Goal: Task Accomplishment & Management: Complete application form

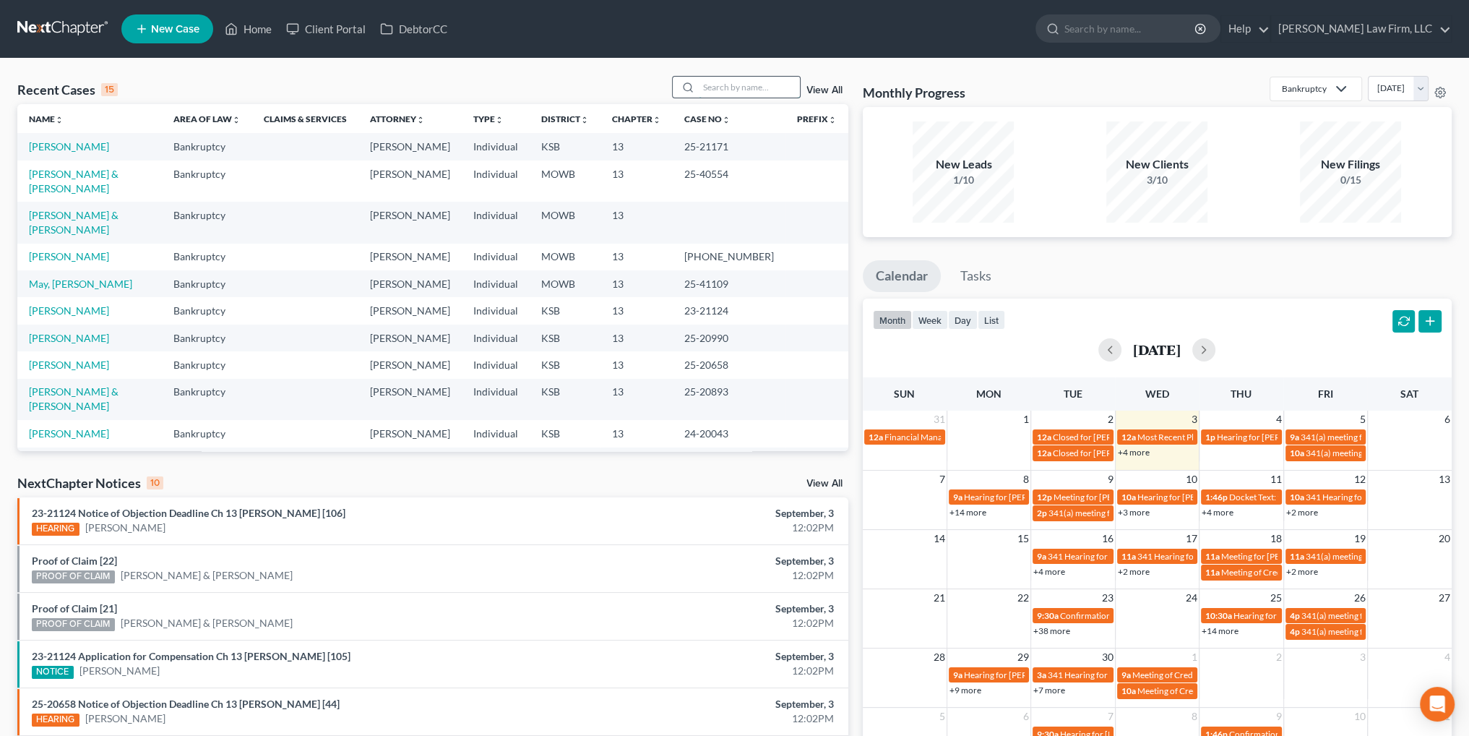
click at [730, 87] on input "search" at bounding box center [749, 87] width 101 height 21
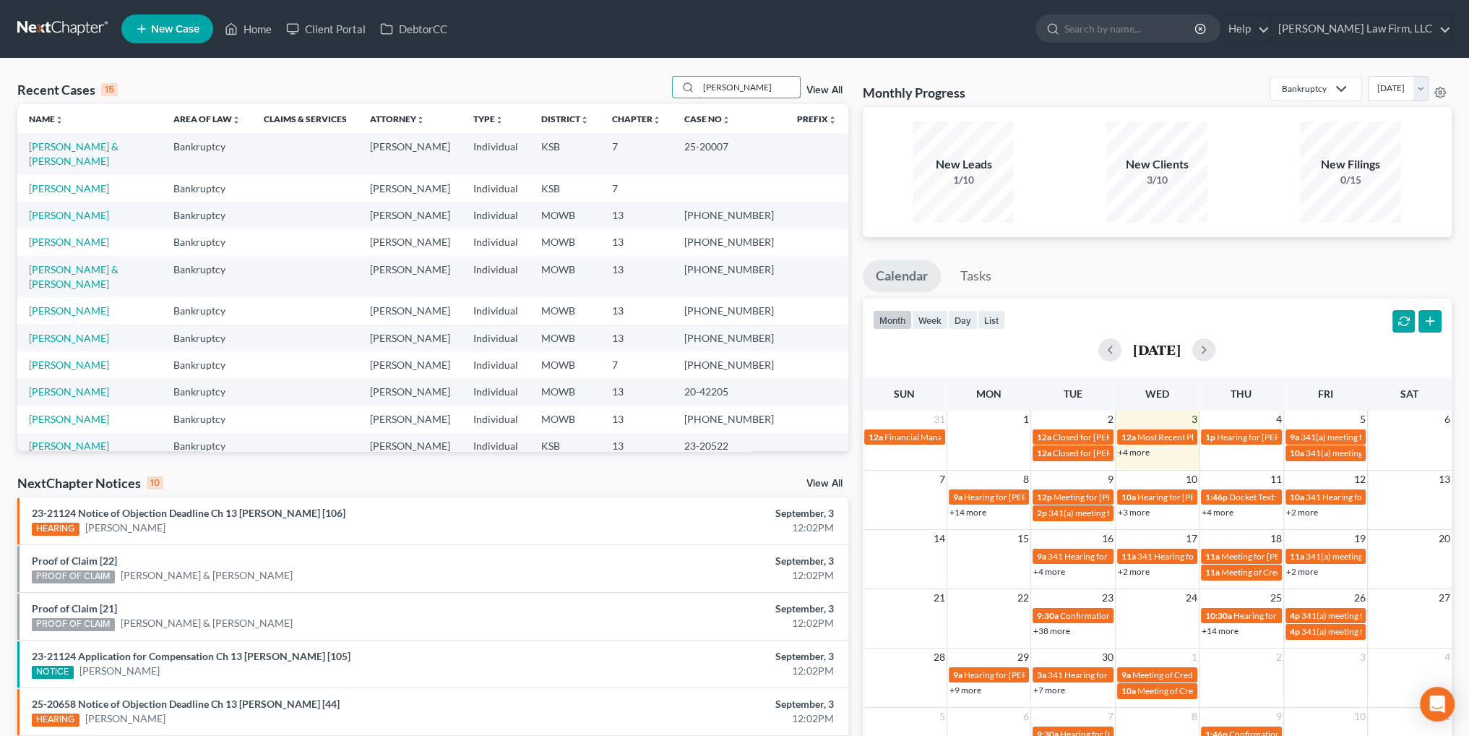
type input "[PERSON_NAME]"
click at [812, 90] on link "View All" at bounding box center [825, 90] width 36 height 10
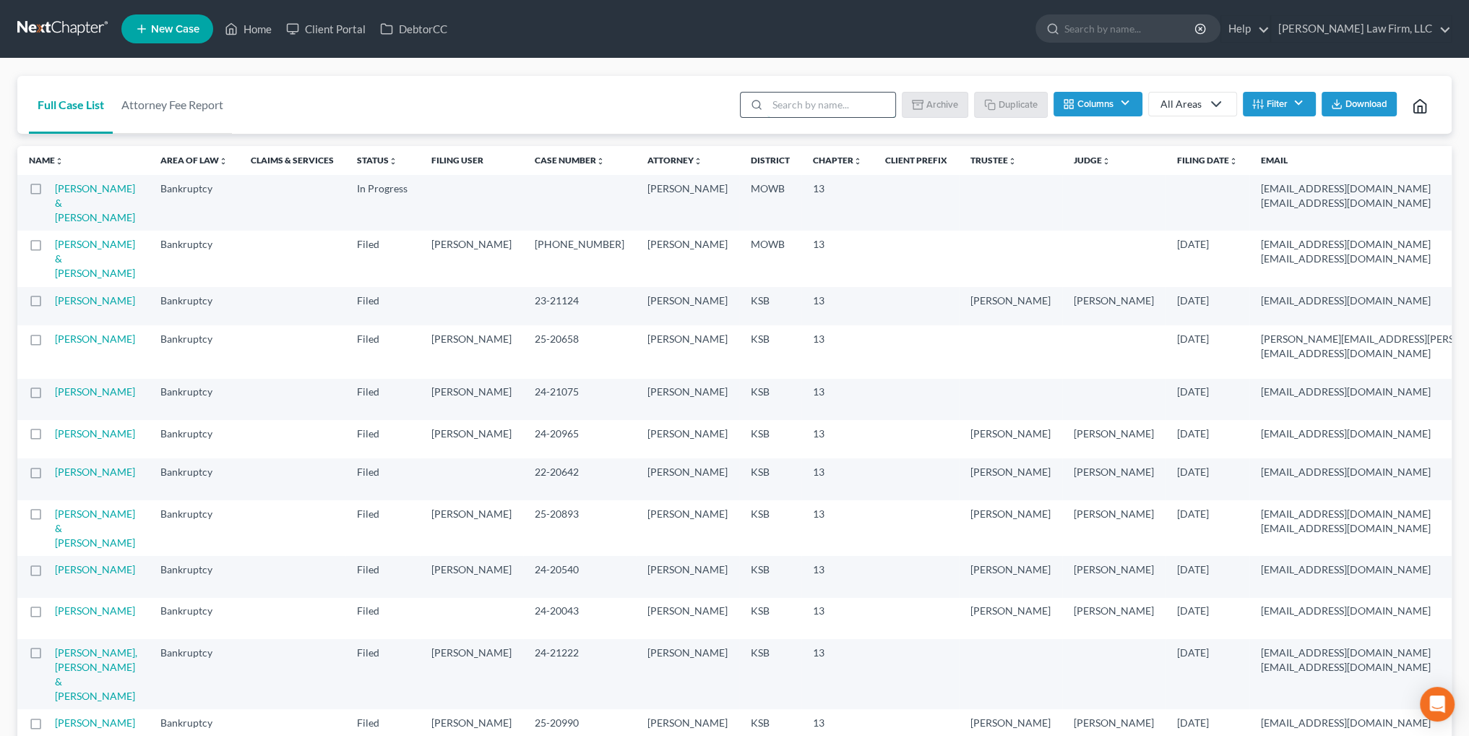
click at [810, 110] on input "search" at bounding box center [832, 105] width 128 height 25
type input "[PERSON_NAME]"
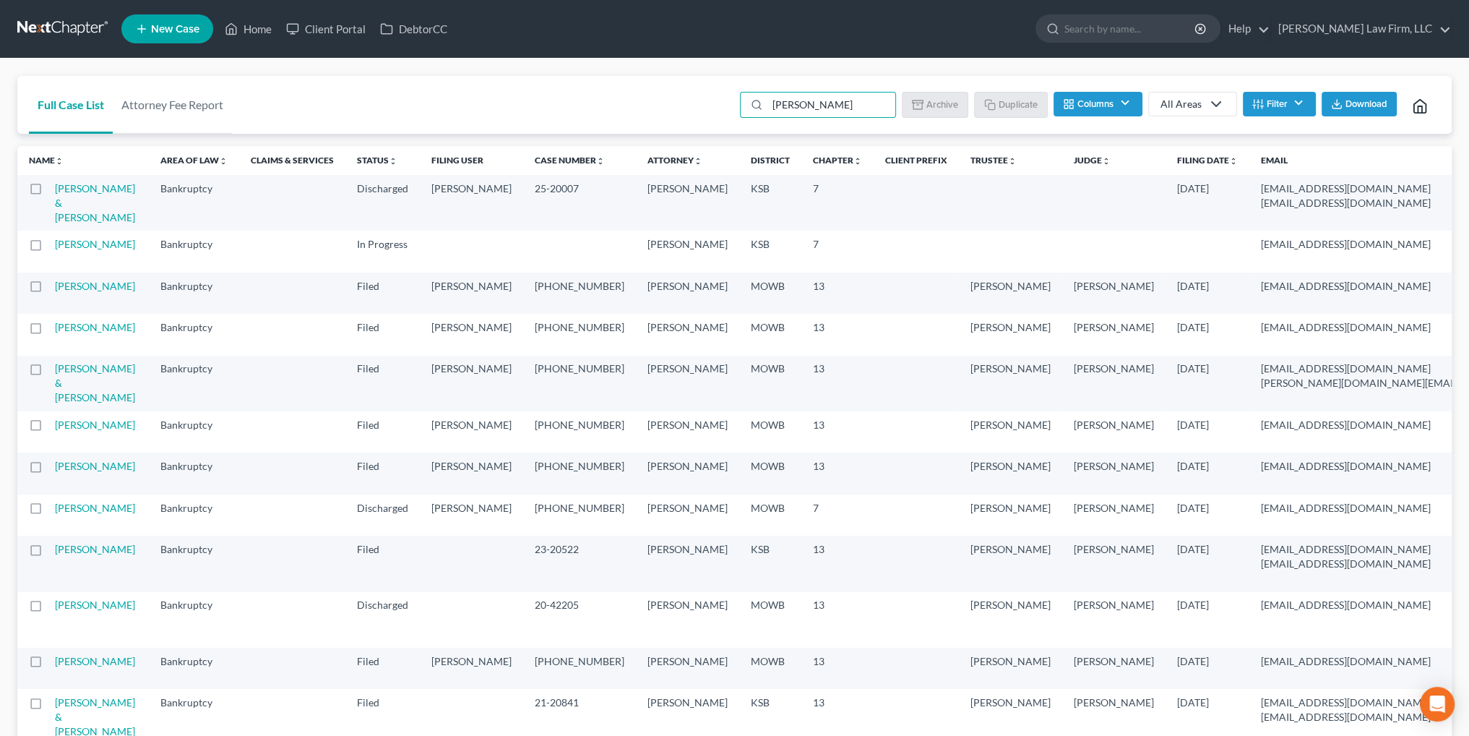
click at [1297, 102] on button "Filter" at bounding box center [1279, 104] width 73 height 25
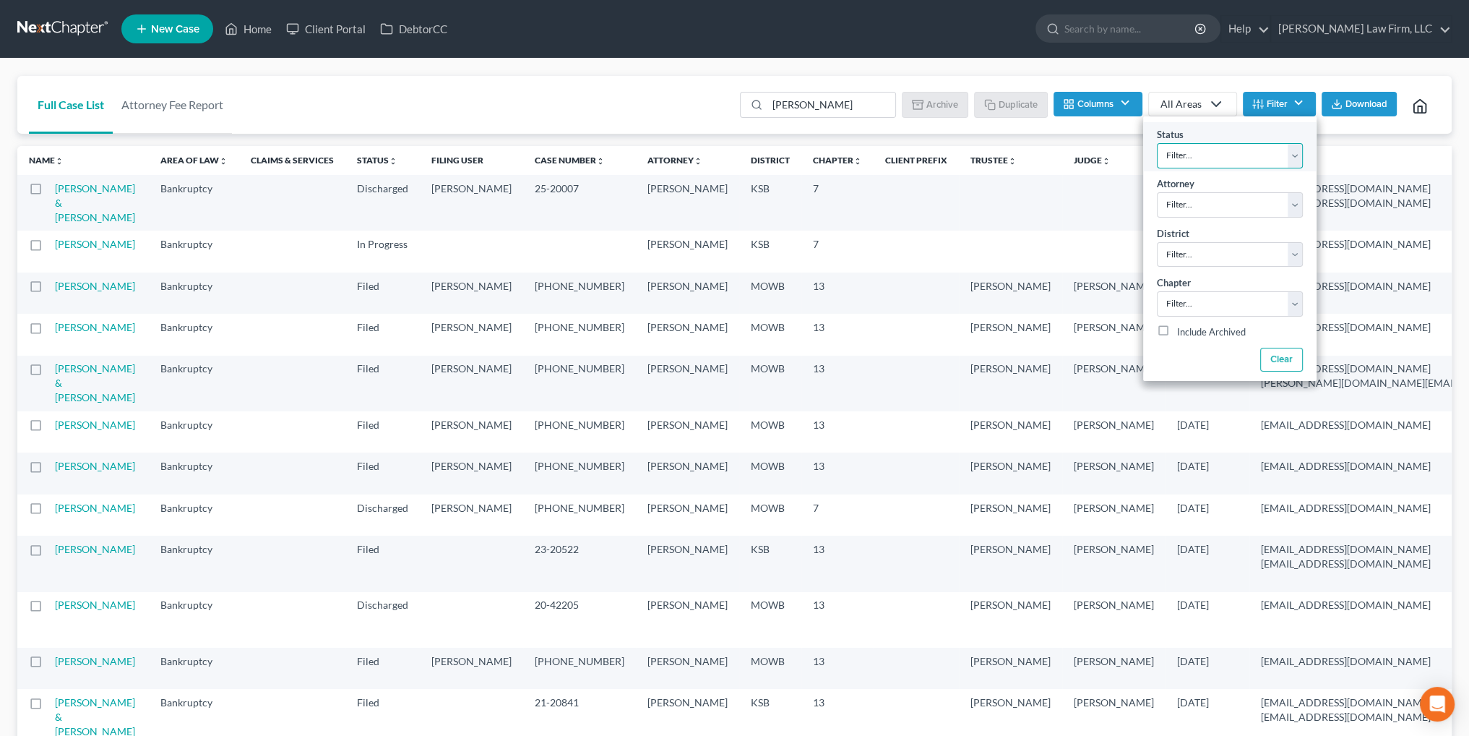
click at [1252, 151] on select "Filter... Closed Discharged Dismissed Filed In Progress Lead Lost Lead Ready to…" at bounding box center [1230, 155] width 146 height 25
select select "2"
click at [1157, 143] on select "Filter... Closed Discharged Dismissed Filed In Progress Lead Lost Lead Ready to…" at bounding box center [1230, 155] width 146 height 25
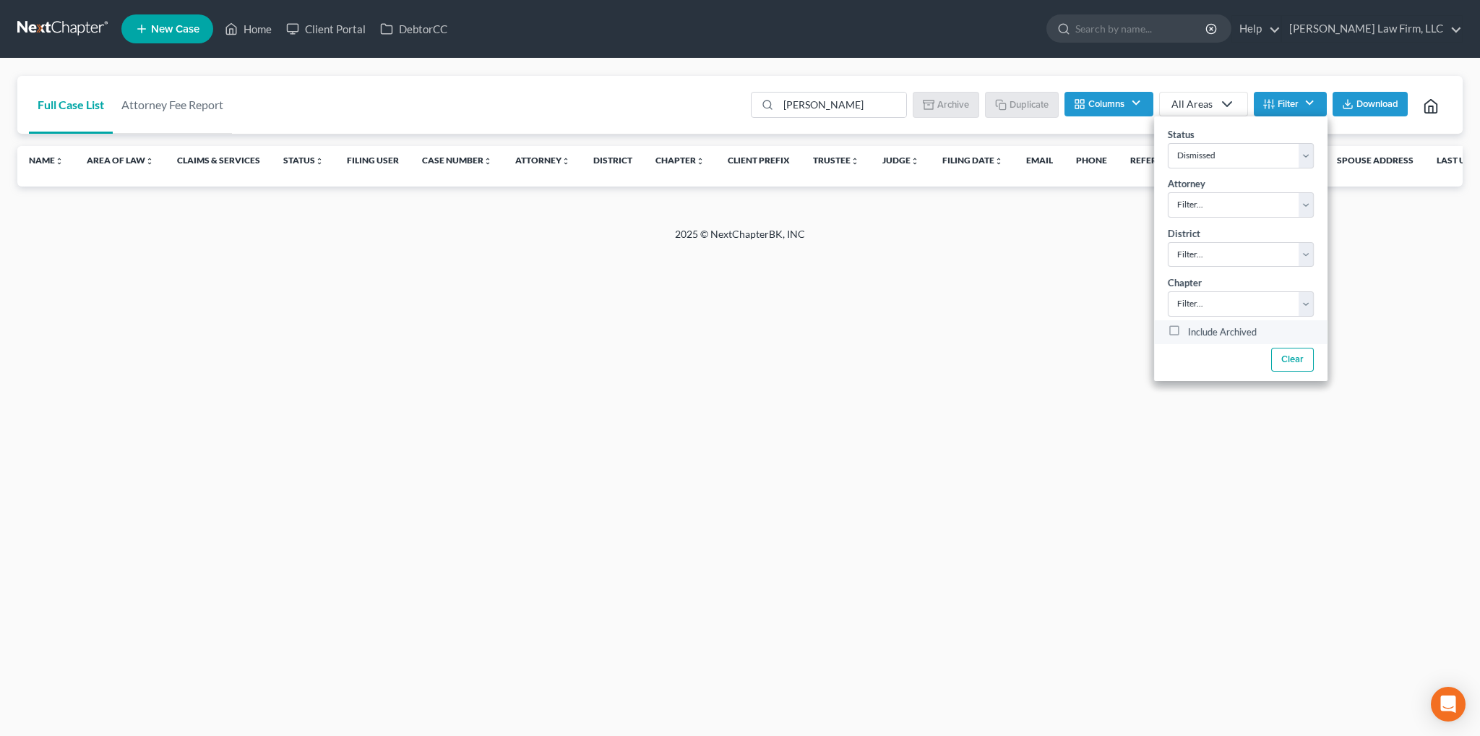
click at [1188, 330] on label "Include Archived" at bounding box center [1222, 332] width 69 height 17
click at [1194, 330] on input "Include Archived" at bounding box center [1198, 328] width 9 height 9
checkbox input "true"
click at [1260, 155] on select "Filter... Closed Discharged Dismissed Filed In Progress Lead Lost Lead Ready to…" at bounding box center [1241, 155] width 146 height 25
select select "0"
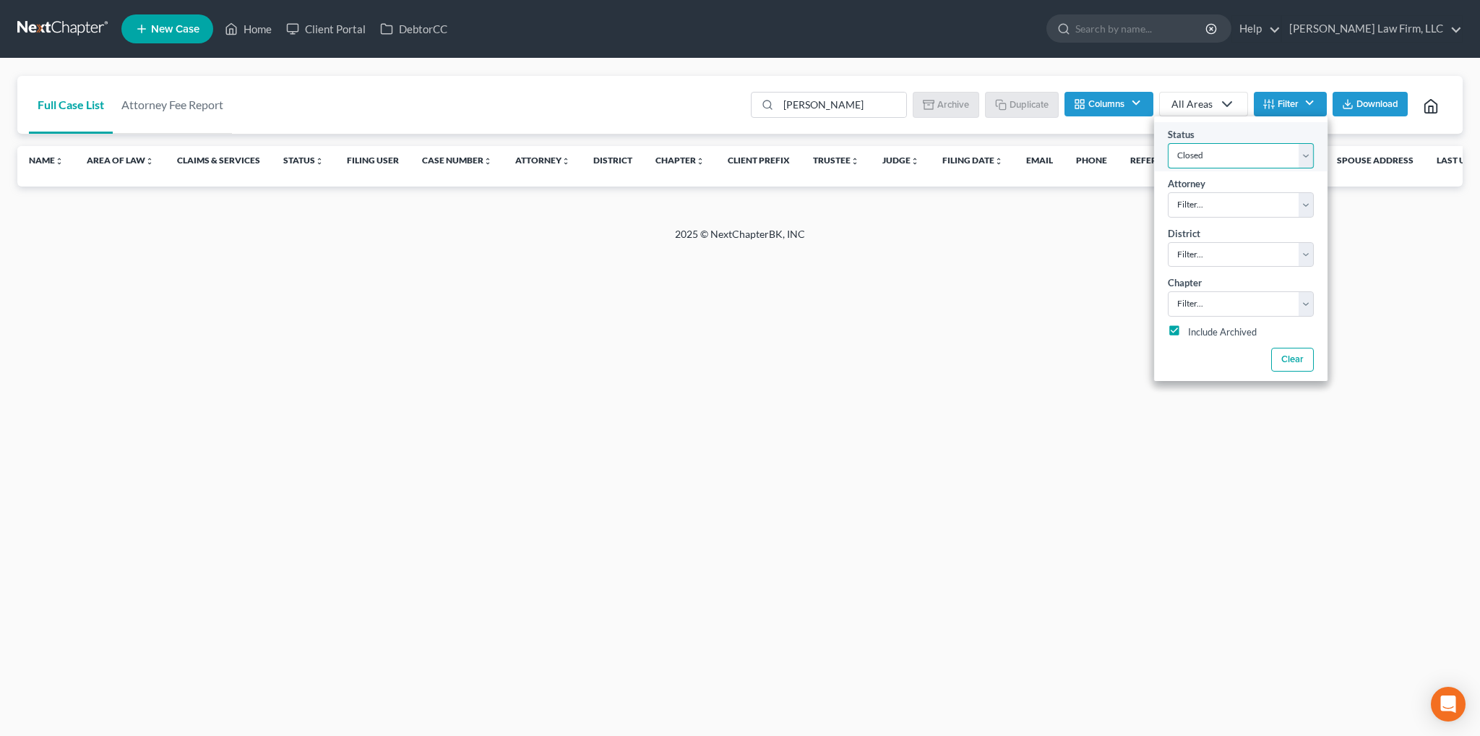
click at [1168, 143] on select "Filter... Closed Discharged Dismissed Filed In Progress Lead Lost Lead Ready to…" at bounding box center [1241, 155] width 146 height 25
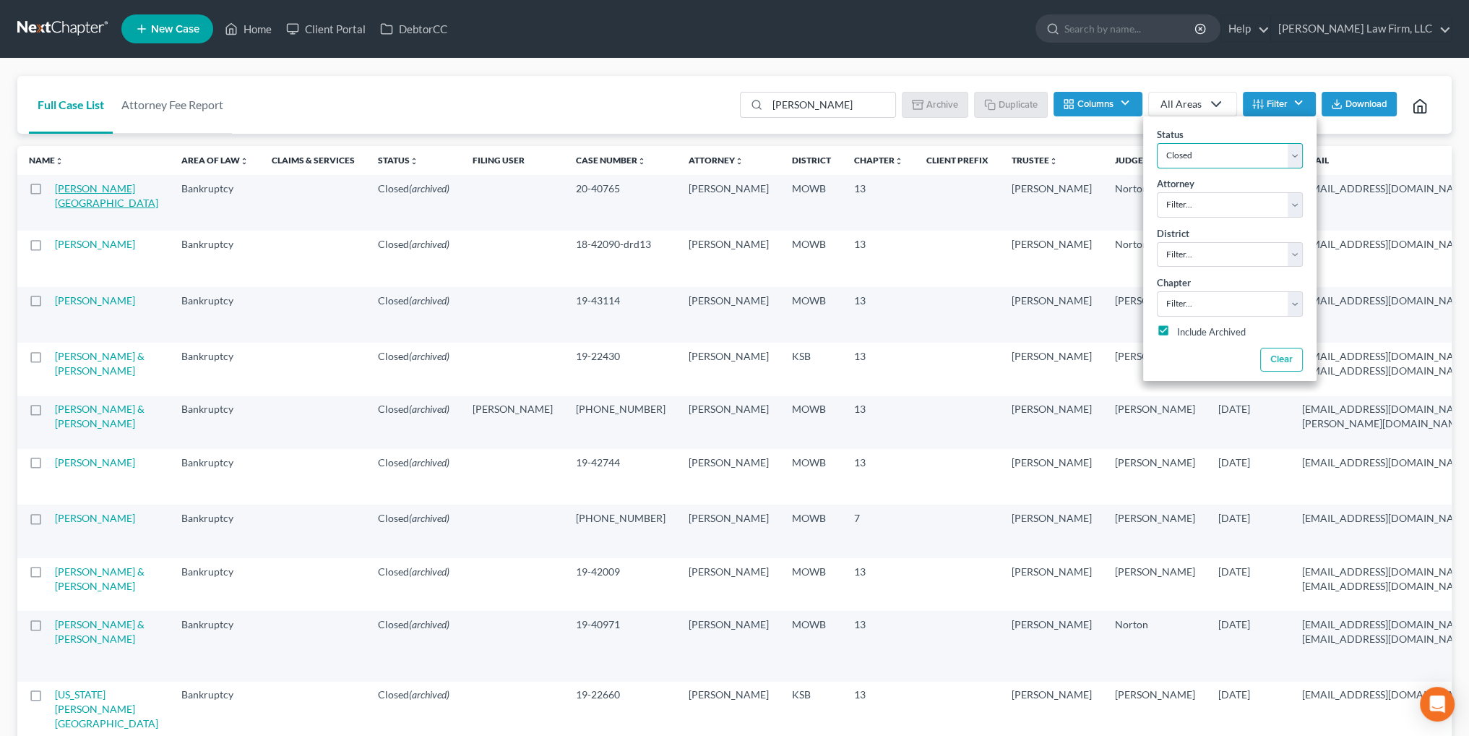
click at [67, 196] on link "[PERSON_NAME][GEOGRAPHIC_DATA]" at bounding box center [106, 195] width 103 height 27
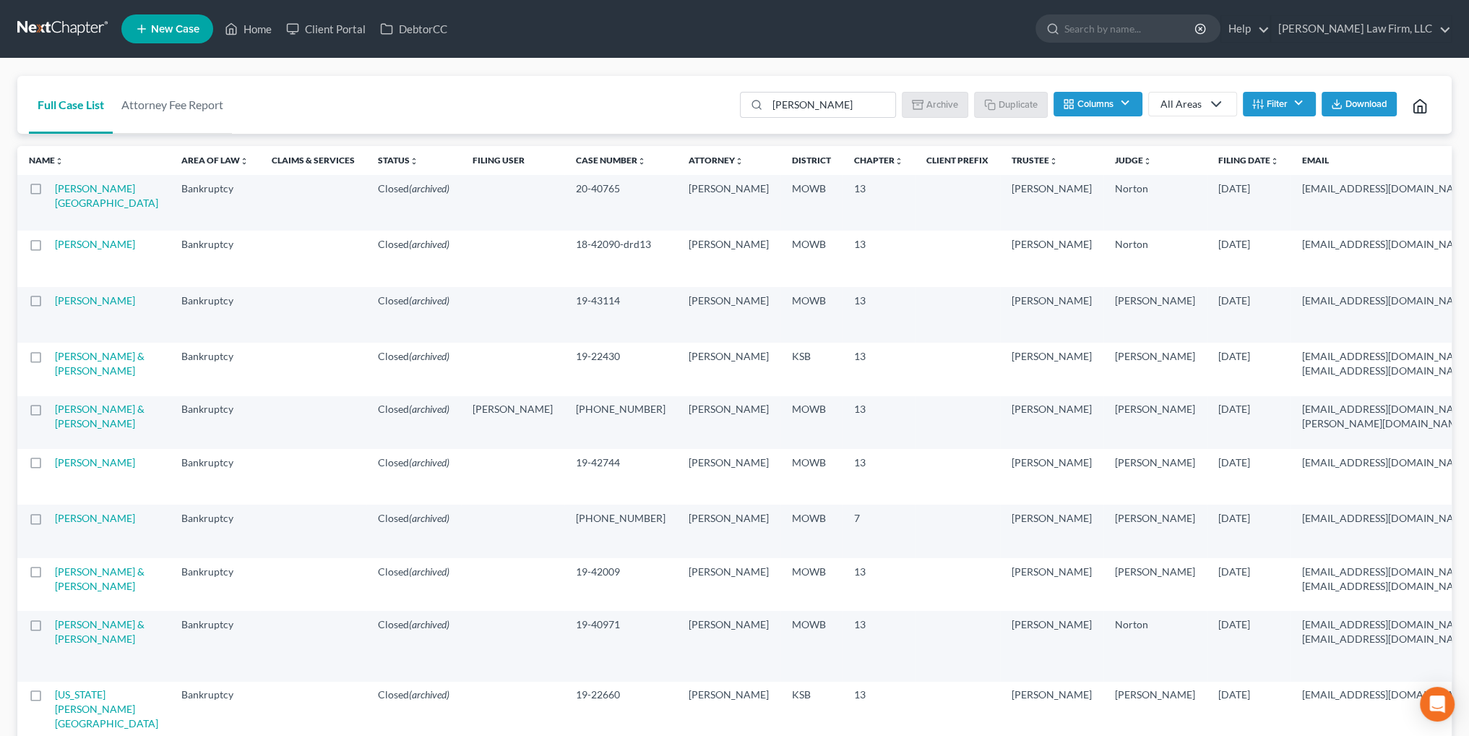
select select "6"
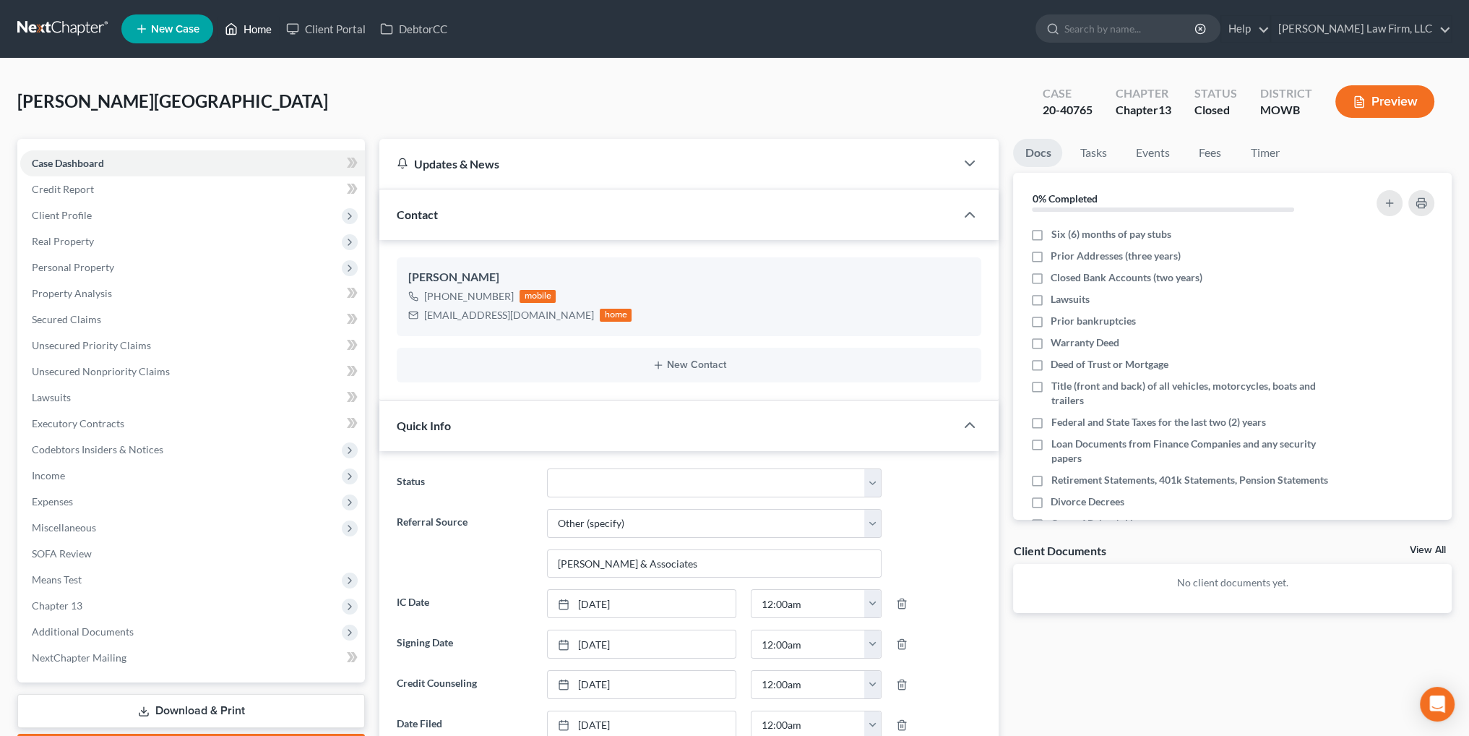
click at [246, 32] on link "Home" at bounding box center [248, 29] width 61 height 26
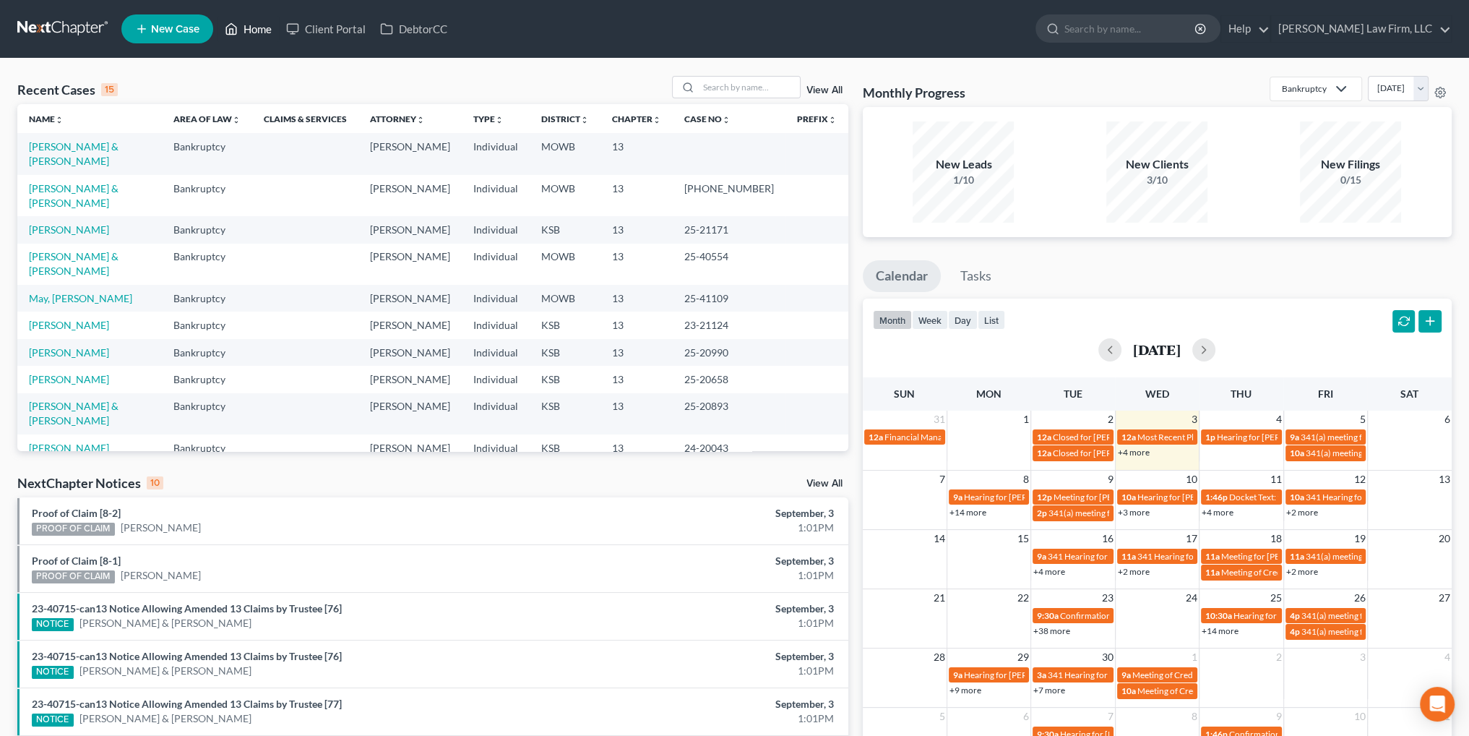
click at [249, 28] on link "Home" at bounding box center [248, 29] width 61 height 26
click at [55, 223] on link "[PERSON_NAME]" at bounding box center [69, 229] width 80 height 12
select select "3"
select select "6"
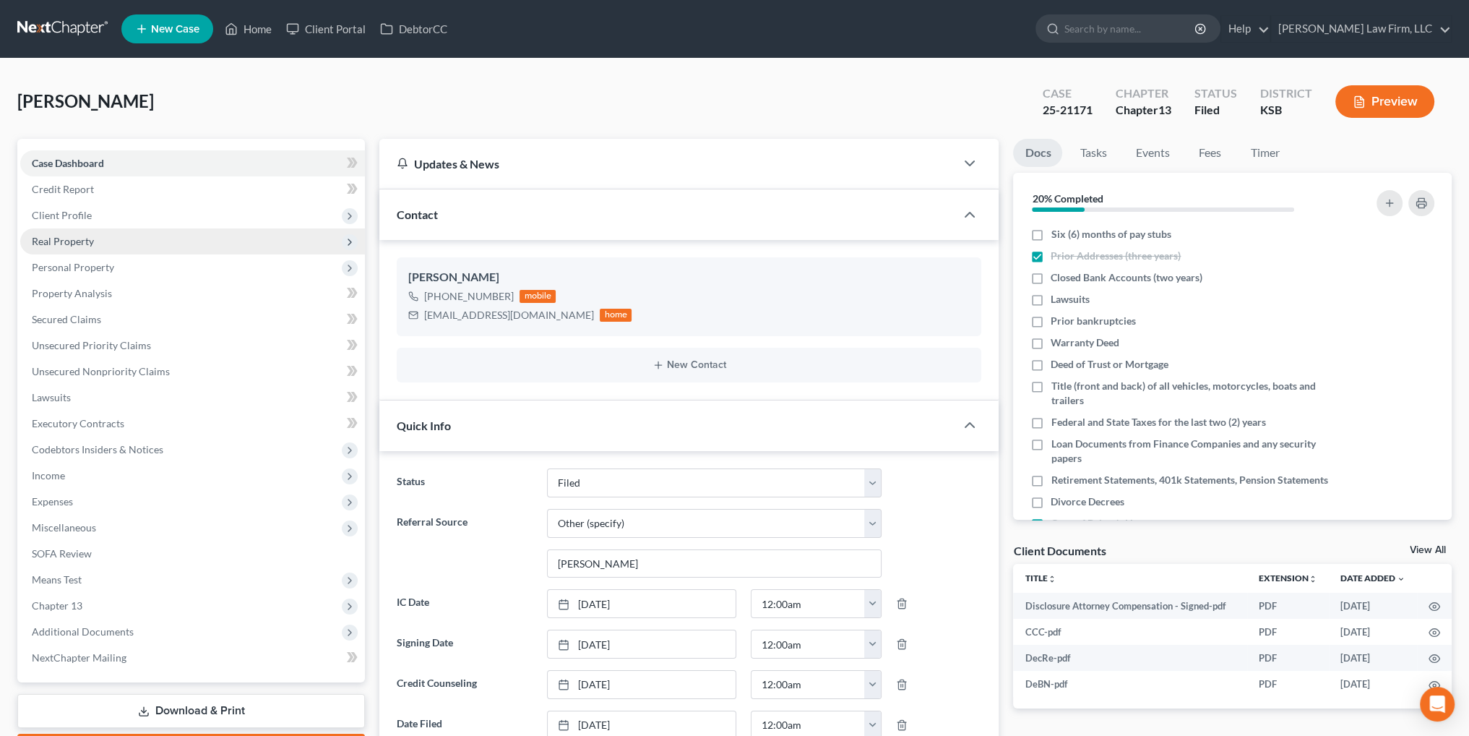
click at [78, 244] on span "Real Property" at bounding box center [63, 241] width 62 height 12
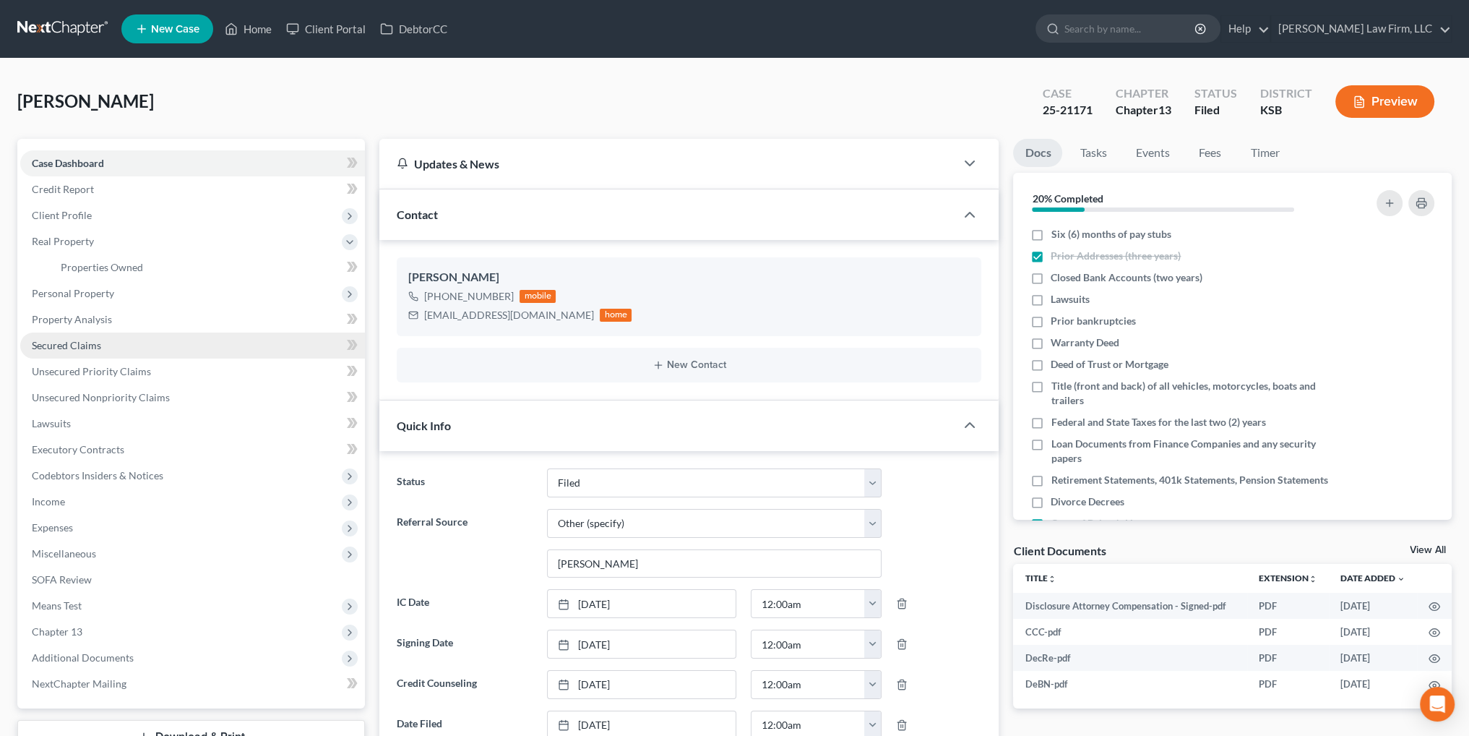
click at [69, 351] on span "Secured Claims" at bounding box center [66, 345] width 69 height 12
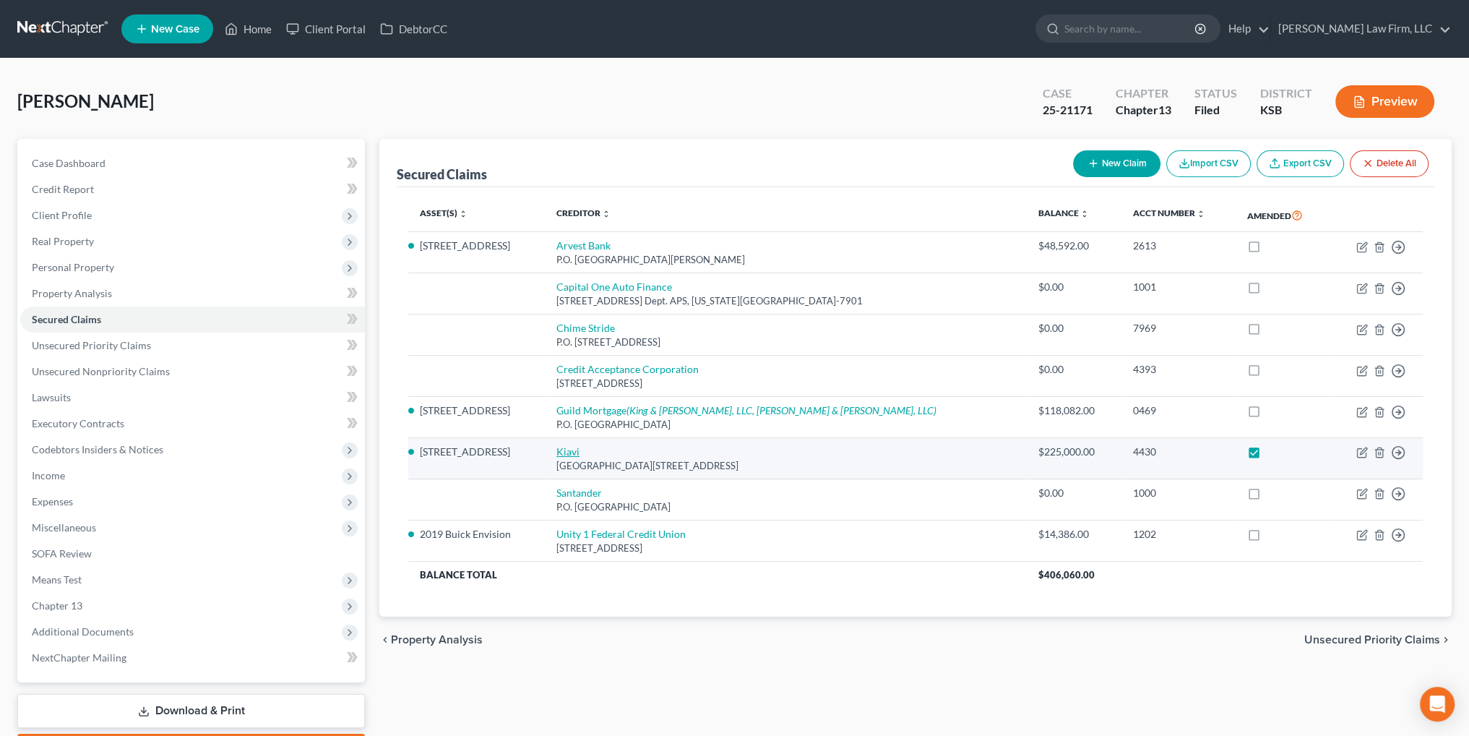
click at [580, 449] on link "Kiavi" at bounding box center [567, 451] width 23 height 12
select select "39"
select select "2"
select select "0"
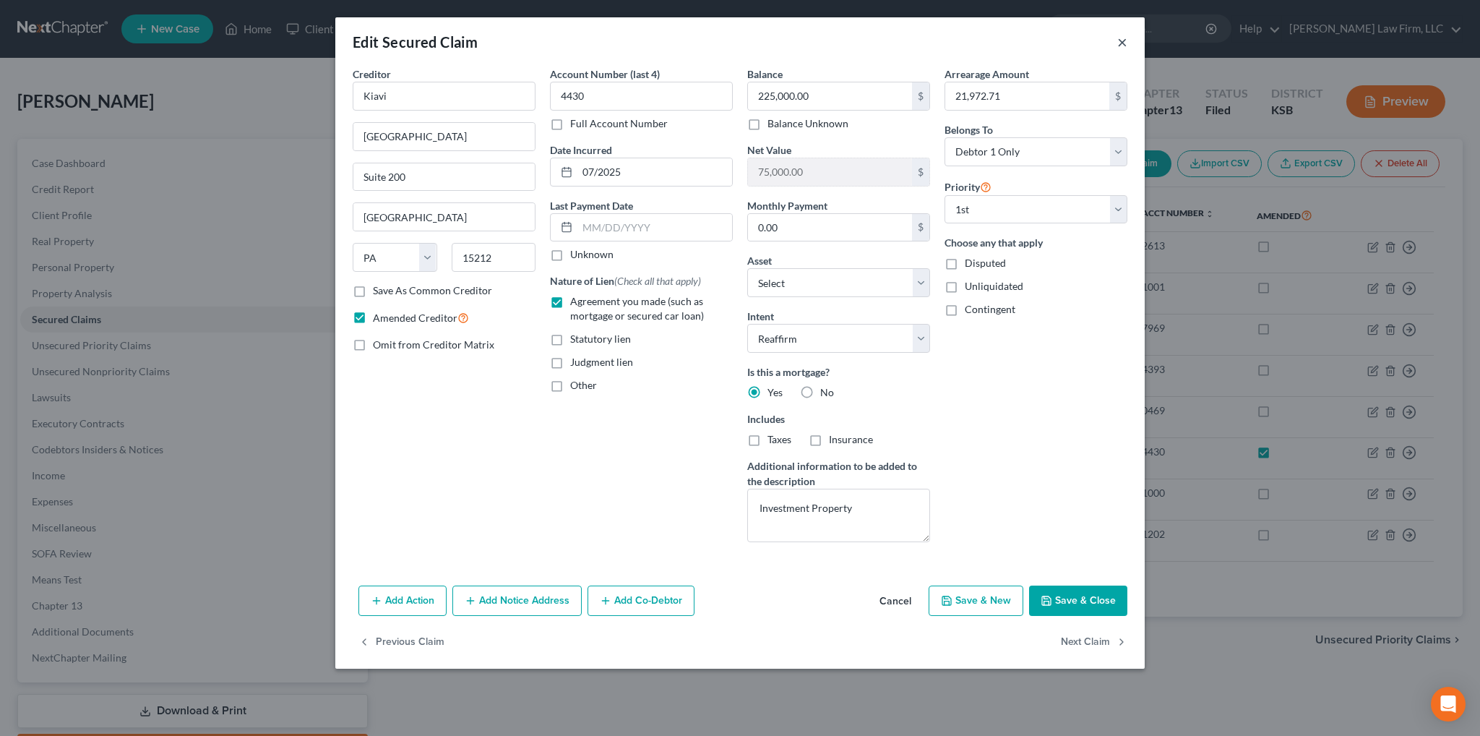
click at [1124, 44] on button "×" at bounding box center [1122, 41] width 10 height 17
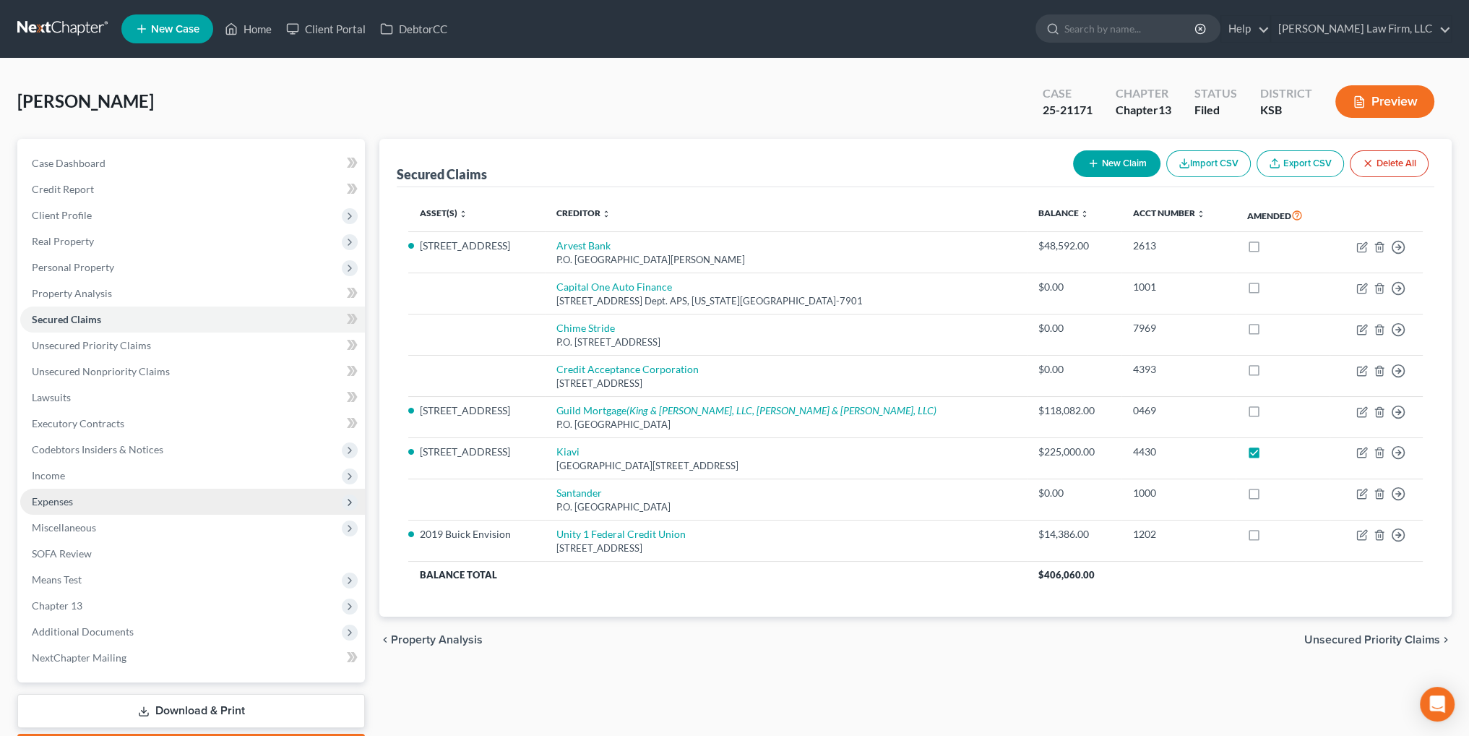
click at [54, 505] on span "Expenses" at bounding box center [52, 501] width 41 height 12
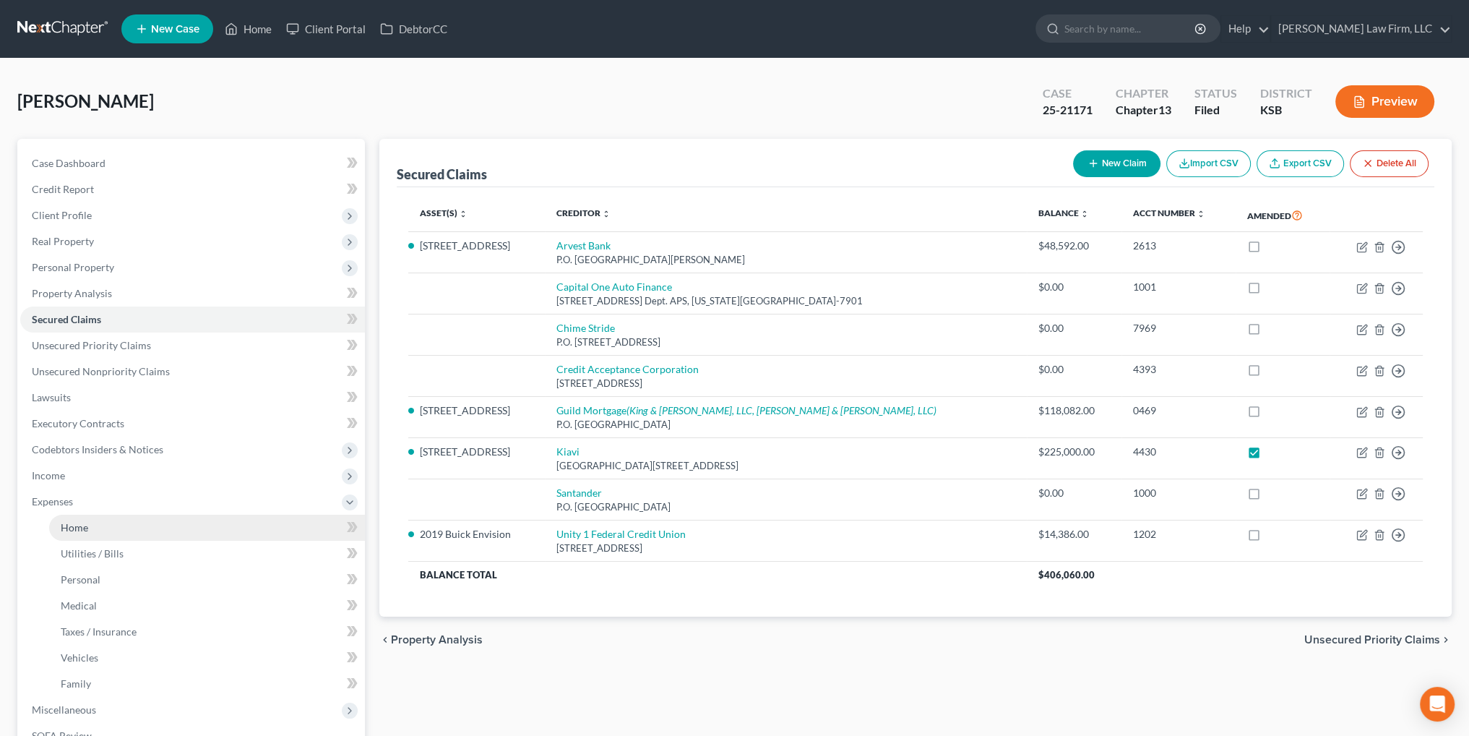
click at [74, 524] on span "Home" at bounding box center [74, 527] width 27 height 12
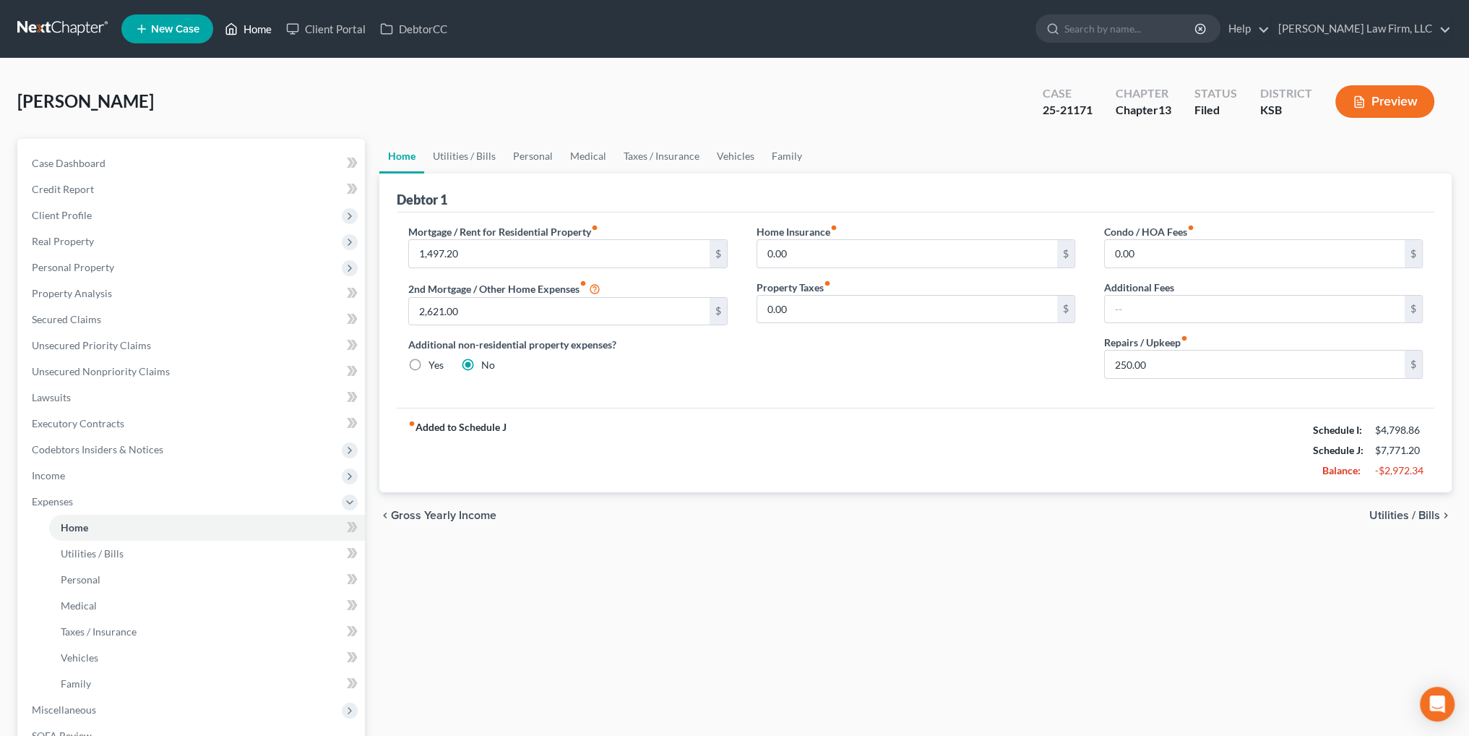
click at [263, 21] on link "Home" at bounding box center [248, 29] width 61 height 26
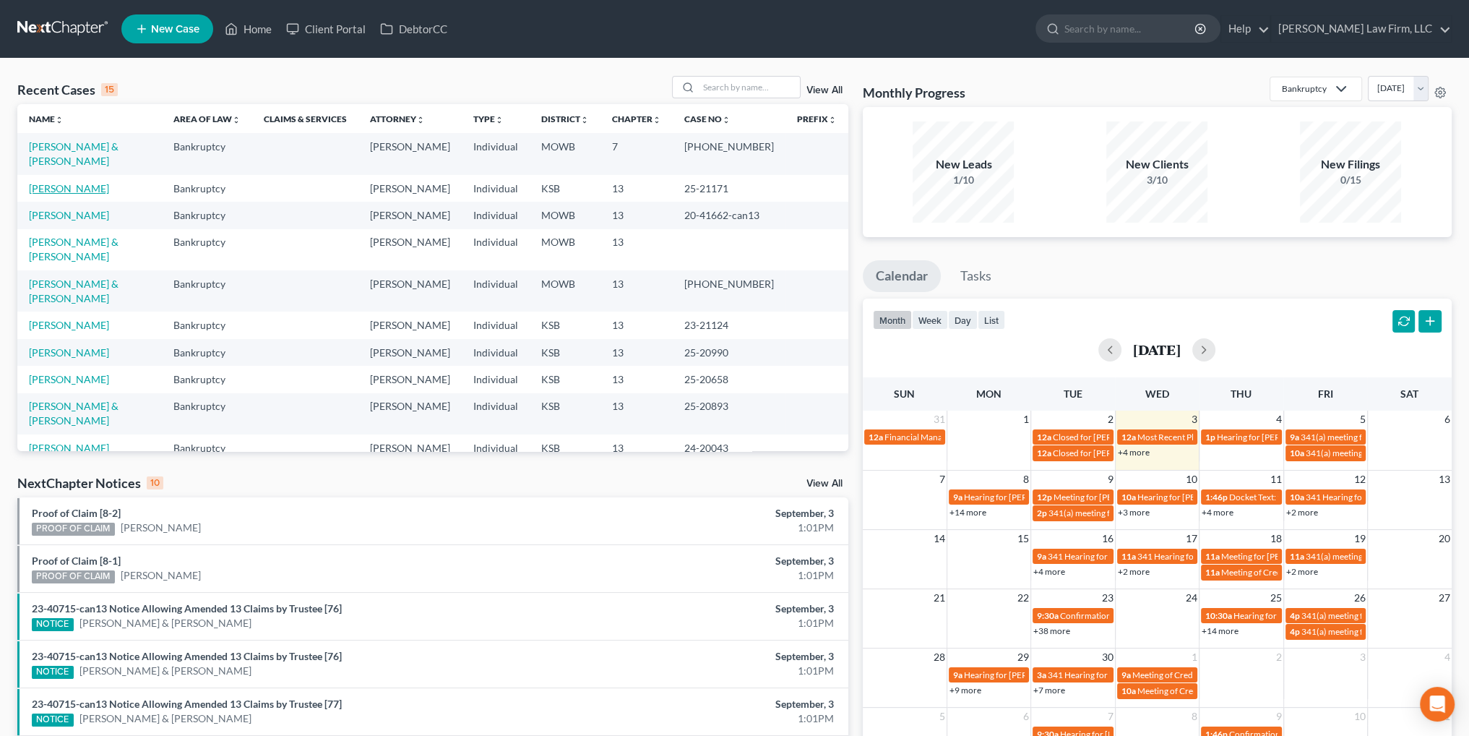
click at [61, 190] on link "[PERSON_NAME]" at bounding box center [69, 188] width 80 height 12
select select "6"
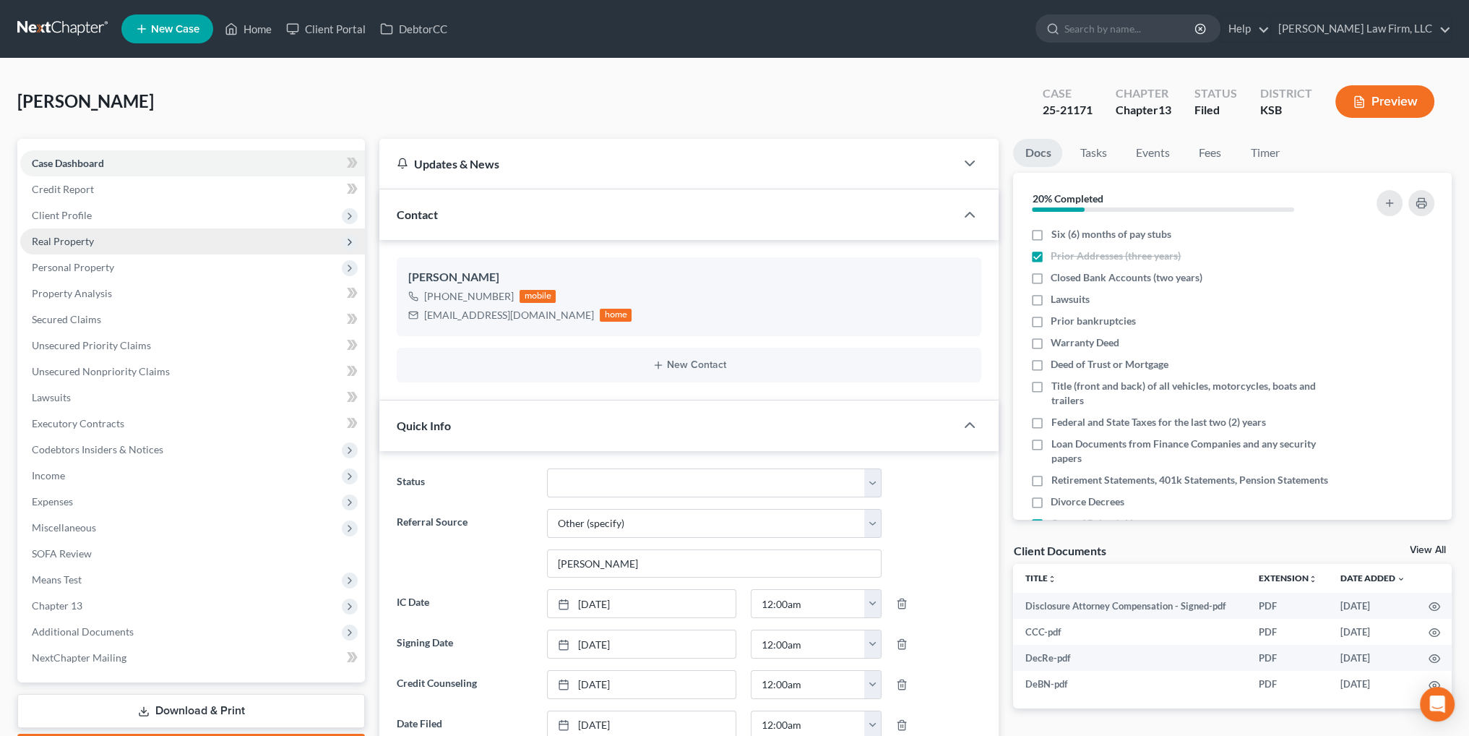
click at [51, 244] on span "Real Property" at bounding box center [63, 241] width 62 height 12
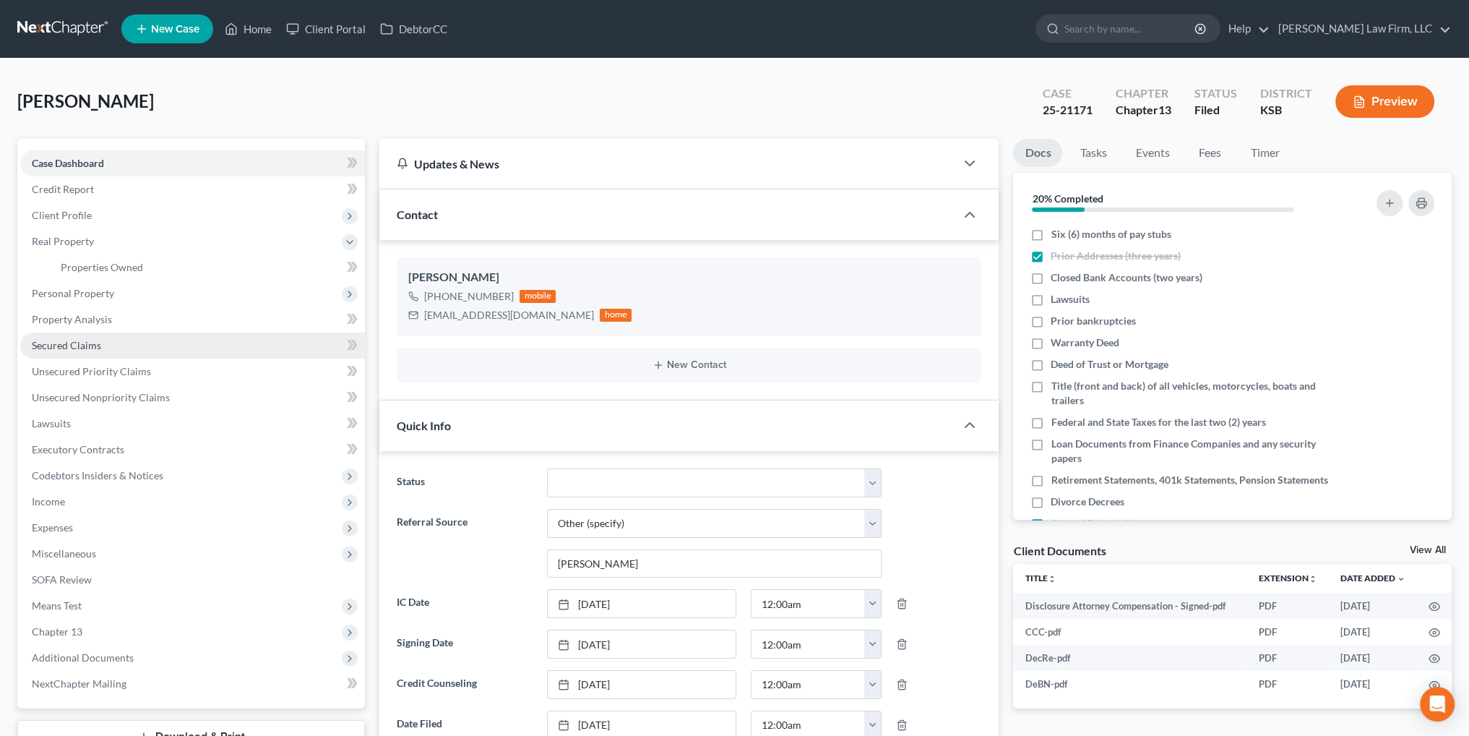
click at [58, 350] on span "Secured Claims" at bounding box center [66, 345] width 69 height 12
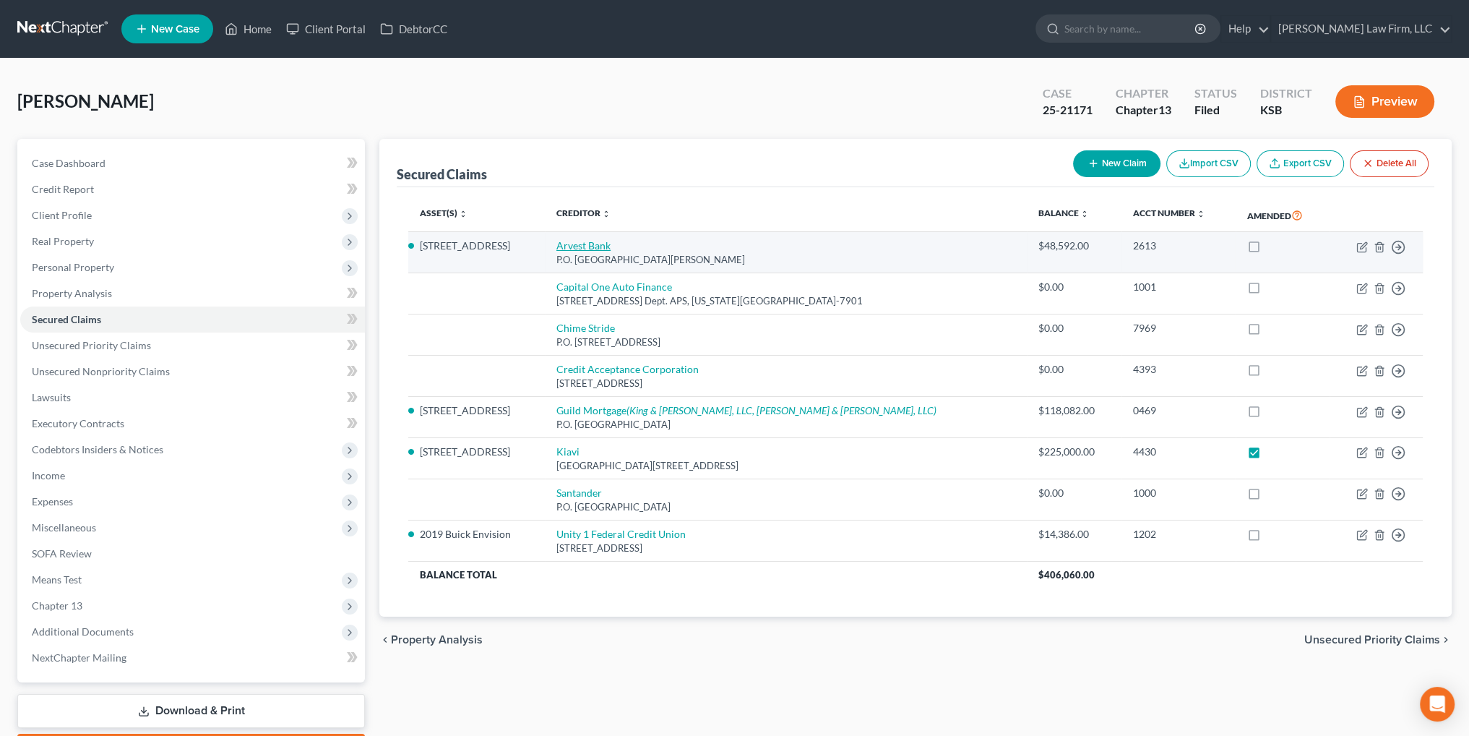
click at [611, 244] on link "Arvest Bank" at bounding box center [583, 245] width 54 height 12
select select "2"
select select "17"
select select "2"
select select "0"
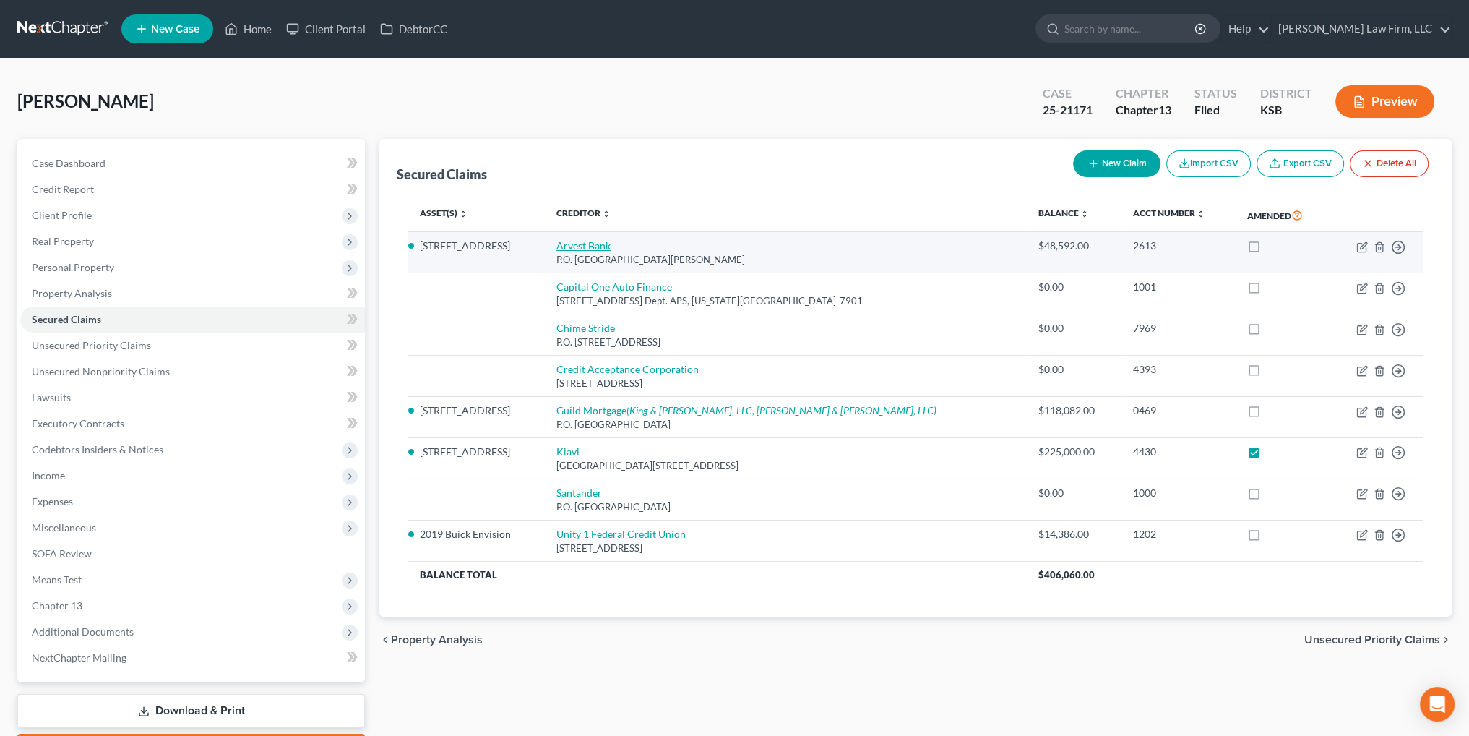
select select "0"
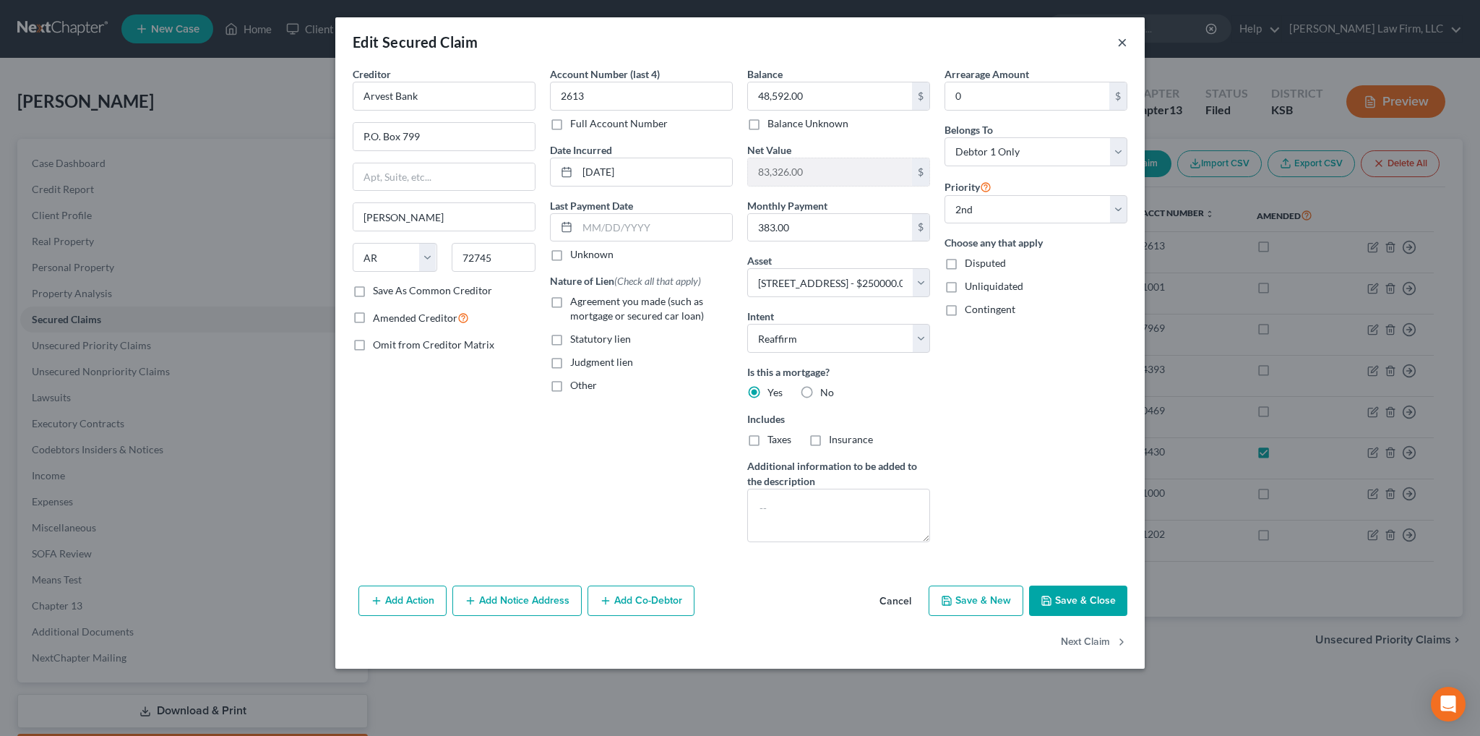
click at [1122, 40] on button "×" at bounding box center [1122, 41] width 10 height 17
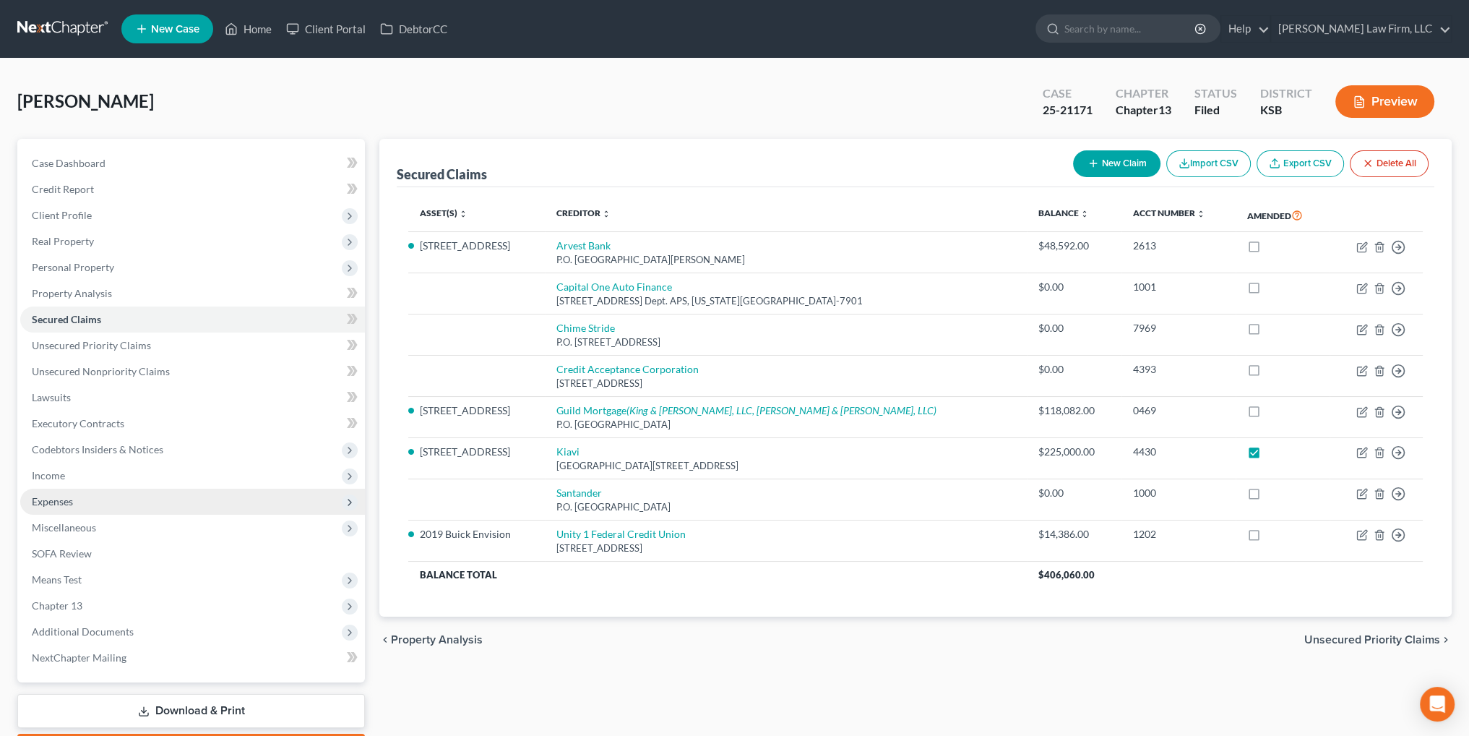
click at [52, 501] on span "Expenses" at bounding box center [52, 501] width 41 height 12
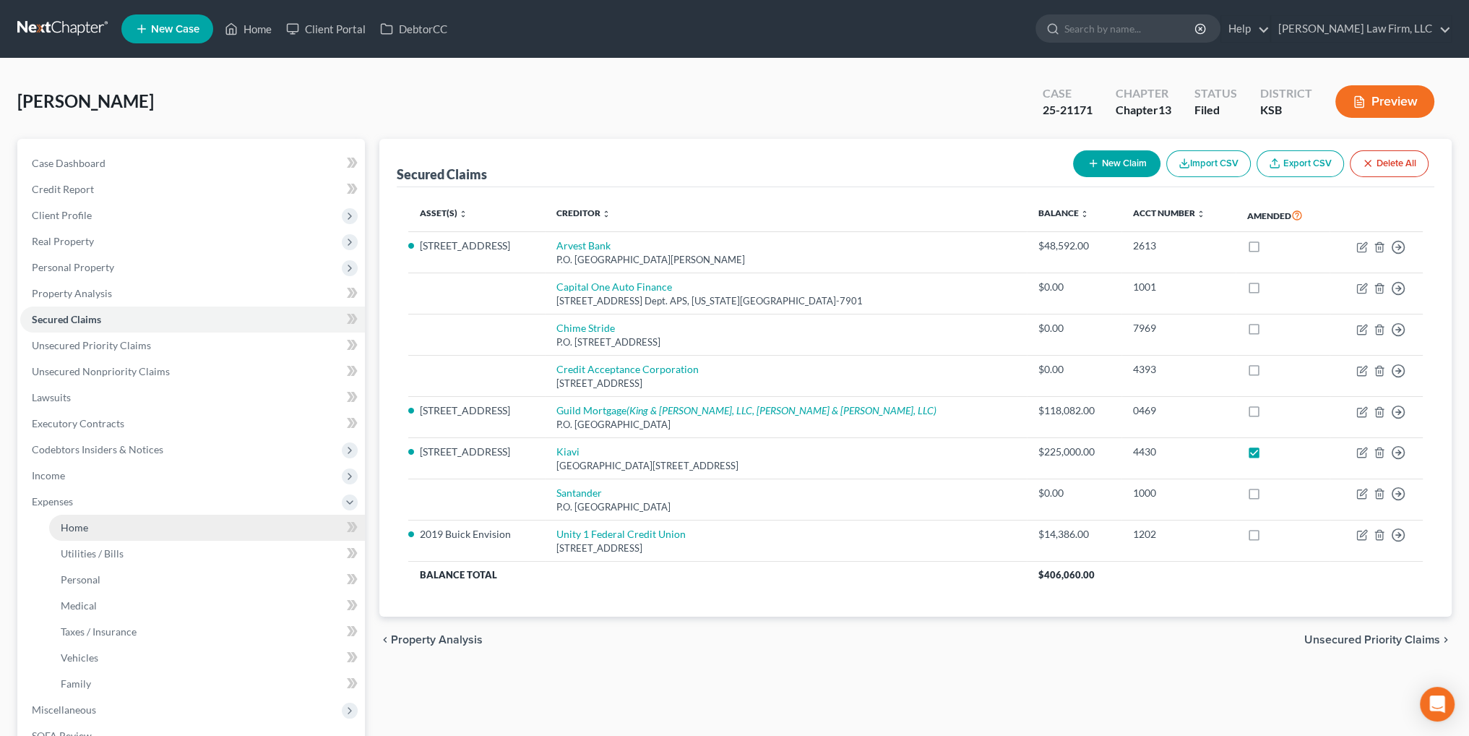
click at [81, 533] on link "Home" at bounding box center [207, 528] width 316 height 26
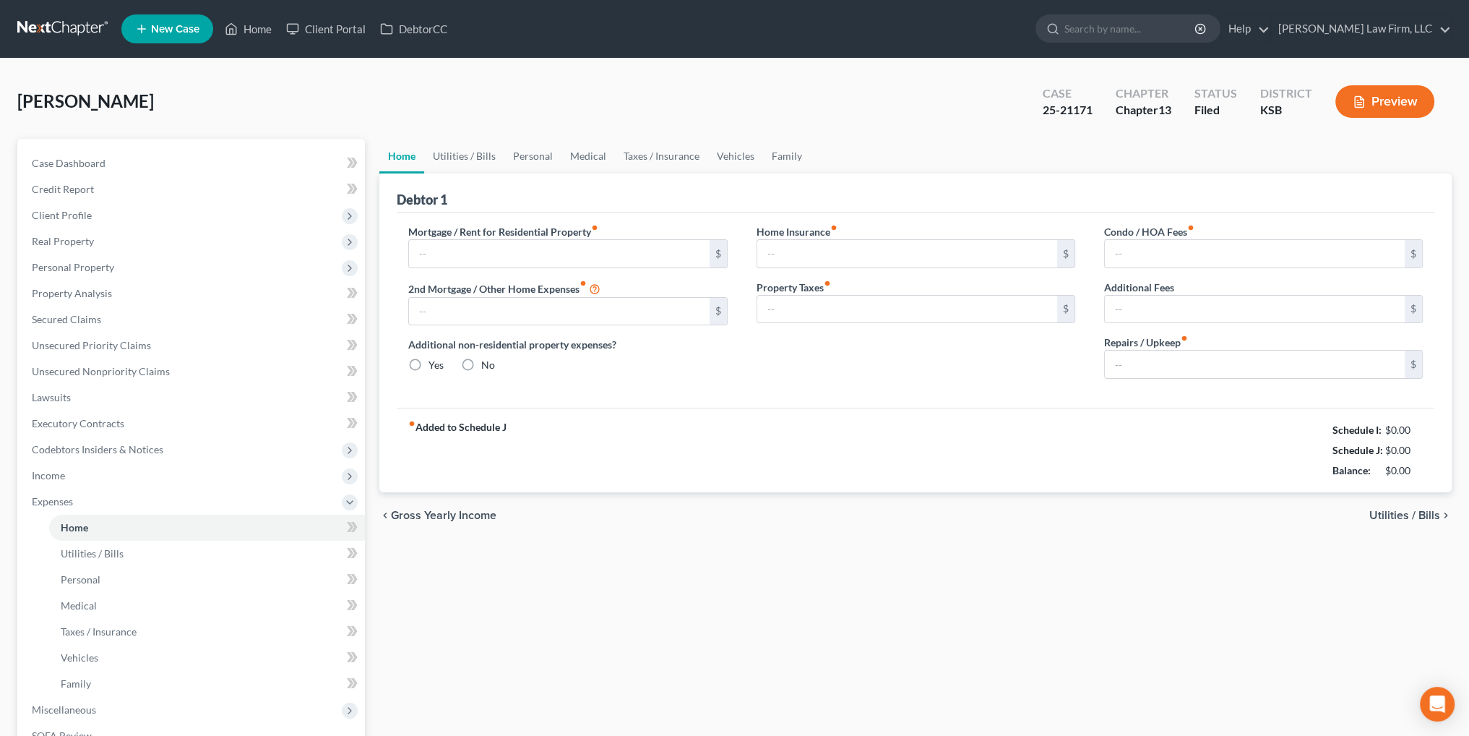
type input "1,497.20"
type input "2,621.00"
radio input "true"
type input "0.00"
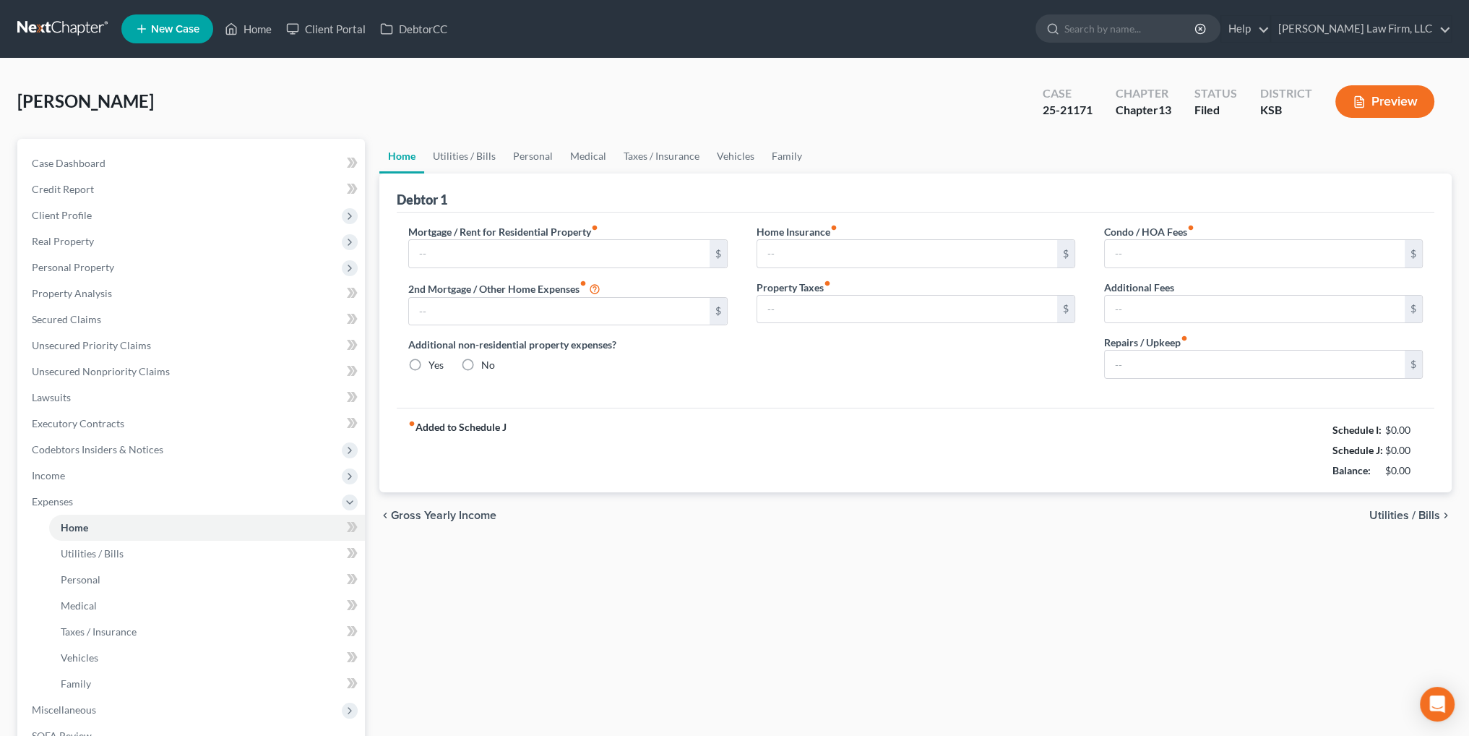
type input "0.00"
type input "250.00"
drag, startPoint x: 82, startPoint y: 164, endPoint x: 220, endPoint y: 8, distance: 208.9
click at [82, 164] on span "Case Dashboard" at bounding box center [69, 163] width 74 height 12
select select "6"
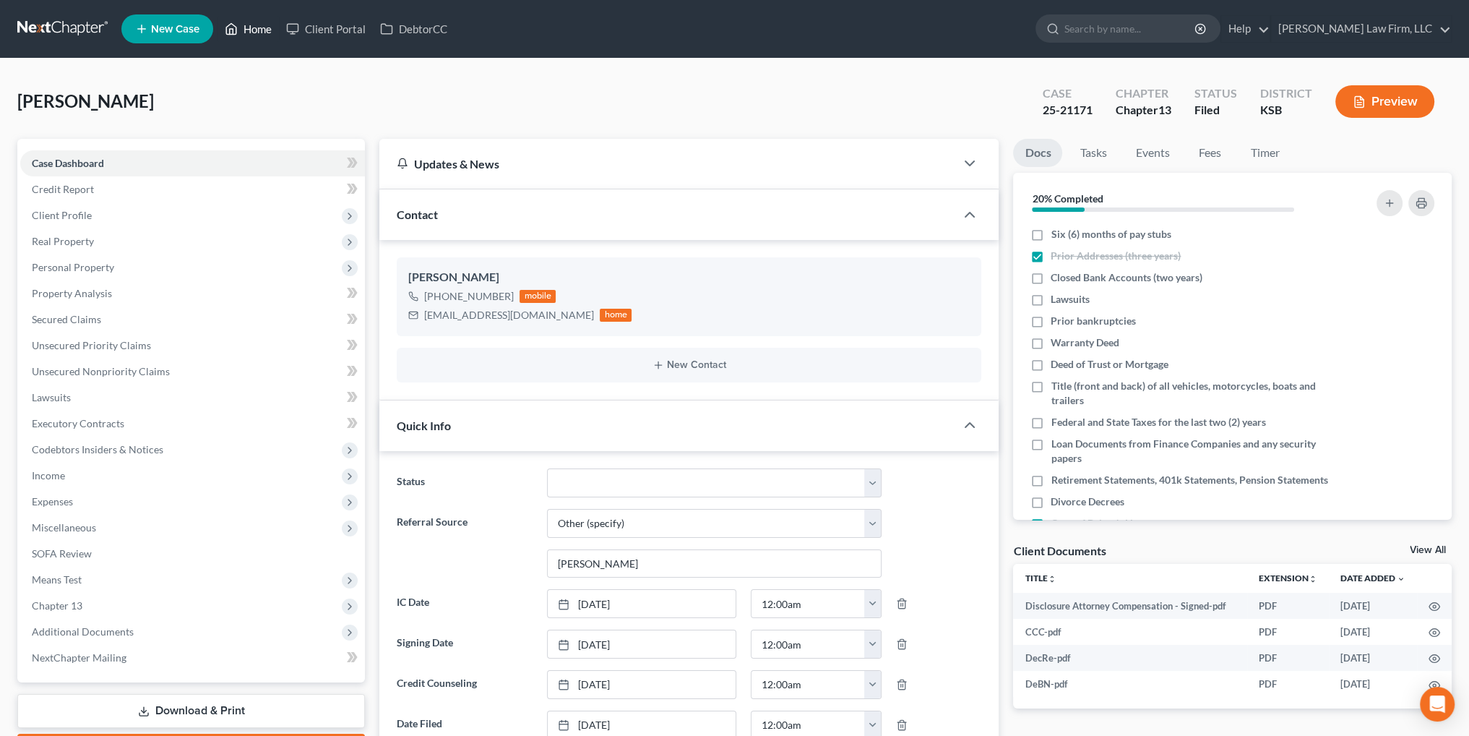
click at [258, 24] on link "Home" at bounding box center [248, 29] width 61 height 26
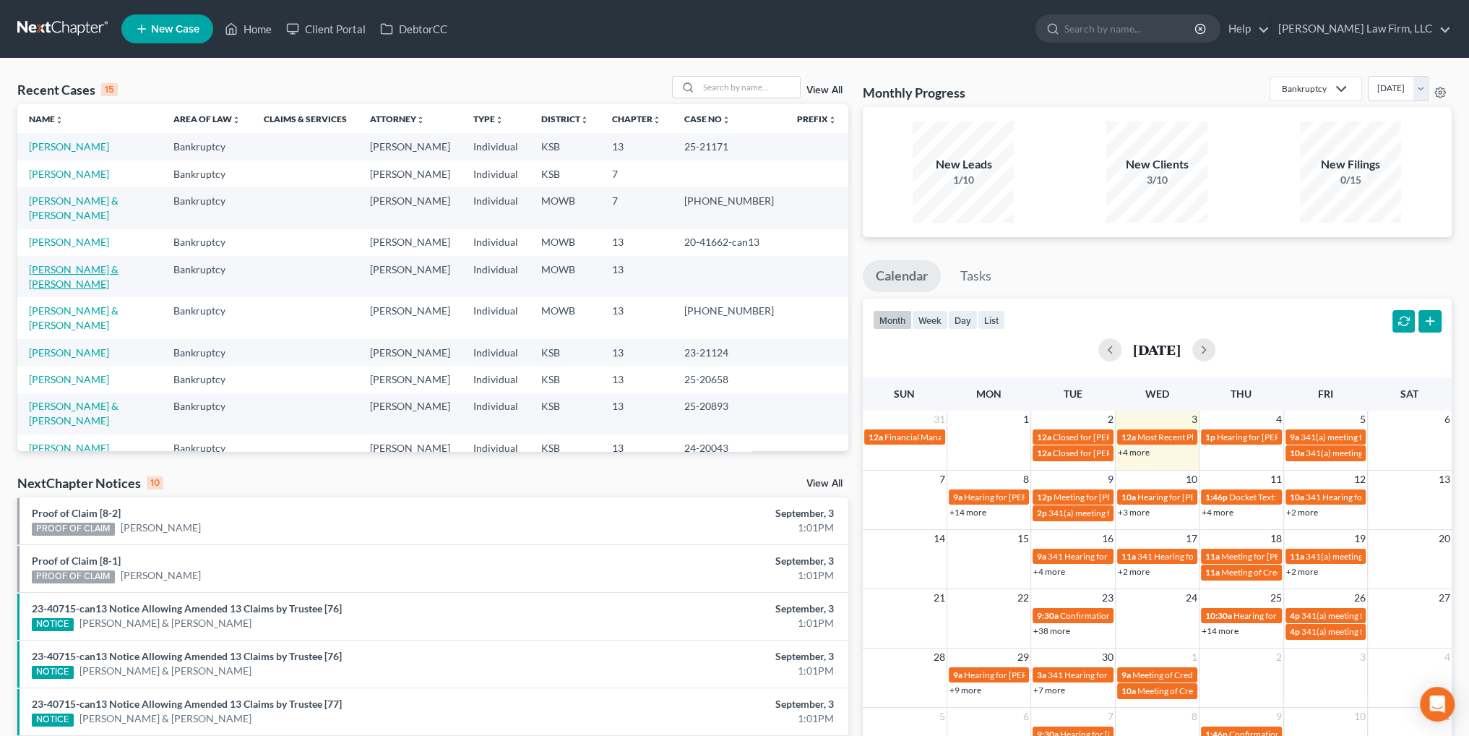
click at [71, 285] on link "[PERSON_NAME] & [PERSON_NAME]" at bounding box center [74, 276] width 90 height 27
select select "4"
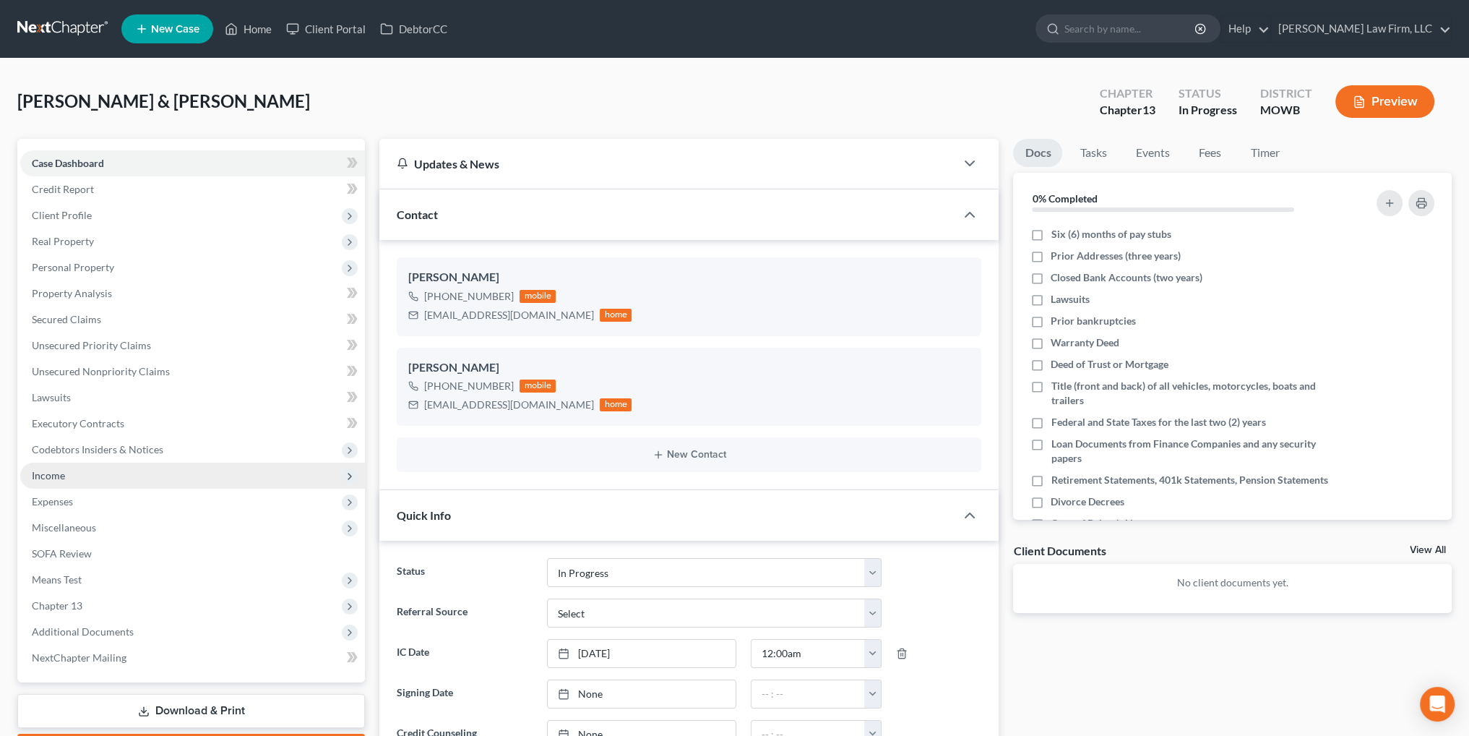
click at [66, 475] on span "Income" at bounding box center [192, 476] width 345 height 26
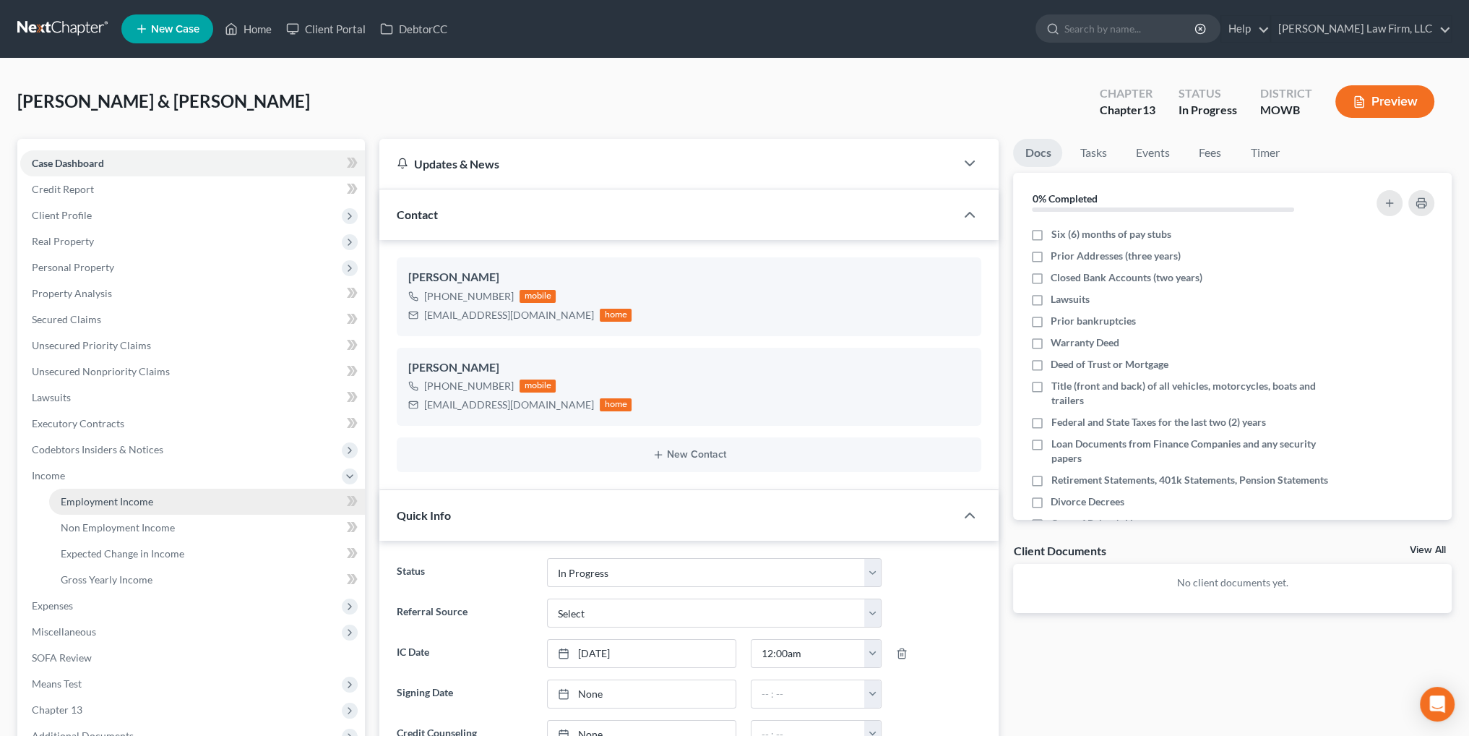
click at [112, 500] on span "Employment Income" at bounding box center [107, 501] width 93 height 12
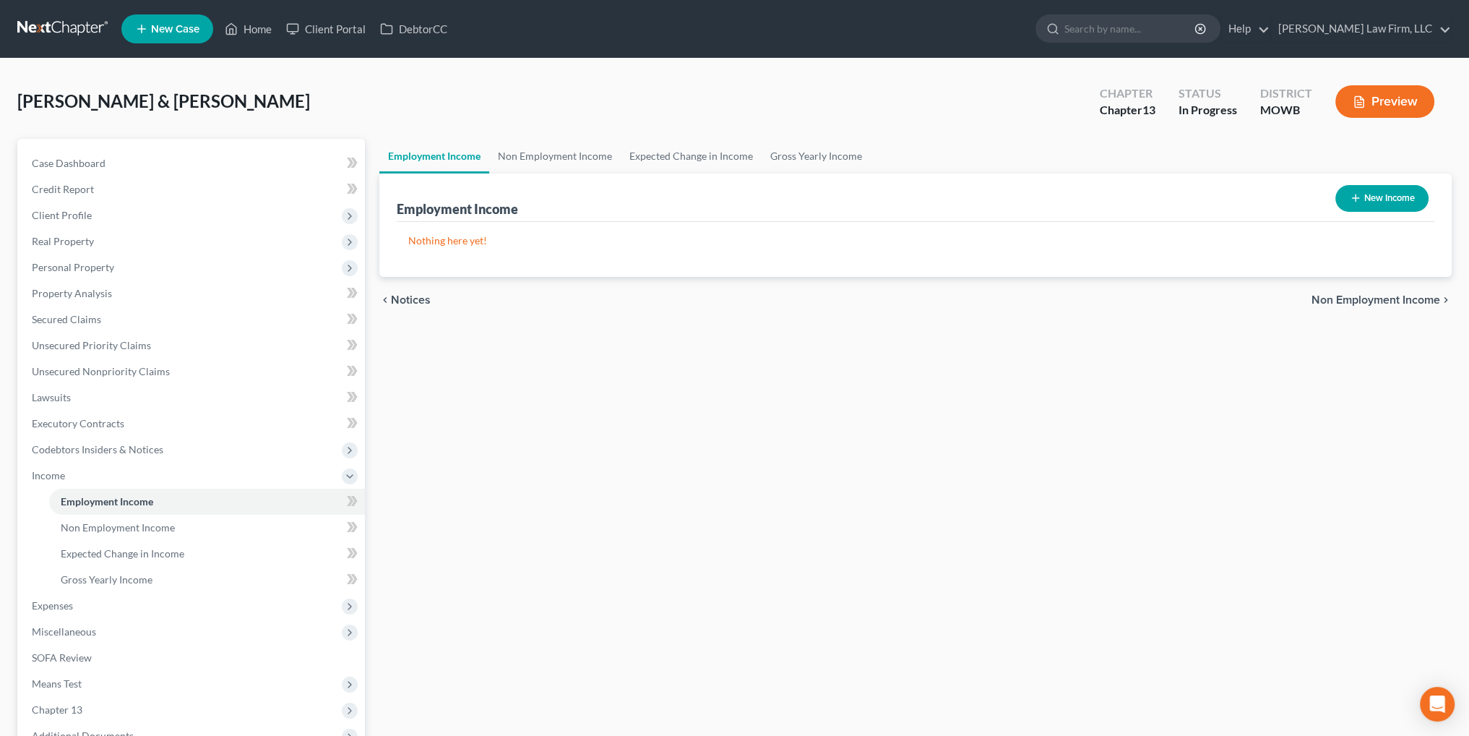
click at [1398, 194] on button "New Income" at bounding box center [1382, 198] width 93 height 27
select select "0"
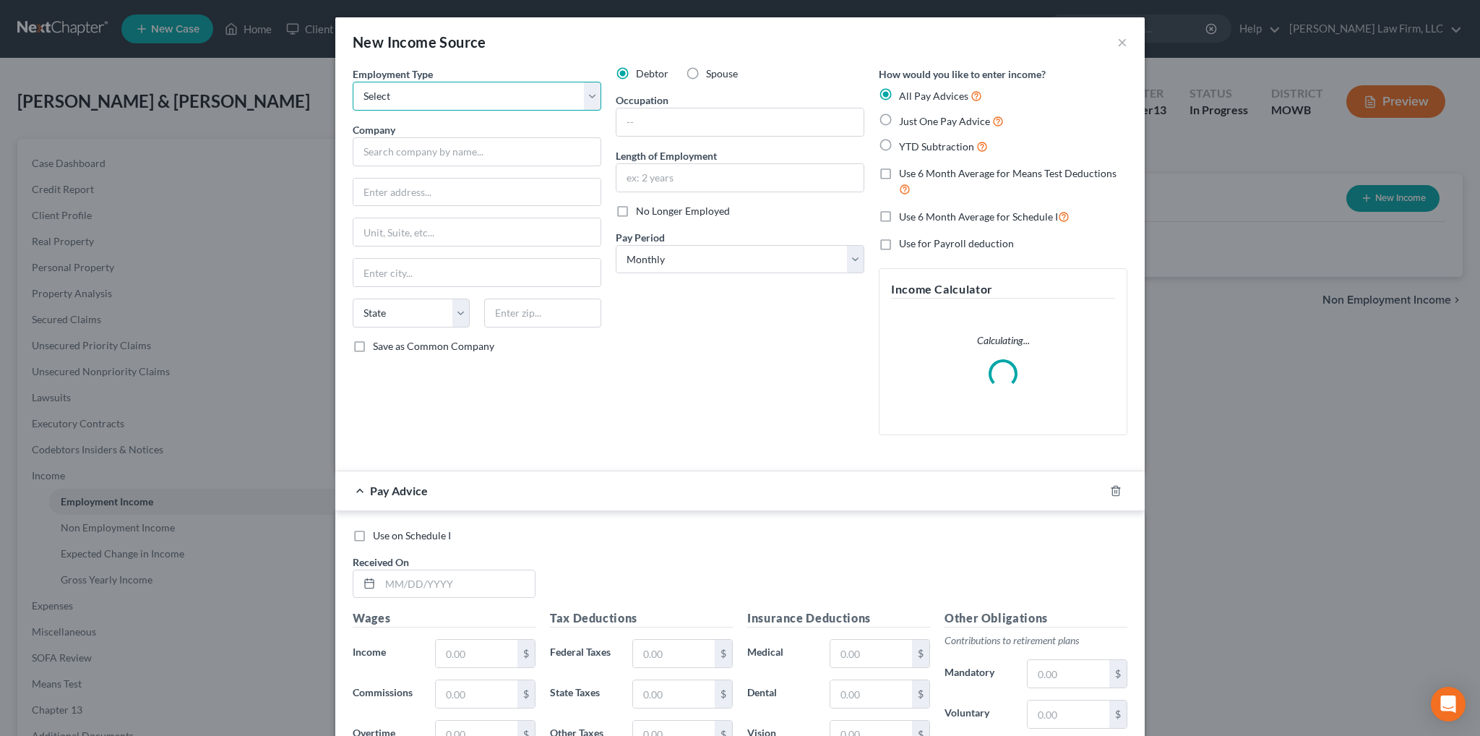
click at [479, 97] on select "Select Full or [DEMOGRAPHIC_DATA] Employment Self Employment" at bounding box center [477, 96] width 249 height 29
select select "0"
click at [353, 82] on select "Select Full or [DEMOGRAPHIC_DATA] Employment Self Employment" at bounding box center [477, 96] width 249 height 29
click at [706, 73] on label "Spouse" at bounding box center [722, 73] width 32 height 14
click at [712, 73] on input "Spouse" at bounding box center [716, 70] width 9 height 9
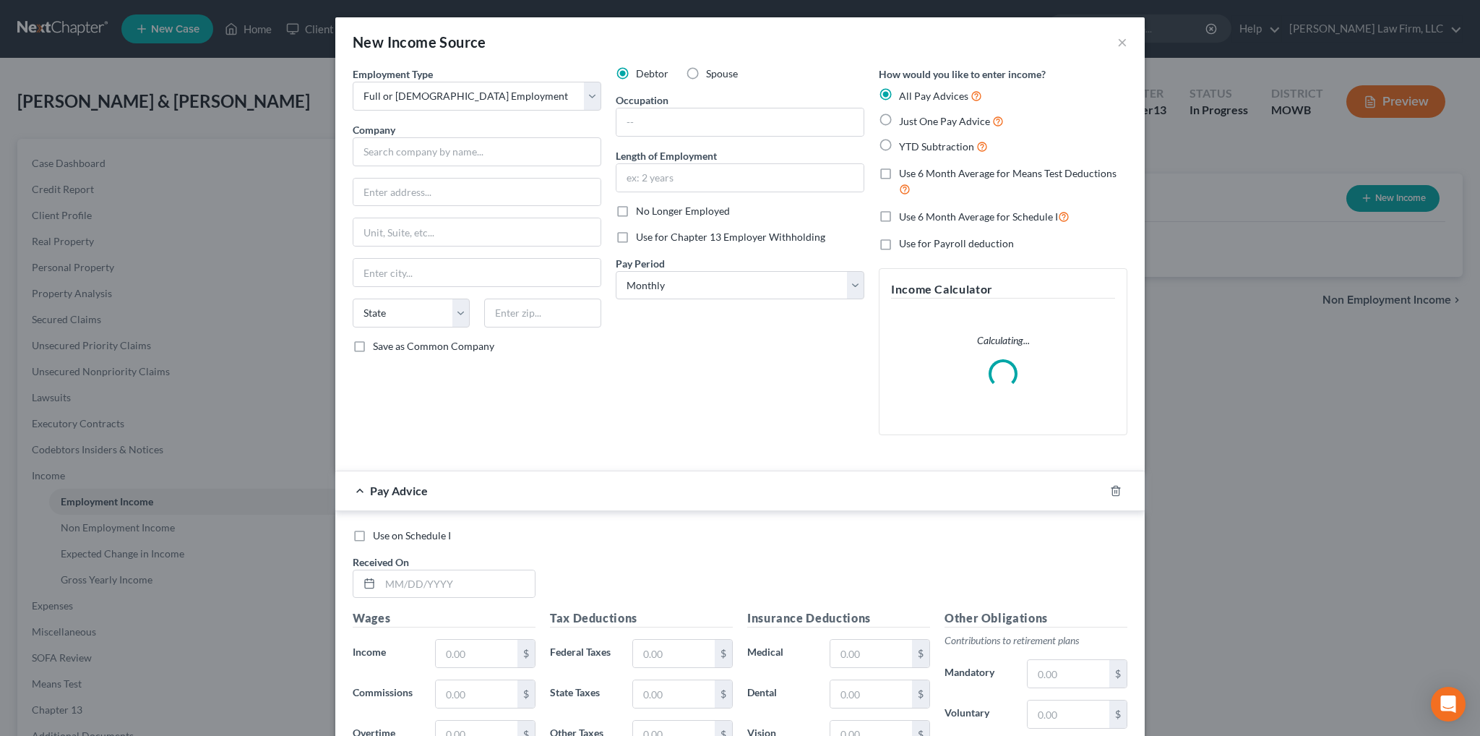
radio input "true"
click at [405, 148] on input "text" at bounding box center [477, 151] width 249 height 29
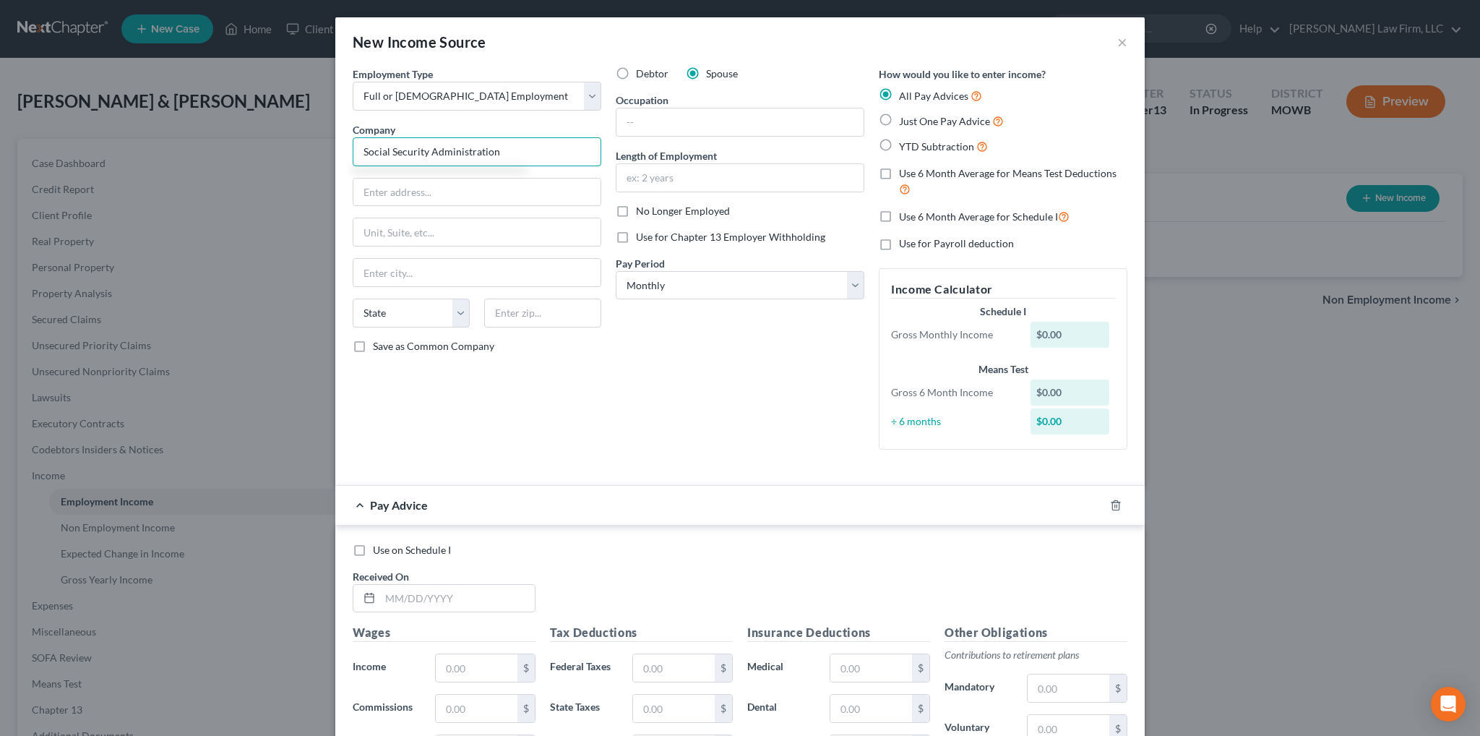
type input "Social Security Administration"
click at [520, 142] on input "Social Security Administration" at bounding box center [477, 151] width 249 height 29
click at [669, 116] on input "text" at bounding box center [739, 121] width 247 height 27
type input "CSR"
type input "1 year"
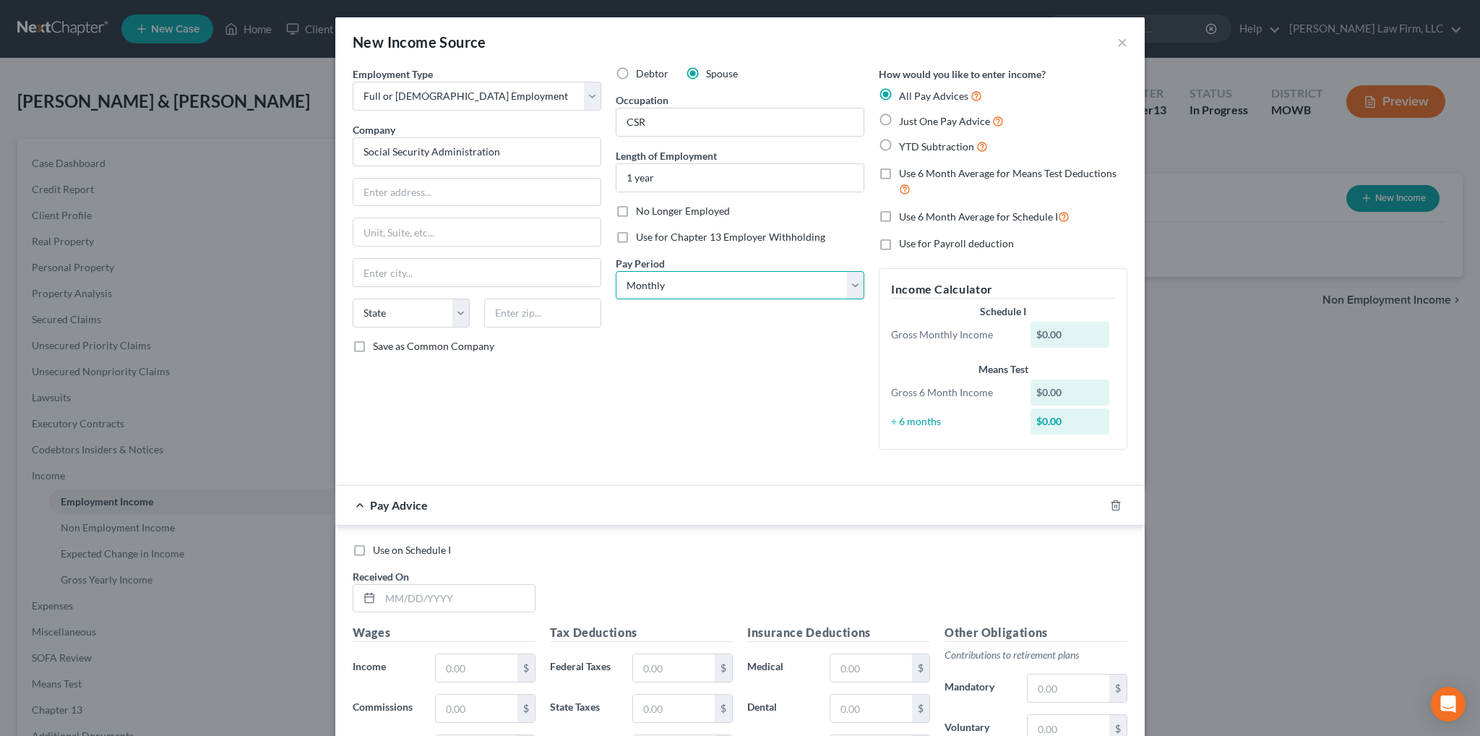
click at [663, 294] on select "Select Monthly Twice Monthly Every Other Week Weekly" at bounding box center [740, 285] width 249 height 29
select select "2"
click at [616, 271] on select "Select Monthly Twice Monthly Every Other Week Weekly" at bounding box center [740, 285] width 249 height 29
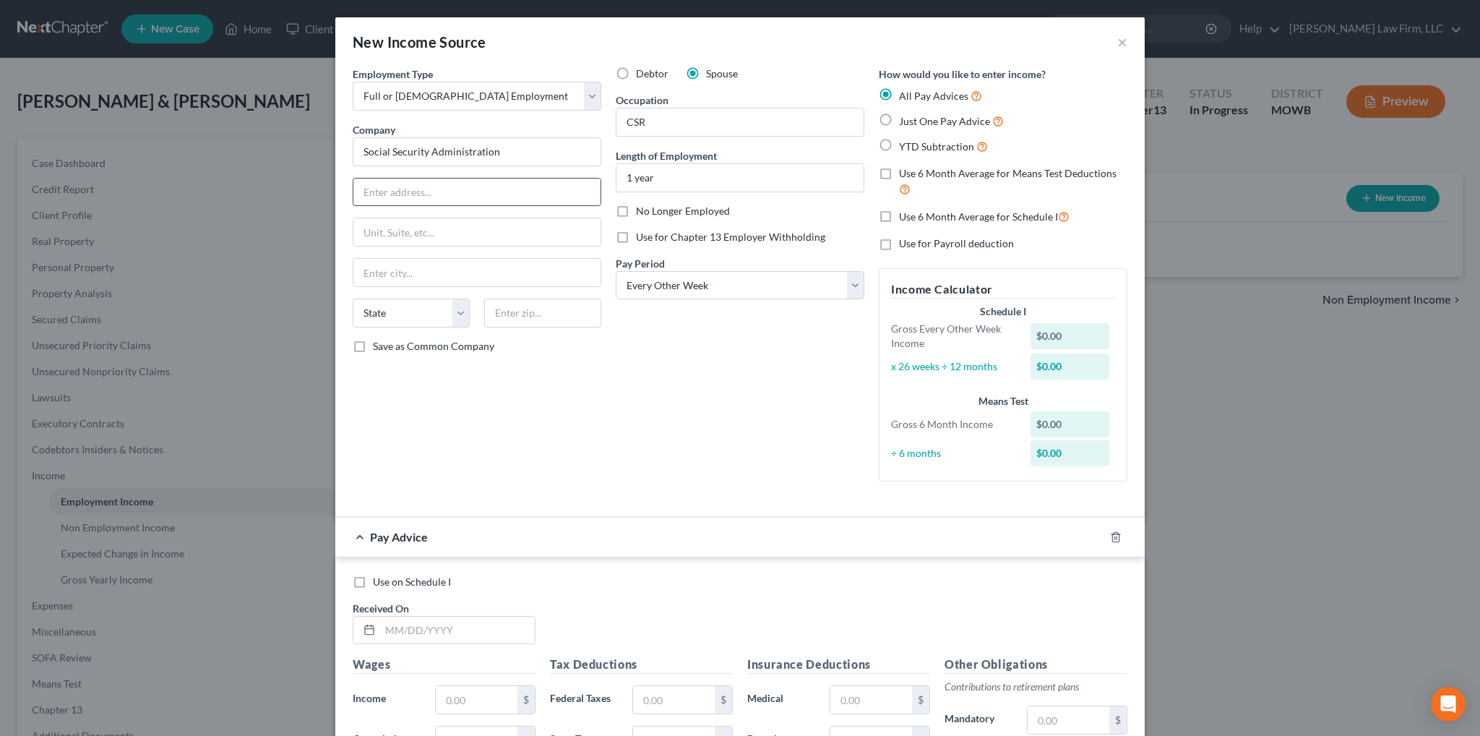
click at [468, 197] on input "text" at bounding box center [476, 192] width 247 height 27
type input "P.O. Box 15531"
type input "[US_STATE][GEOGRAPHIC_DATA]"
select select "26"
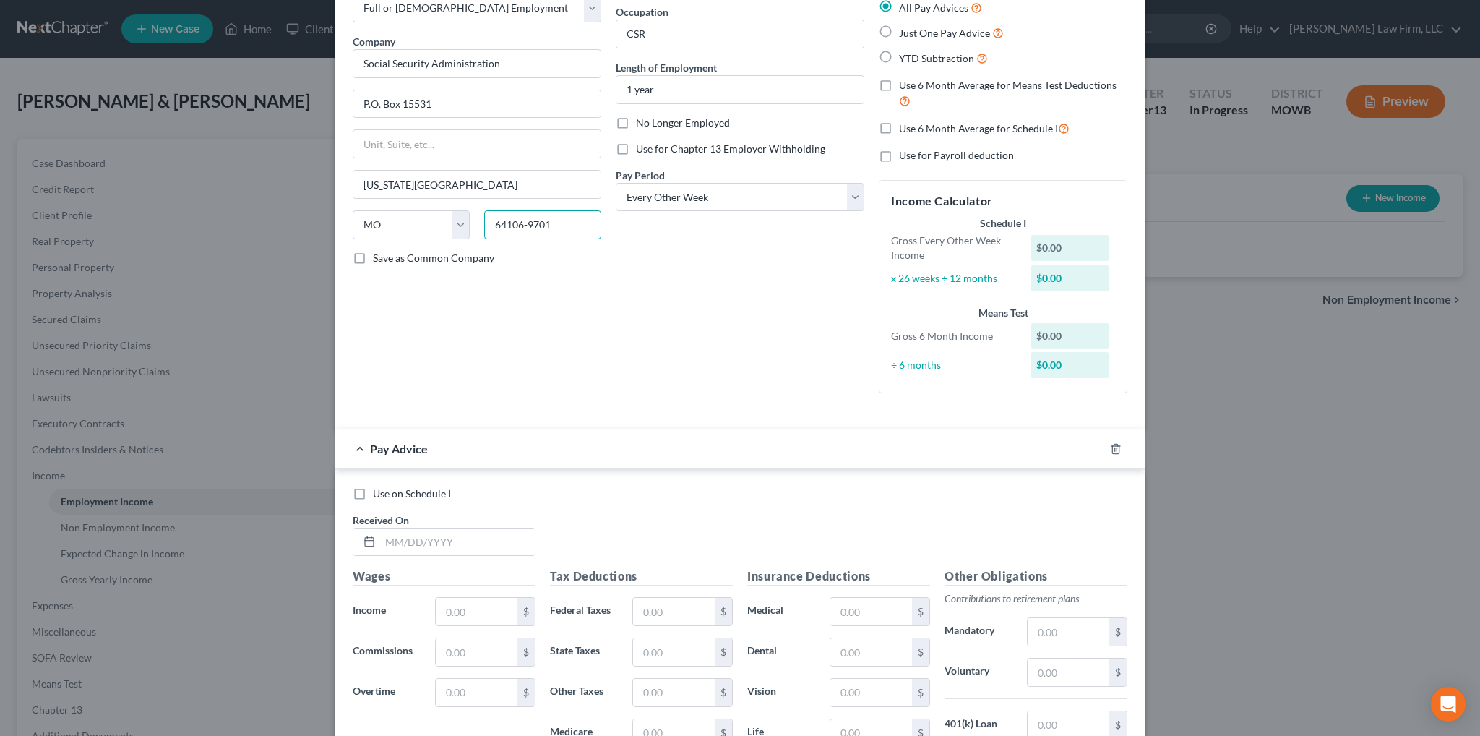
scroll to position [145, 0]
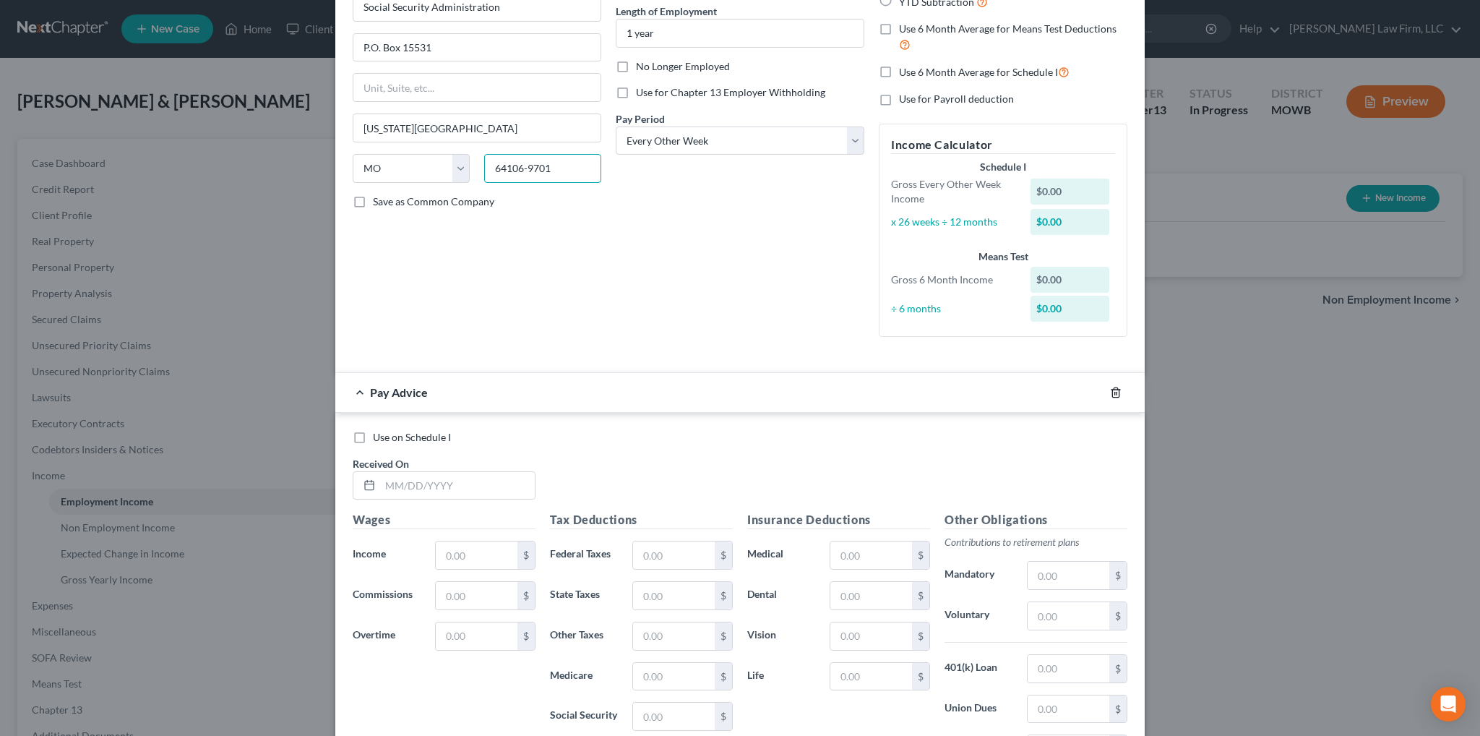
type input "64106-9701"
click at [1110, 393] on icon "button" at bounding box center [1116, 393] width 12 height 12
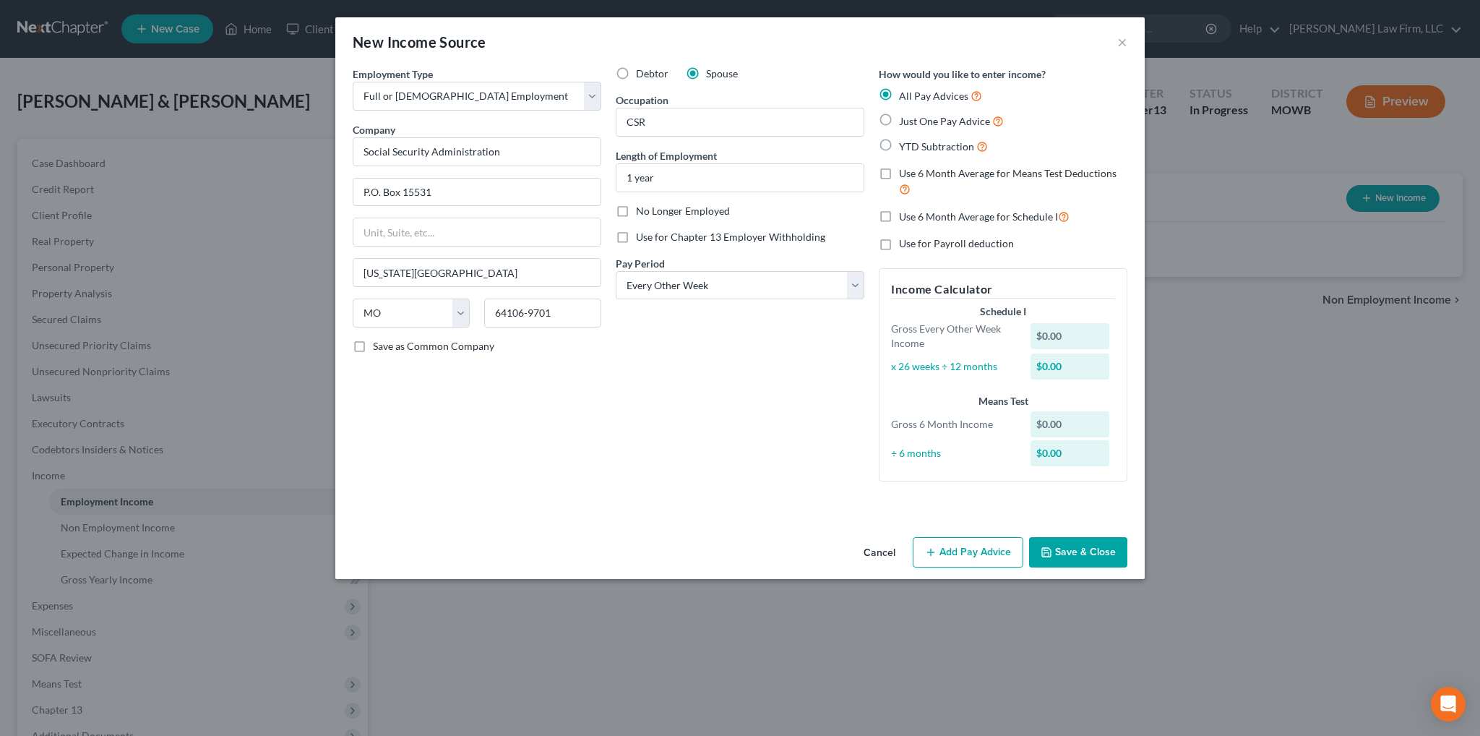
scroll to position [0, 0]
click at [955, 551] on button "Add Pay Advice" at bounding box center [968, 552] width 111 height 30
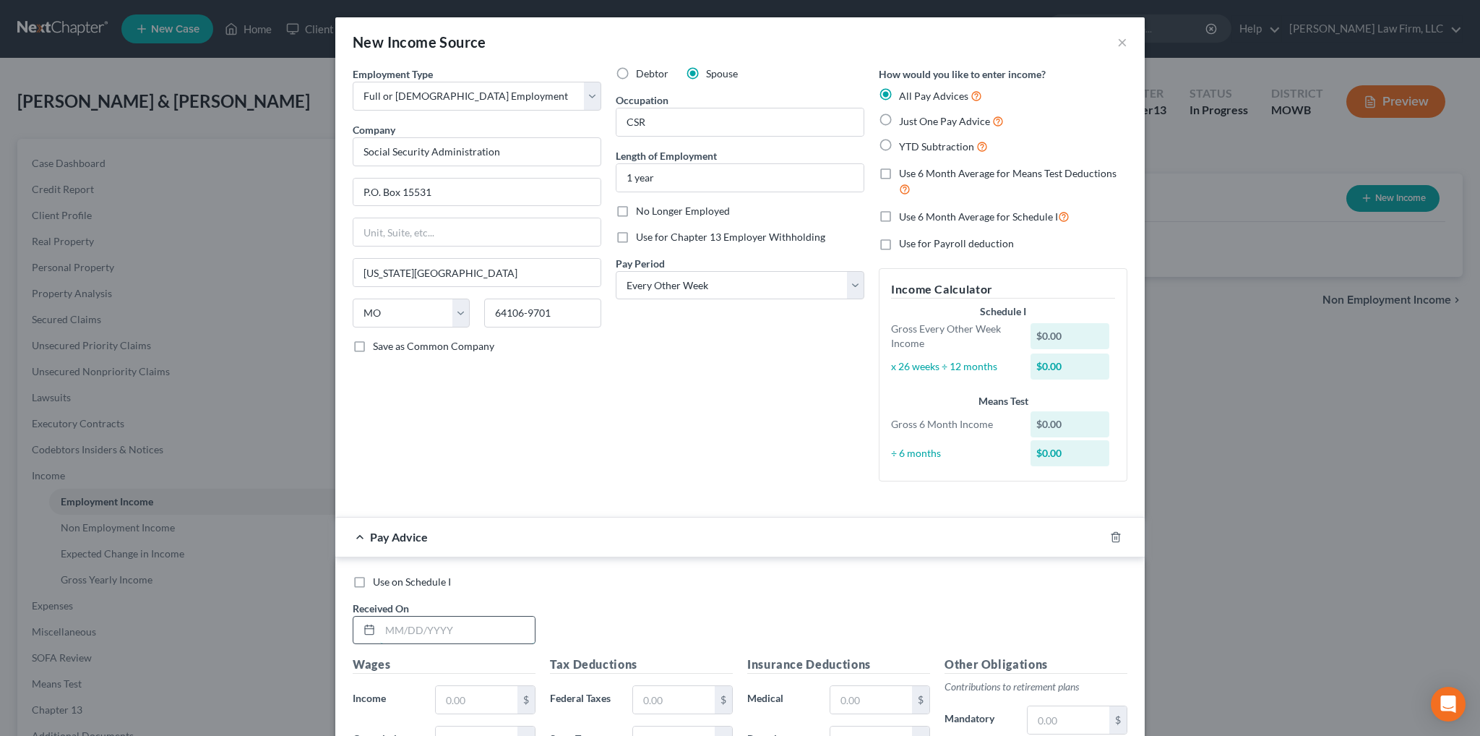
click at [426, 634] on input "text" at bounding box center [457, 629] width 155 height 27
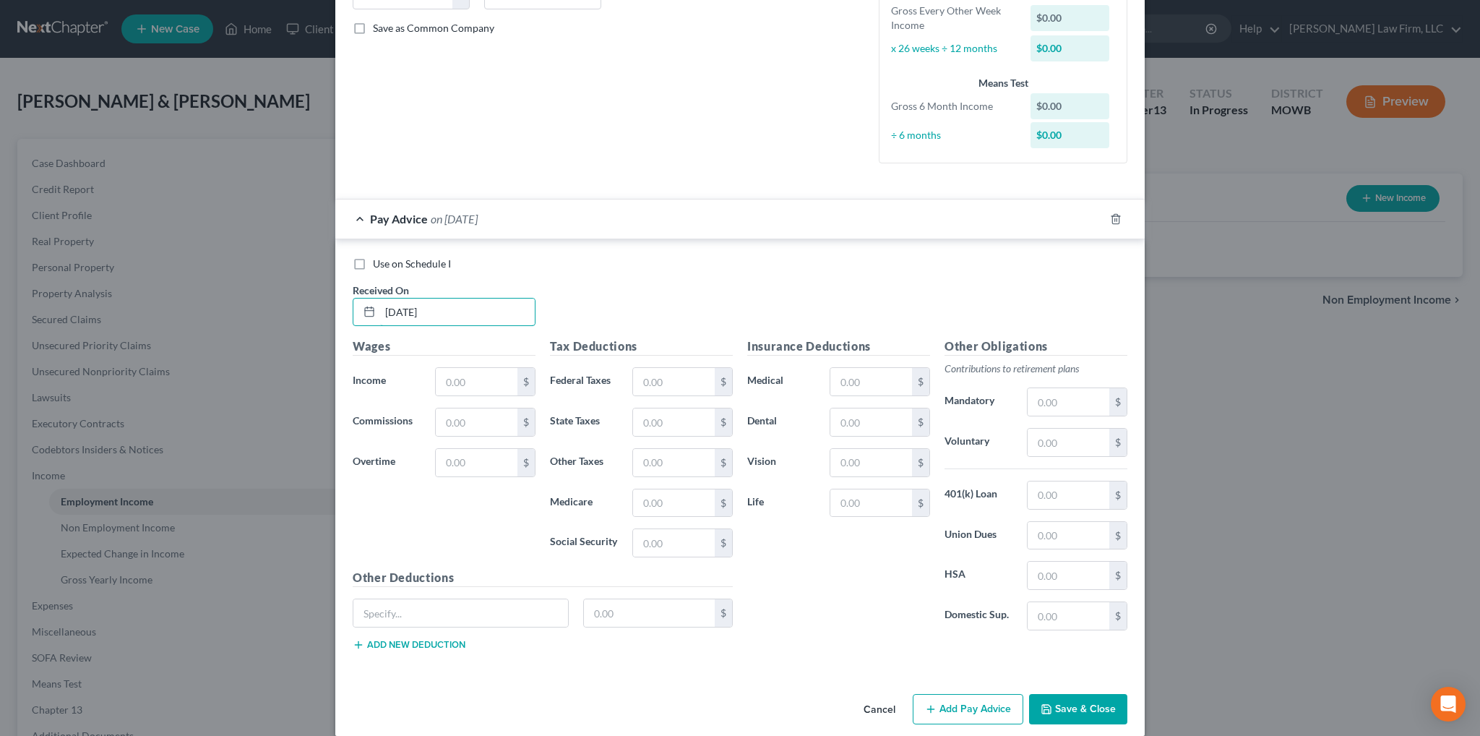
scroll to position [332, 0]
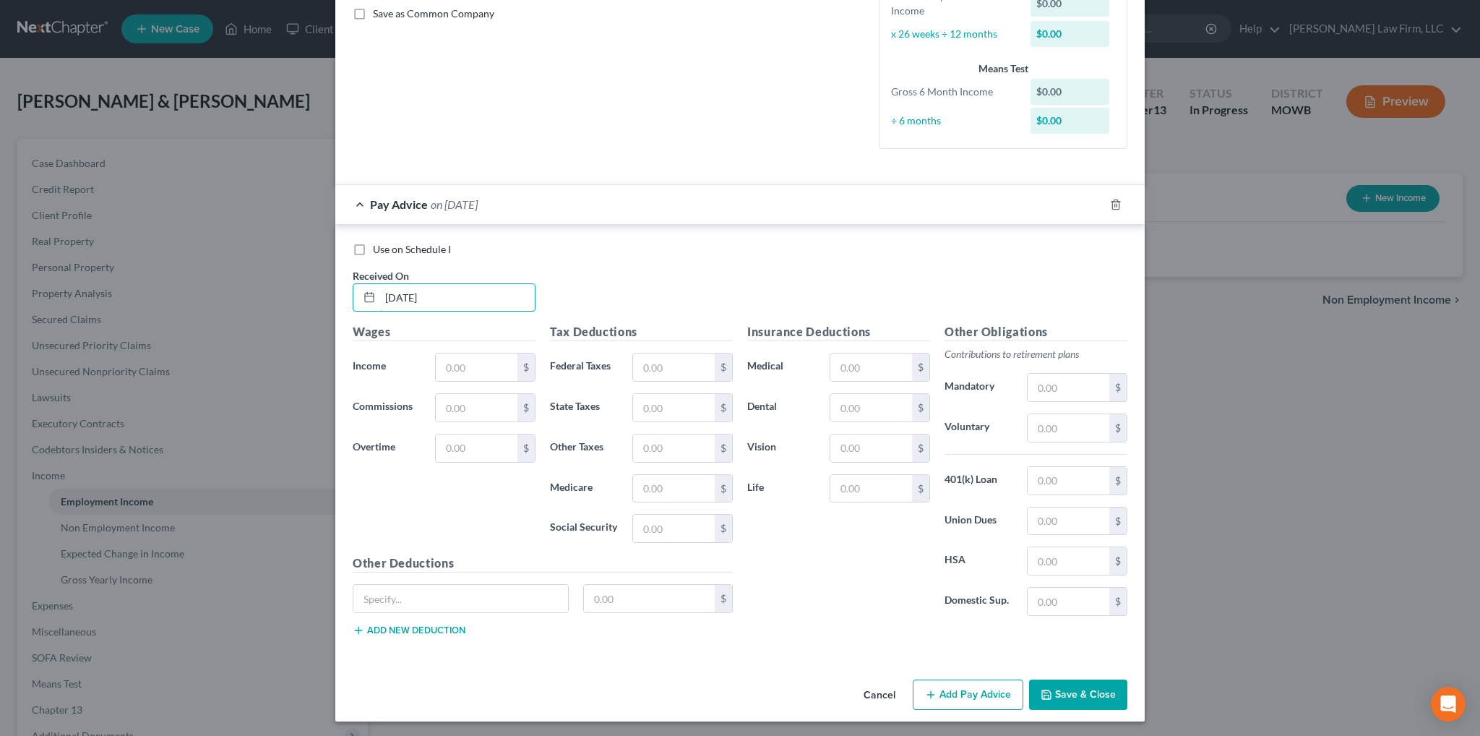
type input "[DATE]"
type input "1,955.52"
type input "0.00"
click at [679, 405] on input "text" at bounding box center [674, 407] width 82 height 27
click at [625, 446] on div "$" at bounding box center [682, 448] width 115 height 29
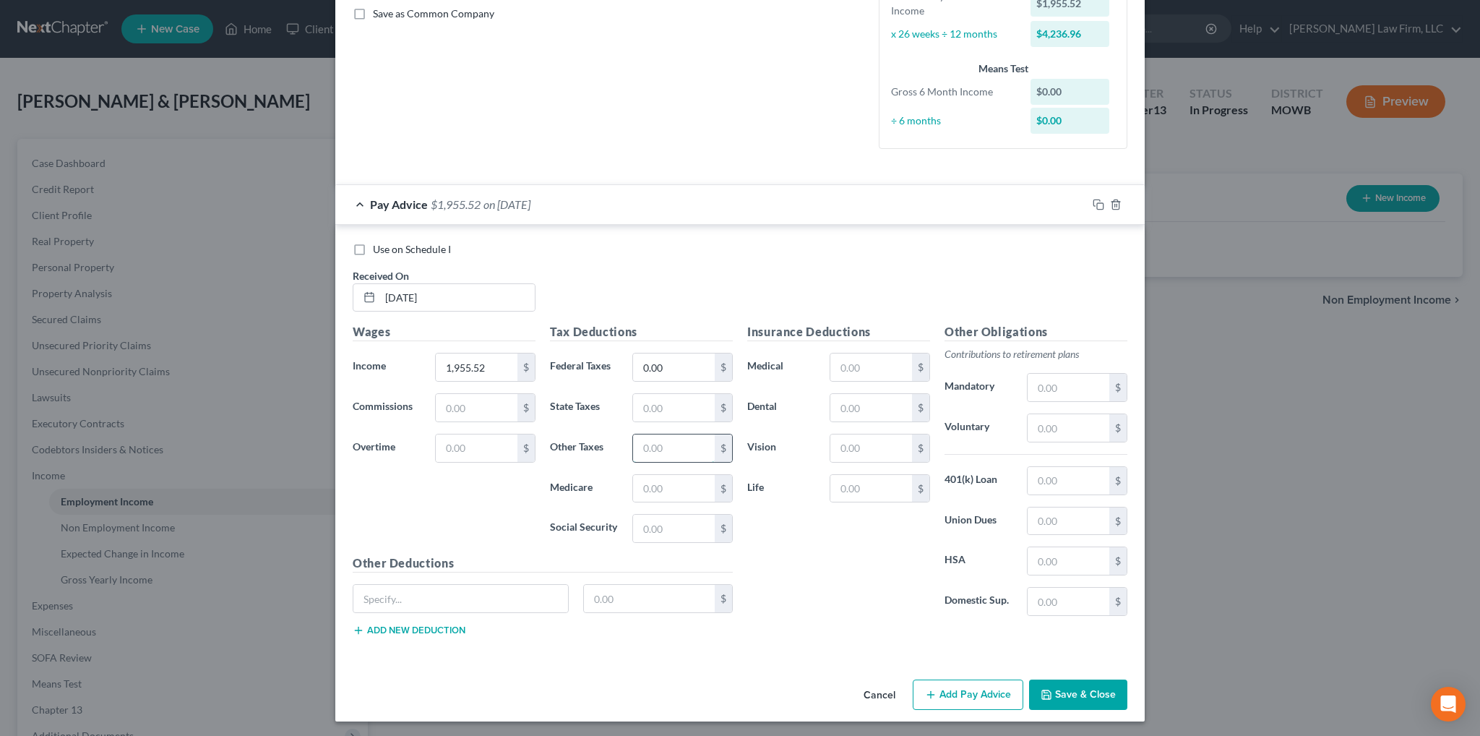
click at [640, 446] on input "text" at bounding box center [674, 447] width 82 height 27
type input "17.55"
click at [669, 405] on input "text" at bounding box center [674, 407] width 82 height 27
click at [659, 403] on input "text" at bounding box center [674, 407] width 82 height 27
type input "35.00"
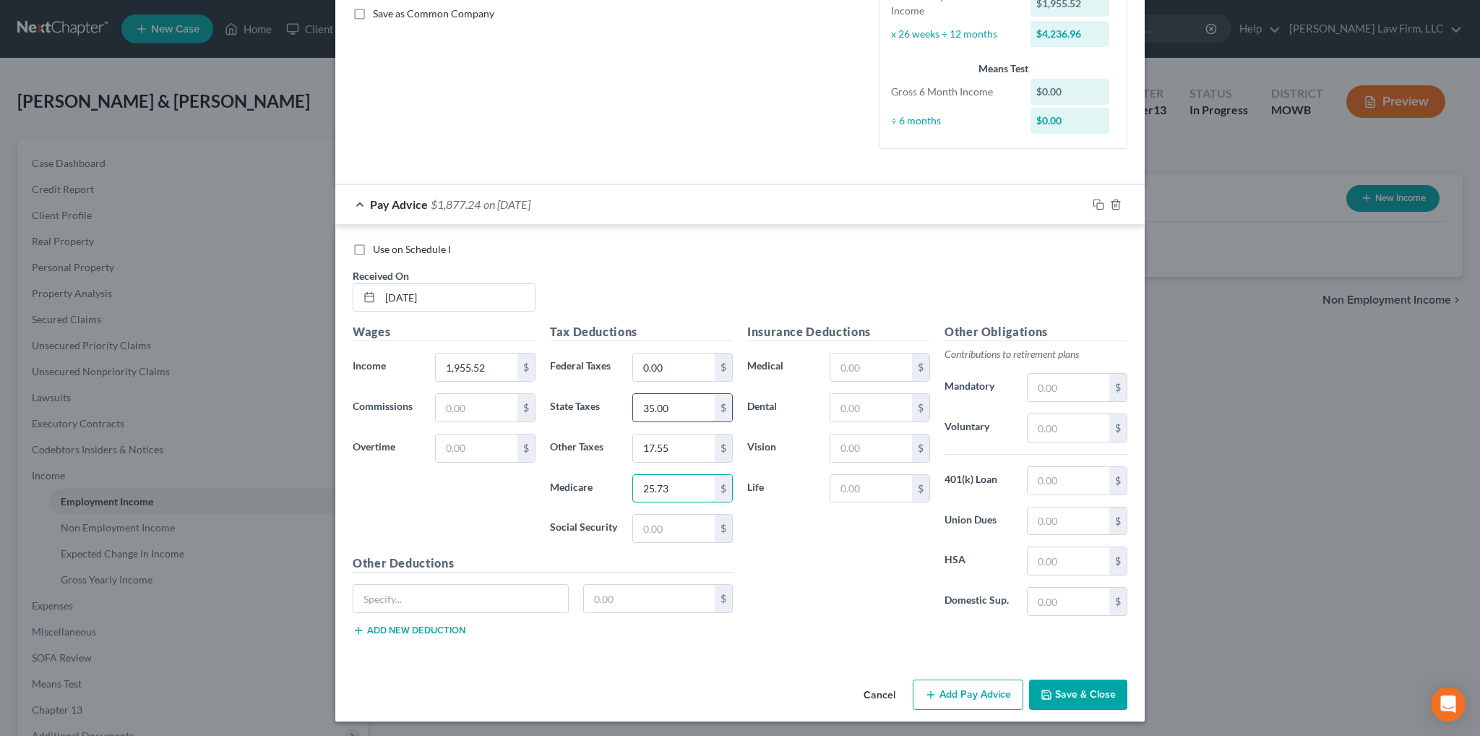
type input "25.73"
type input "110.01"
click at [866, 371] on input "text" at bounding box center [871, 366] width 82 height 27
type input "139.92"
click at [895, 417] on input "text" at bounding box center [871, 407] width 82 height 27
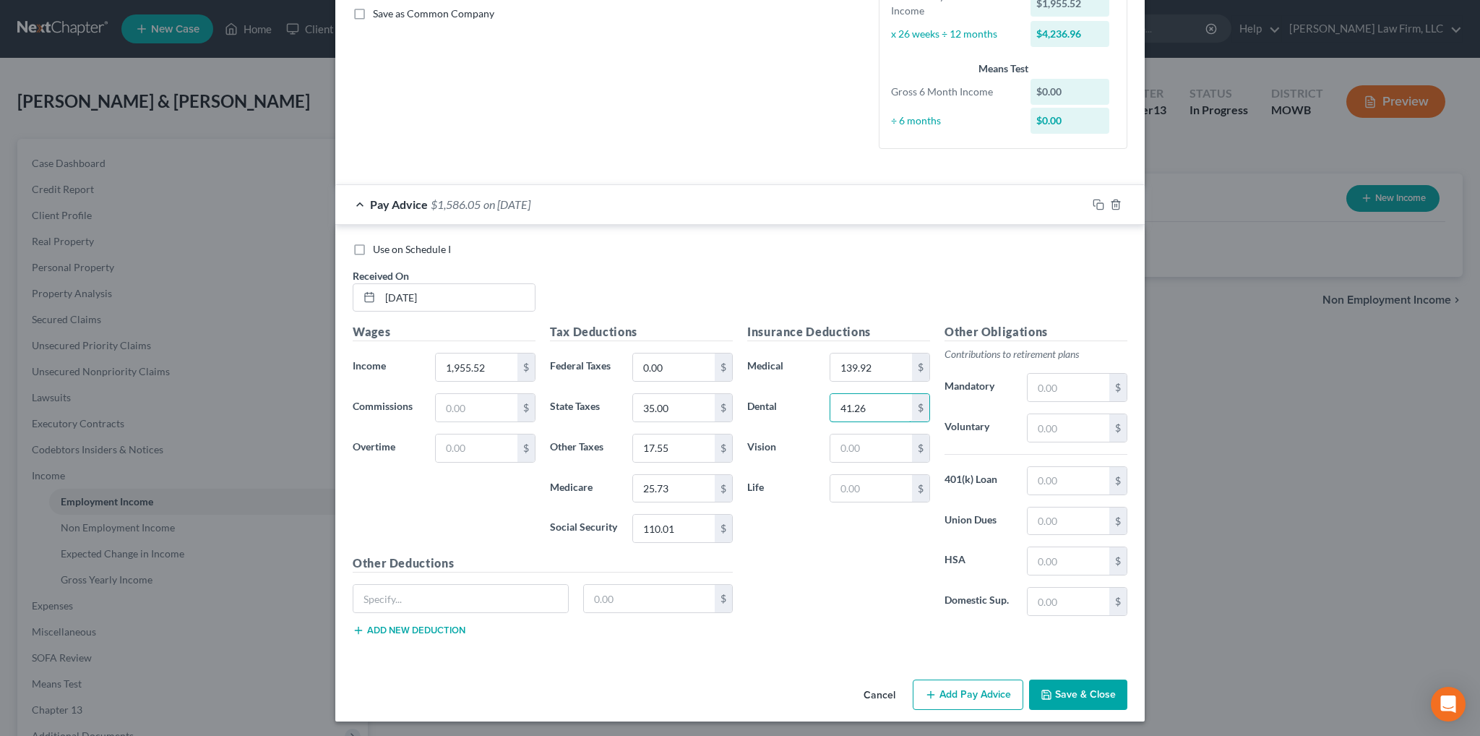
type input "41.26"
click at [1049, 388] on input "text" at bounding box center [1069, 387] width 82 height 27
type input "15.57"
type input "19.46"
click at [850, 490] on input "text" at bounding box center [871, 488] width 82 height 27
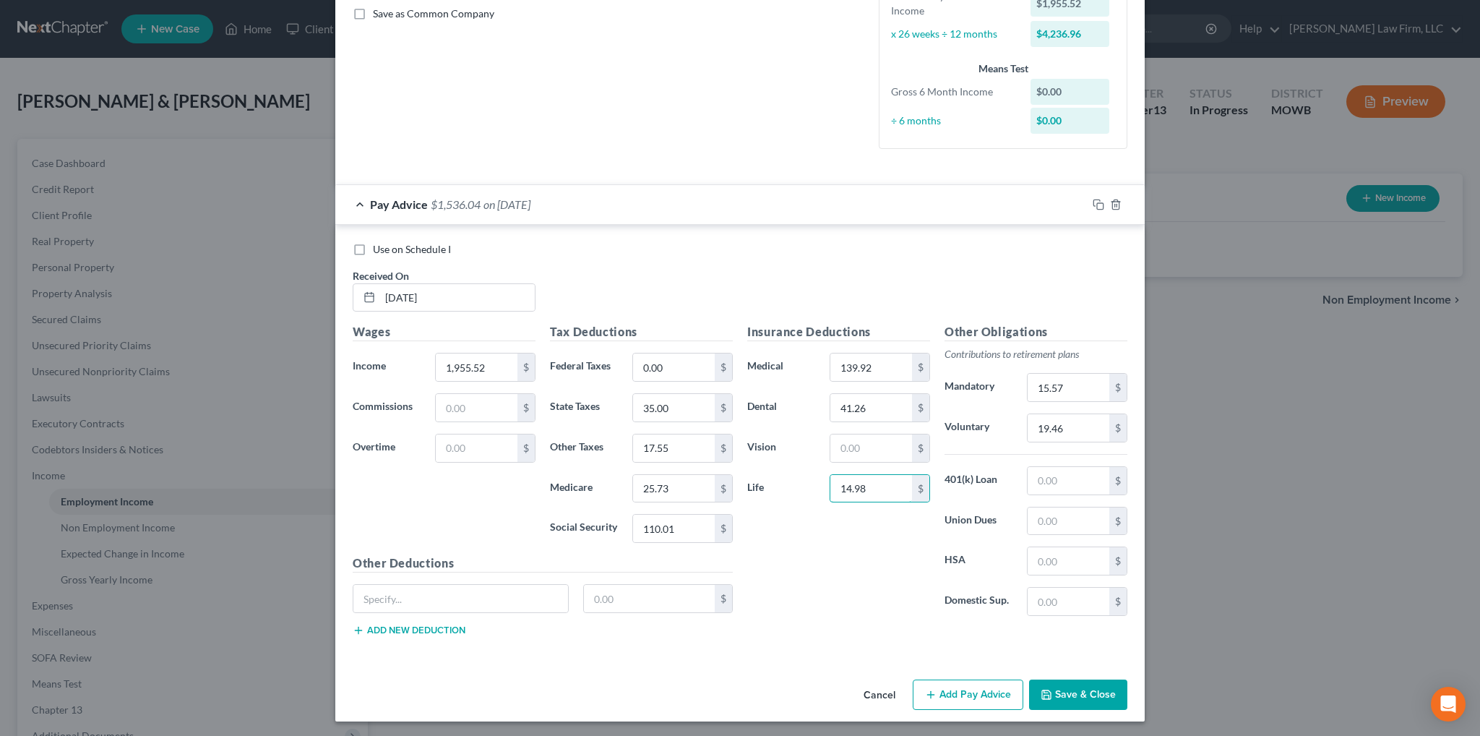
type input "14.98"
click at [1093, 204] on icon "button" at bounding box center [1099, 205] width 12 height 12
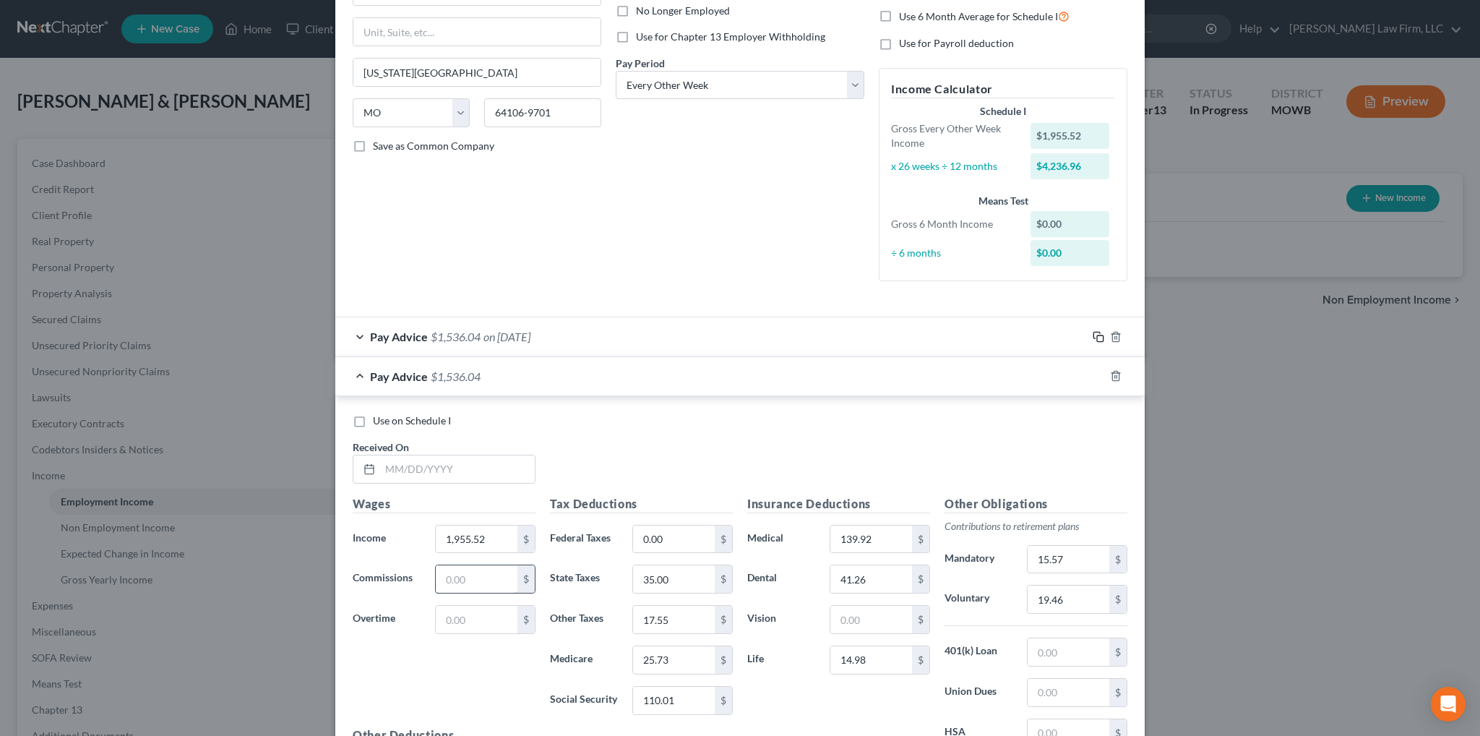
scroll to position [217, 0]
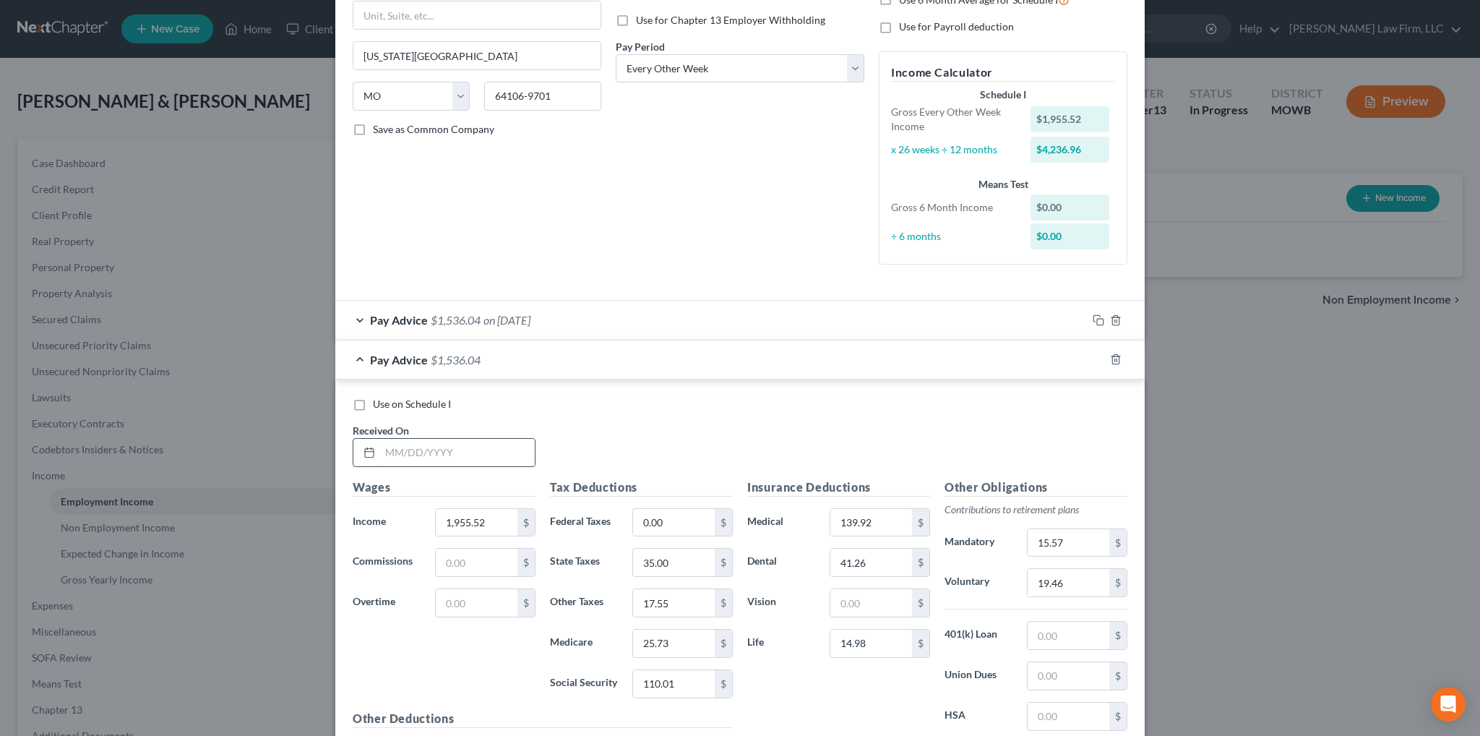
click at [457, 452] on input "text" at bounding box center [457, 452] width 155 height 27
type input "[DATE]"
click at [497, 515] on input "1,955.52" at bounding box center [477, 522] width 82 height 27
type input "1,946.40"
click at [692, 521] on input "0.00" at bounding box center [674, 522] width 82 height 27
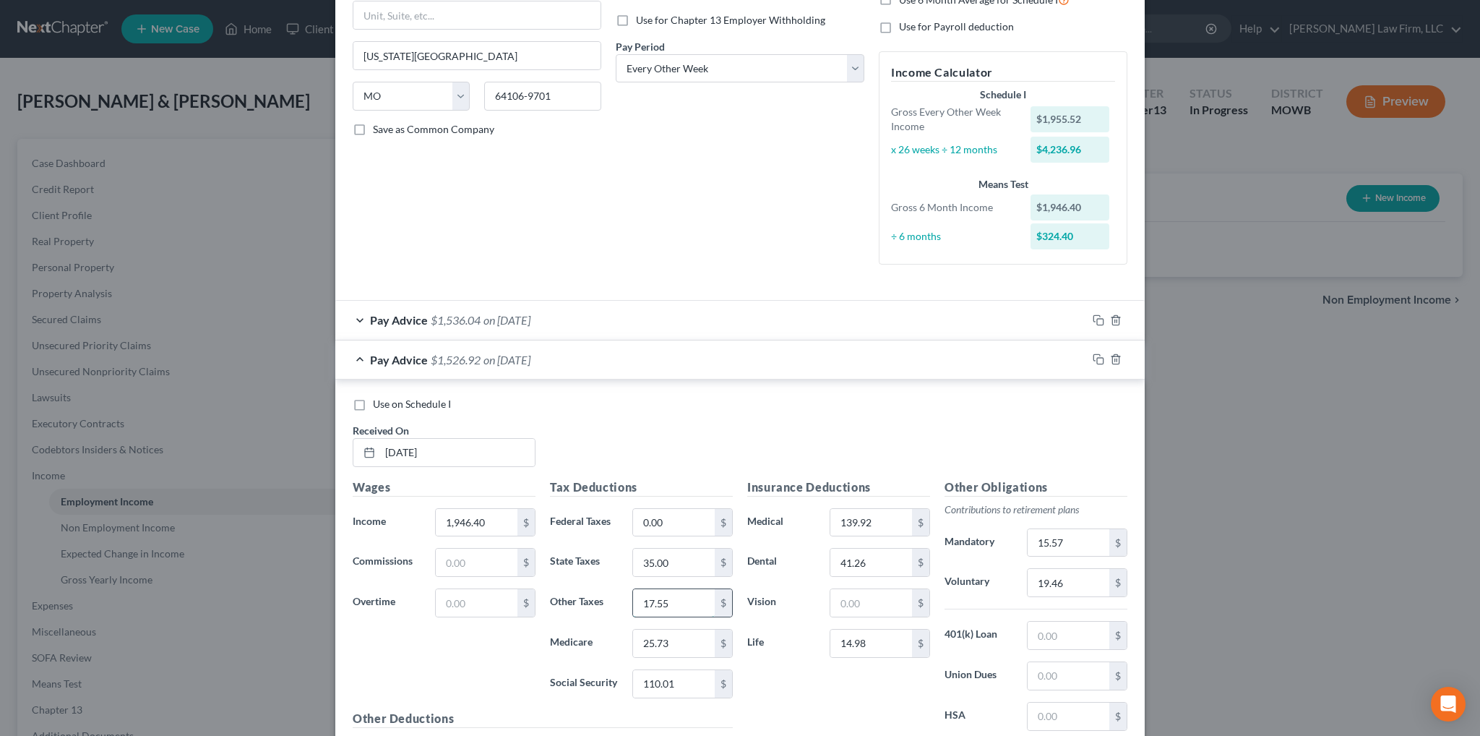
click at [671, 598] on input "17.55" at bounding box center [674, 602] width 82 height 27
type input "17.46"
click at [675, 639] on input "25.73" at bounding box center [674, 642] width 82 height 27
click at [683, 682] on input "110.01" at bounding box center [674, 683] width 82 height 27
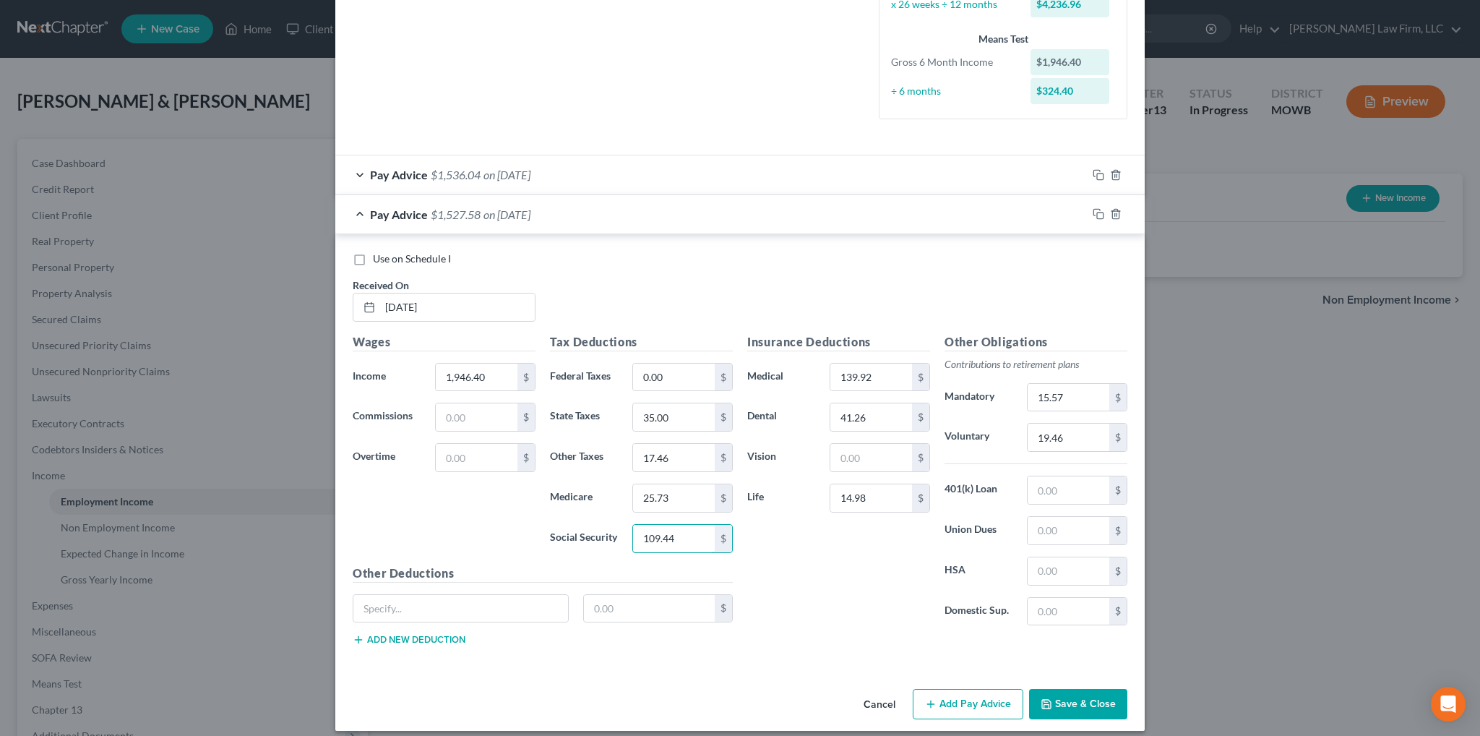
scroll to position [371, 0]
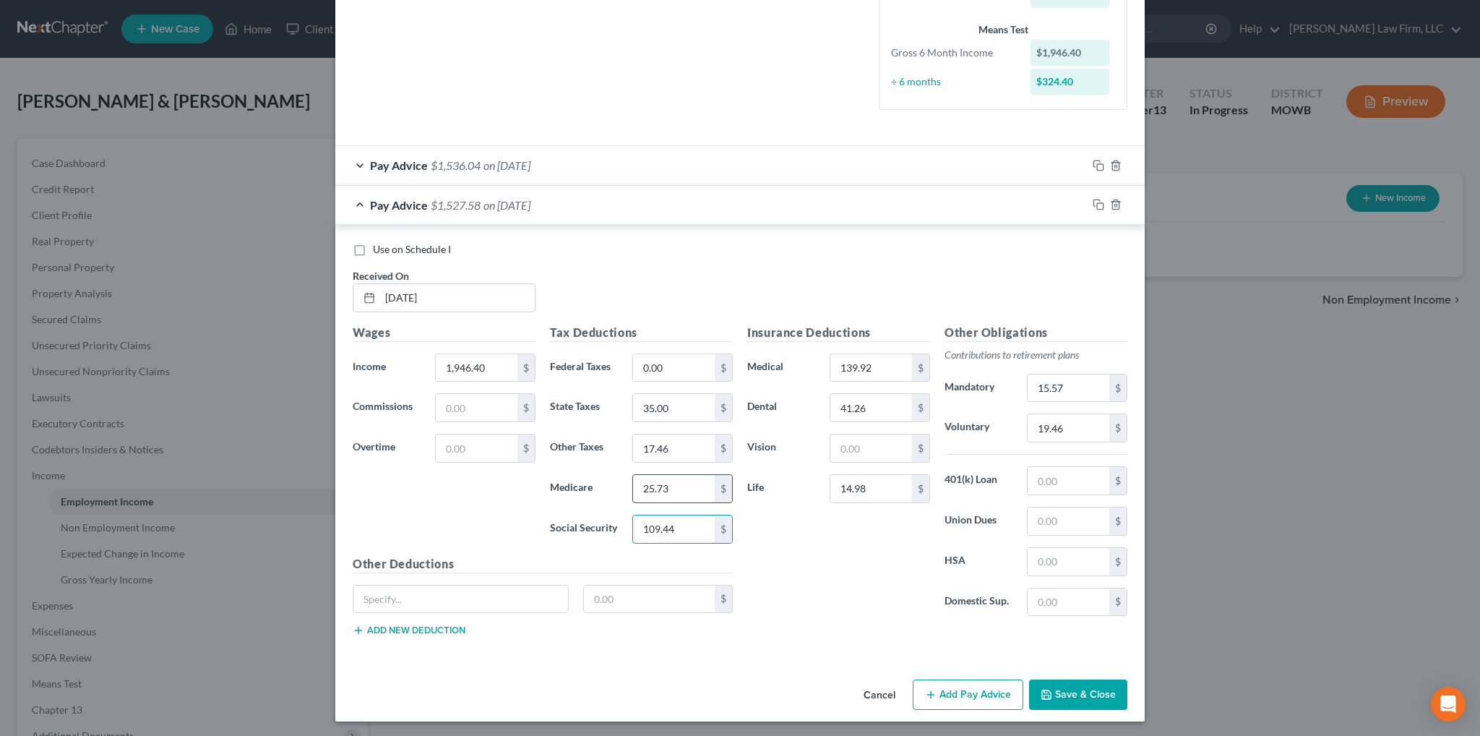
type input "109.44"
click at [678, 481] on input "25.73" at bounding box center [674, 488] width 82 height 27
type input "25.59"
click at [1095, 200] on icon "button" at bounding box center [1099, 205] width 12 height 12
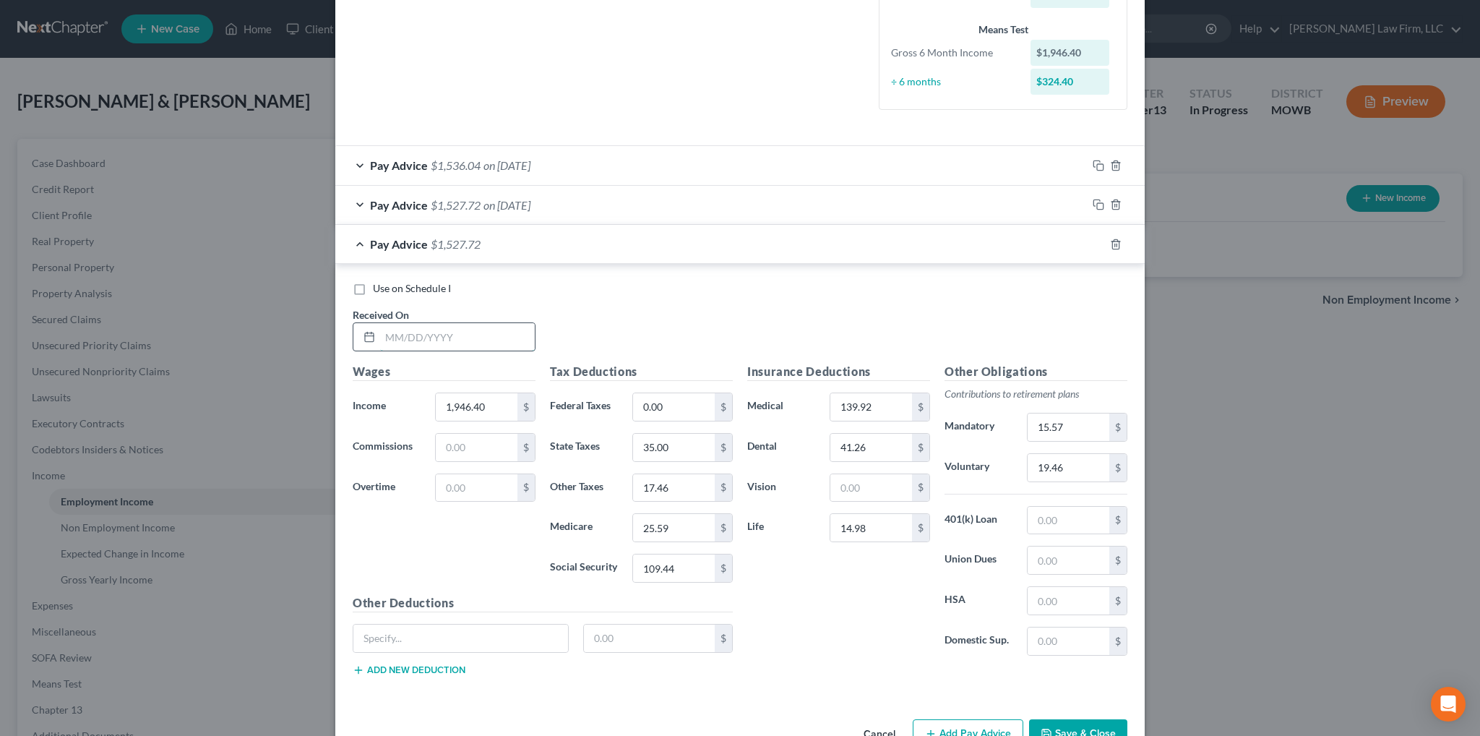
click at [427, 324] on input "text" at bounding box center [457, 336] width 155 height 27
type input "[DATE]"
click at [671, 522] on input "25.59" at bounding box center [674, 527] width 82 height 27
type input "25.60"
click at [689, 564] on input "109.44" at bounding box center [674, 567] width 82 height 27
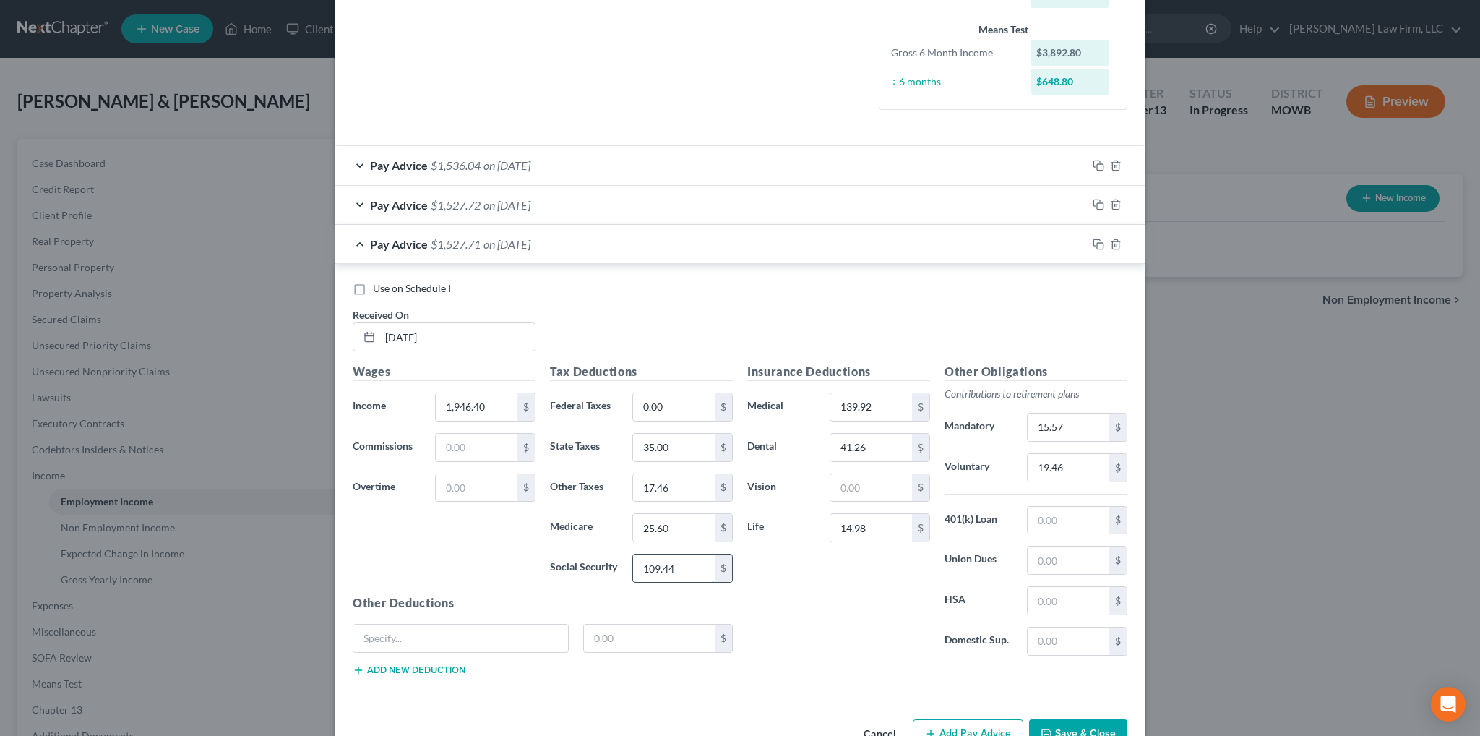
click at [689, 564] on input "109.44" at bounding box center [674, 567] width 82 height 27
click at [678, 568] on input "109.44" at bounding box center [674, 567] width 82 height 27
type input "109.45"
click at [1093, 244] on icon "button" at bounding box center [1099, 244] width 12 height 12
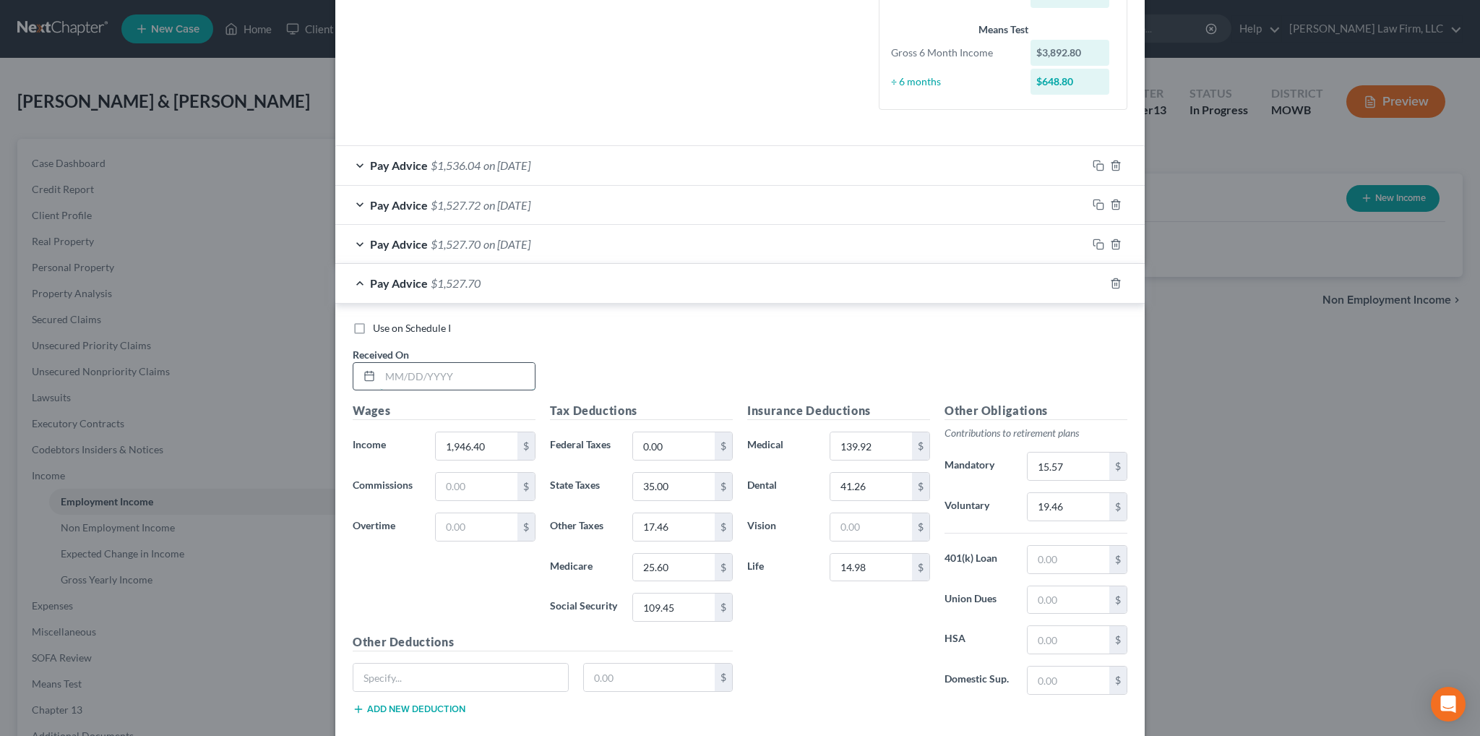
click at [463, 371] on input "text" at bounding box center [457, 376] width 155 height 27
type input "[DATE]"
click at [1110, 281] on icon "button" at bounding box center [1116, 284] width 12 height 12
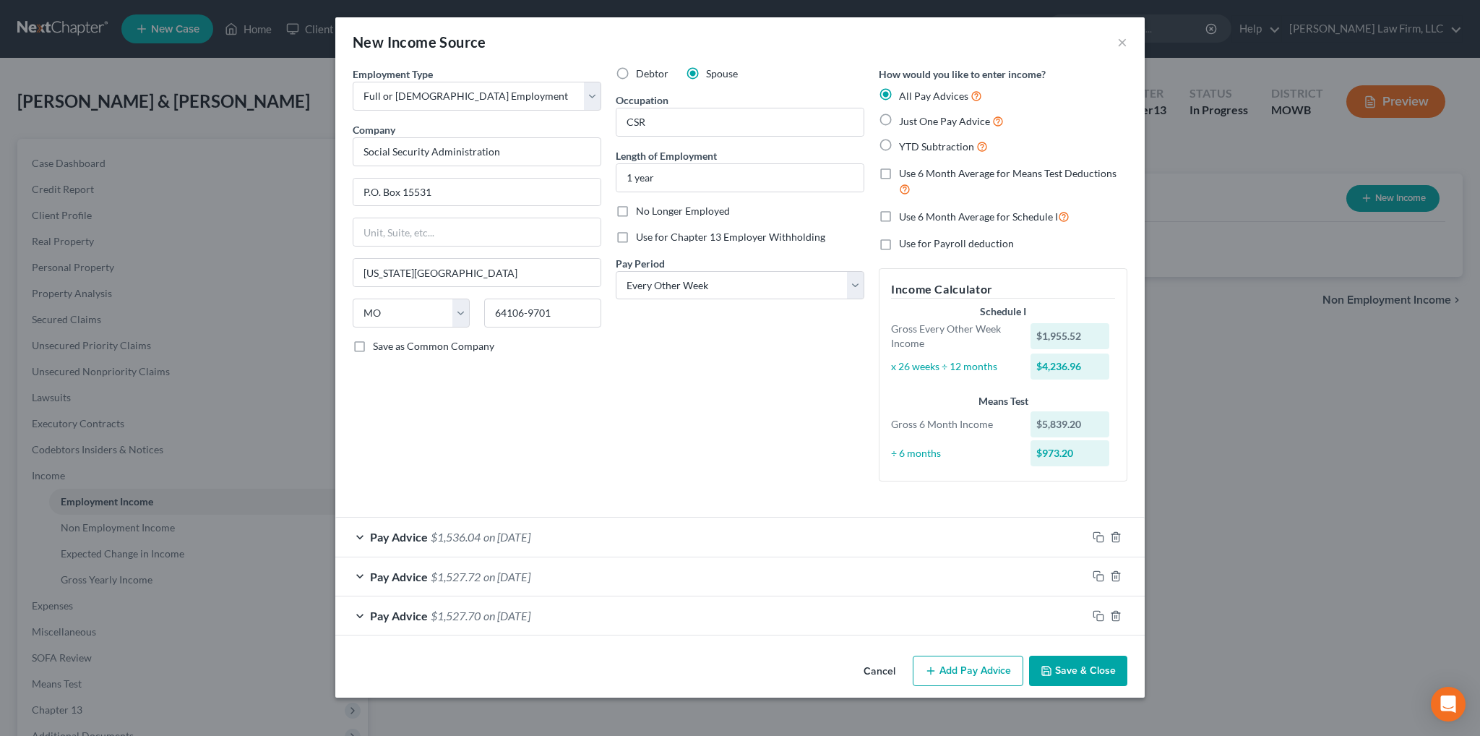
scroll to position [0, 0]
click at [1096, 577] on icon "button" at bounding box center [1099, 576] width 12 height 12
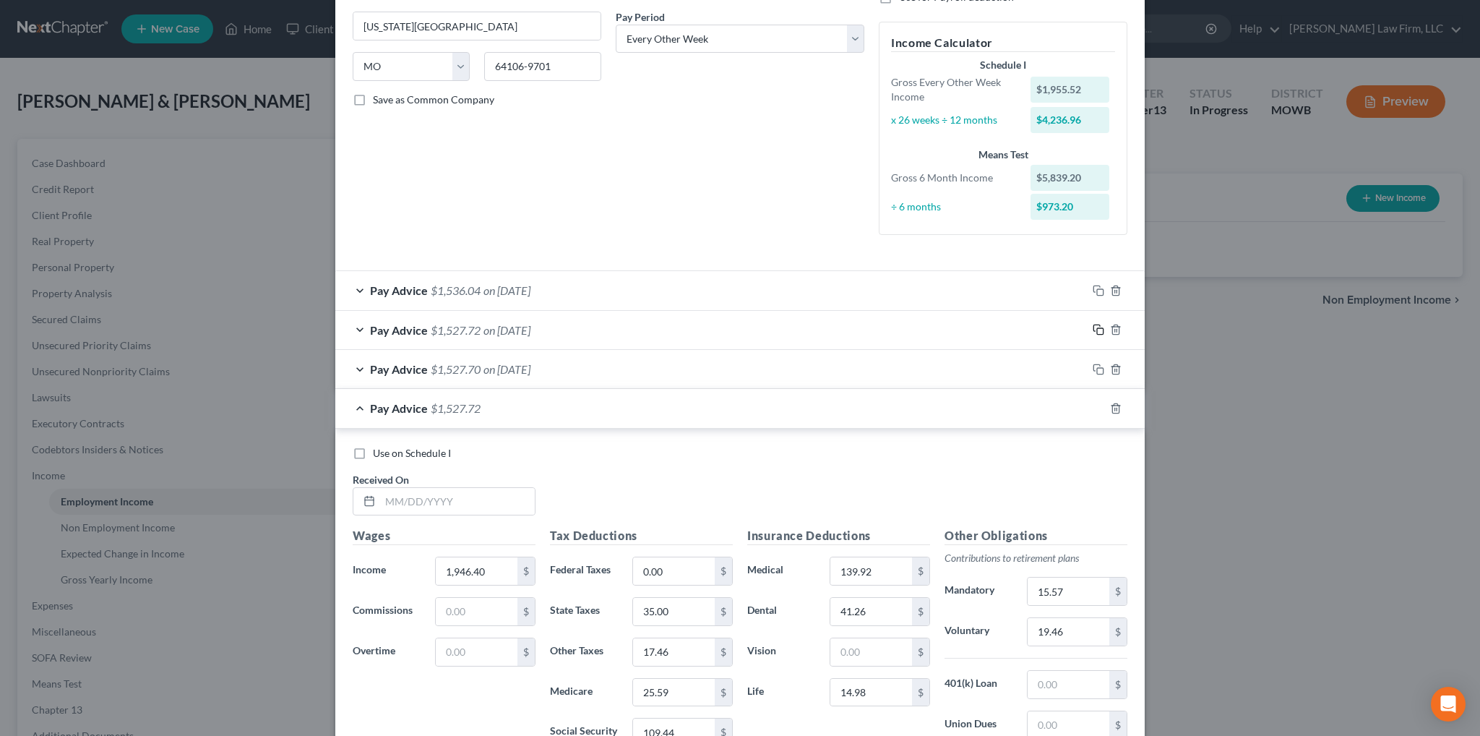
scroll to position [289, 0]
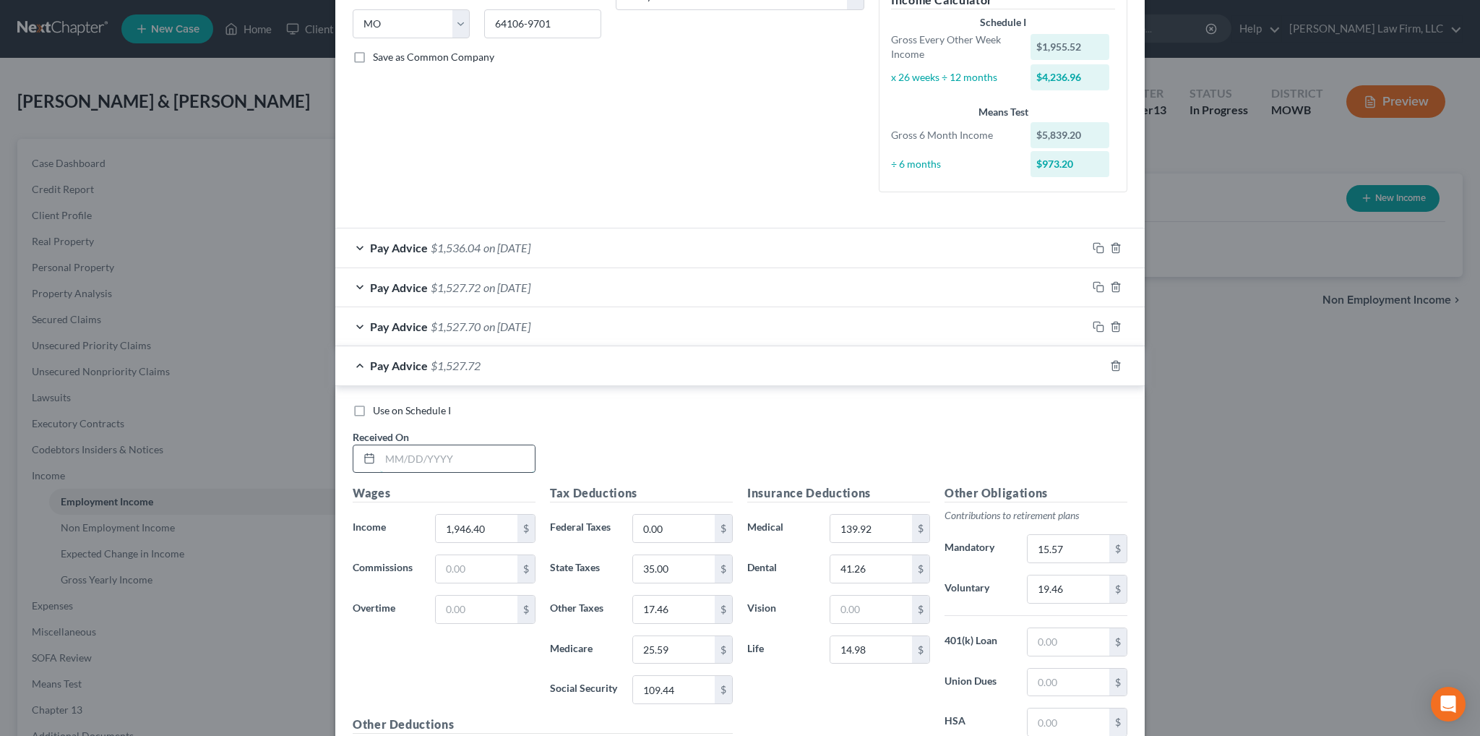
click at [492, 455] on input "text" at bounding box center [457, 458] width 155 height 27
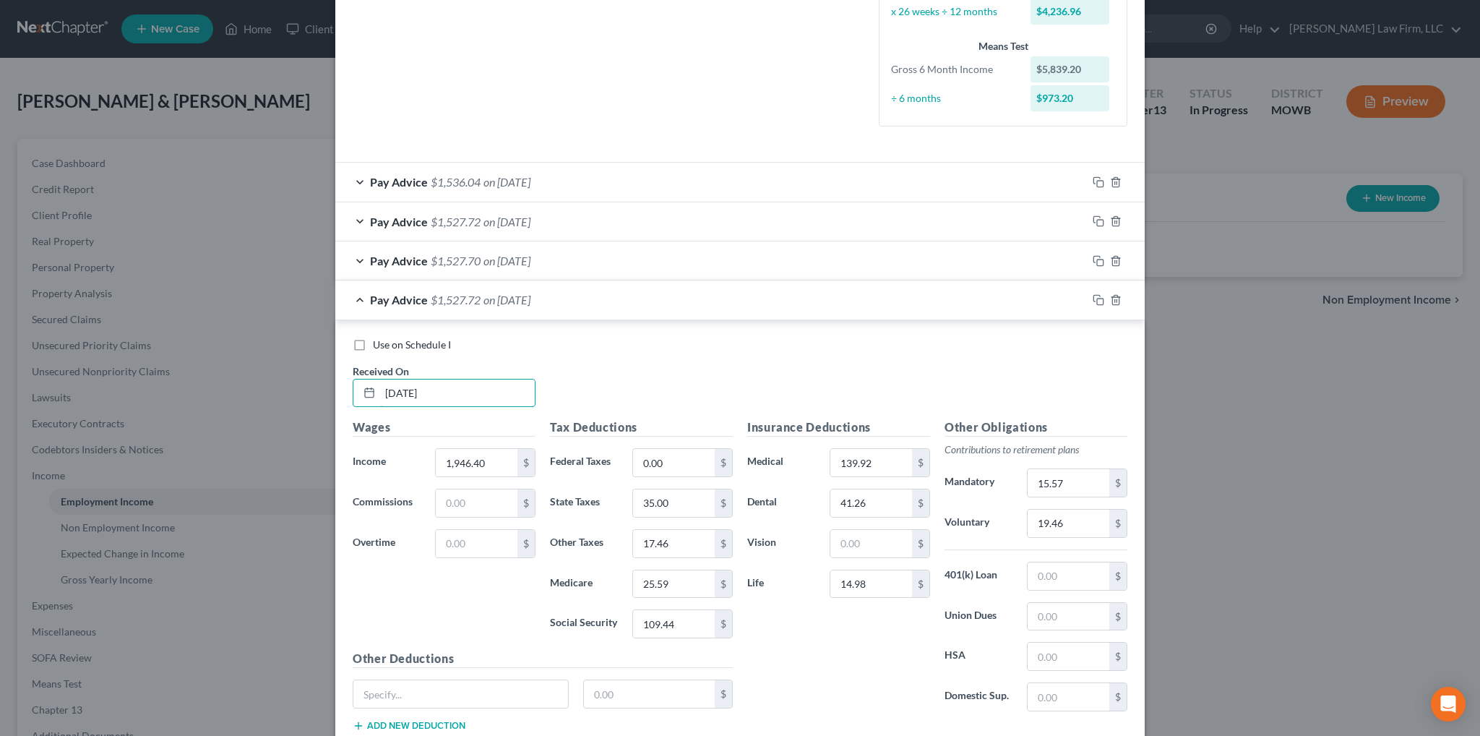
scroll to position [434, 0]
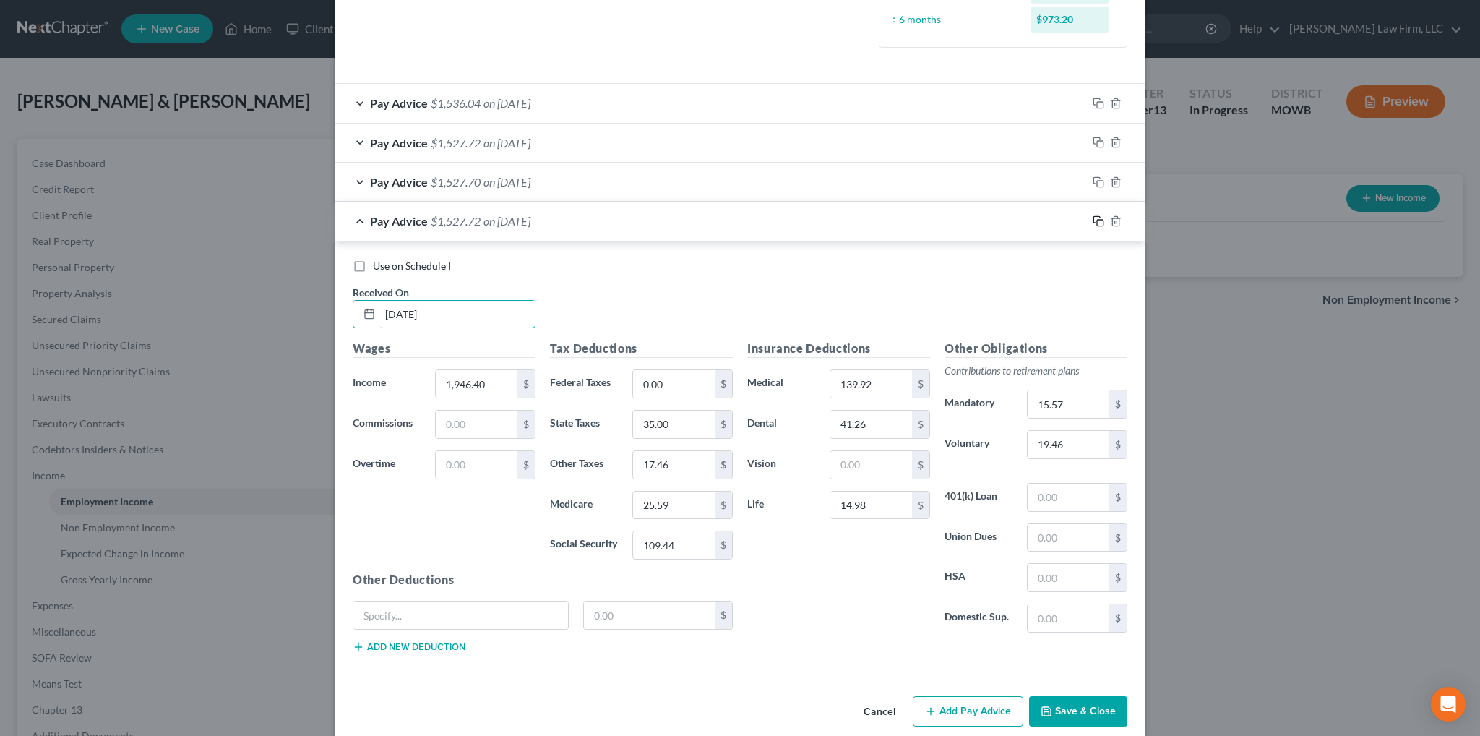
type input "[DATE]"
click at [1093, 219] on icon "button" at bounding box center [1099, 221] width 12 height 12
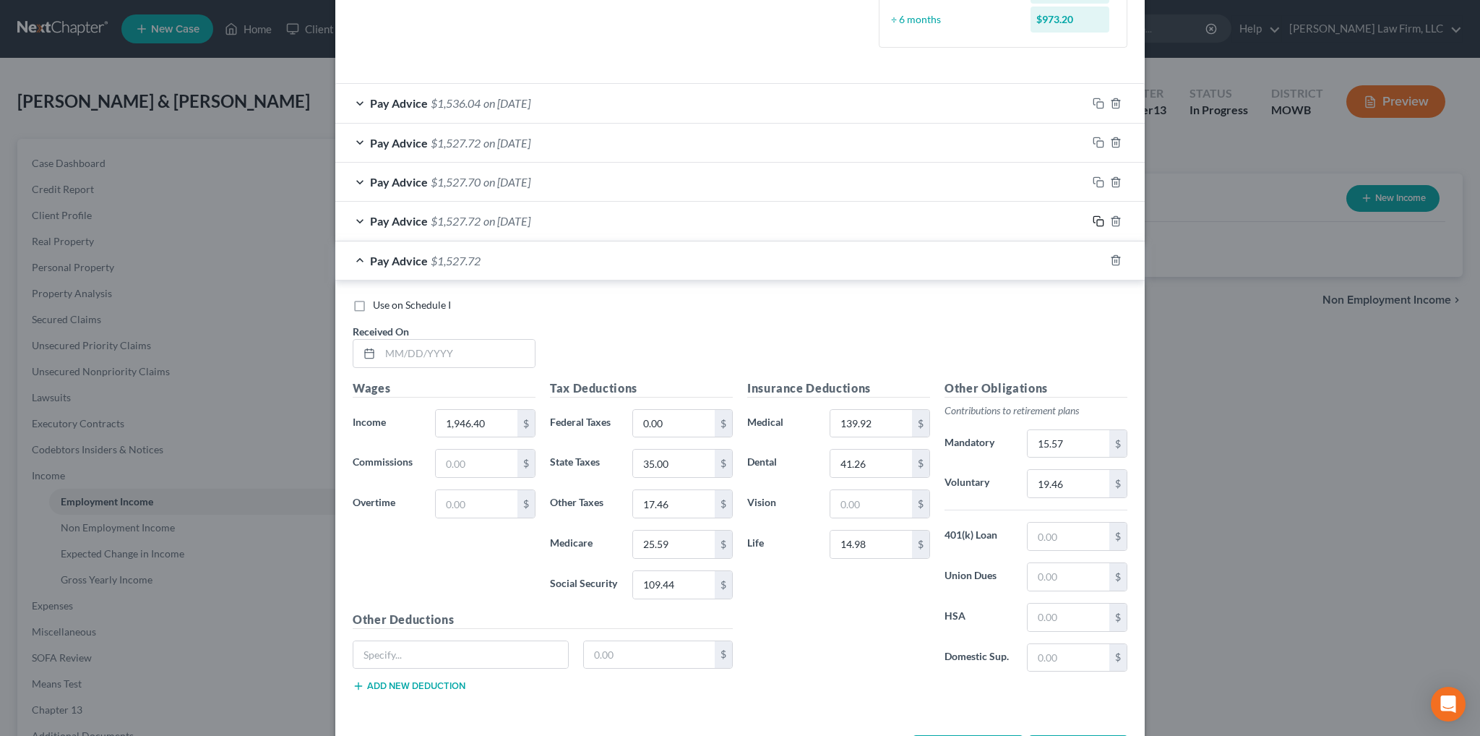
scroll to position [489, 0]
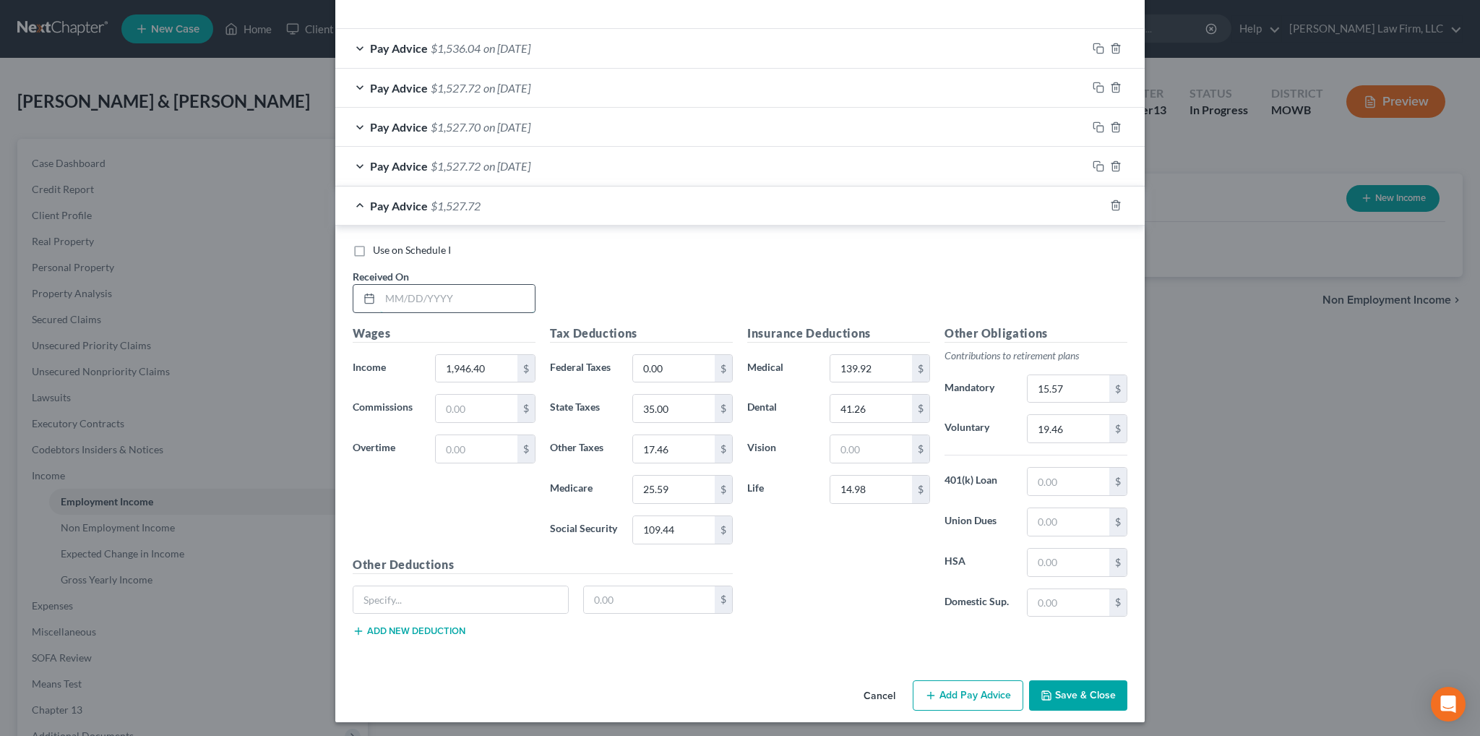
click at [504, 301] on input "text" at bounding box center [457, 298] width 155 height 27
type input "[DATE]"
click at [492, 359] on input "1,946.40" at bounding box center [477, 368] width 82 height 27
click at [489, 361] on input "1,946.40" at bounding box center [477, 368] width 82 height 27
type input "1,946.41"
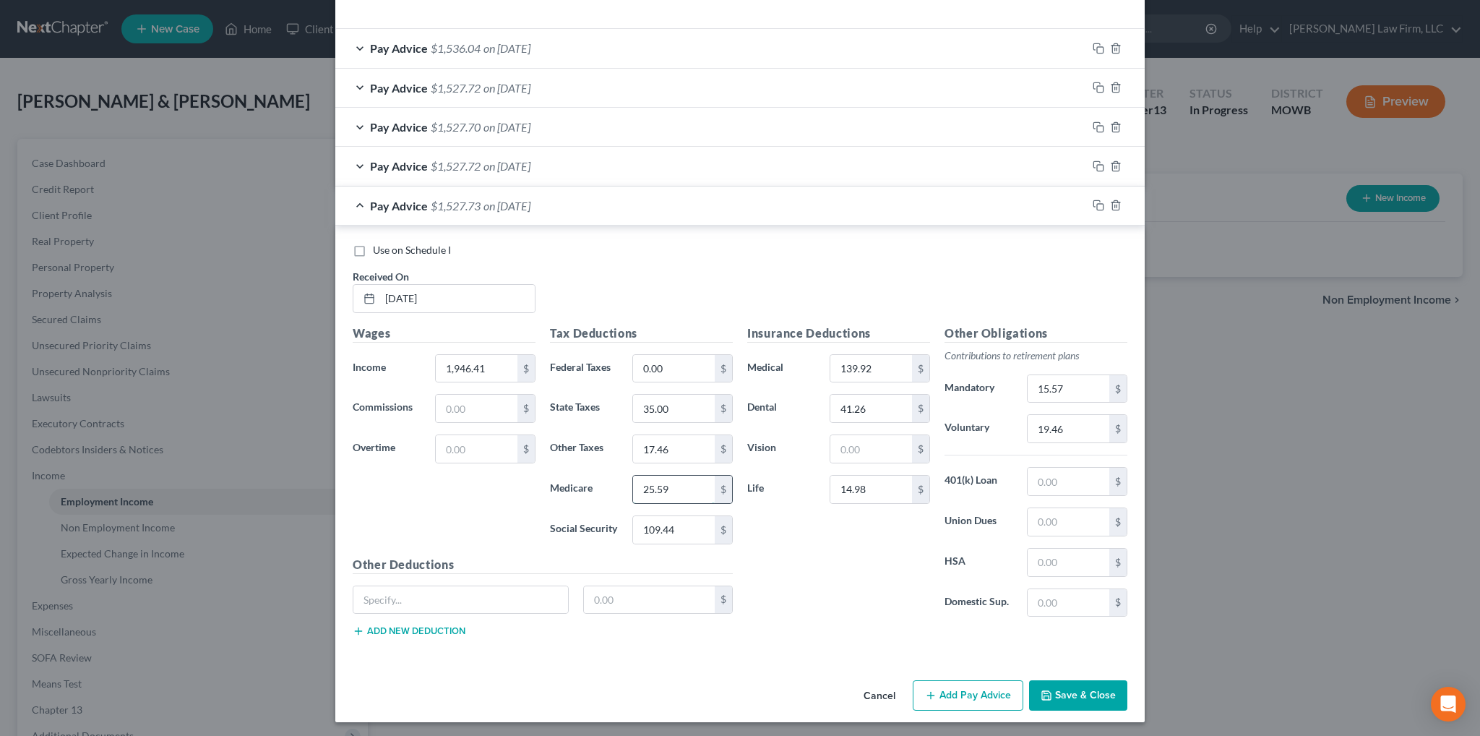
click at [668, 486] on input "25.59" at bounding box center [674, 489] width 82 height 27
click at [663, 484] on input "25.59" at bounding box center [674, 489] width 82 height 27
type input "25.60"
click at [1093, 163] on icon "button" at bounding box center [1099, 166] width 12 height 12
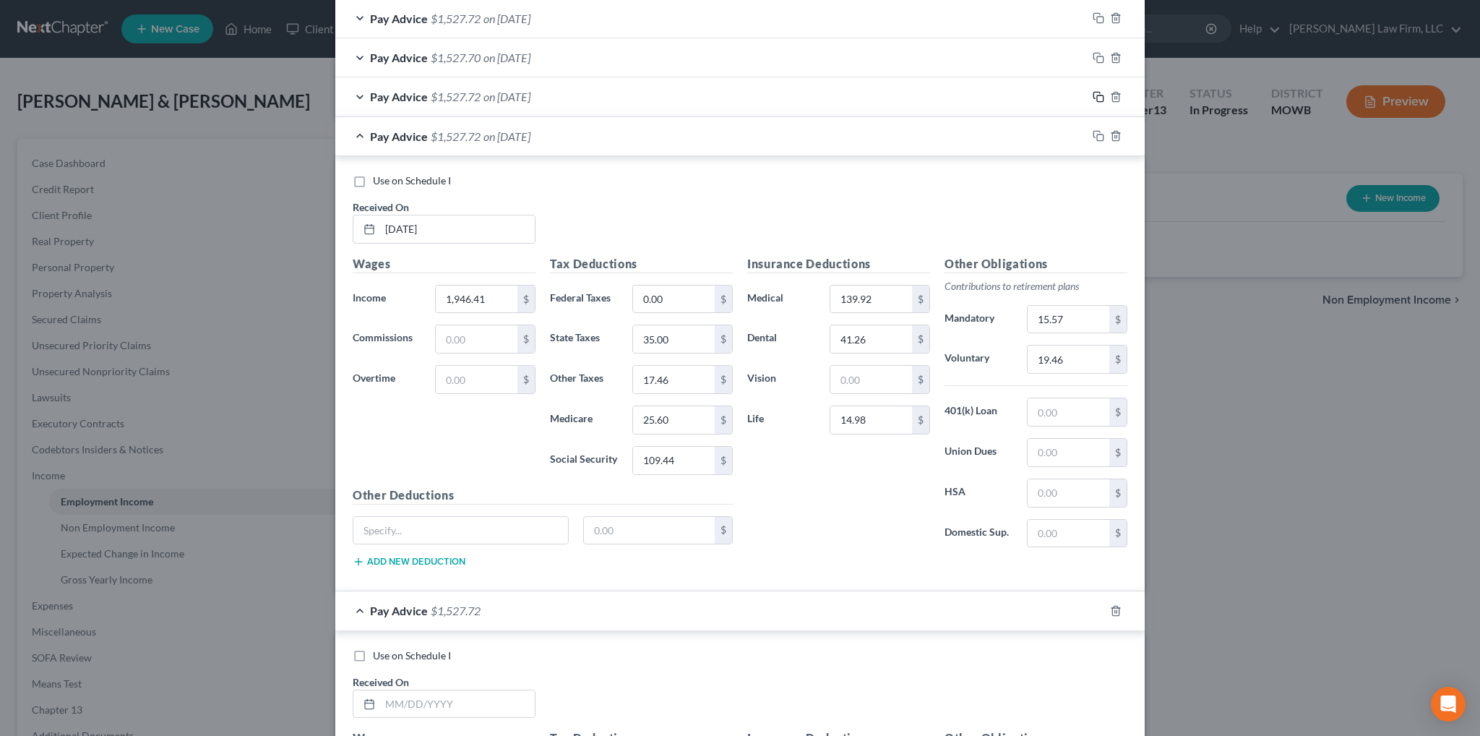
scroll to position [778, 0]
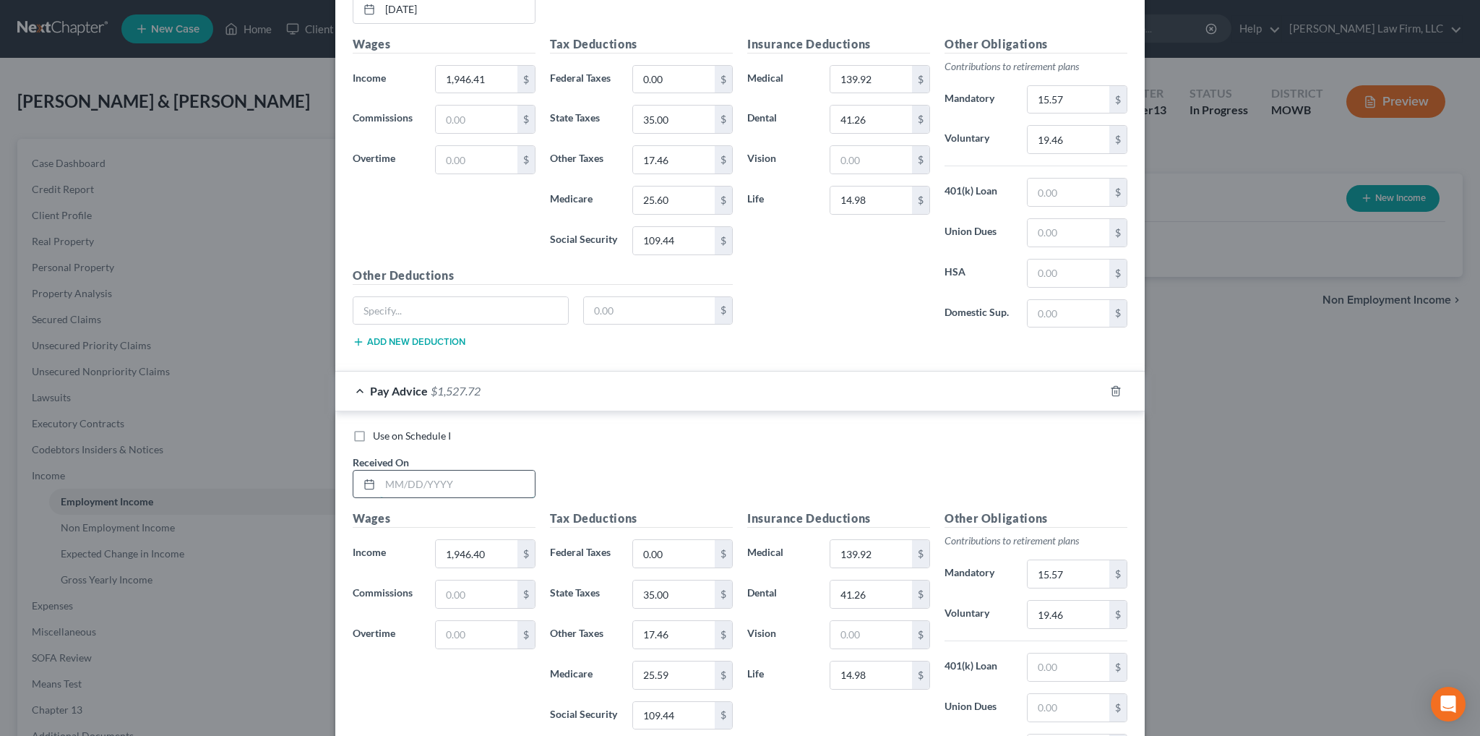
click at [437, 478] on input "text" at bounding box center [457, 483] width 155 height 27
type input "[DATE]"
click at [664, 551] on input "0.00" at bounding box center [674, 553] width 82 height 27
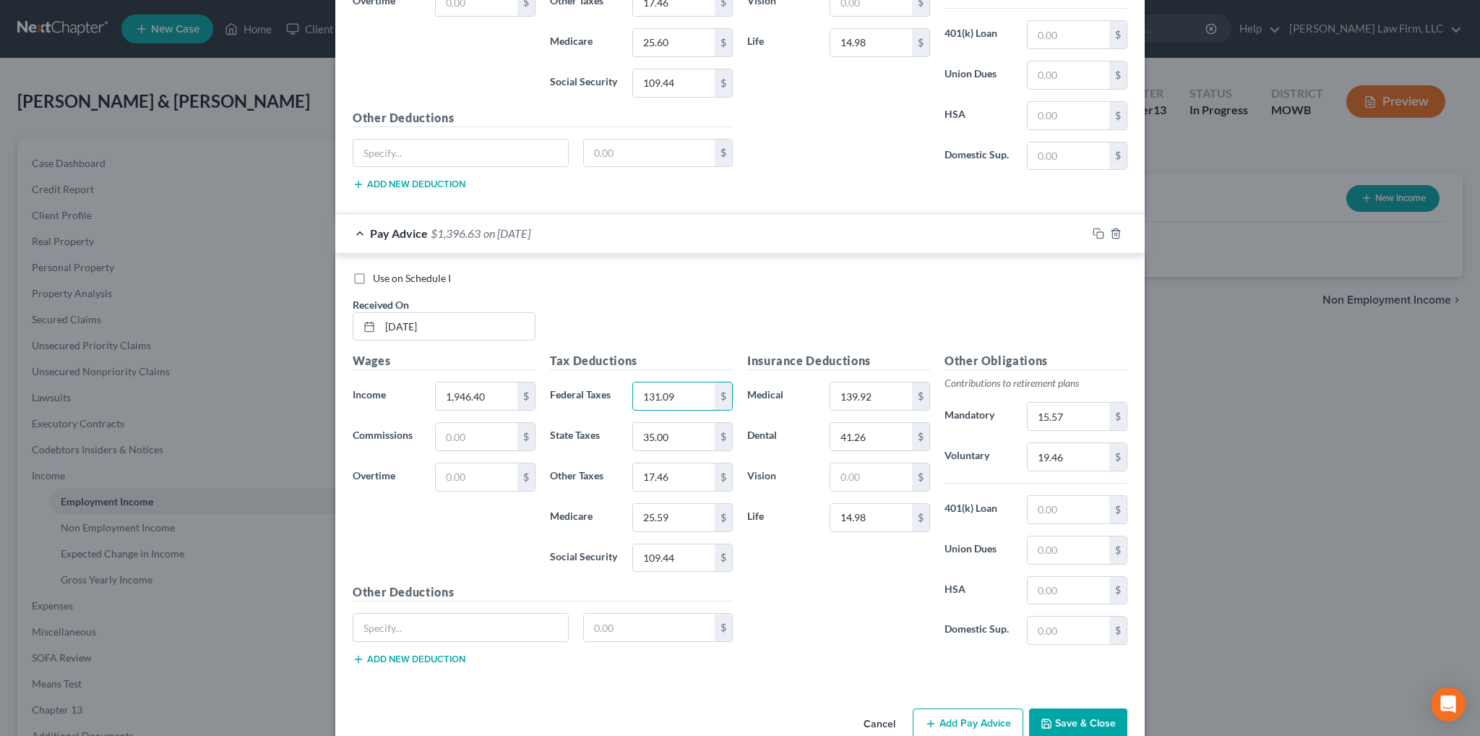
scroll to position [960, 0]
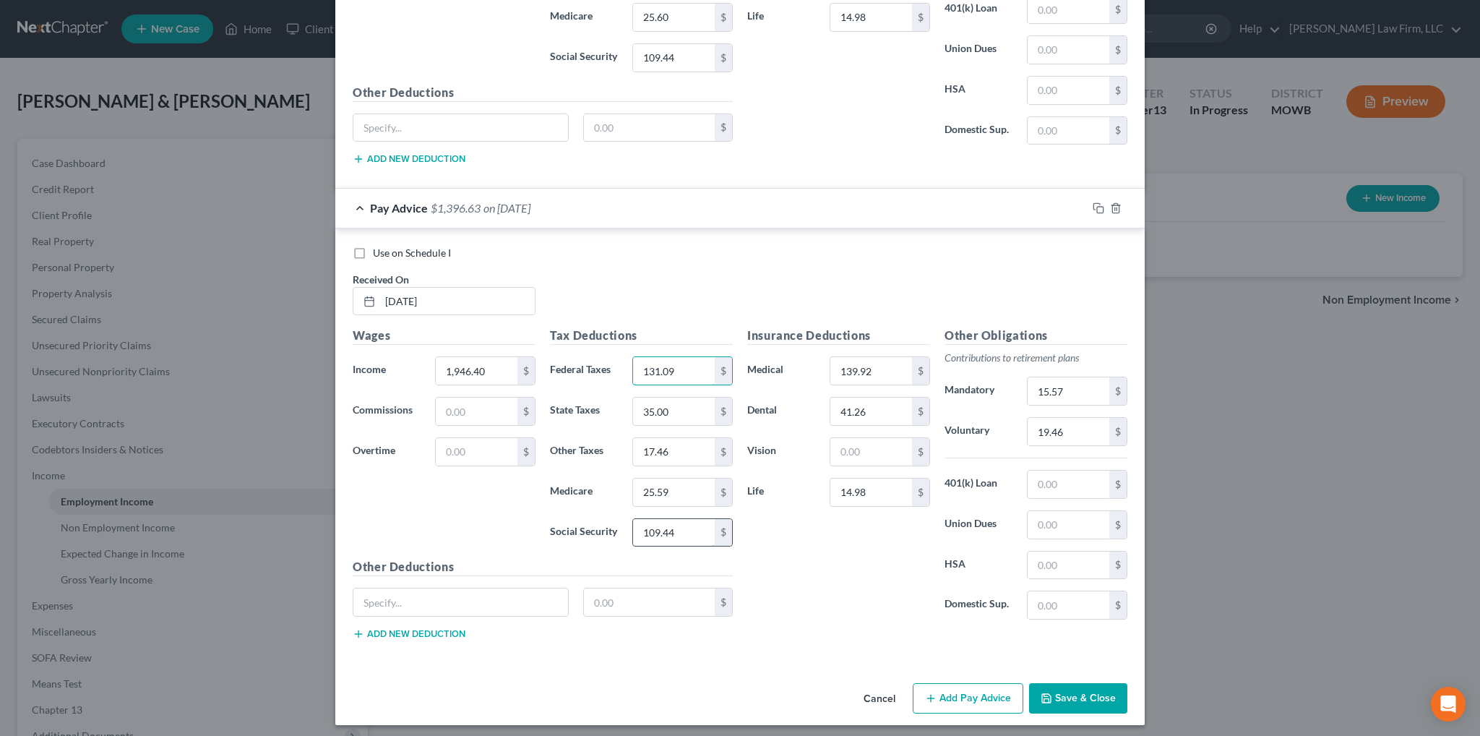
type input "131.09"
click at [681, 519] on input "109.44" at bounding box center [674, 532] width 82 height 27
click at [673, 523] on input "109.44" at bounding box center [674, 532] width 82 height 27
type input "109.45"
click at [1097, 207] on rect "button" at bounding box center [1100, 210] width 7 height 7
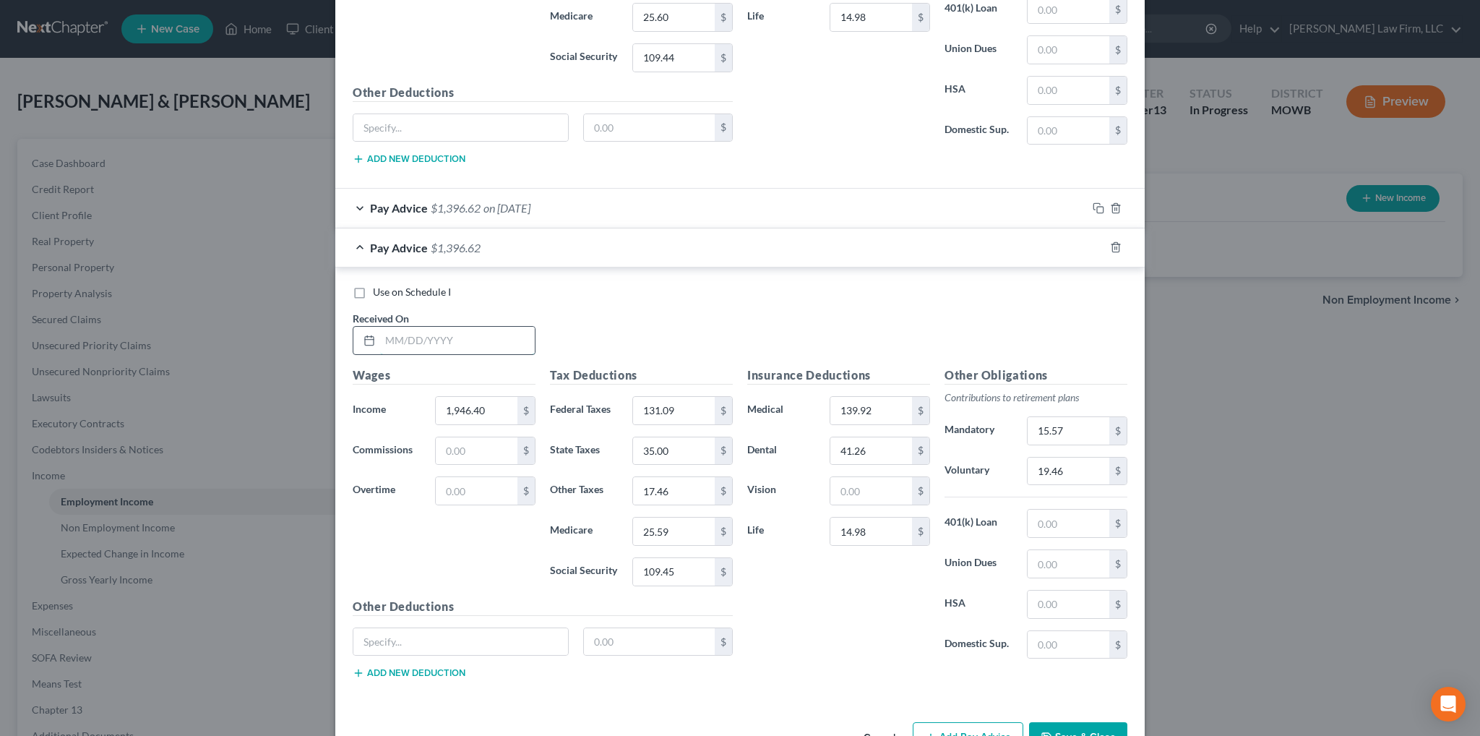
click at [419, 334] on input "text" at bounding box center [457, 340] width 155 height 27
type input "[DATE]"
click at [1097, 246] on rect "button" at bounding box center [1100, 249] width 7 height 7
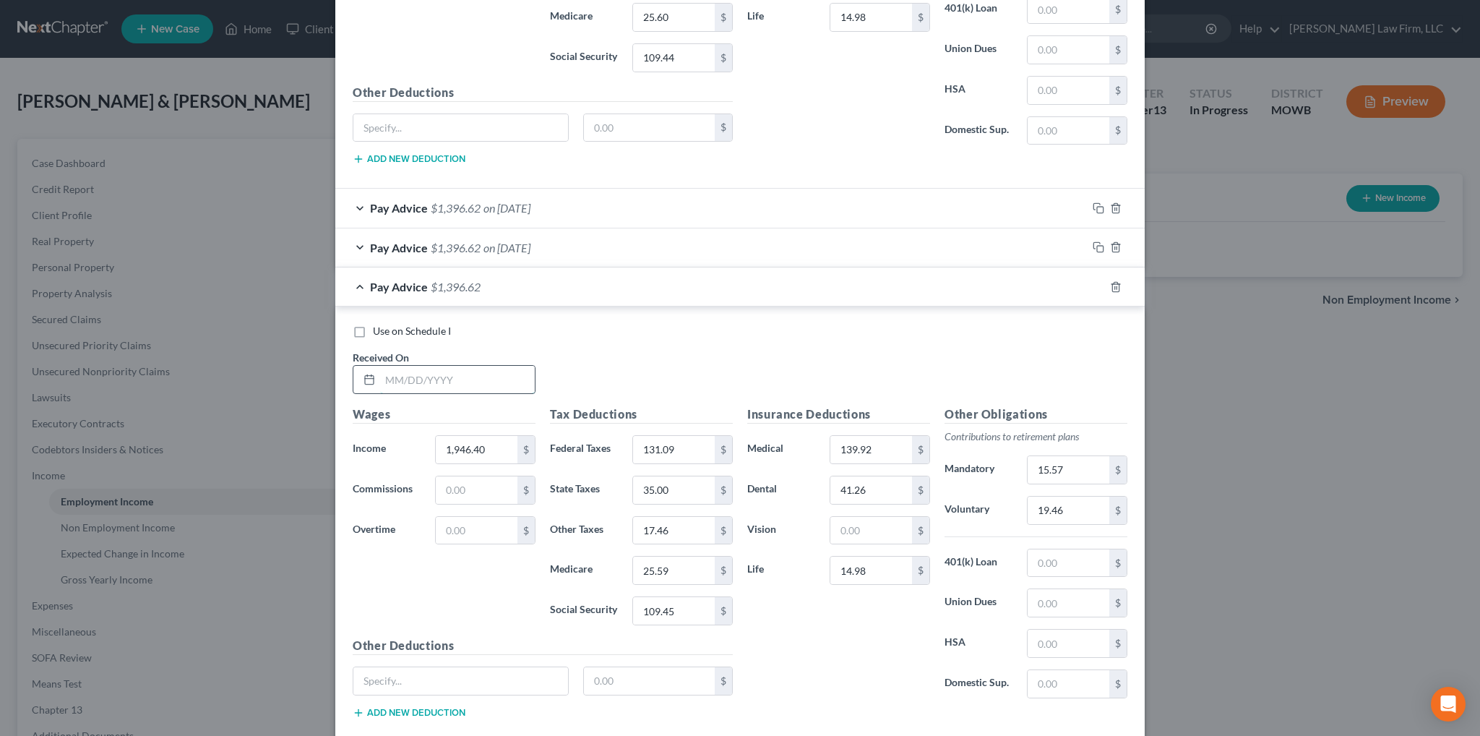
click at [426, 379] on input "text" at bounding box center [457, 379] width 155 height 27
type input "[DATE]"
click at [694, 447] on input "131.09" at bounding box center [674, 449] width 82 height 27
click at [672, 556] on input "25.59" at bounding box center [674, 569] width 82 height 27
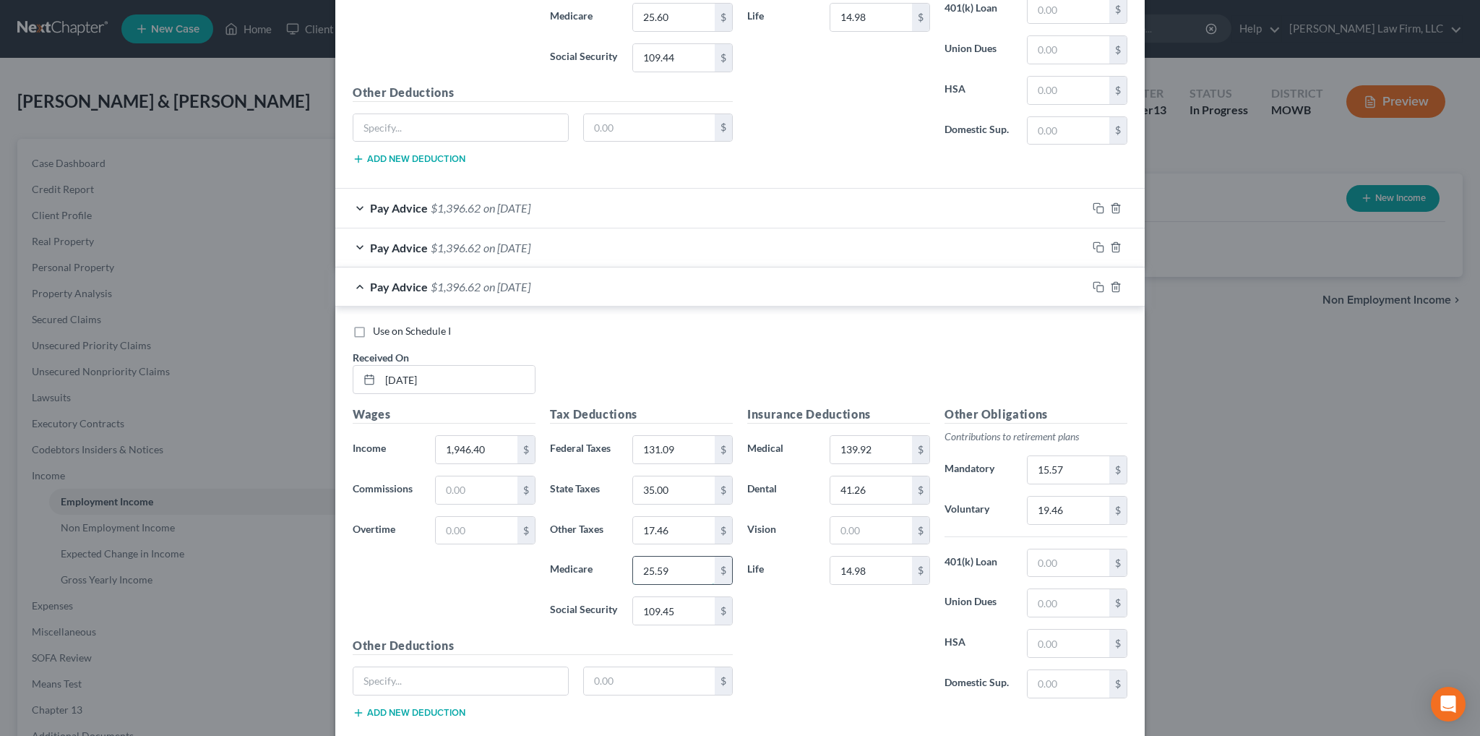
click at [672, 557] on input "25.59" at bounding box center [674, 569] width 82 height 27
type input "25.60"
click at [1093, 281] on icon "button" at bounding box center [1099, 287] width 12 height 12
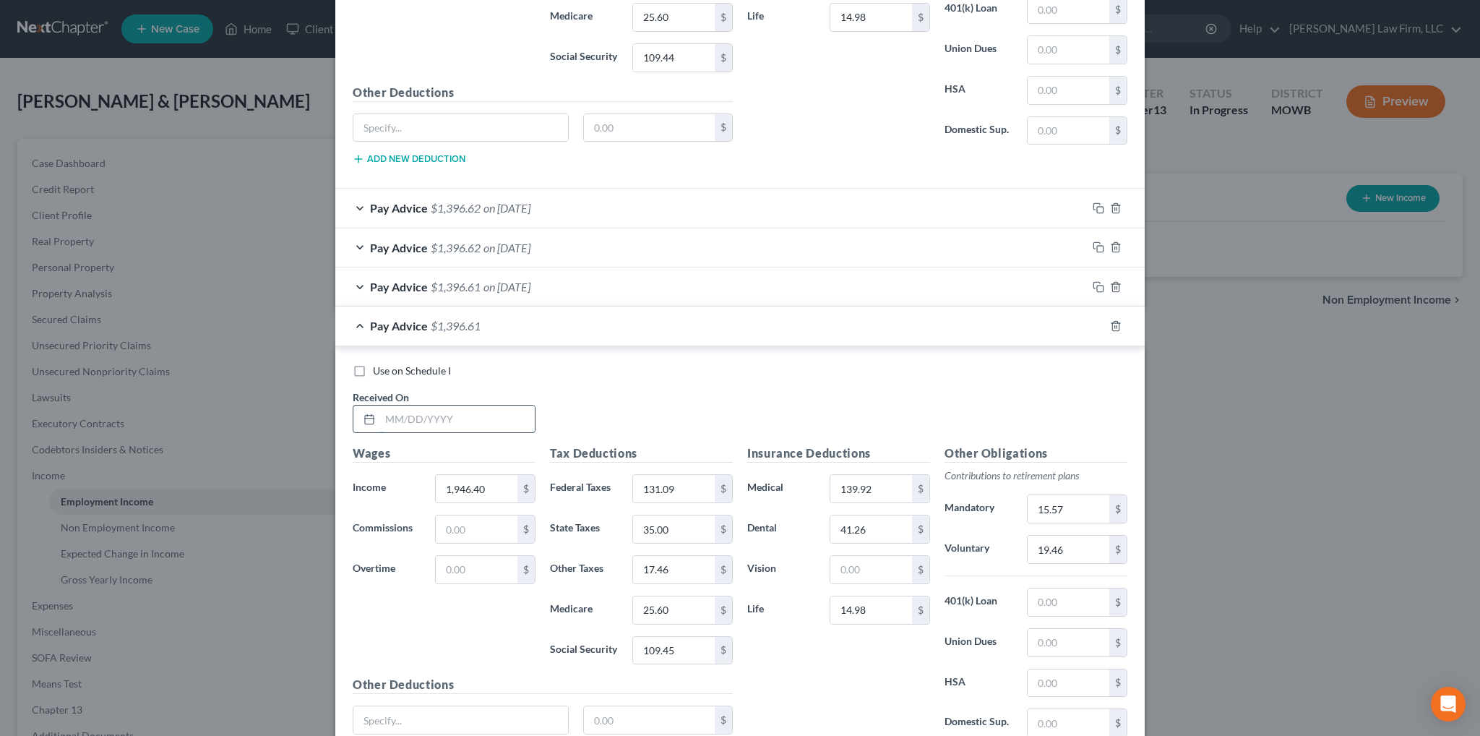
click at [422, 410] on input "text" at bounding box center [457, 418] width 155 height 27
type input "[DATE]"
click at [502, 481] on input "1,946.40" at bounding box center [477, 488] width 82 height 27
type input "2,068.05"
click at [883, 478] on input "139.92" at bounding box center [871, 488] width 82 height 27
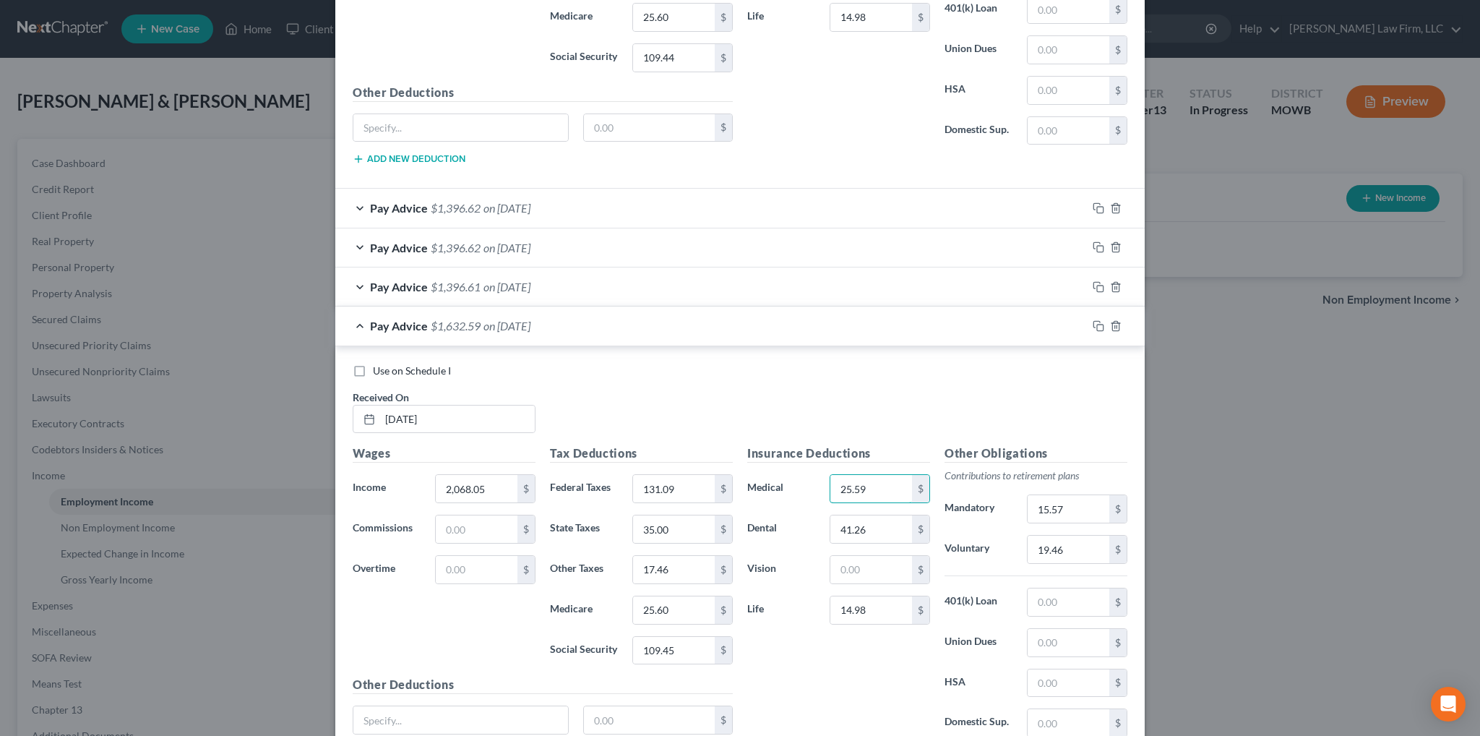
drag, startPoint x: 876, startPoint y: 478, endPoint x: 820, endPoint y: 479, distance: 55.7
click at [822, 479] on div "25.59 $" at bounding box center [879, 488] width 115 height 29
type input "139.92"
click at [680, 600] on input "25.60" at bounding box center [674, 609] width 82 height 27
type input "25.59"
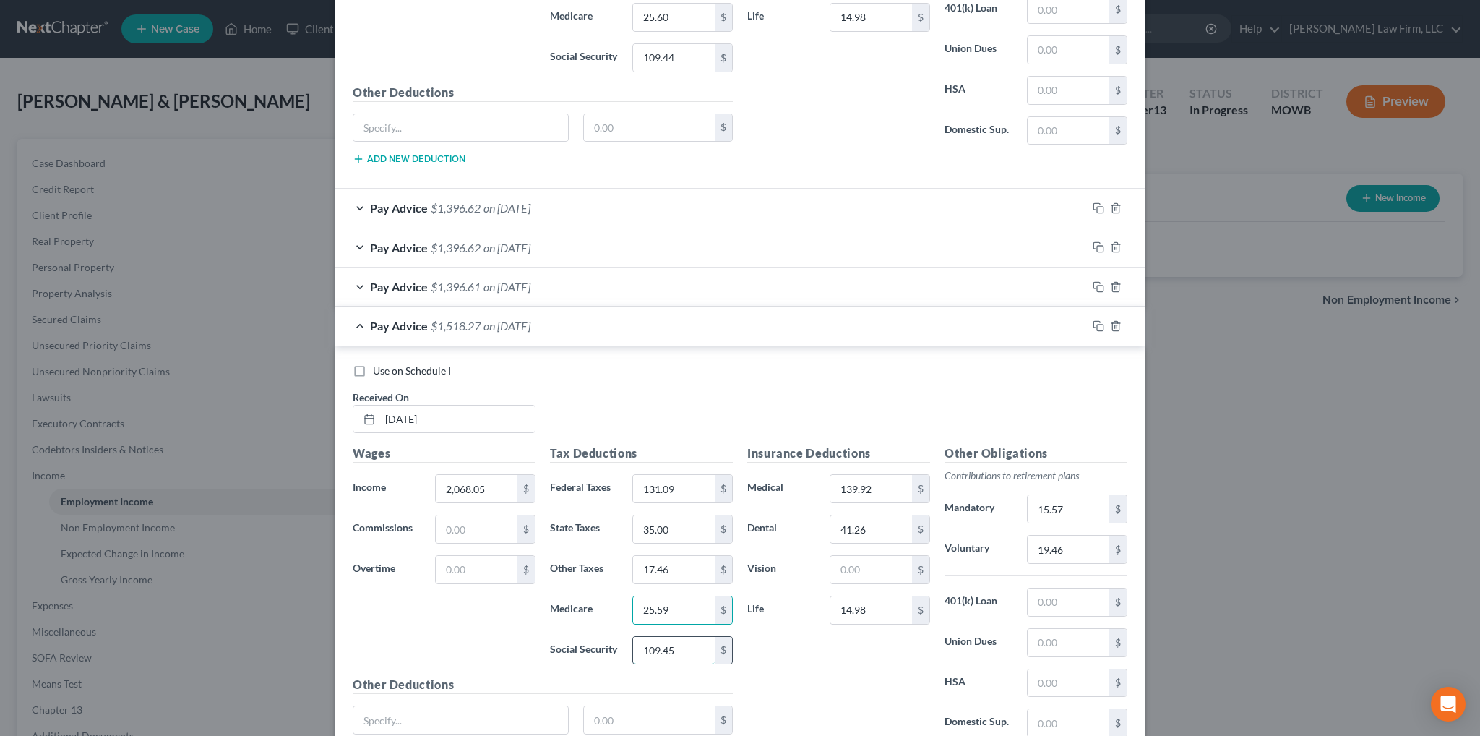
click at [678, 643] on input "109.45" at bounding box center [674, 650] width 82 height 27
click at [665, 648] on input "109.45" at bounding box center [674, 650] width 82 height 27
type input "109.44"
click at [1093, 320] on icon "button" at bounding box center [1099, 326] width 12 height 12
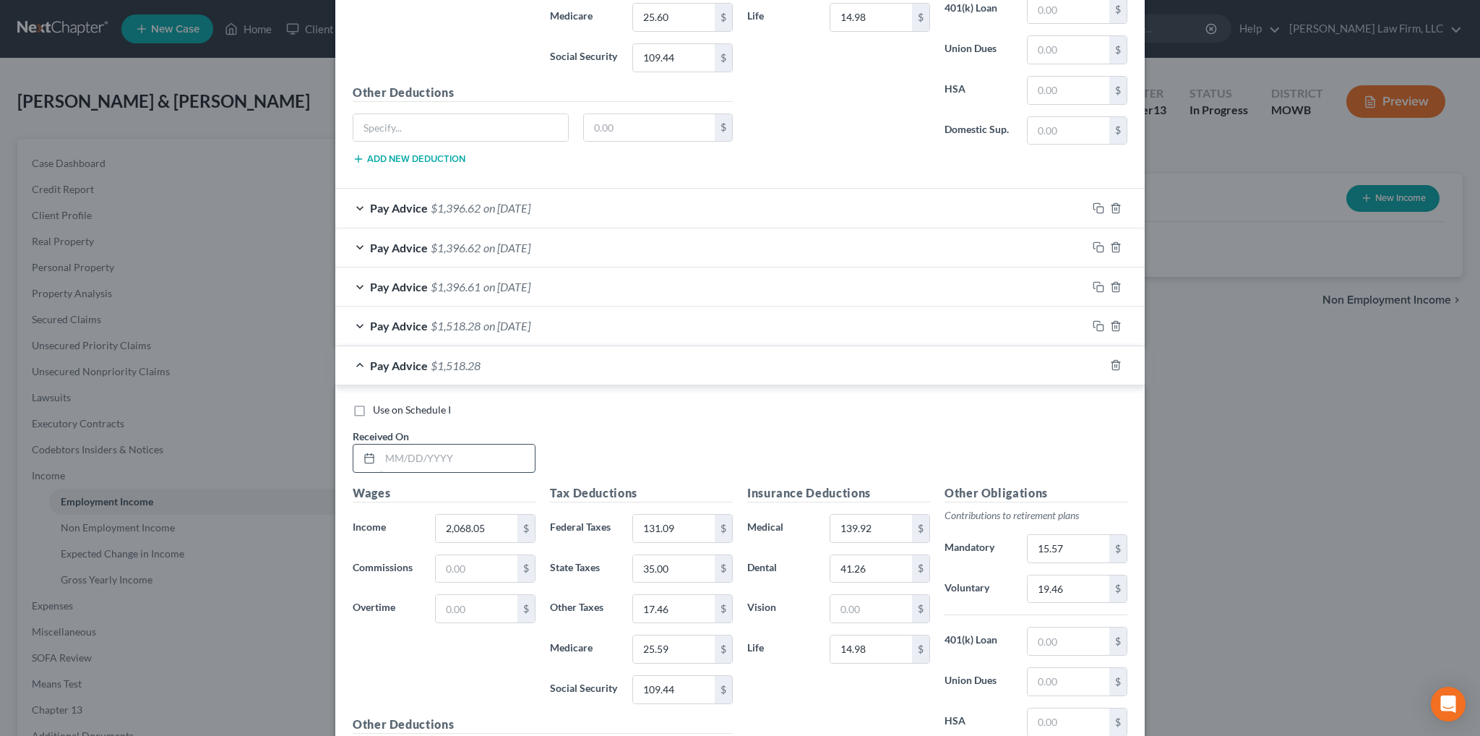
click at [448, 452] on input "text" at bounding box center [457, 457] width 155 height 27
drag, startPoint x: 403, startPoint y: 449, endPoint x: 400, endPoint y: 434, distance: 14.7
click at [403, 449] on input "text" at bounding box center [457, 457] width 155 height 27
type input "[DATE]"
click at [493, 524] on input "2,068.05" at bounding box center [477, 528] width 82 height 27
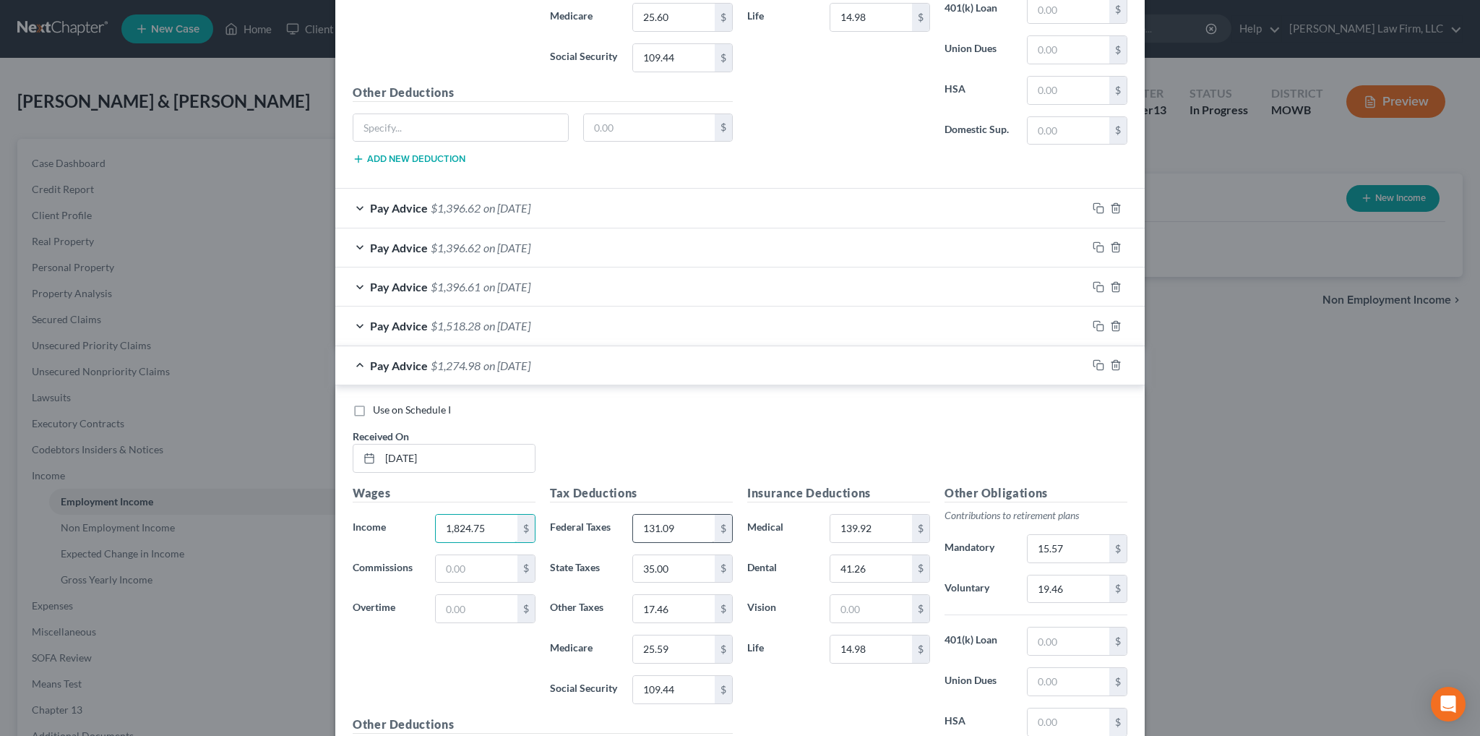
type input "1,824.75"
click at [675, 516] on input "131.09" at bounding box center [674, 528] width 82 height 27
type input "116.63"
click at [670, 555] on input "35.00" at bounding box center [674, 568] width 82 height 27
type input "29.00"
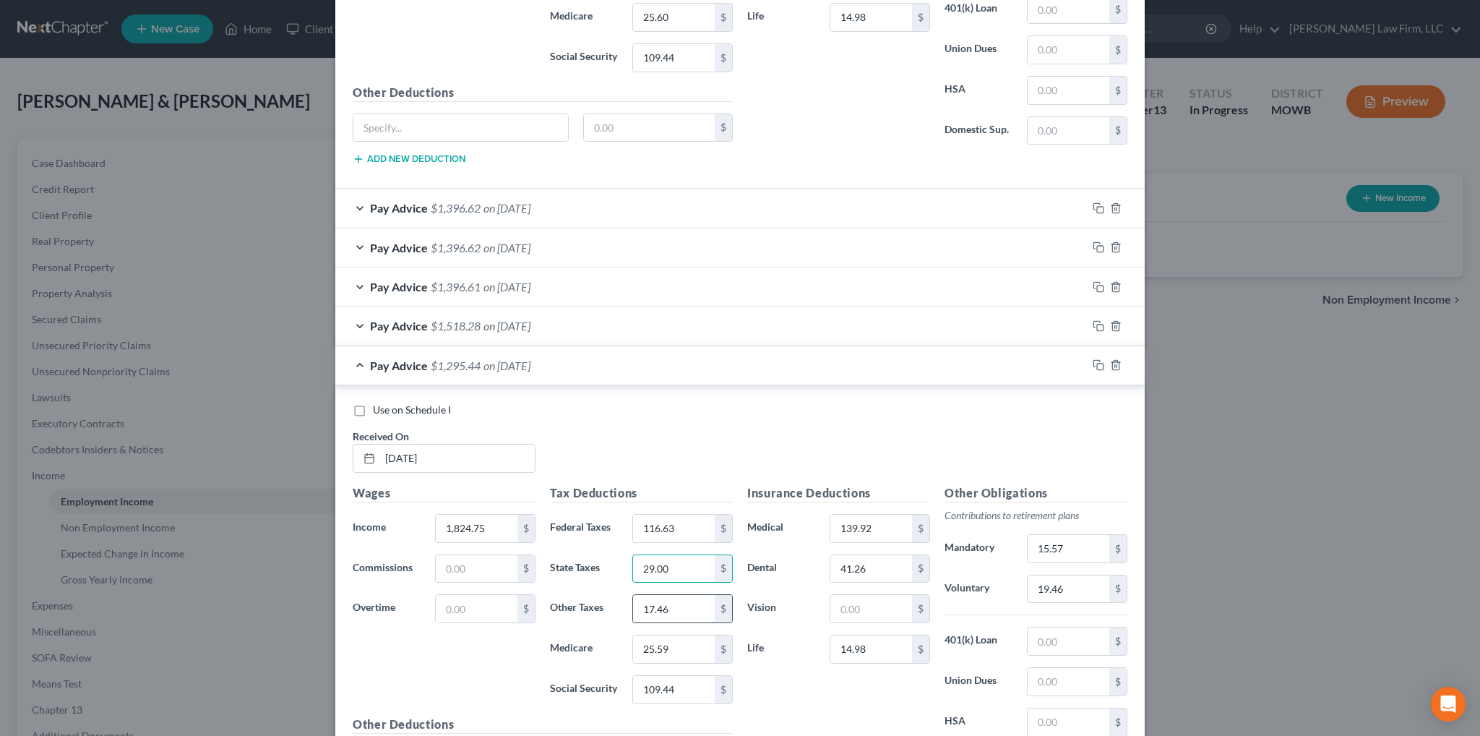
click at [669, 598] on input "17.46" at bounding box center [674, 608] width 82 height 27
type input "16.25"
click at [682, 640] on input "25.59" at bounding box center [674, 648] width 82 height 27
type input "23.83"
click at [676, 682] on input "109.44" at bounding box center [674, 689] width 82 height 27
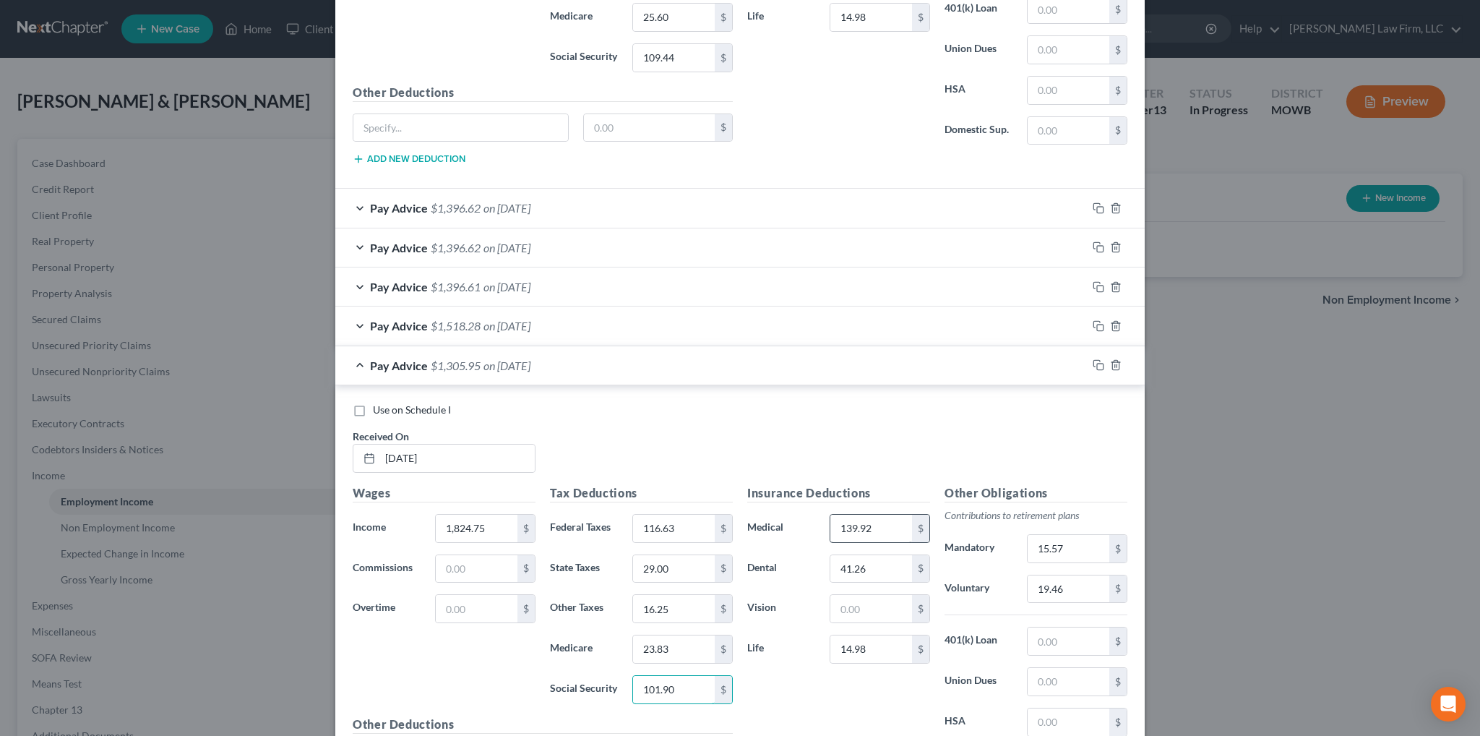
type input "101.90"
click at [893, 515] on input "139.92" at bounding box center [871, 528] width 82 height 27
click at [880, 563] on input "41.26" at bounding box center [871, 568] width 82 height 27
click at [1065, 543] on input "15.57" at bounding box center [1069, 548] width 82 height 27
type input "14.60"
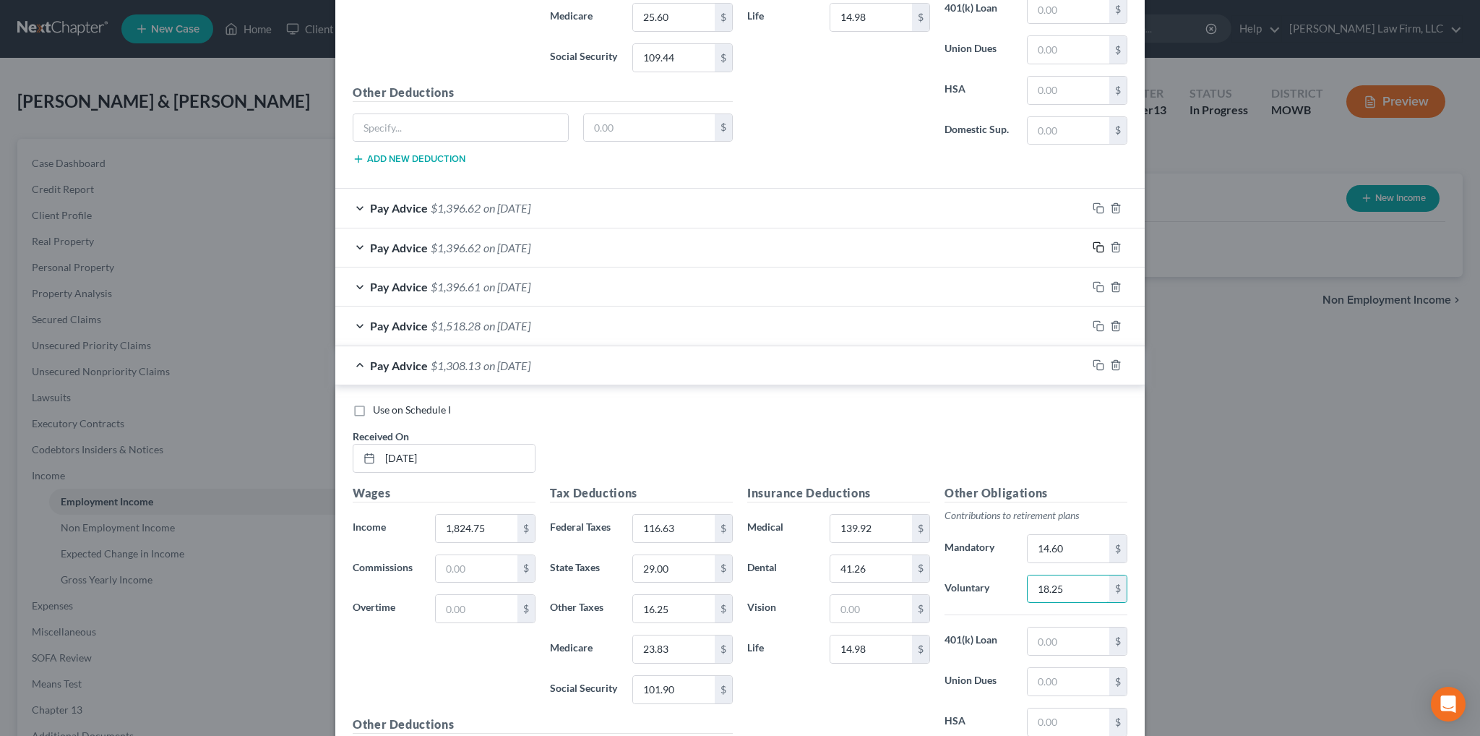
type input "18.25"
click at [1093, 241] on icon "button" at bounding box center [1099, 247] width 12 height 12
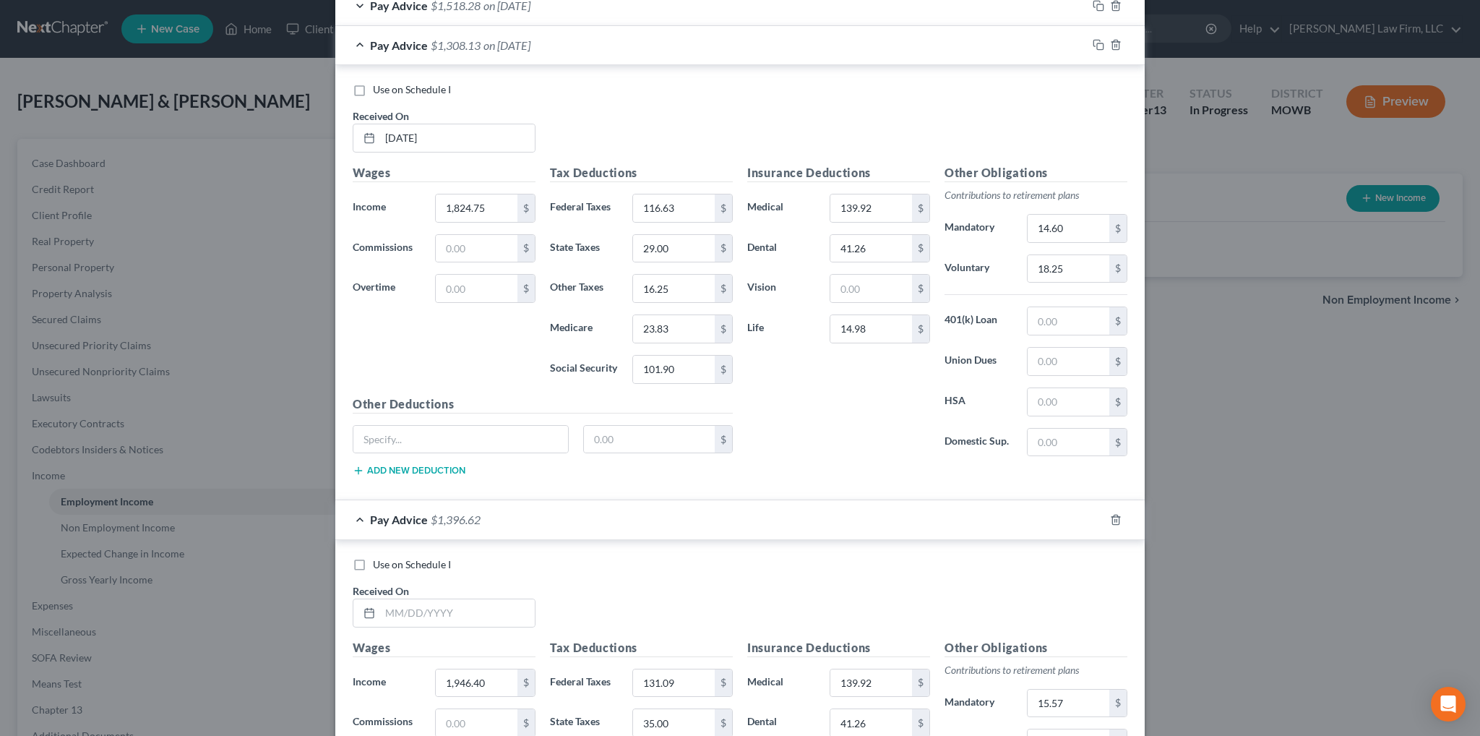
scroll to position [1394, 0]
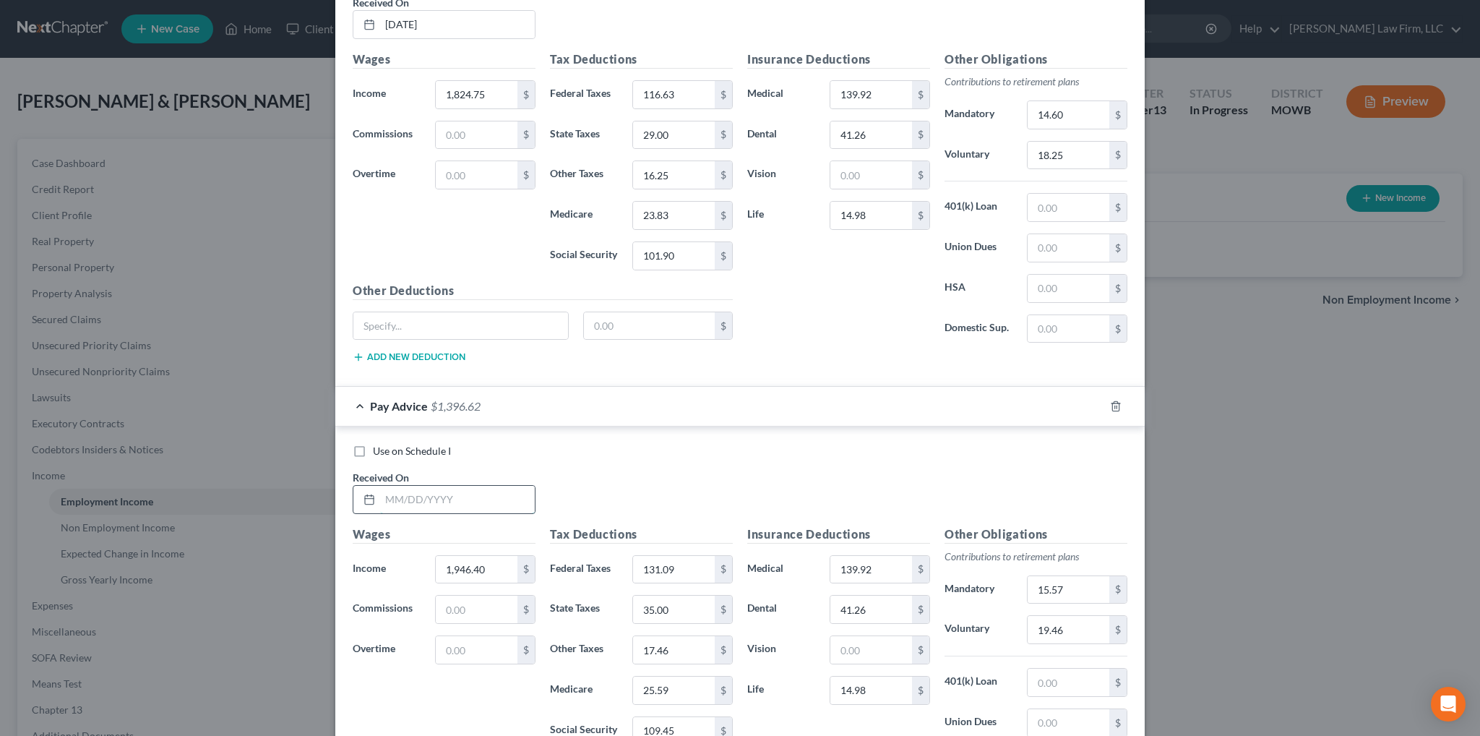
click at [380, 487] on input "text" at bounding box center [457, 499] width 155 height 27
type input "[DATE]"
click at [1093, 400] on icon "button" at bounding box center [1099, 406] width 12 height 12
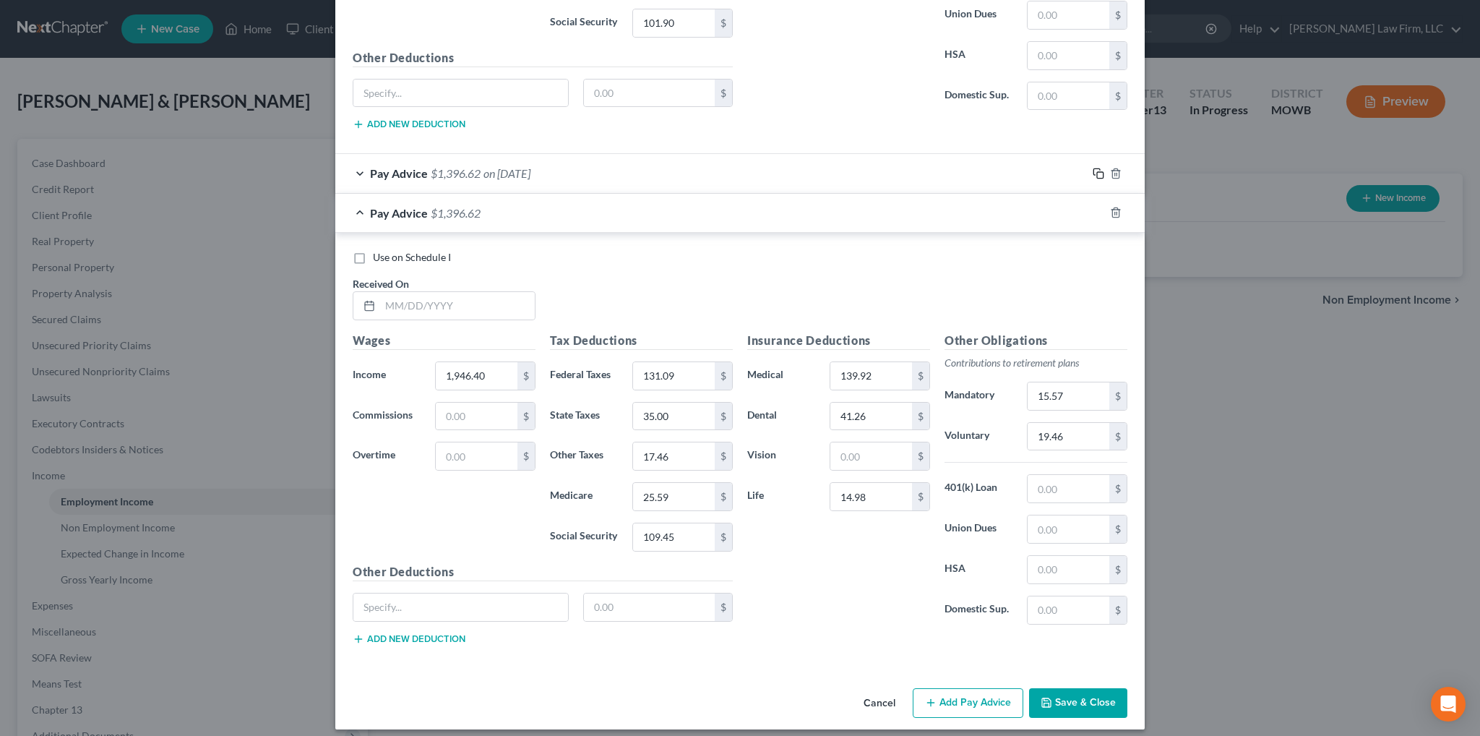
scroll to position [1628, 0]
click at [477, 296] on input "text" at bounding box center [457, 304] width 155 height 27
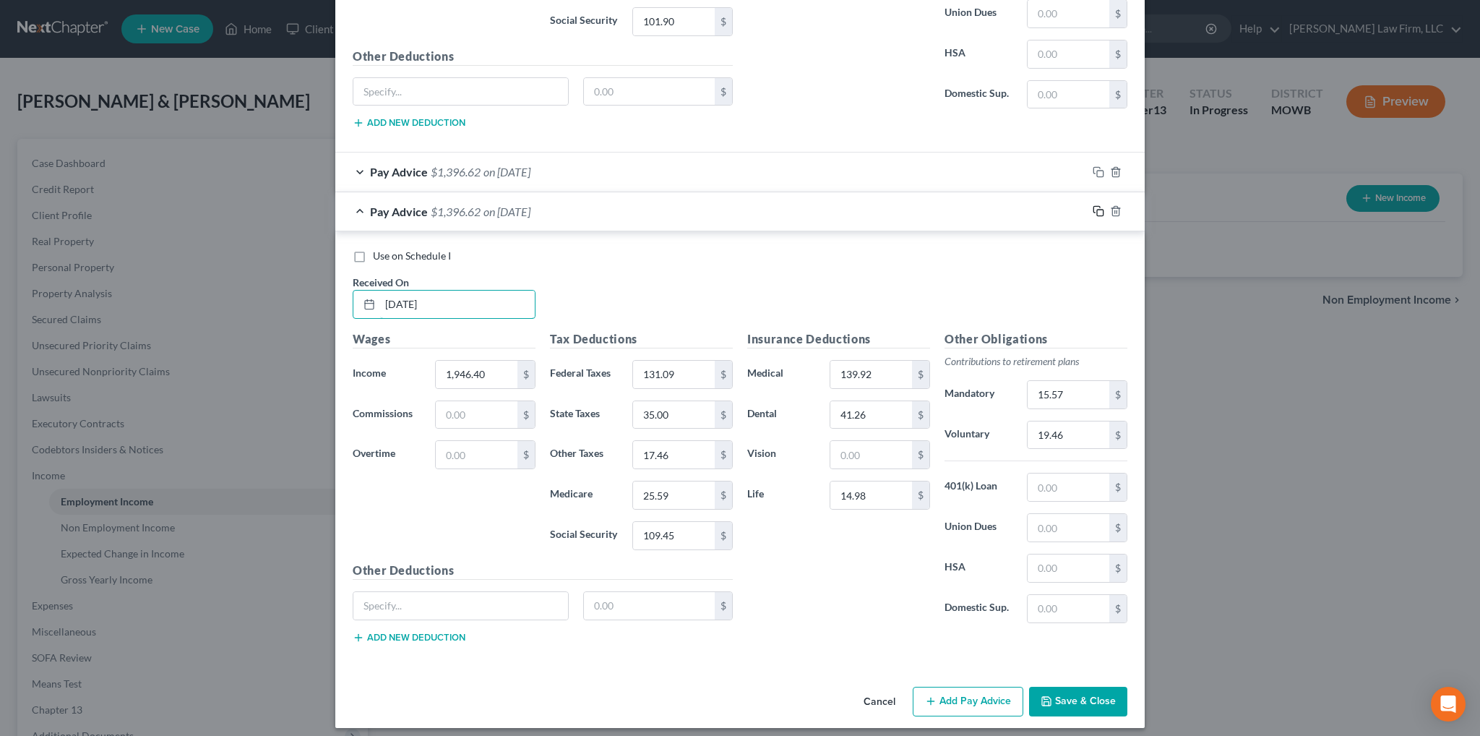
type input "[DATE]"
click at [1093, 207] on icon "button" at bounding box center [1096, 210] width 7 height 7
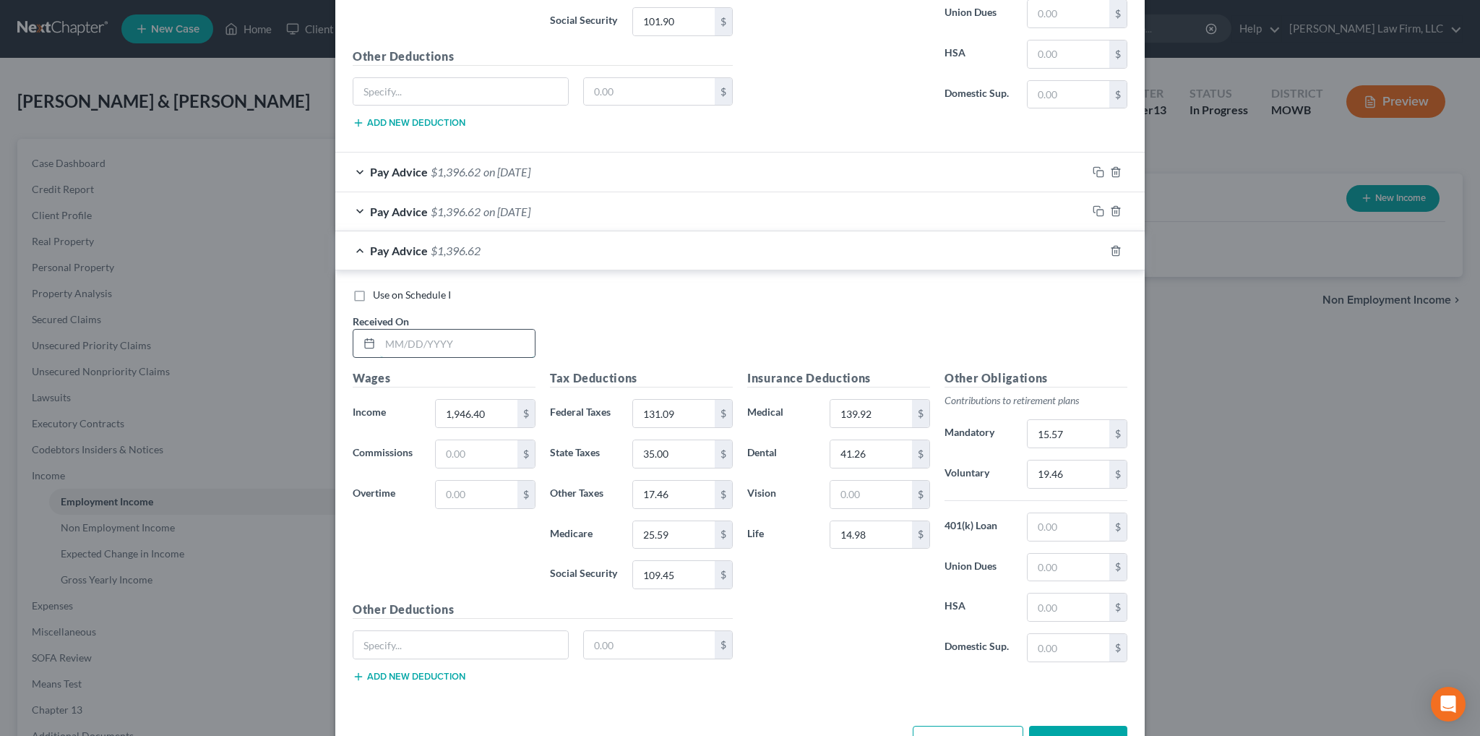
click at [437, 336] on input "text" at bounding box center [457, 343] width 155 height 27
type input "[DATE]"
click at [681, 561] on input "109.45" at bounding box center [674, 574] width 82 height 27
click at [674, 570] on input "109.45" at bounding box center [674, 574] width 82 height 27
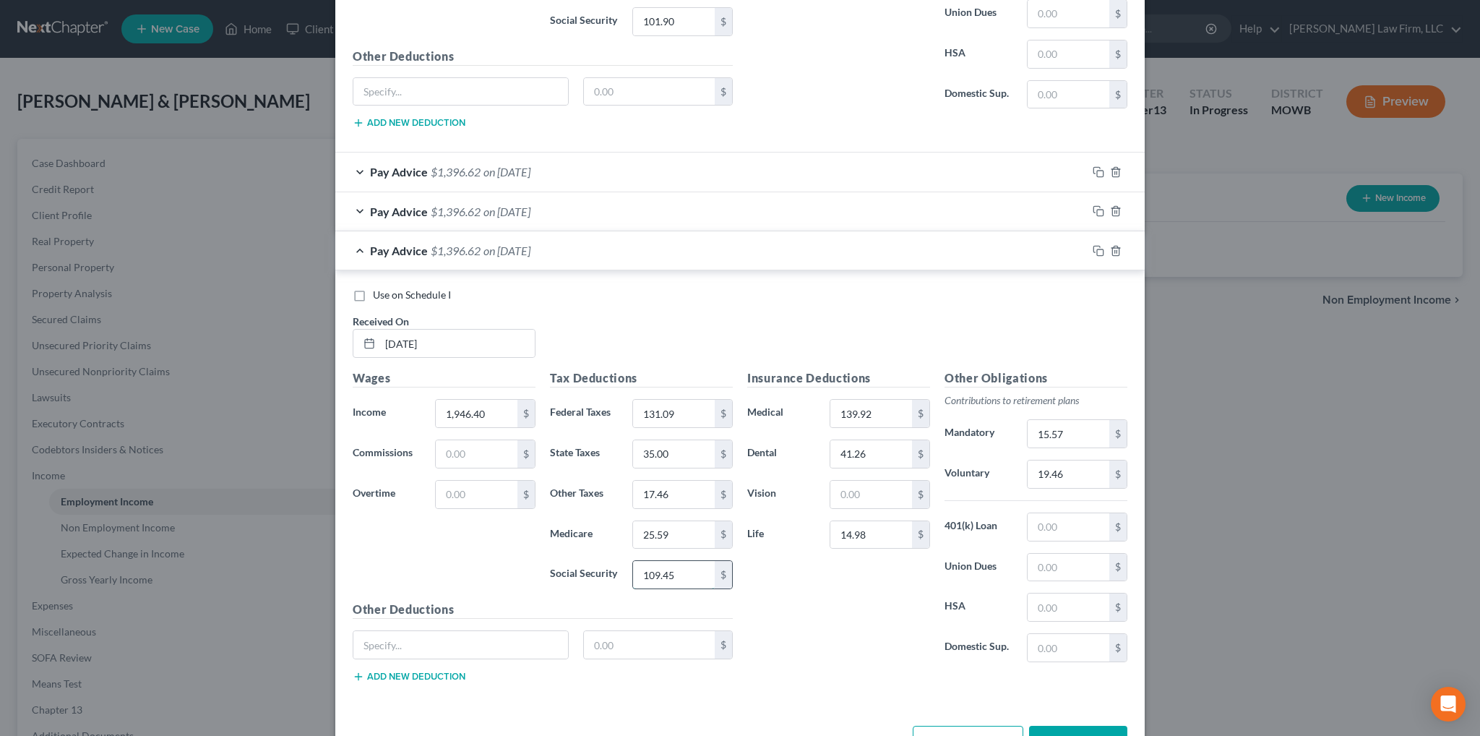
click at [668, 567] on input "109.45" at bounding box center [674, 574] width 82 height 27
type input "109.44"
click at [1096, 199] on div at bounding box center [1116, 210] width 58 height 23
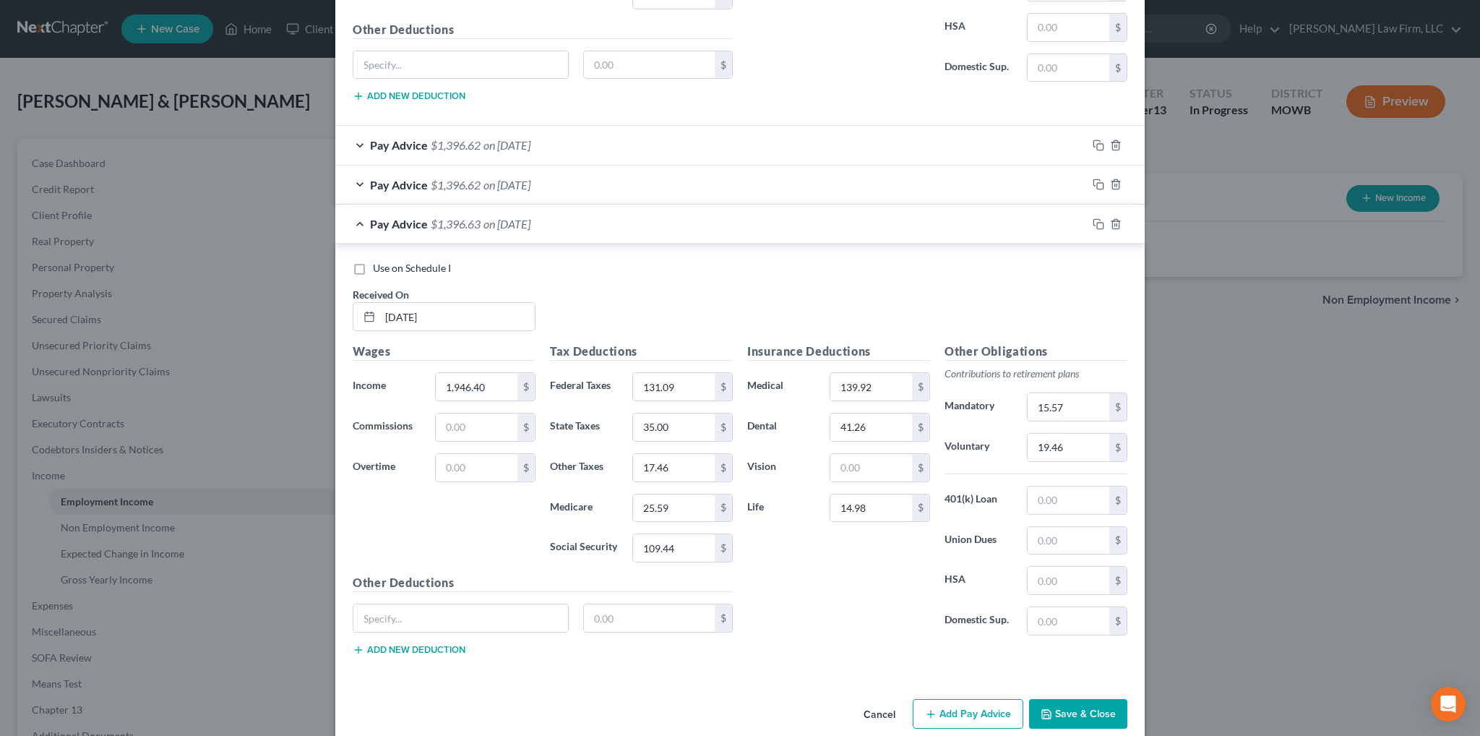
scroll to position [1668, 0]
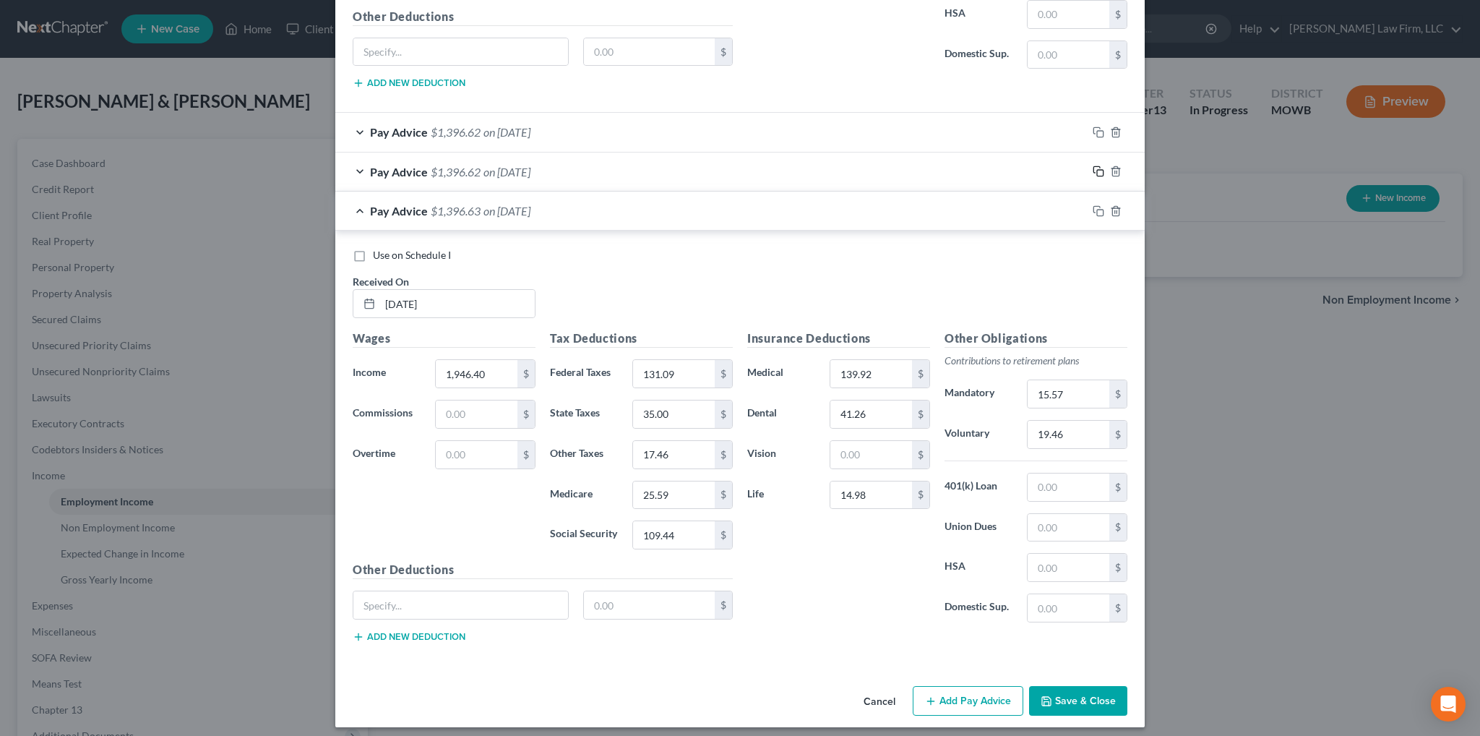
click at [1093, 166] on icon "button" at bounding box center [1099, 172] width 12 height 12
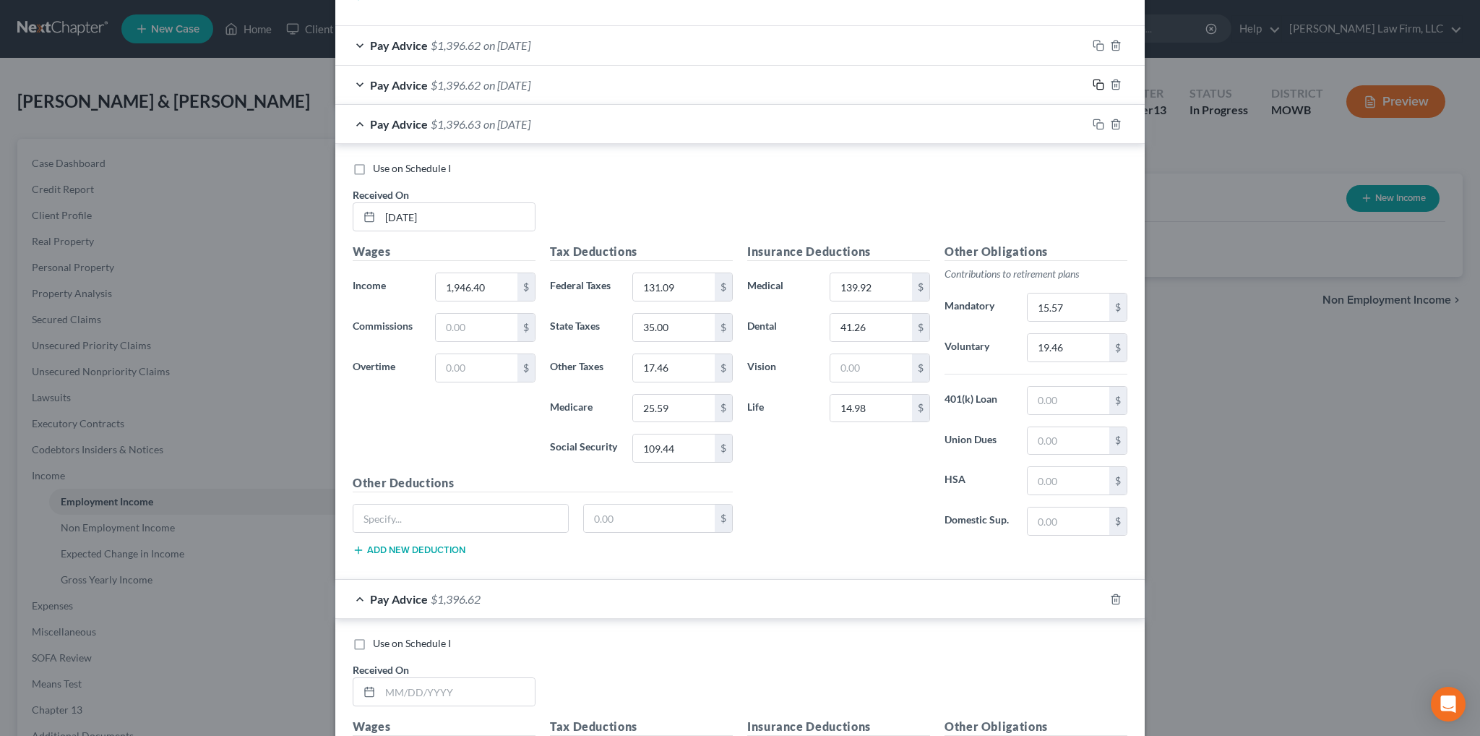
scroll to position [2102, 0]
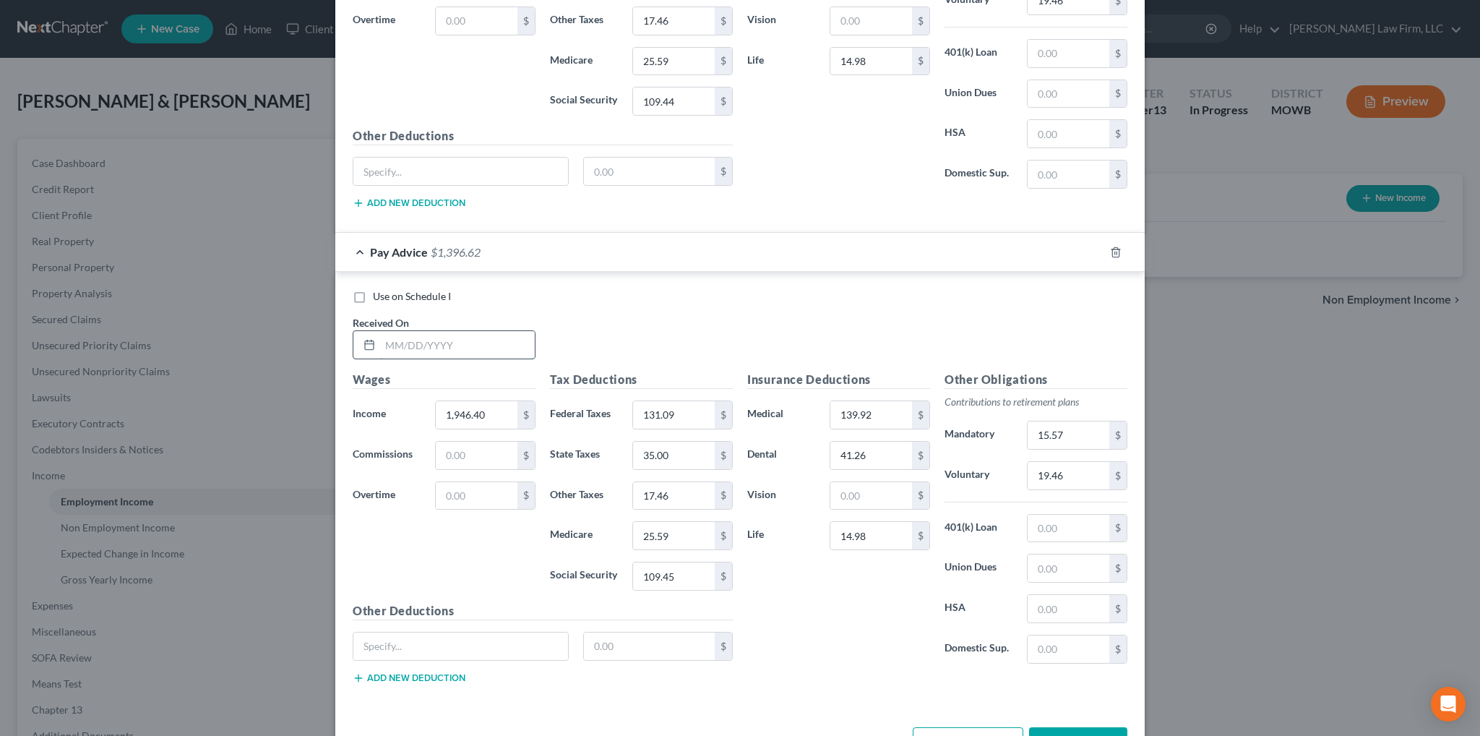
click at [466, 333] on input "text" at bounding box center [457, 344] width 155 height 27
type input "[DATE]"
click at [482, 402] on input "1,946.40" at bounding box center [477, 414] width 82 height 27
type input "1,946.41"
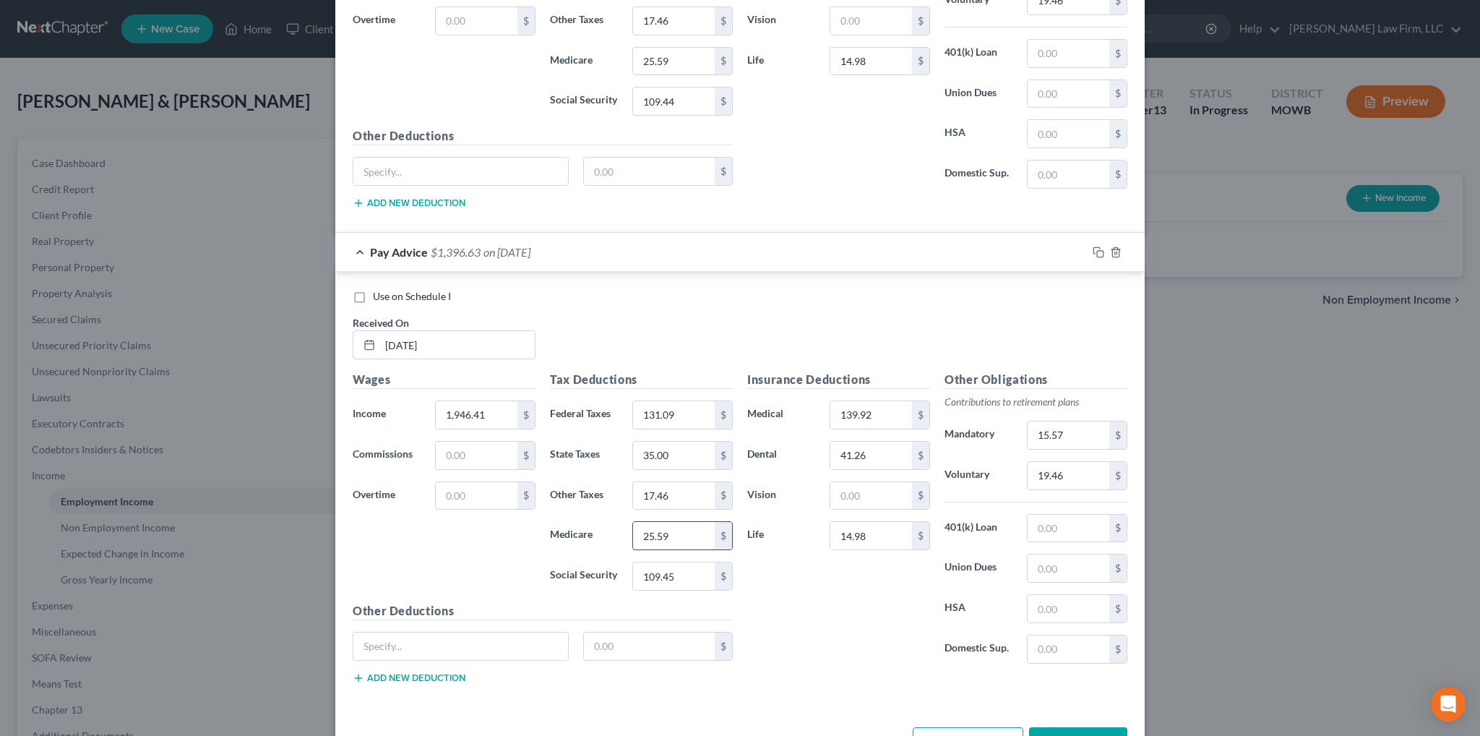
click at [671, 522] on input "25.59" at bounding box center [674, 535] width 82 height 27
click at [665, 522] on input "25.59" at bounding box center [674, 535] width 82 height 27
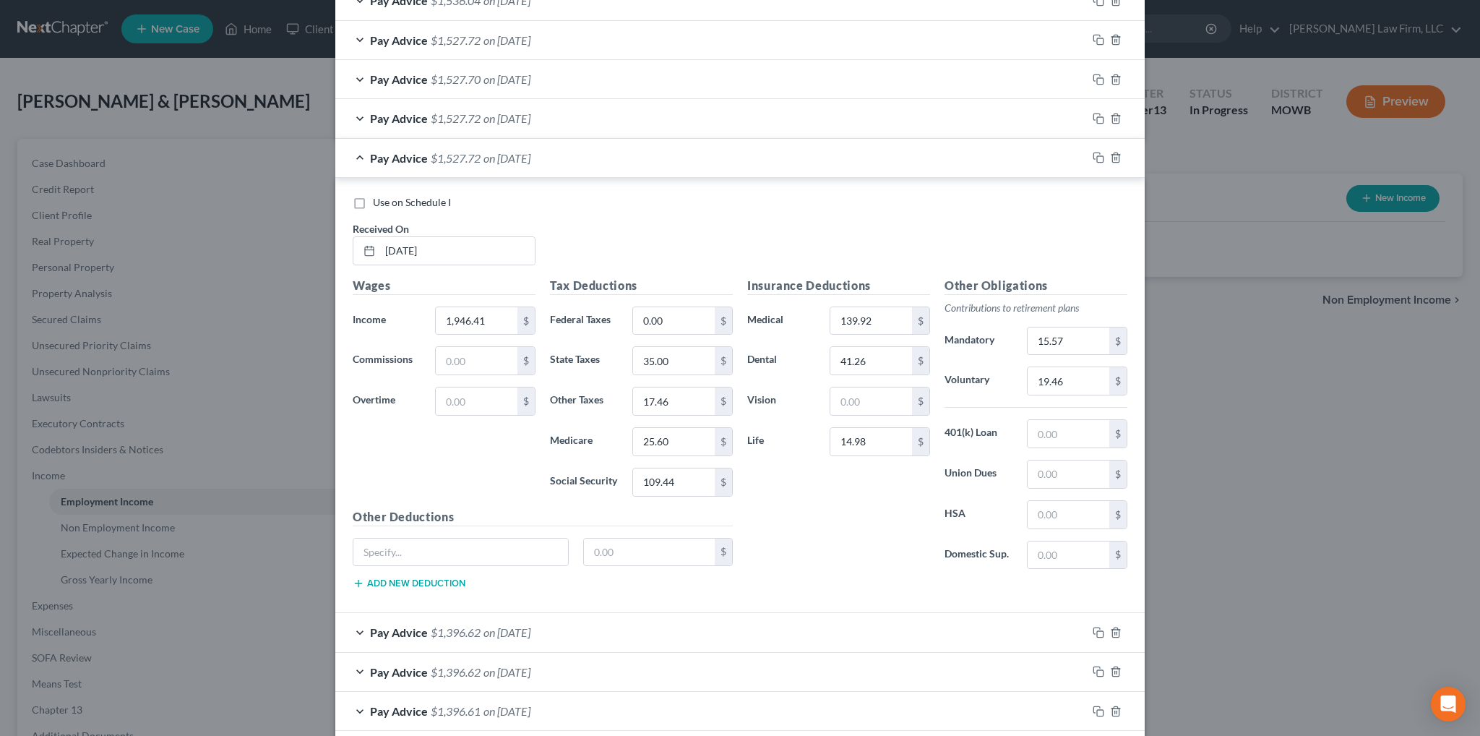
scroll to position [512, 0]
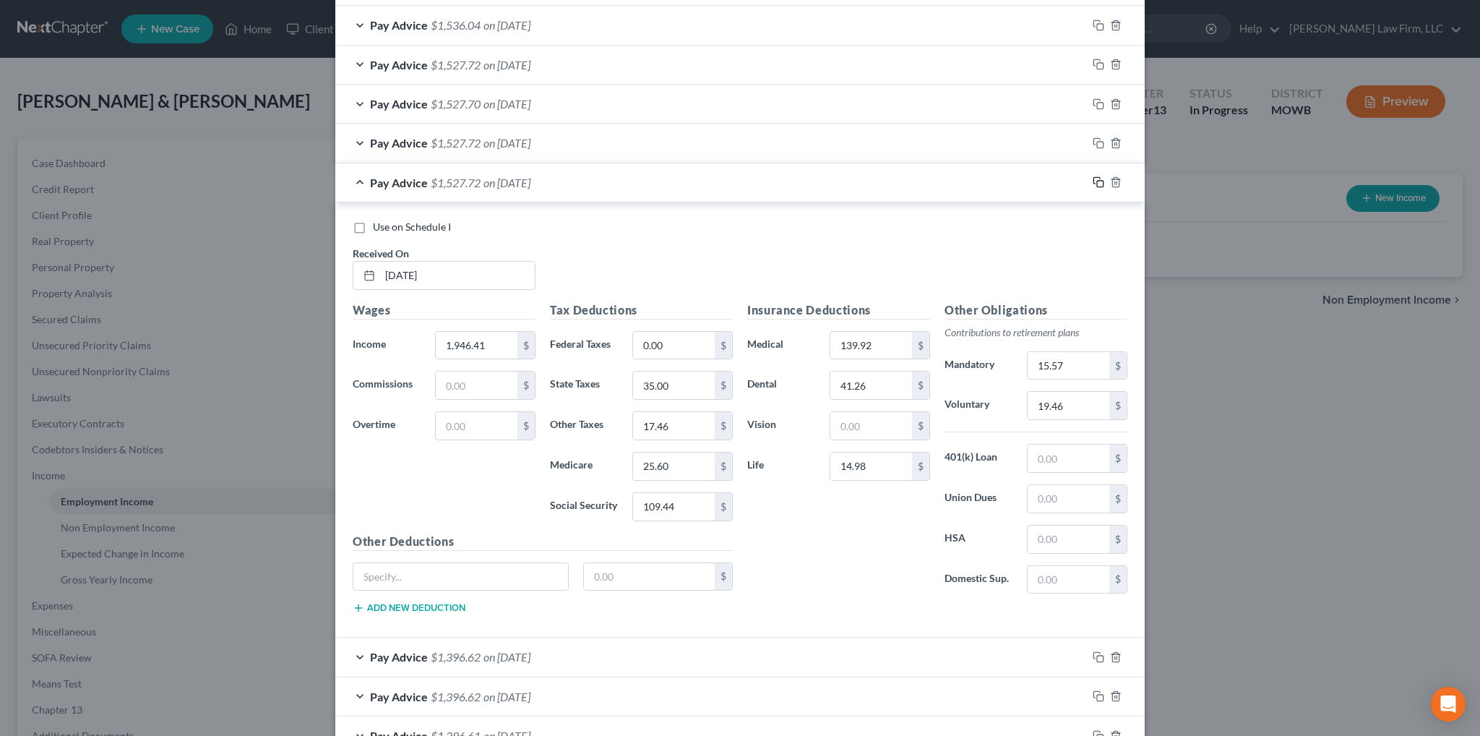
type input "25.60"
click at [1097, 181] on rect "button" at bounding box center [1100, 184] width 7 height 7
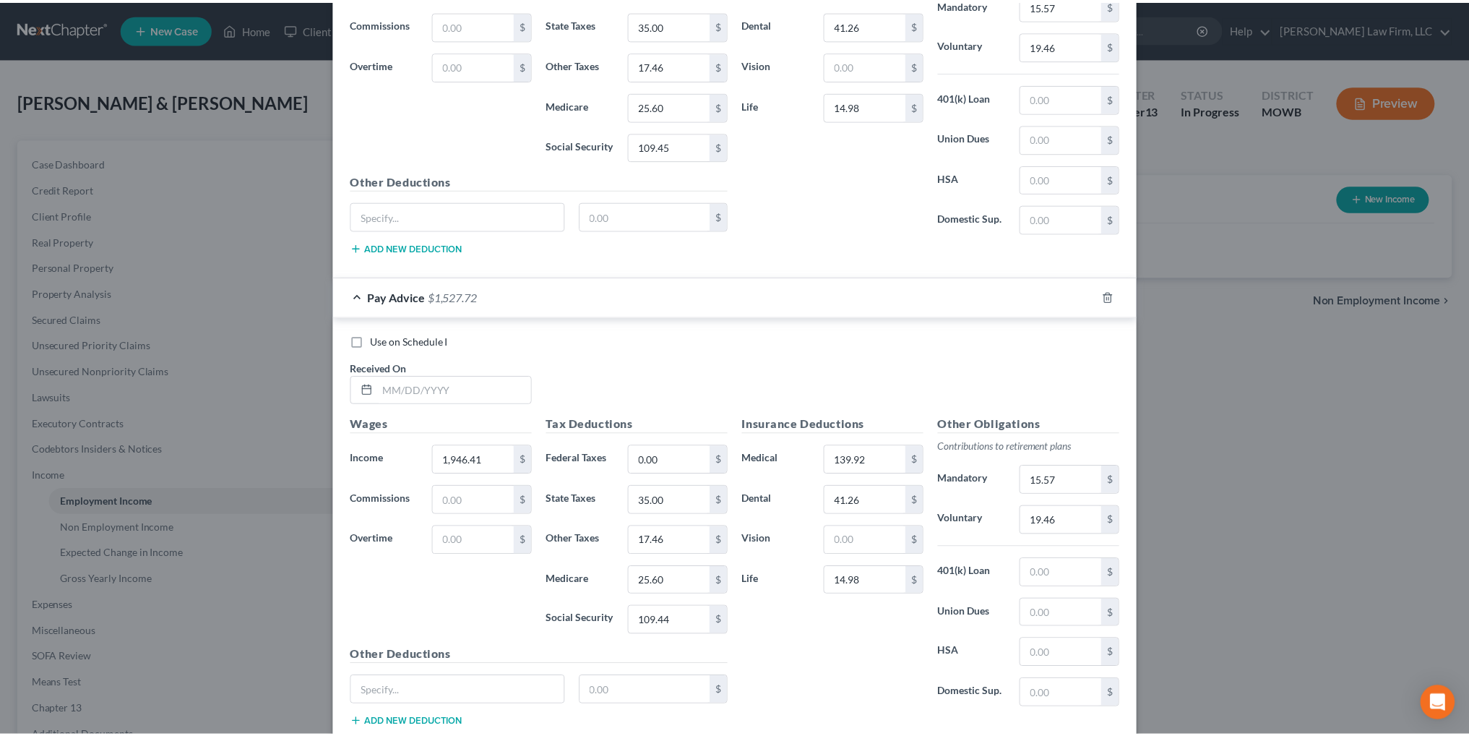
scroll to position [2179, 0]
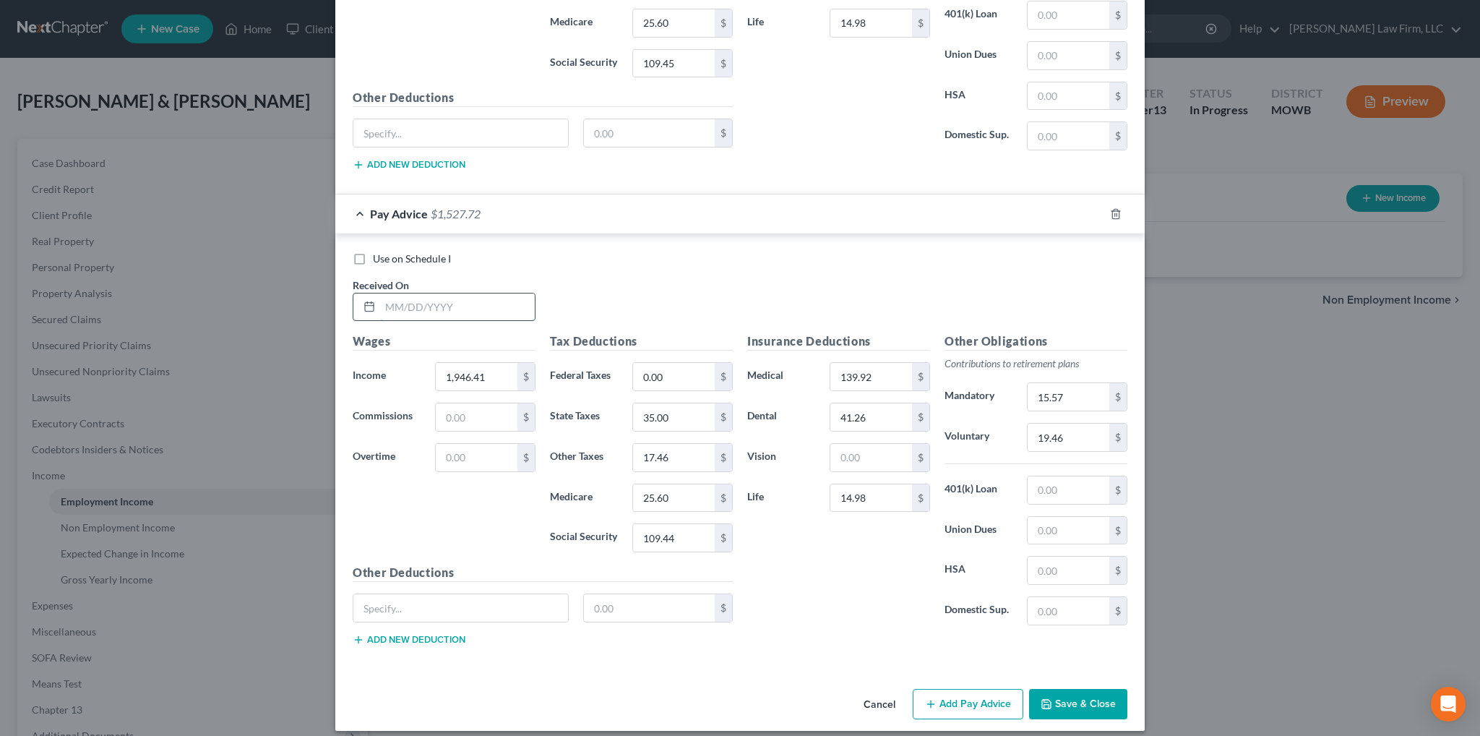
click at [492, 304] on input "text" at bounding box center [457, 306] width 155 height 27
type input "[DATE]"
drag, startPoint x: 1073, startPoint y: 695, endPoint x: 1084, endPoint y: 695, distance: 11.6
click at [1073, 695] on button "Save & Close" at bounding box center [1078, 704] width 98 height 30
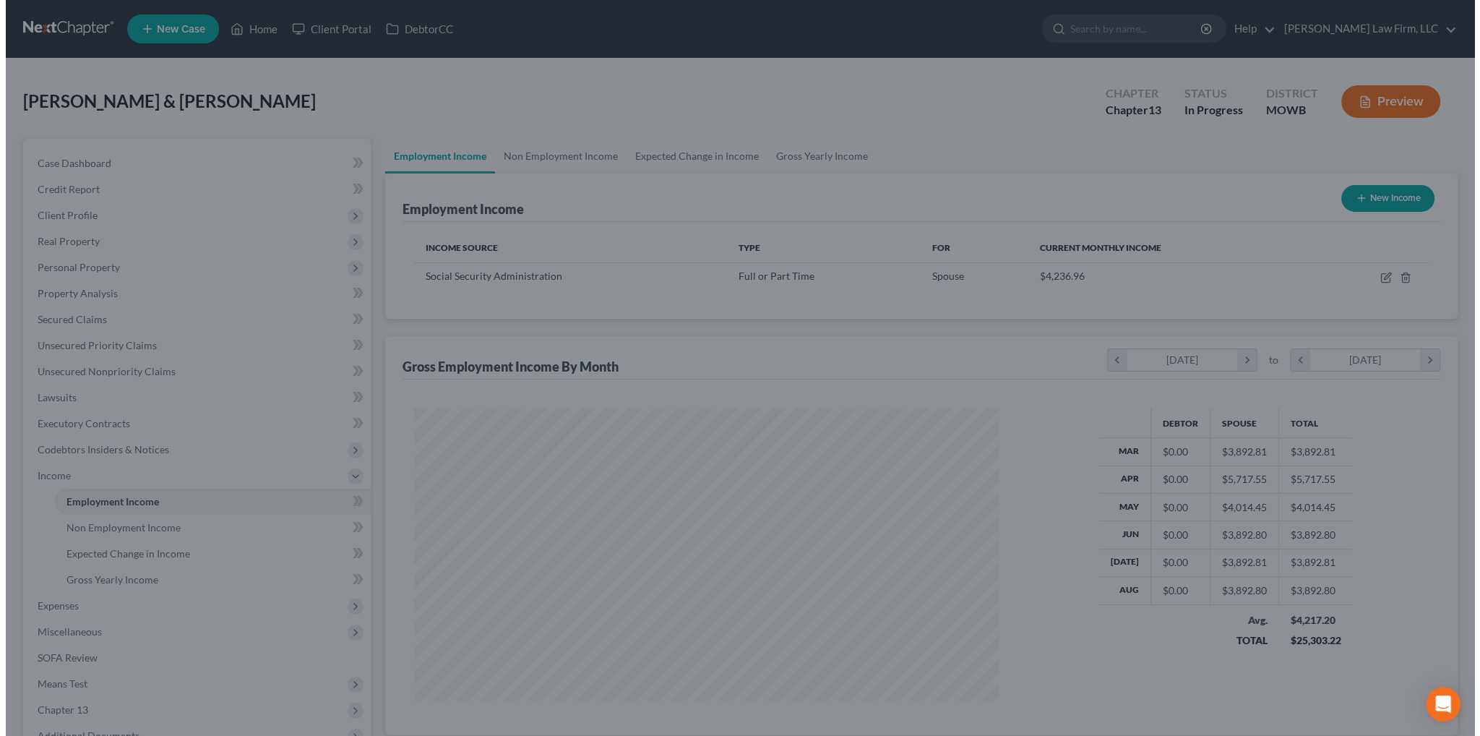
scroll to position [722433, 722113]
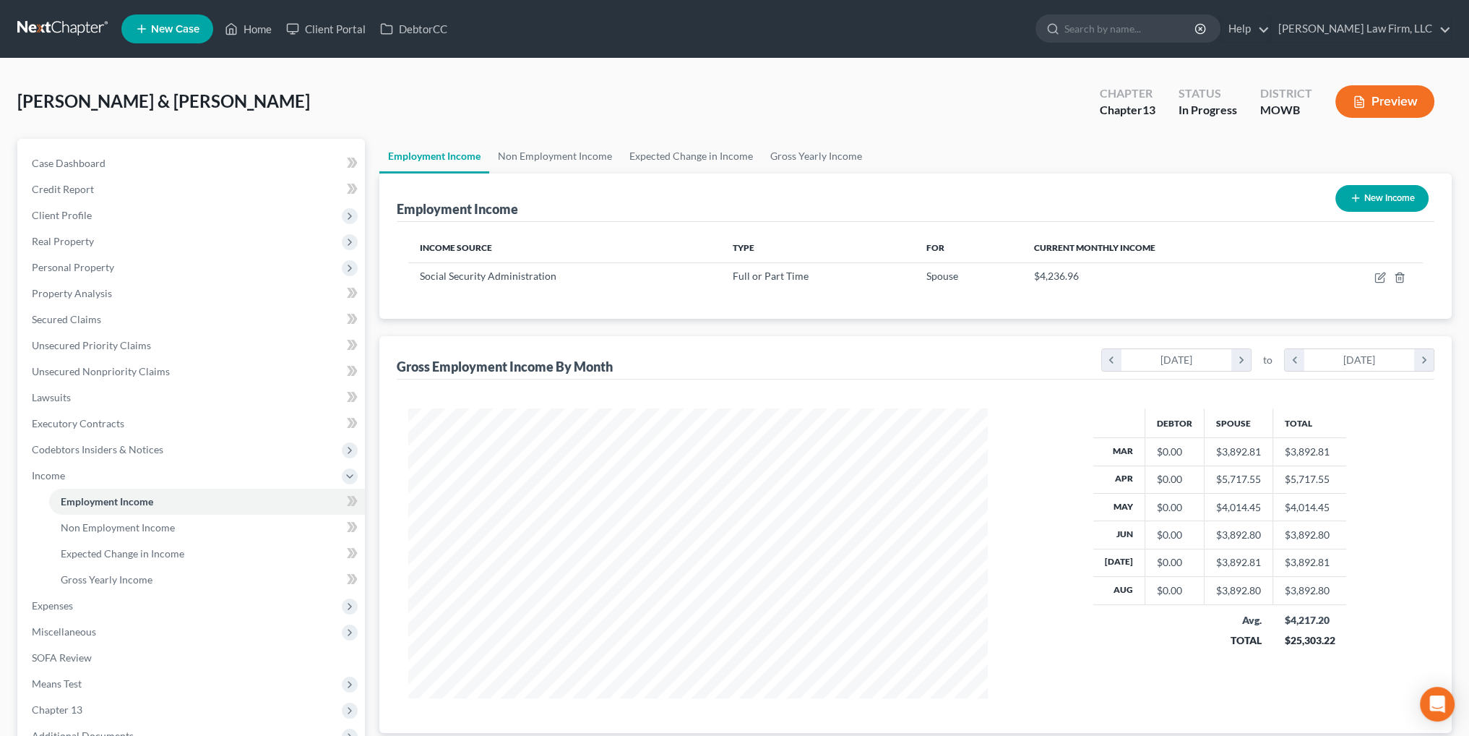
click at [1376, 189] on button "New Income" at bounding box center [1382, 198] width 93 height 27
select select "0"
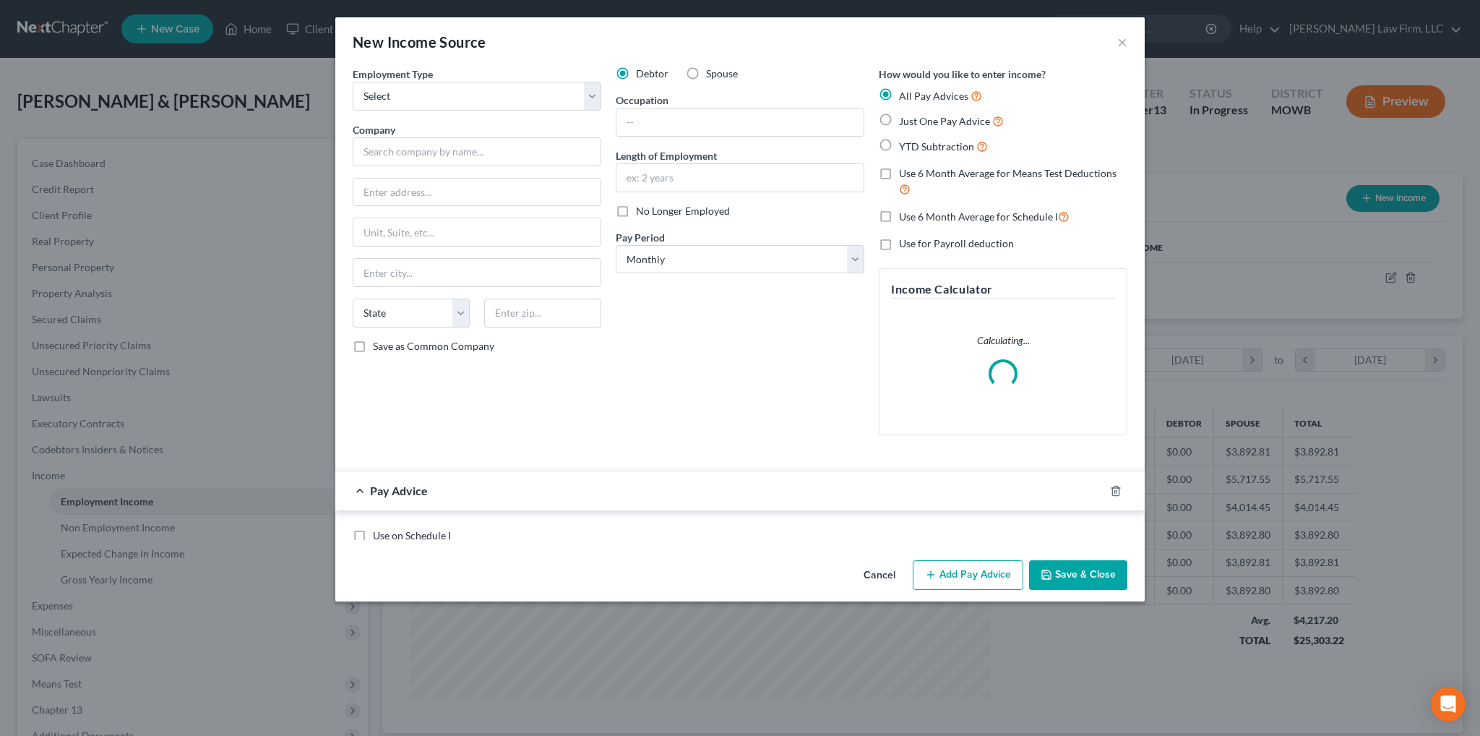
scroll to position [292, 613]
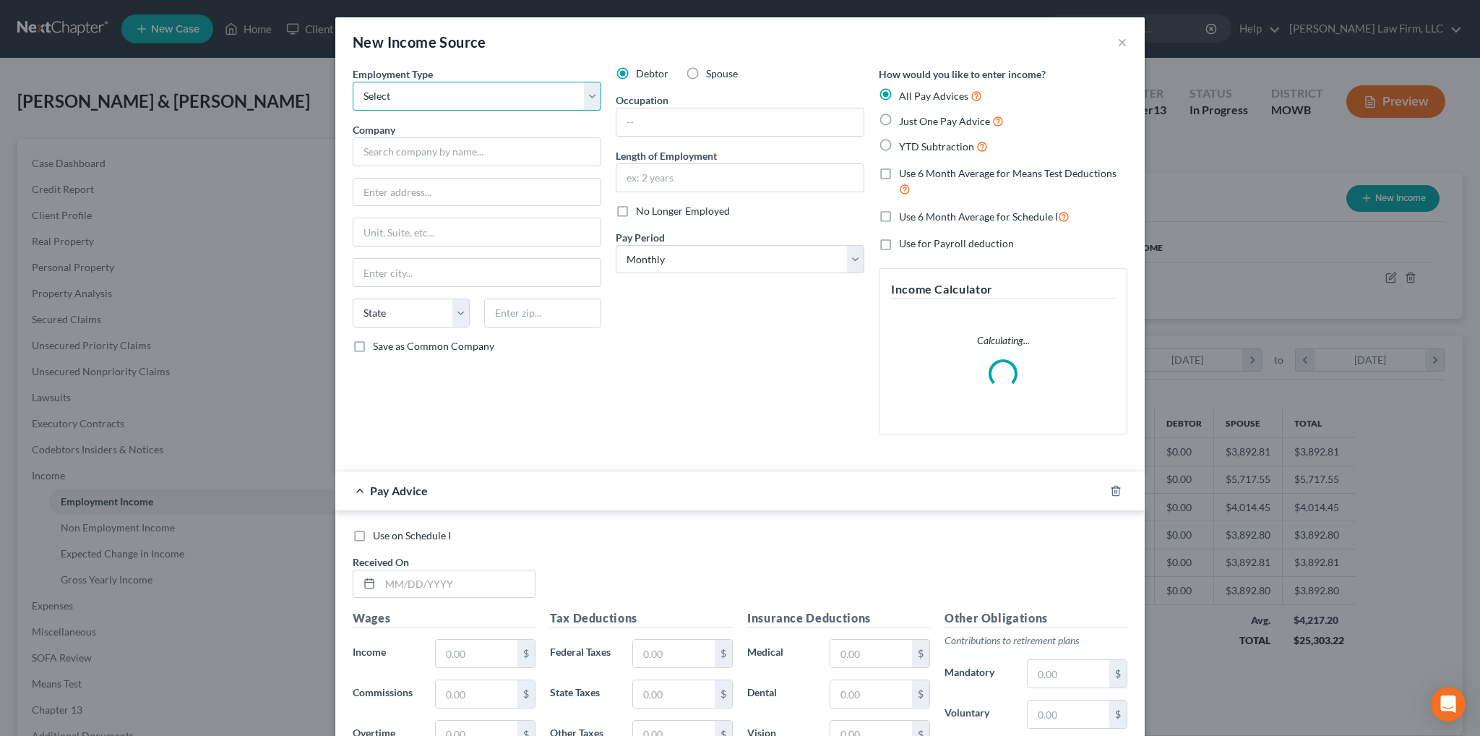
click at [479, 106] on select "Select Full or [DEMOGRAPHIC_DATA] Employment Self Employment" at bounding box center [477, 96] width 249 height 29
select select "0"
click at [353, 82] on select "Select Full or [DEMOGRAPHIC_DATA] Employment Self Employment" at bounding box center [477, 96] width 249 height 29
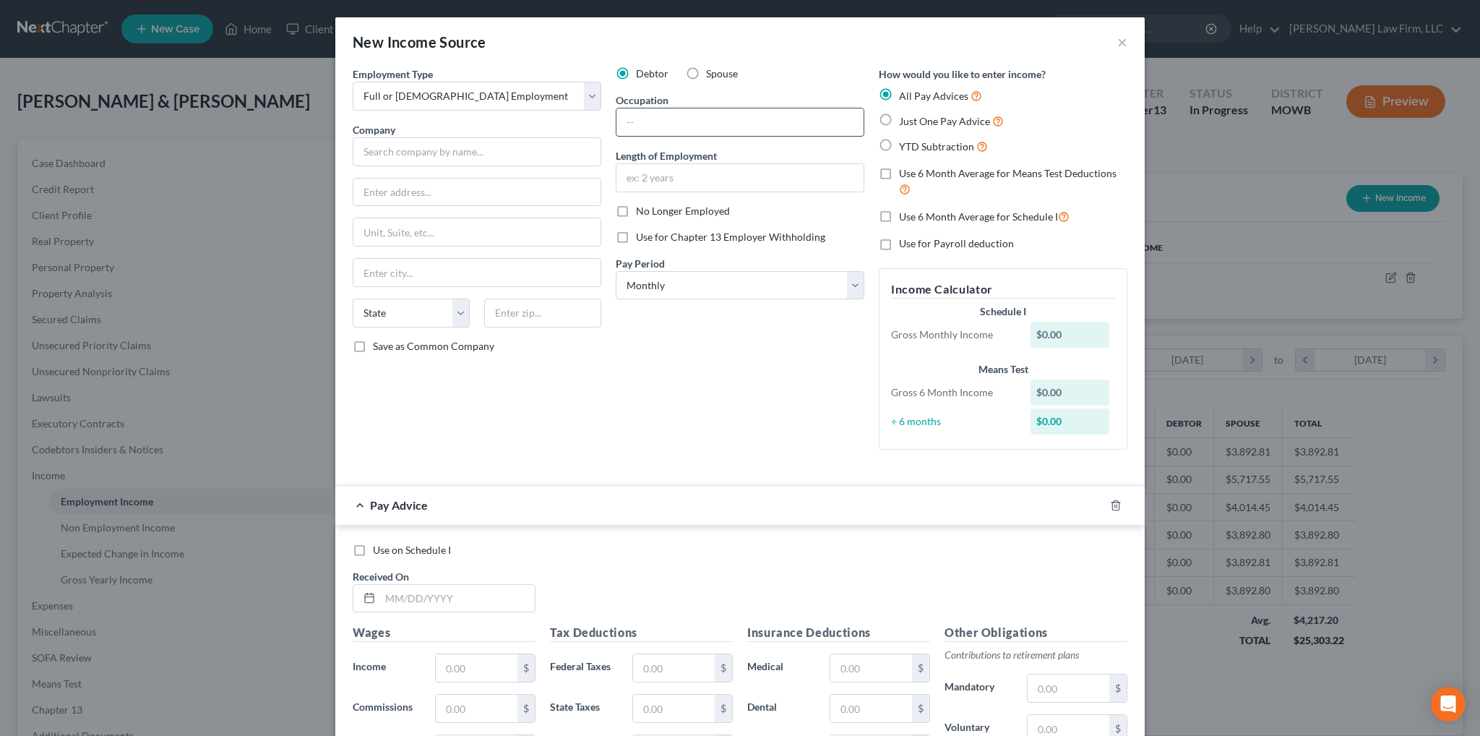
click at [680, 117] on input "text" at bounding box center [739, 121] width 247 height 27
type input "Driver"
type input "2 years 8 months"
click at [755, 290] on select "Select Monthly Twice Monthly Every Other Week Weekly" at bounding box center [740, 285] width 249 height 29
select select "3"
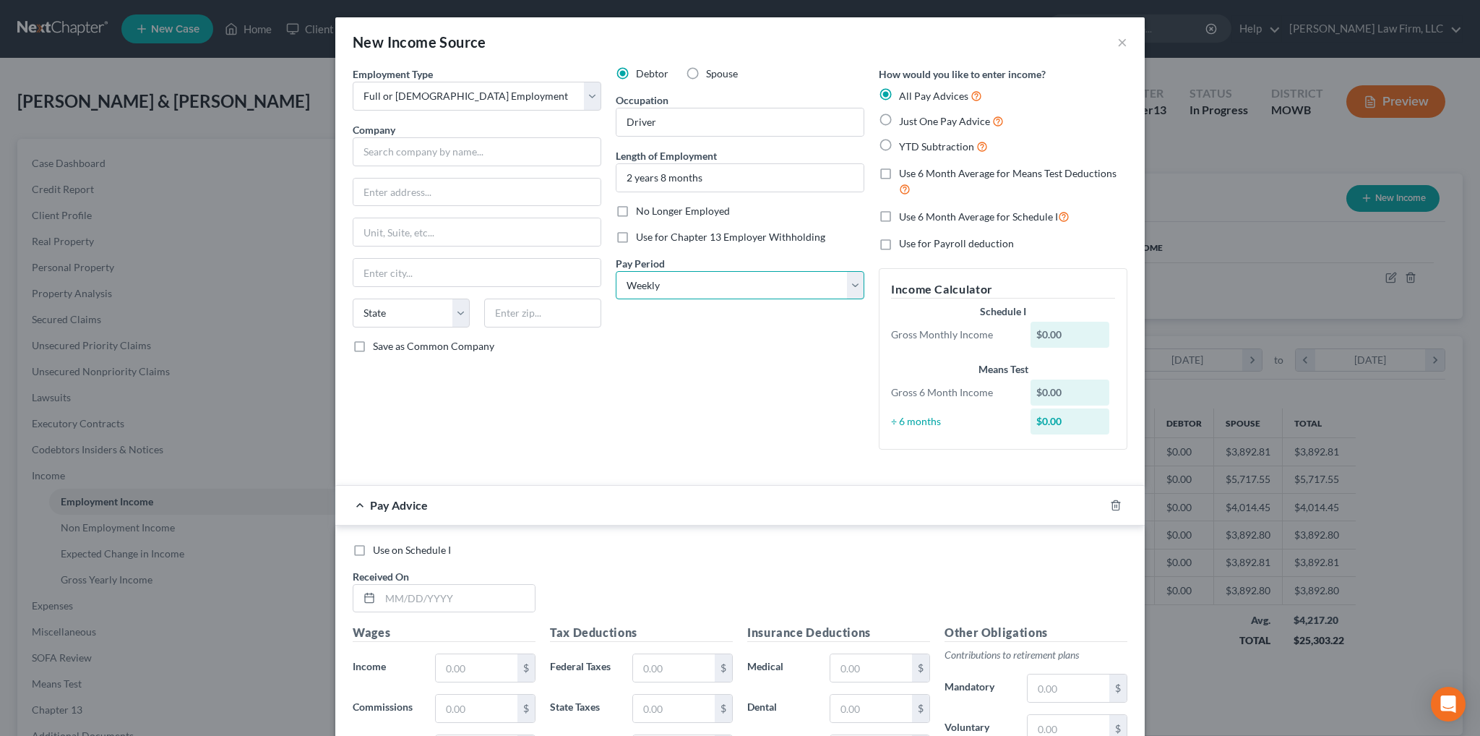
click at [616, 271] on select "Select Monthly Twice Monthly Every Other Week Weekly" at bounding box center [740, 285] width 249 height 29
click at [411, 156] on input "text" at bounding box center [477, 151] width 249 height 29
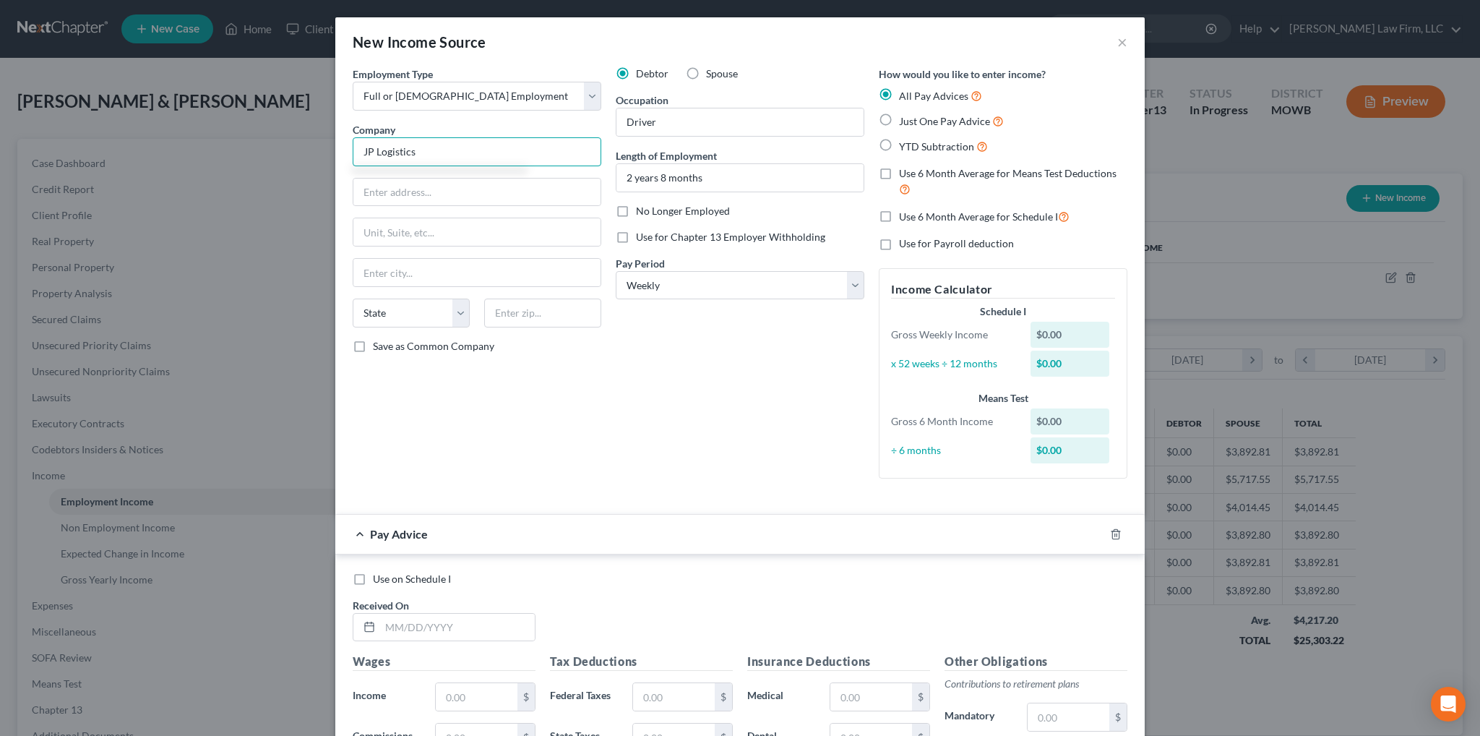
type input "JP Logistics"
type input "[STREET_ADDRESS]"
type input "Willowbrook"
select select "14"
type input "60527"
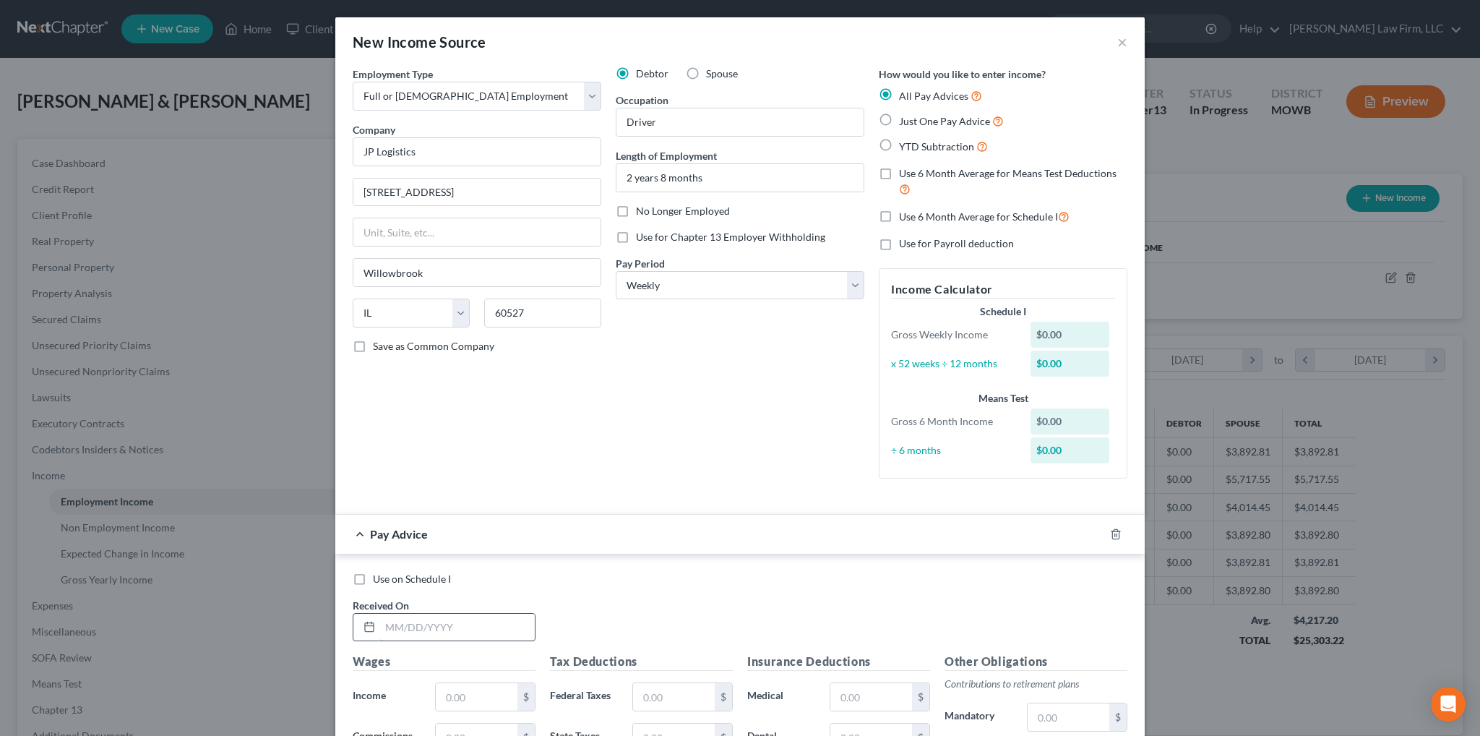
click at [484, 626] on input "text" at bounding box center [457, 627] width 155 height 27
type input "Hinsdale"
type input "[DATE]"
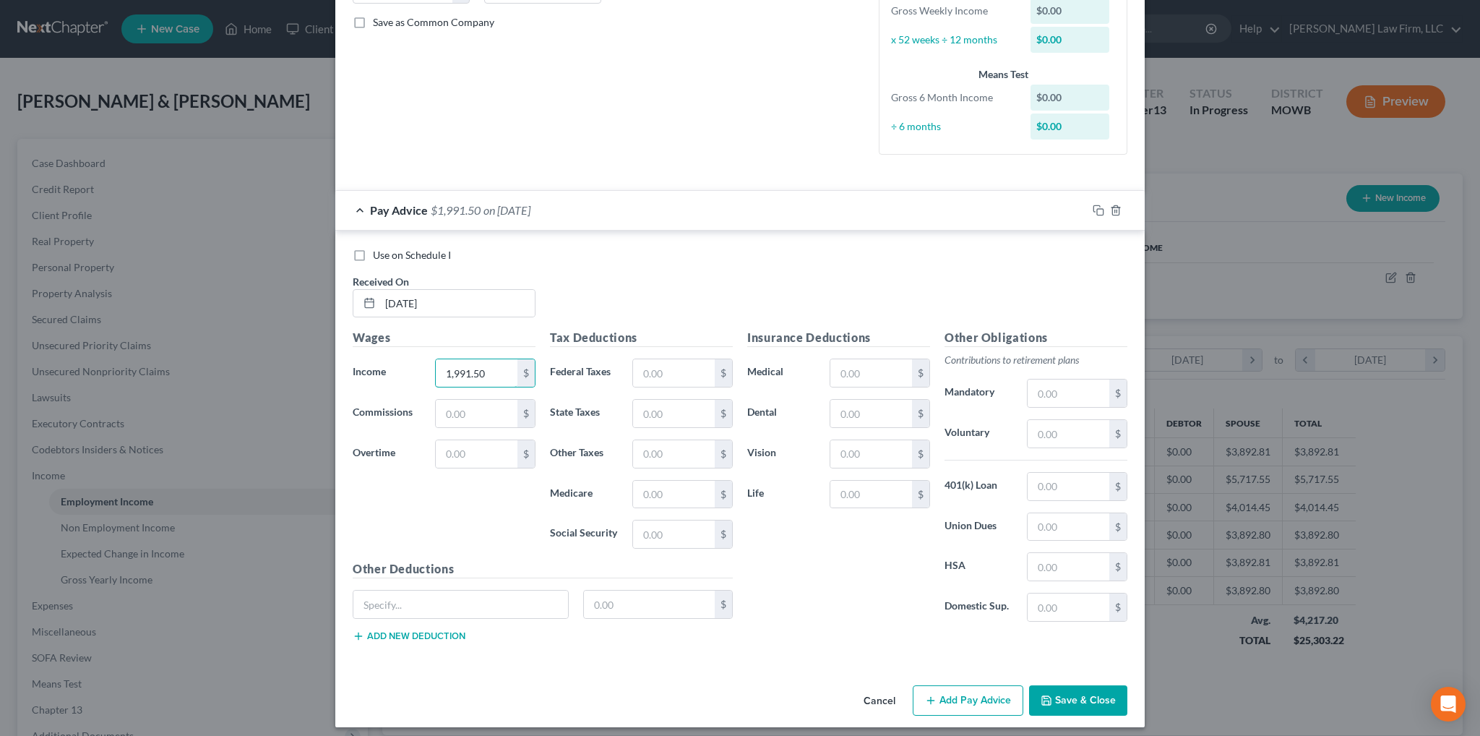
scroll to position [330, 0]
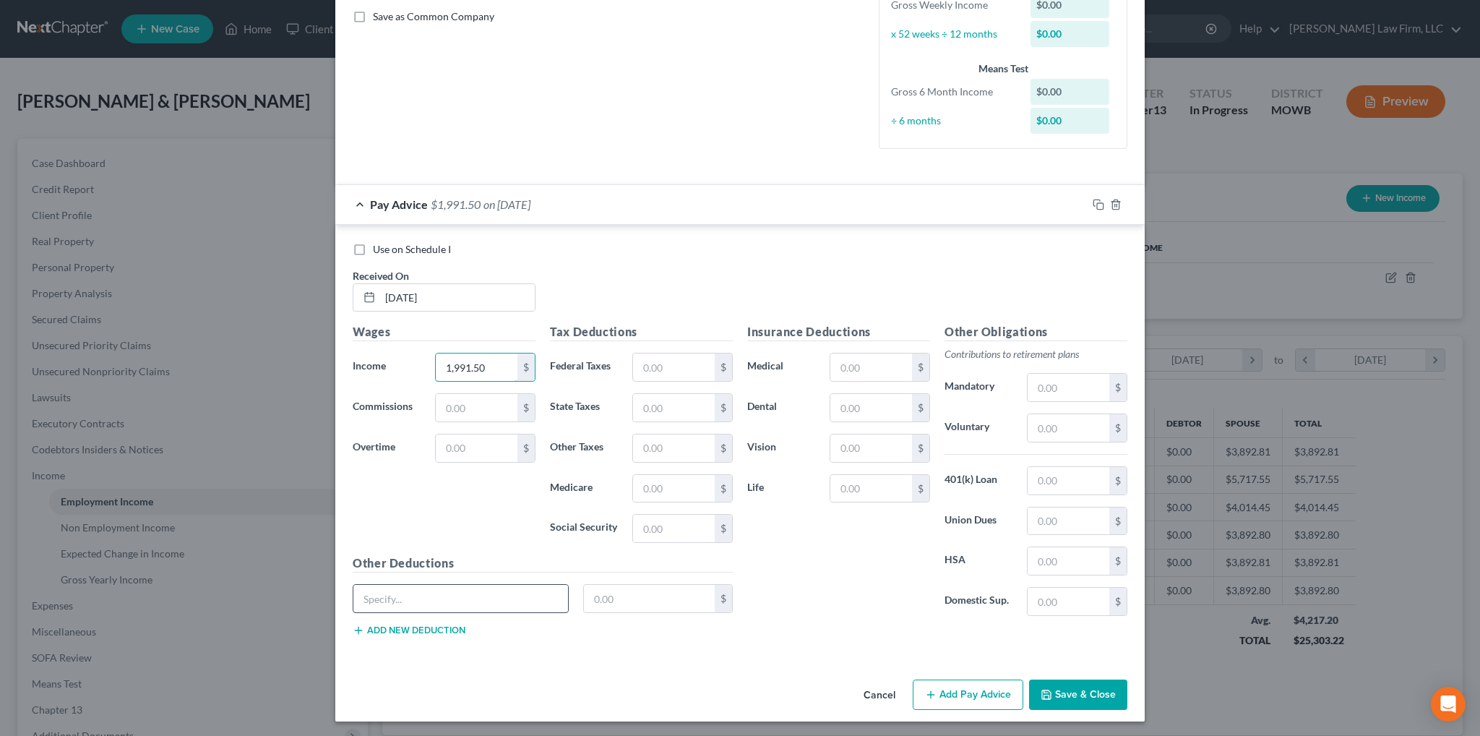
type input "1,991.50"
click at [525, 596] on input "text" at bounding box center [460, 598] width 215 height 27
type input "[MEDICAL_DATA] Insurance"
type input "37.50"
click at [1094, 206] on icon "button" at bounding box center [1099, 205] width 12 height 12
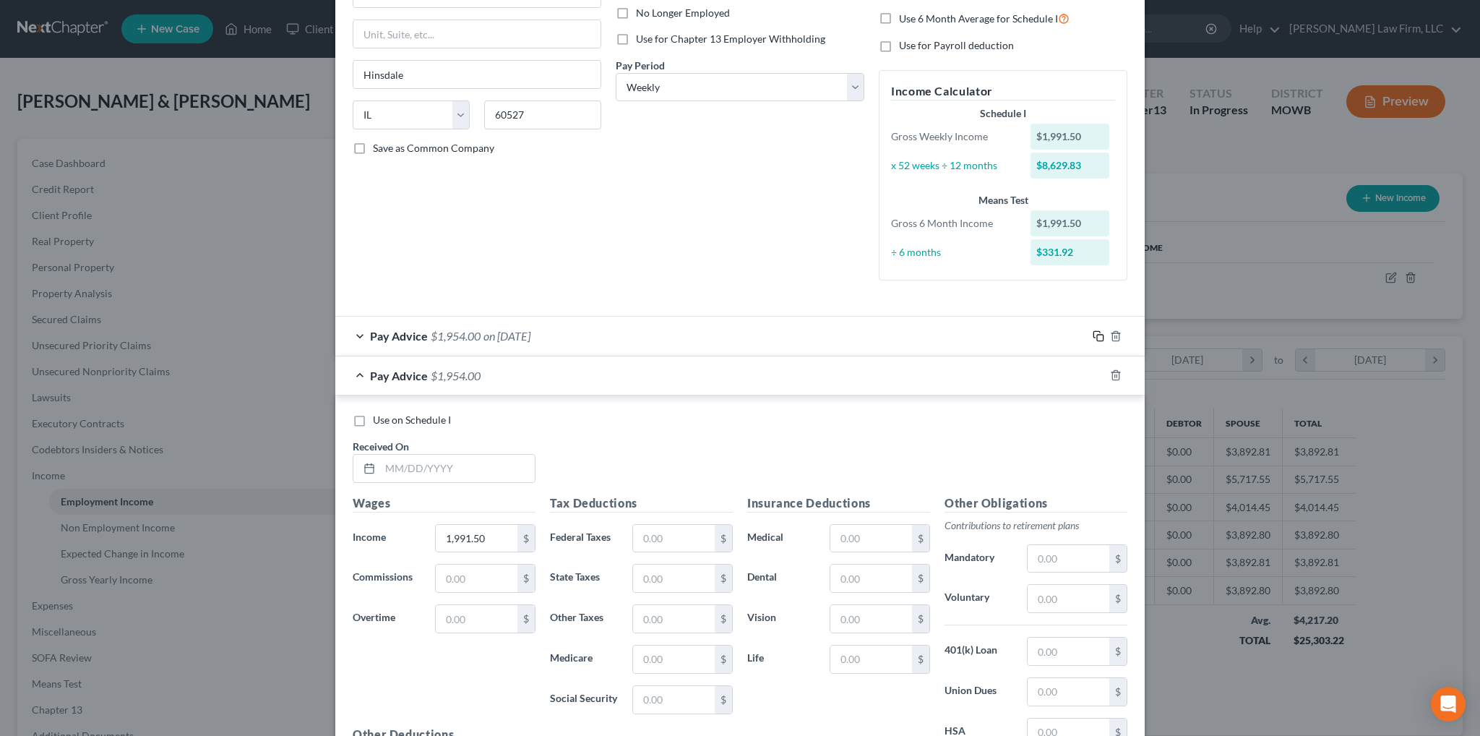
scroll to position [217, 0]
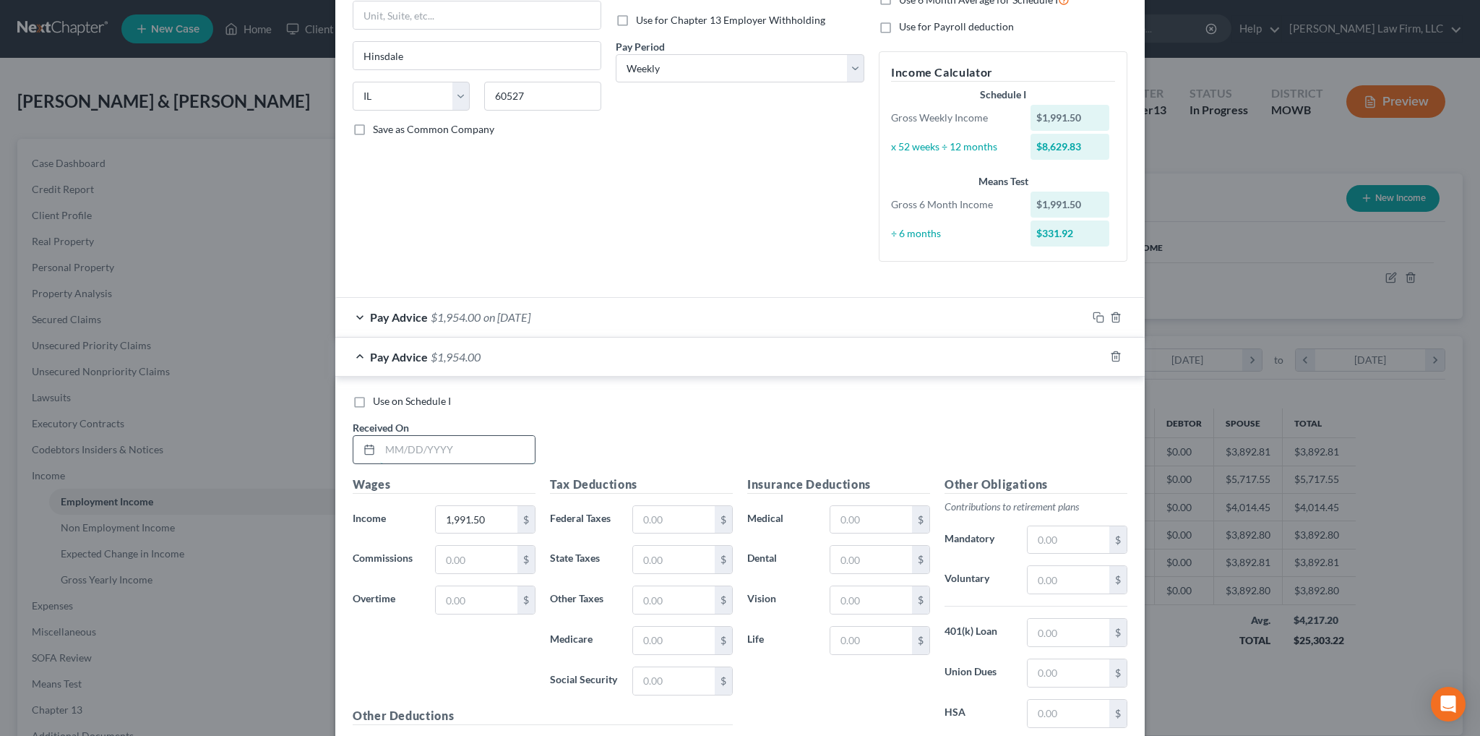
click at [463, 452] on input "text" at bounding box center [457, 449] width 155 height 27
type input "[DATE]"
type input "1,953.70"
click at [1093, 354] on icon "button" at bounding box center [1099, 357] width 12 height 12
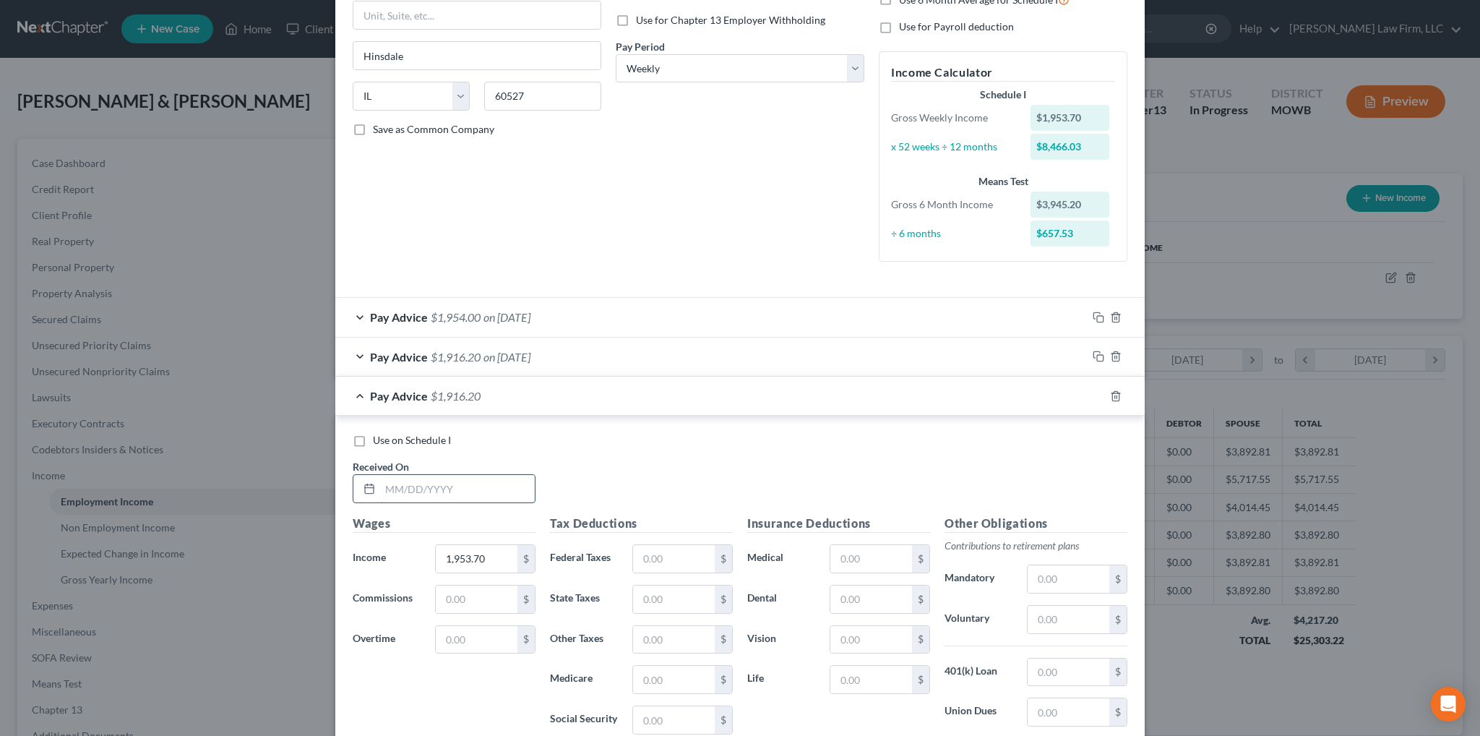
click at [461, 489] on input "text" at bounding box center [457, 488] width 155 height 27
type input "[DATE]"
type input "7"
type input "1,789.20"
click at [1095, 397] on icon "button" at bounding box center [1099, 396] width 12 height 12
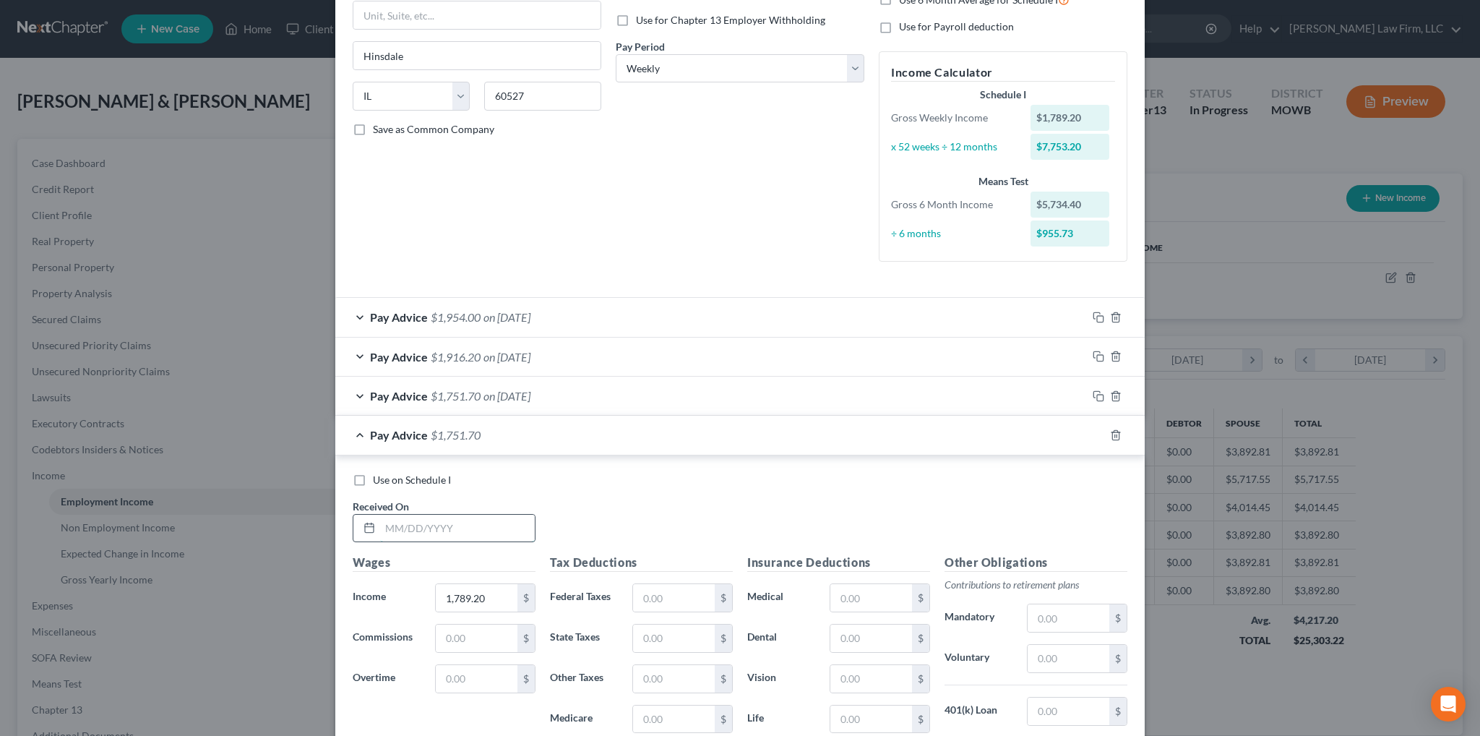
click at [497, 536] on input "text" at bounding box center [457, 528] width 155 height 27
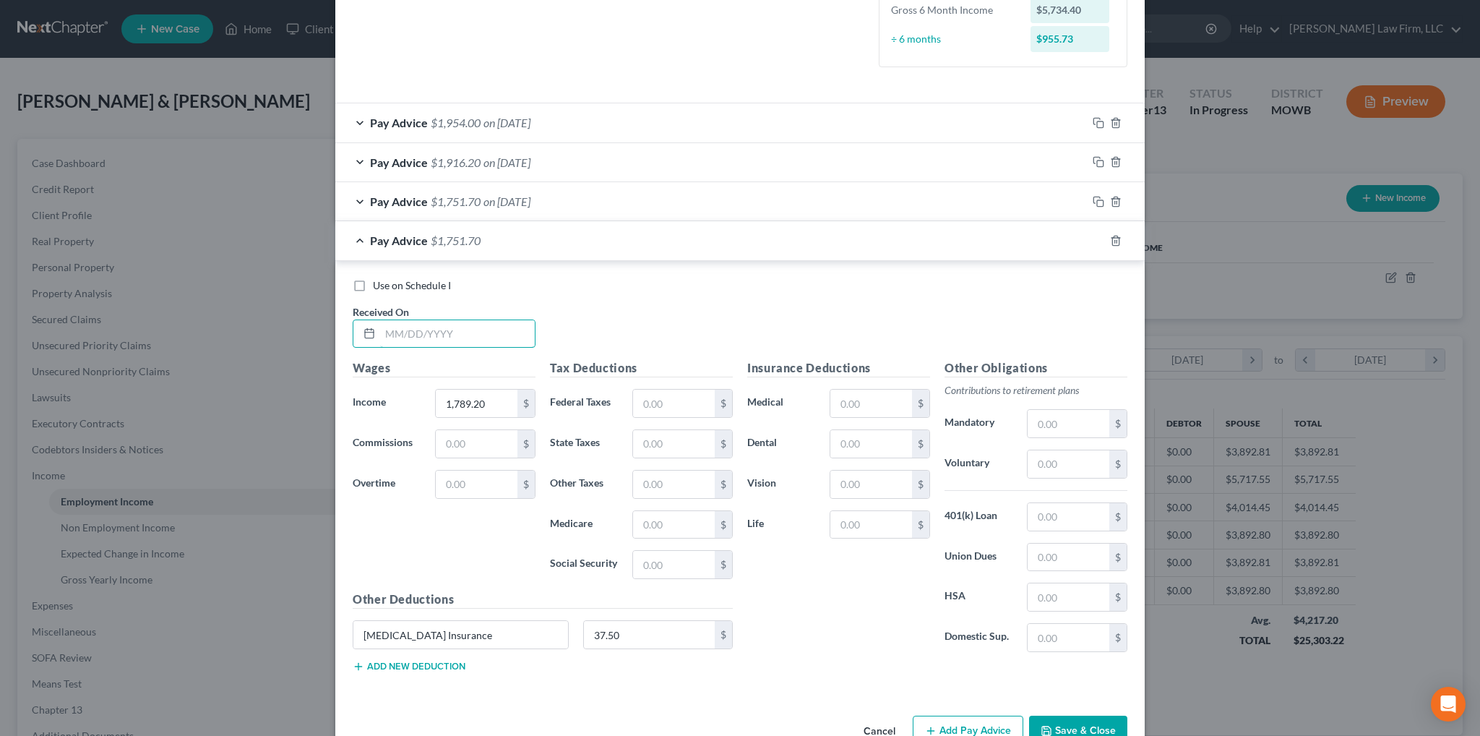
scroll to position [434, 0]
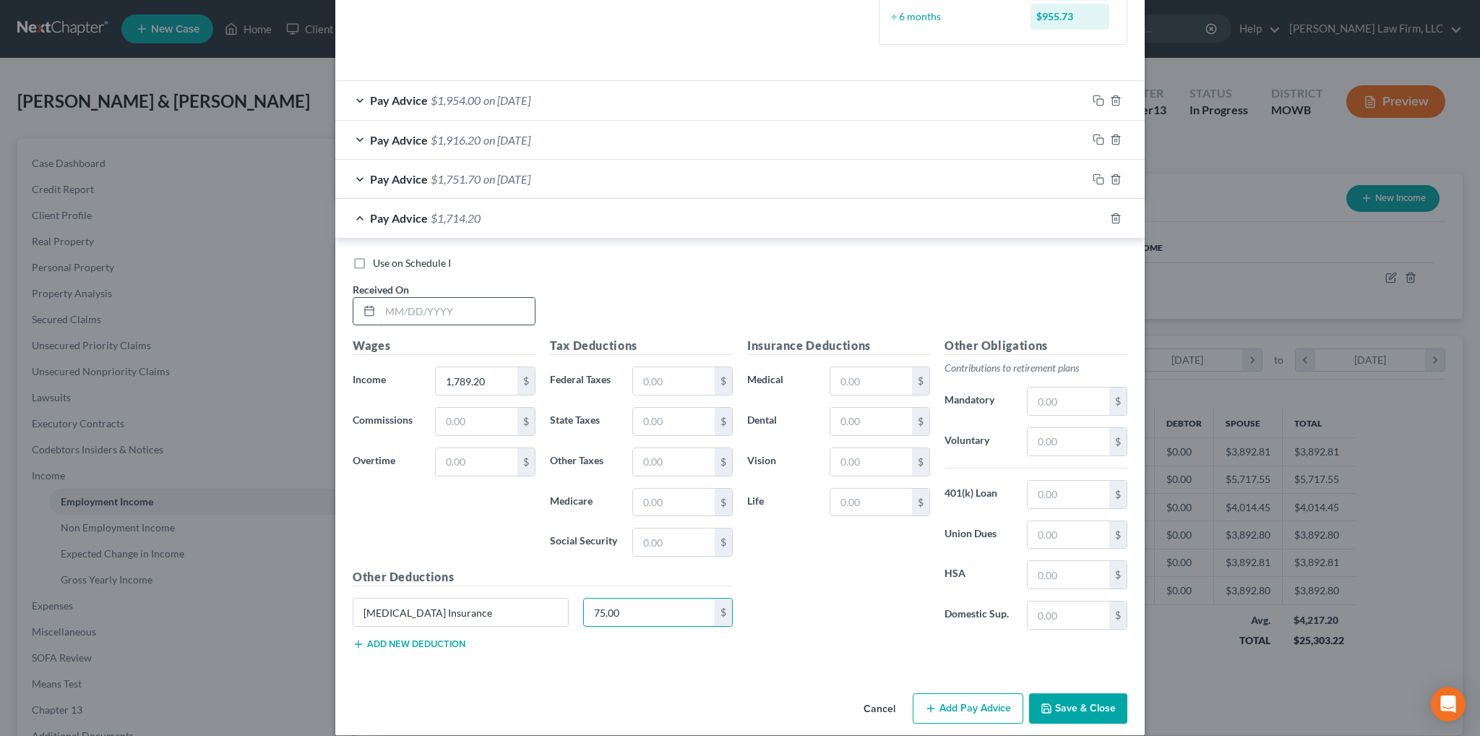
type input "75.00"
click at [452, 313] on input "text" at bounding box center [457, 311] width 155 height 27
type input "[DATE]"
type input "1,445.50"
click at [1097, 217] on rect "button" at bounding box center [1100, 220] width 7 height 7
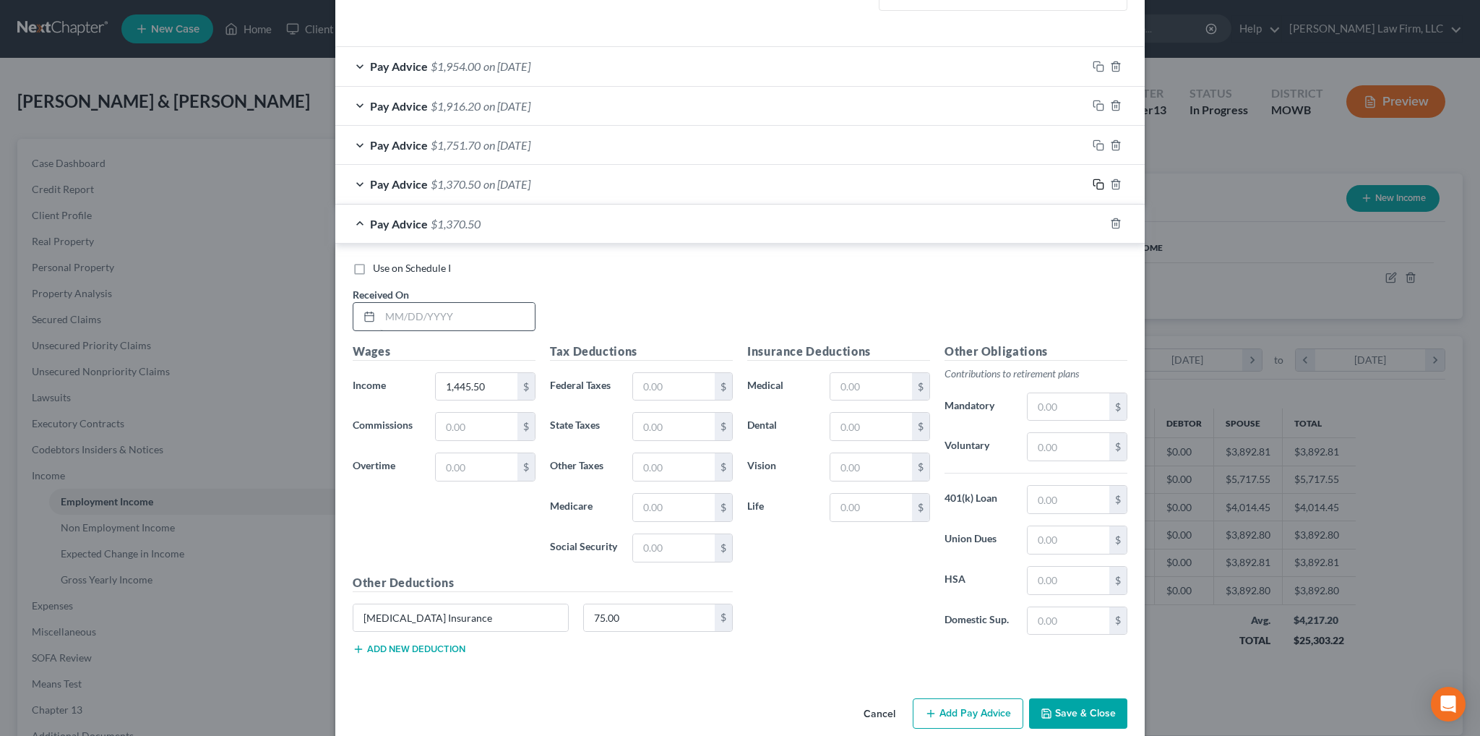
scroll to position [486, 0]
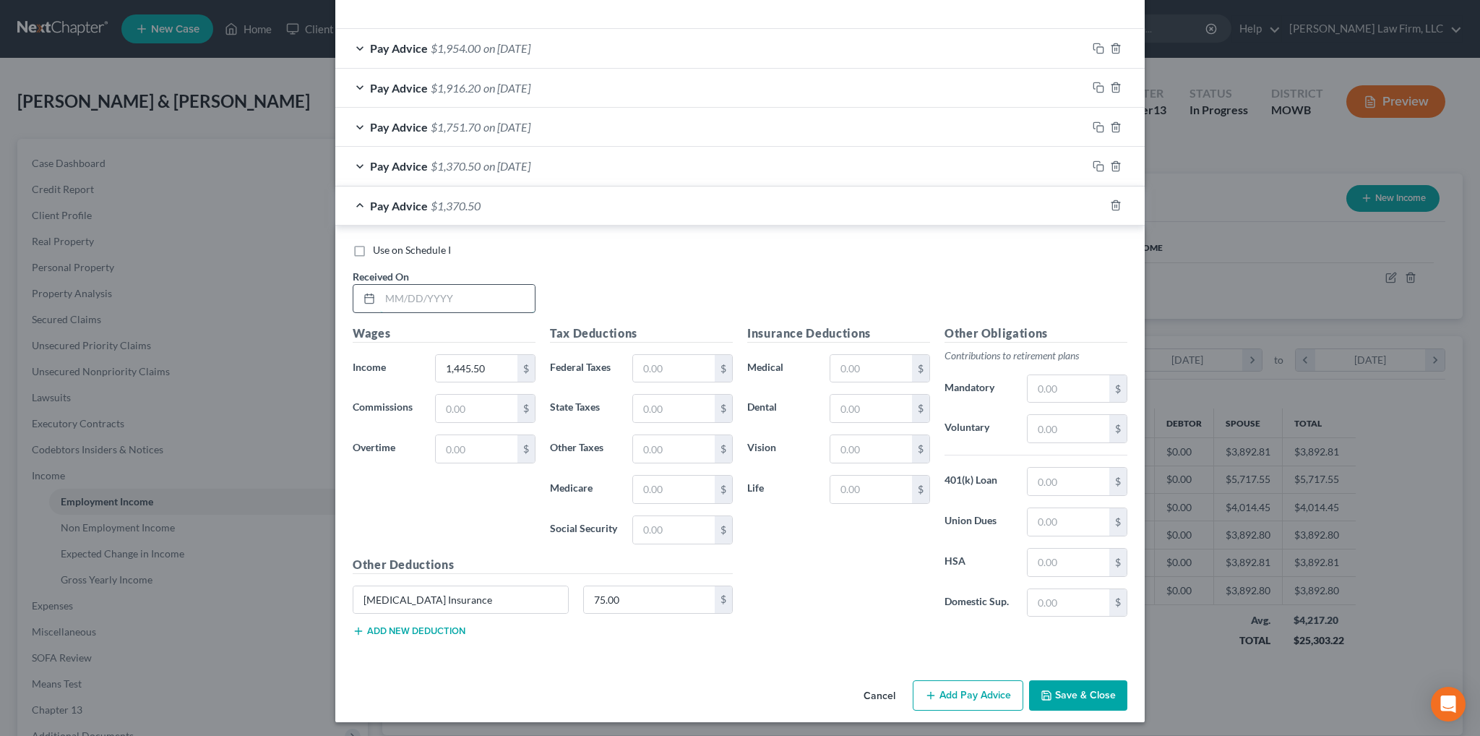
click at [454, 288] on input "text" at bounding box center [457, 298] width 155 height 27
type input "[DATE]"
type input "1,864.80"
click at [629, 598] on input "75.00" at bounding box center [650, 599] width 132 height 27
type input "37.50"
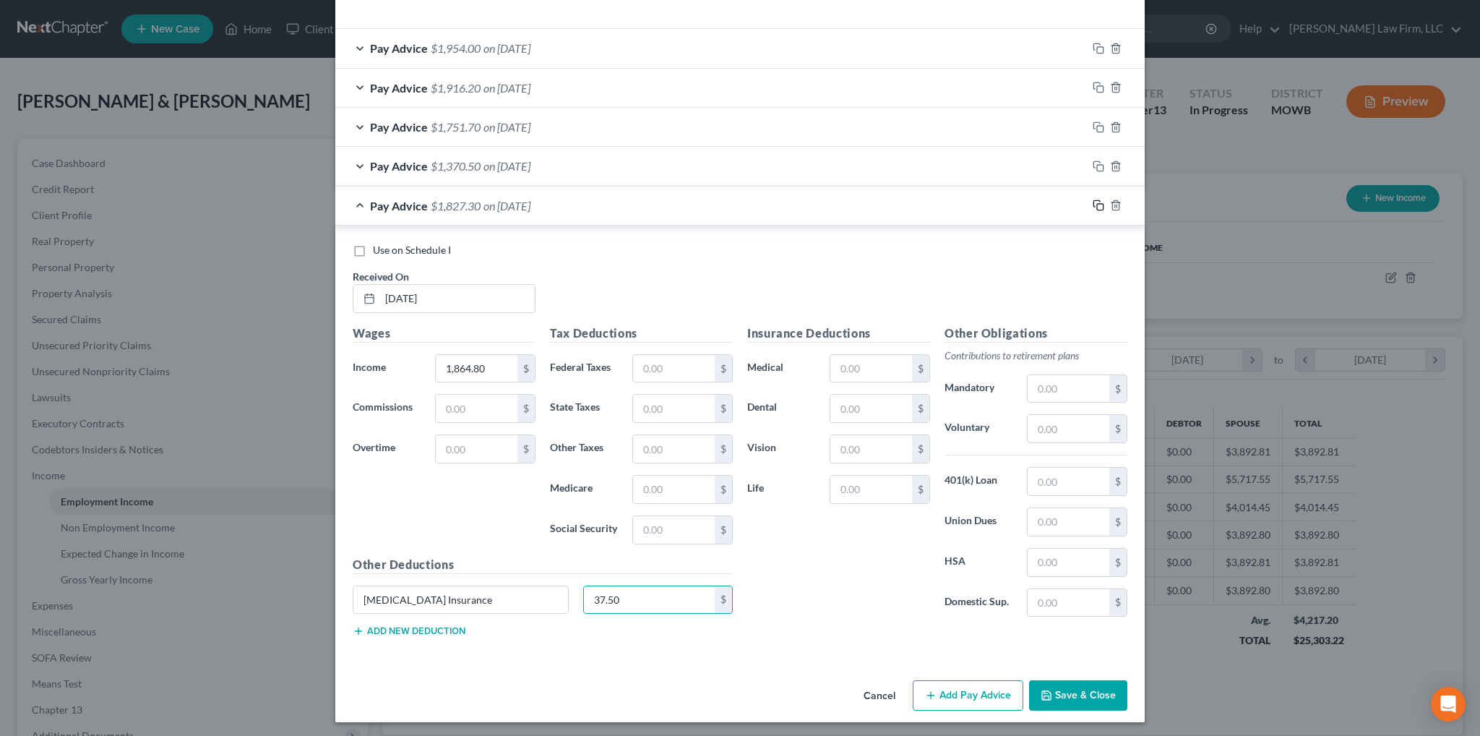
click at [1093, 200] on icon "button" at bounding box center [1099, 205] width 12 height 12
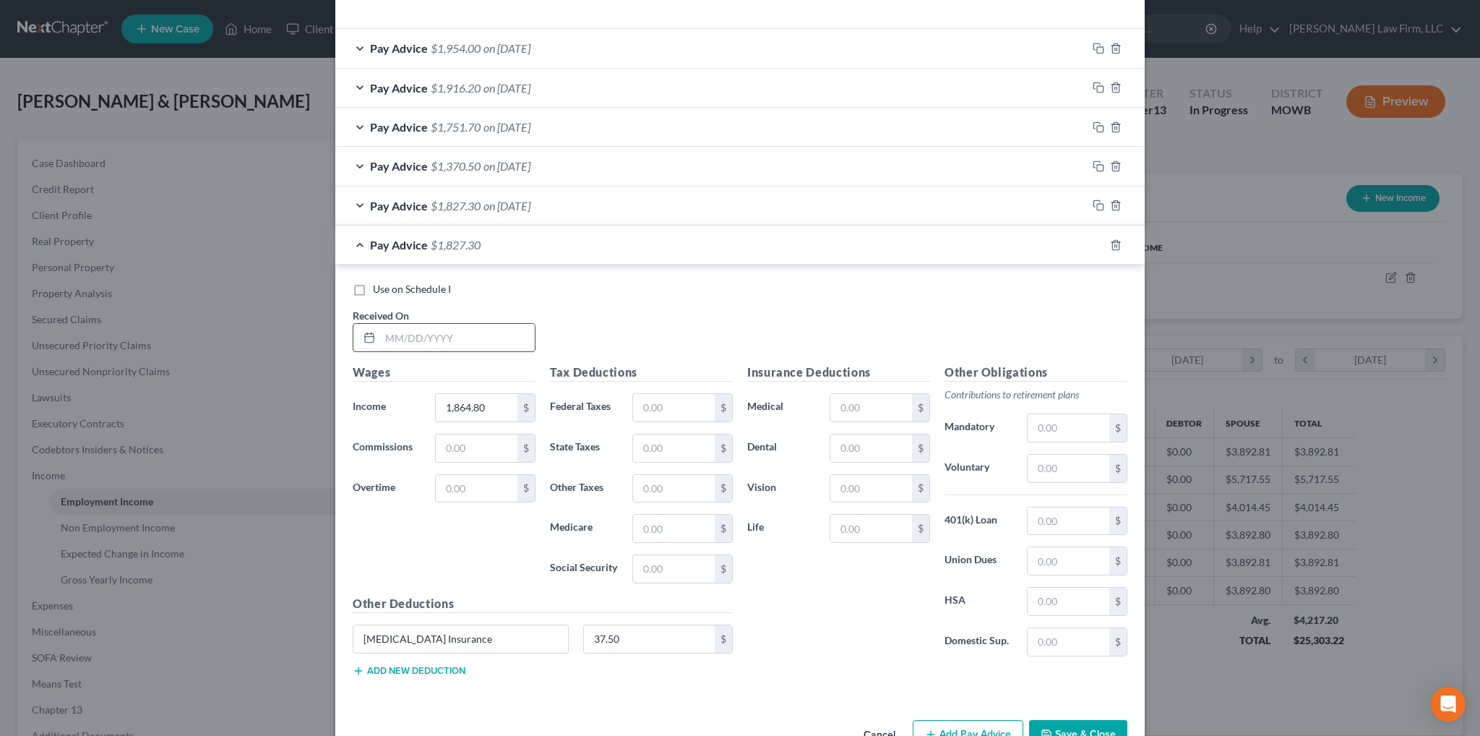
click at [455, 339] on input "text" at bounding box center [457, 337] width 155 height 27
type input "[DATE]"
type input "1,841.70"
click at [1096, 239] on icon "button" at bounding box center [1099, 245] width 12 height 12
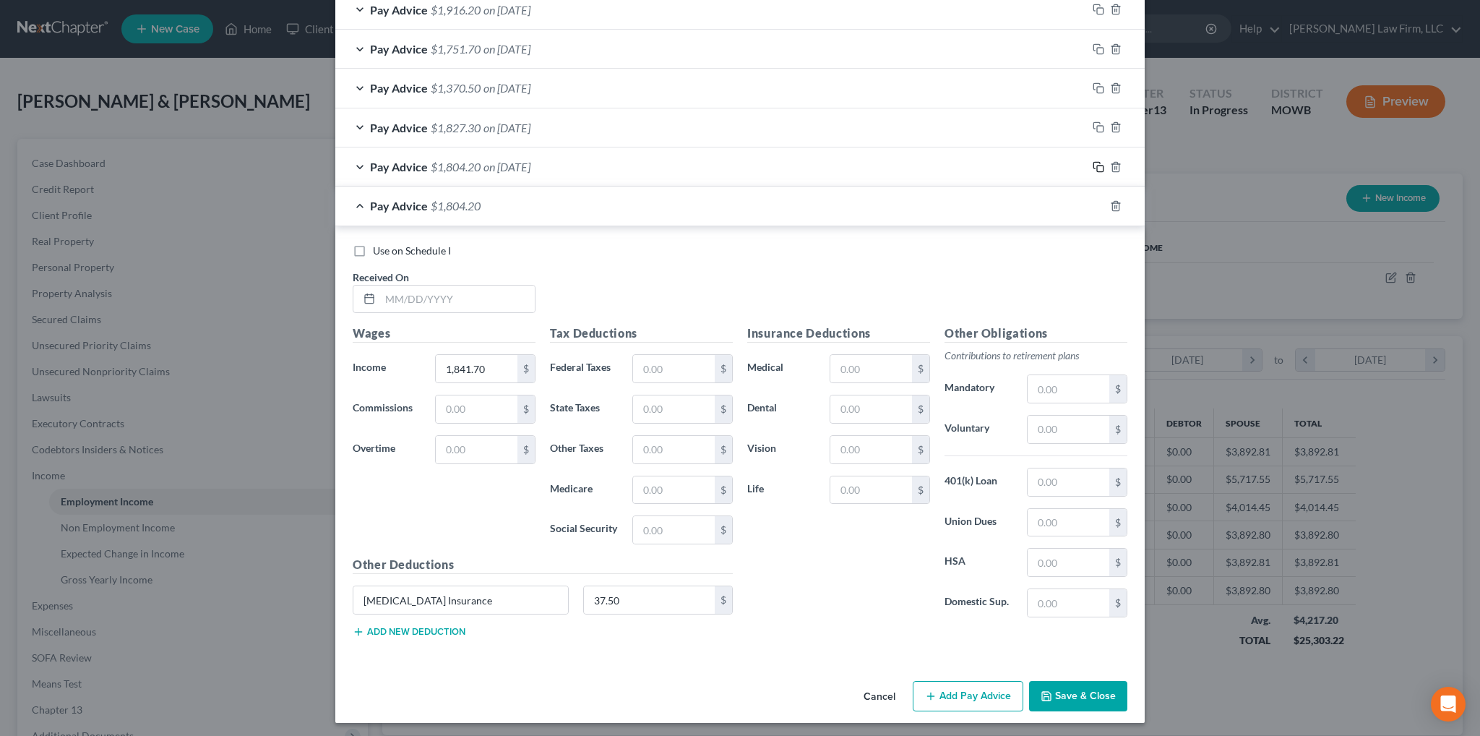
scroll to position [564, 0]
click at [457, 293] on input "text" at bounding box center [457, 298] width 155 height 27
drag, startPoint x: 500, startPoint y: 303, endPoint x: 338, endPoint y: 296, distance: 162.8
click at [338, 296] on div "Use on Schedule I Received On * 05/028/2025 Wages Income * 1,841.70 $ Commissio…" at bounding box center [739, 443] width 809 height 434
type input "[DATE]"
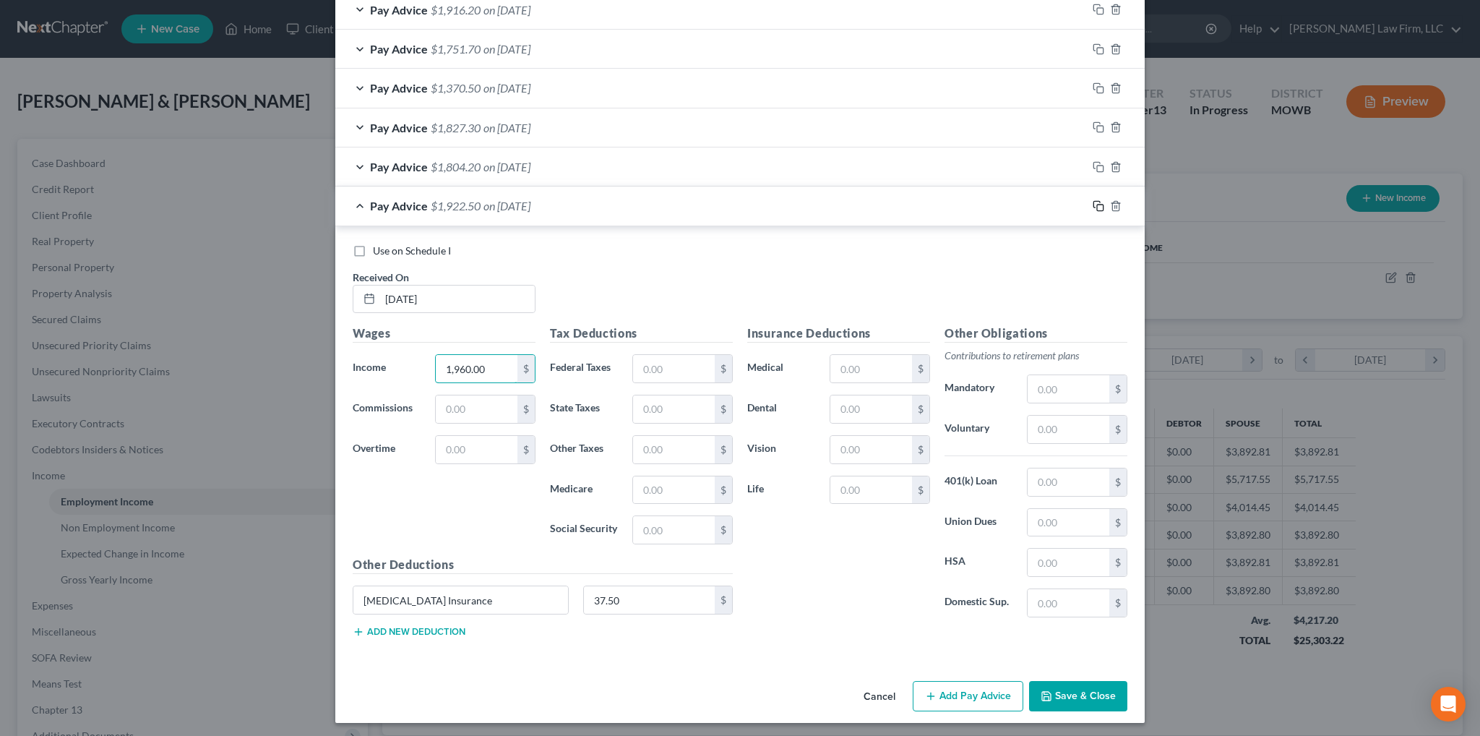
type input "1,960.00"
click at [1093, 205] on icon "button" at bounding box center [1099, 206] width 12 height 12
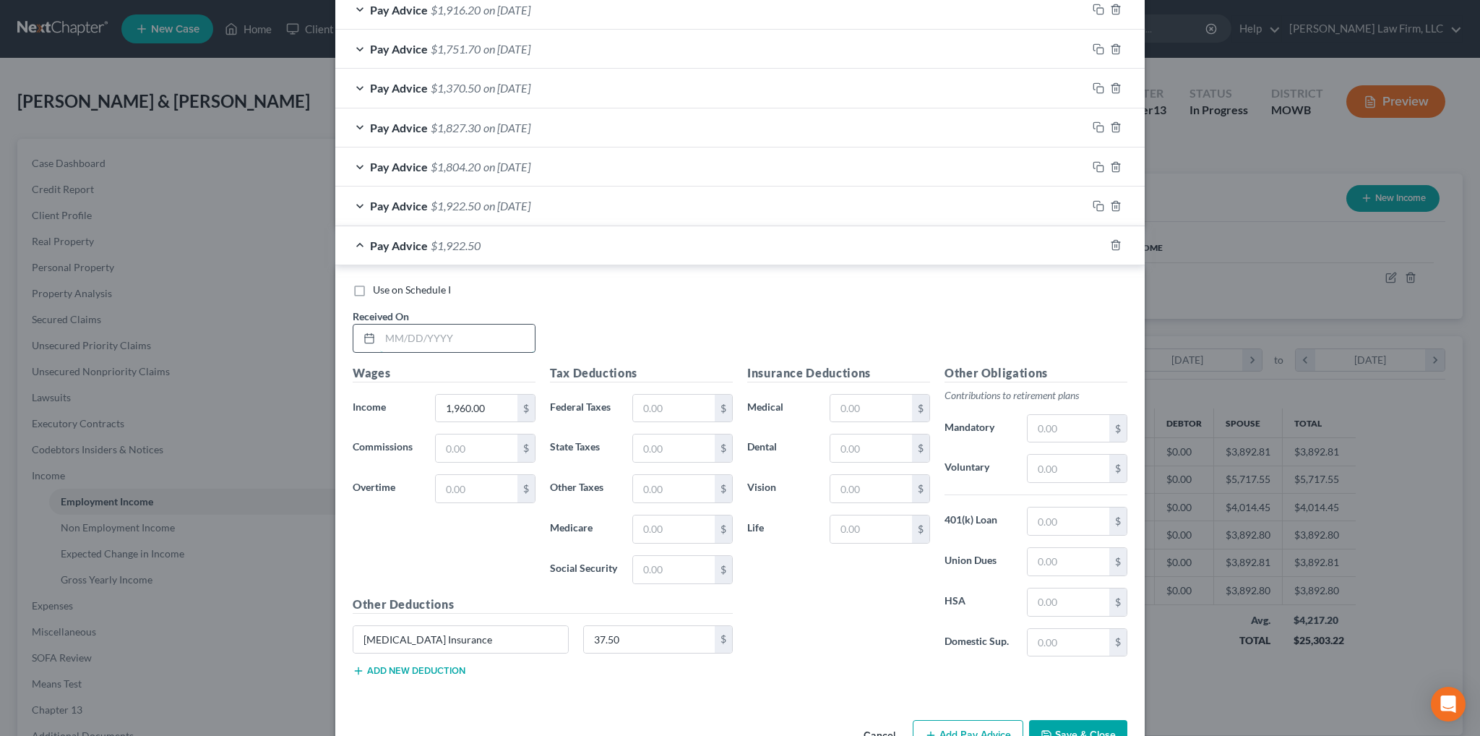
click at [503, 336] on input "text" at bounding box center [457, 338] width 155 height 27
type input "[DATE]"
click at [487, 408] on input "1,960.00" at bounding box center [477, 408] width 82 height 27
type input "1,592.50"
click at [1097, 244] on rect "button" at bounding box center [1100, 247] width 7 height 7
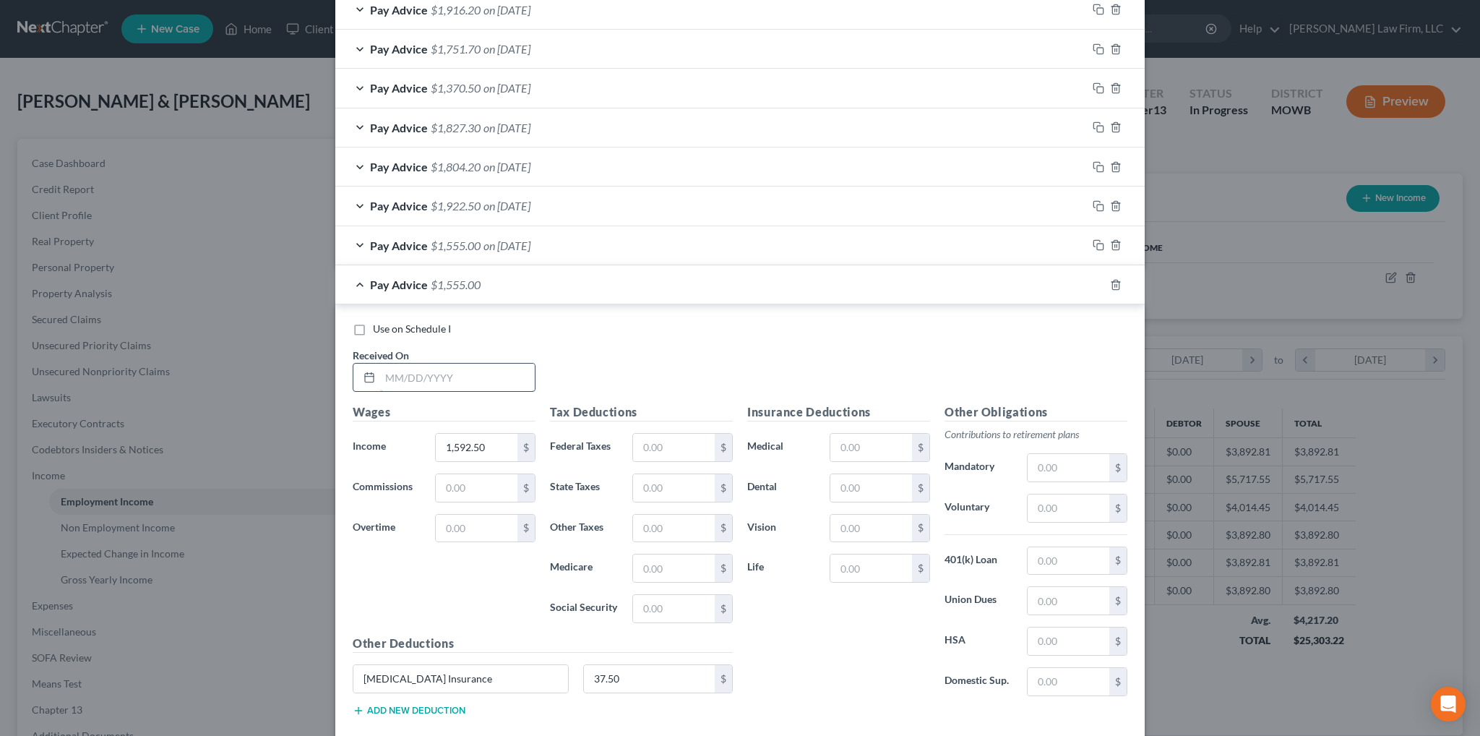
click at [423, 384] on input "text" at bounding box center [457, 377] width 155 height 27
type input "1880.90"
drag, startPoint x: 426, startPoint y: 377, endPoint x: 319, endPoint y: 377, distance: 107.7
click at [319, 377] on div "New Income Source × Employment Type * Select Full or [DEMOGRAPHIC_DATA] Employm…" at bounding box center [740, 368] width 1480 height 736
paste input "880.9"
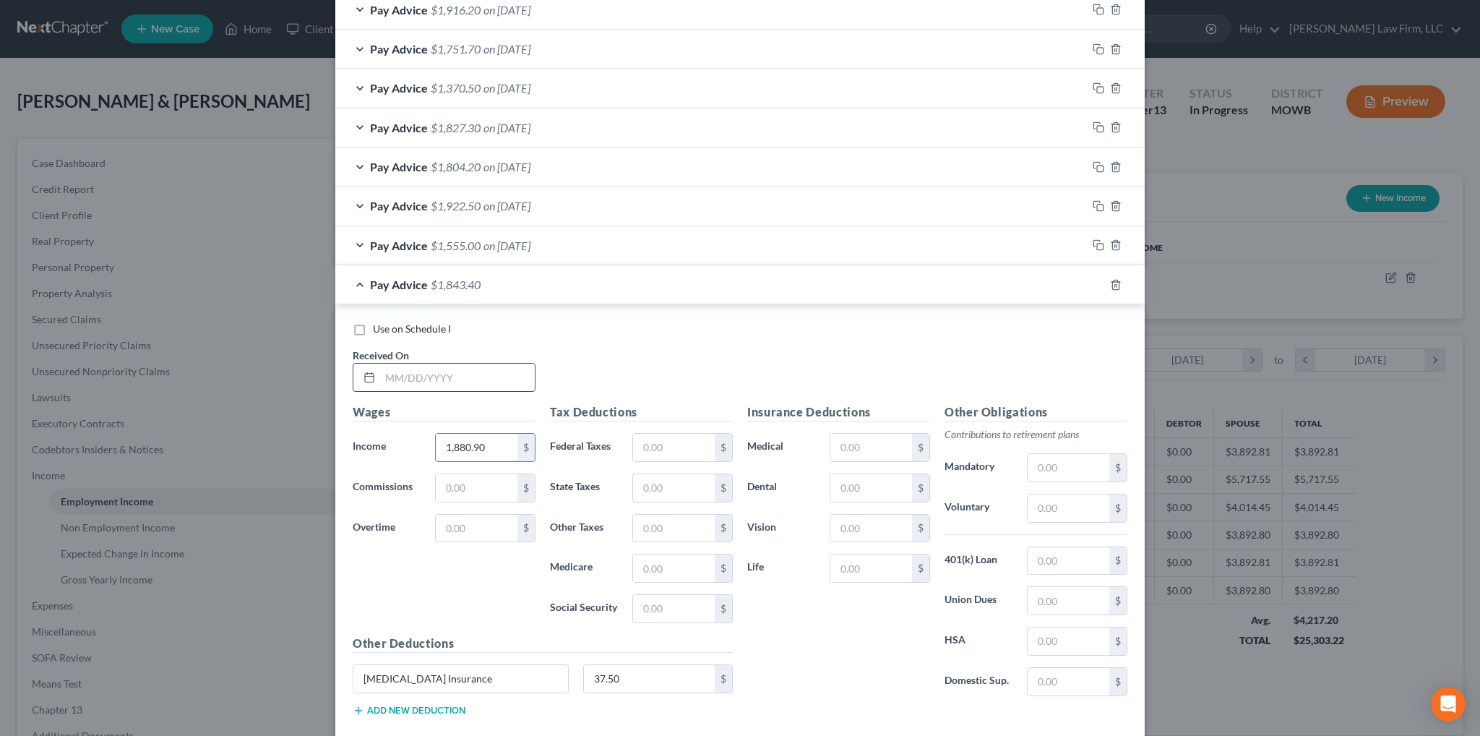
type input "1,880.90"
click at [417, 377] on input "text" at bounding box center [457, 377] width 155 height 27
type input "[DATE]"
click at [1093, 281] on icon "button" at bounding box center [1099, 285] width 12 height 12
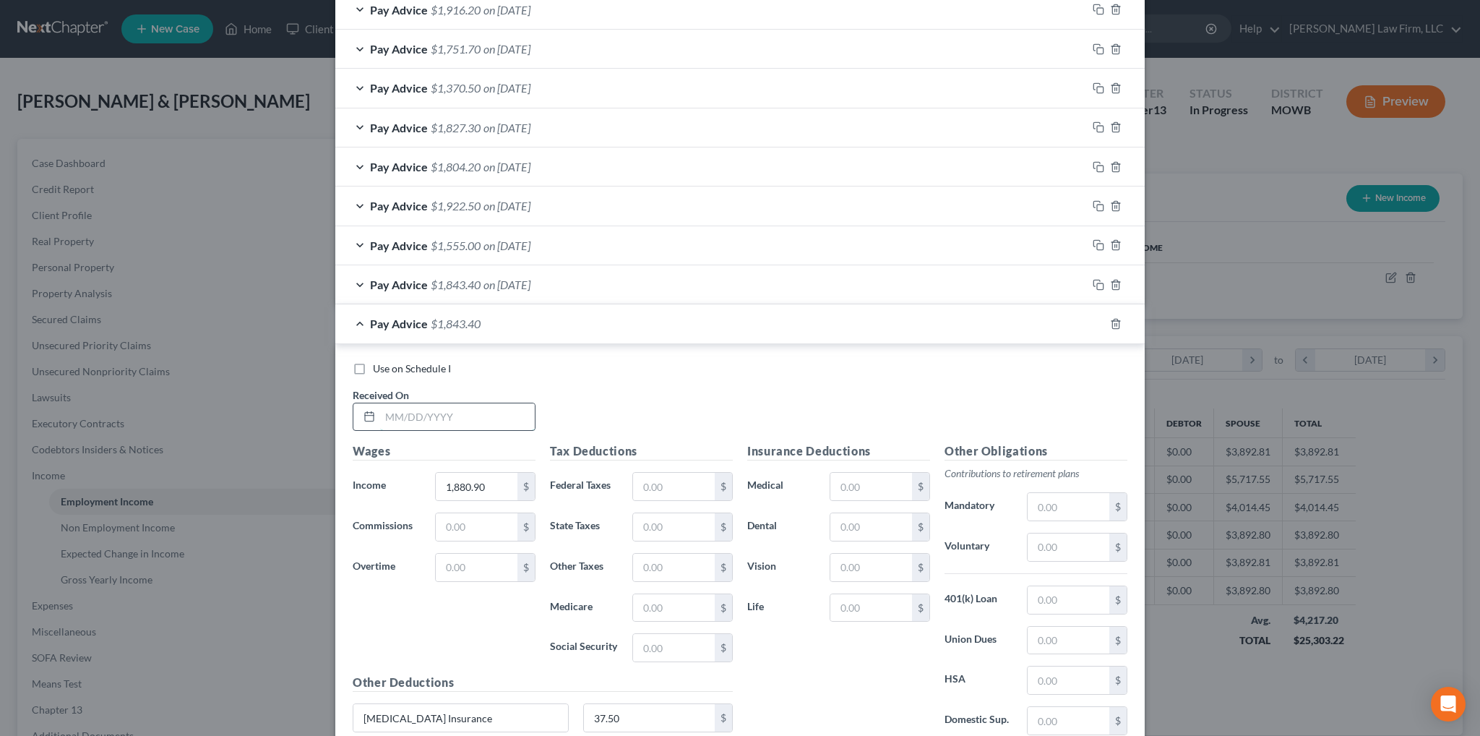
click at [497, 408] on input "text" at bounding box center [457, 416] width 155 height 27
type input "[DATE]"
click at [502, 487] on input "1,880.90" at bounding box center [477, 486] width 82 height 27
type input "1,783.60"
click at [1093, 320] on icon "button" at bounding box center [1099, 324] width 12 height 12
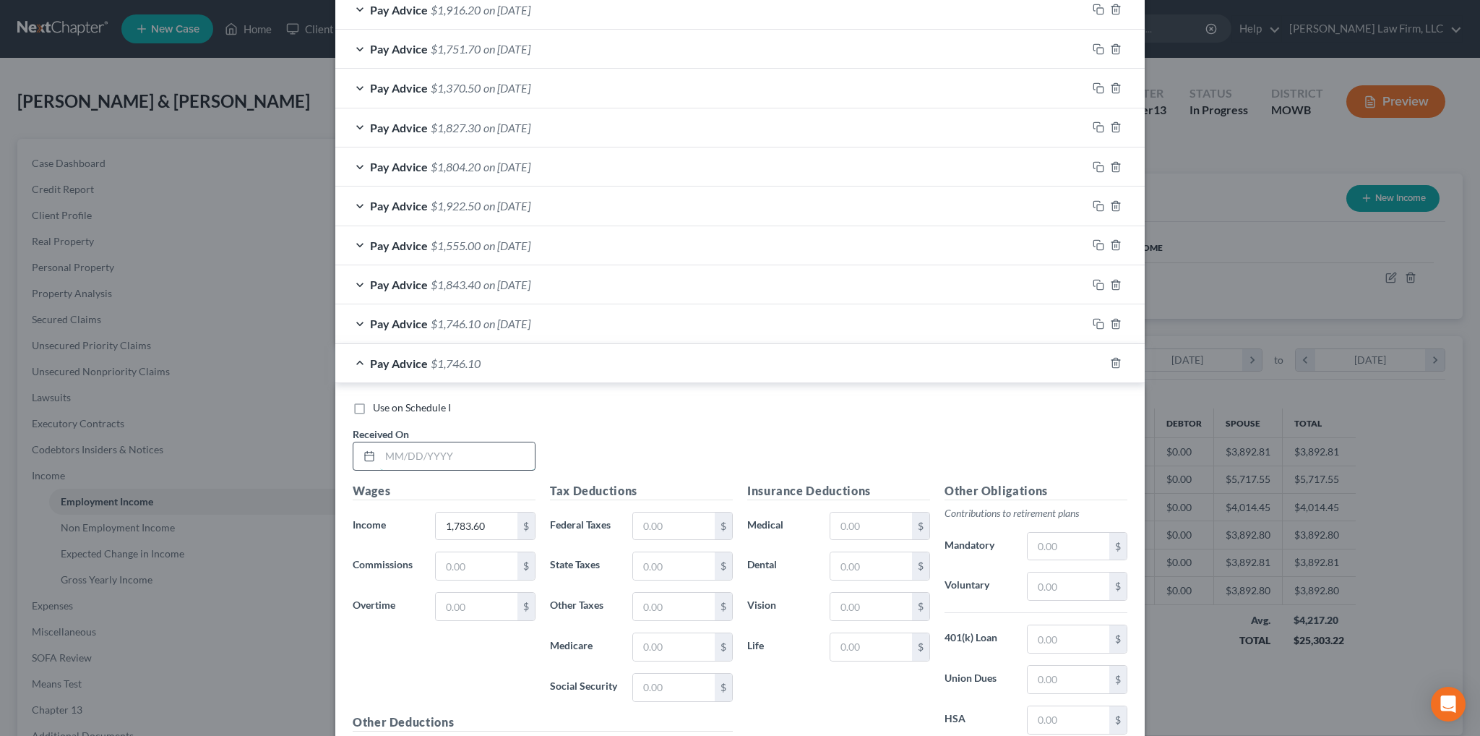
click at [486, 446] on input "text" at bounding box center [457, 455] width 155 height 27
type input "[DATE]"
click at [506, 518] on input "1,783.60" at bounding box center [477, 525] width 82 height 27
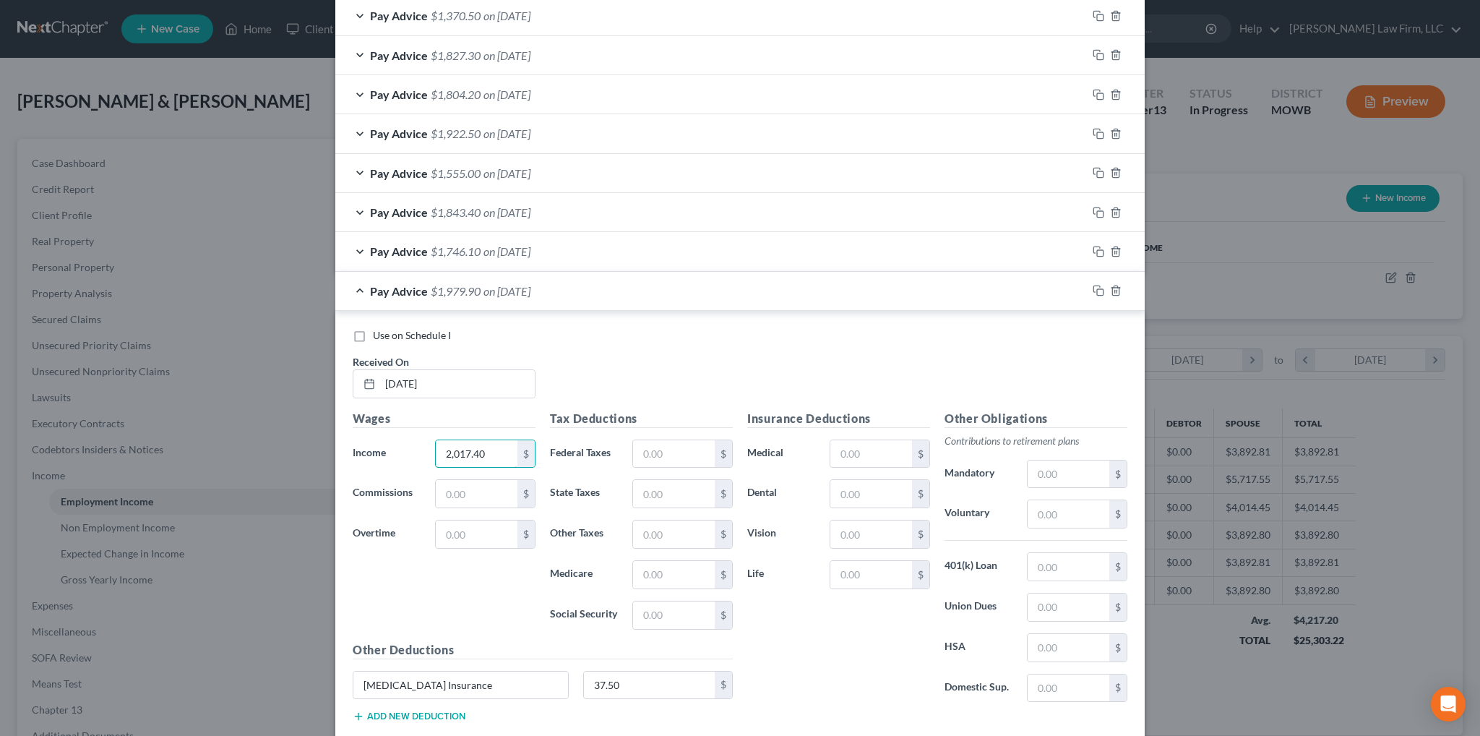
scroll to position [708, 0]
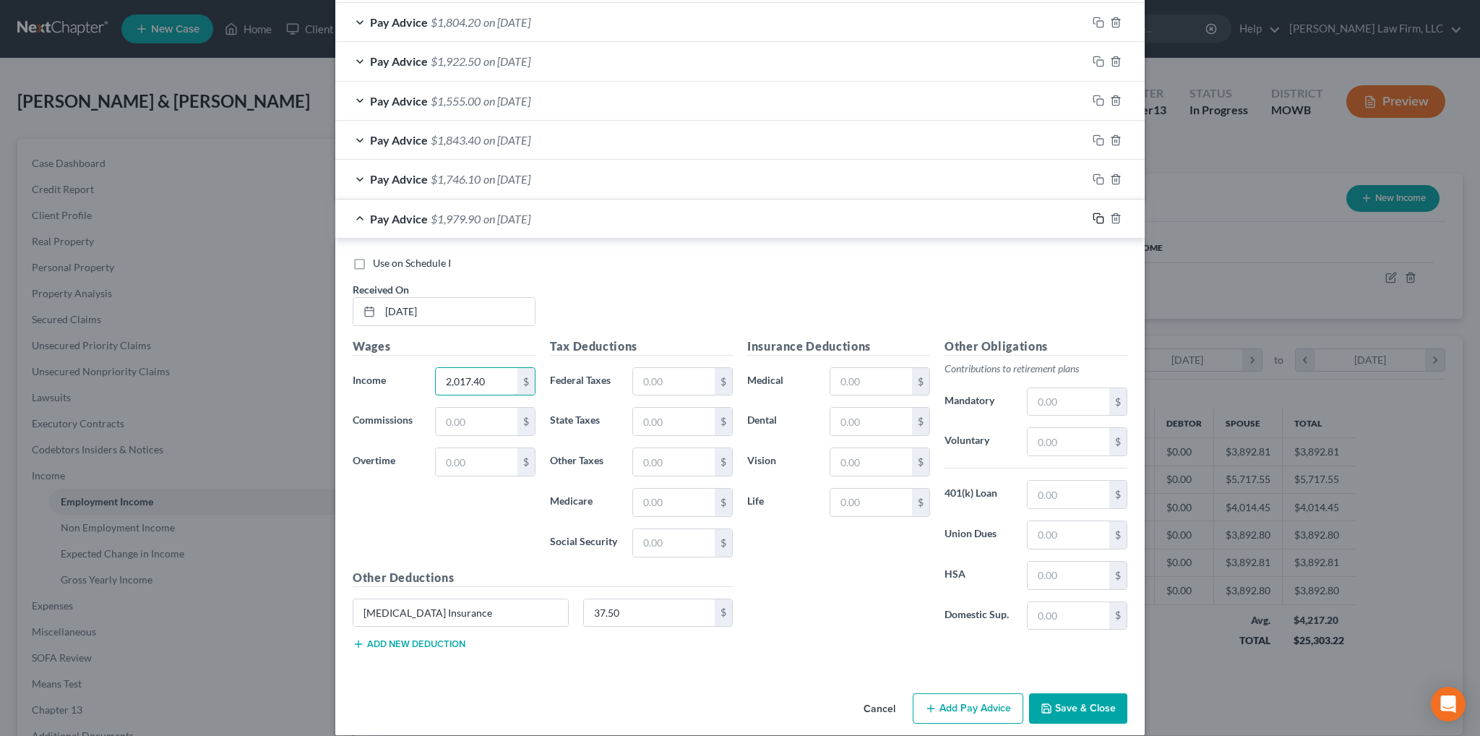
type input "2,017.40"
click at [1097, 217] on rect "button" at bounding box center [1100, 220] width 7 height 7
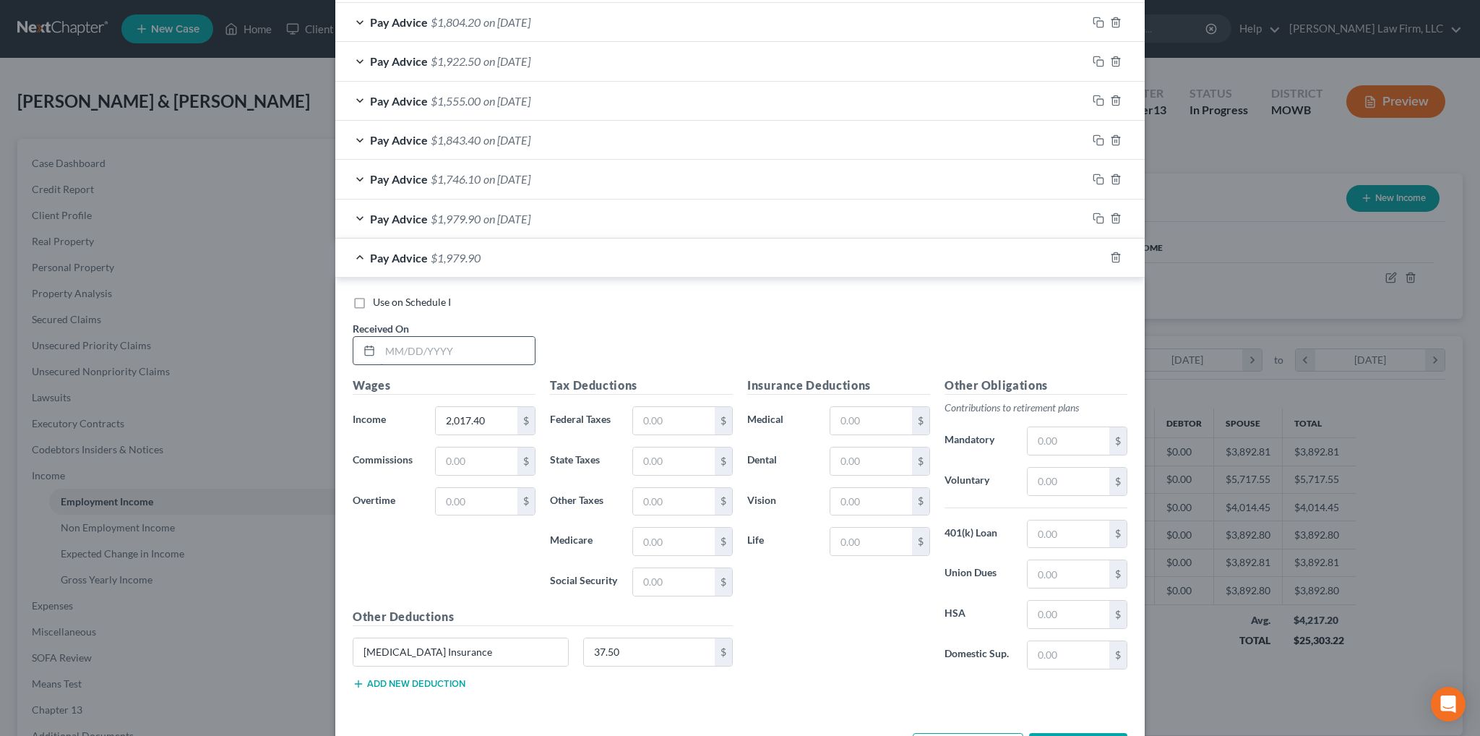
click at [488, 351] on input "text" at bounding box center [457, 350] width 155 height 27
type input "[DATE]"
click at [494, 411] on input "2,017.40" at bounding box center [477, 420] width 82 height 27
type input "1,369.20"
click at [1093, 258] on icon "button" at bounding box center [1099, 258] width 12 height 12
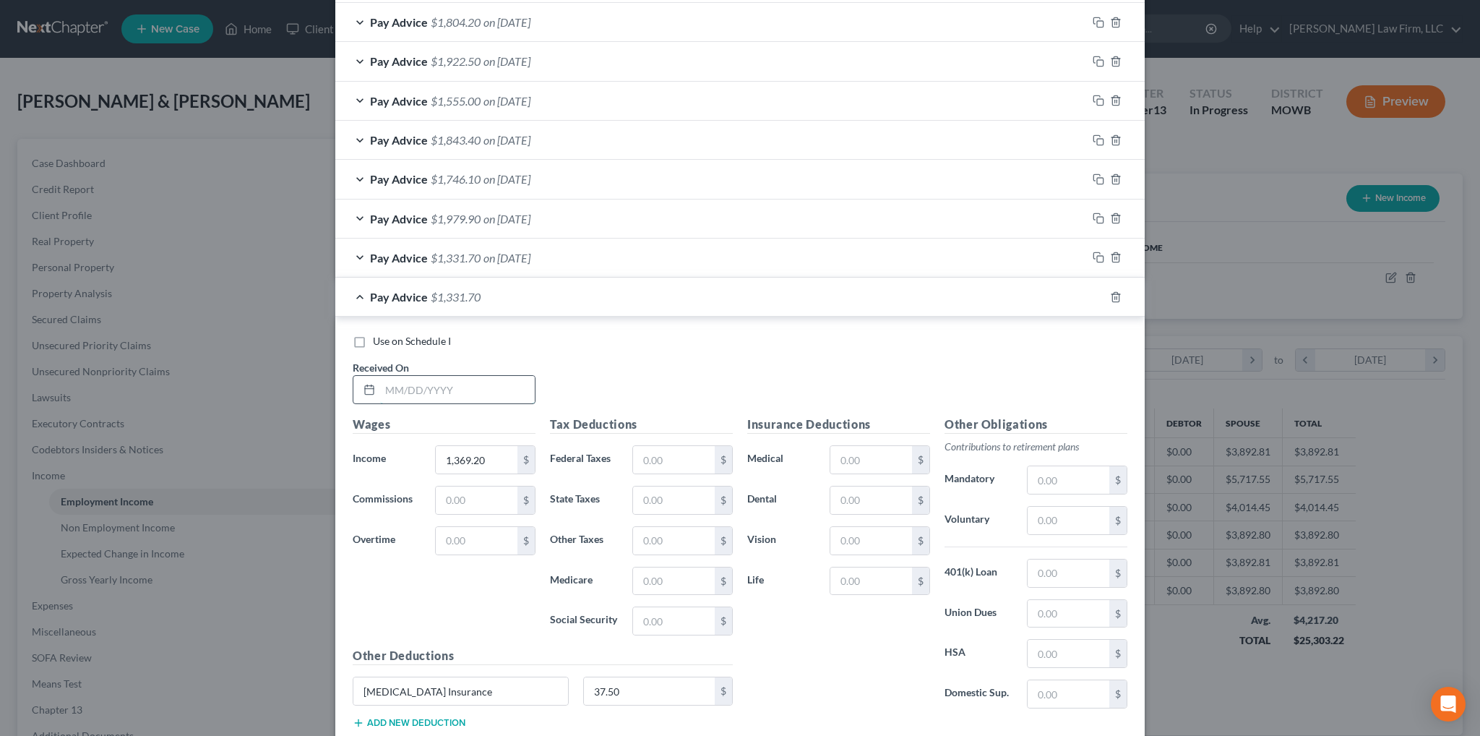
click at [427, 387] on input "text" at bounding box center [457, 389] width 155 height 27
type input "[DATE]"
click at [491, 449] on input "1,369.20" at bounding box center [477, 459] width 82 height 27
type input "1,918.00"
click at [1093, 295] on icon "button" at bounding box center [1096, 295] width 7 height 7
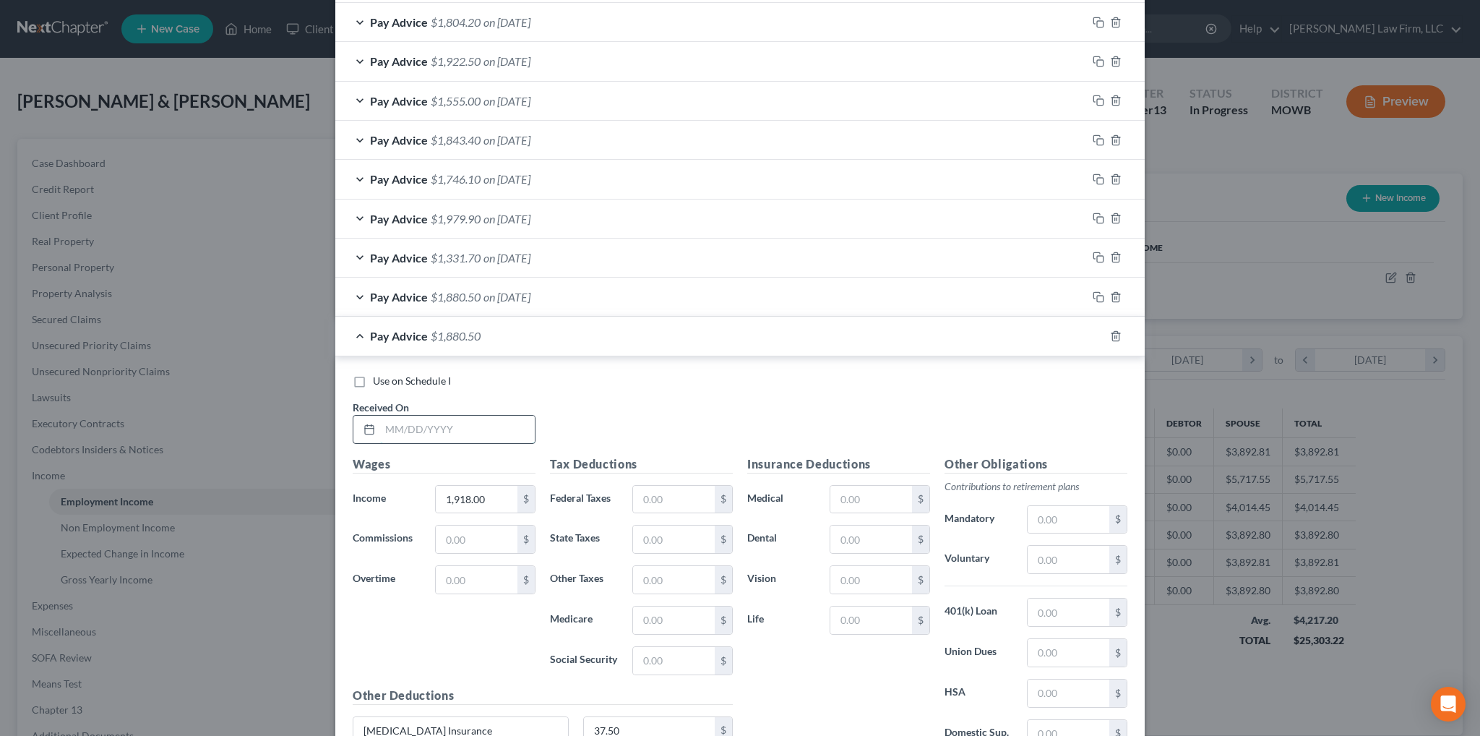
click at [519, 418] on input "text" at bounding box center [457, 429] width 155 height 27
type input "[DATE]"
click at [491, 494] on input "1,918.00" at bounding box center [477, 499] width 82 height 27
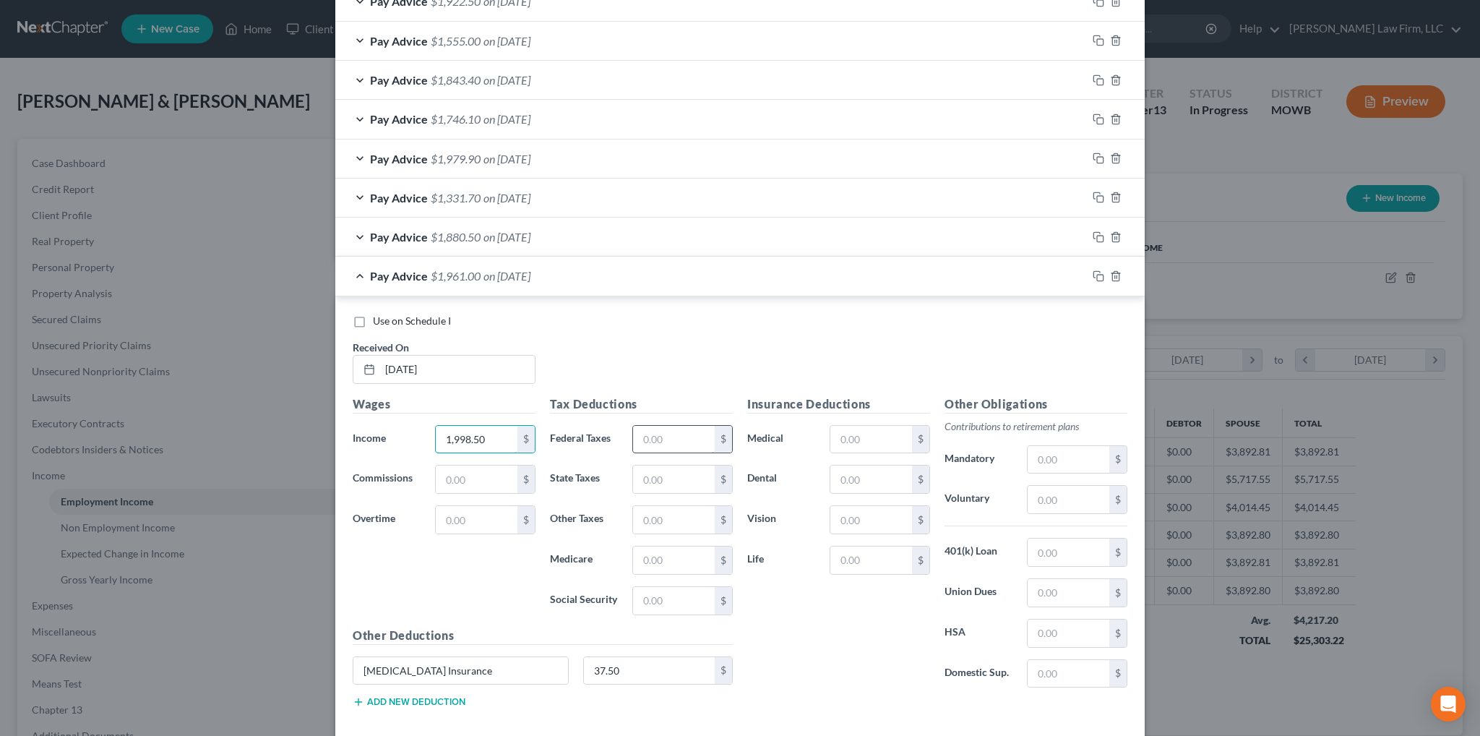
scroll to position [838, 0]
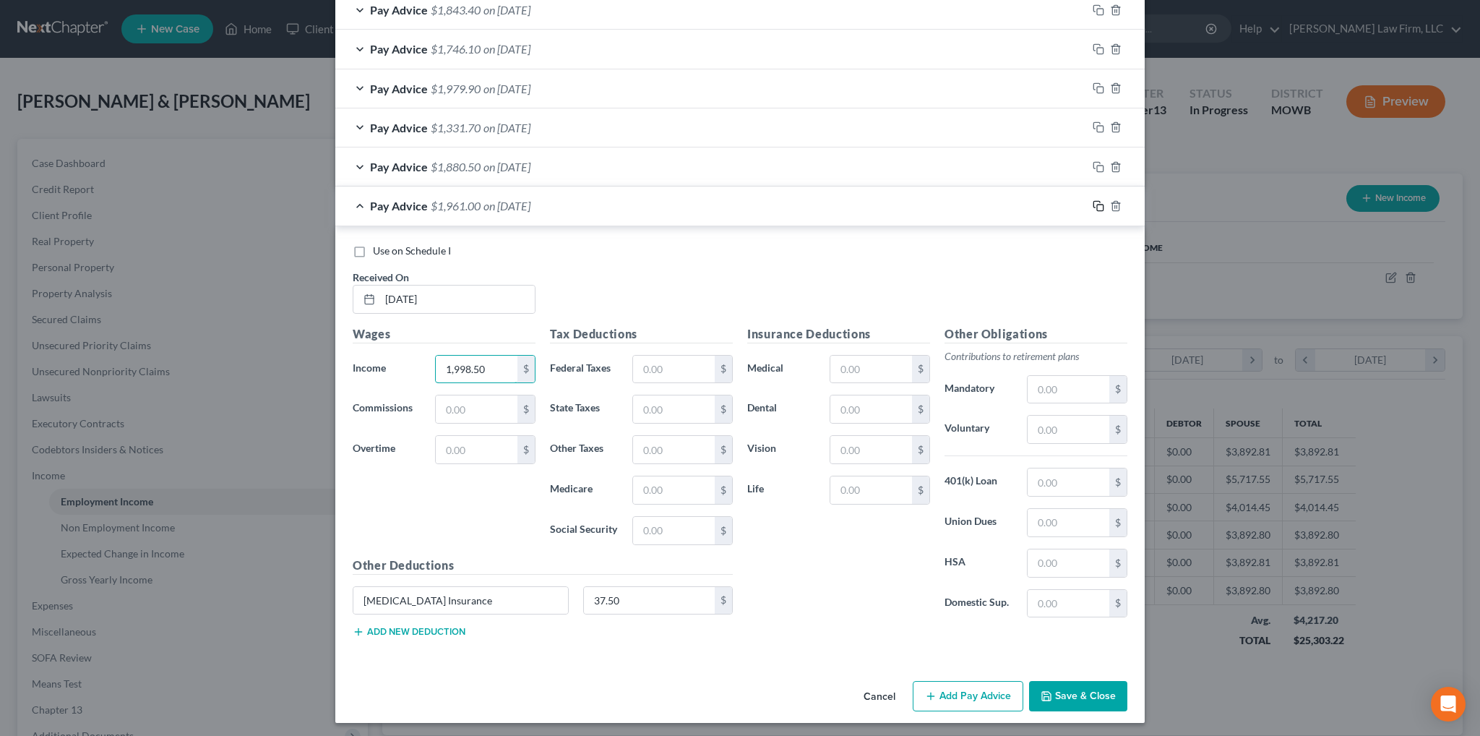
type input "1,998.50"
click at [1097, 205] on rect "button" at bounding box center [1100, 208] width 7 height 7
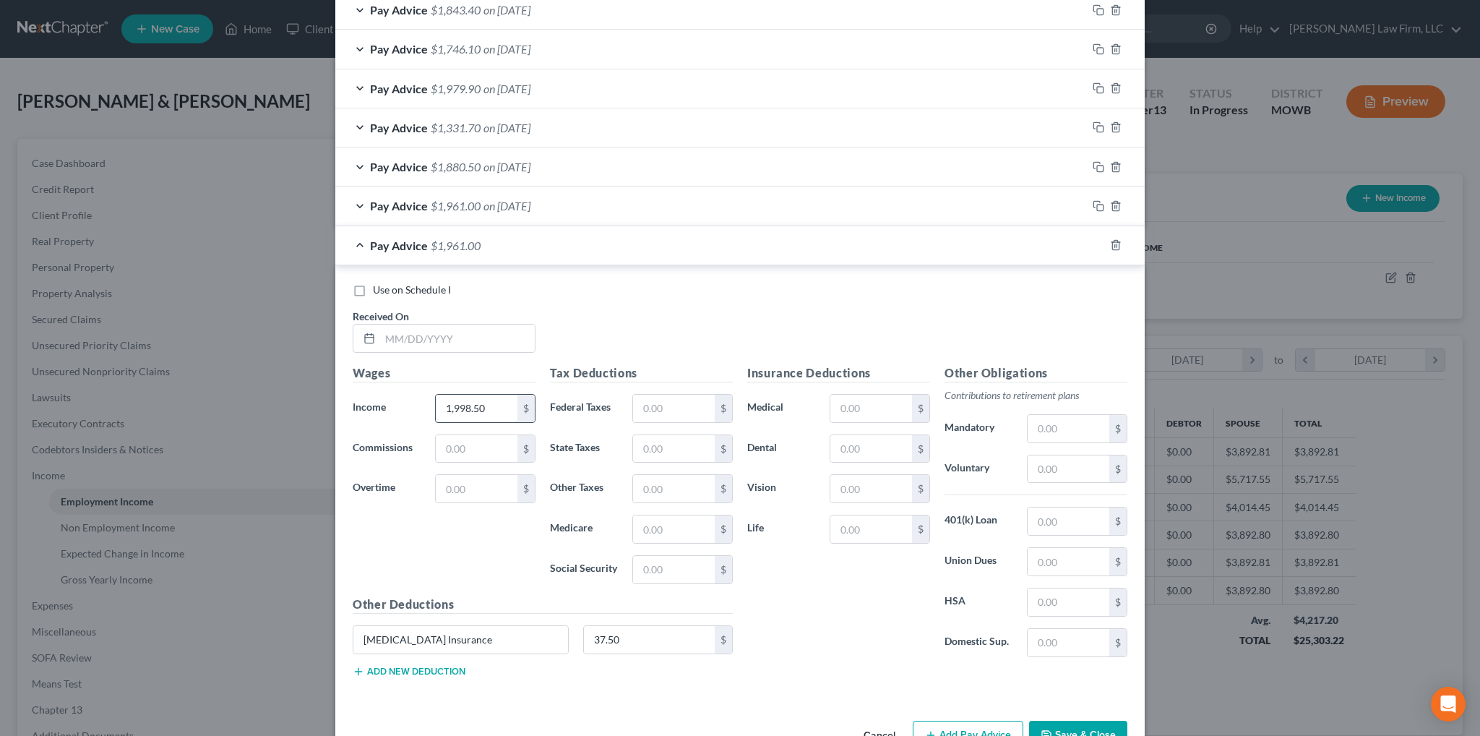
click at [498, 397] on input "1,998.50" at bounding box center [477, 408] width 82 height 27
type input "1,980.30"
click at [486, 340] on input "text" at bounding box center [457, 338] width 155 height 27
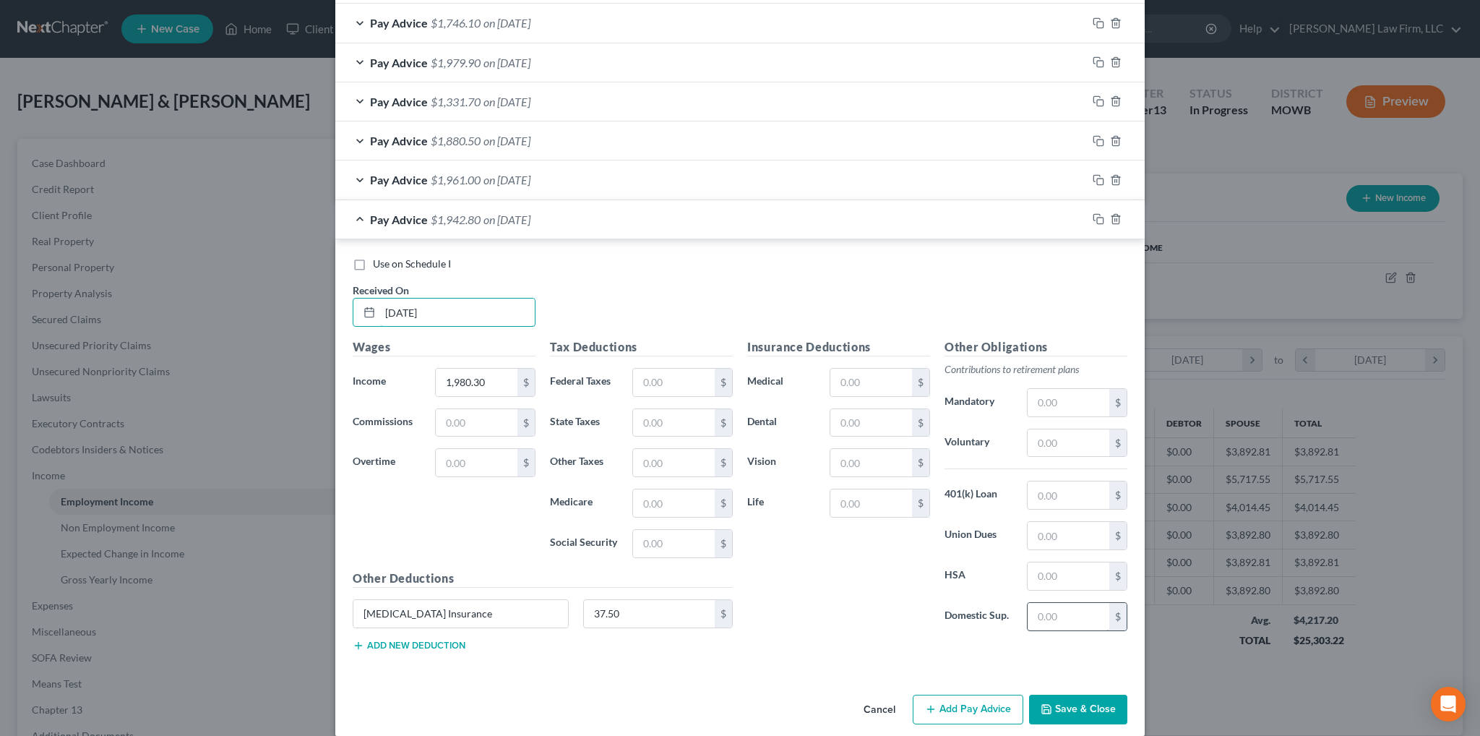
scroll to position [877, 0]
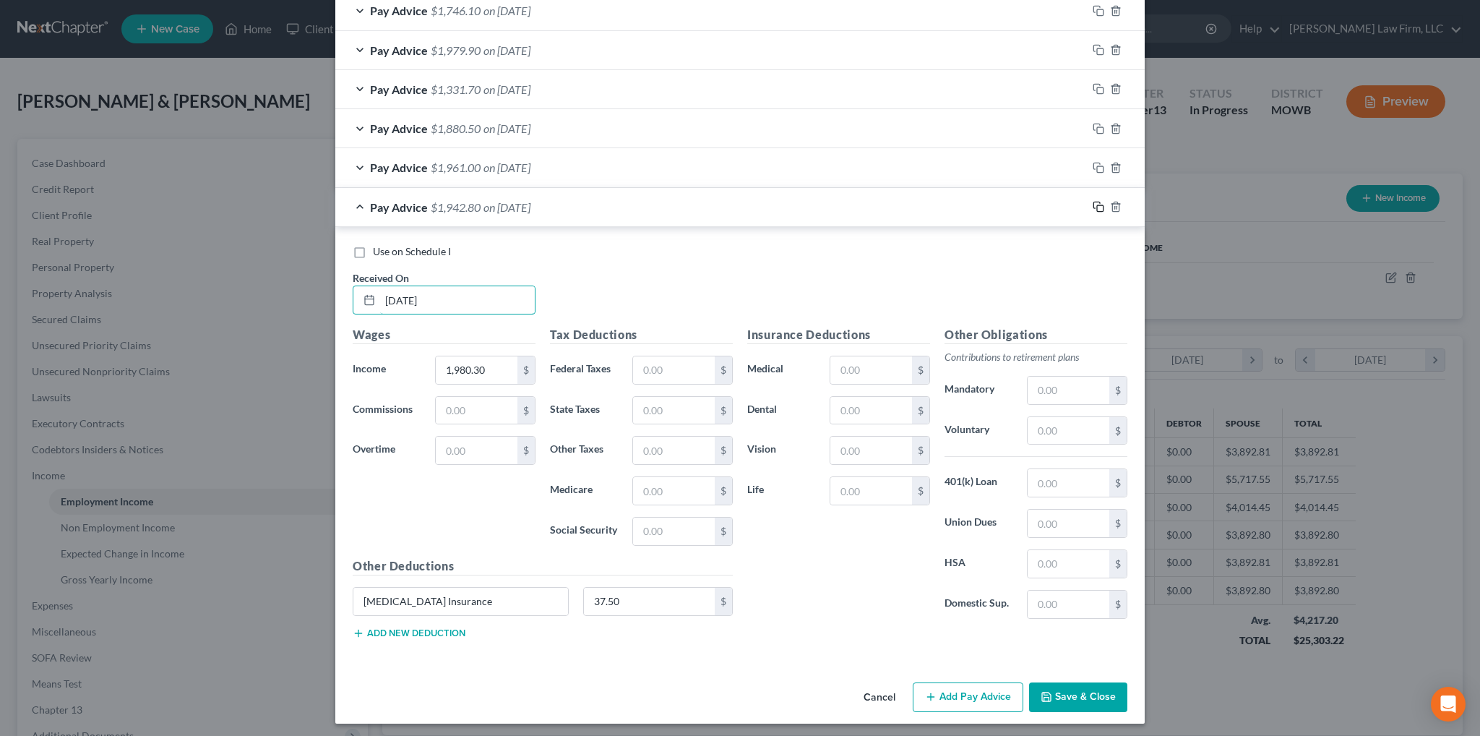
type input "[DATE]"
click at [1094, 201] on icon "button" at bounding box center [1099, 207] width 12 height 12
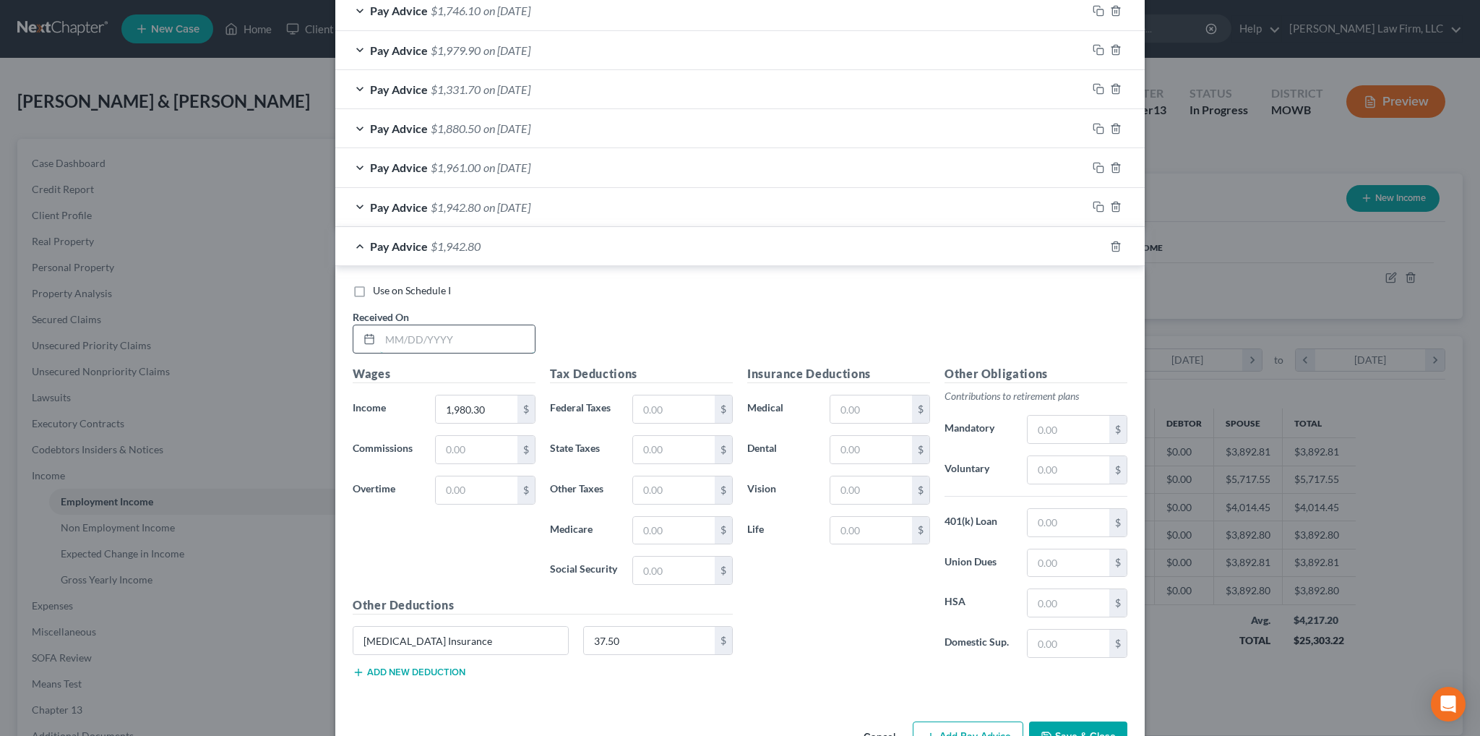
click at [437, 332] on input "text" at bounding box center [457, 338] width 155 height 27
type input "[DATE]"
click at [501, 408] on input "1,980.30" at bounding box center [477, 408] width 82 height 27
type input "1,847.30"
click at [1094, 243] on icon "button" at bounding box center [1099, 247] width 12 height 12
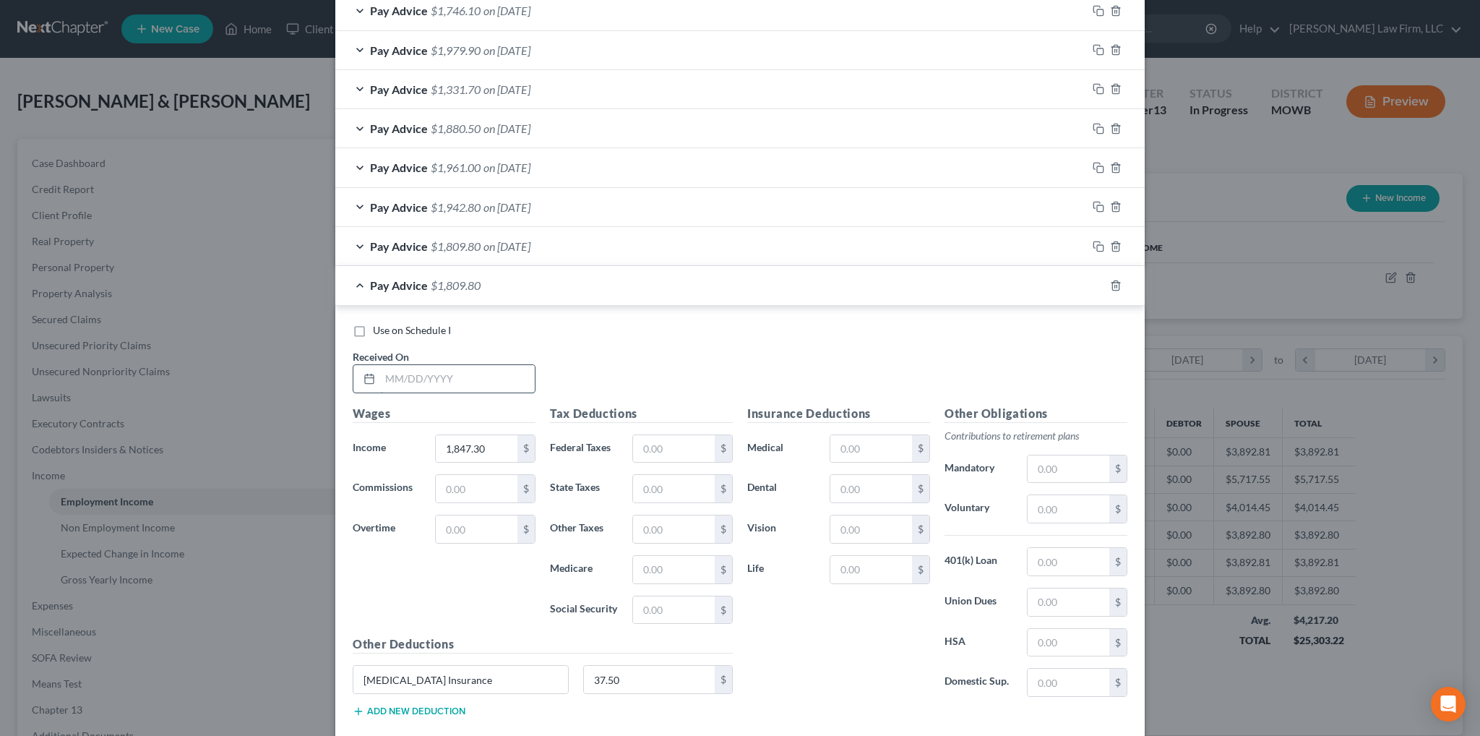
click at [458, 371] on input "text" at bounding box center [457, 378] width 155 height 27
type input "[DATE]"
click at [494, 439] on input "1,847.30" at bounding box center [477, 448] width 82 height 27
type input "1,272.60"
click at [1093, 280] on icon "button" at bounding box center [1099, 286] width 12 height 12
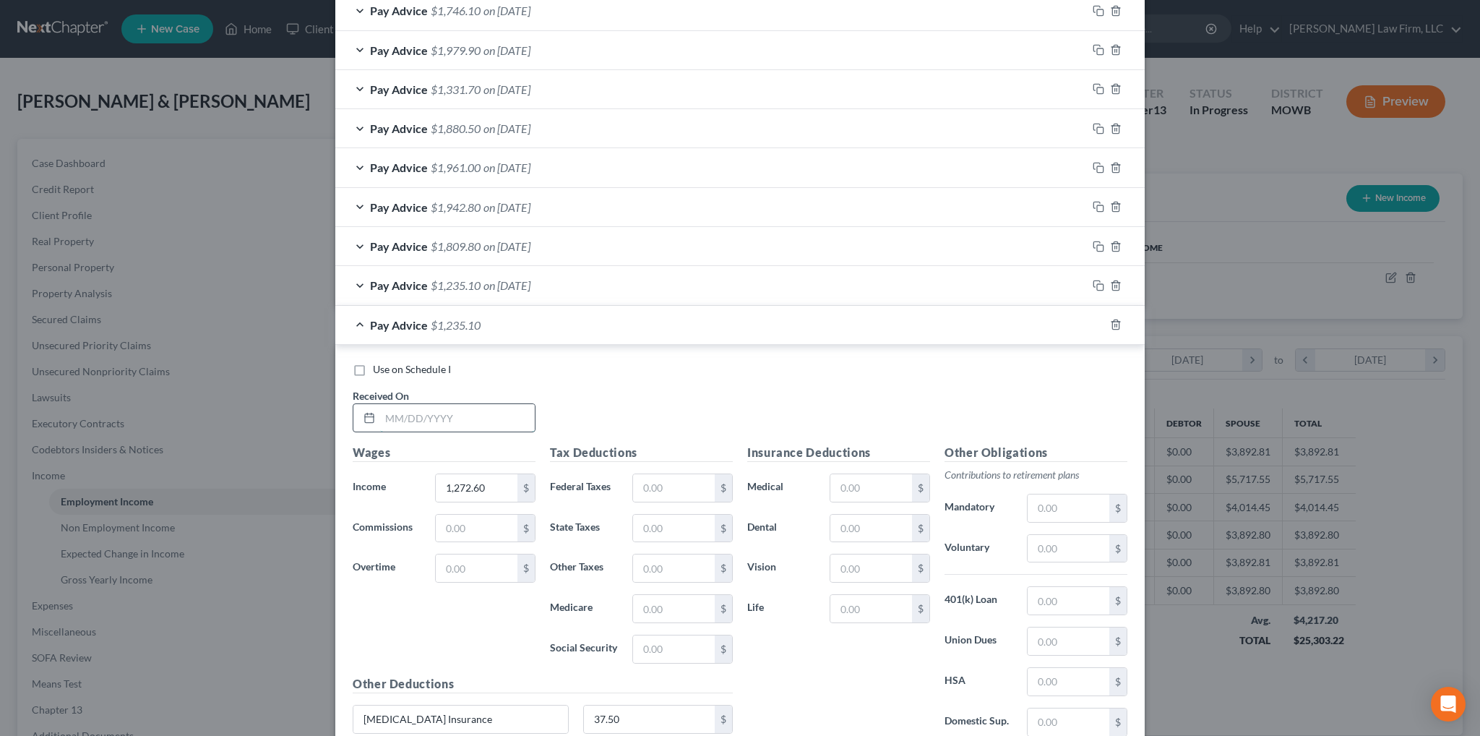
click at [448, 405] on input "text" at bounding box center [457, 417] width 155 height 27
type input "[DATE]"
type input "1,585.50"
click at [1097, 323] on rect "button" at bounding box center [1100, 326] width 7 height 7
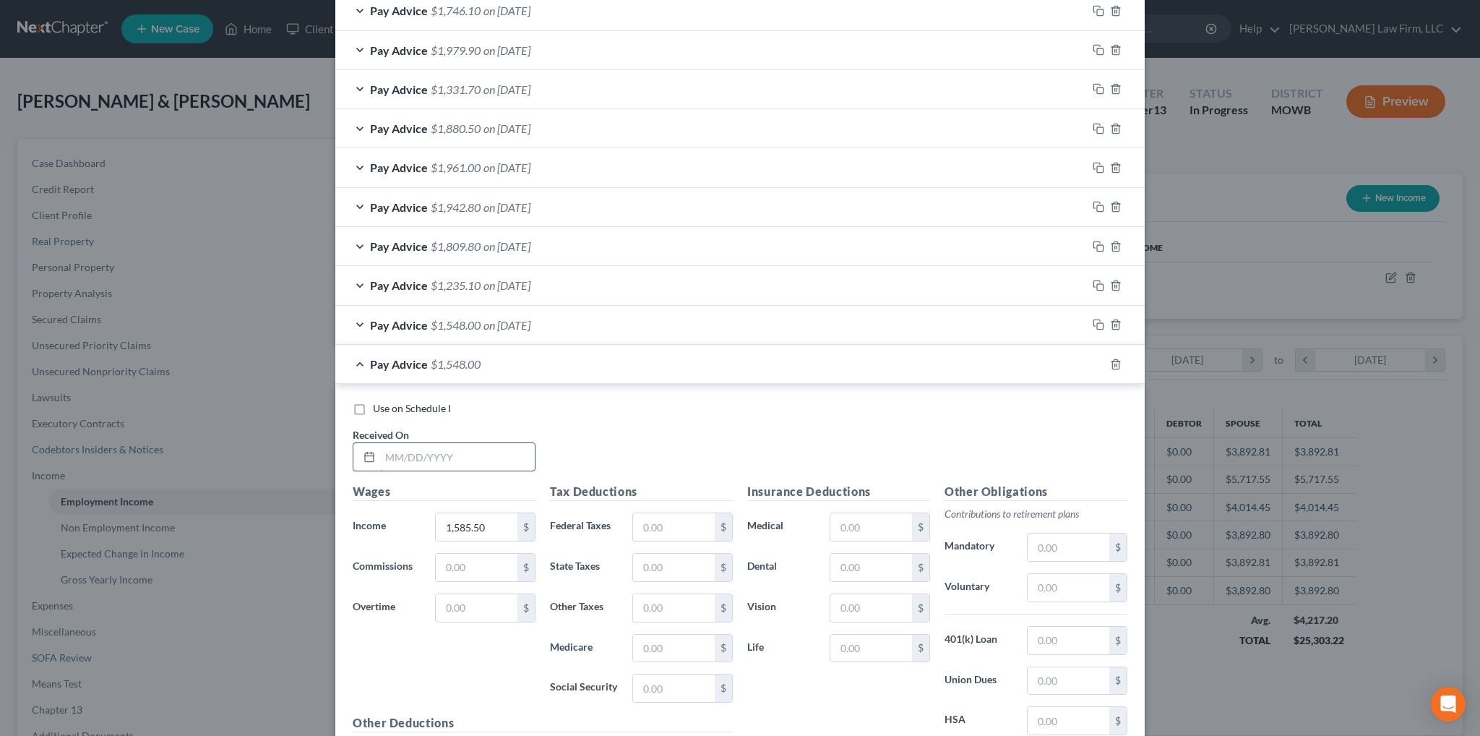
click at [399, 450] on input "text" at bounding box center [457, 456] width 155 height 27
type input "[DATE]"
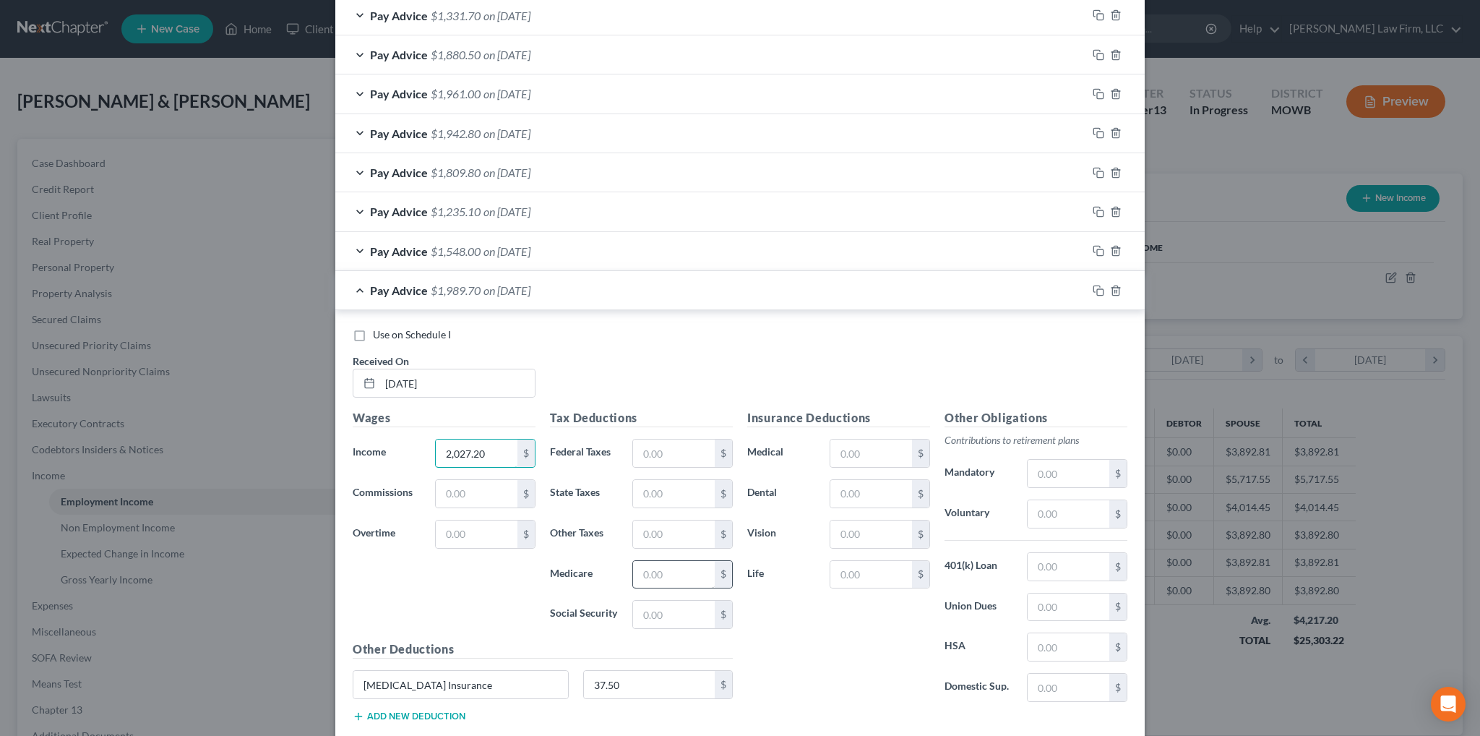
scroll to position [1033, 0]
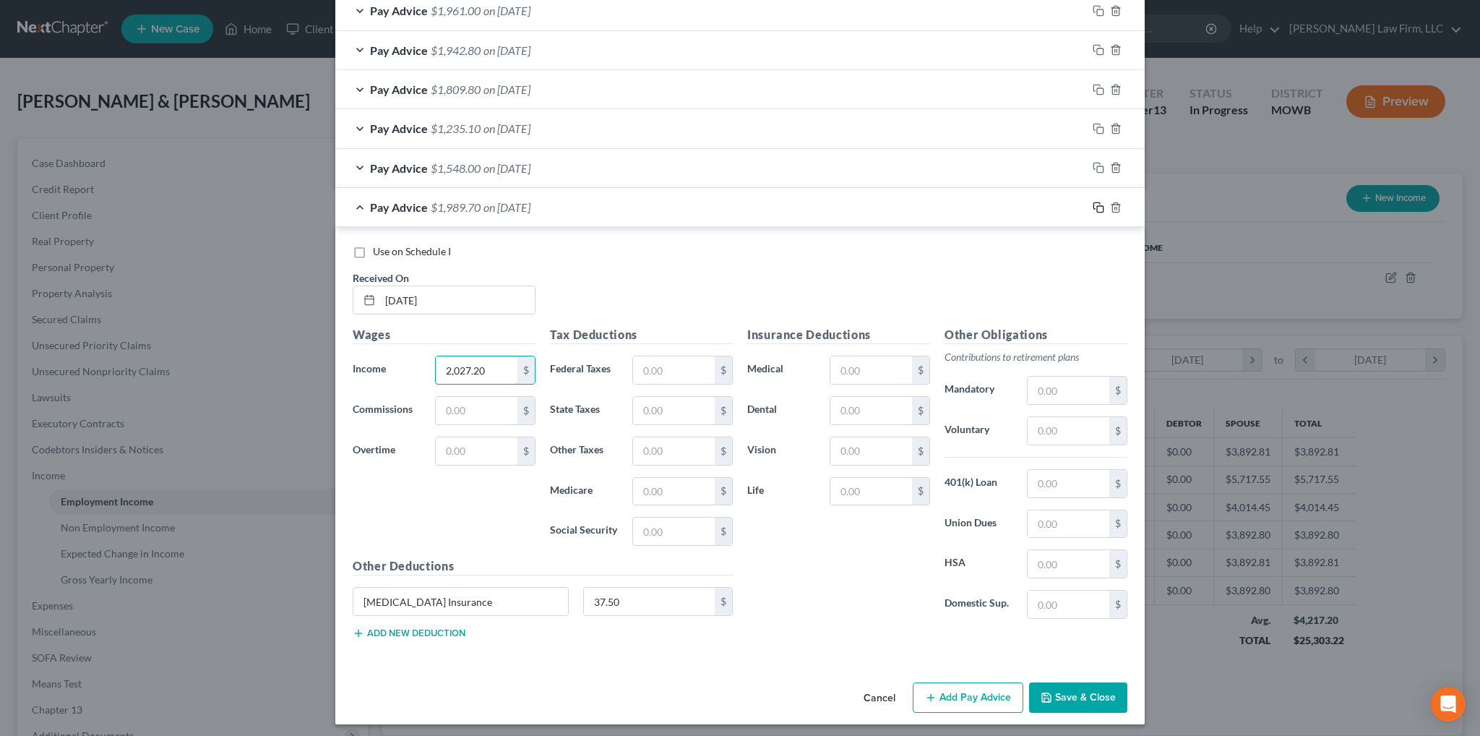
type input "2,027.20"
click at [1095, 204] on icon "button" at bounding box center [1099, 208] width 12 height 12
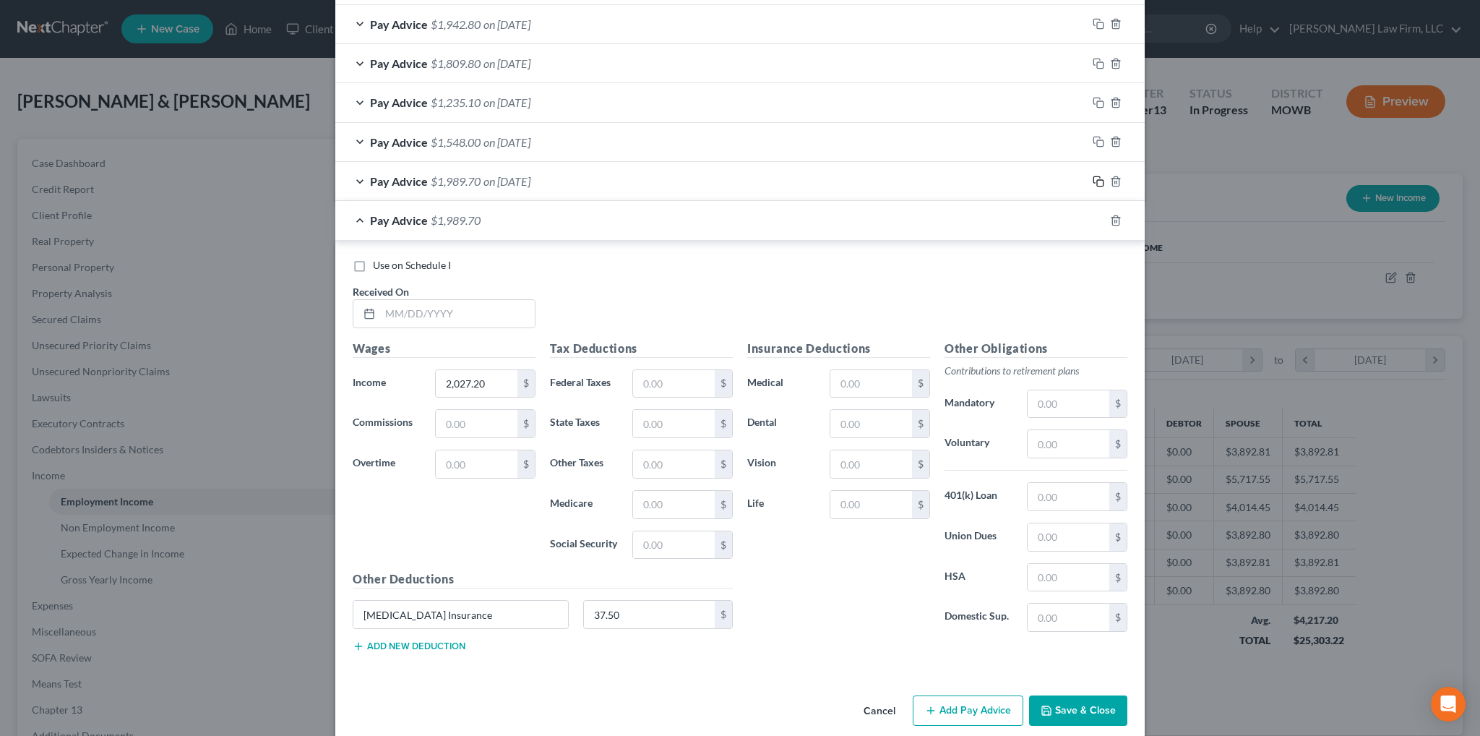
scroll to position [1073, 0]
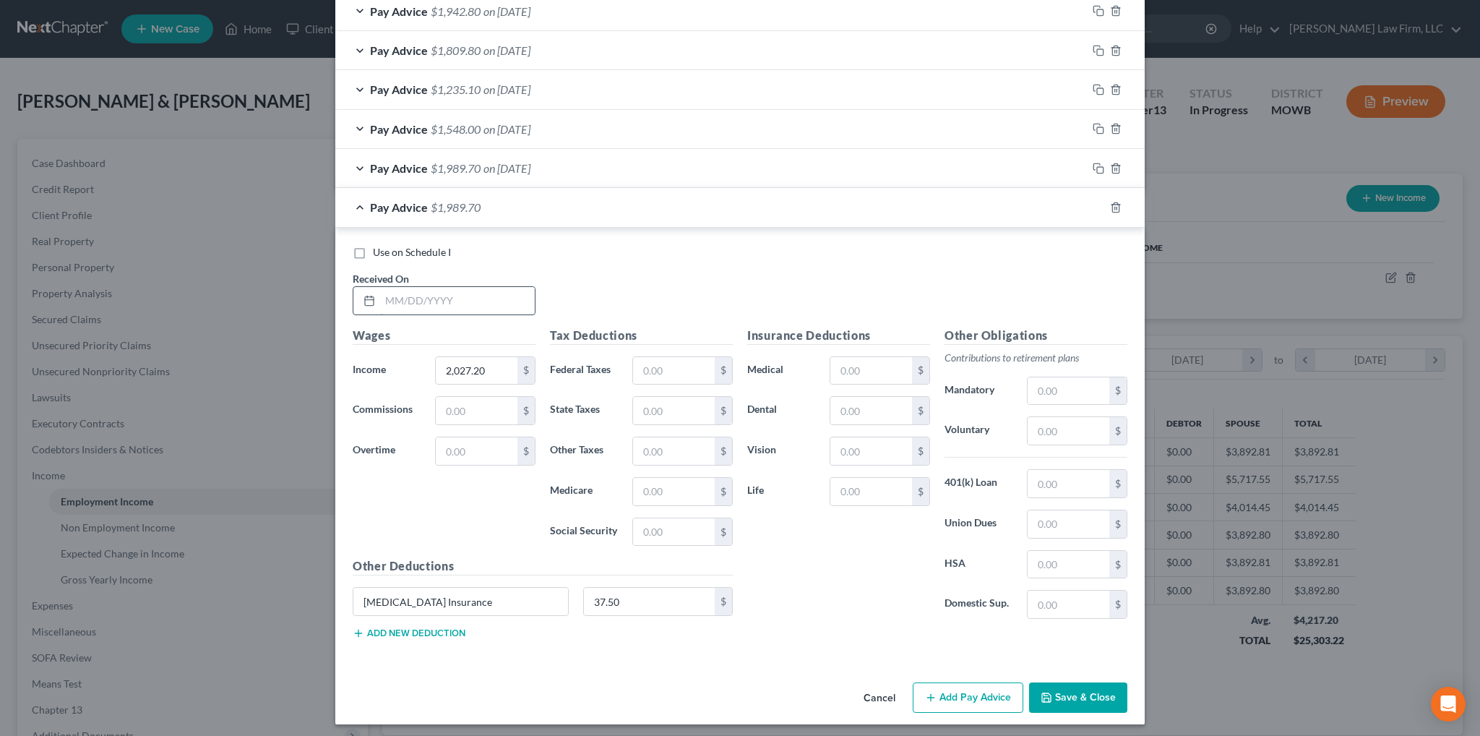
click at [498, 298] on input "text" at bounding box center [457, 300] width 155 height 27
type input "[DATE]"
click at [507, 370] on input "2,027.20" at bounding box center [477, 370] width 82 height 27
type input "1,586.20"
click at [1093, 205] on icon "button" at bounding box center [1099, 208] width 12 height 12
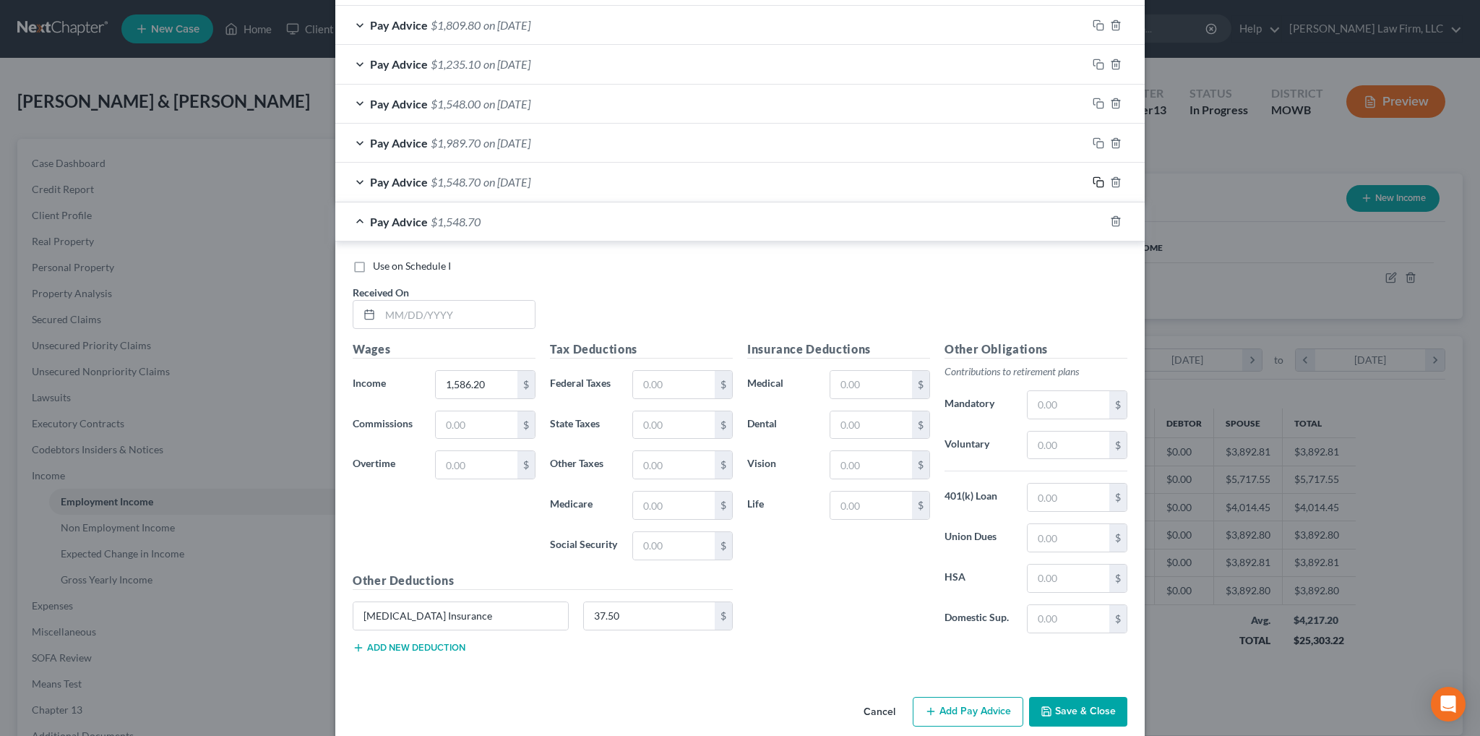
scroll to position [1112, 0]
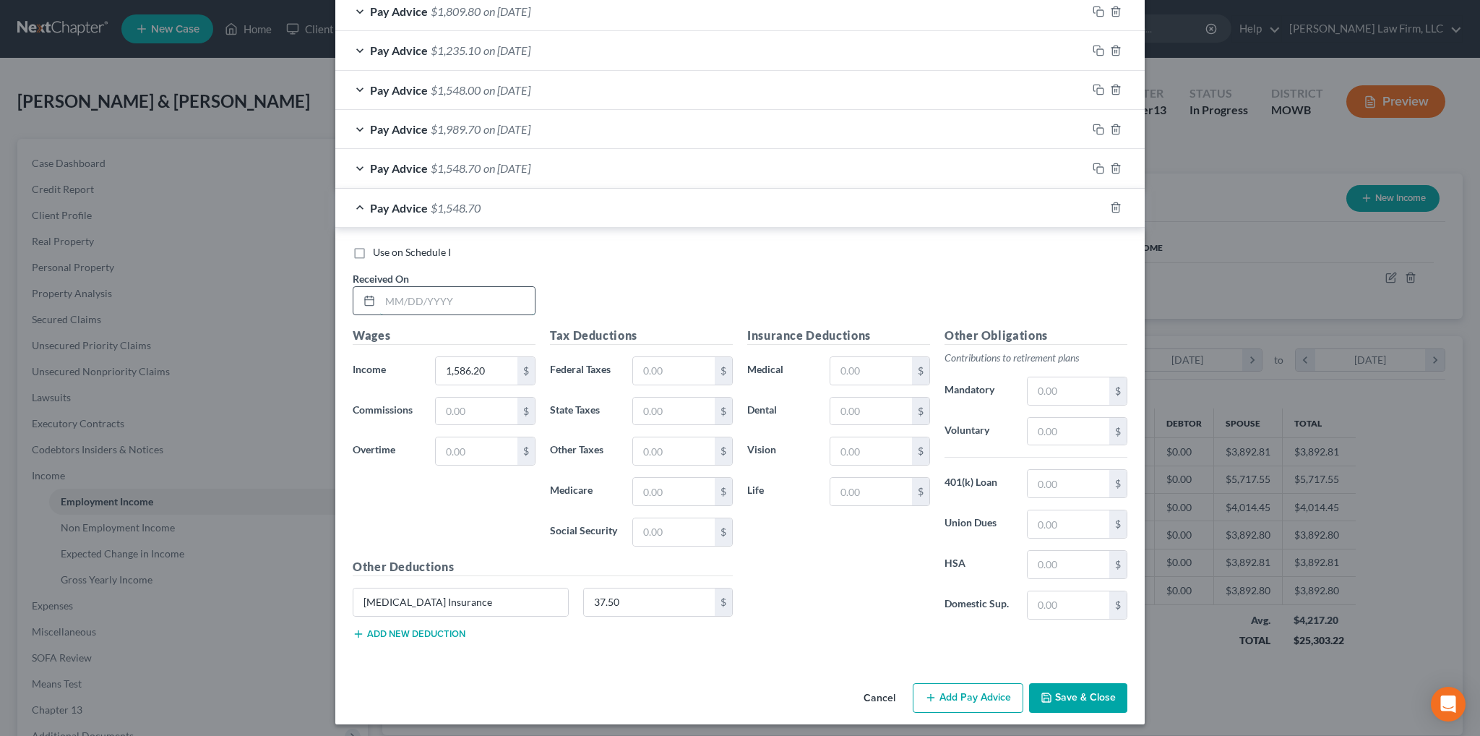
click at [433, 291] on input "text" at bounding box center [457, 300] width 155 height 27
type input "[DATE]"
type input "1,827.70"
click at [1093, 202] on icon "button" at bounding box center [1099, 208] width 12 height 12
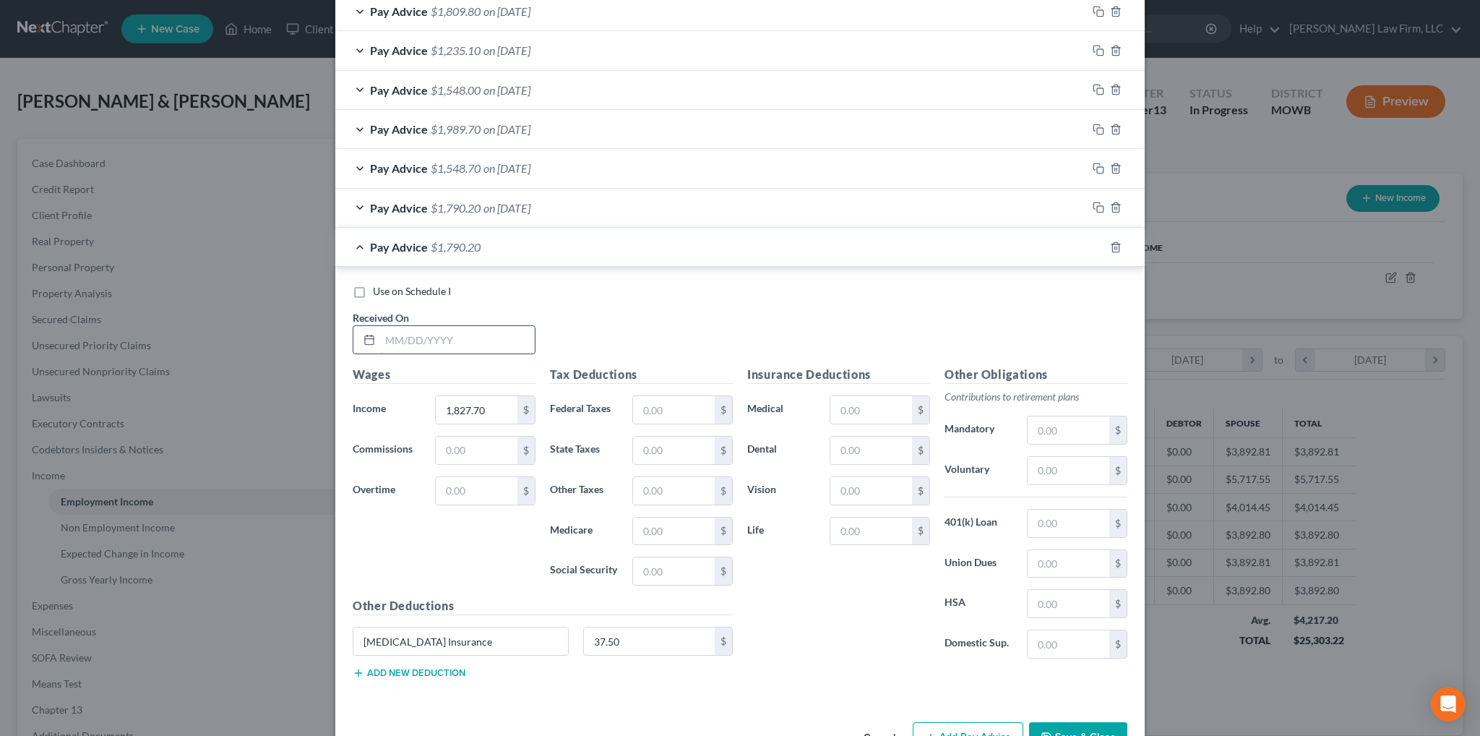
click at [425, 338] on input "text" at bounding box center [457, 339] width 155 height 27
type input "[DATE]"
click at [498, 387] on div "Wages Income * 1,827.70 $ Commissions $ Overtime $" at bounding box center [443, 481] width 197 height 231
click at [492, 410] on input "1,827.70" at bounding box center [477, 409] width 82 height 27
type input "2,005.50"
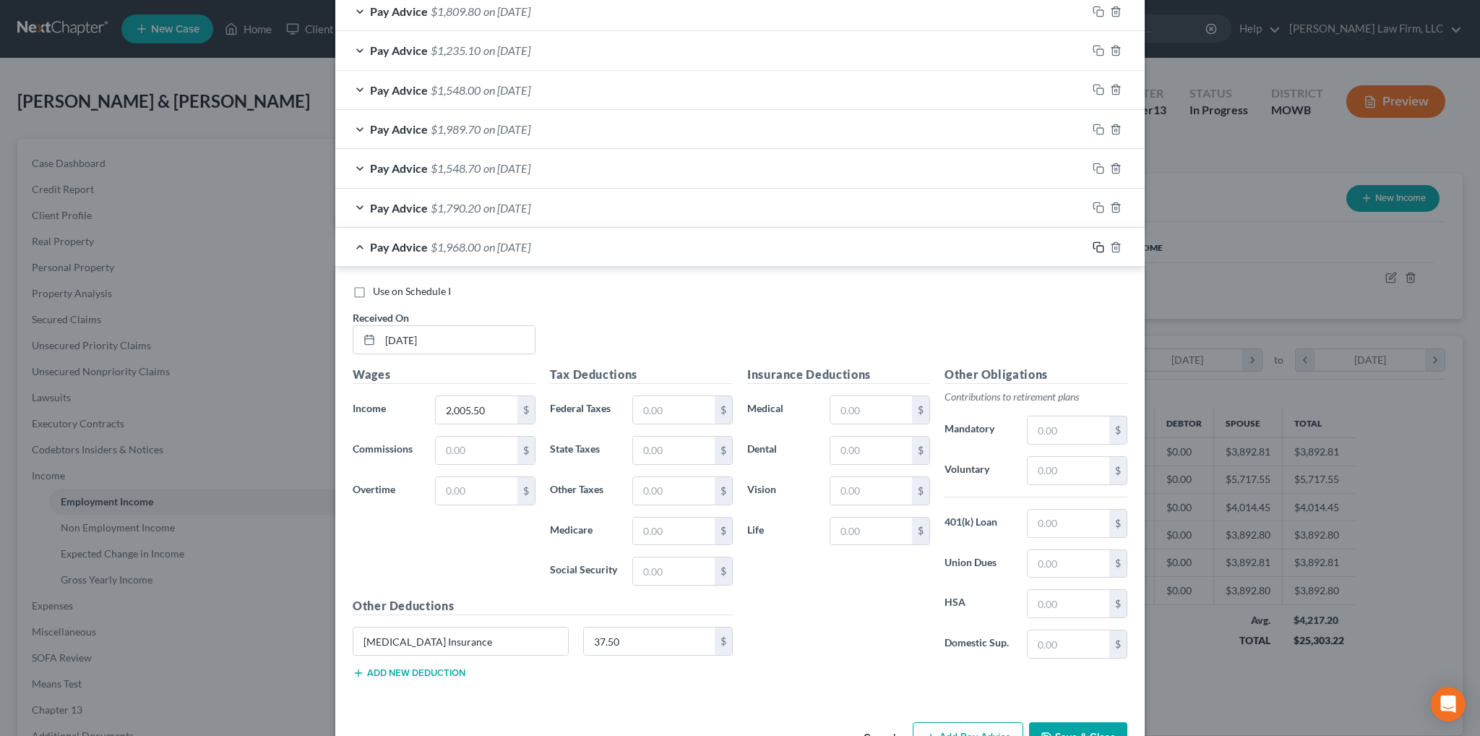
click at [1093, 246] on icon "button" at bounding box center [1099, 247] width 12 height 12
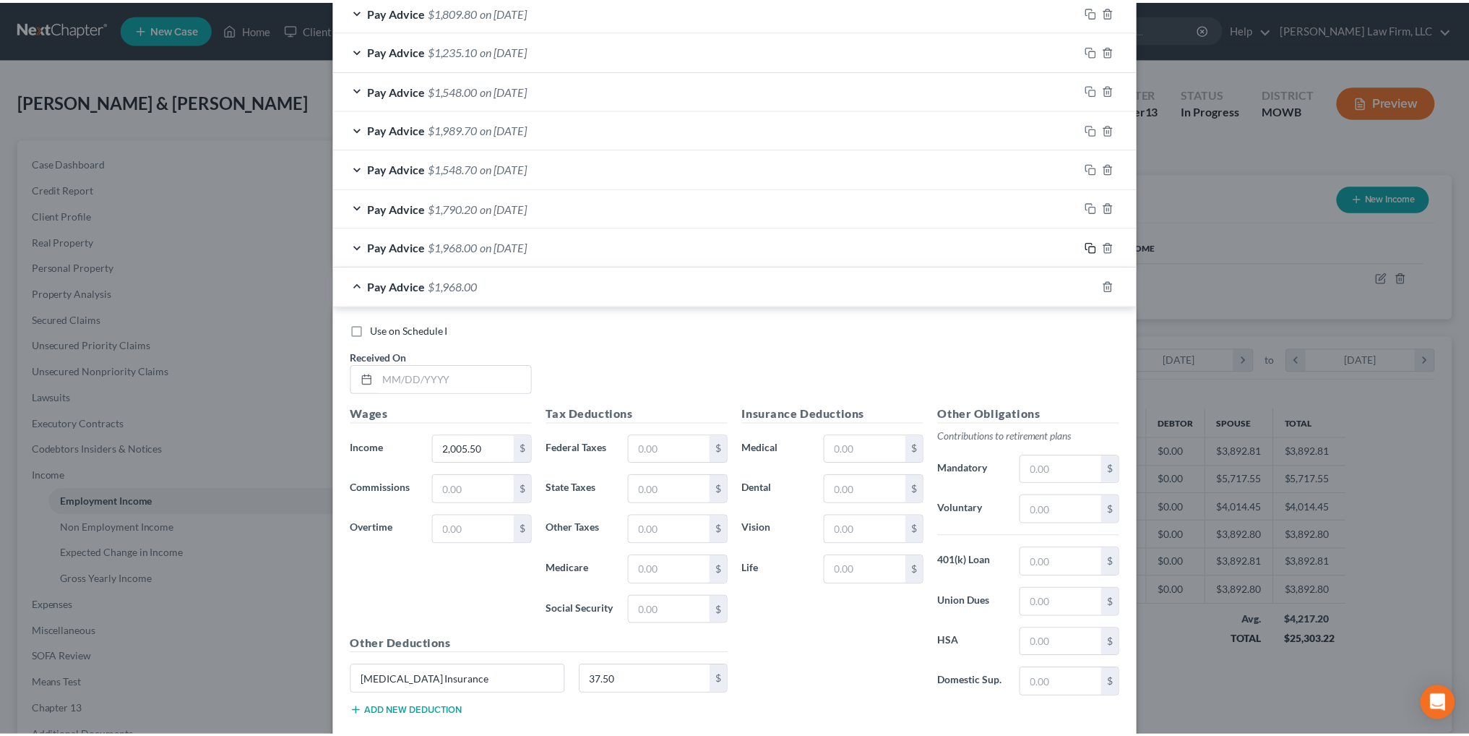
scroll to position [1190, 0]
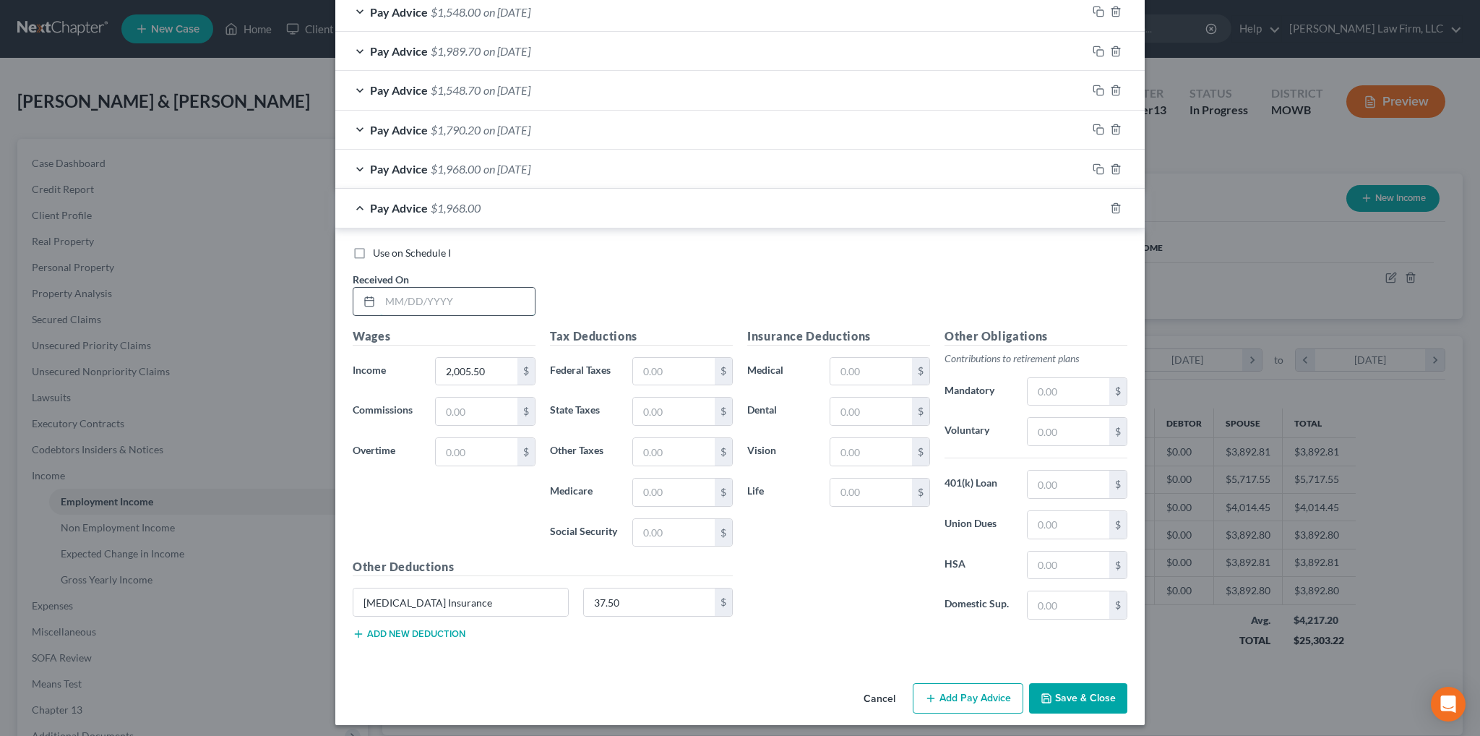
click at [466, 305] on input "text" at bounding box center [457, 301] width 155 height 27
type input "[DATE]"
click at [491, 363] on input "2,005.50" at bounding box center [477, 371] width 82 height 27
type input "1,857.10"
click at [1074, 690] on button "Save & Close" at bounding box center [1078, 698] width 98 height 30
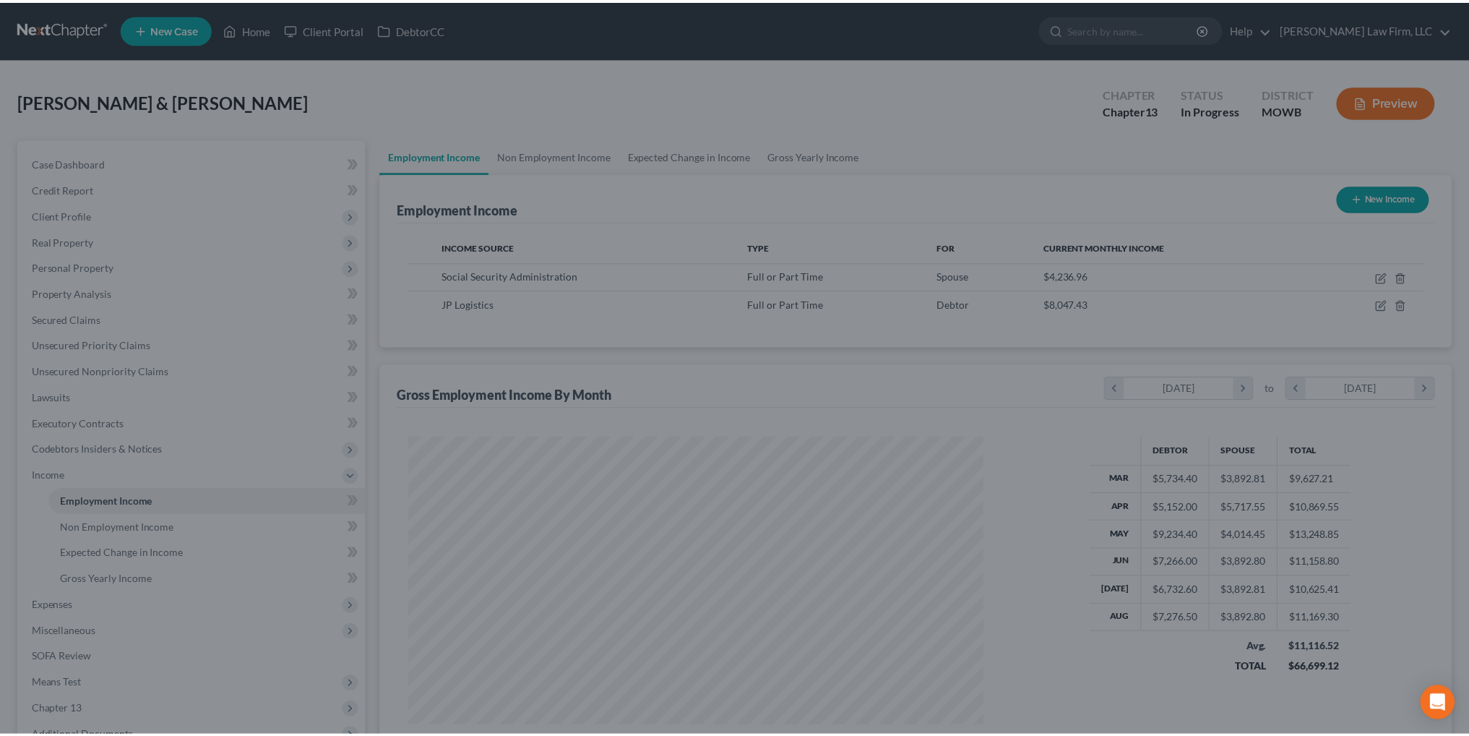
scroll to position [722433, 722113]
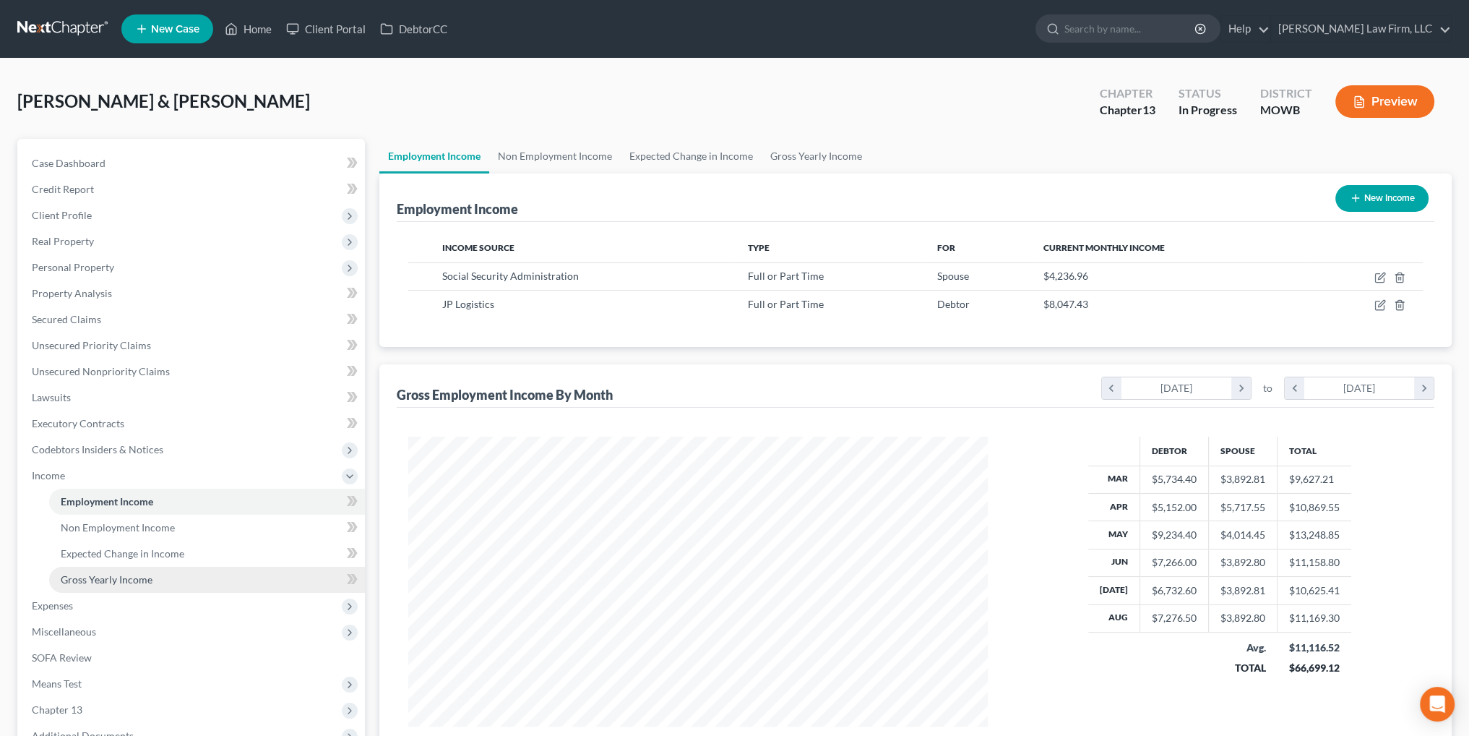
click at [87, 578] on span "Gross Yearly Income" at bounding box center [107, 579] width 92 height 12
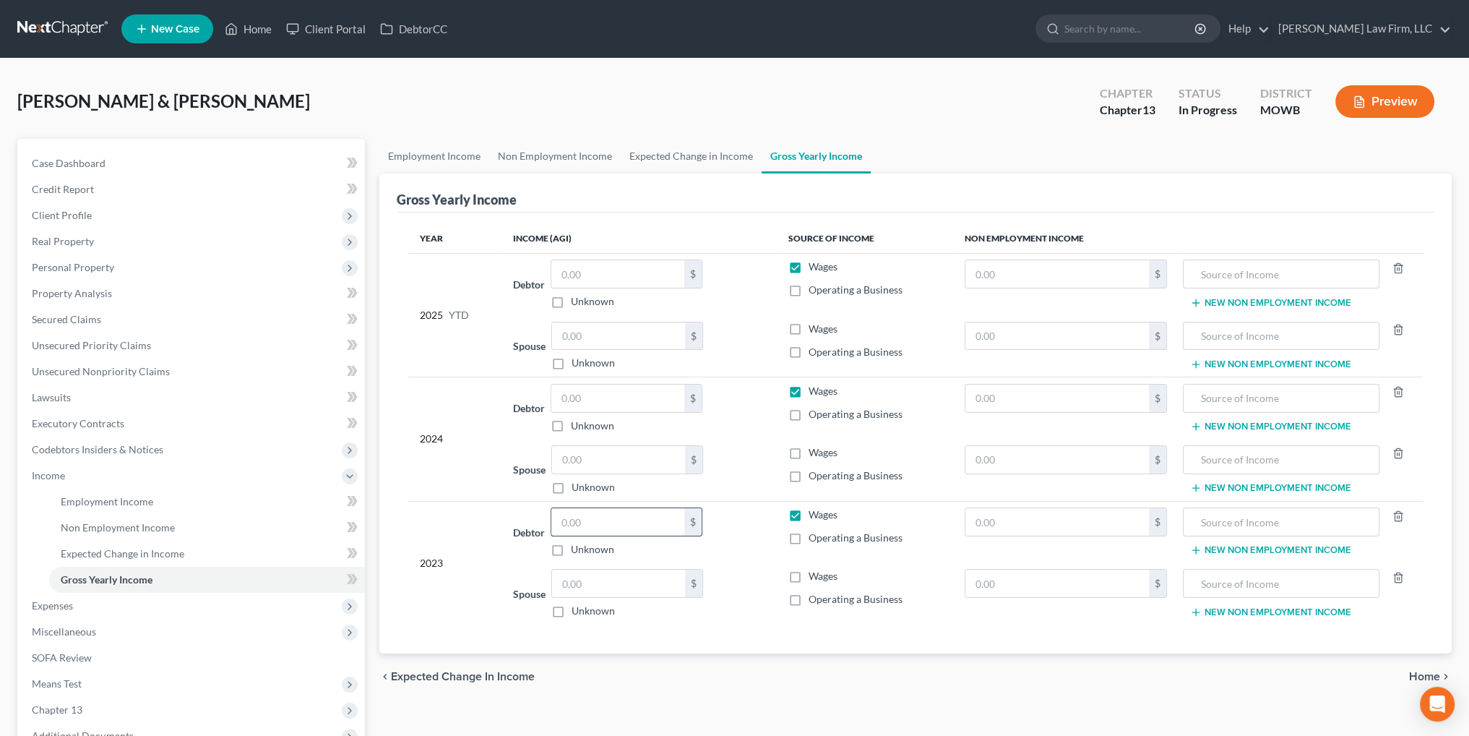
click at [601, 520] on input "text" at bounding box center [617, 521] width 133 height 27
type input "97,423.00"
click at [808, 573] on label "Wages" at bounding box center [822, 576] width 29 height 14
click at [814, 573] on input "Wages" at bounding box center [818, 573] width 9 height 9
checkbox input "true"
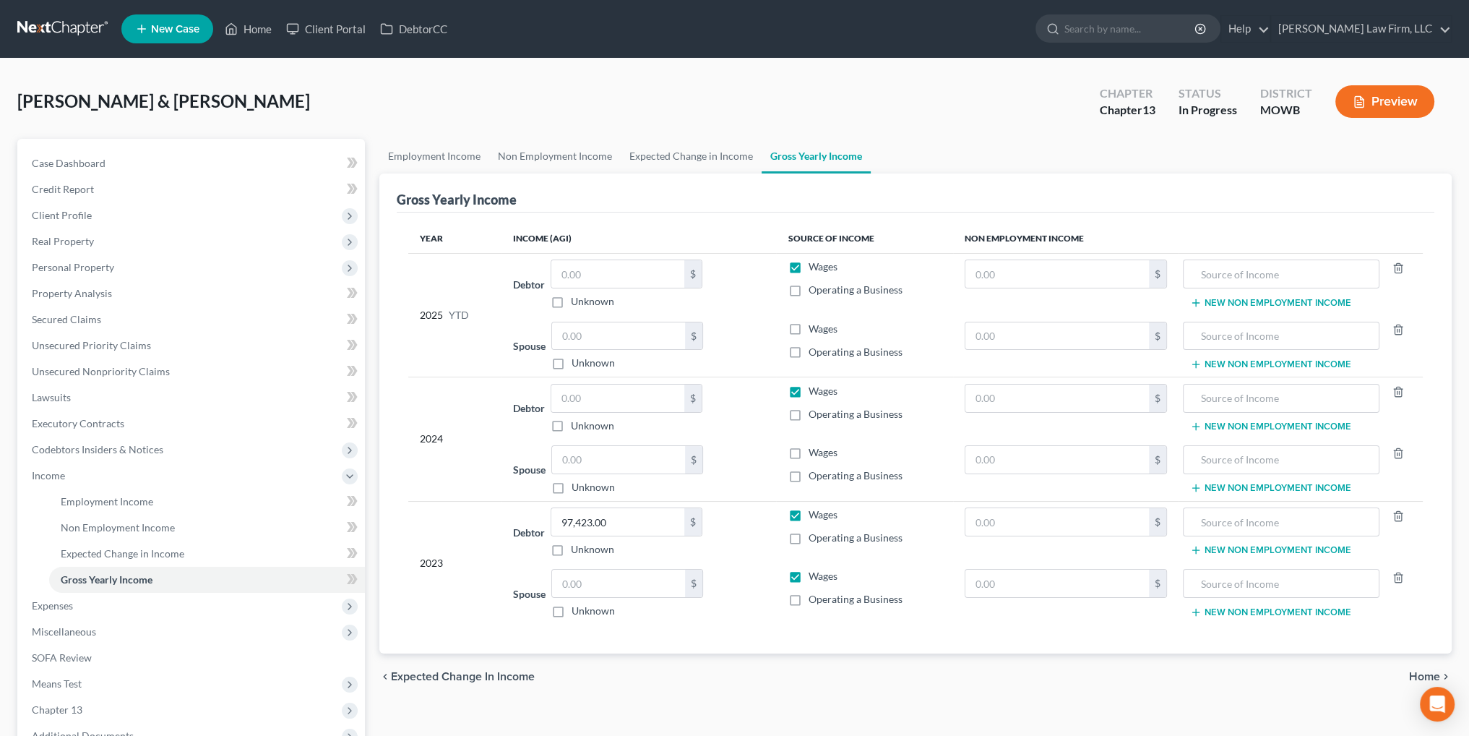
click at [808, 449] on label "Wages" at bounding box center [822, 452] width 29 height 14
click at [814, 449] on input "Wages" at bounding box center [818, 449] width 9 height 9
checkbox input "true"
click at [808, 291] on label "Operating a Business" at bounding box center [855, 290] width 94 height 14
click at [814, 291] on input "Operating a Business" at bounding box center [818, 287] width 9 height 9
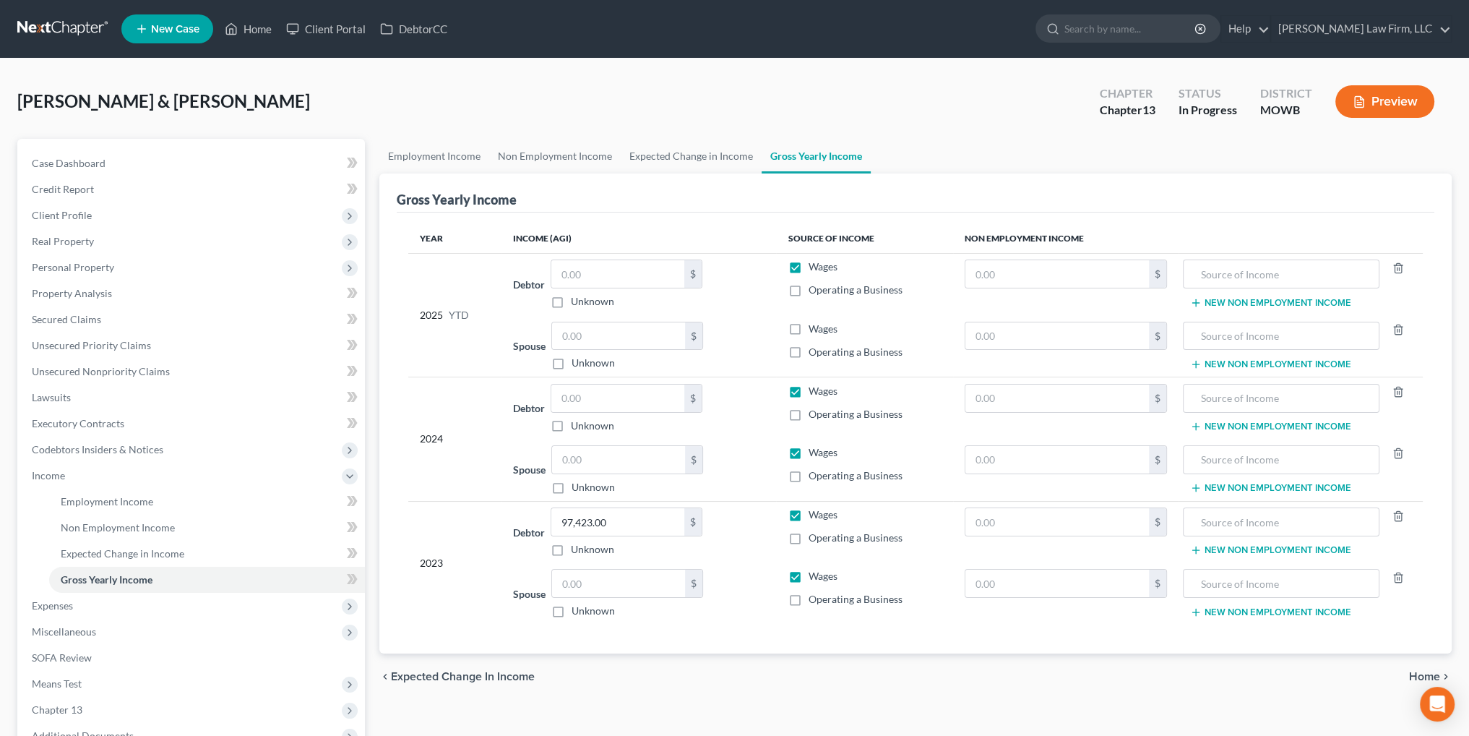
checkbox input "true"
click at [584, 588] on input "text" at bounding box center [618, 583] width 133 height 27
type input "18,512.00"
click at [652, 463] on input "text" at bounding box center [618, 459] width 133 height 27
type input "23,856.00"
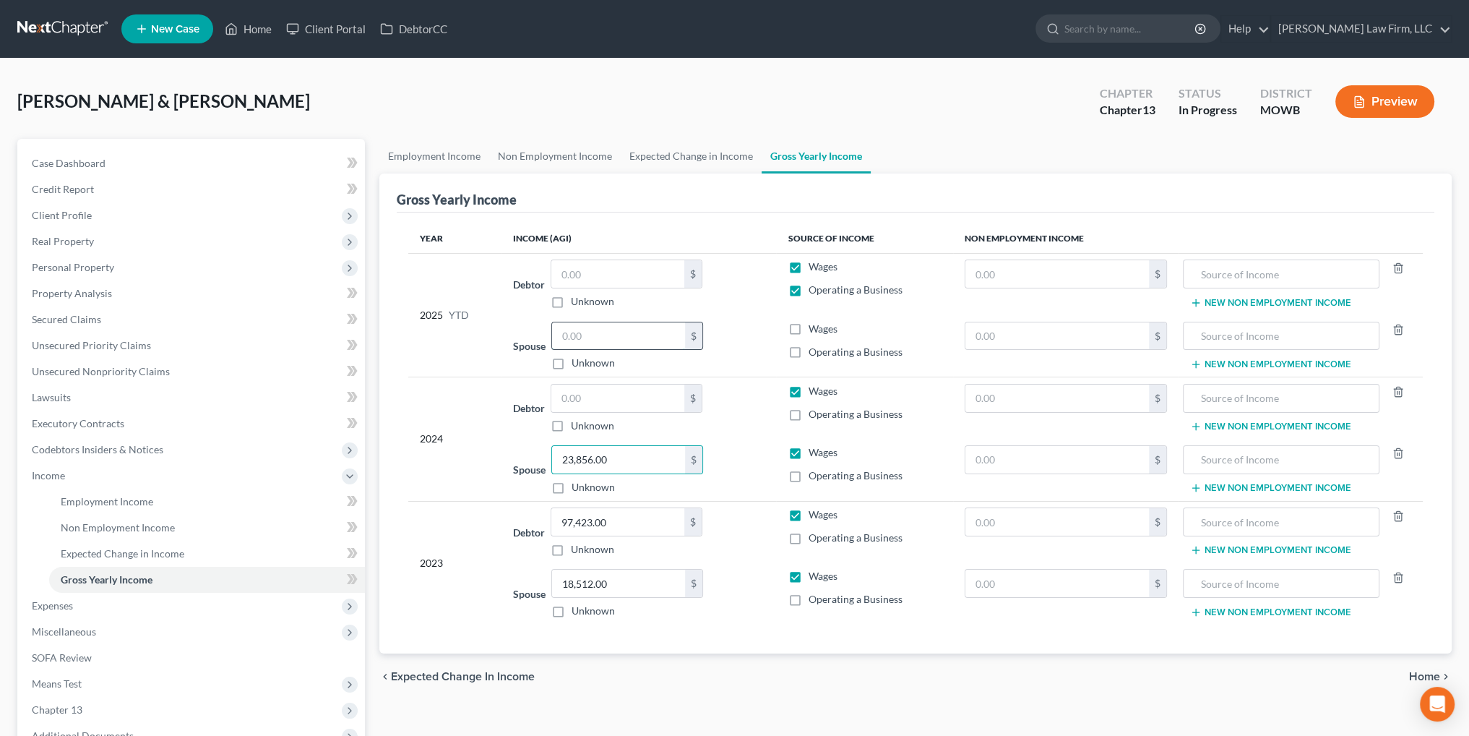
click at [625, 335] on input "text" at bounding box center [618, 335] width 133 height 27
type input "29,705.00"
click at [808, 288] on label "Operating a Business" at bounding box center [855, 290] width 94 height 14
click at [814, 288] on input "Operating a Business" at bounding box center [818, 287] width 9 height 9
checkbox input "false"
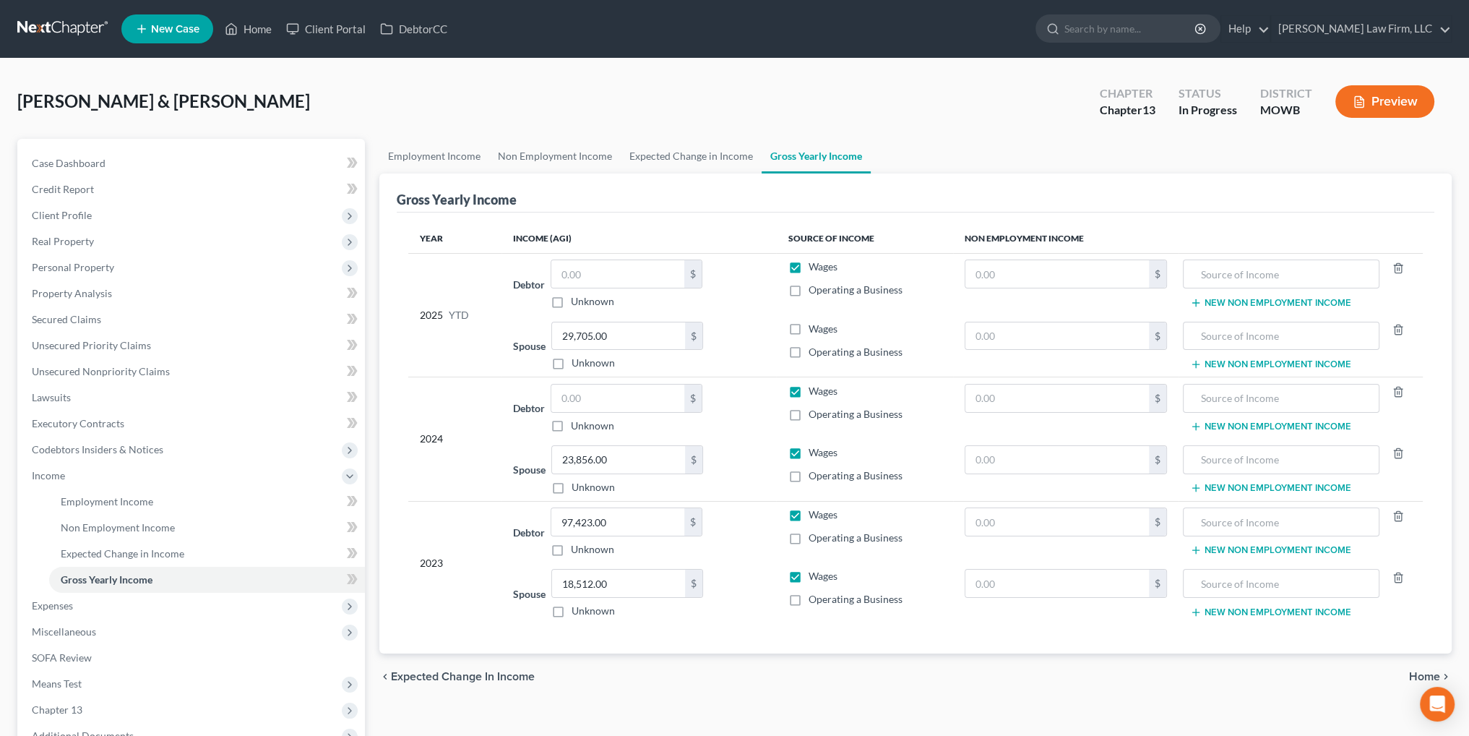
click at [808, 327] on label "Wages" at bounding box center [822, 329] width 29 height 14
click at [814, 327] on input "Wages" at bounding box center [818, 326] width 9 height 9
checkbox input "true"
click at [45, 606] on span "Expenses" at bounding box center [52, 605] width 41 height 12
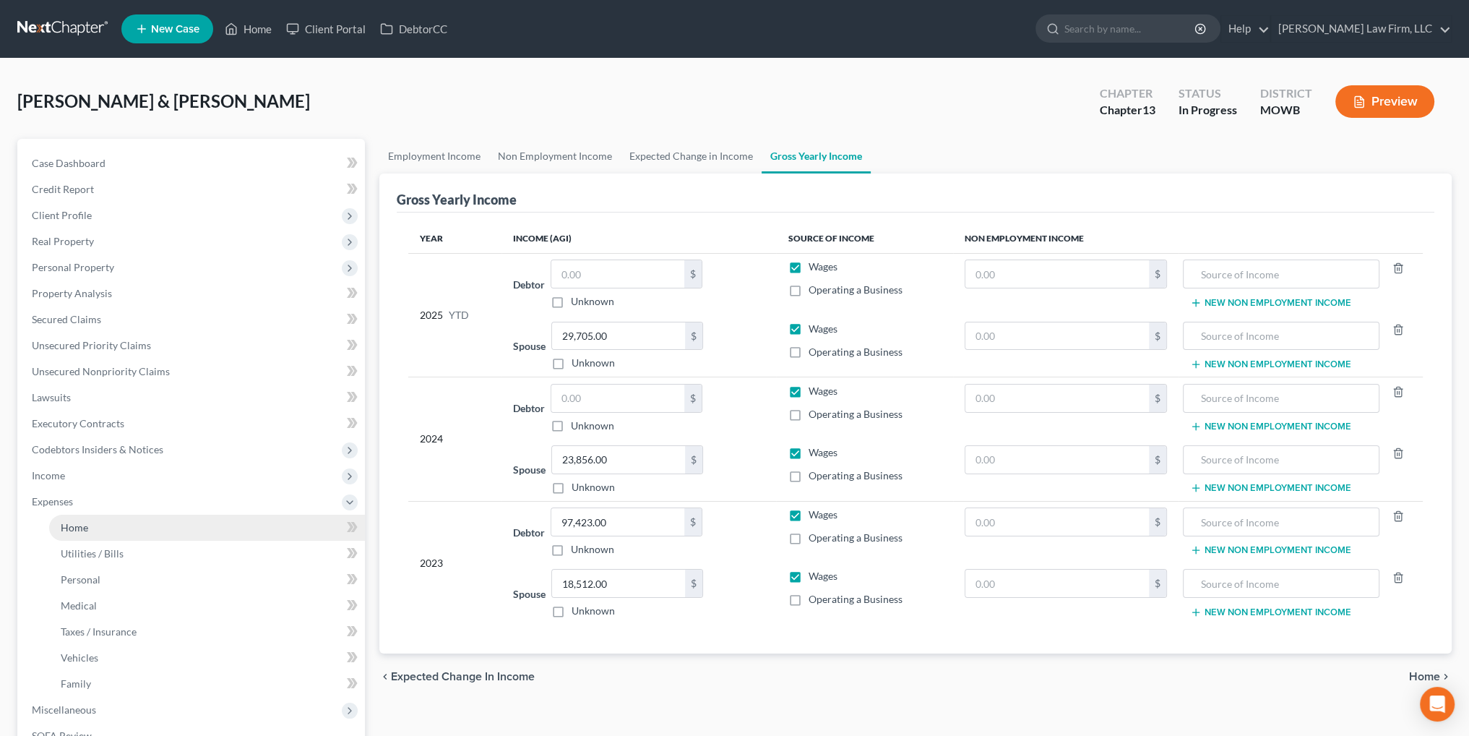
click at [84, 536] on link "Home" at bounding box center [207, 528] width 316 height 26
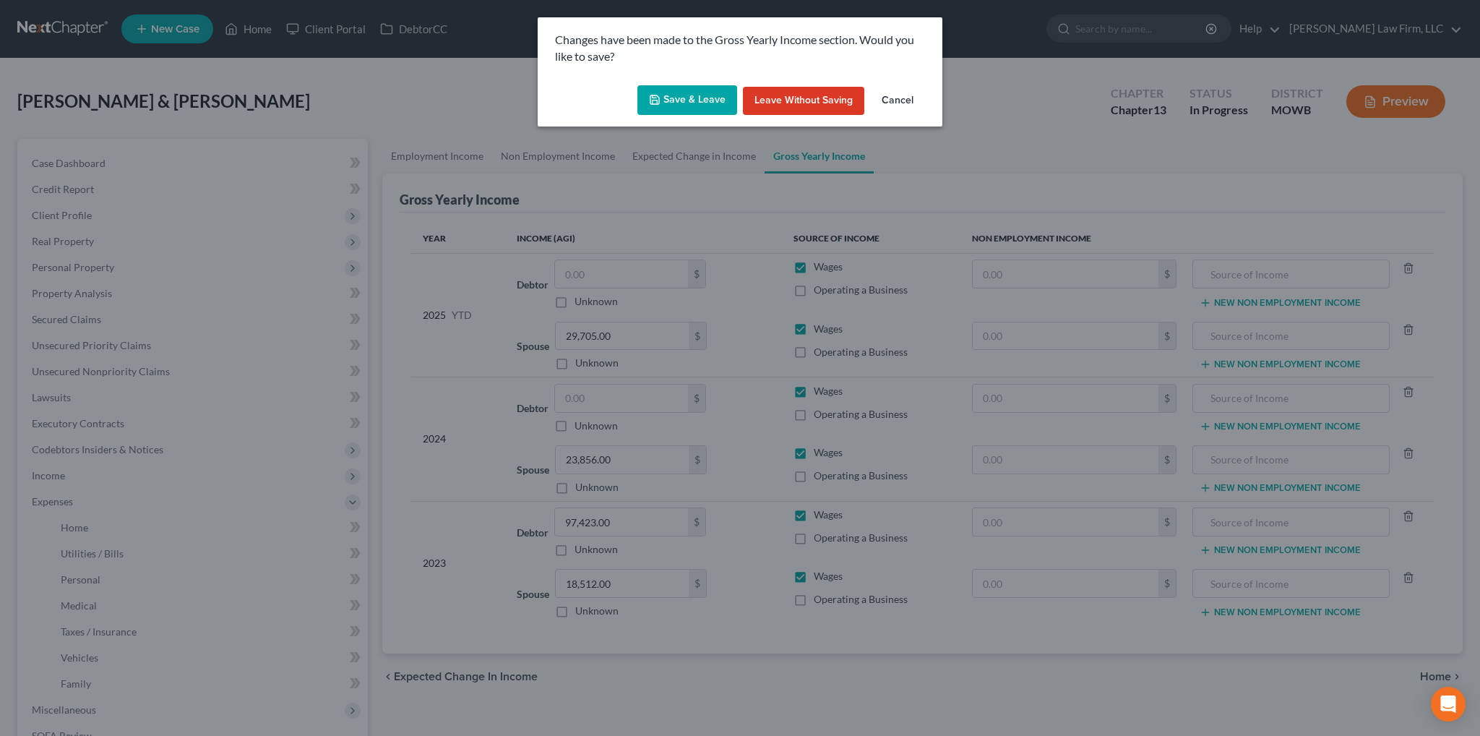
click at [675, 102] on button "Save & Leave" at bounding box center [687, 100] width 100 height 30
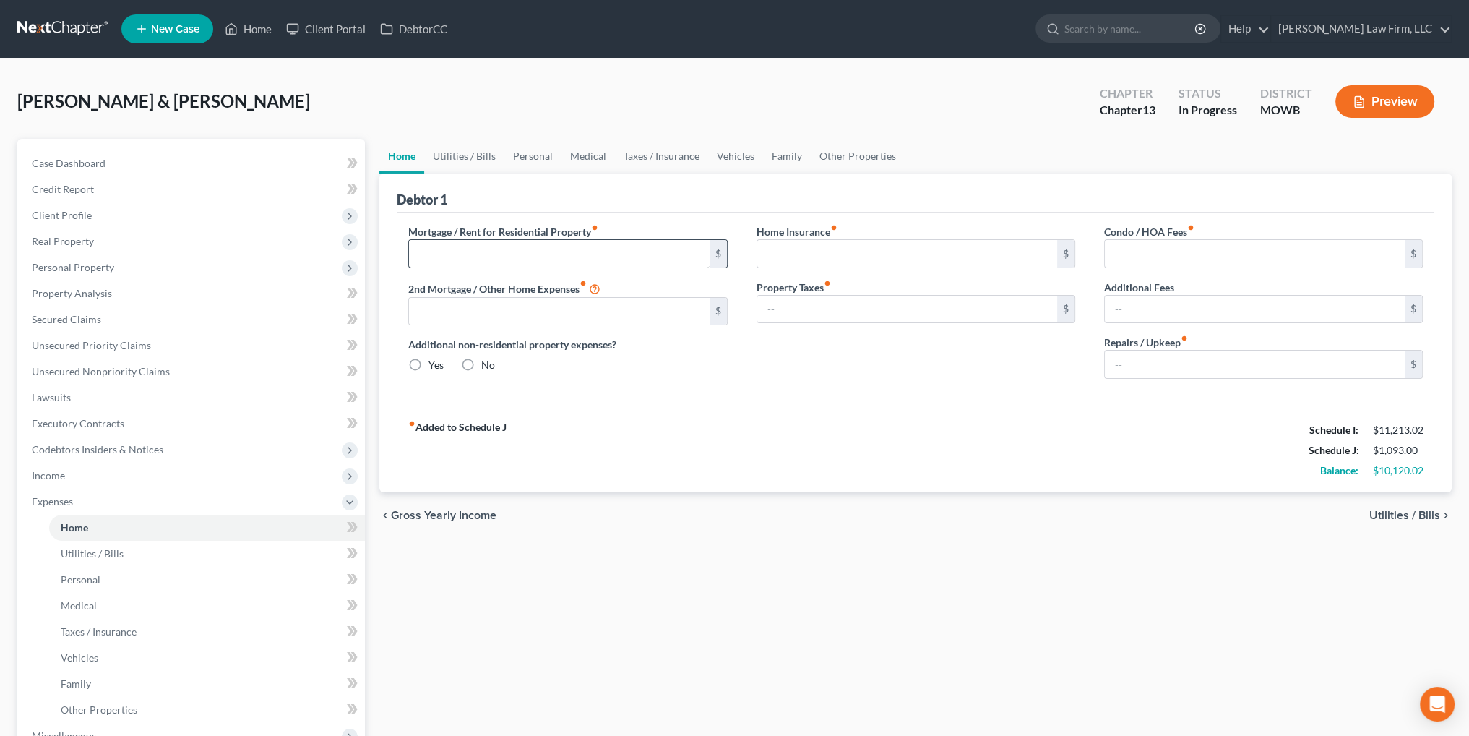
type input "0.00"
radio input "true"
type input "0.00"
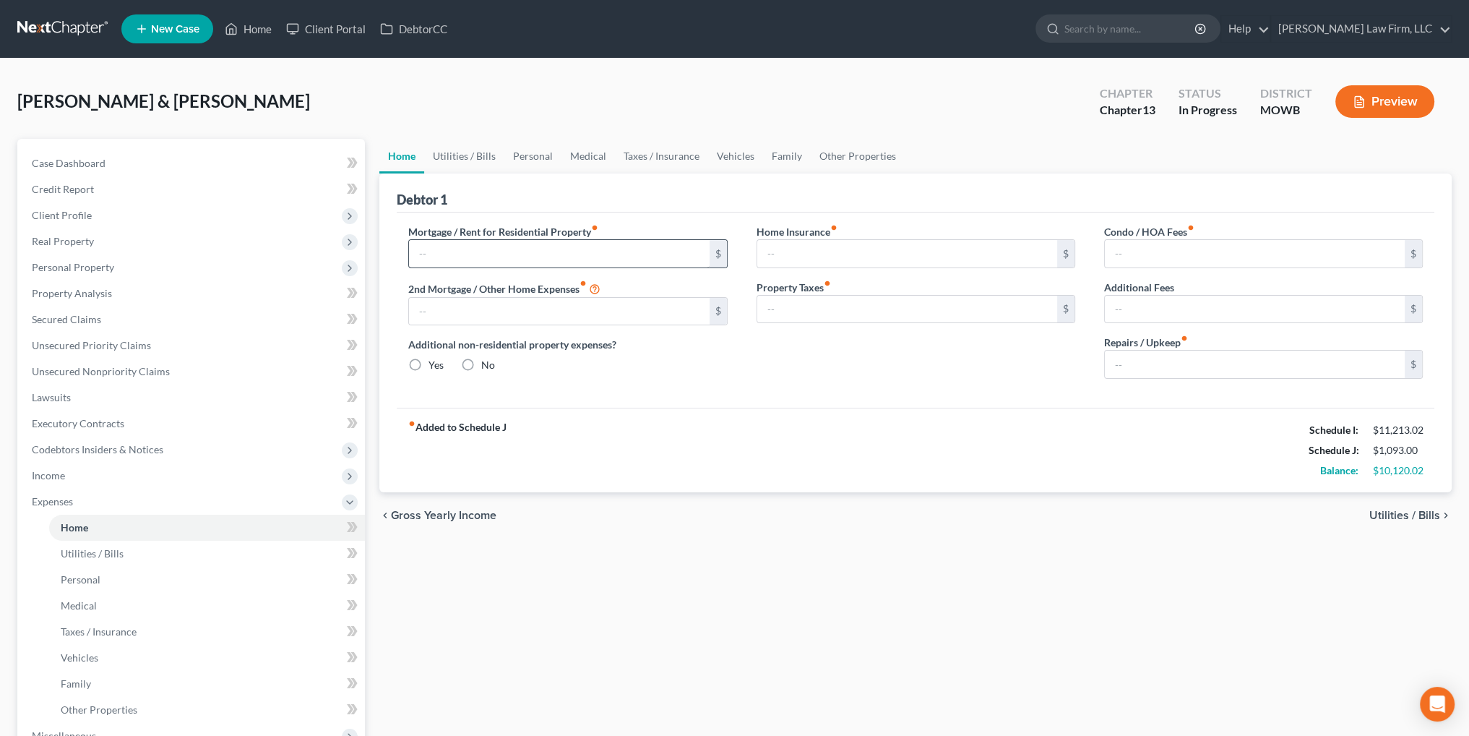
type input "0.00"
click at [513, 262] on input "text" at bounding box center [559, 253] width 300 height 27
type input "480.00"
click at [1164, 359] on input "0.00" at bounding box center [1255, 364] width 300 height 27
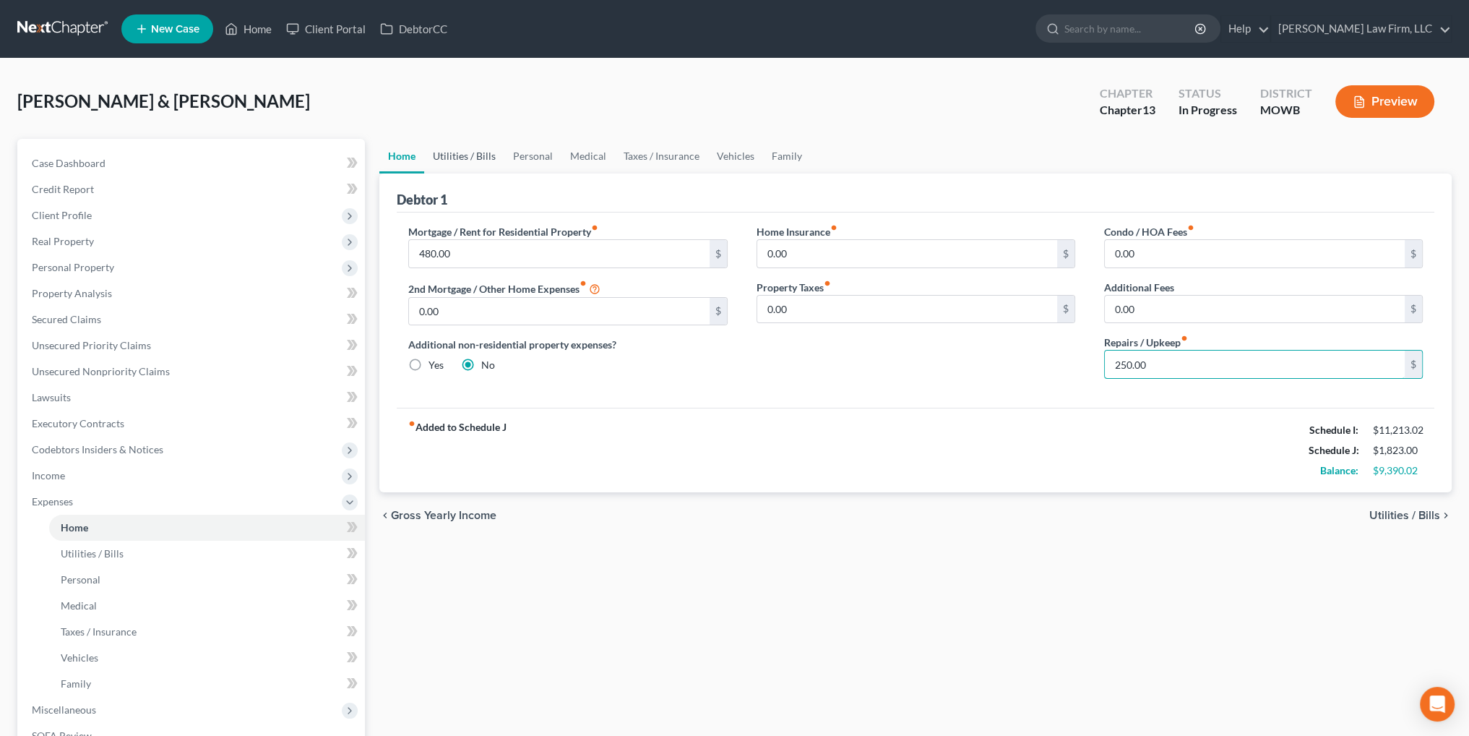
type input "250.00"
click at [474, 156] on link "Utilities / Bills" at bounding box center [464, 156] width 80 height 35
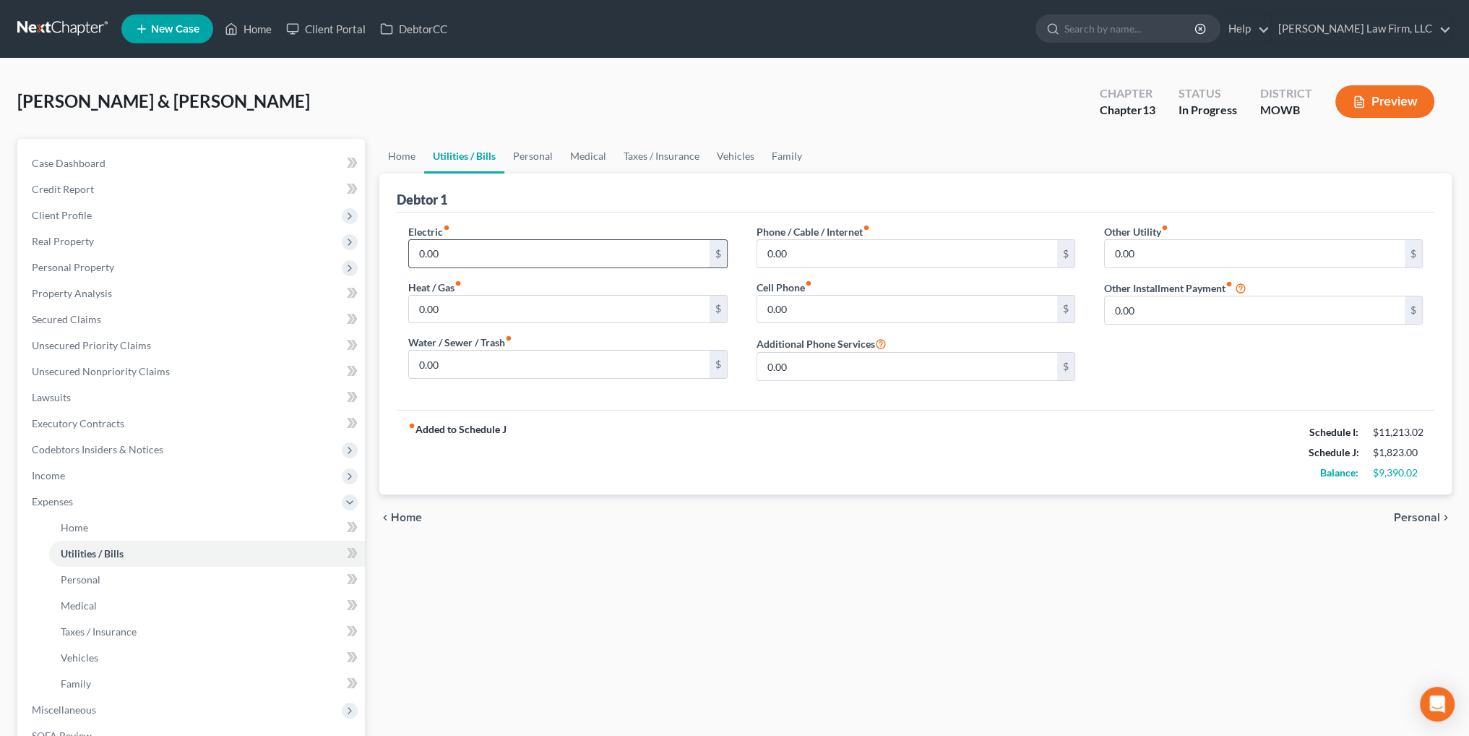
click at [455, 240] on input "0.00" at bounding box center [559, 253] width 300 height 27
type input "204.00"
click at [468, 298] on input "0.00" at bounding box center [559, 309] width 300 height 27
type input "75.00"
click at [465, 354] on input "0.00" at bounding box center [559, 364] width 300 height 27
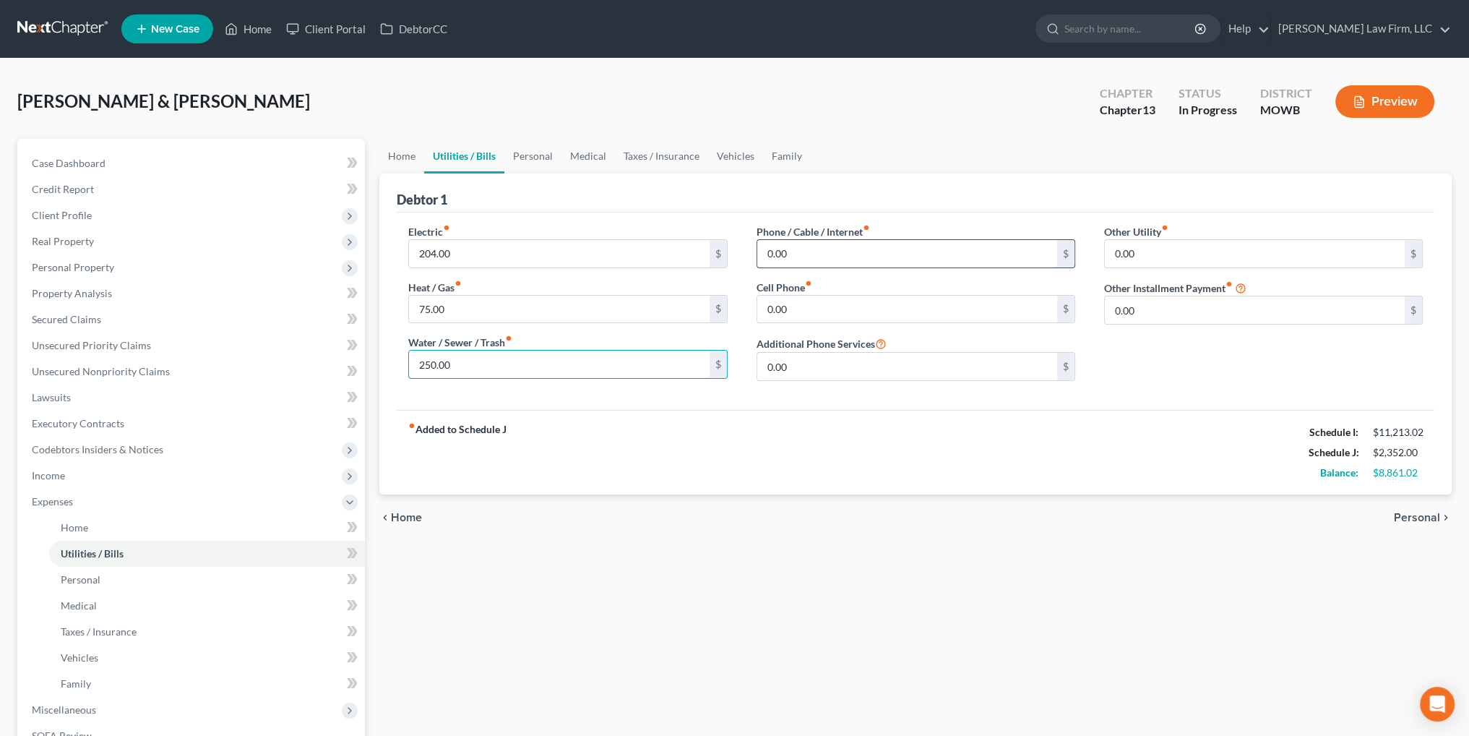
type input "250.00"
click at [811, 245] on input "0.00" at bounding box center [907, 253] width 300 height 27
type input "70.00"
click at [814, 314] on input "0.00" at bounding box center [907, 309] width 300 height 27
type input "550.00"
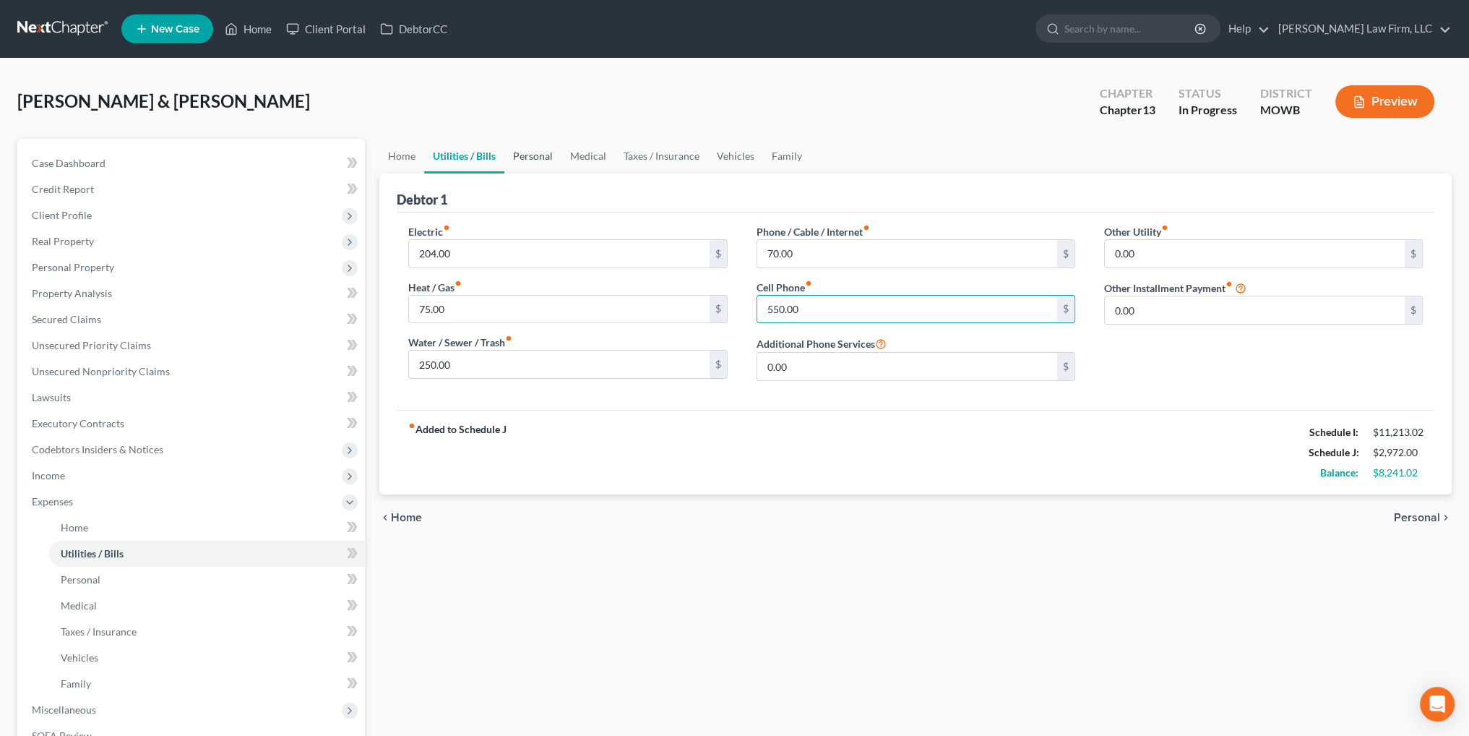
click at [512, 152] on link "Personal" at bounding box center [532, 156] width 57 height 35
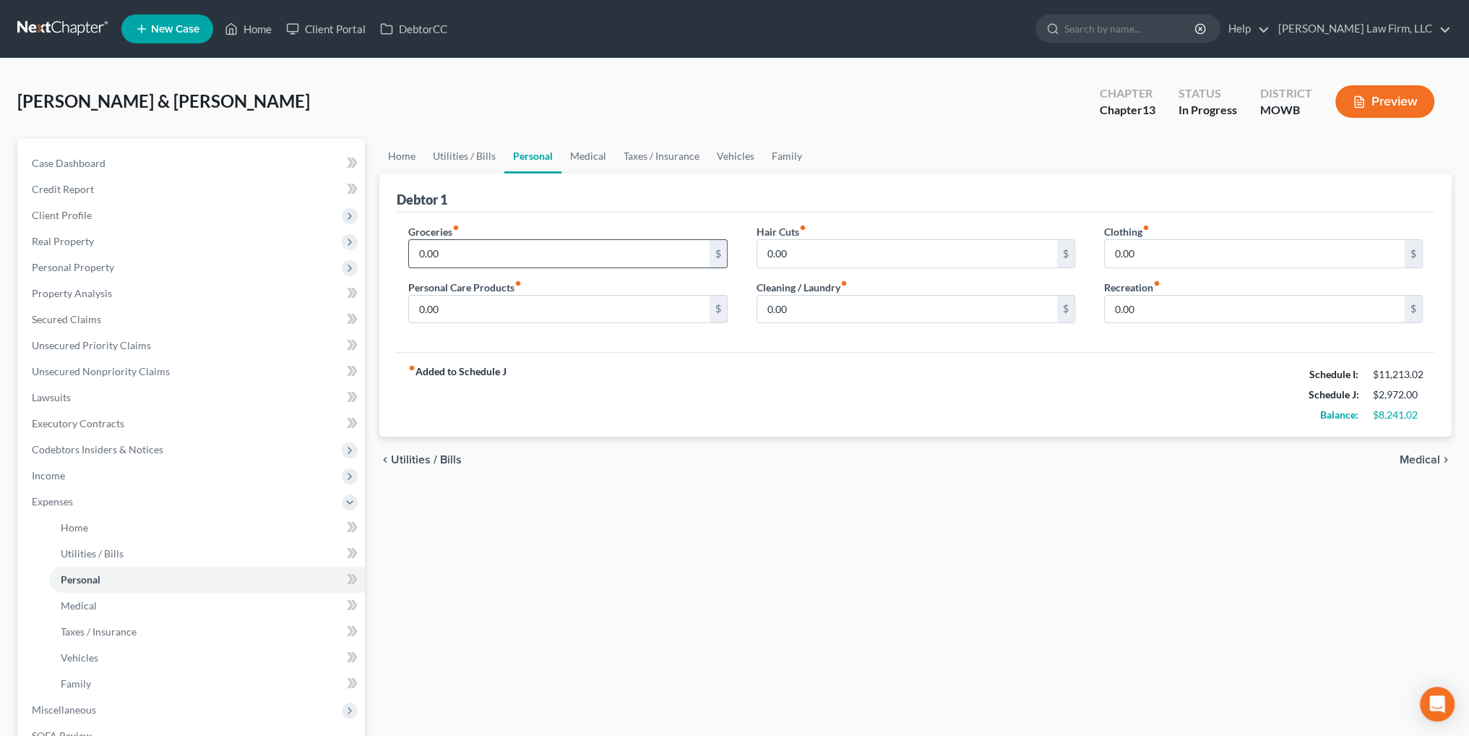
click at [461, 253] on input "0.00" at bounding box center [559, 253] width 300 height 27
type input "1,000.00"
click at [460, 313] on input "0.00" at bounding box center [559, 309] width 300 height 27
type input "250.00"
click at [830, 256] on input "0.00" at bounding box center [907, 253] width 300 height 27
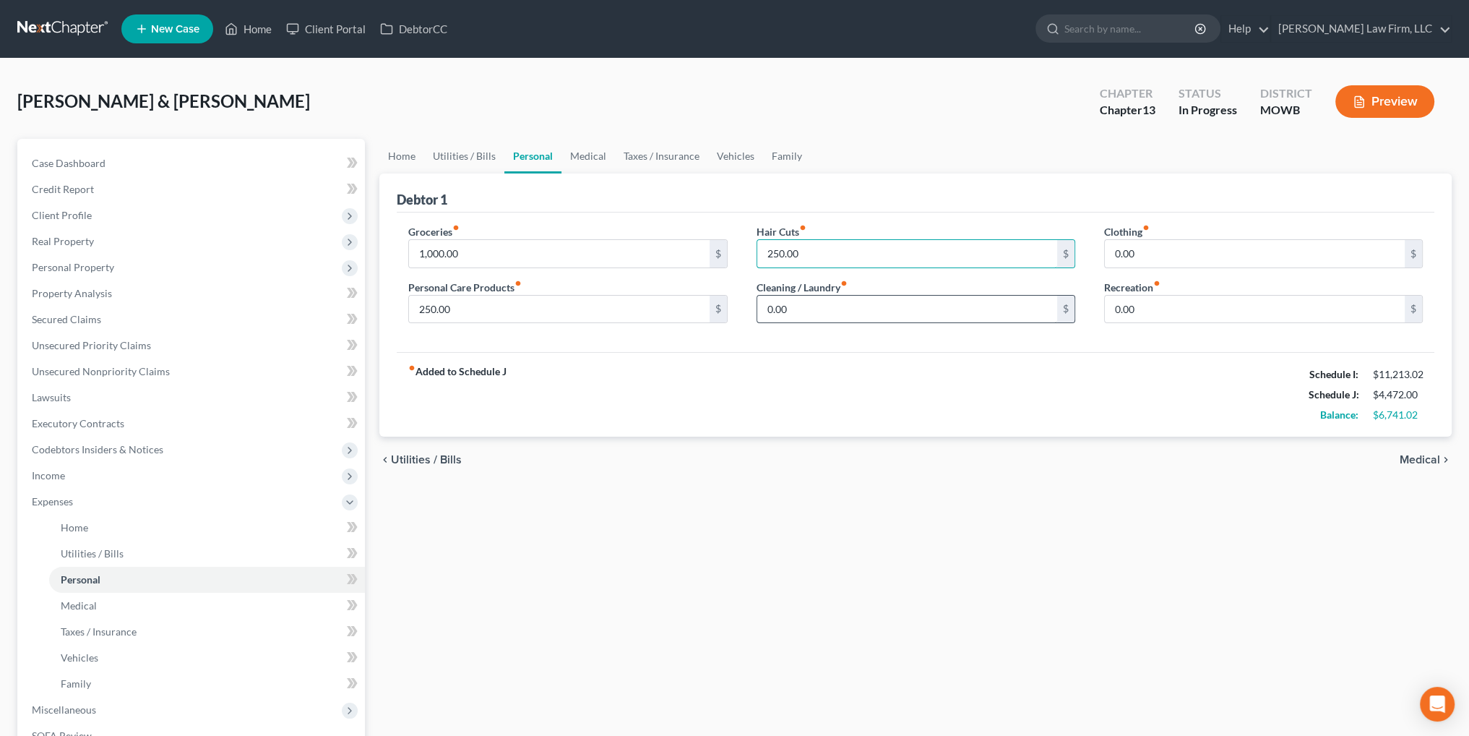
type input "250.00"
click at [841, 306] on input "0.00" at bounding box center [907, 309] width 300 height 27
type input "100.00"
click at [1165, 252] on input "0.00" at bounding box center [1255, 253] width 300 height 27
type input "500.00"
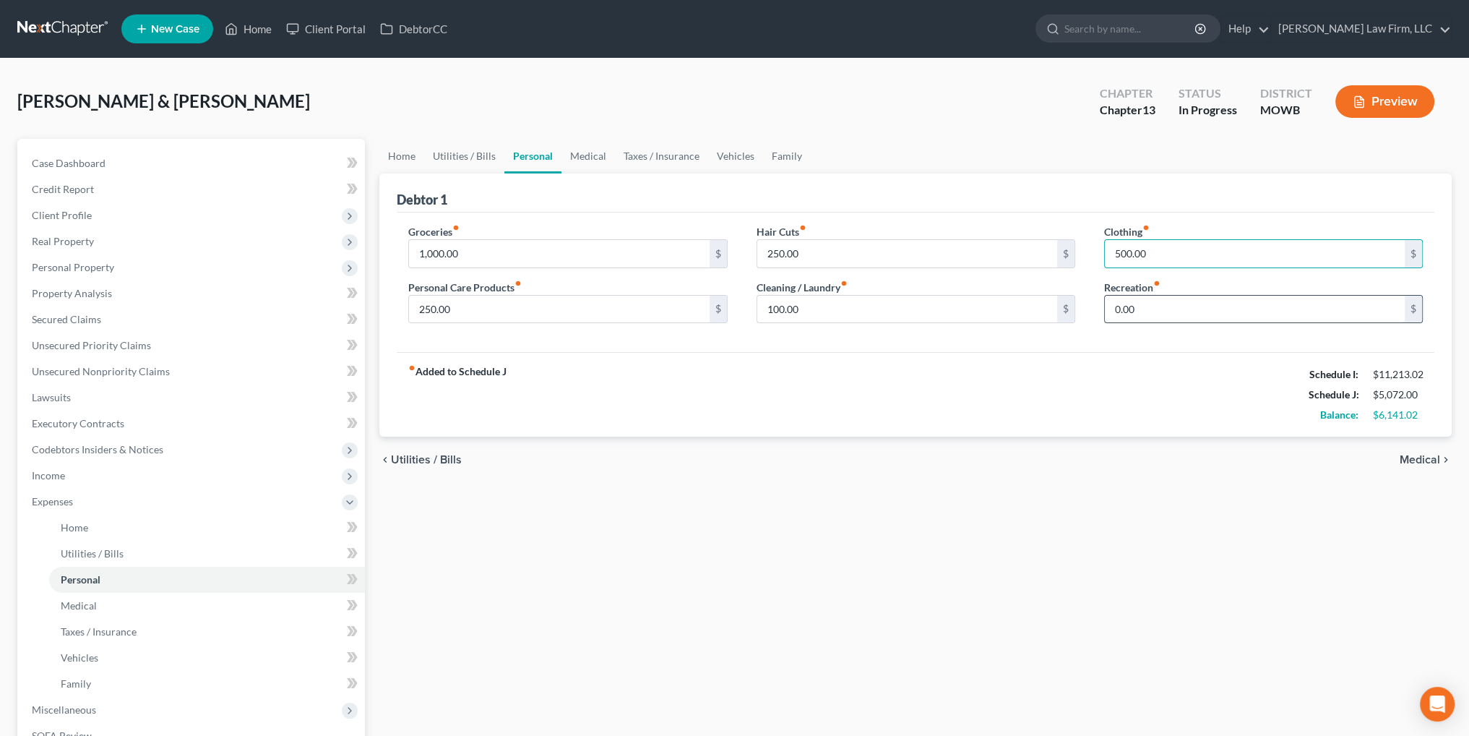
click at [1161, 310] on input "0.00" at bounding box center [1255, 309] width 300 height 27
type input "500.00"
click at [582, 152] on link "Medical" at bounding box center [588, 156] width 53 height 35
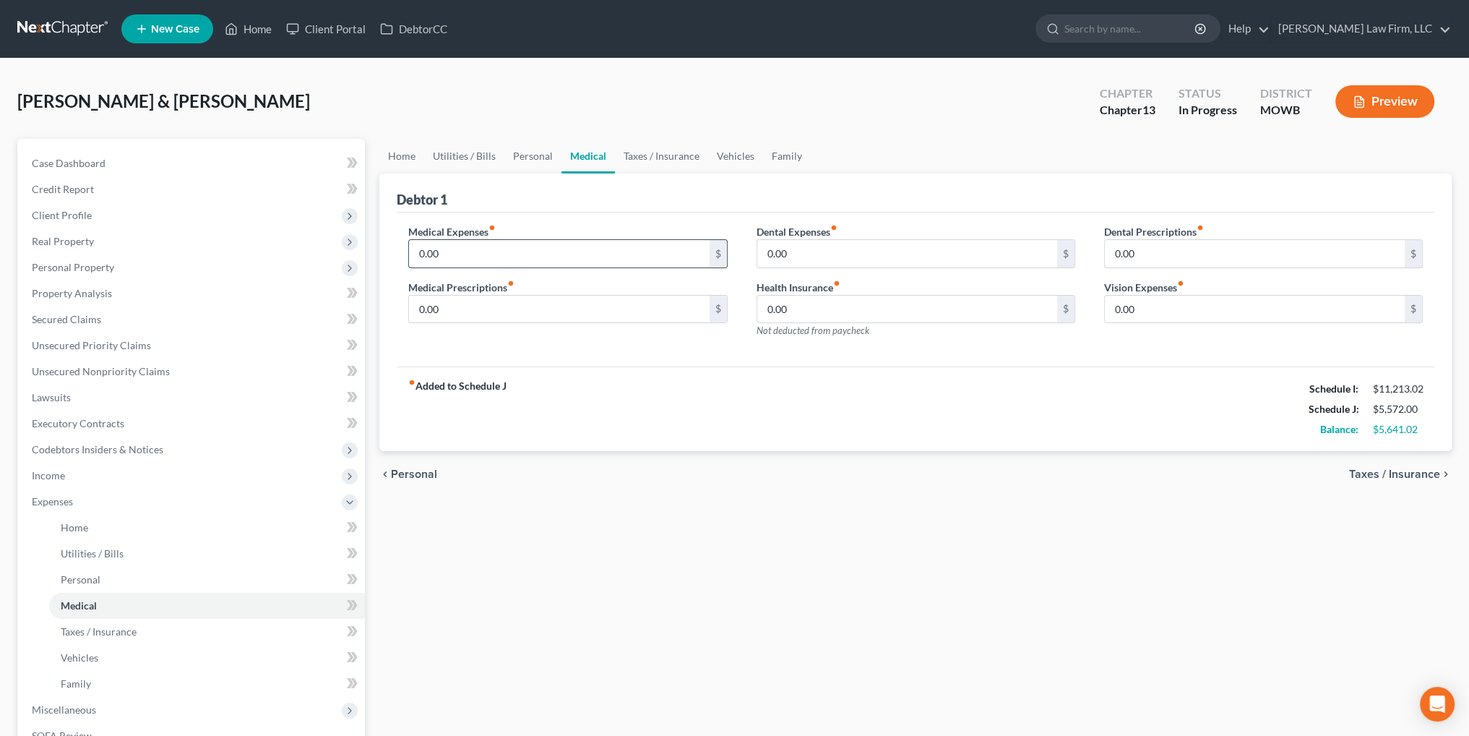
click at [491, 257] on input "0.00" at bounding box center [559, 253] width 300 height 27
type input "200.00"
click at [512, 310] on input "0.00" at bounding box center [559, 309] width 300 height 27
type input "25.00"
click at [843, 309] on input "0.00" at bounding box center [907, 309] width 300 height 27
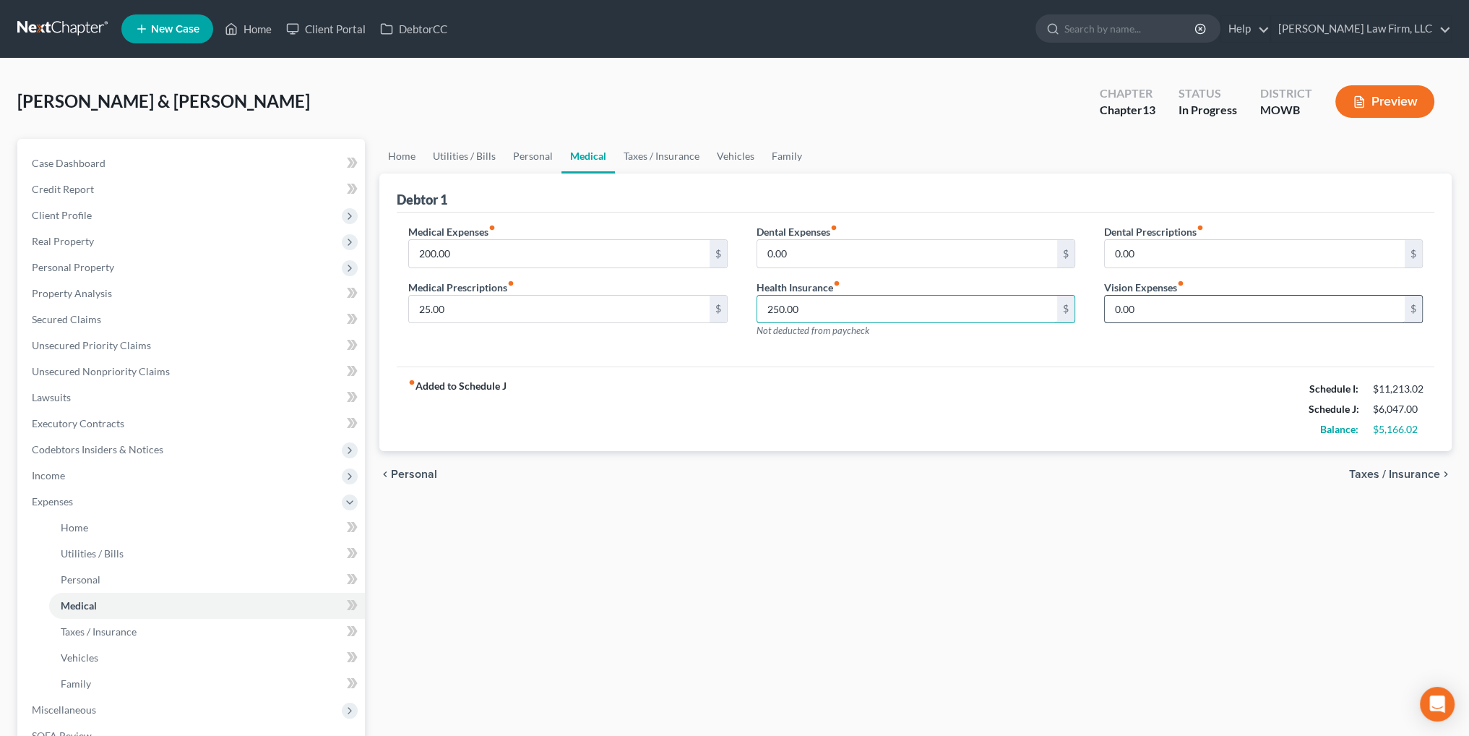
type input "250.00"
click at [1154, 308] on input "0.00" at bounding box center [1255, 309] width 300 height 27
type input "40.00"
click at [656, 159] on link "Taxes / Insurance" at bounding box center [661, 156] width 93 height 35
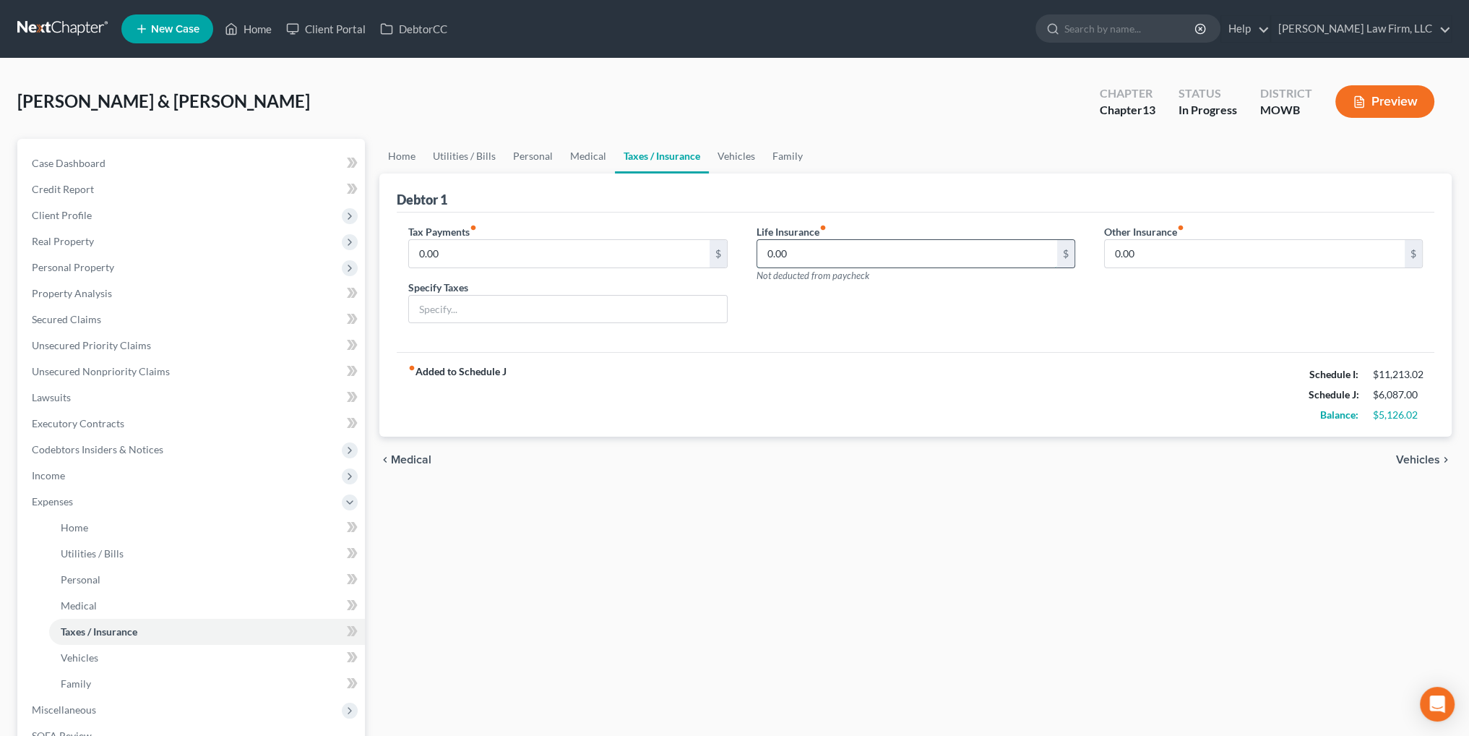
click at [815, 251] on input "0.00" at bounding box center [907, 253] width 300 height 27
type input "68.87"
click at [727, 155] on link "Vehicles" at bounding box center [736, 156] width 55 height 35
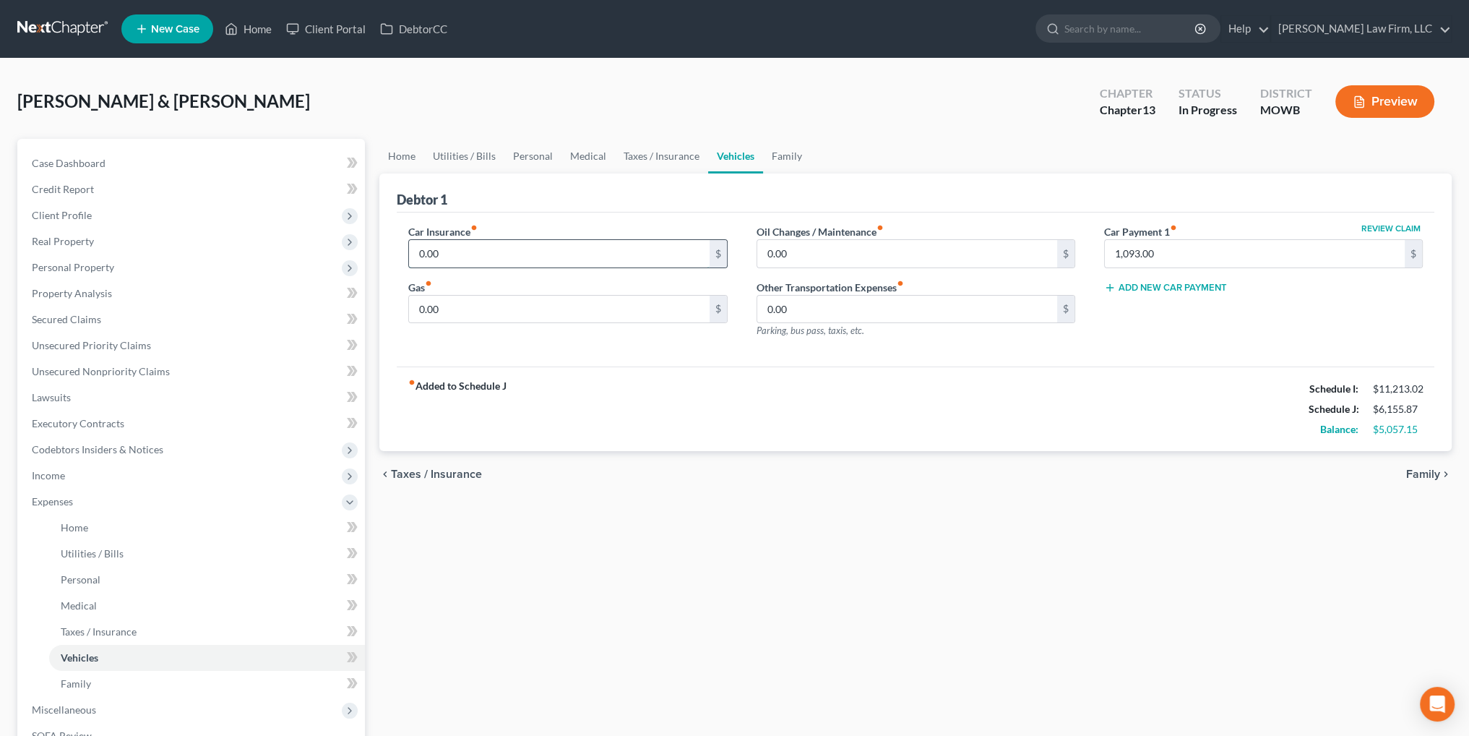
click at [433, 251] on input "0.00" at bounding box center [559, 253] width 300 height 27
type input "508.24"
type input "350.00"
type input "250.00"
click at [1178, 287] on button "Add New Car Payment" at bounding box center [1165, 288] width 123 height 12
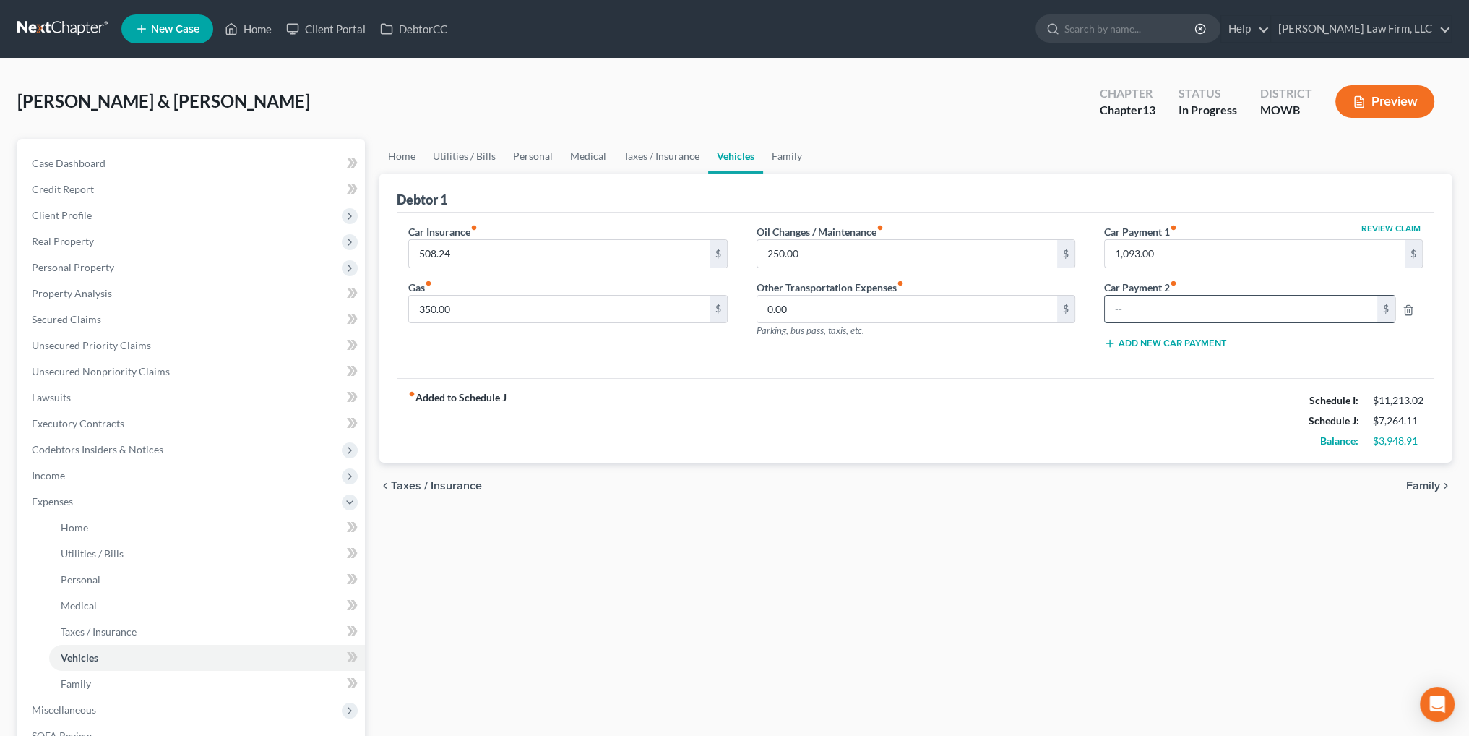
click at [1157, 305] on input "text" at bounding box center [1241, 309] width 272 height 27
type input "564.00"
click at [788, 154] on link "Family" at bounding box center [787, 156] width 48 height 35
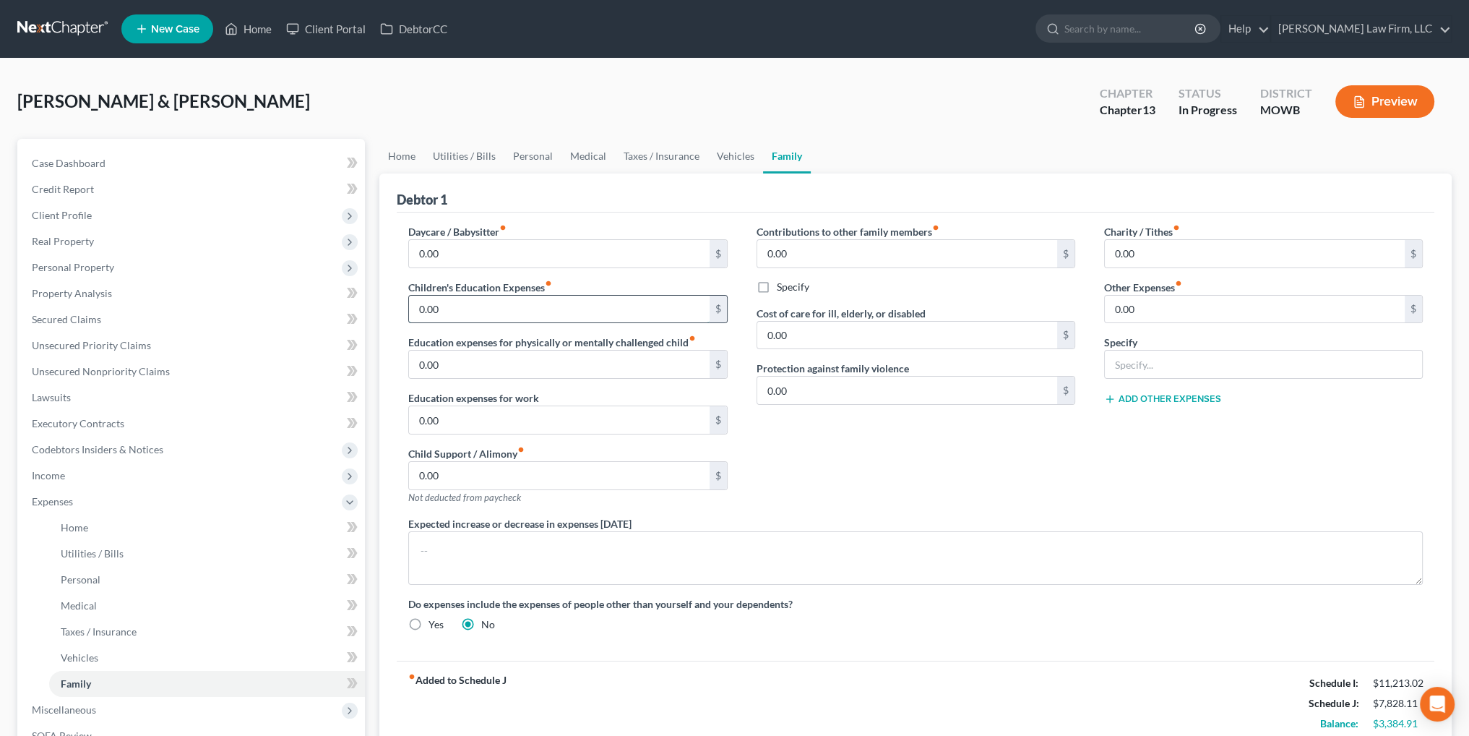
click at [515, 308] on input "0.00" at bounding box center [559, 309] width 300 height 27
type input "200.00"
click at [811, 252] on input "0.00" at bounding box center [907, 253] width 300 height 27
type input "400.00"
click at [777, 288] on label "Specify" at bounding box center [793, 287] width 33 height 14
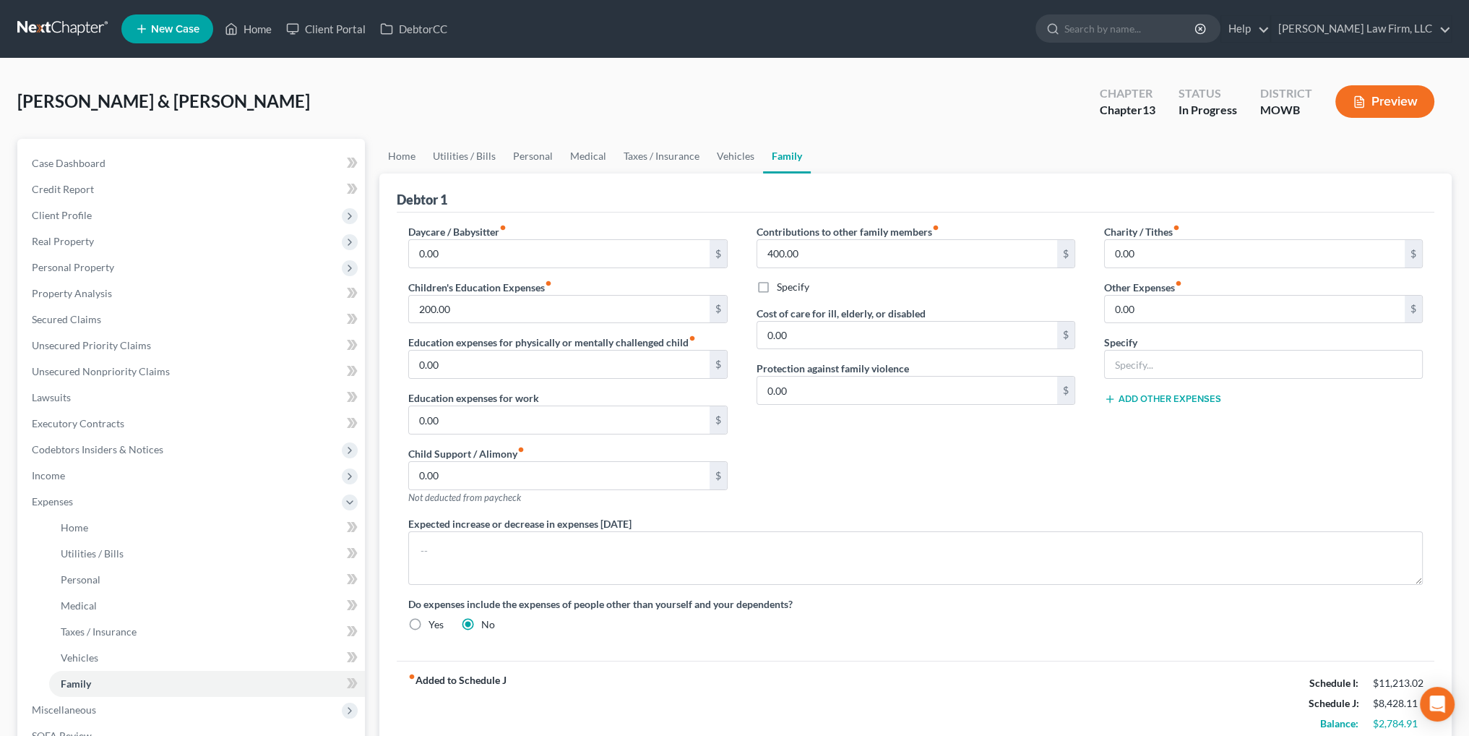
click at [783, 288] on input "Specify" at bounding box center [787, 284] width 9 height 9
click at [777, 288] on label "Specify" at bounding box center [793, 287] width 33 height 14
click at [783, 288] on input "Specify" at bounding box center [787, 284] width 9 height 9
checkbox input "false"
click at [1174, 258] on input "0.00" at bounding box center [1255, 253] width 300 height 27
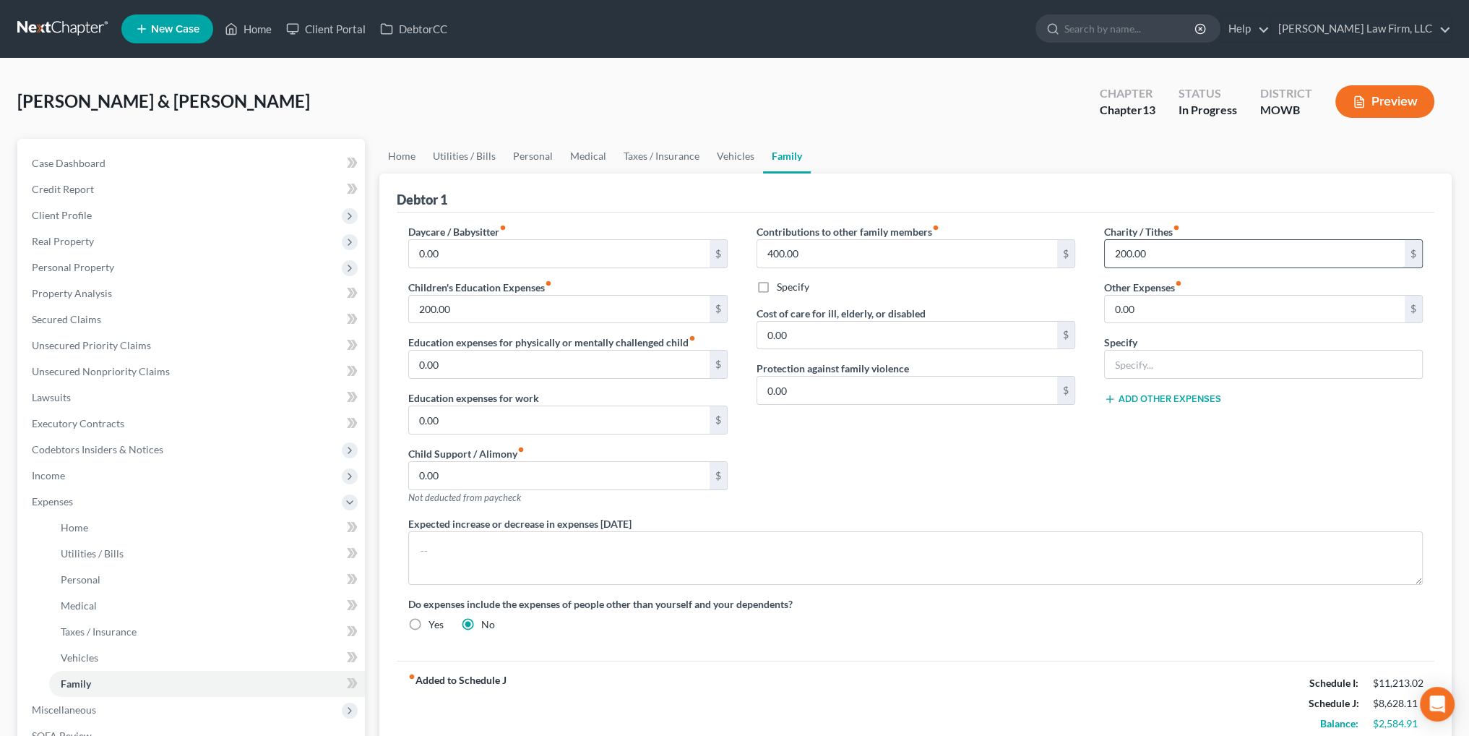
type input "200.00"
type input "160.00"
click at [744, 158] on link "Vehicles" at bounding box center [735, 156] width 55 height 35
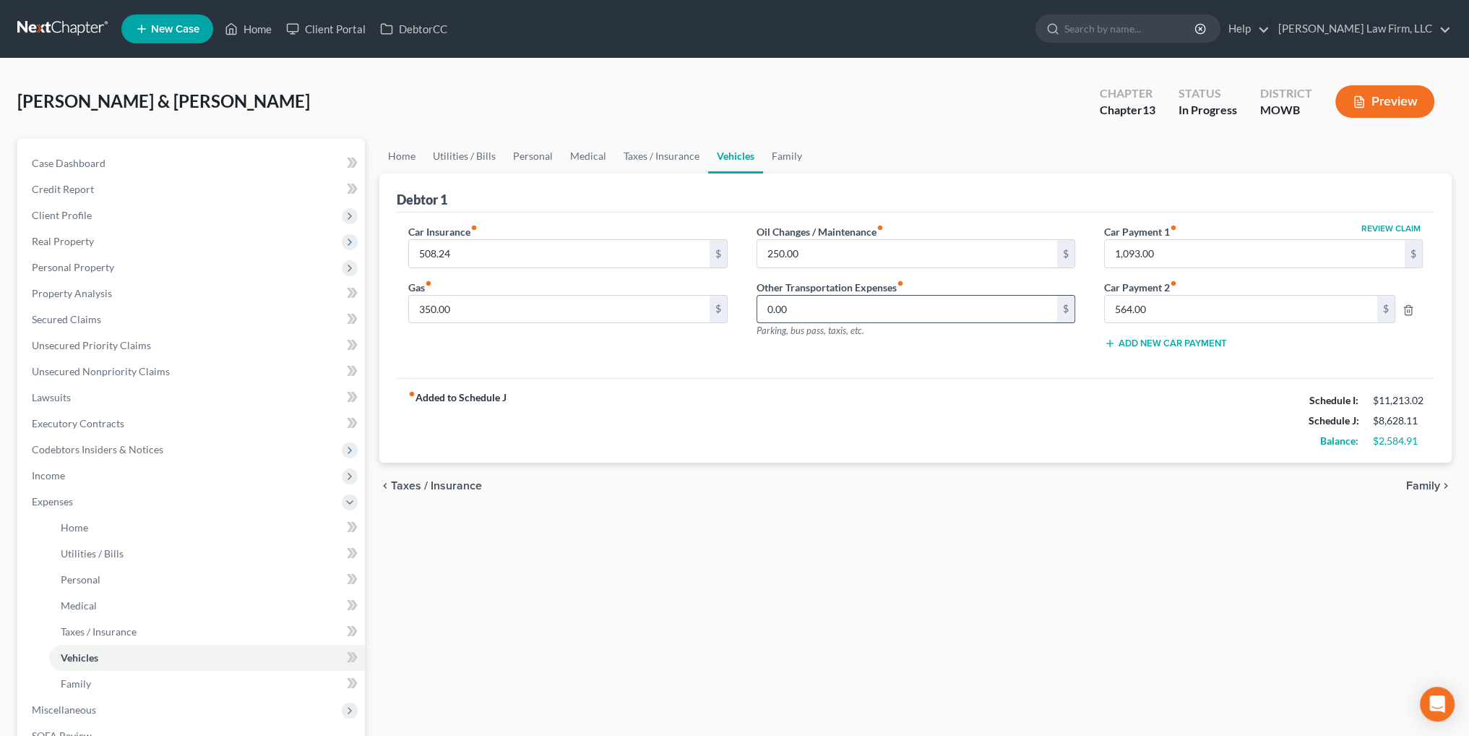
click at [880, 314] on input "0.00" at bounding box center [907, 309] width 300 height 27
click at [789, 152] on link "Family" at bounding box center [787, 156] width 48 height 35
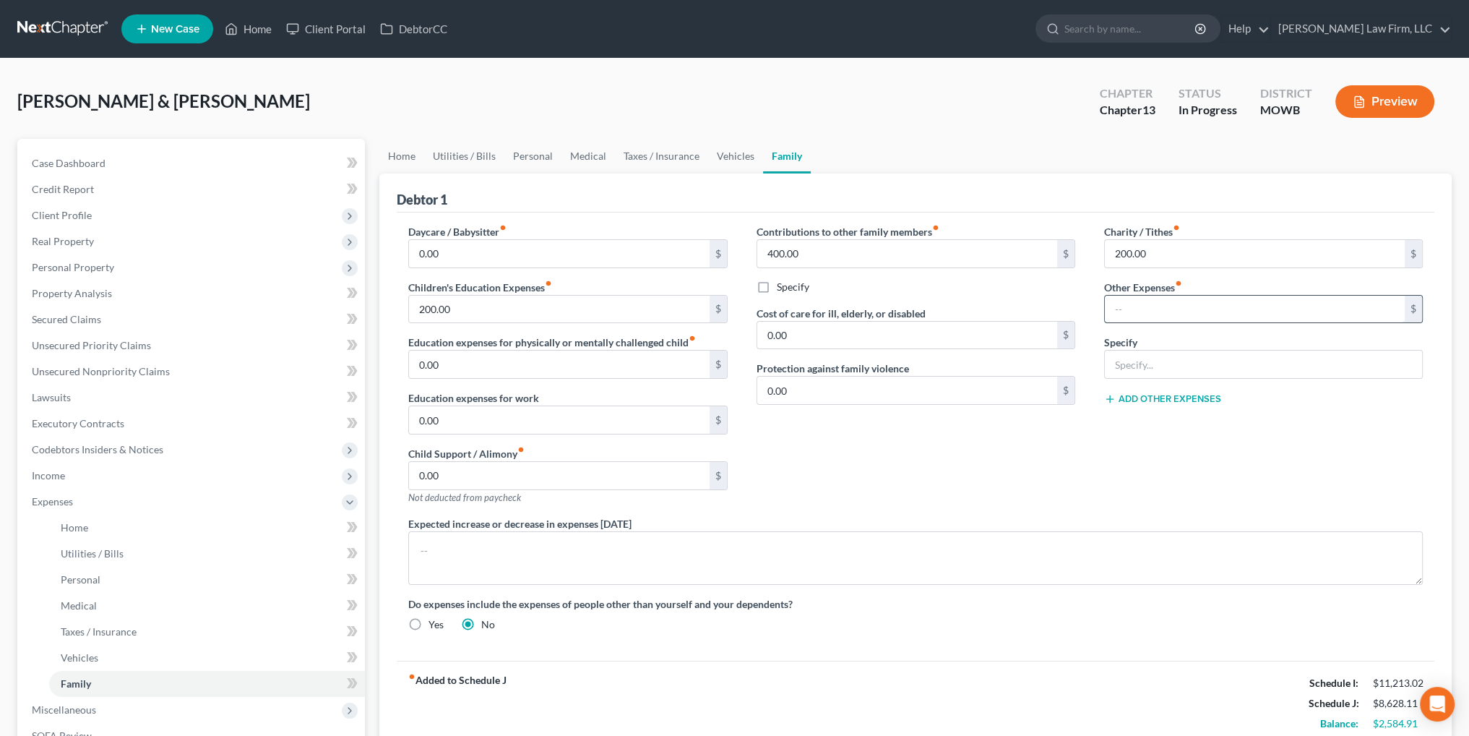
click at [1130, 315] on input "text" at bounding box center [1255, 309] width 300 height 27
click at [402, 157] on link "Home" at bounding box center [401, 156] width 45 height 35
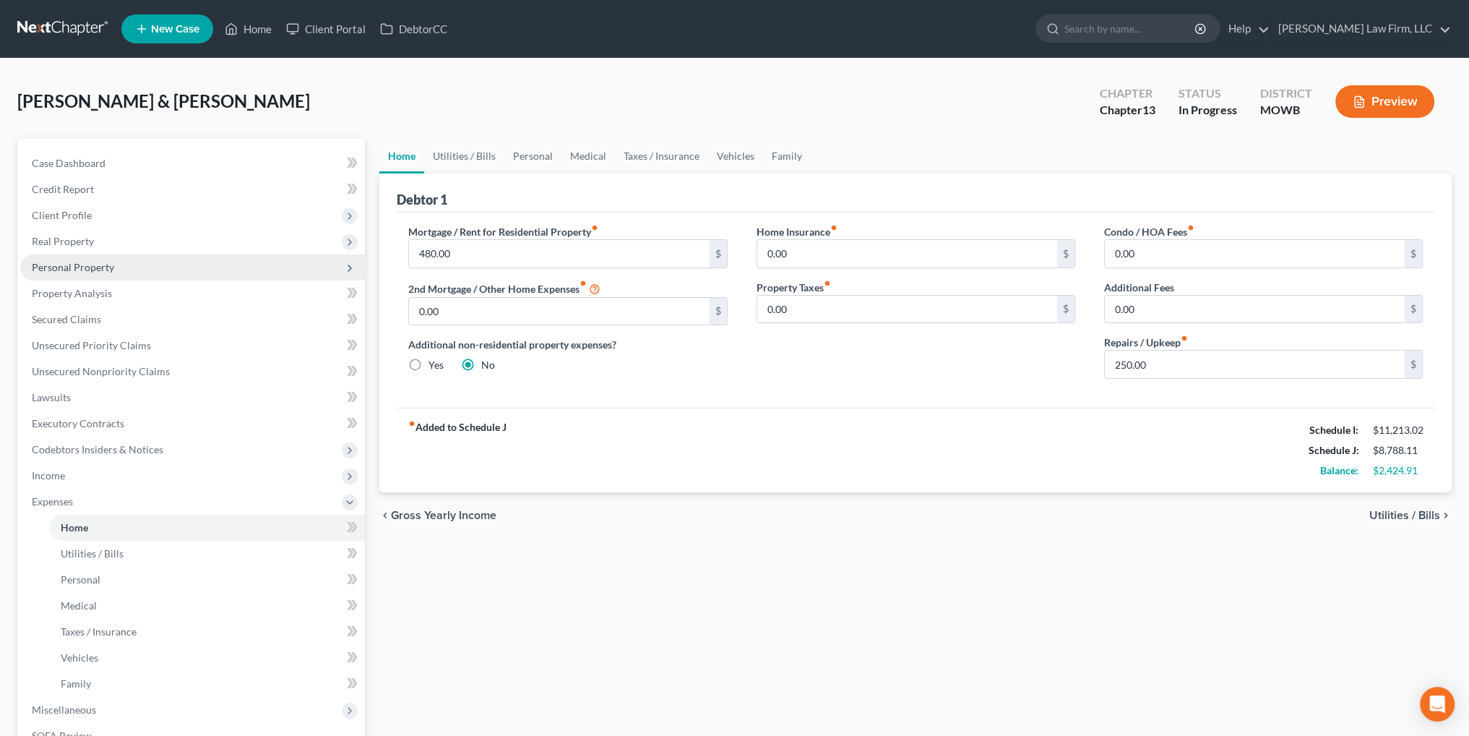
click at [70, 264] on span "Personal Property" at bounding box center [73, 267] width 82 height 12
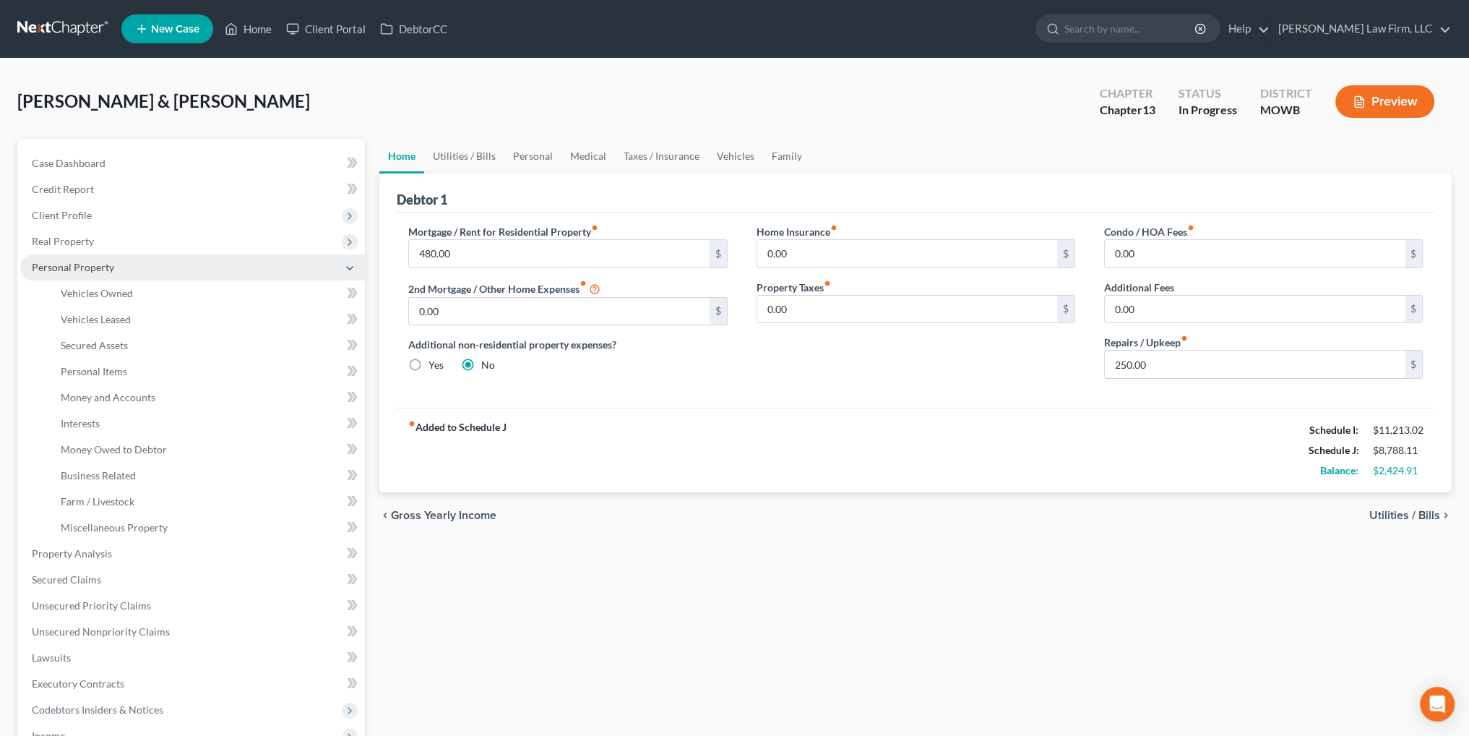
click at [80, 278] on span "Personal Property" at bounding box center [192, 267] width 345 height 26
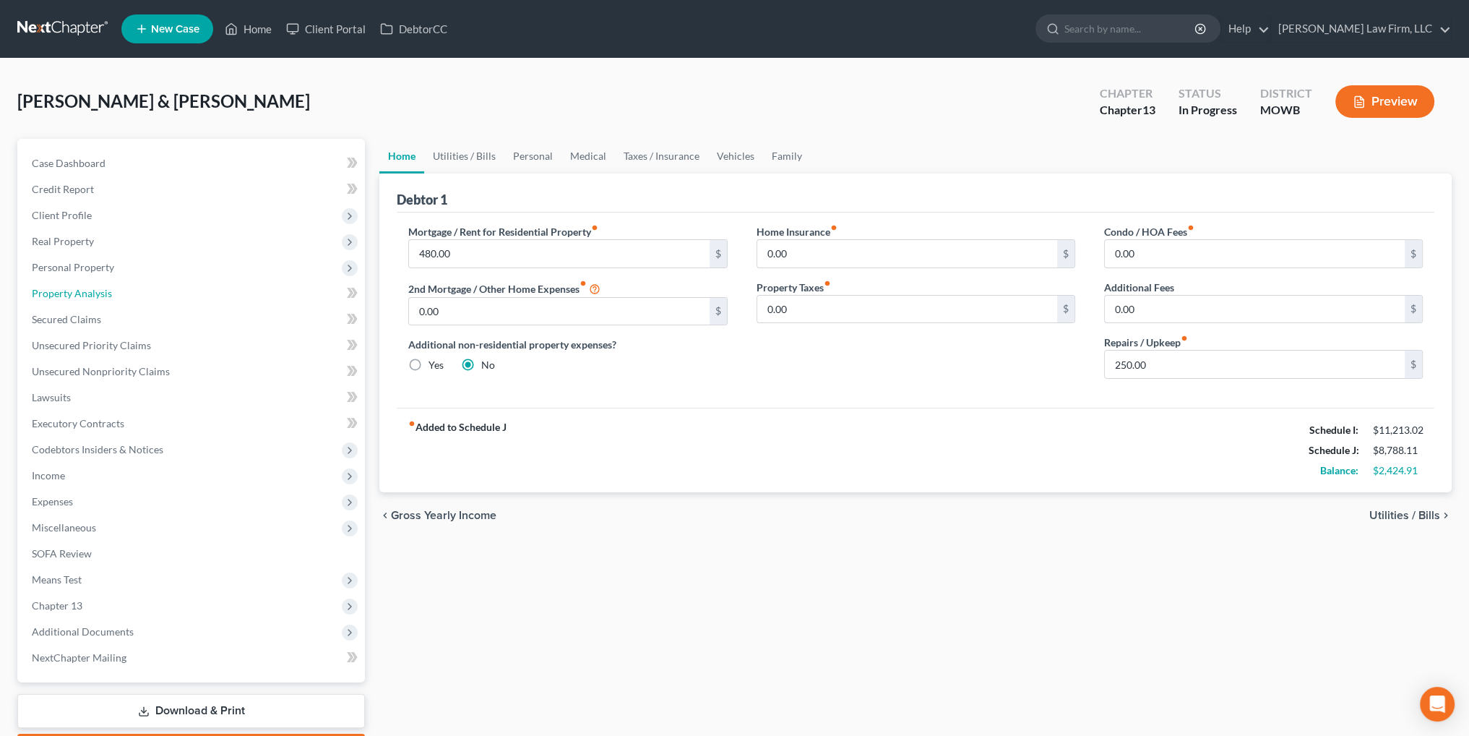
click at [84, 287] on span "Property Analysis" at bounding box center [72, 293] width 80 height 12
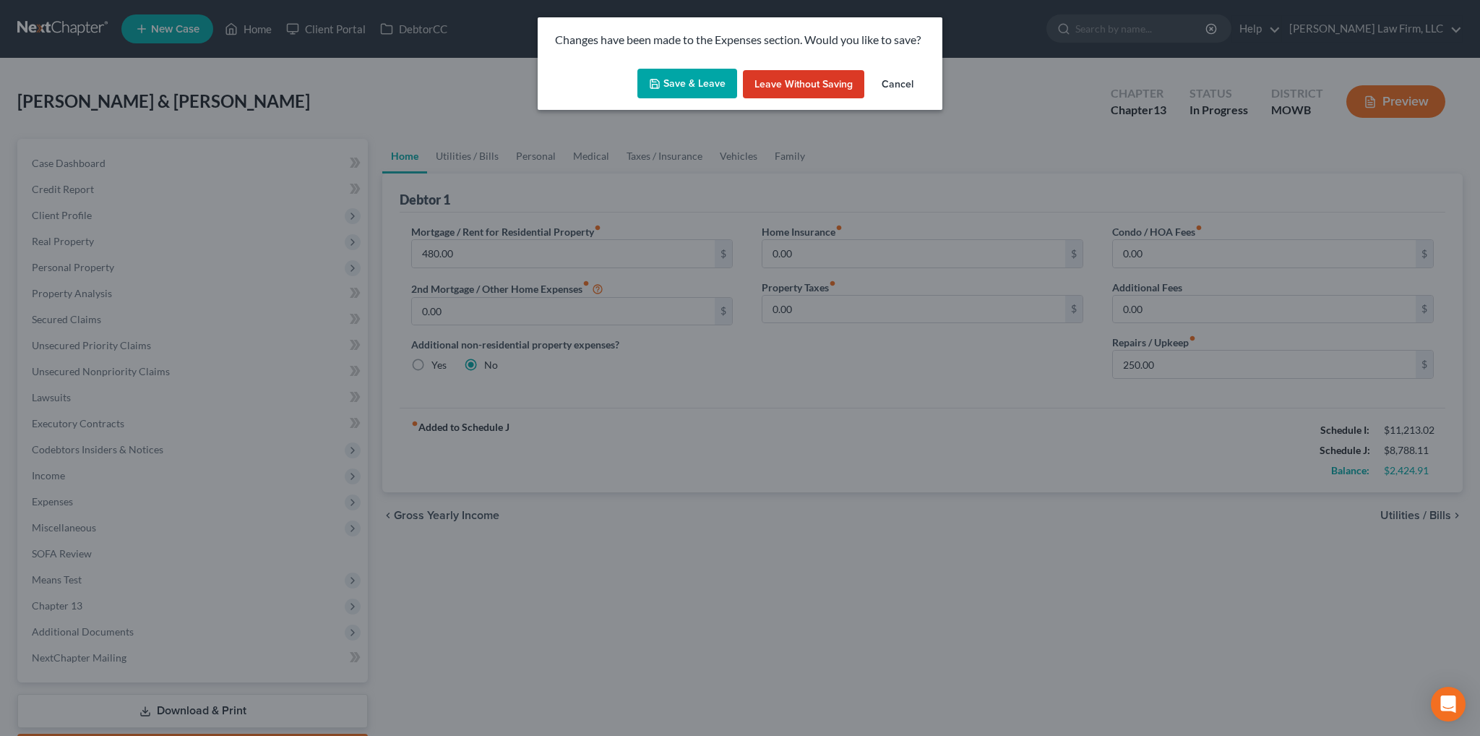
click at [679, 87] on button "Save & Leave" at bounding box center [687, 84] width 100 height 30
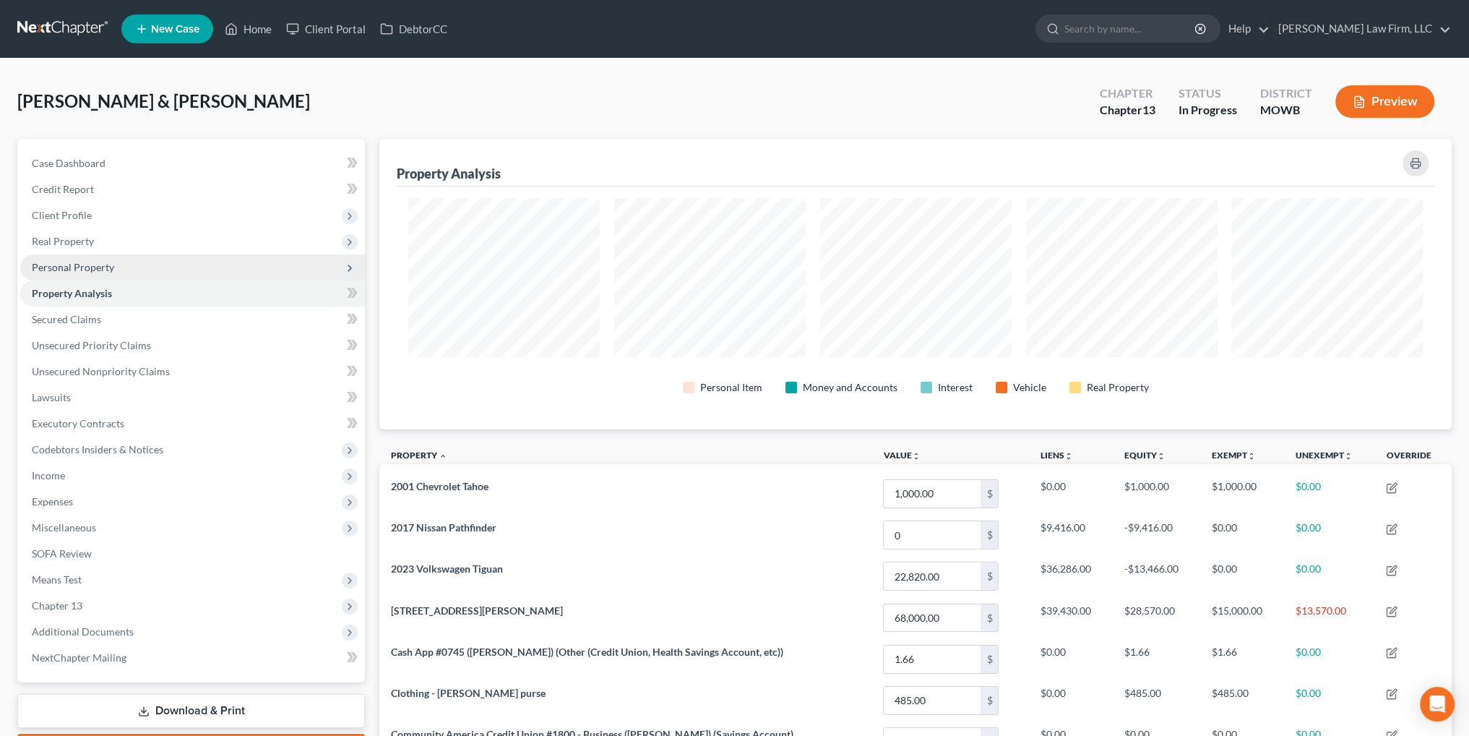
scroll to position [291, 1072]
click at [64, 262] on span "Personal Property" at bounding box center [73, 267] width 82 height 12
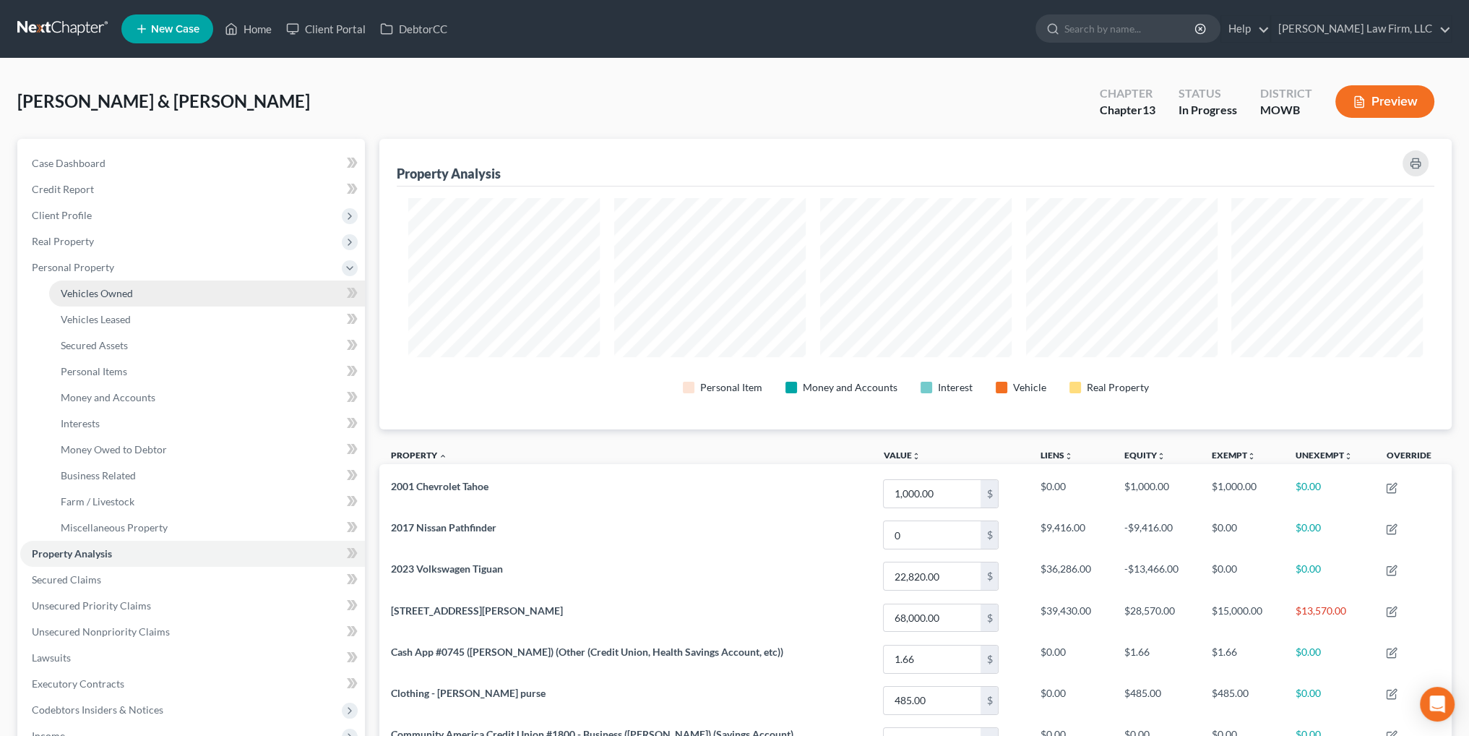
click at [108, 291] on span "Vehicles Owned" at bounding box center [97, 293] width 72 height 12
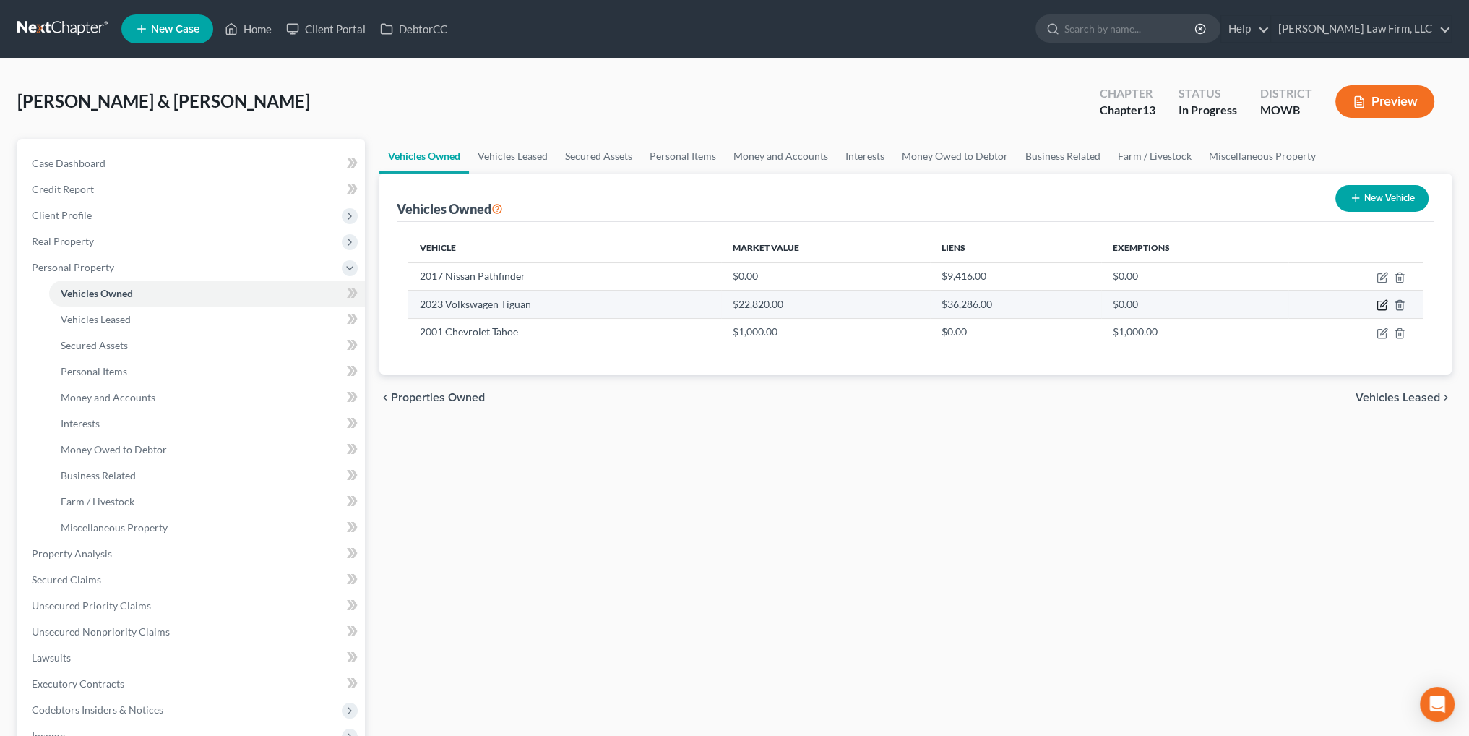
click at [1381, 301] on icon "button" at bounding box center [1383, 305] width 12 height 12
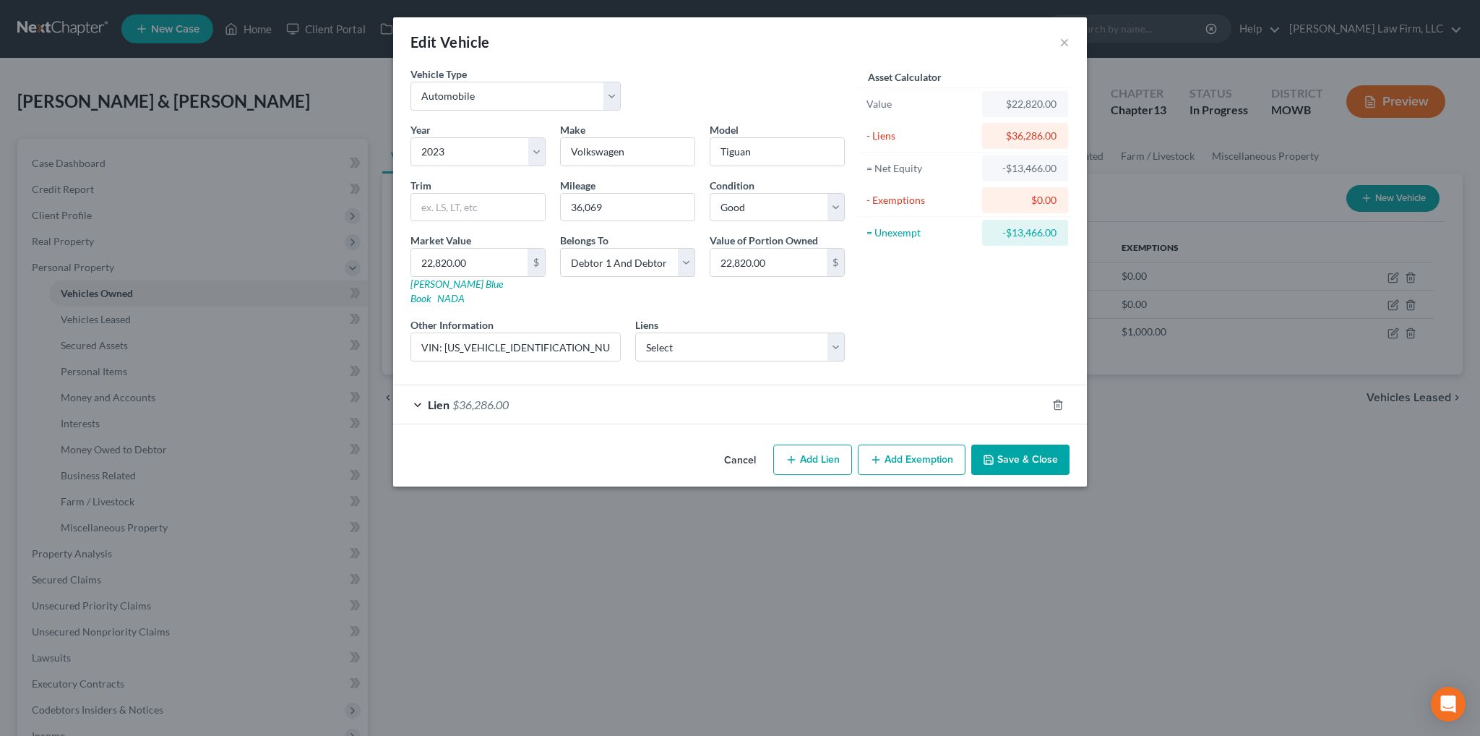
click at [396, 385] on div "Lien $36,286.00" at bounding box center [719, 404] width 653 height 38
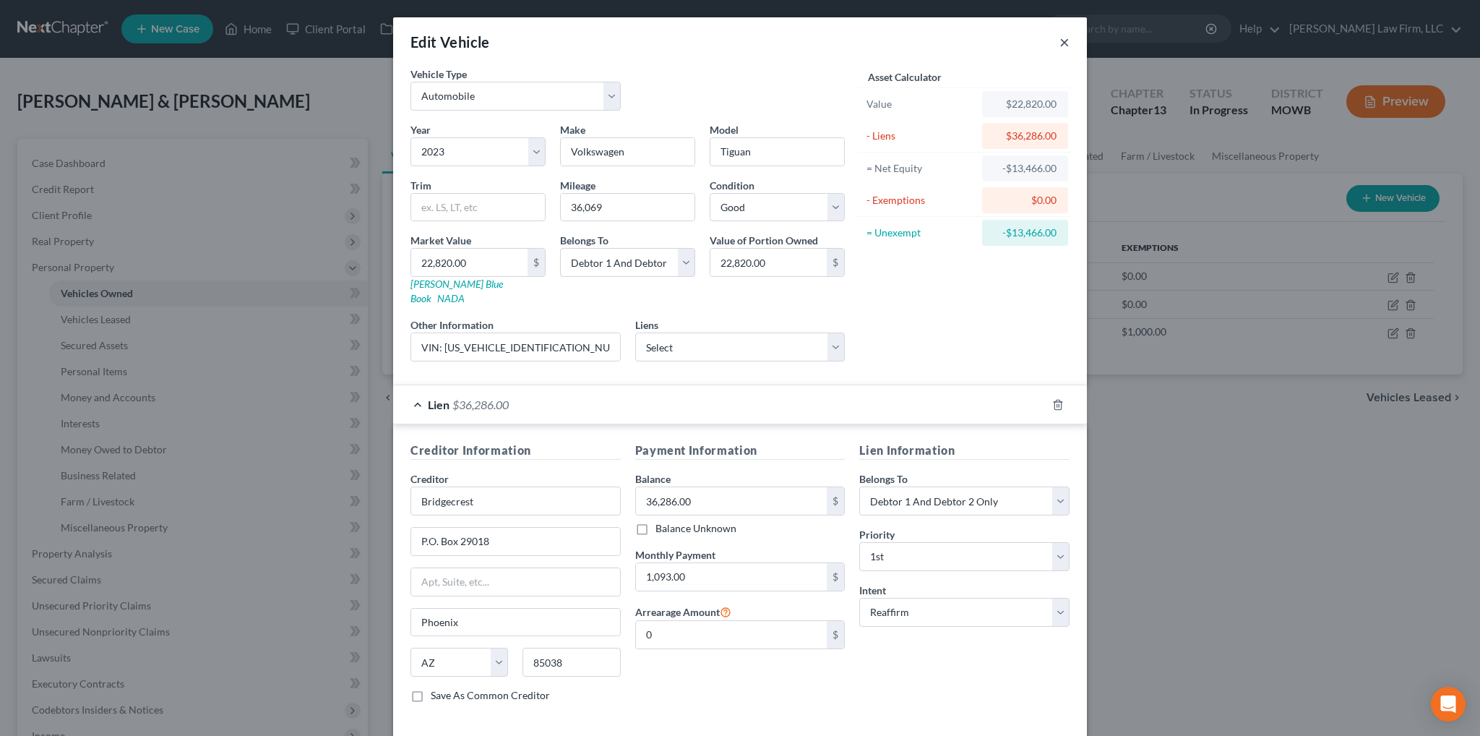
click at [1060, 46] on button "×" at bounding box center [1065, 41] width 10 height 17
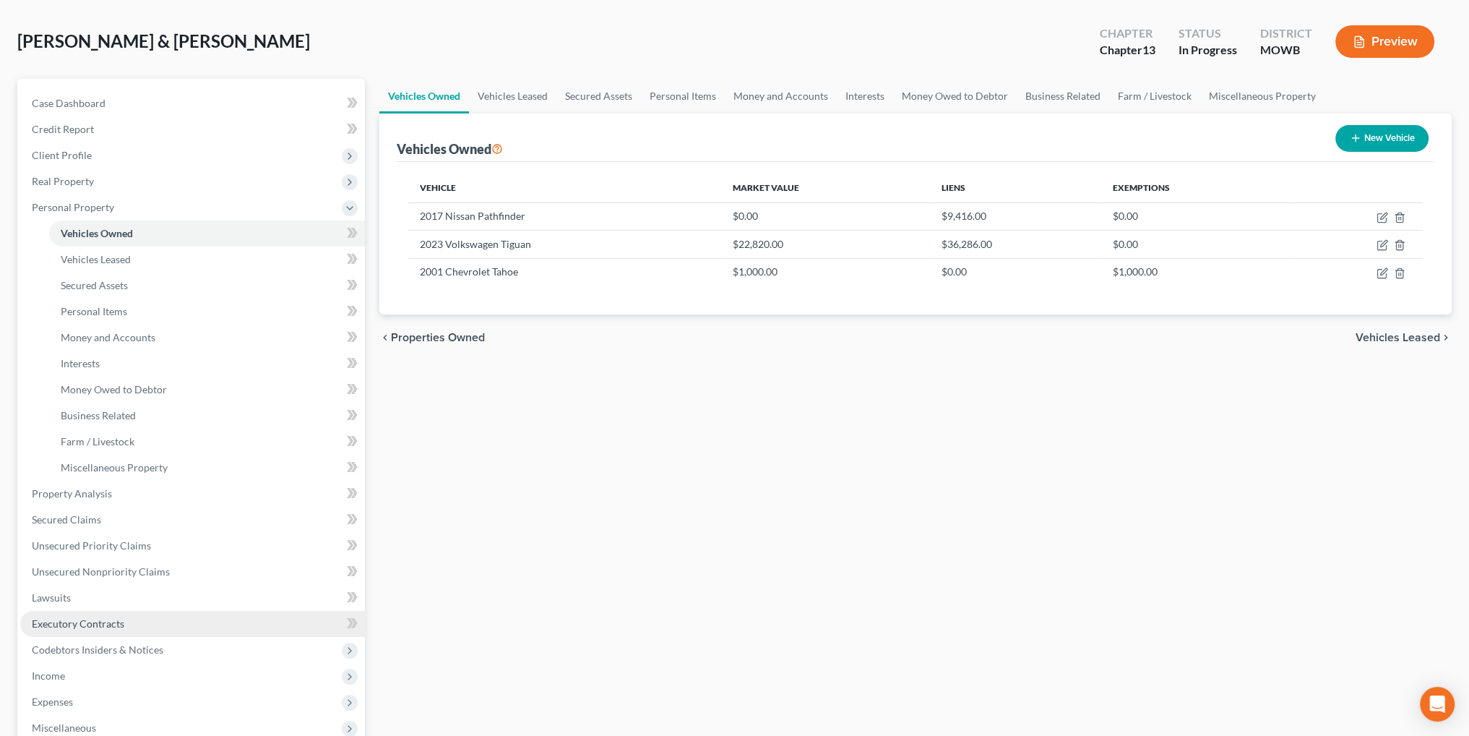
scroll to position [145, 0]
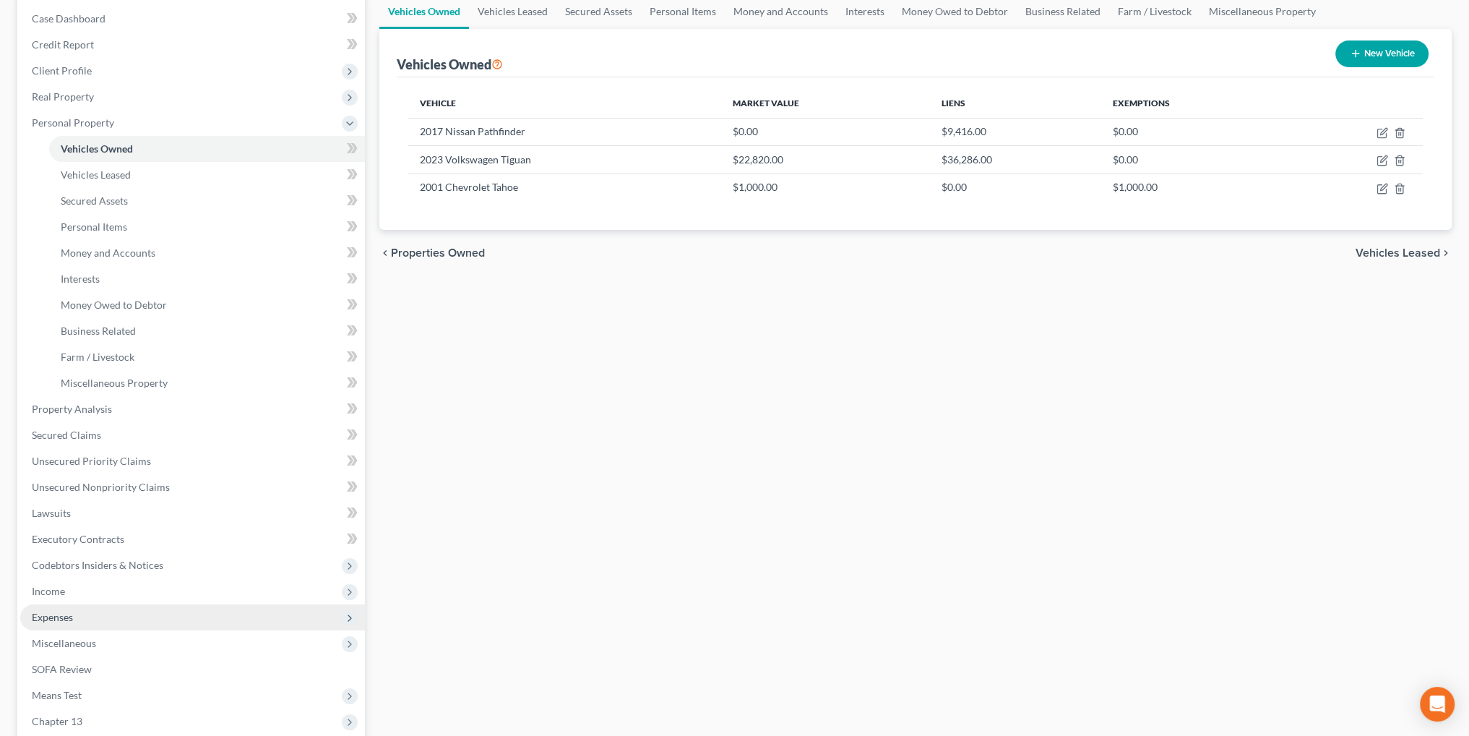
click at [55, 620] on span "Expenses" at bounding box center [52, 617] width 41 height 12
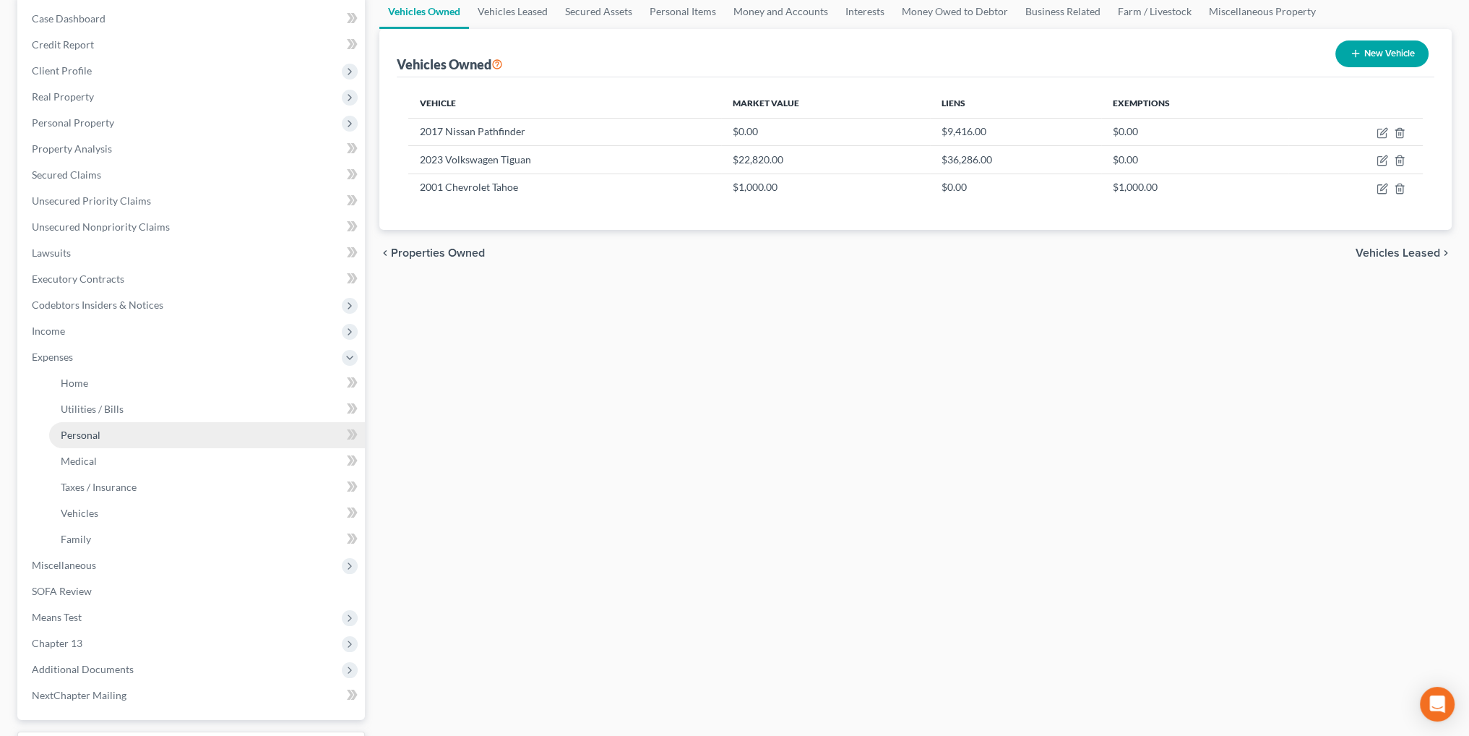
click at [84, 431] on span "Personal" at bounding box center [81, 435] width 40 height 12
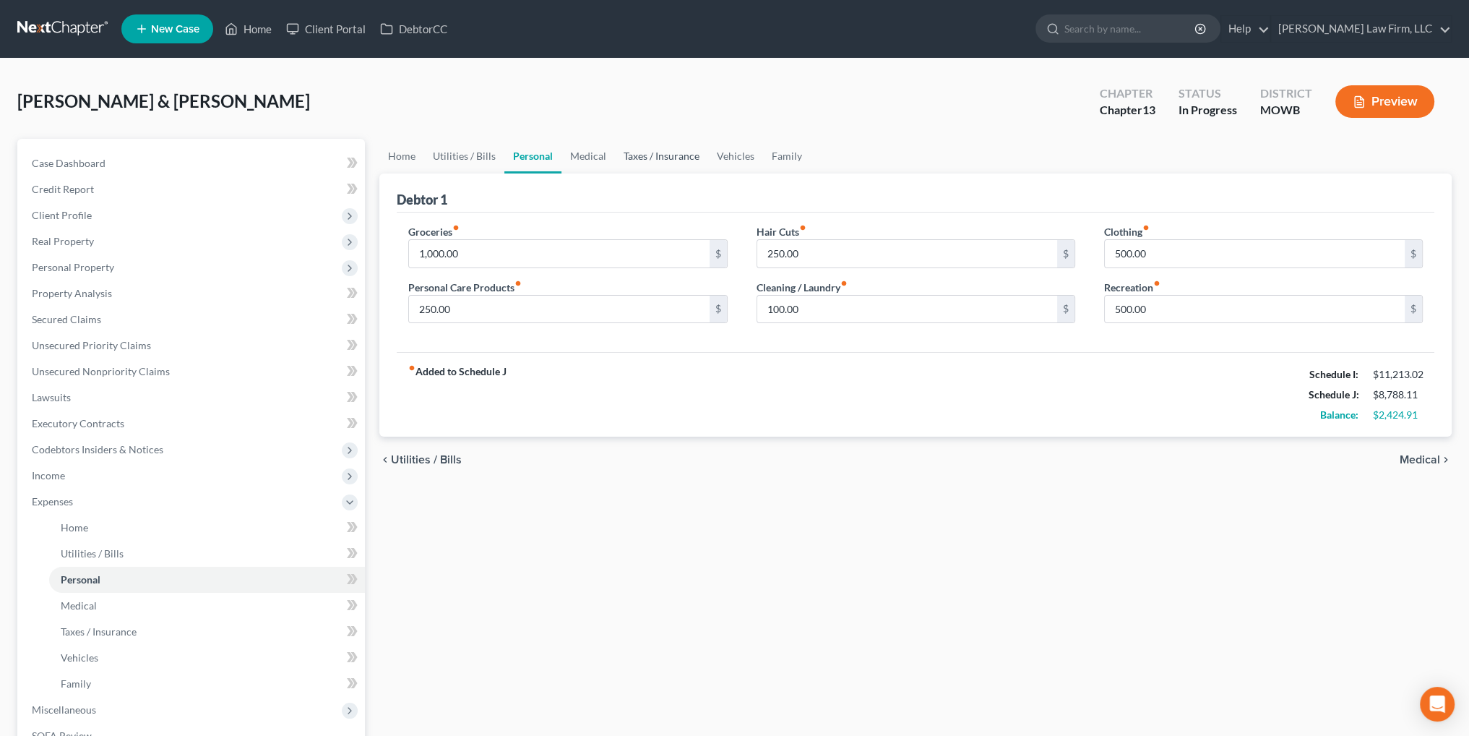
click at [655, 156] on link "Taxes / Insurance" at bounding box center [661, 156] width 93 height 35
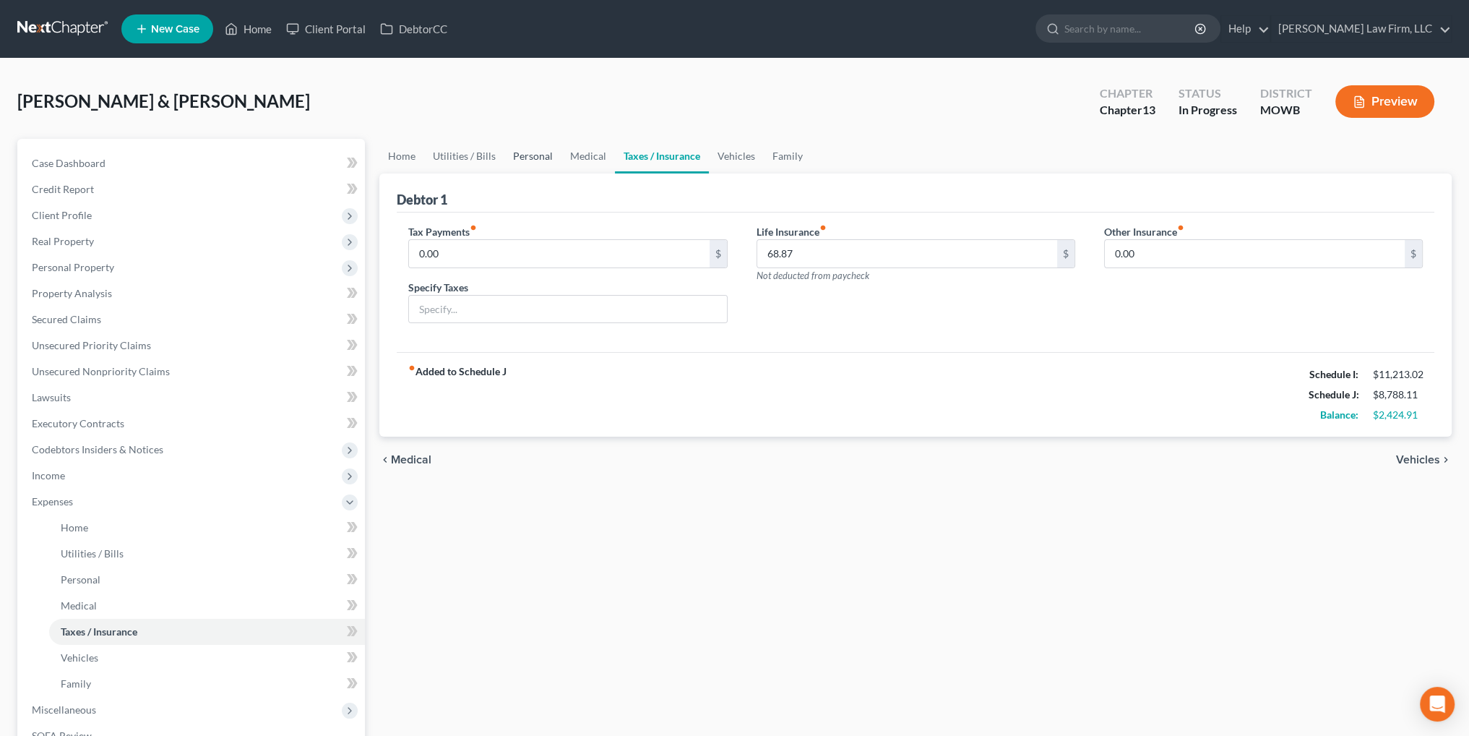
click at [535, 157] on link "Personal" at bounding box center [532, 156] width 57 height 35
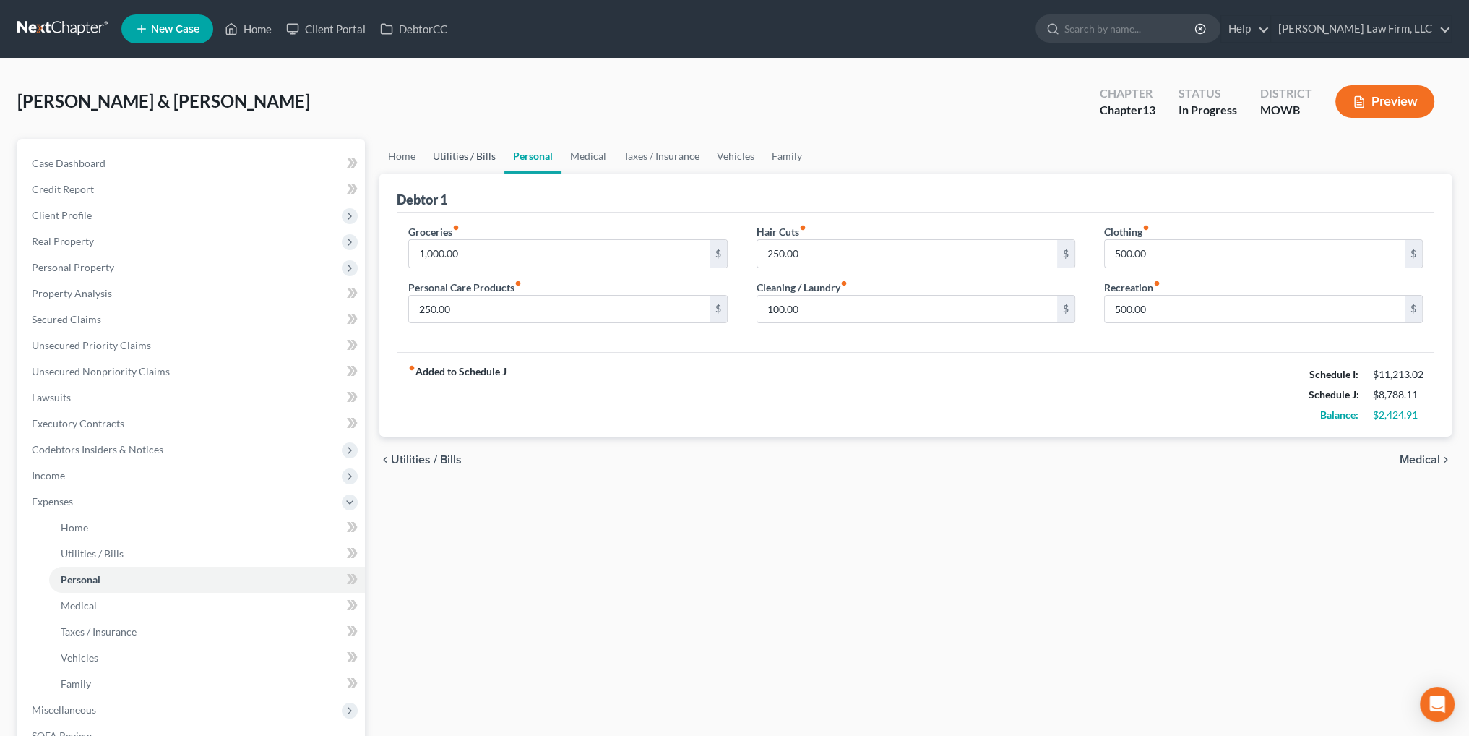
click at [473, 157] on link "Utilities / Bills" at bounding box center [464, 156] width 80 height 35
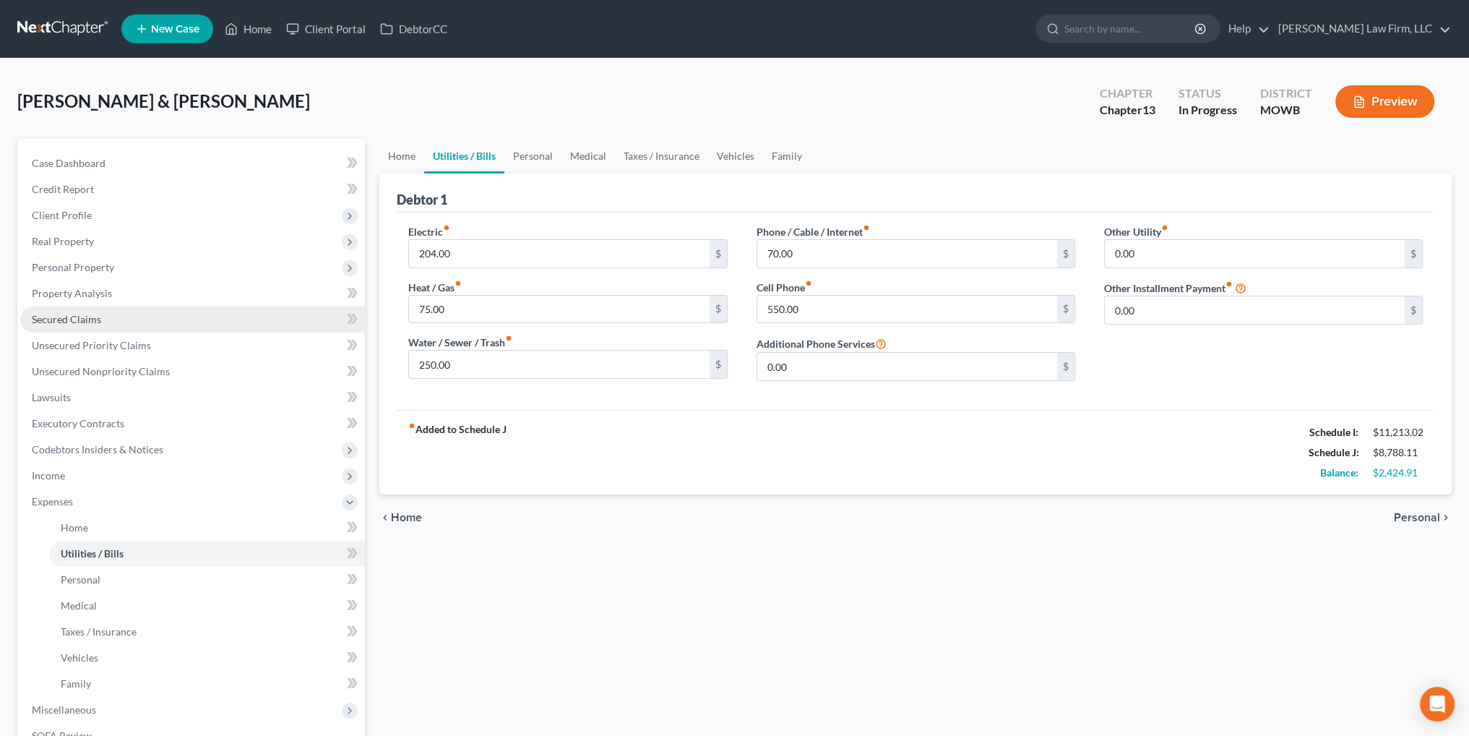
click at [57, 322] on span "Secured Claims" at bounding box center [66, 319] width 69 height 12
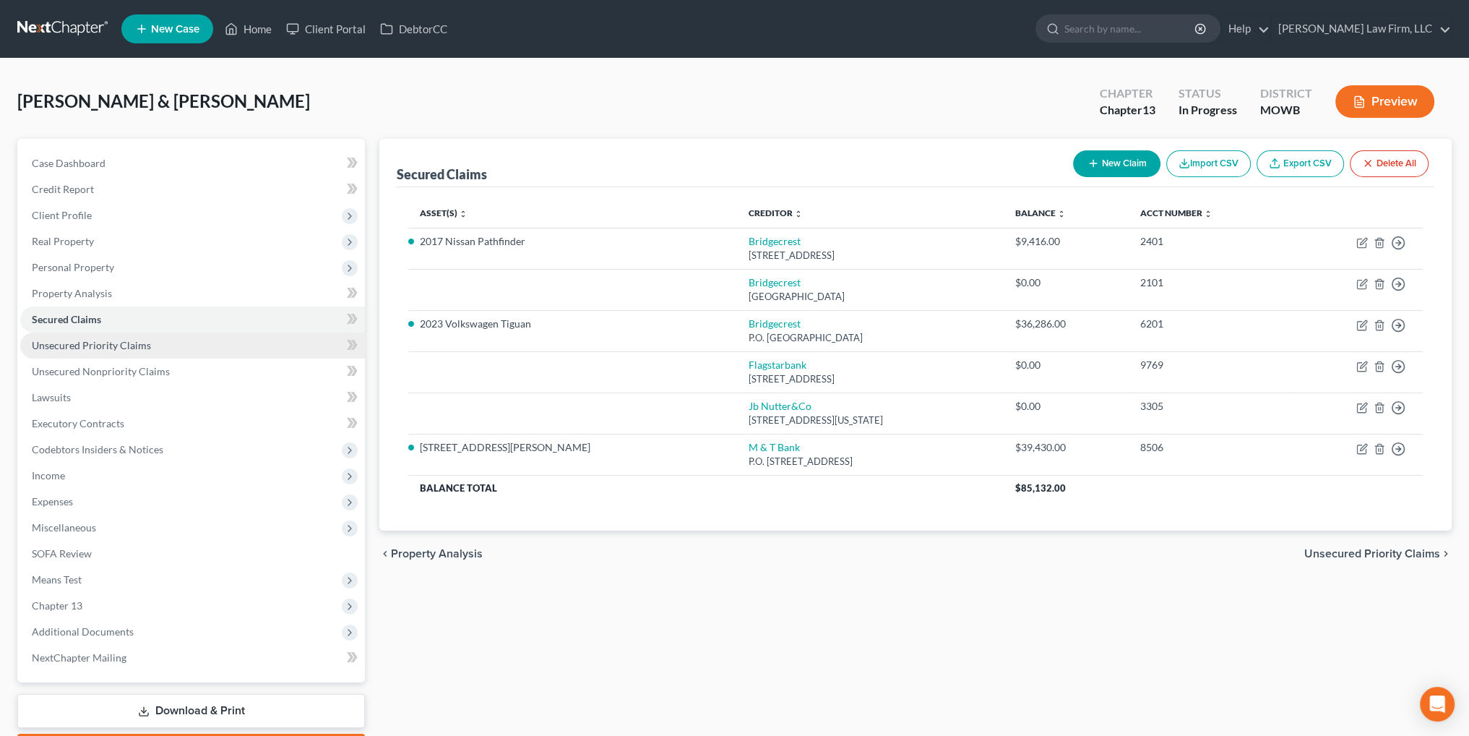
click at [77, 342] on span "Unsecured Priority Claims" at bounding box center [91, 345] width 119 height 12
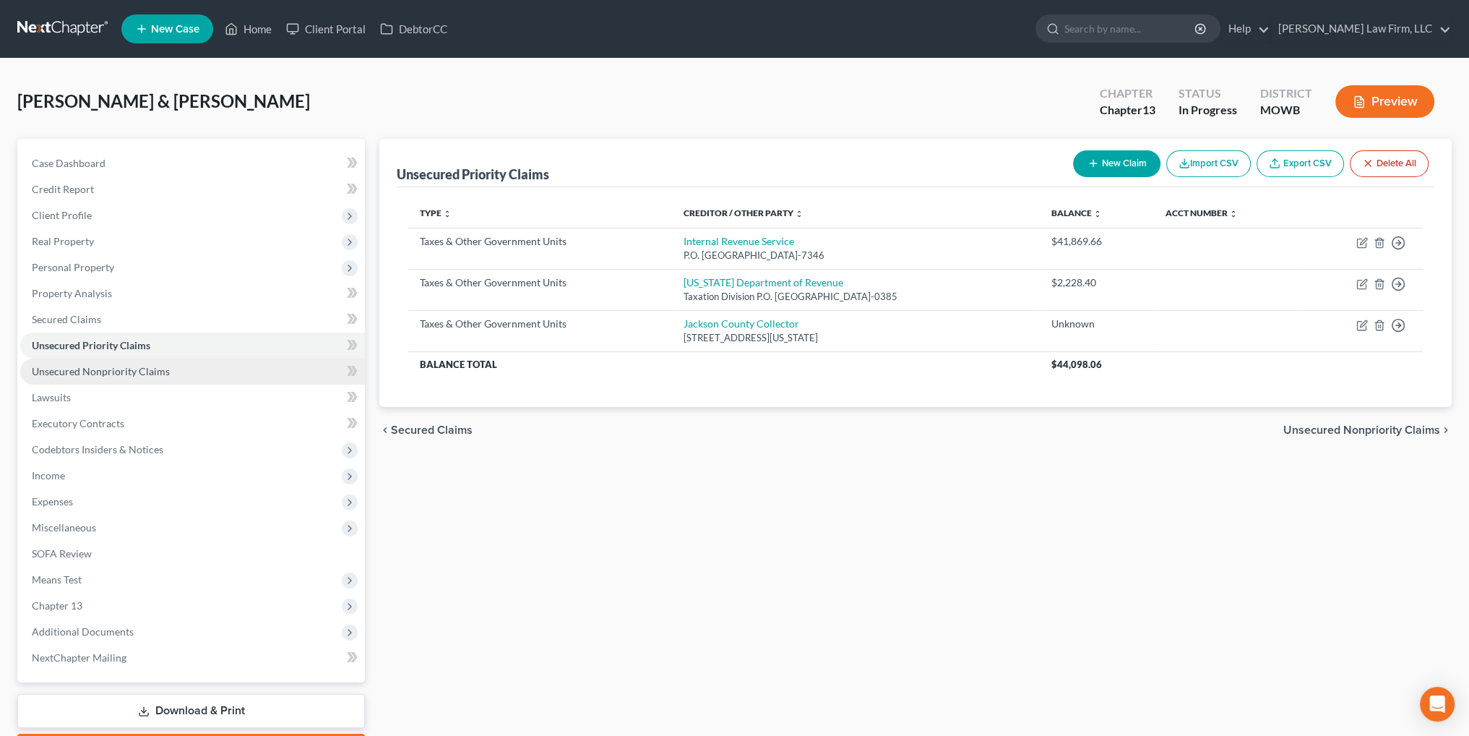
click at [77, 371] on span "Unsecured Nonpriority Claims" at bounding box center [101, 371] width 138 height 12
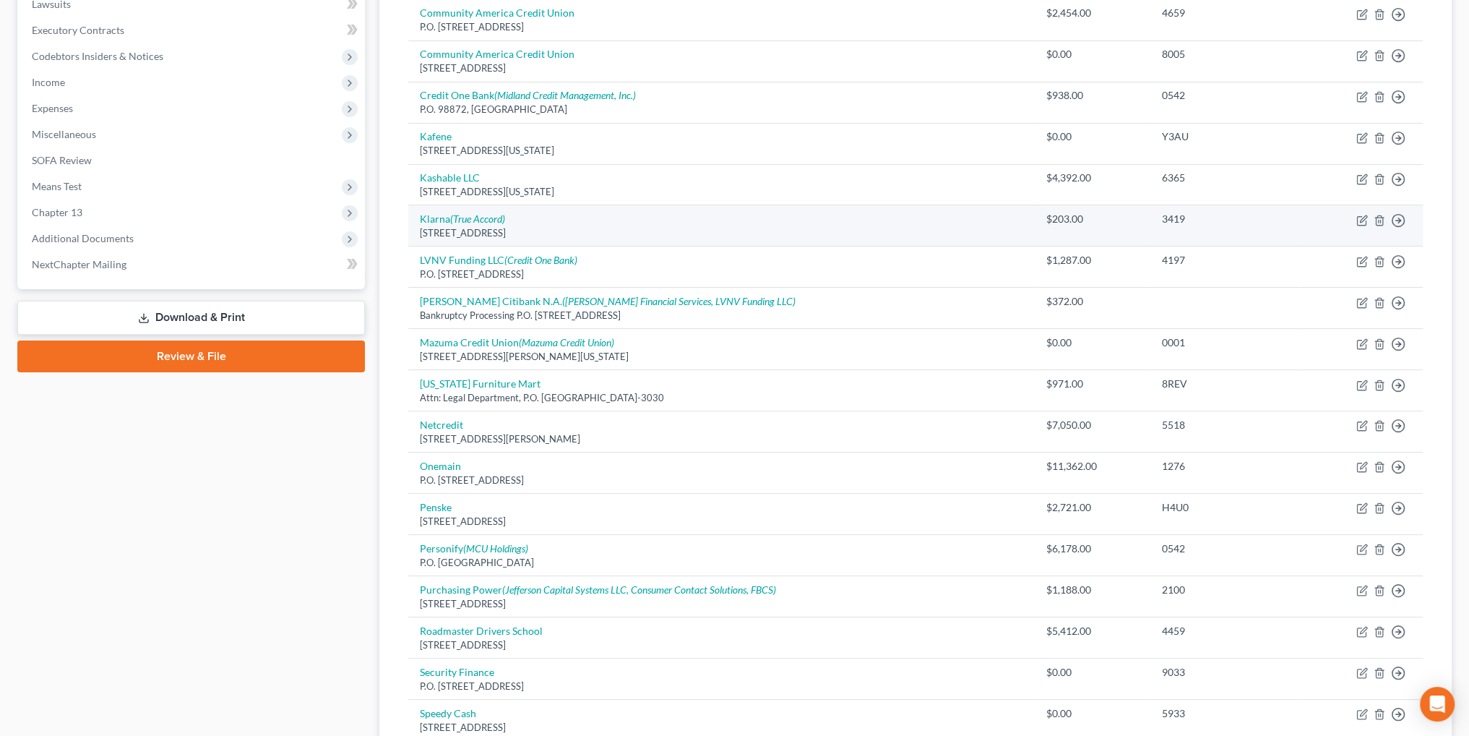
scroll to position [434, 0]
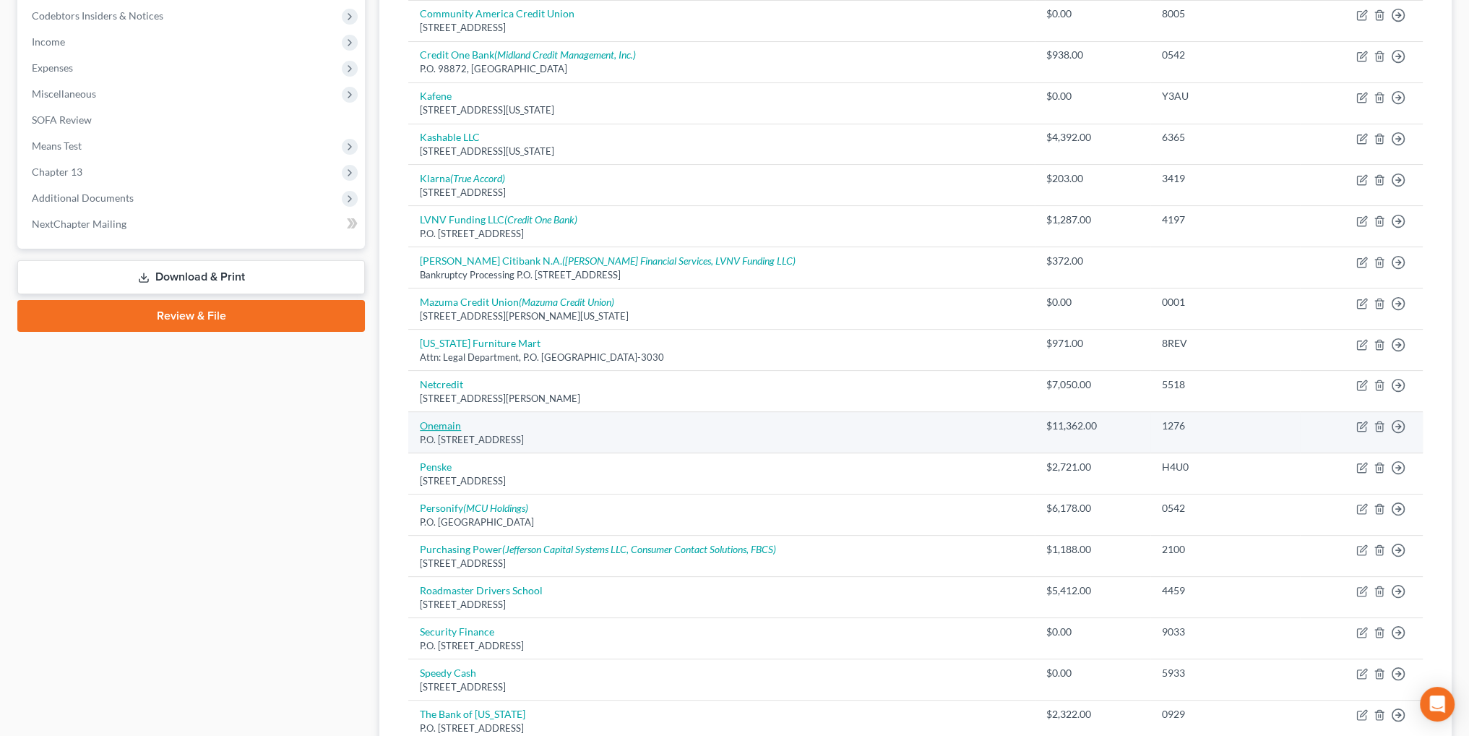
click at [444, 423] on link "Onemain" at bounding box center [440, 425] width 41 height 12
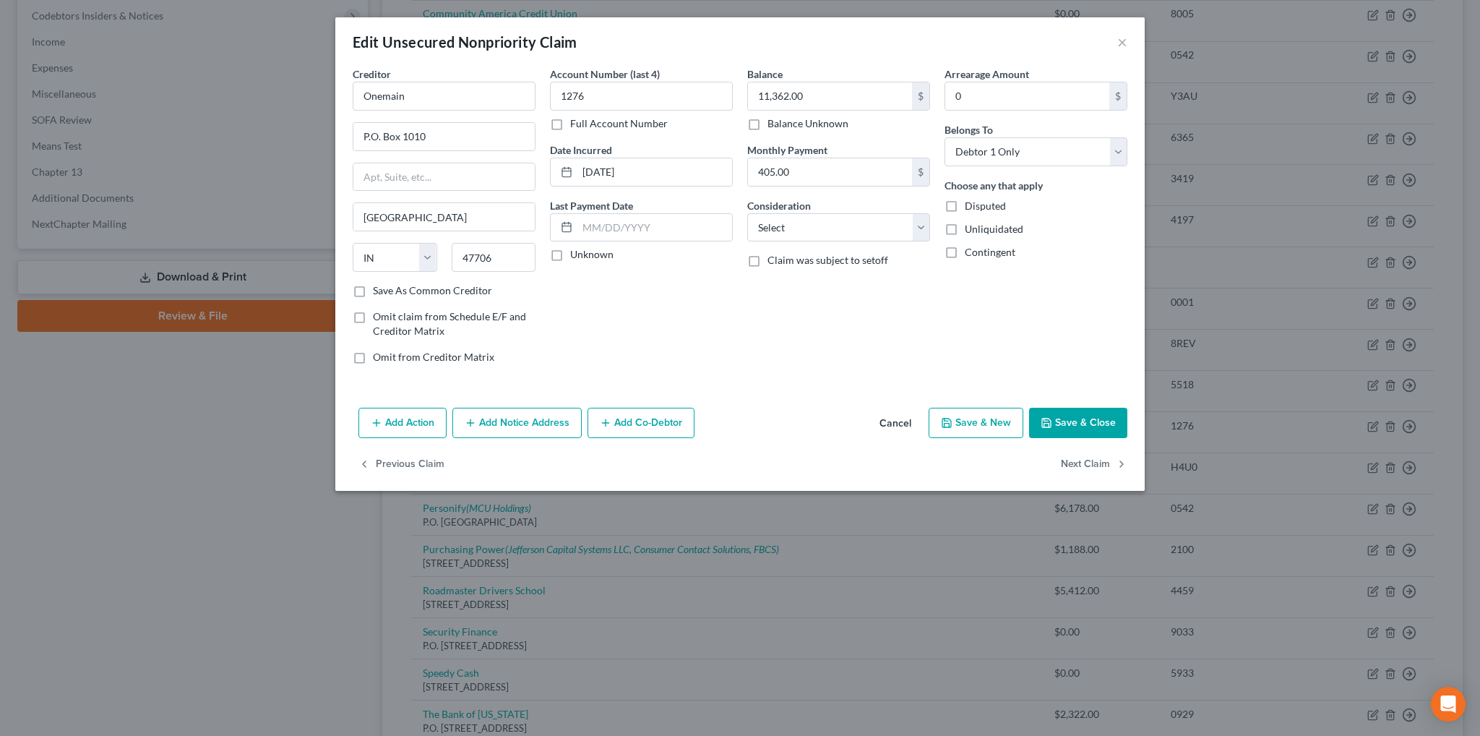
click at [514, 421] on button "Add Notice Address" at bounding box center [516, 423] width 129 height 30
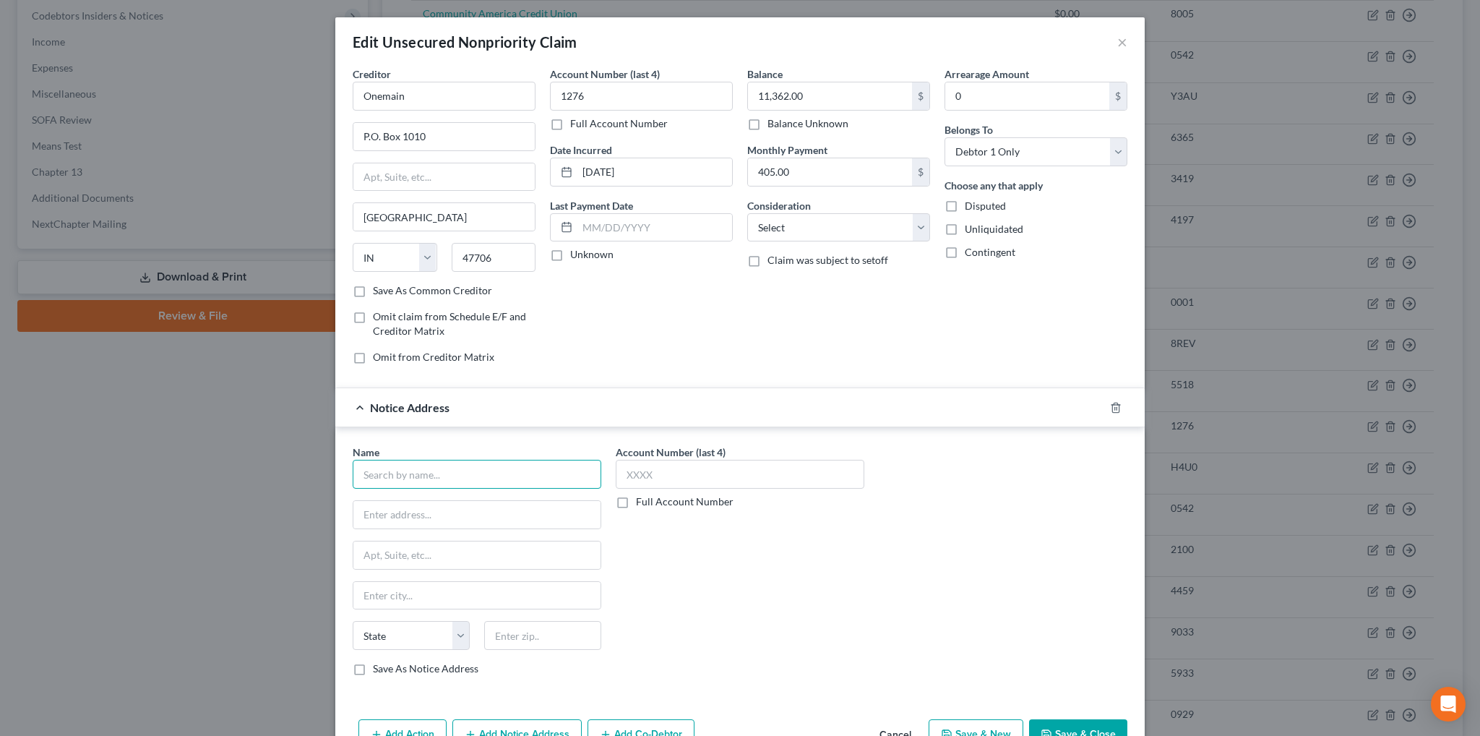
click at [420, 475] on input "text" at bounding box center [477, 474] width 249 height 29
click at [916, 226] on select "Select Cable / Satellite Services Collection Agency Credit Card Debt Debt Couns…" at bounding box center [838, 227] width 183 height 29
click at [747, 213] on select "Select Cable / Satellite Services Collection Agency Credit Card Debt Debt Couns…" at bounding box center [838, 227] width 183 height 29
click at [1084, 729] on button "Save & Close" at bounding box center [1078, 734] width 98 height 30
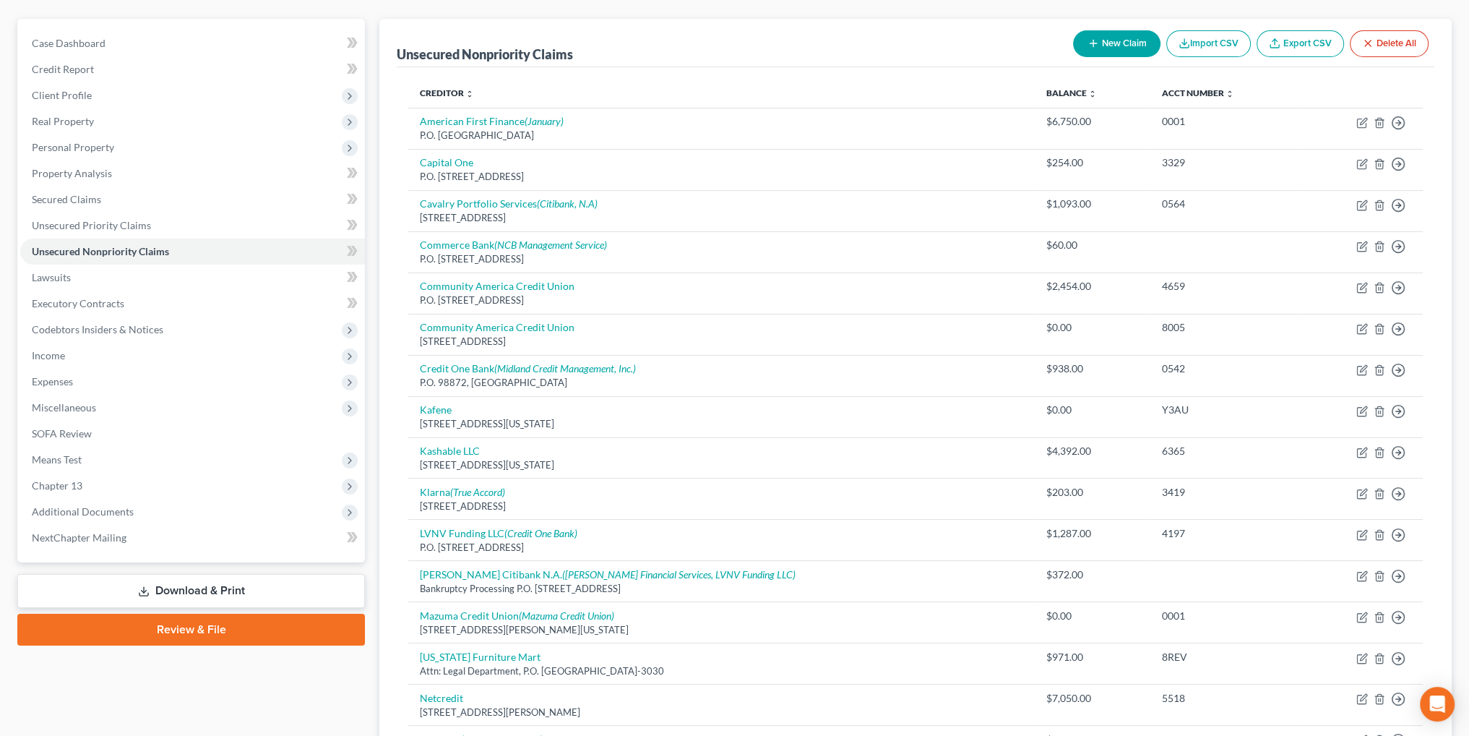
scroll to position [0, 0]
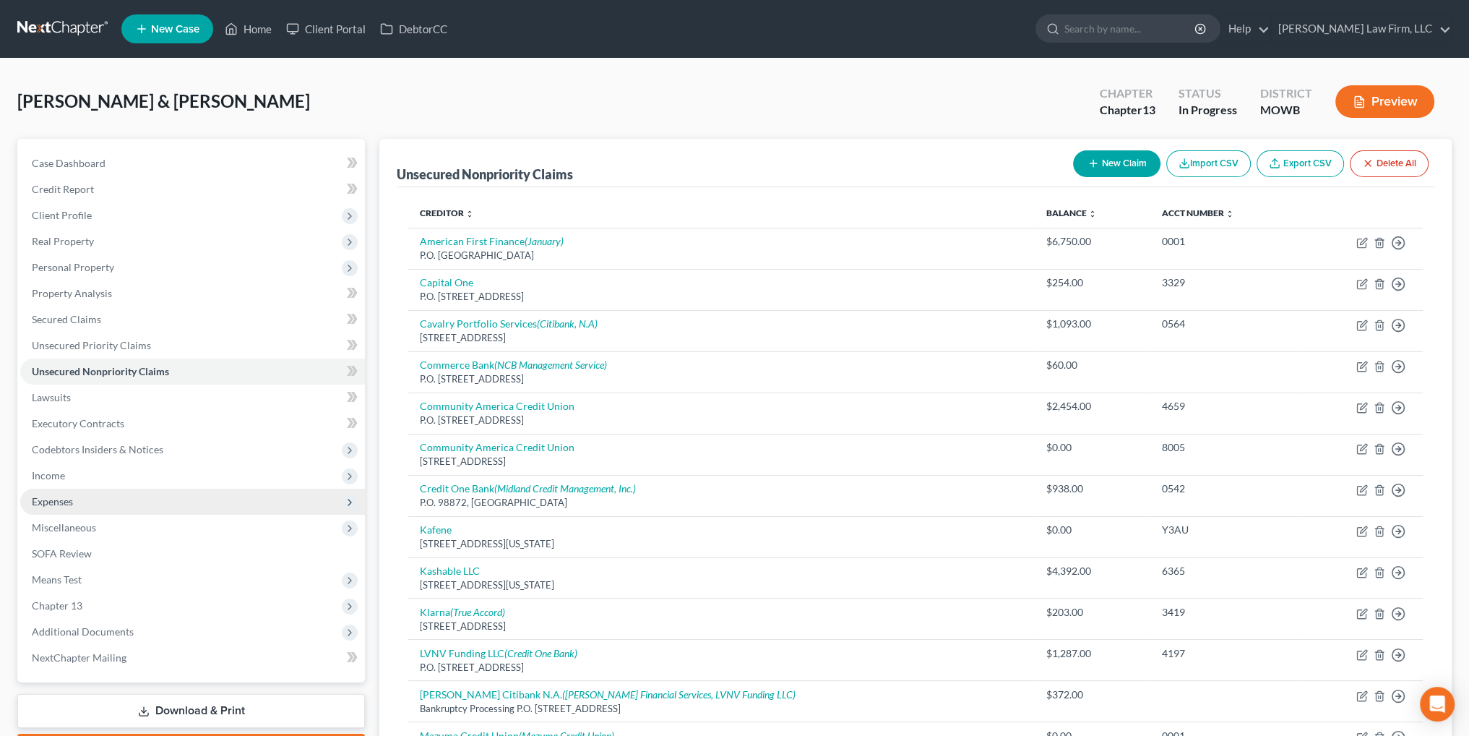
click at [58, 504] on span "Expenses" at bounding box center [52, 501] width 41 height 12
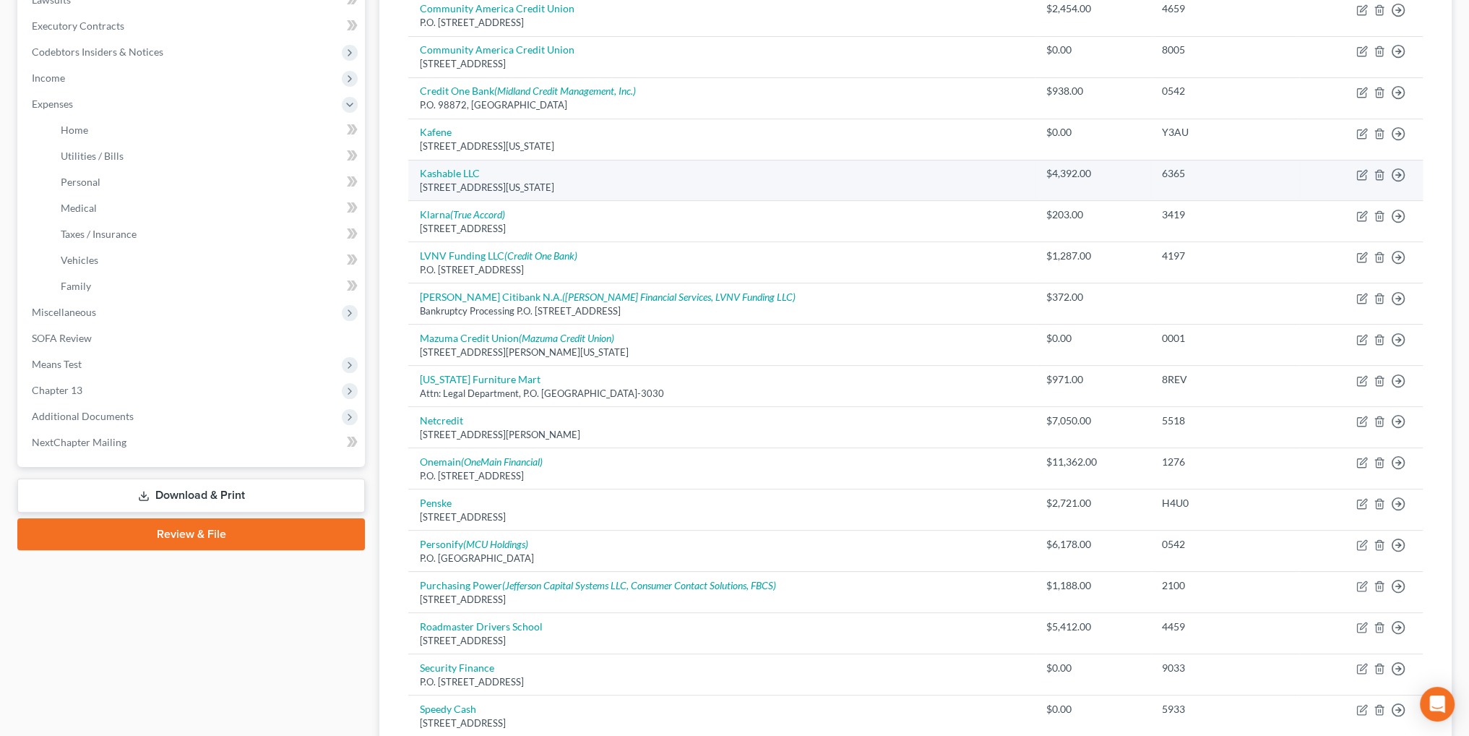
scroll to position [434, 0]
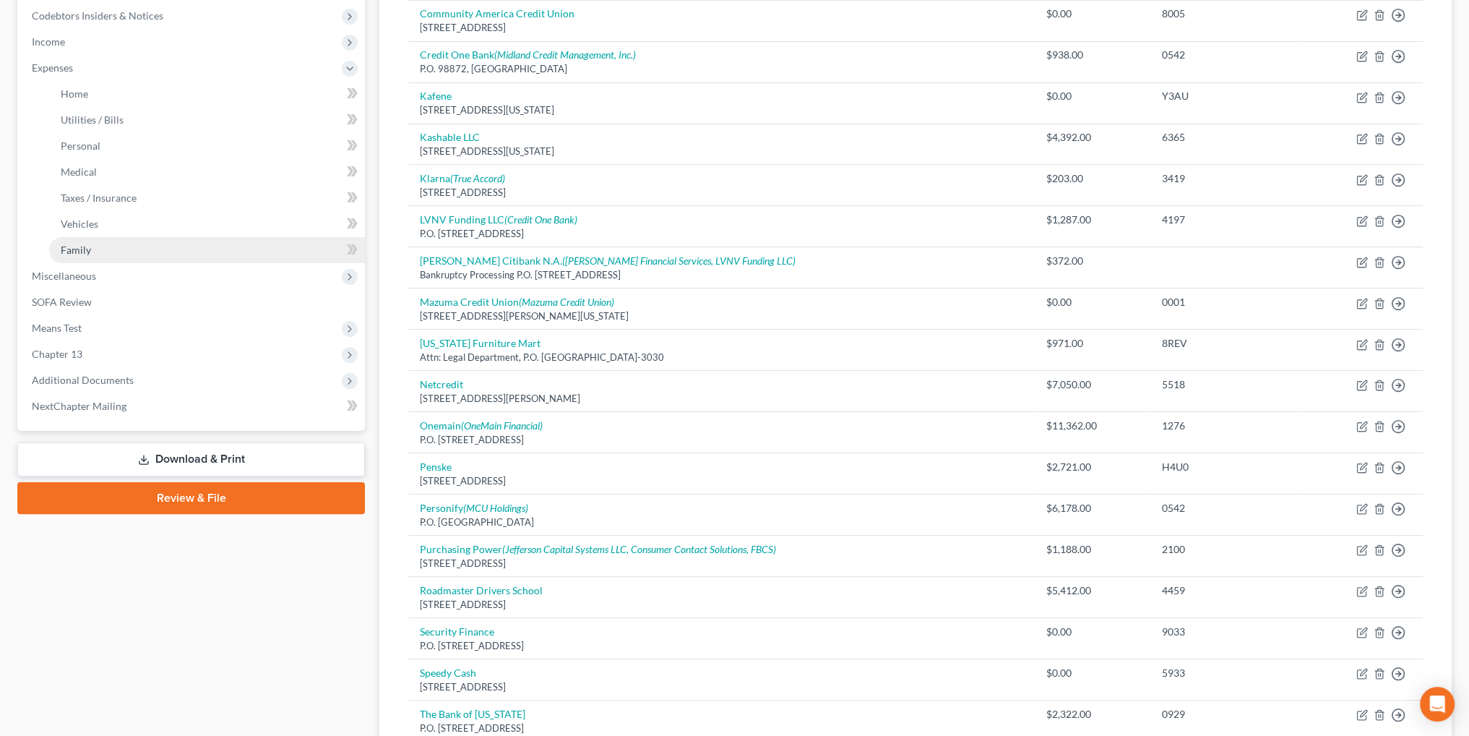
click at [71, 246] on span "Family" at bounding box center [76, 250] width 30 height 12
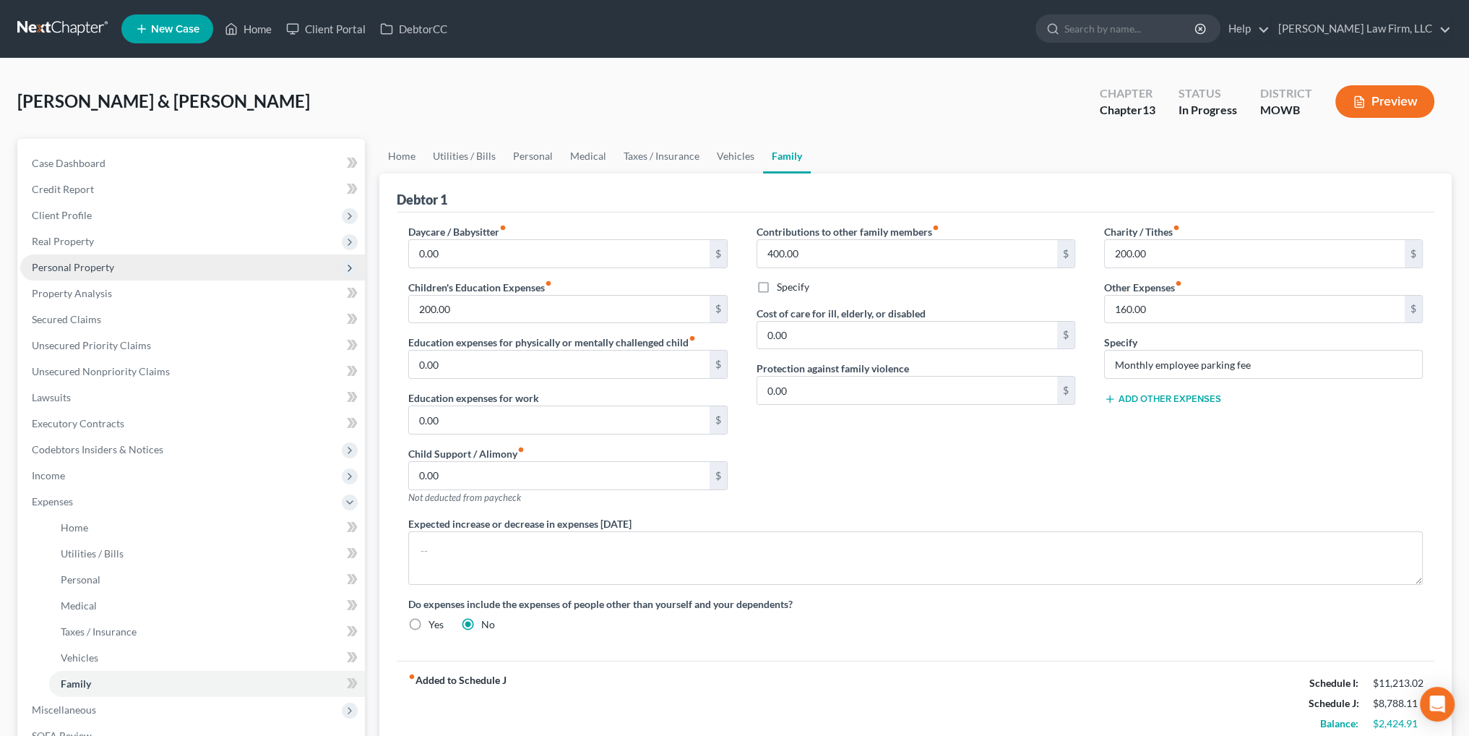
click at [79, 270] on span "Personal Property" at bounding box center [73, 267] width 82 height 12
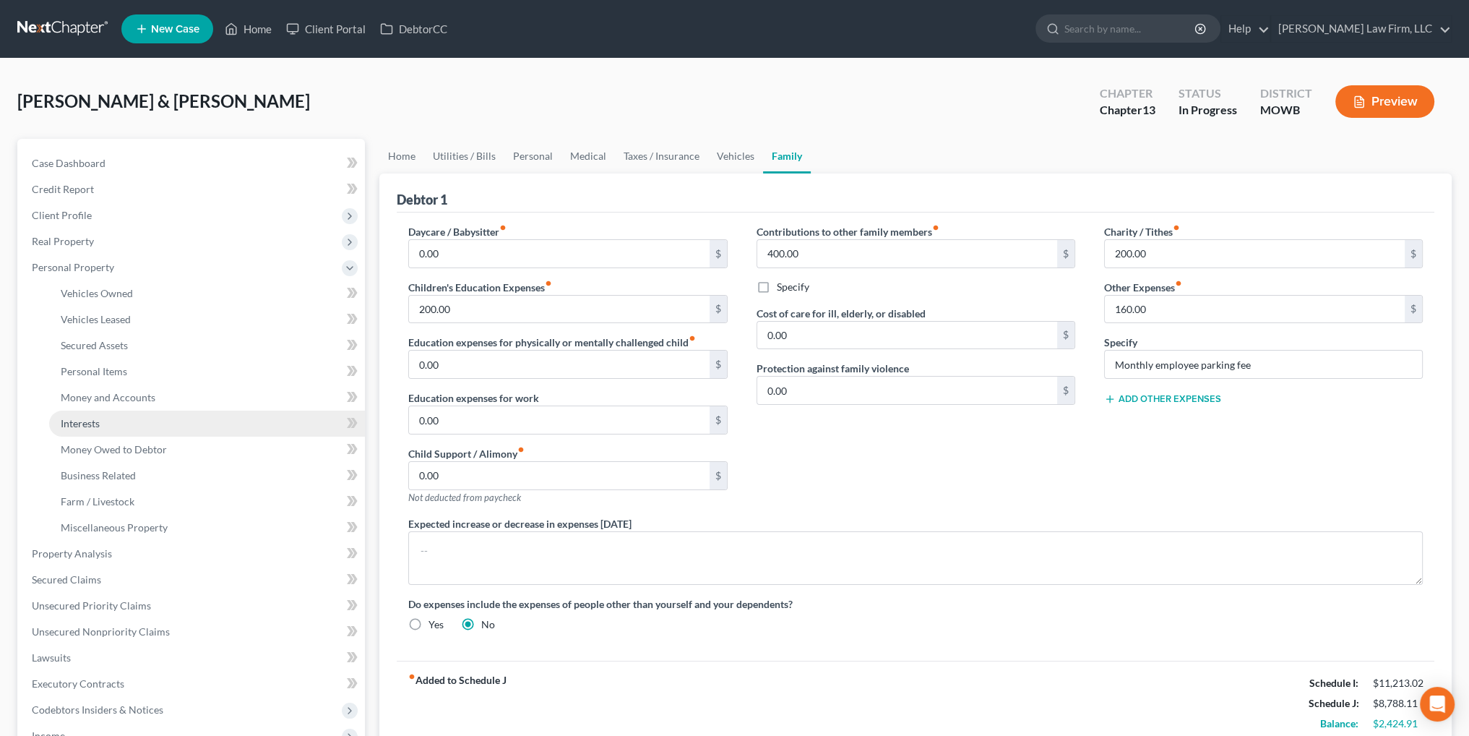
click at [84, 429] on span "Interests" at bounding box center [80, 423] width 39 height 12
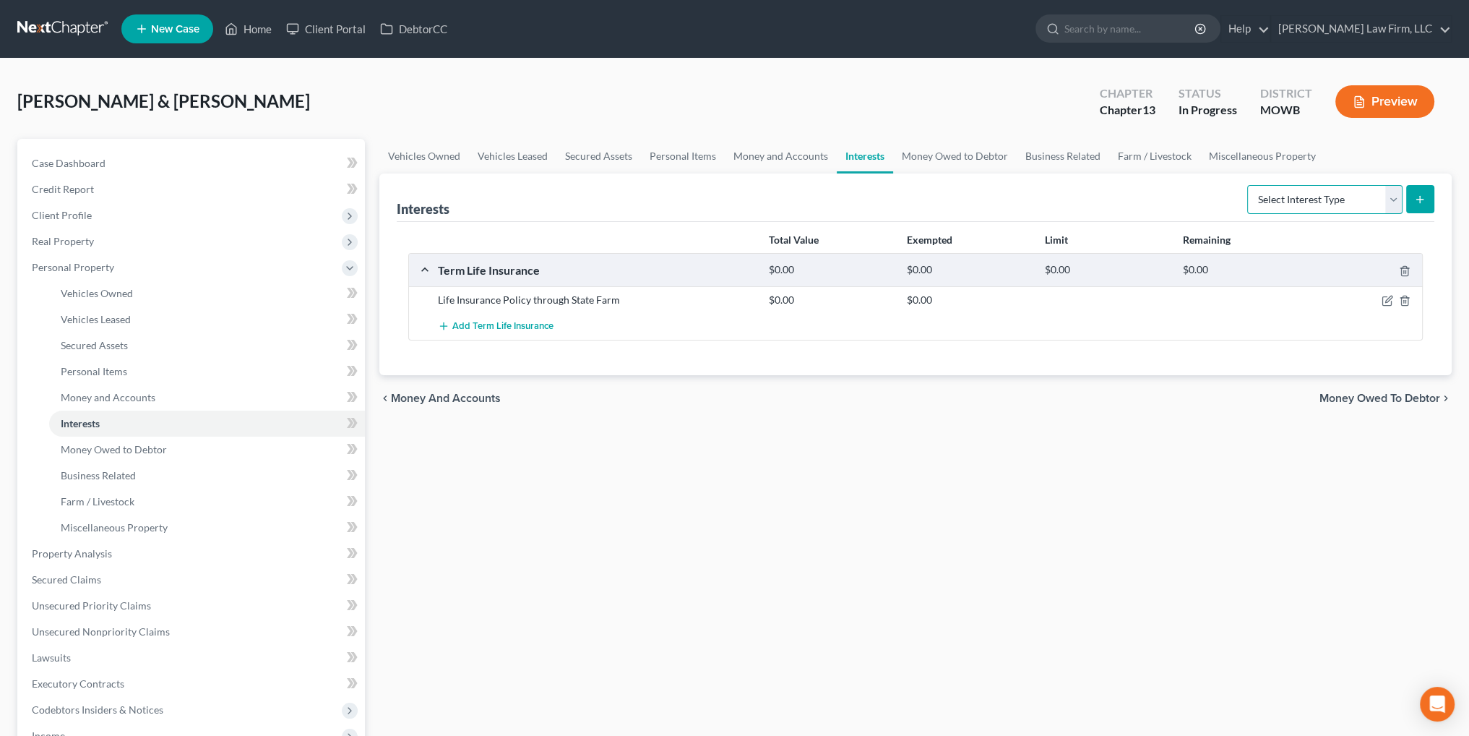
click at [1393, 198] on select "Select Interest Type 401K Annuity Bond Education IRA Government Bond Government…" at bounding box center [1324, 199] width 155 height 29
click at [789, 160] on link "Money and Accounts" at bounding box center [781, 156] width 112 height 35
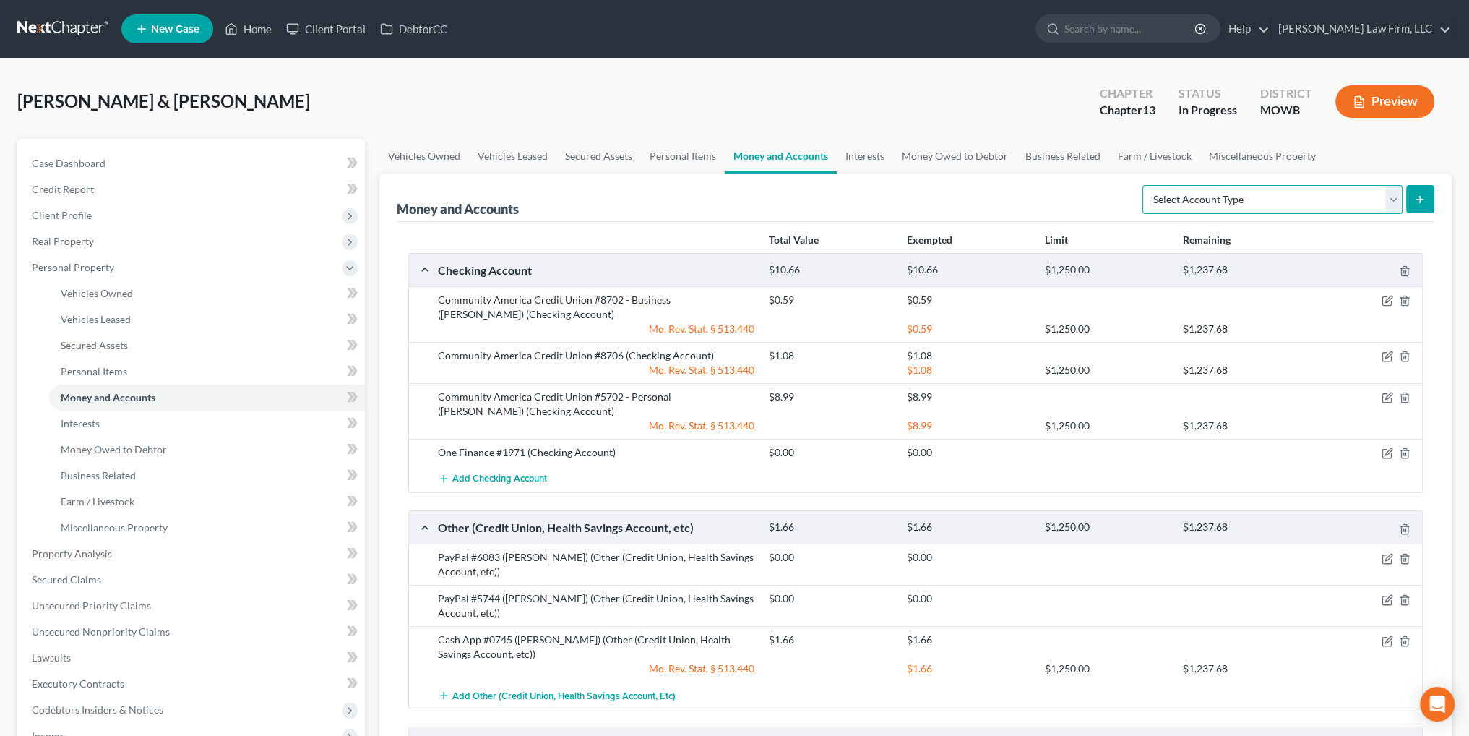
click at [1297, 200] on select "Select Account Type Brokerage Cash on Hand Certificates of Deposit Checking Acc…" at bounding box center [1273, 199] width 260 height 29
click at [869, 152] on link "Interests" at bounding box center [865, 156] width 56 height 35
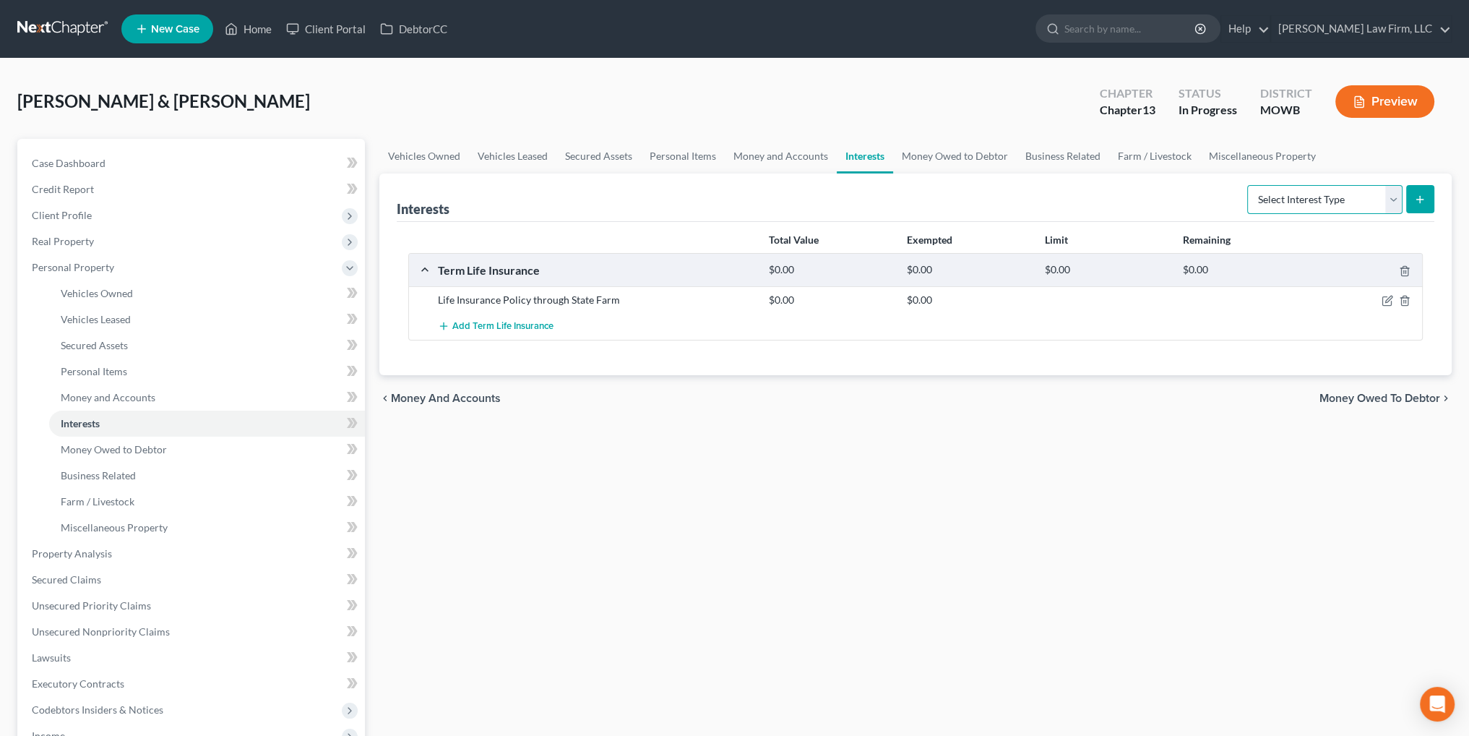
click at [1391, 200] on select "Select Interest Type 401K Annuity Bond Education IRA Government Bond Government…" at bounding box center [1324, 199] width 155 height 29
click at [1249, 185] on select "Select Interest Type 401K Annuity Bond Education IRA Government Bond Government…" at bounding box center [1324, 199] width 155 height 29
click at [1417, 202] on icon "submit" at bounding box center [1420, 200] width 12 height 12
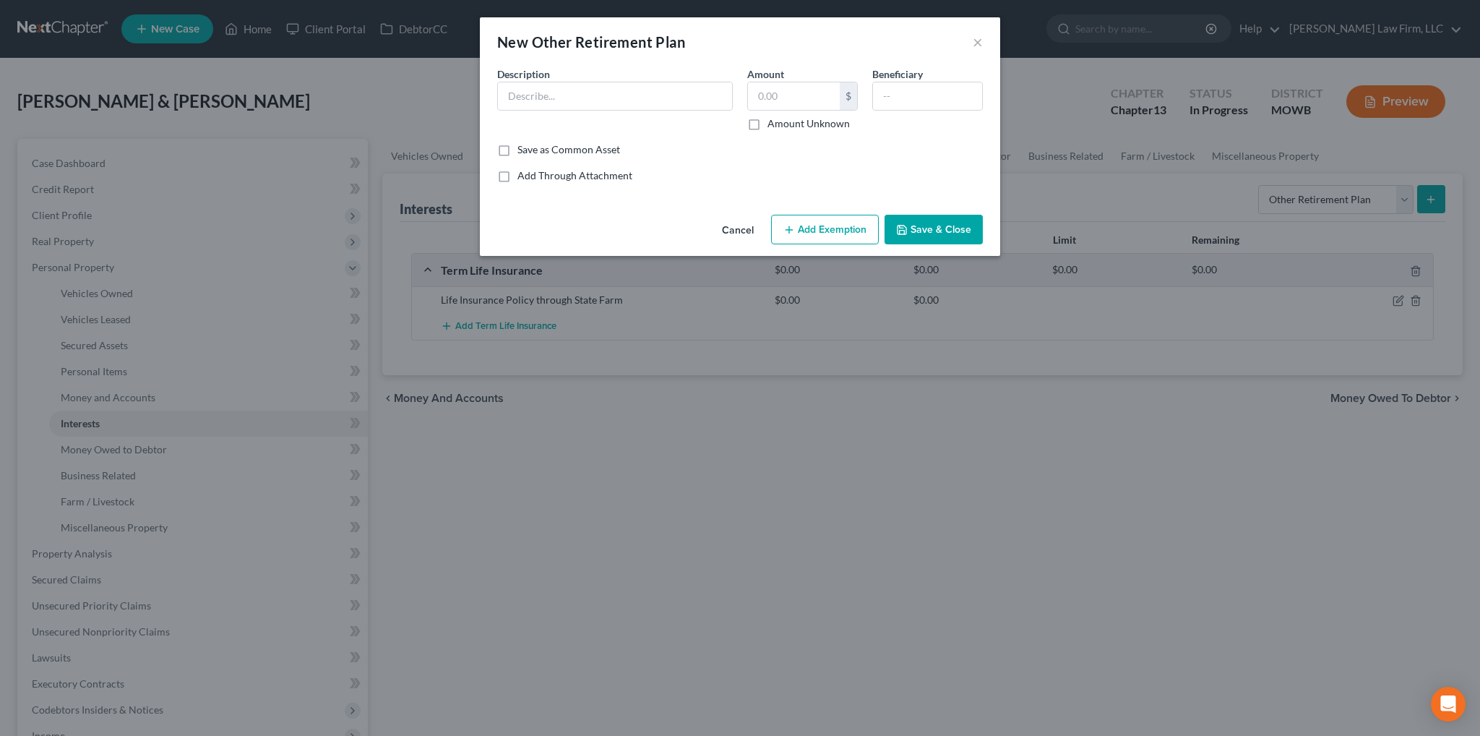
click at [627, 81] on div "Description *" at bounding box center [615, 98] width 250 height 64
click at [627, 93] on input "text" at bounding box center [615, 95] width 234 height 27
click at [818, 228] on button "Add Exemption" at bounding box center [825, 230] width 108 height 30
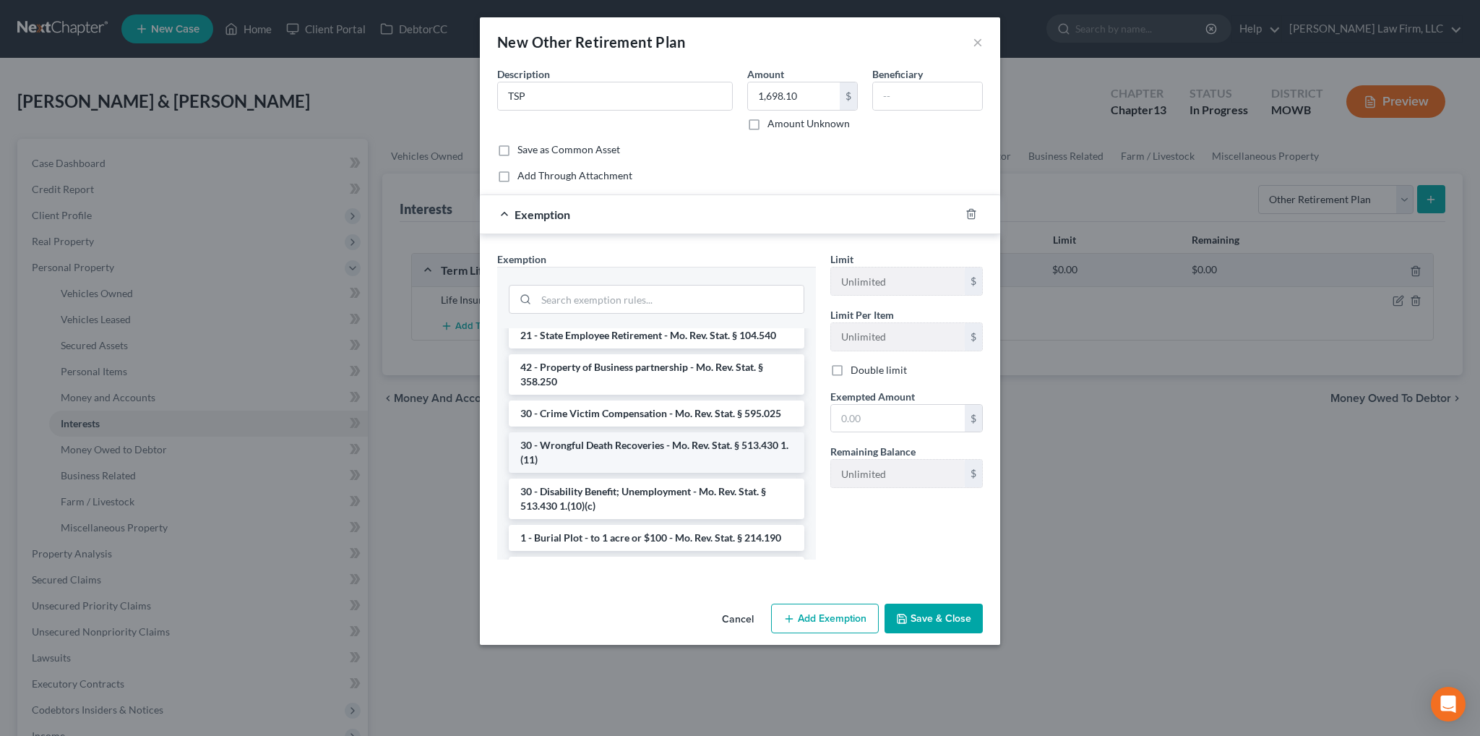
scroll to position [217, 0]
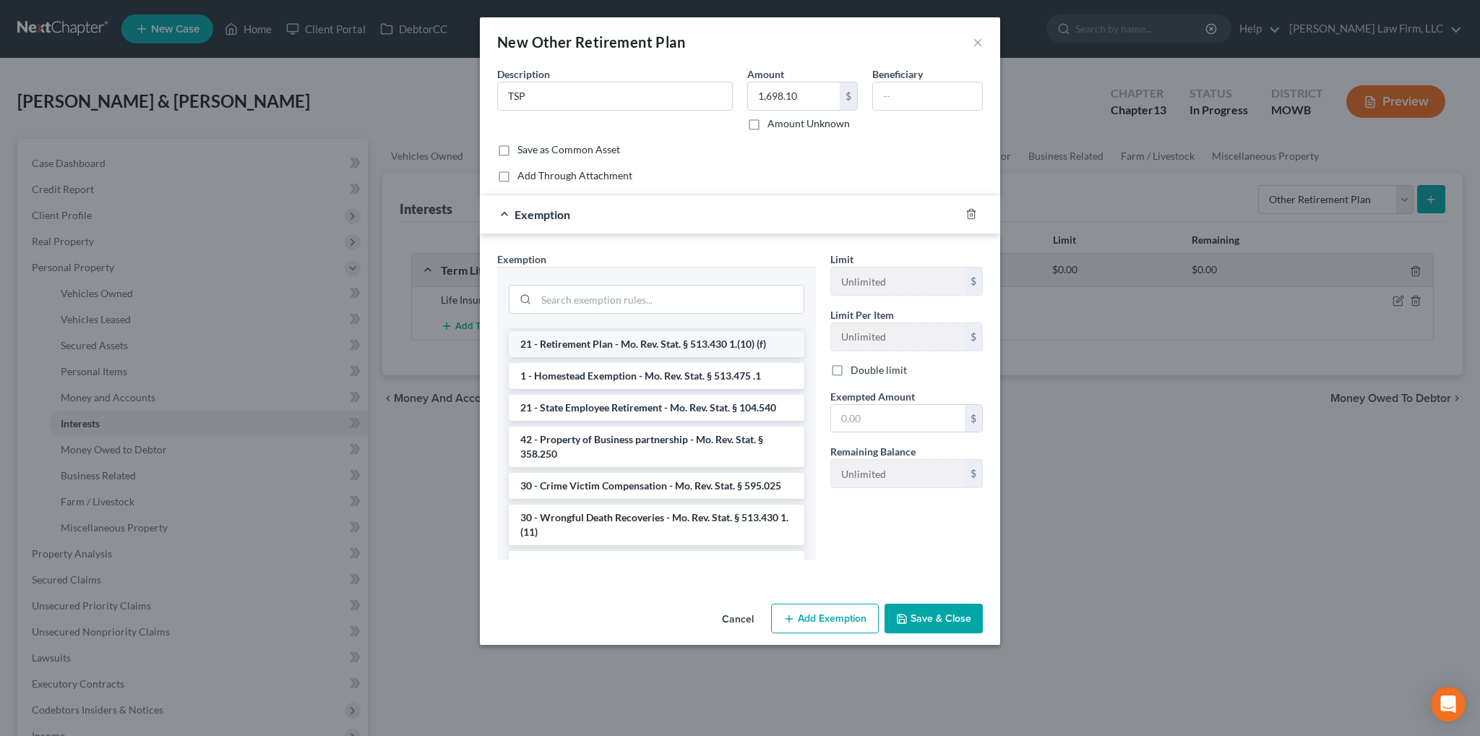
click at [633, 352] on li "21 - Retirement Plan - Mo. Rev. Stat. § 513.430 1.(10) (f)" at bounding box center [657, 344] width 296 height 26
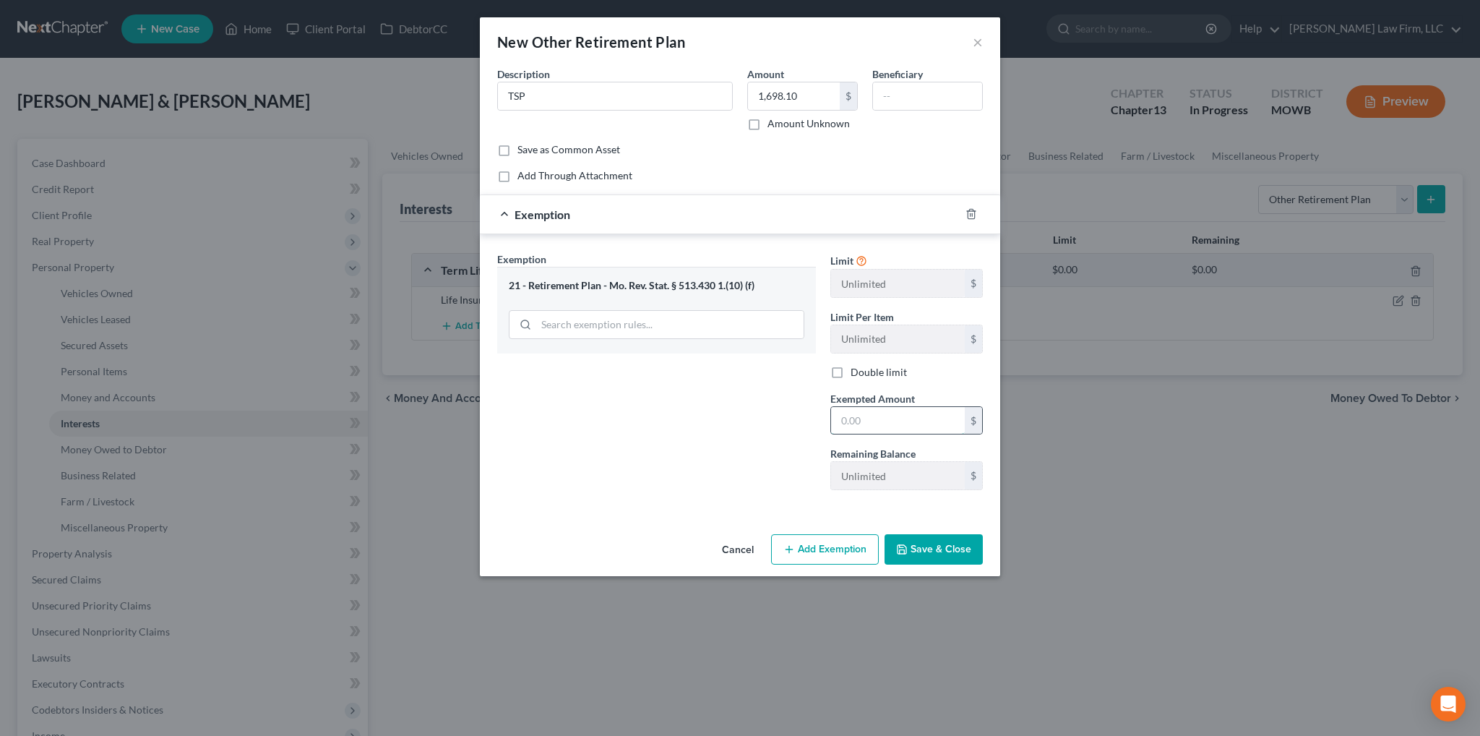
click at [851, 420] on input "text" at bounding box center [898, 420] width 134 height 27
click at [929, 553] on button "Save & Close" at bounding box center [934, 549] width 98 height 30
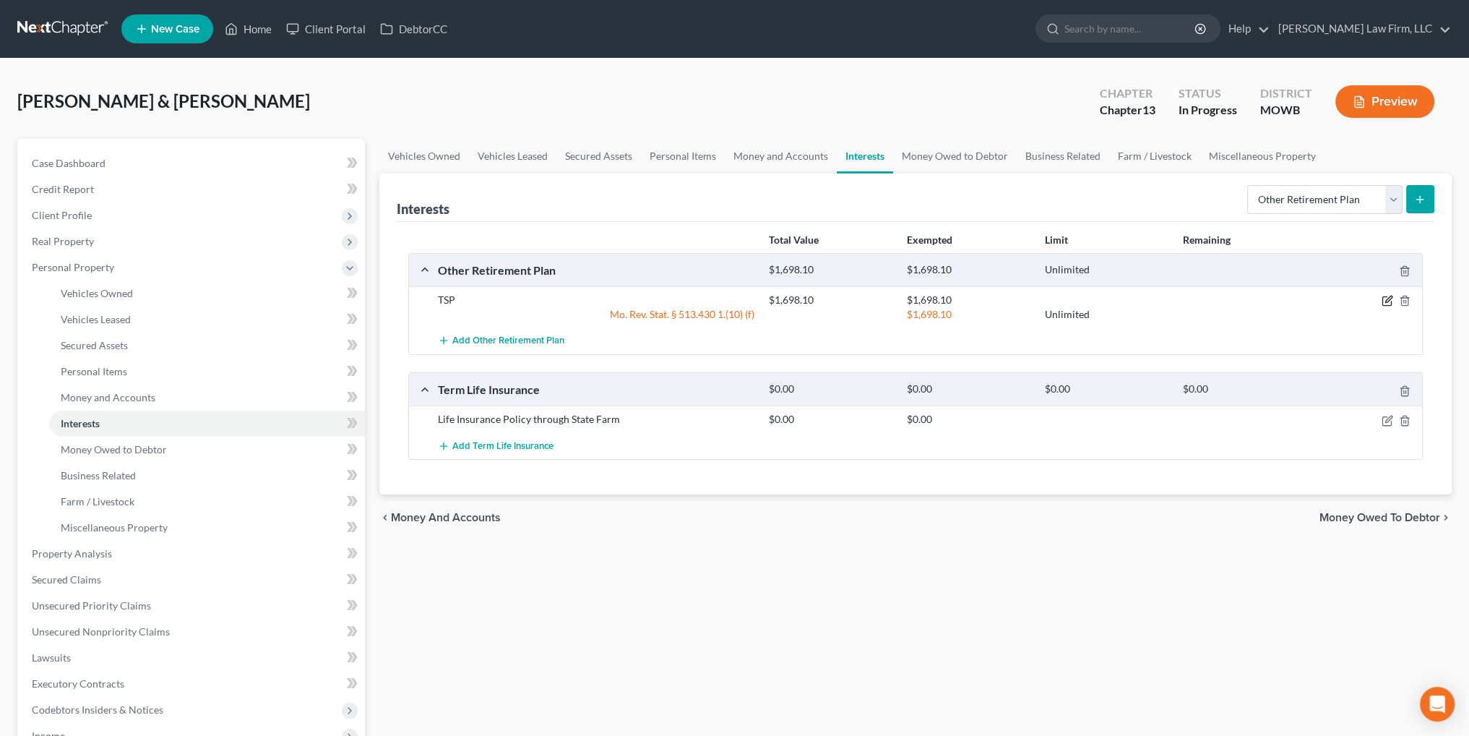
click at [1387, 298] on icon "button" at bounding box center [1388, 301] width 12 height 12
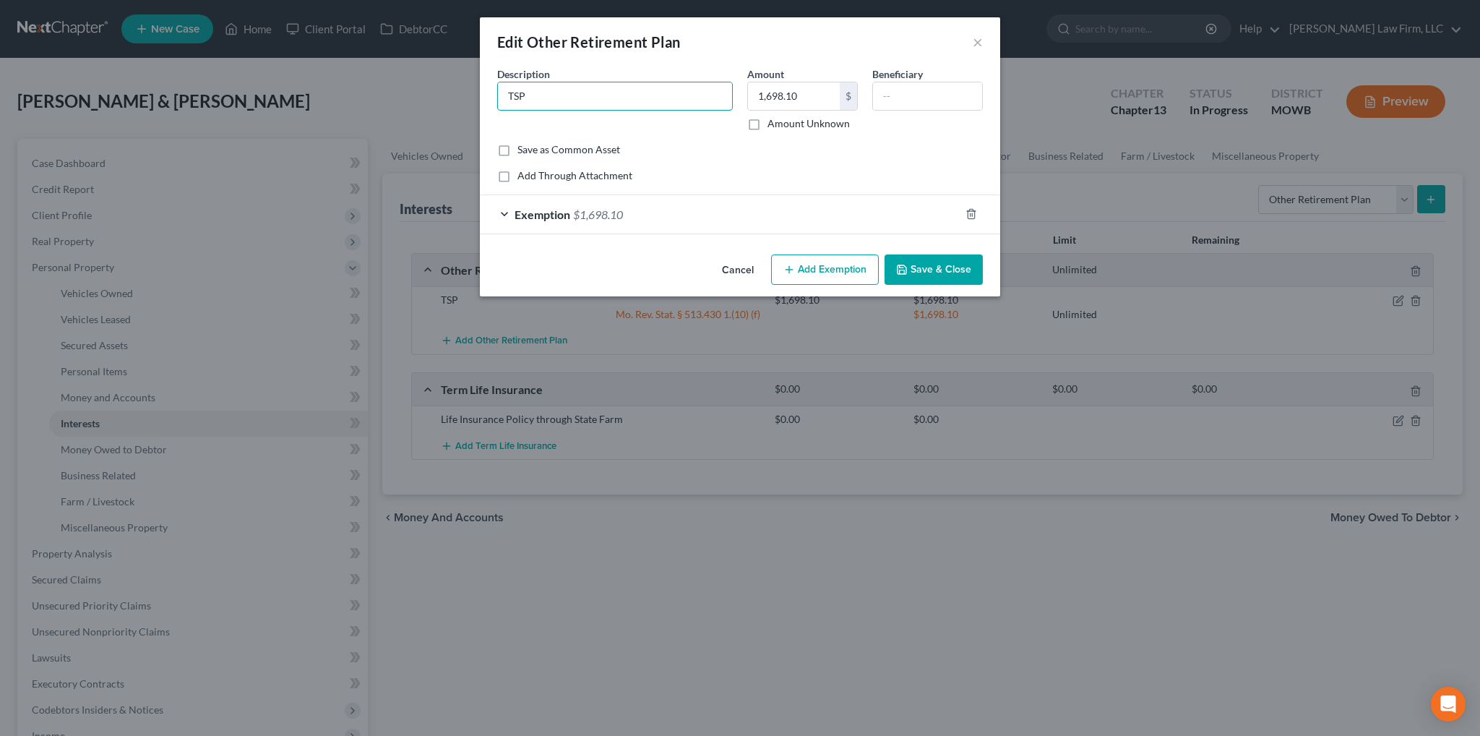
drag, startPoint x: 491, startPoint y: 93, endPoint x: 456, endPoint y: 89, distance: 35.7
click at [460, 90] on div "Edit Other Retirement Plan × An exemption set must first be selected from the F…" at bounding box center [740, 368] width 1480 height 736
click at [929, 270] on button "Save & Close" at bounding box center [934, 269] width 98 height 30
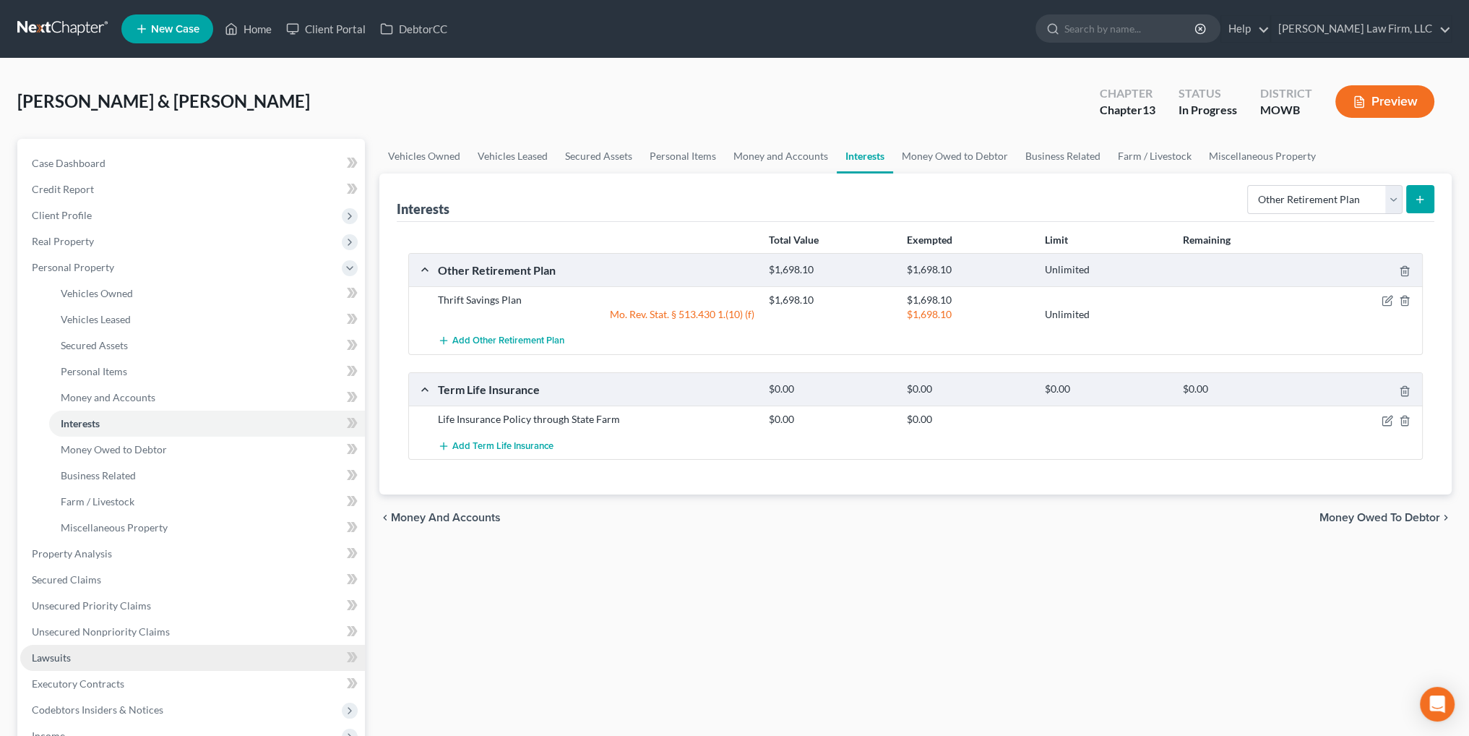
click at [43, 657] on span "Lawsuits" at bounding box center [51, 657] width 39 height 12
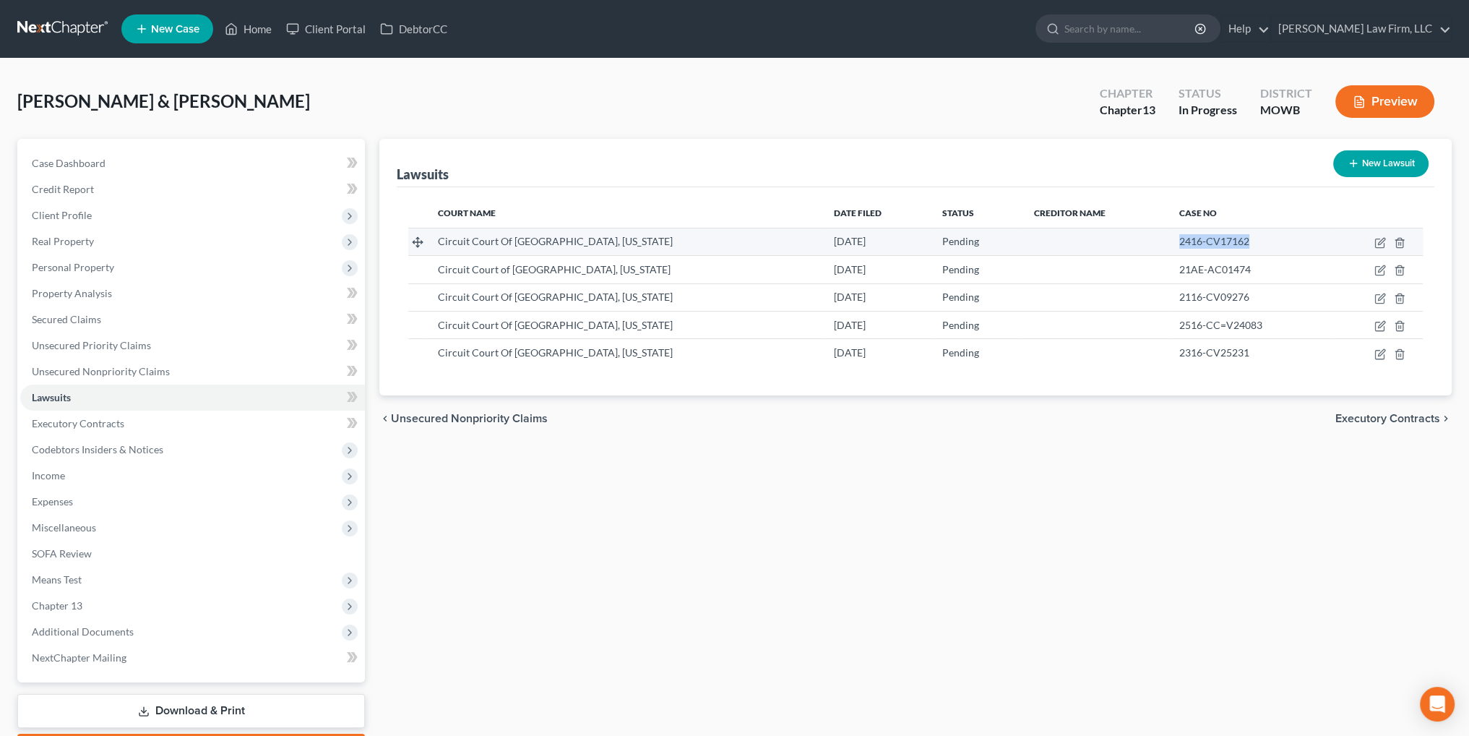
drag, startPoint x: 1243, startPoint y: 238, endPoint x: 1163, endPoint y: 240, distance: 80.2
click at [1179, 240] on div "2416-CV17162" at bounding box center [1249, 241] width 140 height 14
copy span "2416-CV17162"
click at [1379, 241] on icon "button" at bounding box center [1381, 243] width 12 height 12
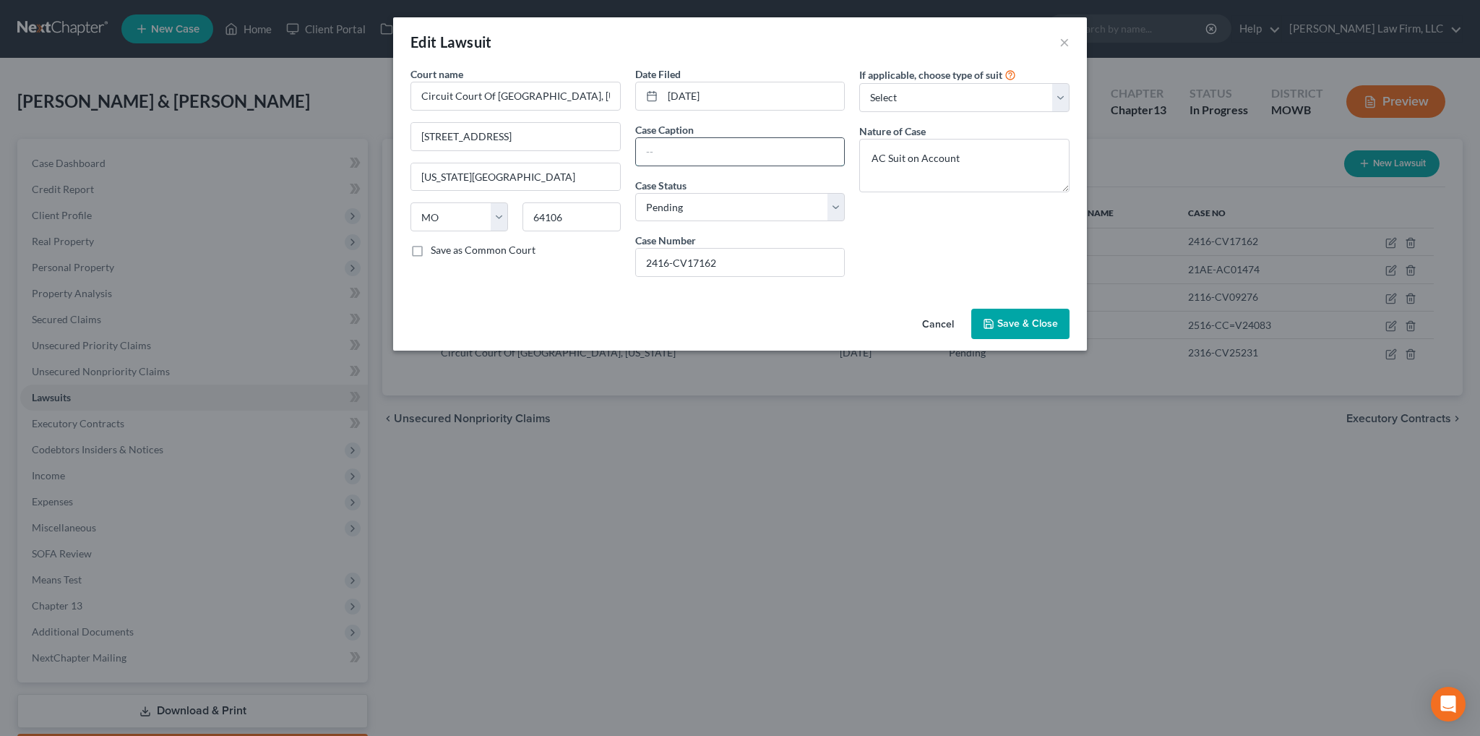
click at [669, 151] on input "text" at bounding box center [740, 151] width 209 height 27
click at [1046, 327] on span "Save & Close" at bounding box center [1027, 323] width 61 height 12
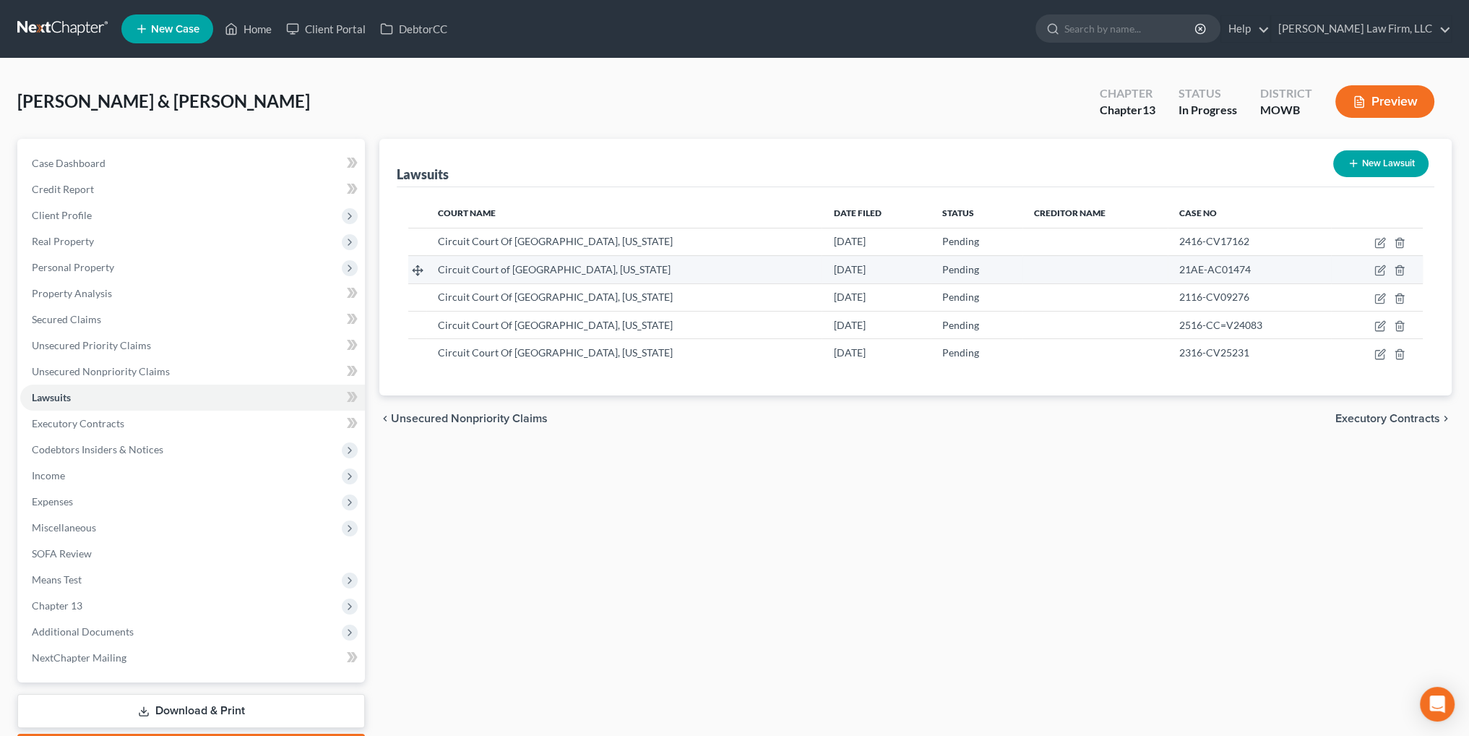
click at [1246, 270] on div "21AE-AC01474" at bounding box center [1249, 269] width 140 height 14
drag, startPoint x: 1237, startPoint y: 270, endPoint x: 1161, endPoint y: 272, distance: 76.7
click at [1168, 272] on td "21AE-AC01474" at bounding box center [1249, 269] width 163 height 27
copy span "21AE-AC01474"
click at [1380, 267] on icon "button" at bounding box center [1381, 271] width 12 height 12
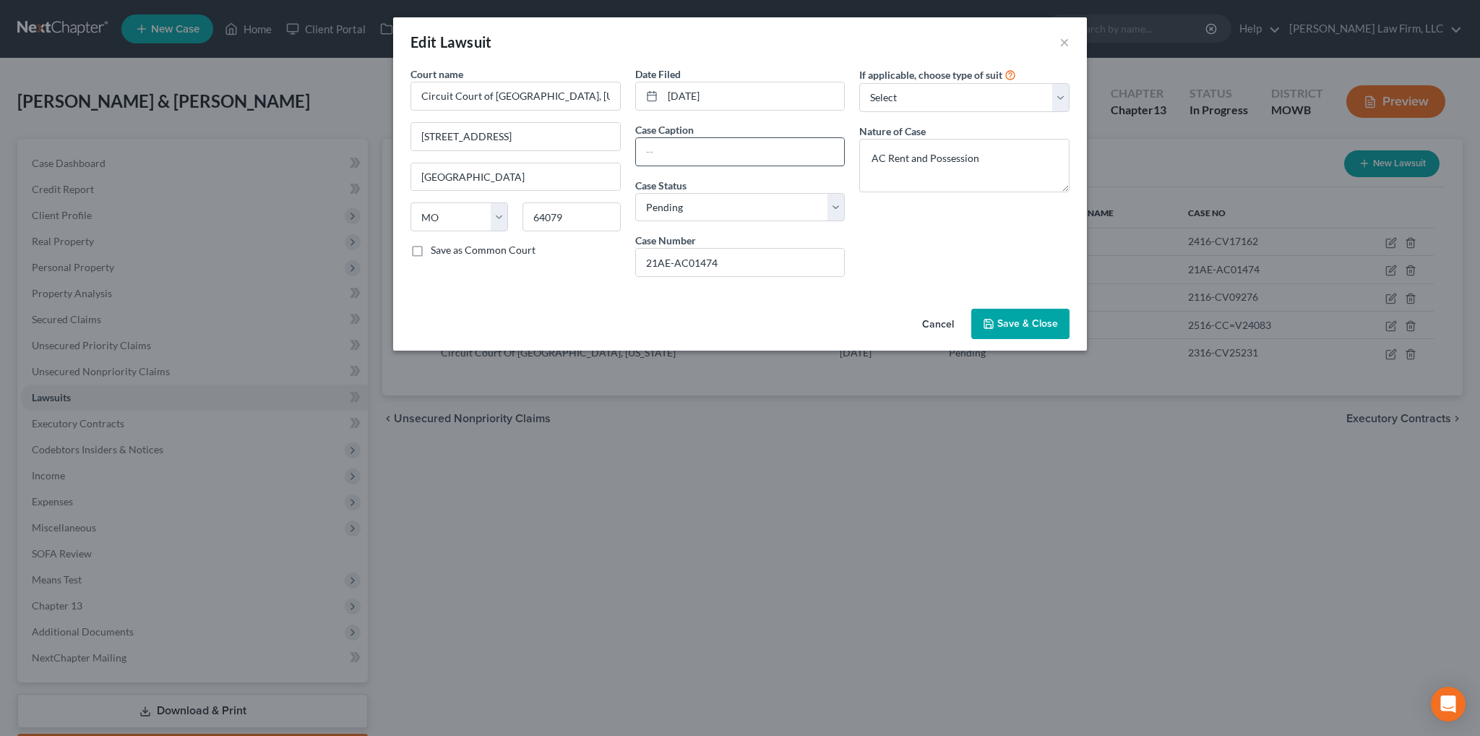
click at [700, 155] on input "text" at bounding box center [740, 151] width 209 height 27
click at [1023, 330] on button "Save & Close" at bounding box center [1020, 324] width 98 height 30
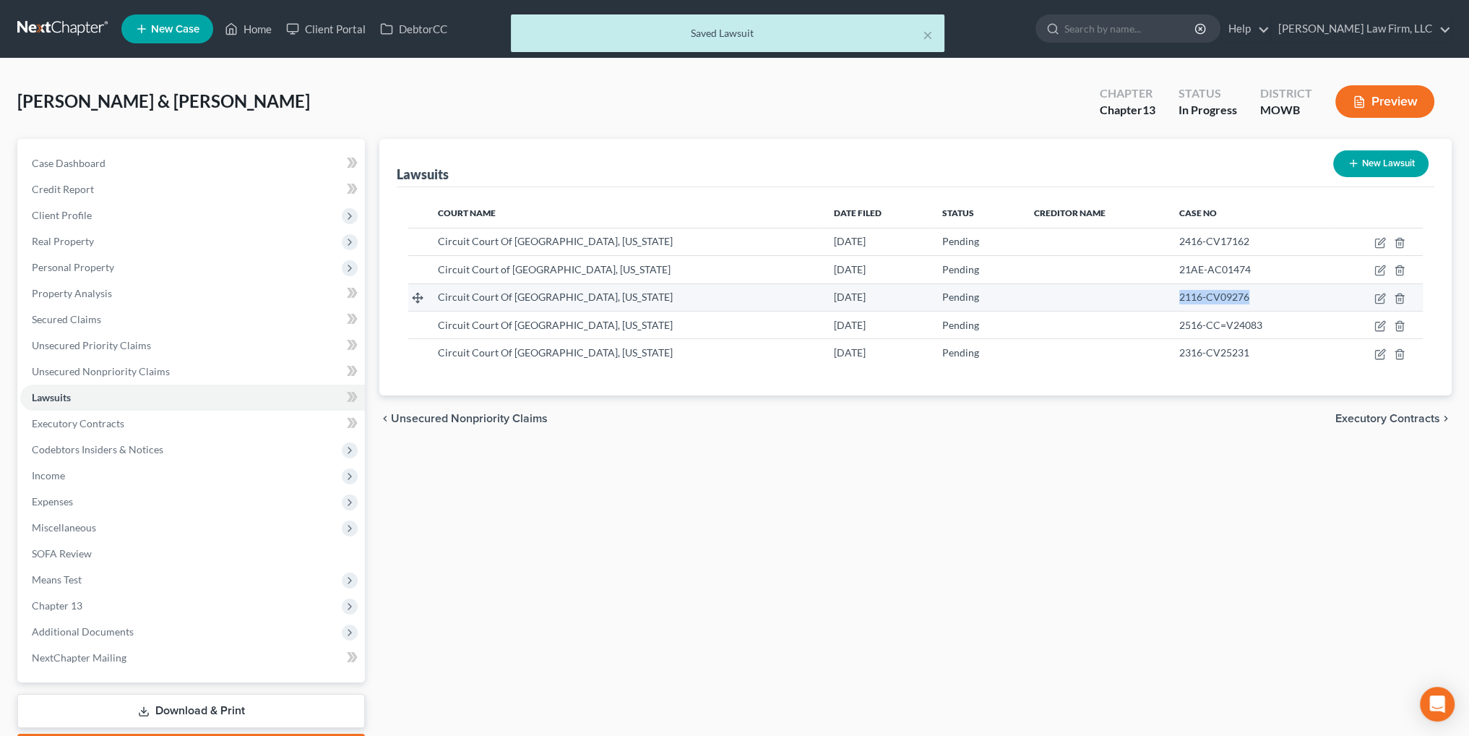
drag, startPoint x: 1224, startPoint y: 293, endPoint x: 1162, endPoint y: 294, distance: 61.4
click at [1179, 294] on div "2116-CV09276" at bounding box center [1249, 297] width 140 height 14
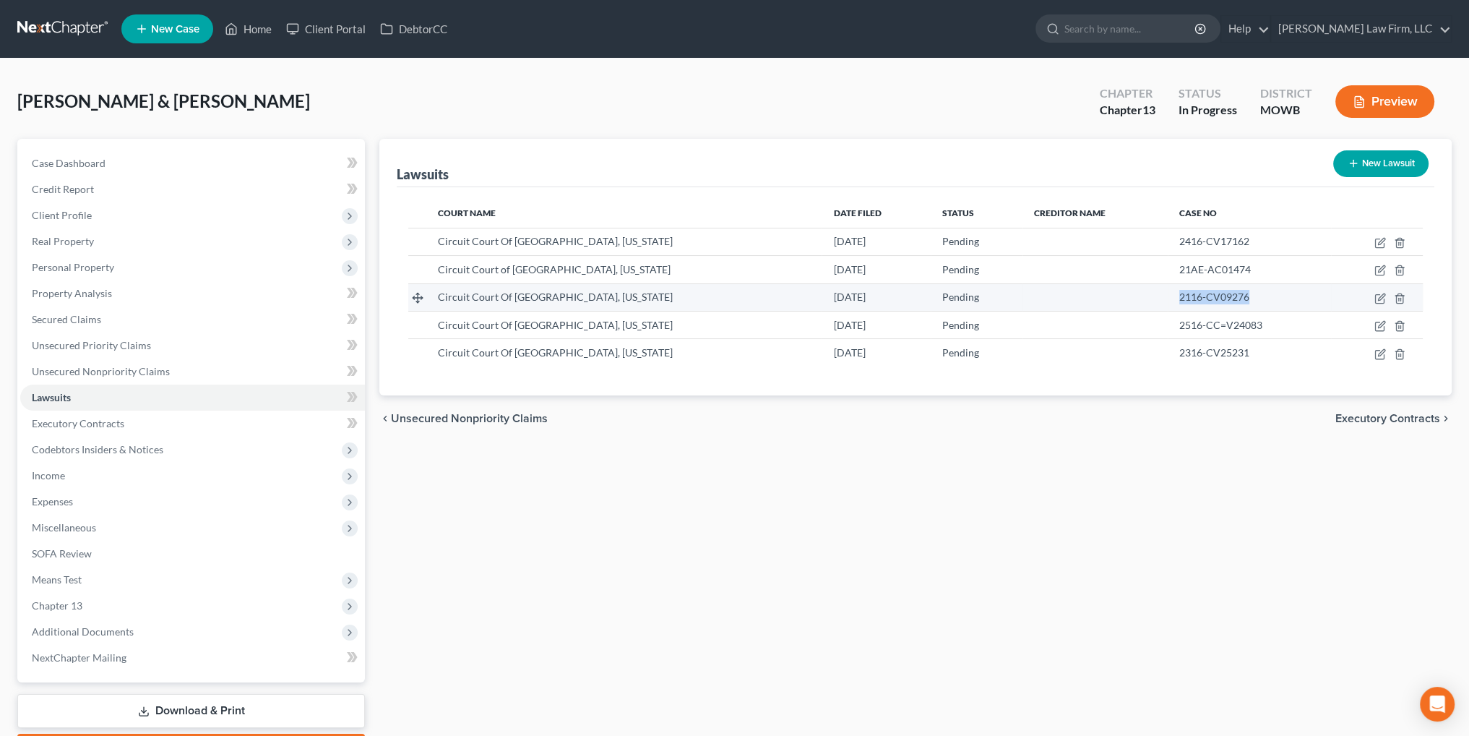
copy span "2116-CV09276"
click at [1380, 296] on icon "button" at bounding box center [1381, 296] width 7 height 7
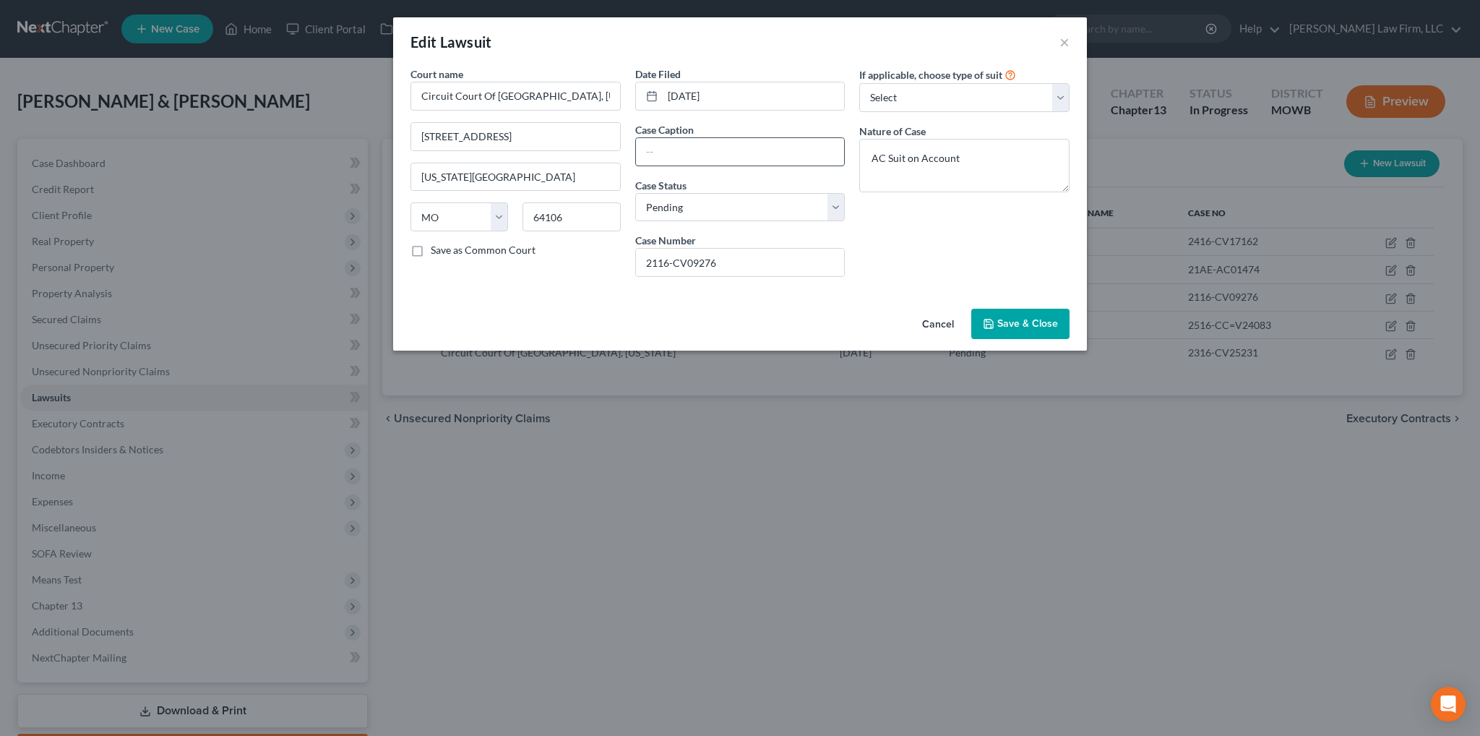
click at [702, 155] on input "text" at bounding box center [740, 151] width 209 height 27
click at [1017, 318] on span "Save & Close" at bounding box center [1027, 323] width 61 height 12
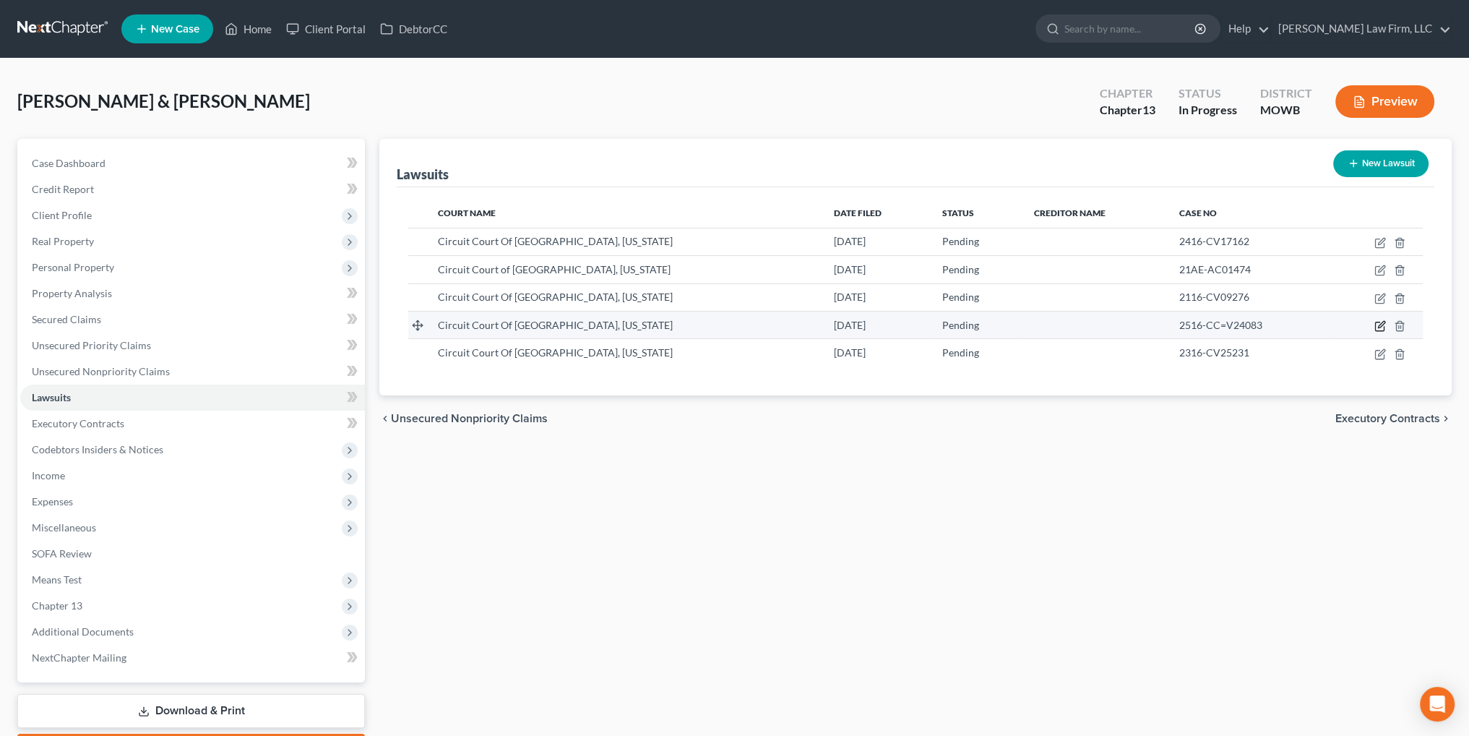
click at [1382, 325] on icon "button" at bounding box center [1381, 324] width 7 height 7
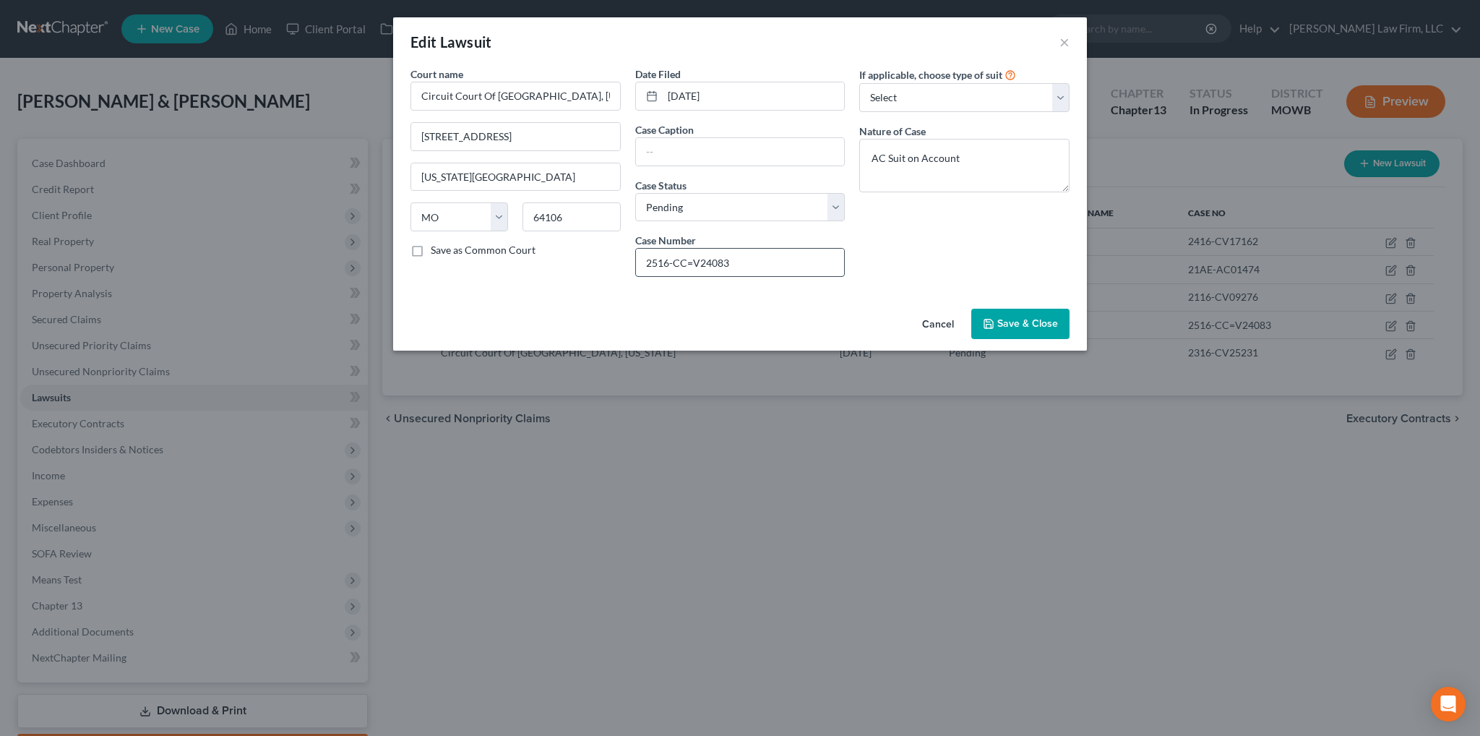
click at [694, 261] on input "2516-CC=V24083" at bounding box center [740, 262] width 209 height 27
drag, startPoint x: 721, startPoint y: 262, endPoint x: 624, endPoint y: 263, distance: 96.8
click at [624, 263] on div "Court name * Circuit Court Of [GEOGRAPHIC_DATA], [US_STATE] [STREET_ADDRESS] [U…" at bounding box center [740, 177] width 674 height 222
drag, startPoint x: 687, startPoint y: 259, endPoint x: 693, endPoint y: 255, distance: 7.8
click at [687, 259] on input "2516-CCV24083" at bounding box center [740, 262] width 209 height 27
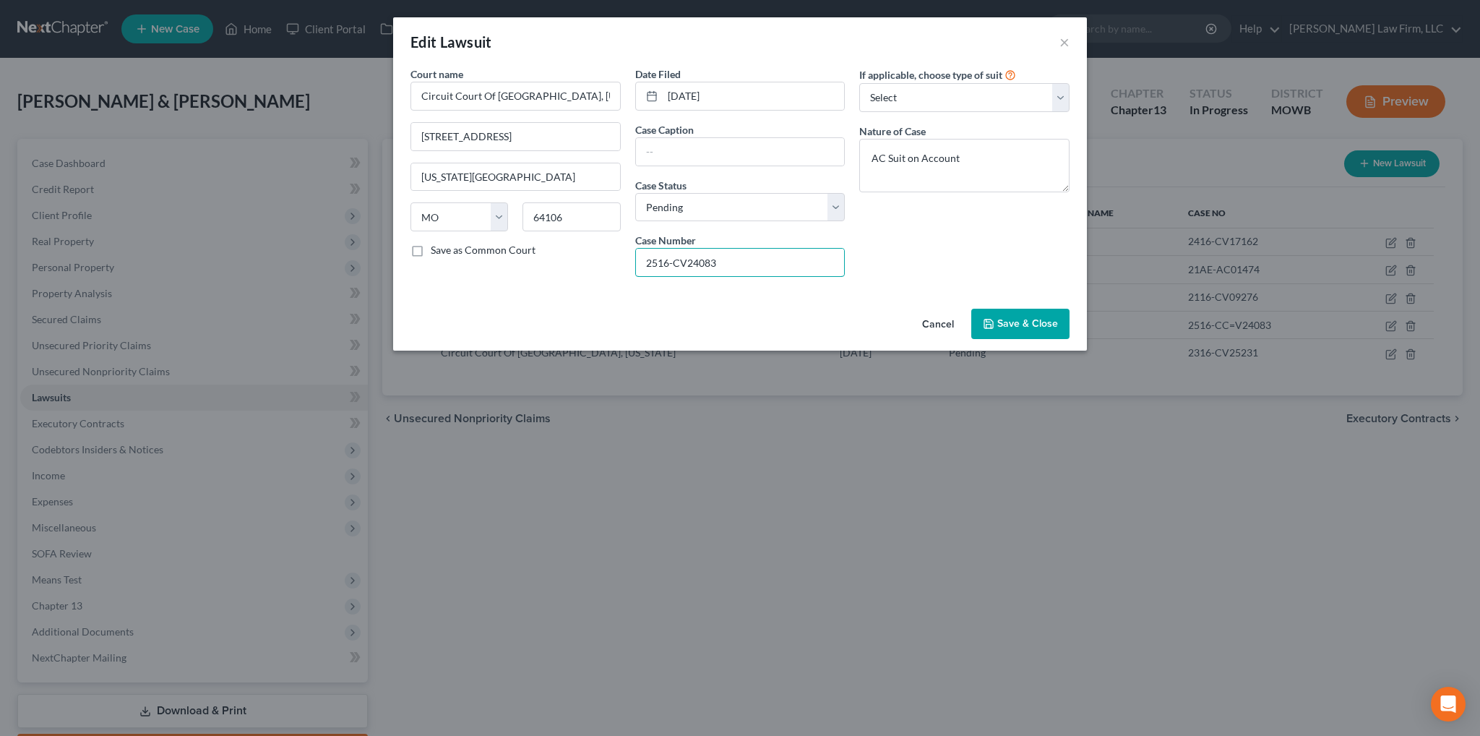
drag, startPoint x: 744, startPoint y: 262, endPoint x: 603, endPoint y: 262, distance: 140.9
click at [603, 262] on div "Court name * Circuit Court Of [GEOGRAPHIC_DATA], [US_STATE] [STREET_ADDRESS] [U…" at bounding box center [740, 177] width 674 height 222
click at [684, 152] on input "text" at bounding box center [740, 151] width 209 height 27
click at [1036, 322] on span "Save & Close" at bounding box center [1027, 323] width 61 height 12
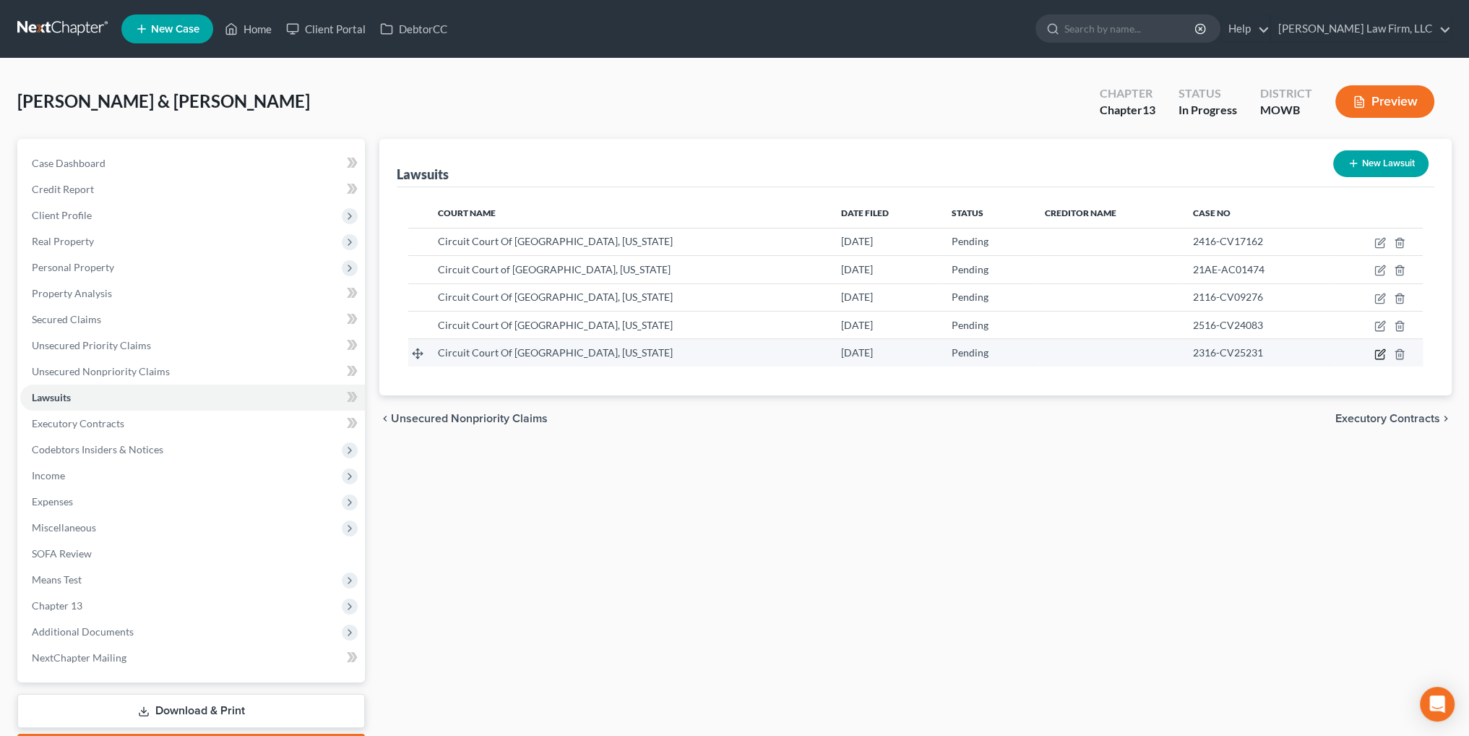
click at [1378, 353] on icon "button" at bounding box center [1381, 352] width 7 height 7
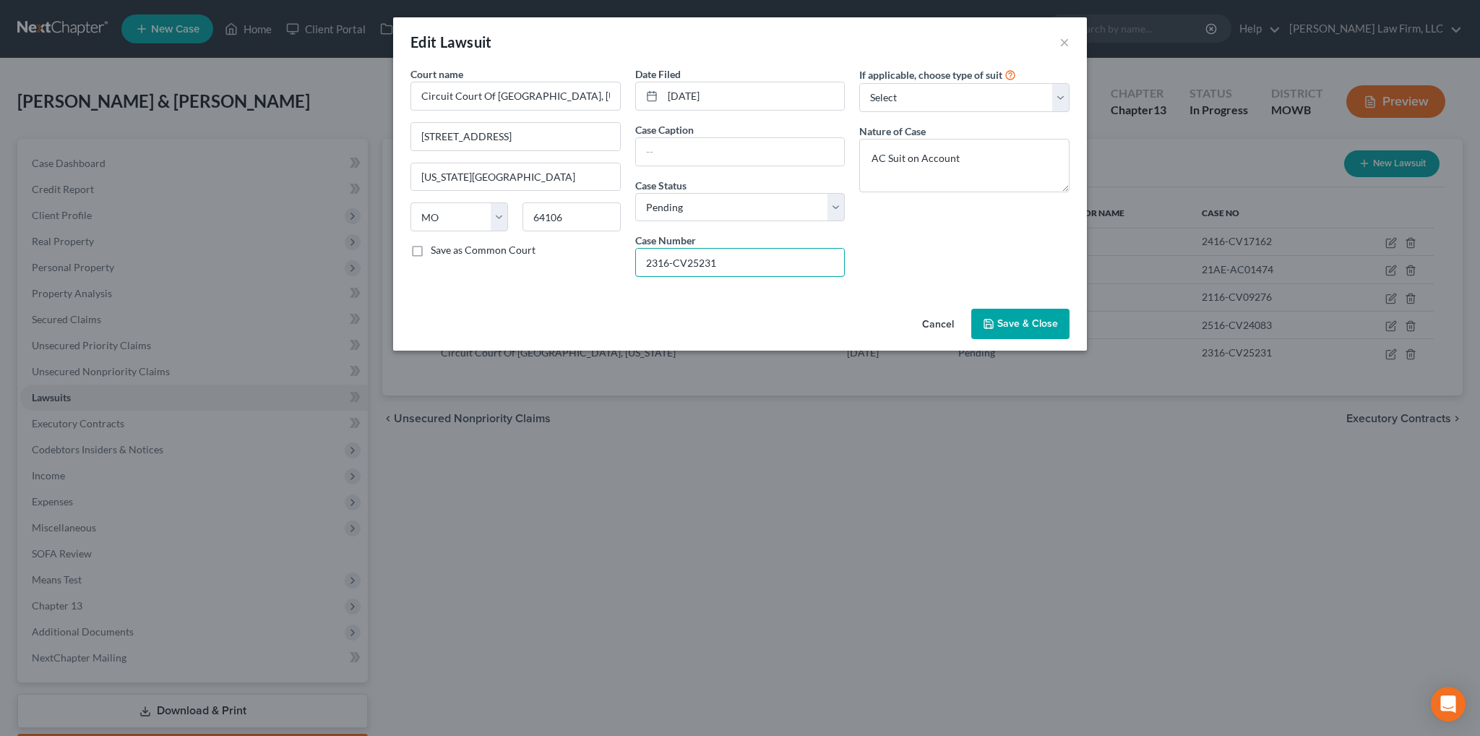
drag, startPoint x: 752, startPoint y: 264, endPoint x: 609, endPoint y: 265, distance: 143.1
click at [612, 267] on div "Court name * Circuit Court Of [GEOGRAPHIC_DATA], [US_STATE] [STREET_ADDRESS][US…" at bounding box center [740, 177] width 674 height 222
click at [683, 143] on input "text" at bounding box center [740, 151] width 209 height 27
click at [1028, 325] on span "Save & Close" at bounding box center [1027, 323] width 61 height 12
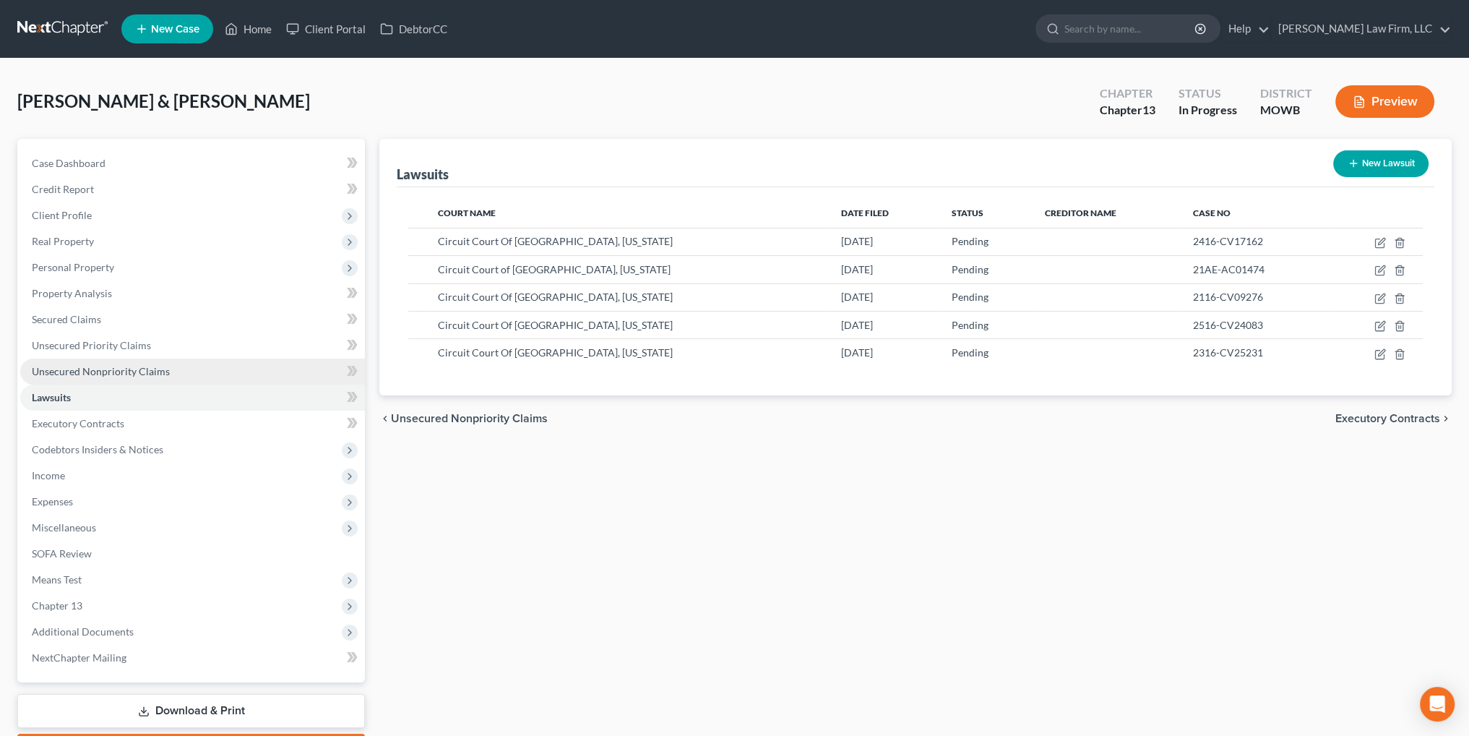
click at [63, 367] on span "Unsecured Nonpriority Claims" at bounding box center [101, 371] width 138 height 12
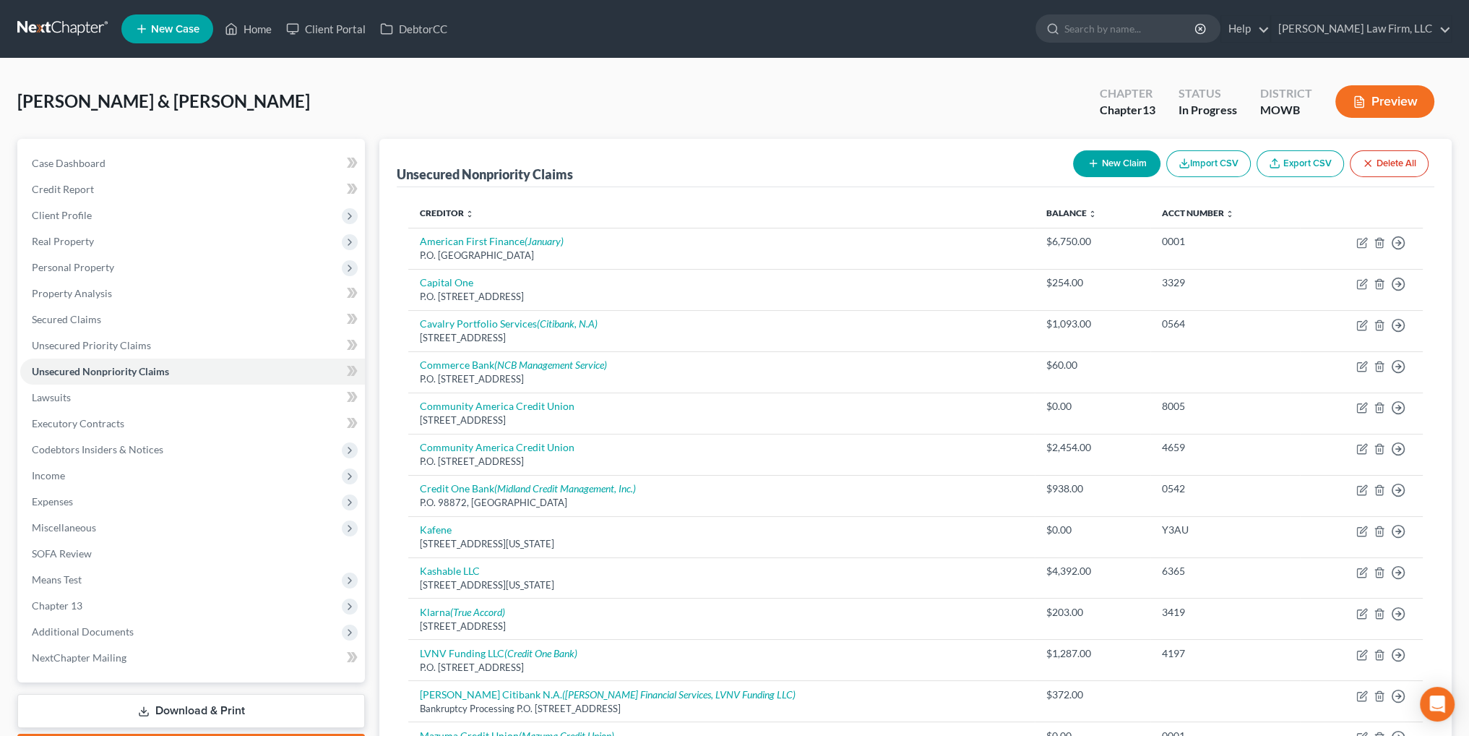
click at [1116, 160] on button "New Claim" at bounding box center [1116, 163] width 87 height 27
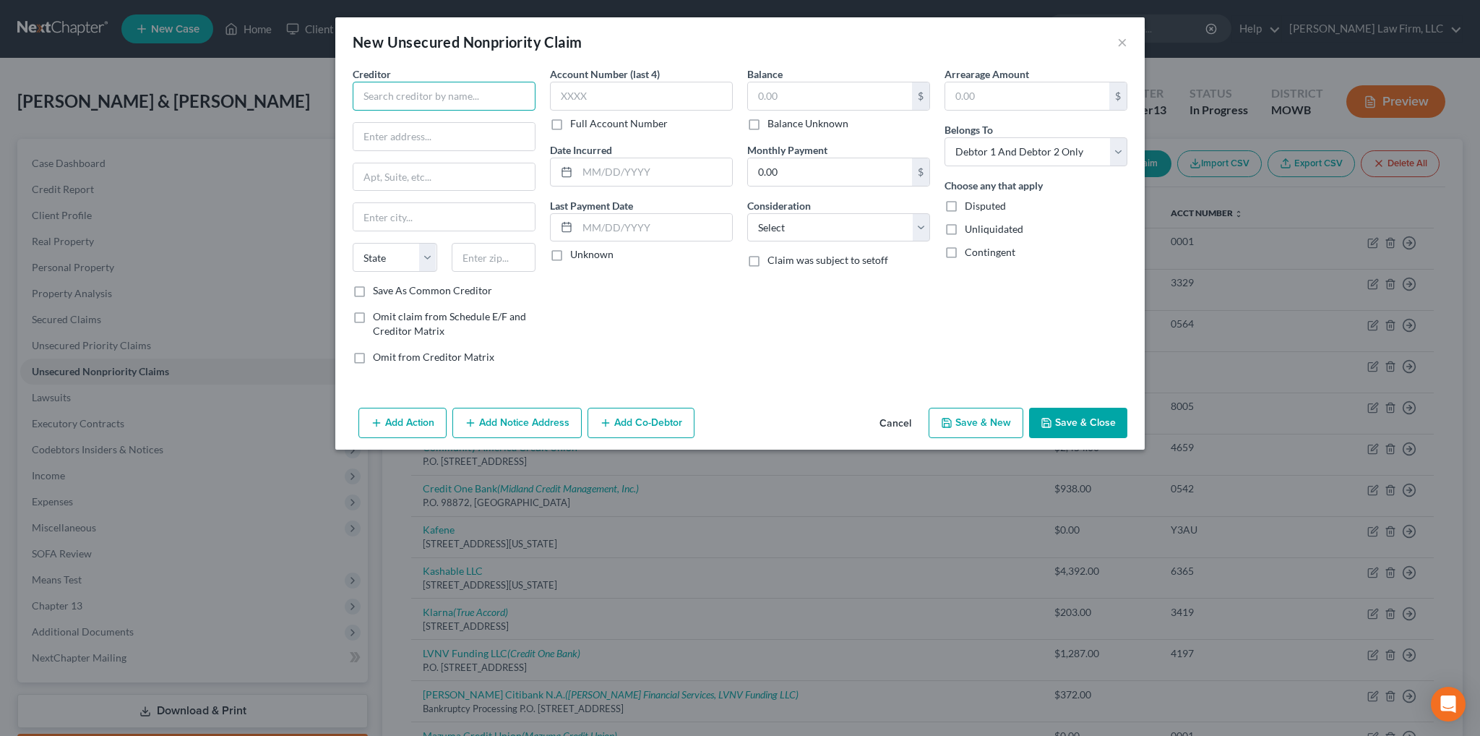
click at [491, 95] on input "text" at bounding box center [444, 96] width 183 height 29
click at [528, 423] on button "Add Notice Address" at bounding box center [516, 423] width 129 height 30
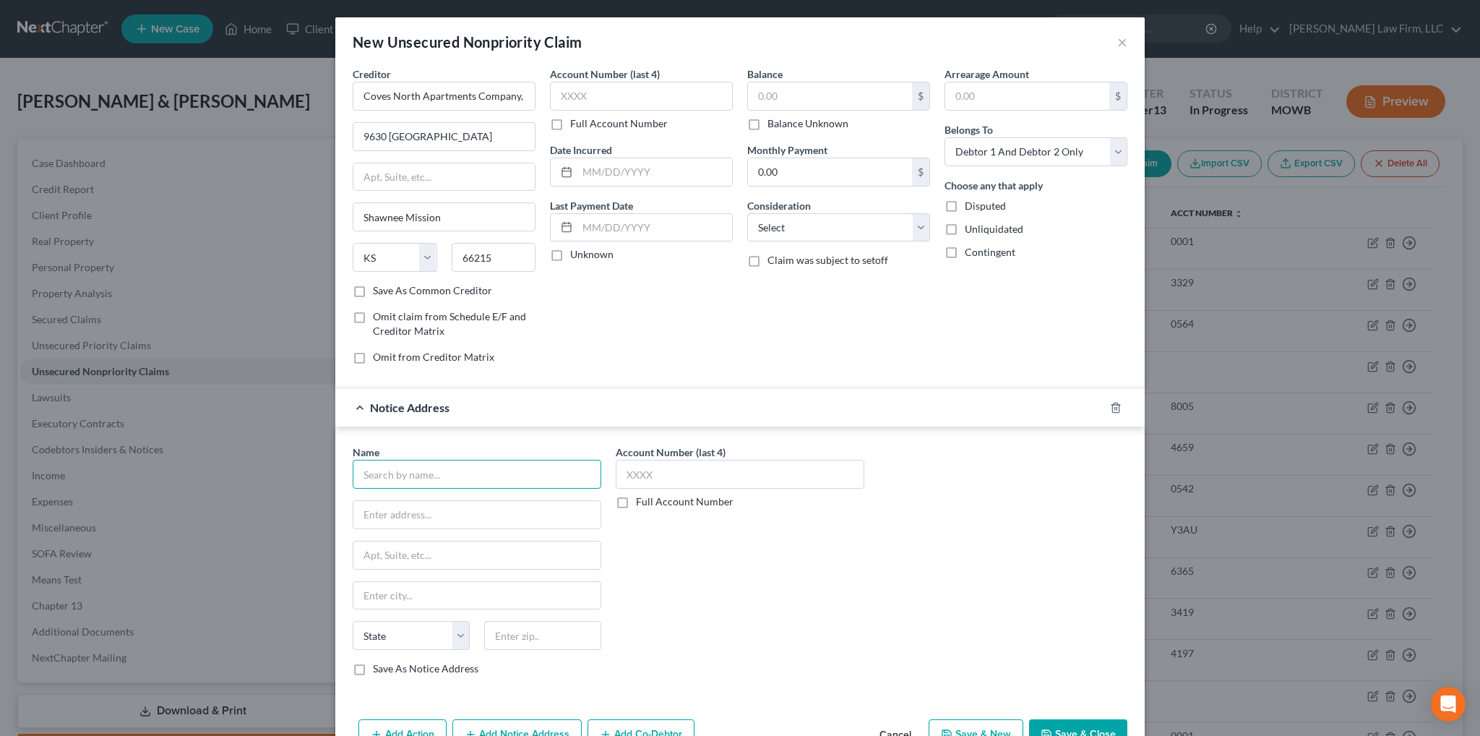
click at [408, 475] on input "text" at bounding box center [477, 474] width 249 height 29
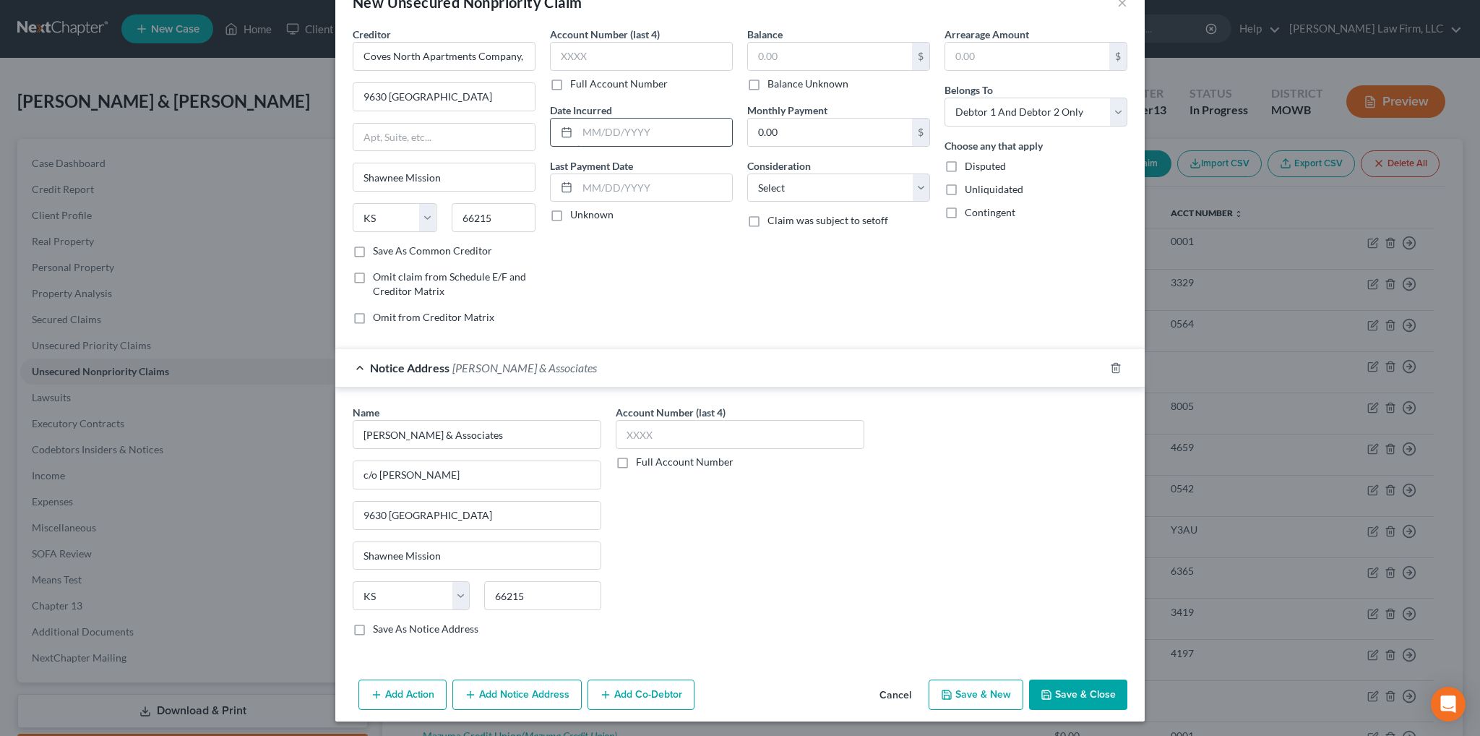
click at [626, 137] on input "text" at bounding box center [654, 132] width 155 height 27
click at [794, 185] on select "Select Cable / Satellite Services Collection Agency Credit Card Debt Debt Couns…" at bounding box center [838, 187] width 183 height 29
click at [747, 173] on select "Select Cable / Satellite Services Collection Agency Credit Card Debt Debt Couns…" at bounding box center [838, 187] width 183 height 29
click at [785, 244] on input "text" at bounding box center [838, 242] width 181 height 27
click at [774, 61] on input "text" at bounding box center [830, 56] width 164 height 27
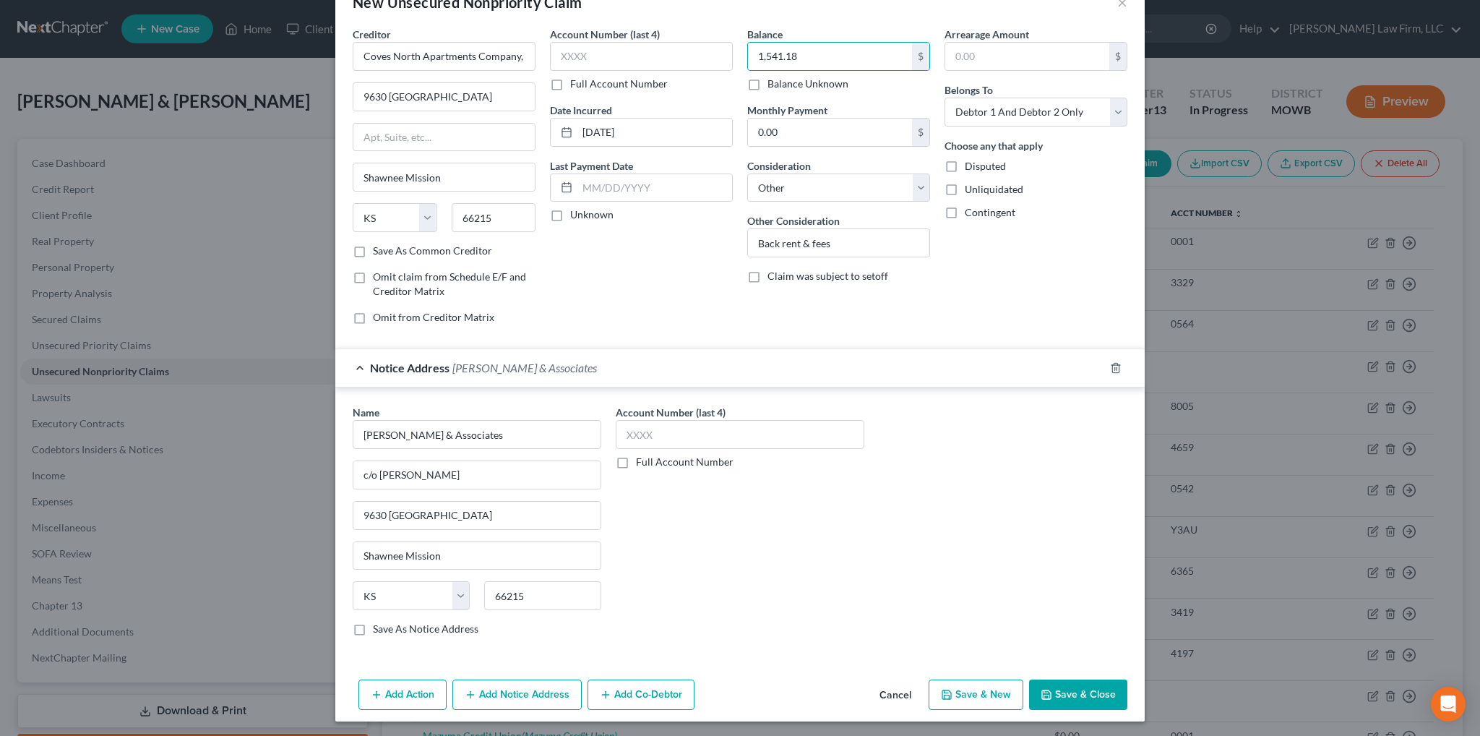
click at [1074, 689] on button "Save & Close" at bounding box center [1078, 694] width 98 height 30
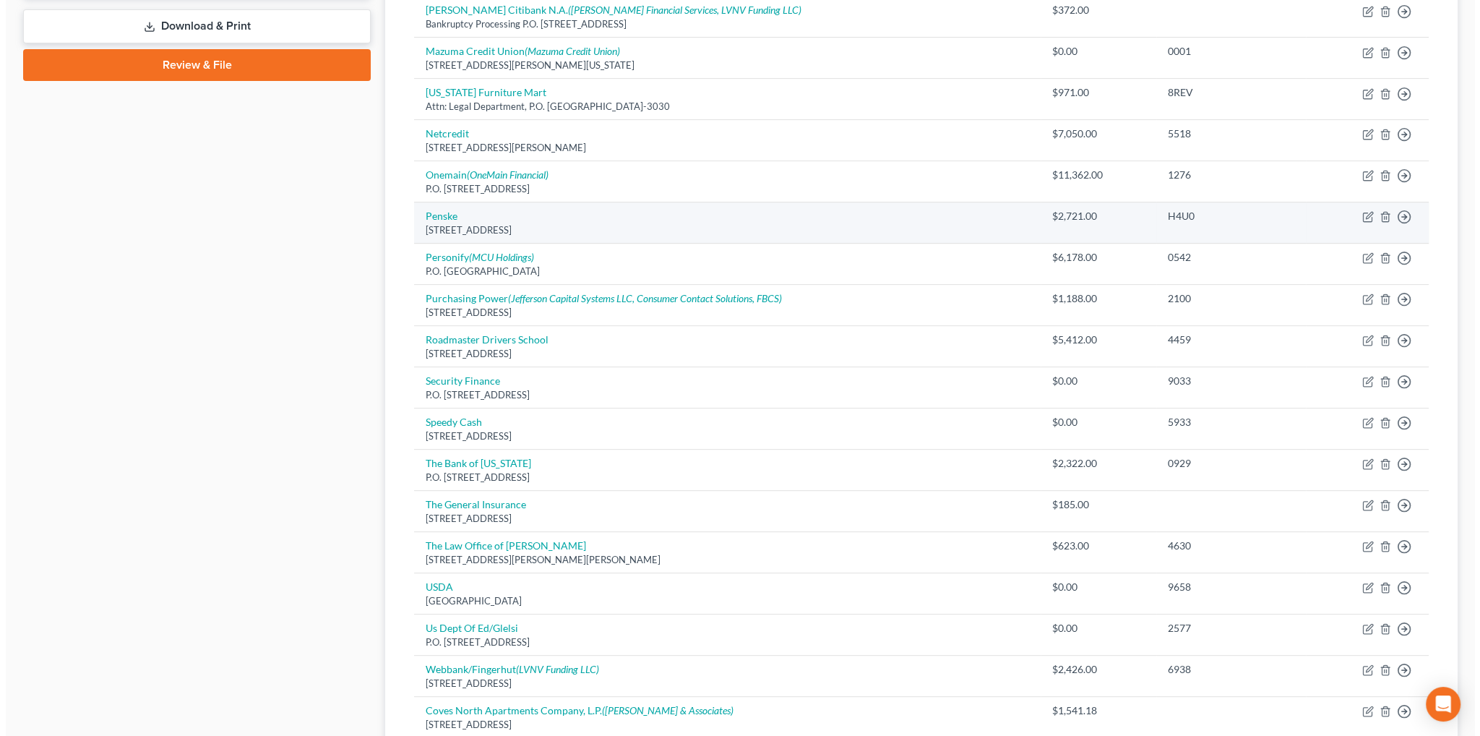
scroll to position [723, 0]
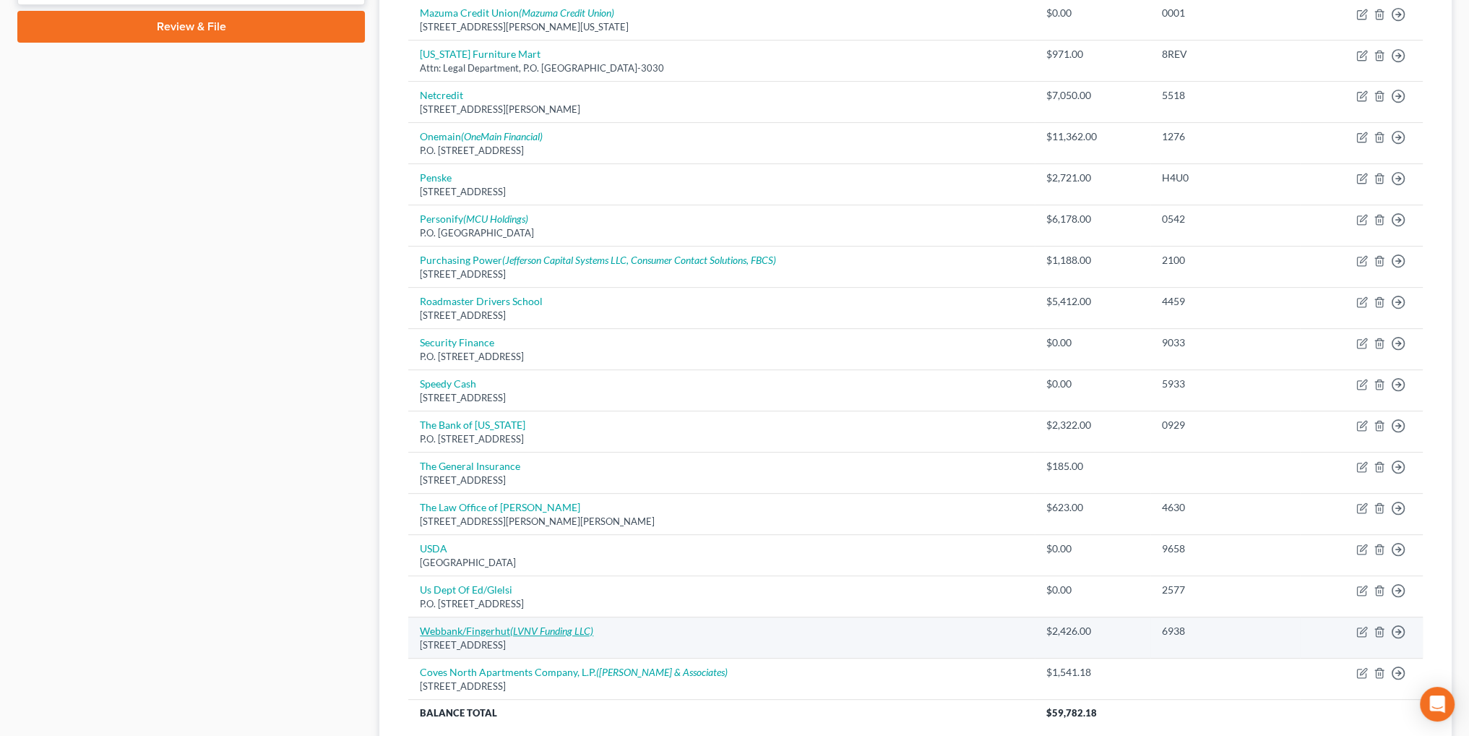
click at [509, 625] on link "Webbank/Fingerhut (LVNV Funding LLC)" at bounding box center [506, 630] width 173 height 12
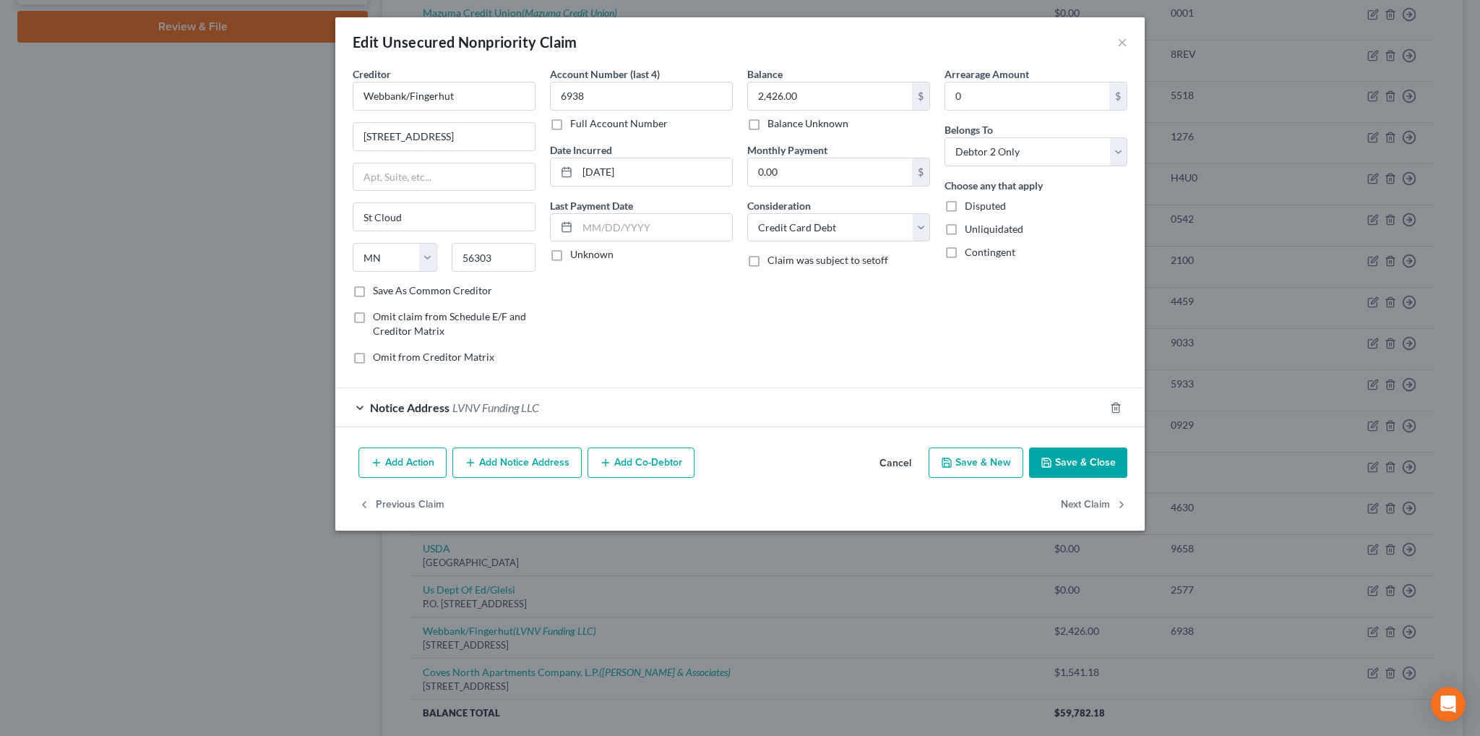
click at [501, 406] on span "LVNV Funding LLC" at bounding box center [495, 407] width 87 height 14
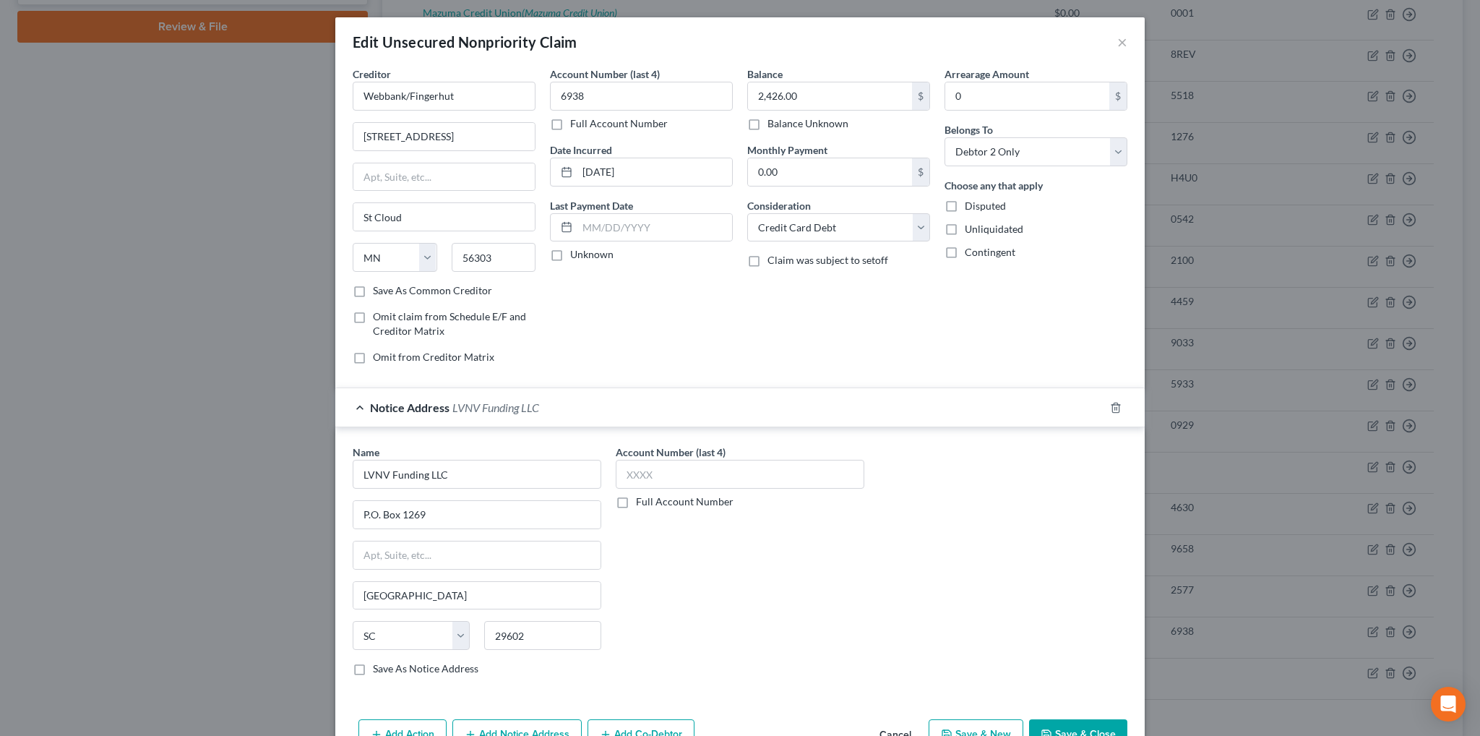
scroll to position [81, 0]
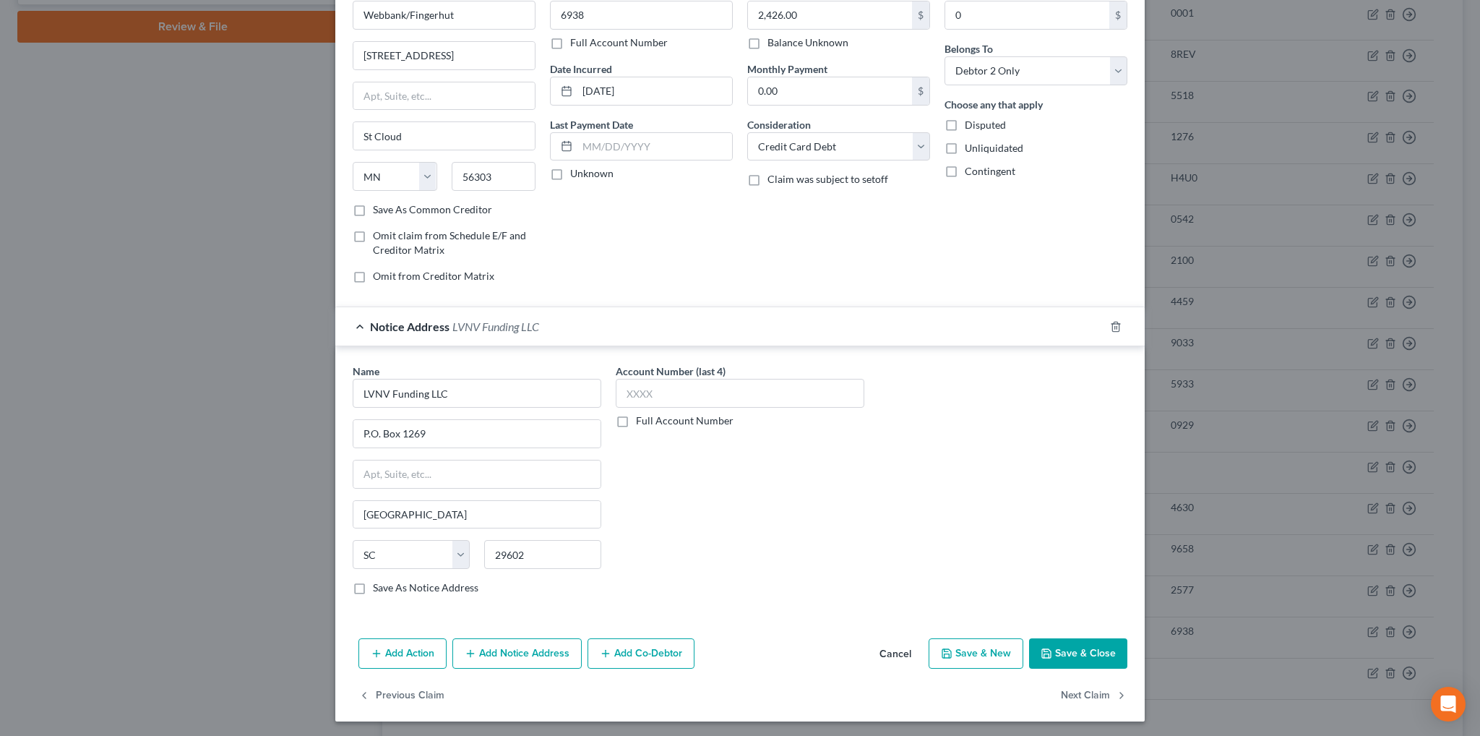
click at [489, 649] on button "Add Notice Address" at bounding box center [516, 653] width 129 height 30
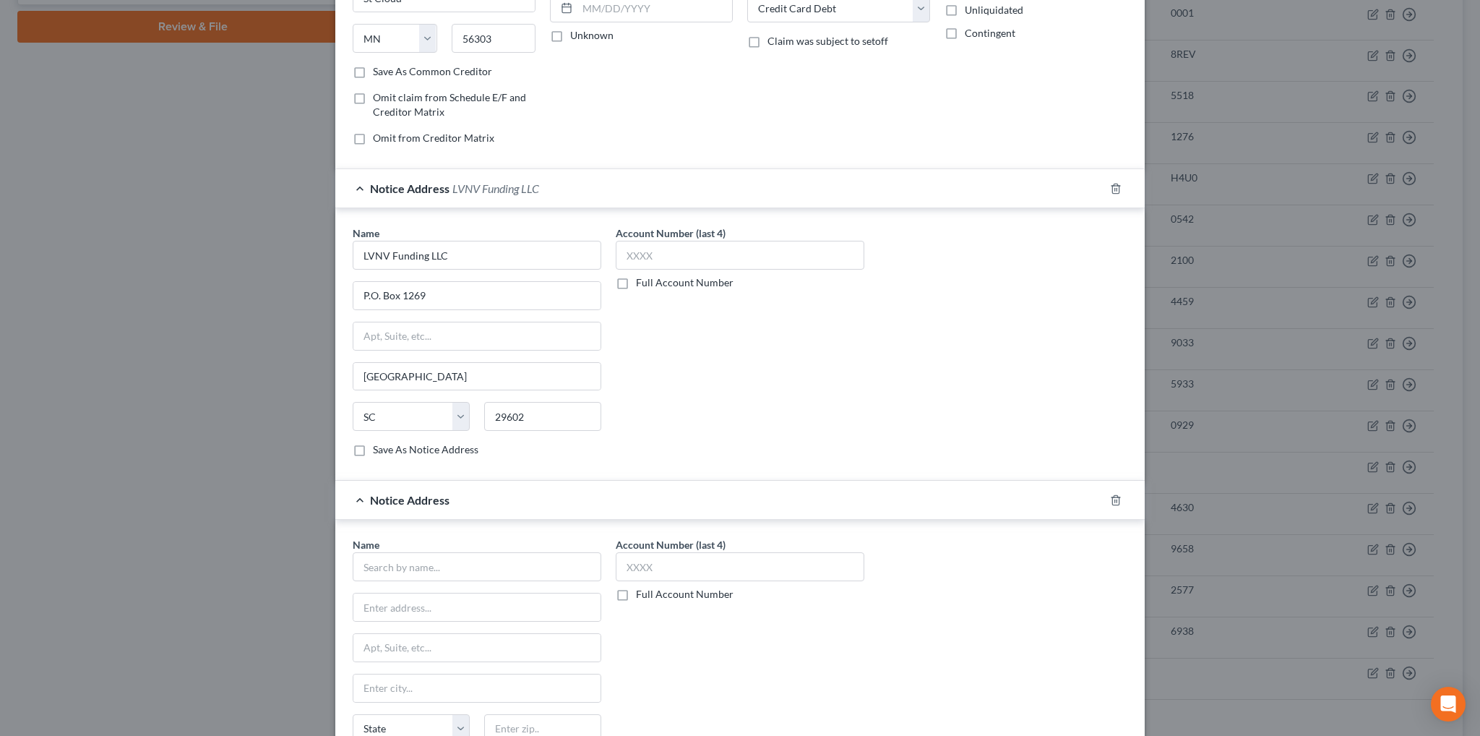
scroll to position [370, 0]
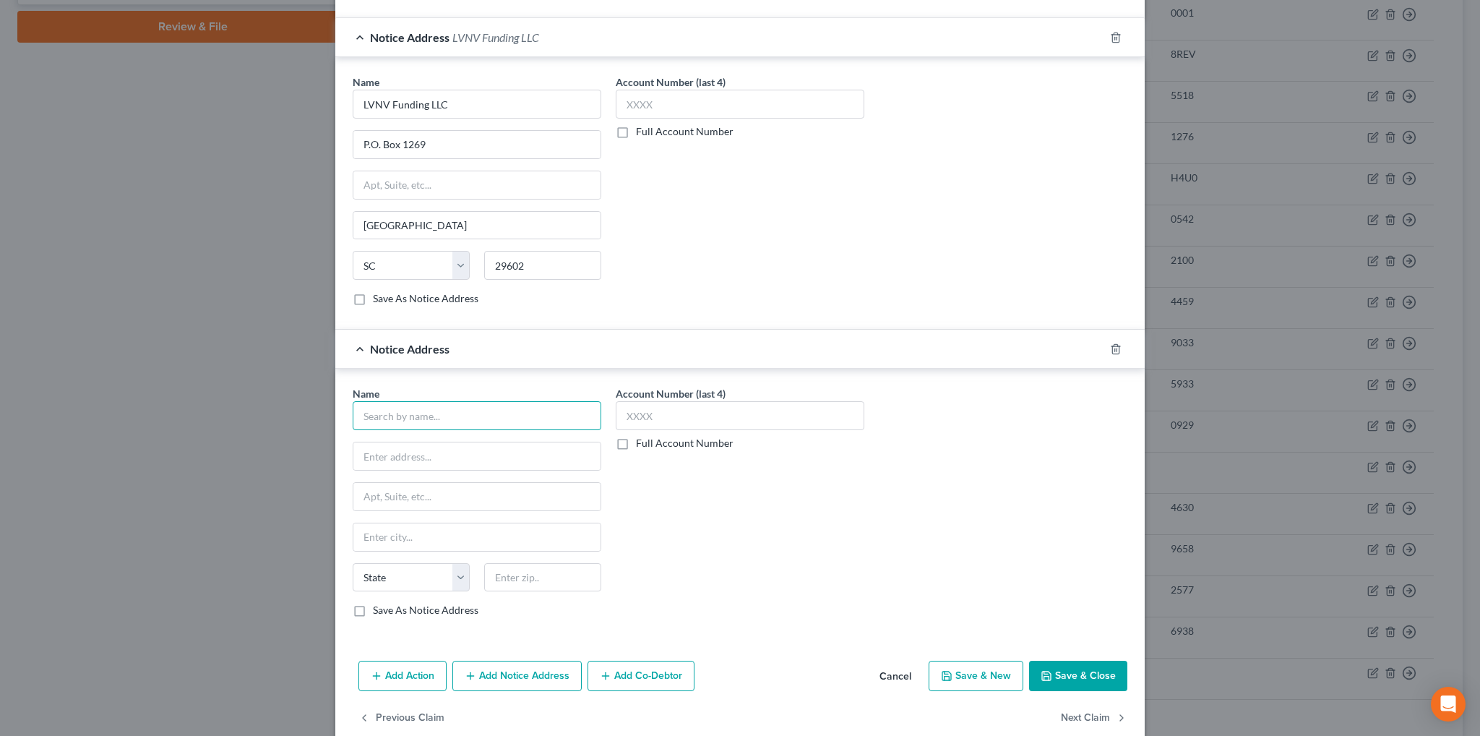
click at [400, 403] on input "text" at bounding box center [477, 415] width 249 height 29
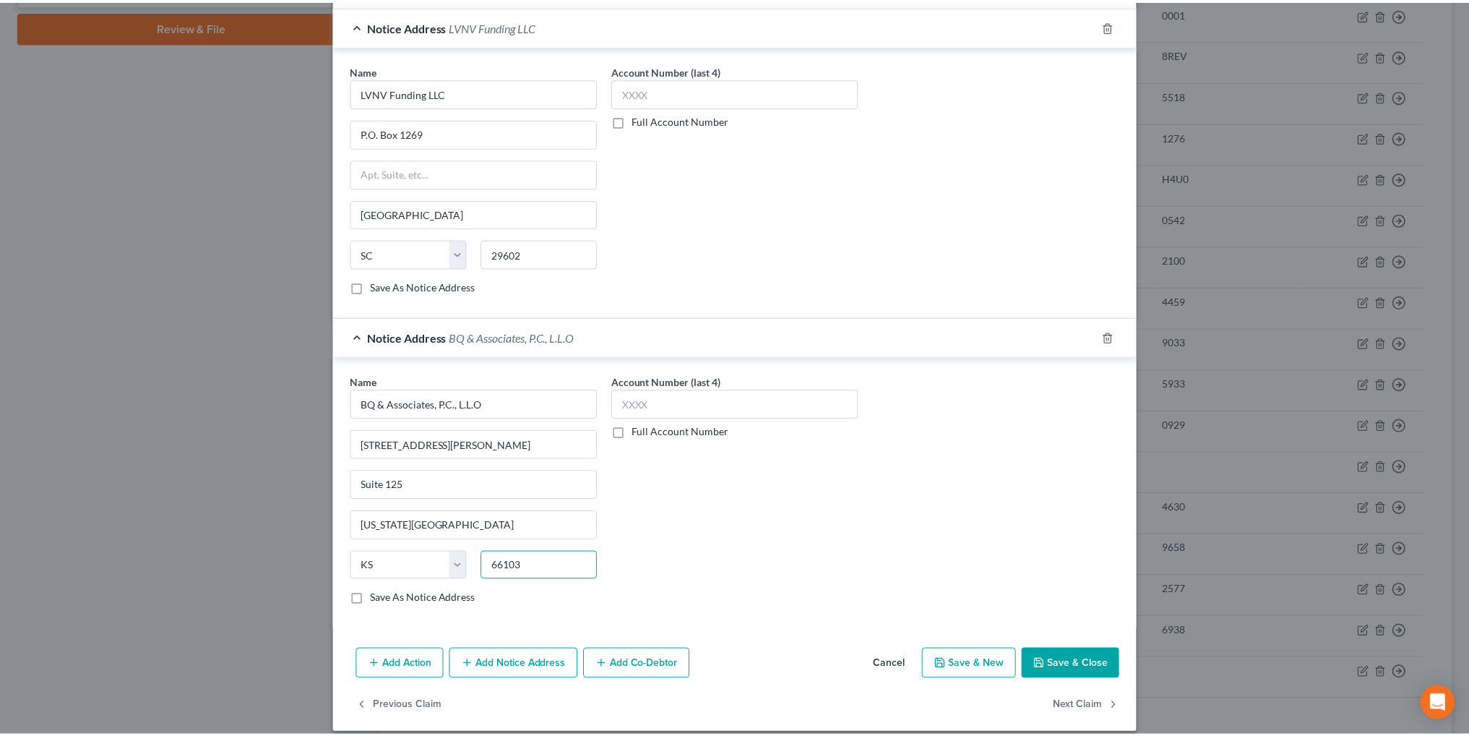
scroll to position [391, 0]
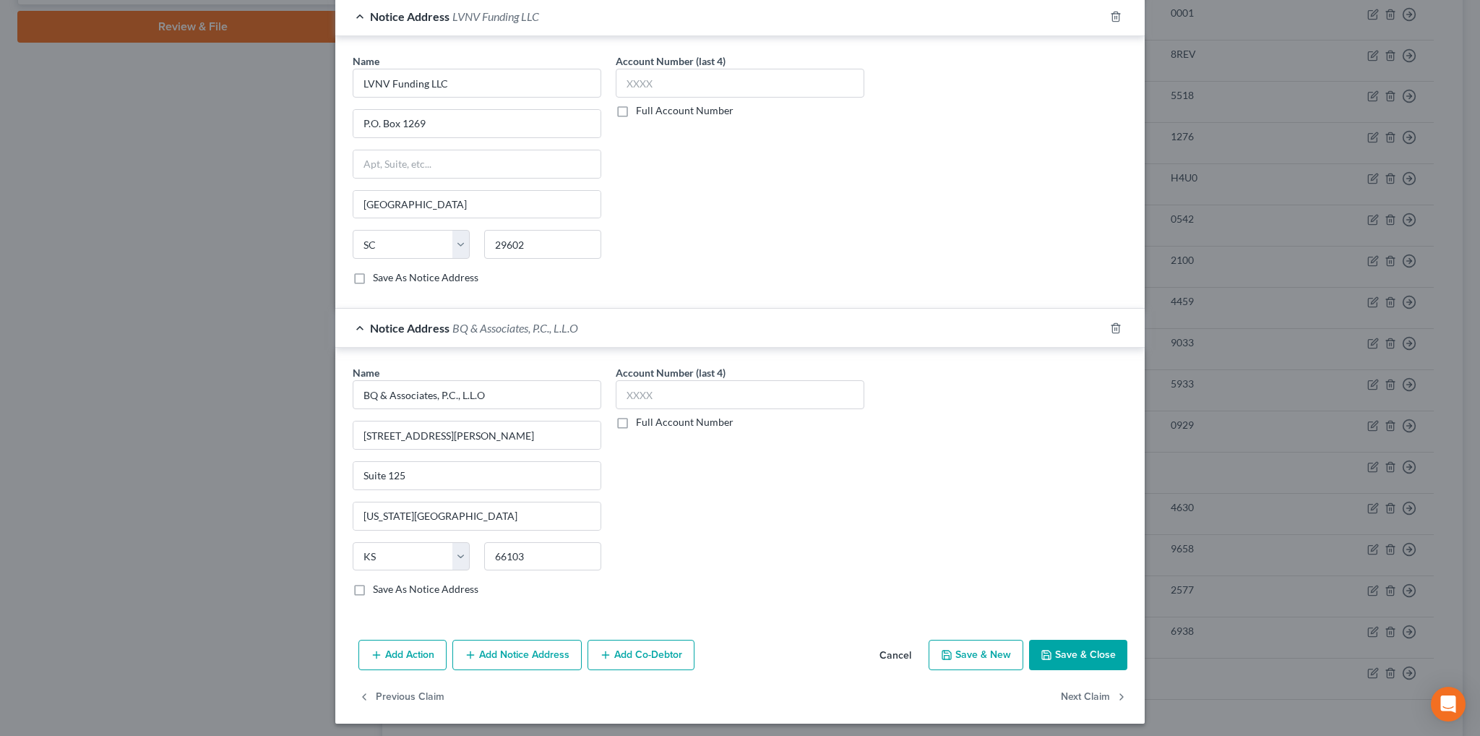
click at [1091, 650] on button "Save & Close" at bounding box center [1078, 655] width 98 height 30
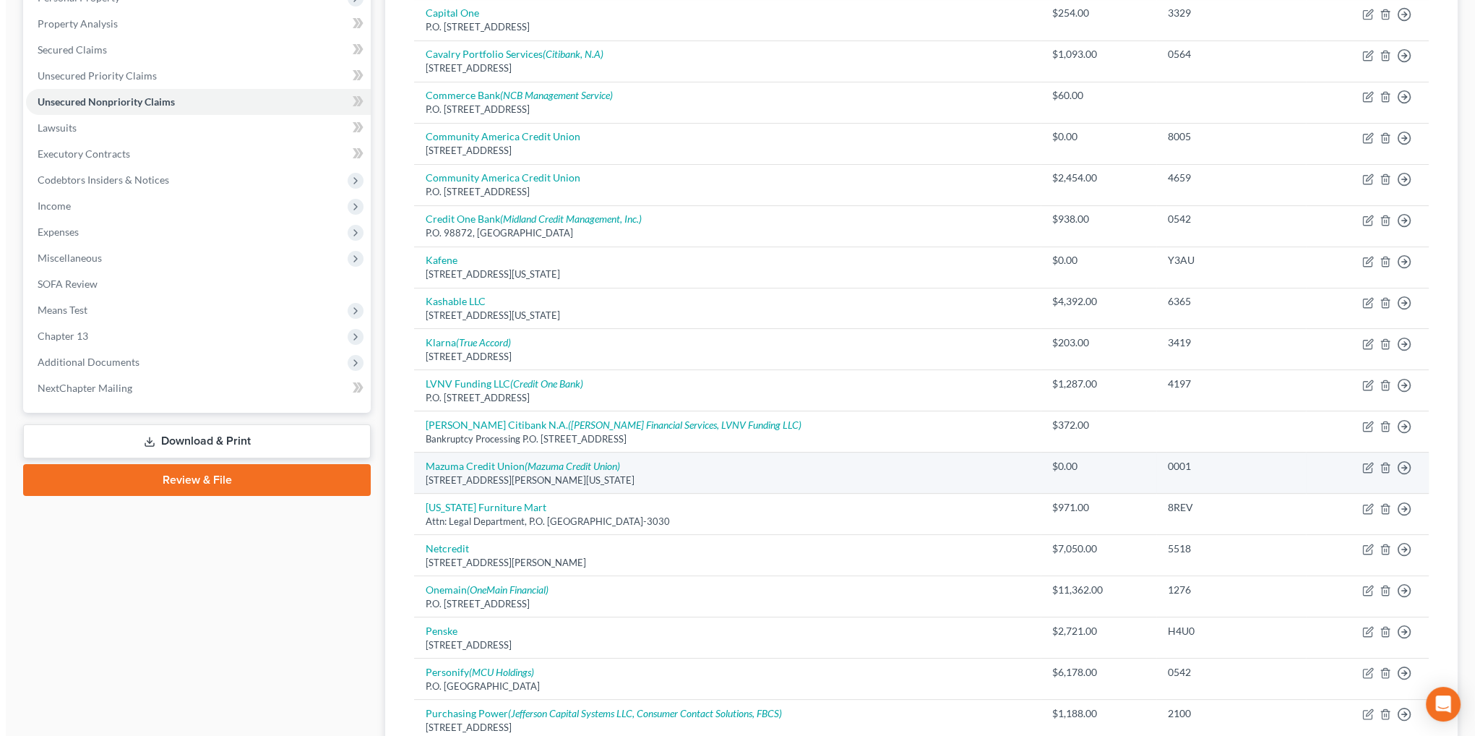
scroll to position [0, 0]
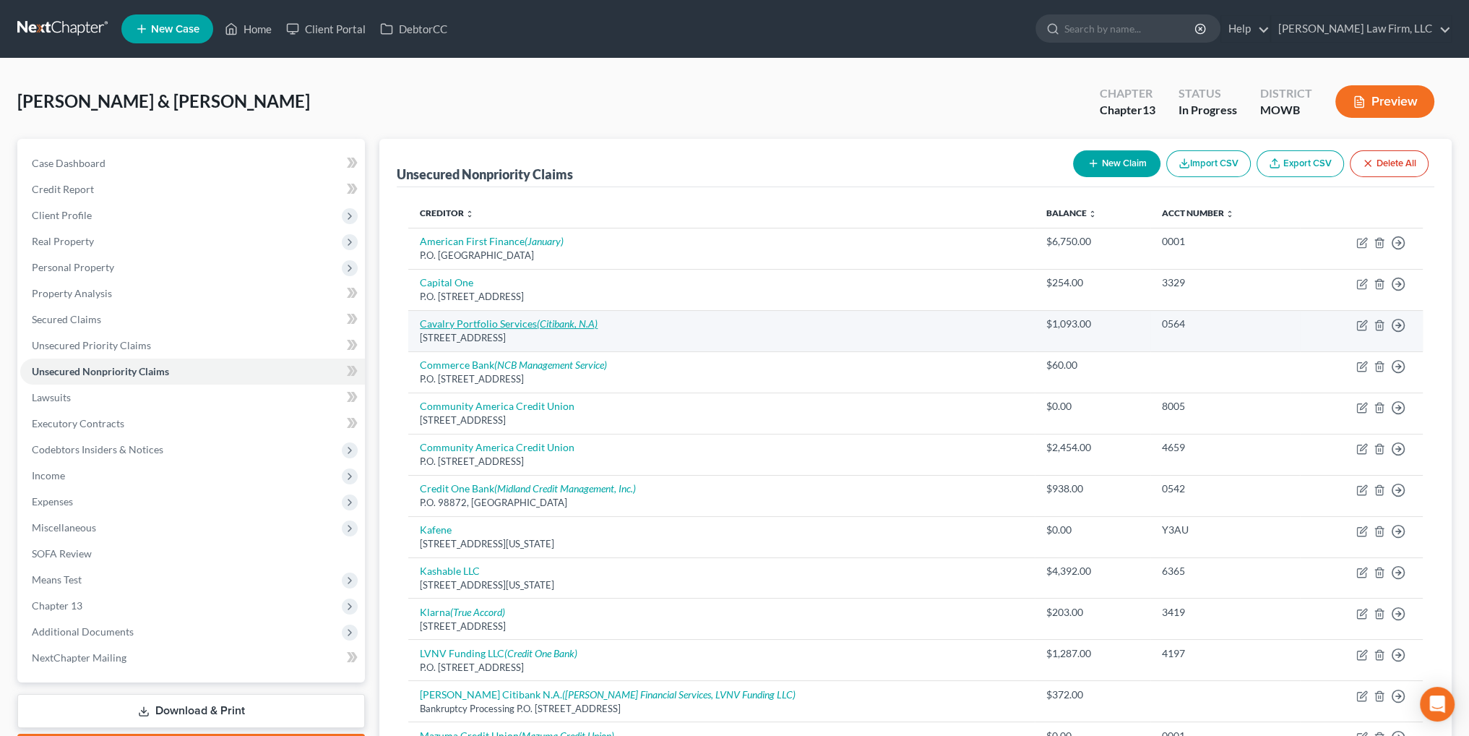
click at [520, 324] on link "Cavalry Portfolio Services (Citibank, N.A)" at bounding box center [509, 323] width 178 height 12
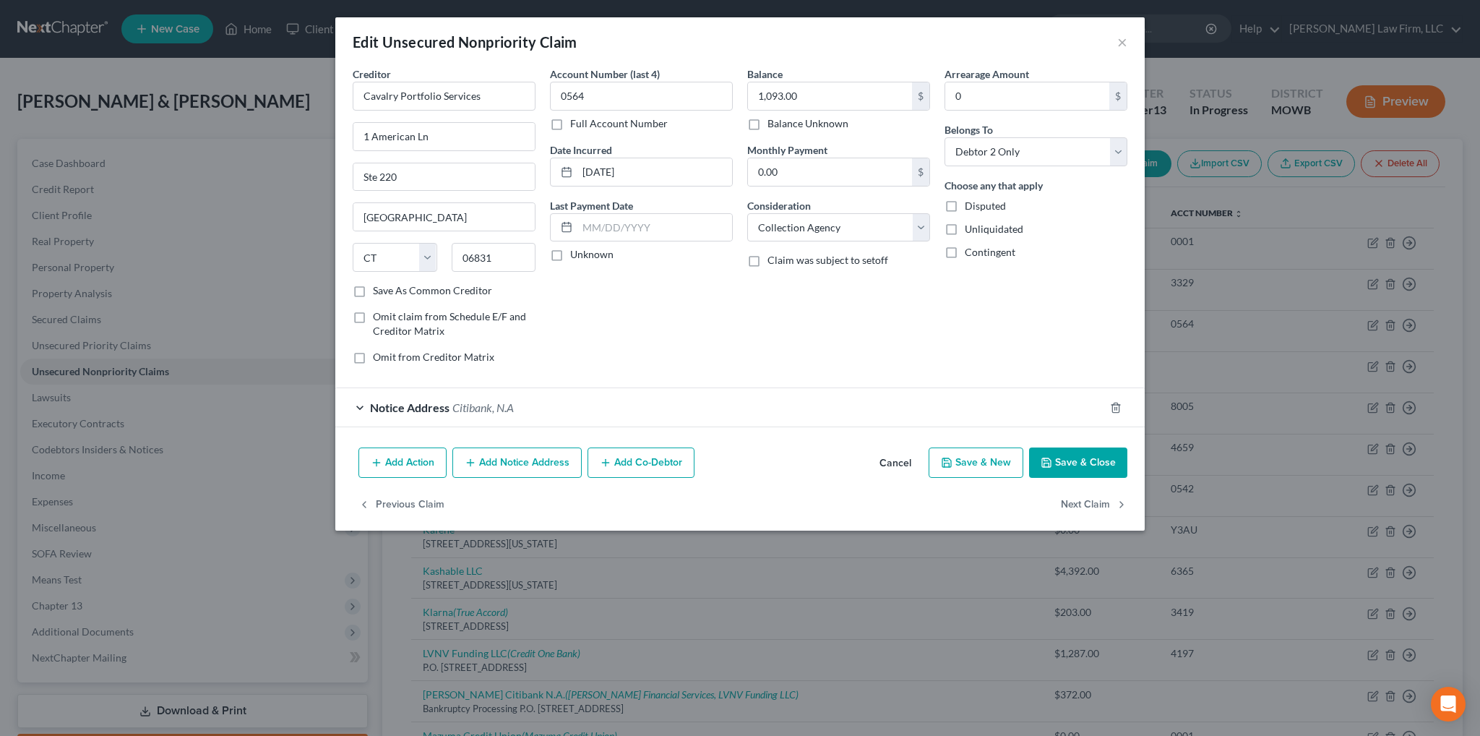
click at [441, 402] on span "Notice Address" at bounding box center [409, 407] width 79 height 14
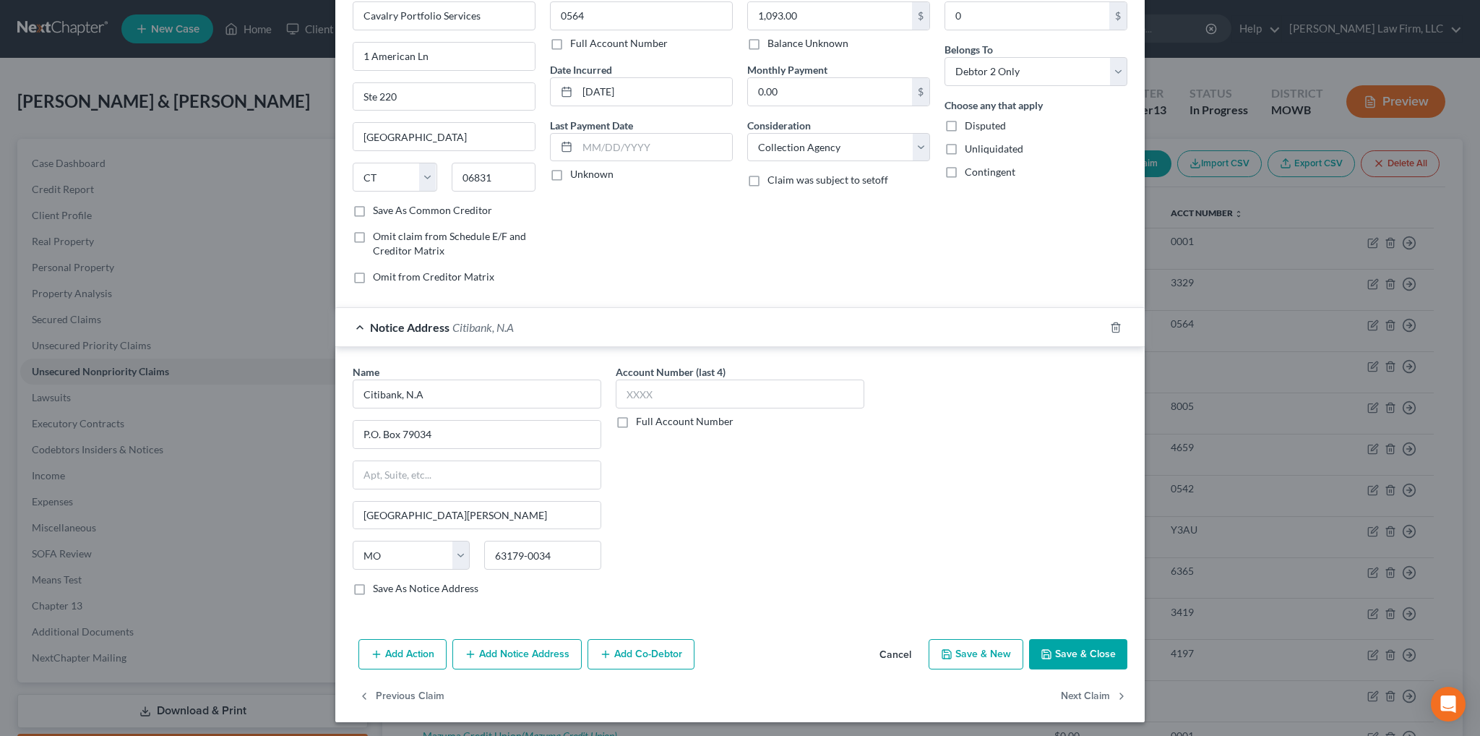
scroll to position [81, 0]
click at [507, 651] on button "Add Notice Address" at bounding box center [516, 653] width 129 height 30
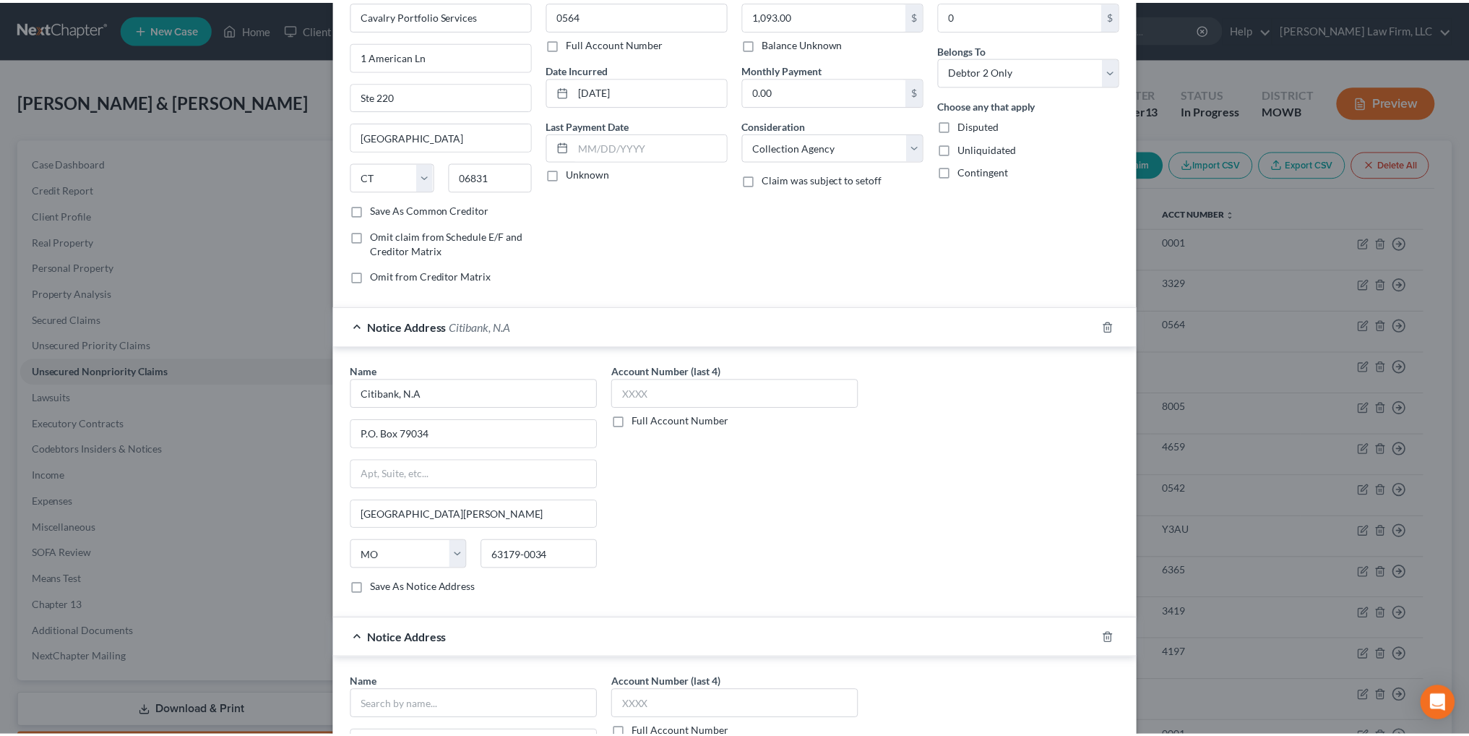
scroll to position [391, 0]
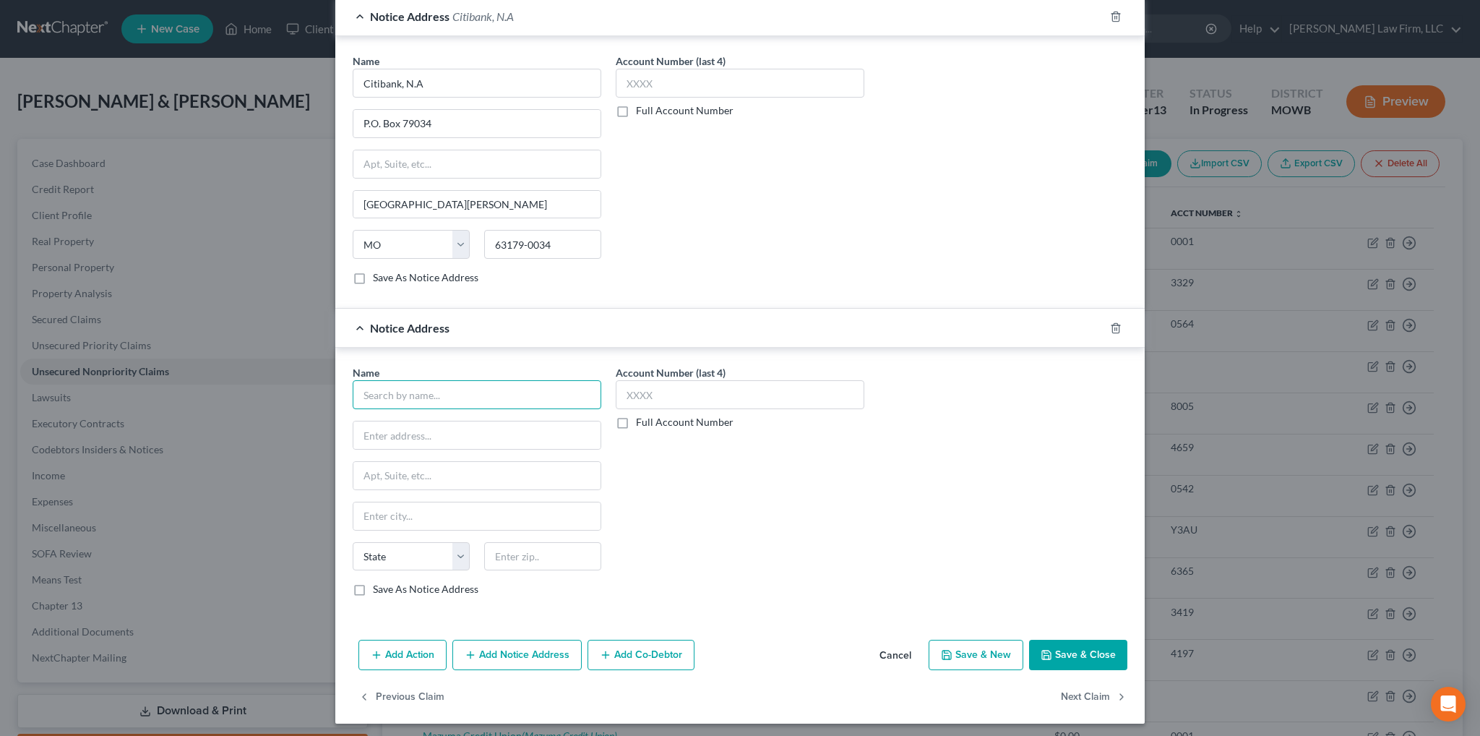
click at [422, 392] on input "text" at bounding box center [477, 394] width 249 height 29
drag, startPoint x: 412, startPoint y: 507, endPoint x: 326, endPoint y: 512, distance: 86.2
click at [326, 512] on div "Edit Unsecured Nonpriority Claim × Creditor * Cavalry Portfolio Services 1 [GEO…" at bounding box center [740, 368] width 1480 height 736
drag, startPoint x: 489, startPoint y: 460, endPoint x: 480, endPoint y: 460, distance: 8.7
click at [488, 462] on input "[STREET_ADDRESS]" at bounding box center [476, 475] width 247 height 27
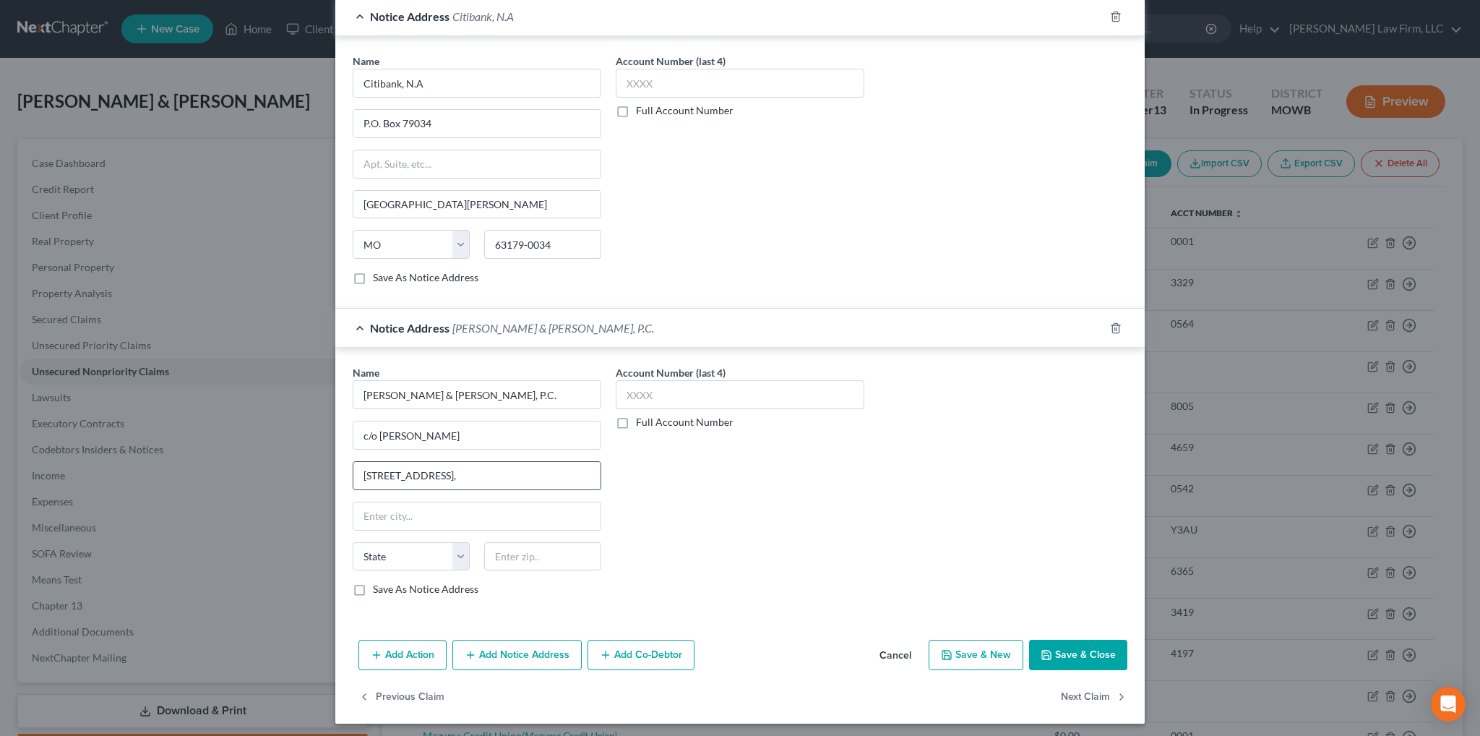
paste input "Suite 306"
click at [1058, 643] on button "Save & Close" at bounding box center [1078, 655] width 98 height 30
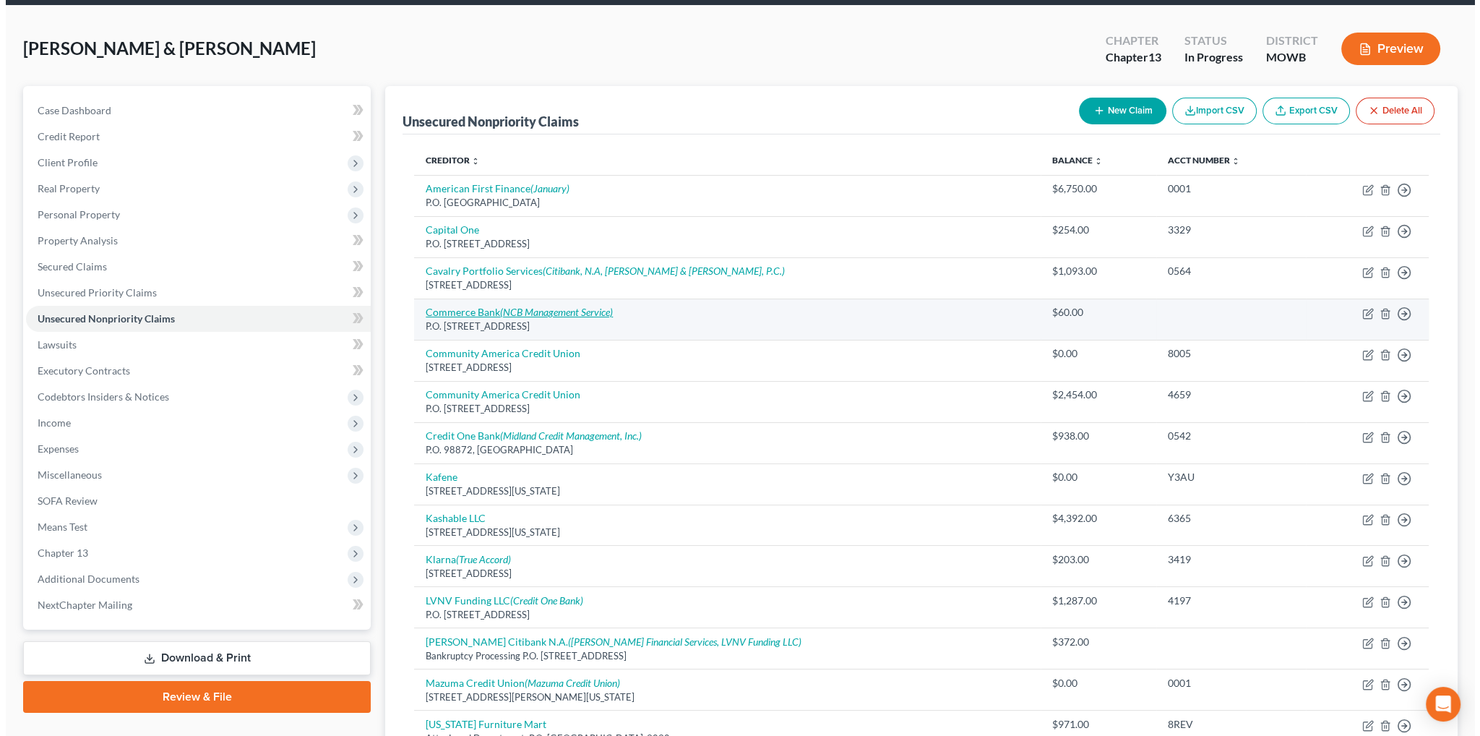
scroll to position [0, 0]
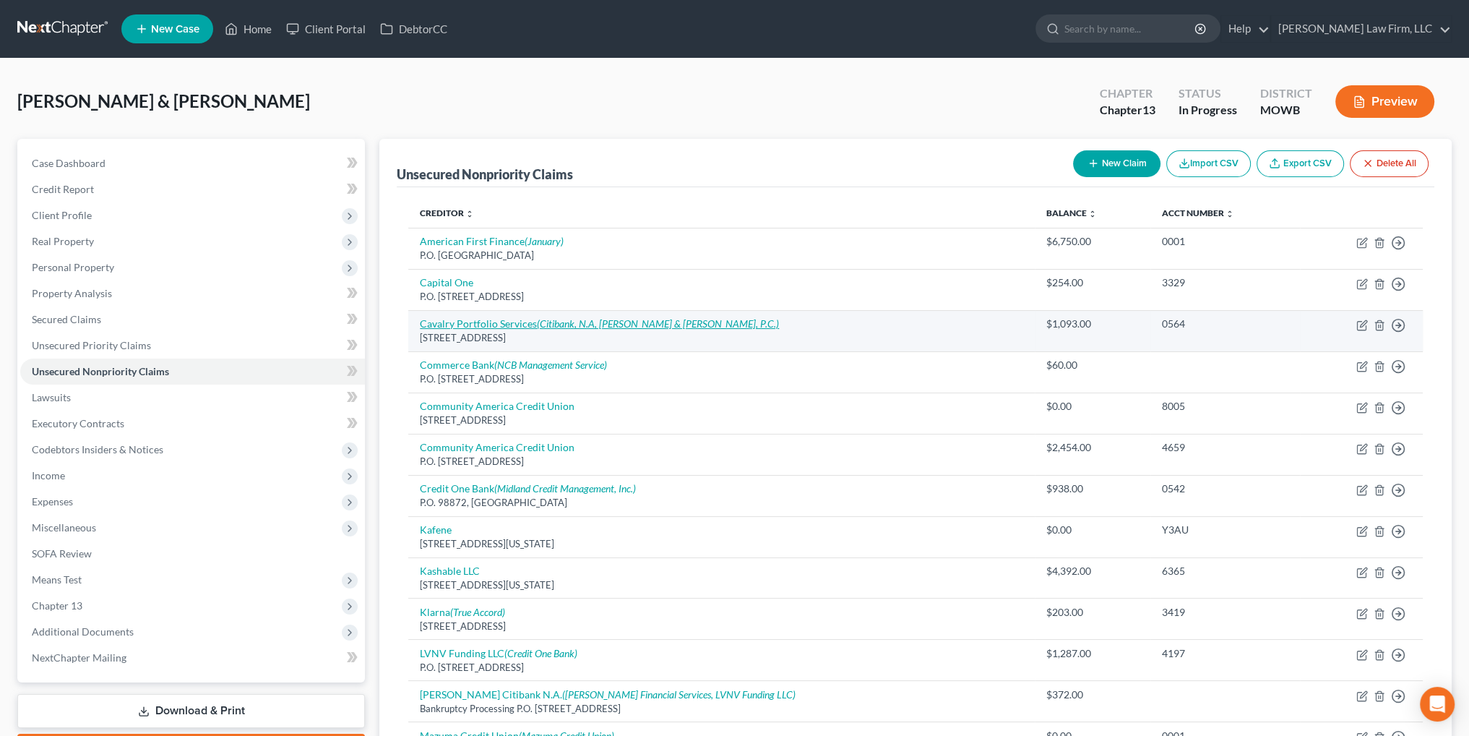
click at [523, 323] on link "Cavalry Portfolio Services (Citibank, N.A, [PERSON_NAME] & [PERSON_NAME], P.C.)" at bounding box center [599, 323] width 359 height 12
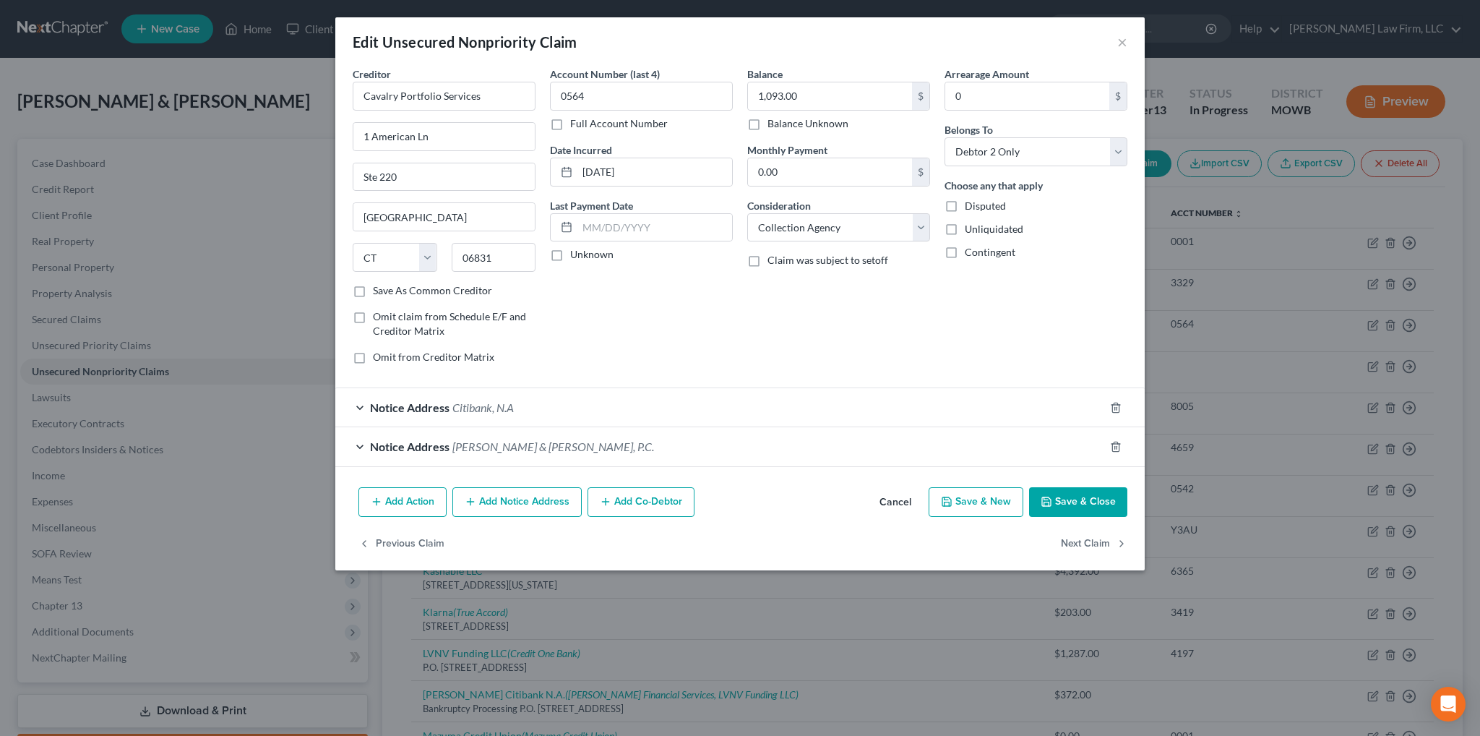
click at [470, 405] on span "Citibank, N.A" at bounding box center [482, 407] width 61 height 14
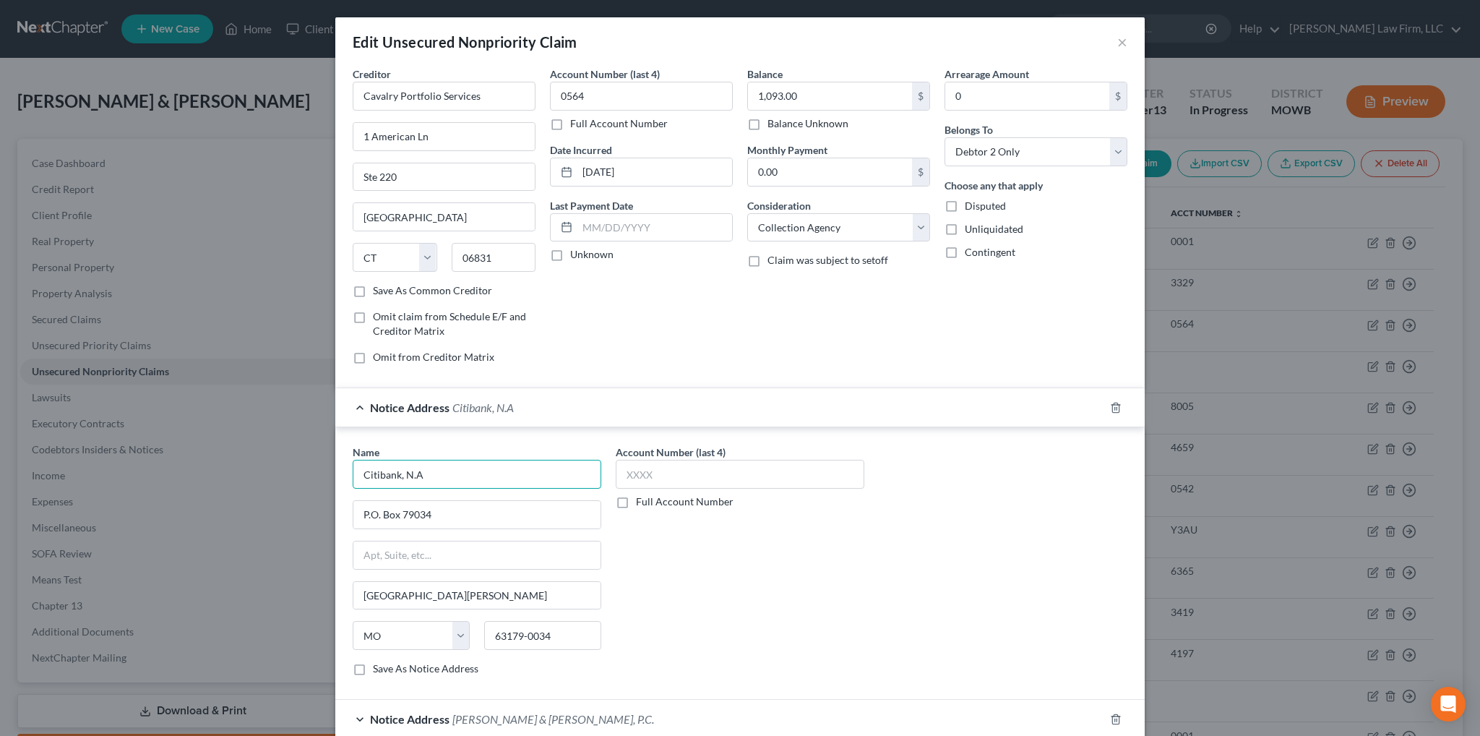
click at [444, 470] on input "Citibank, N.A" at bounding box center [477, 474] width 249 height 29
click at [527, 553] on input "text" at bounding box center [476, 554] width 247 height 27
click at [780, 521] on div "Account Number (last 4) Full Account Number" at bounding box center [740, 565] width 263 height 243
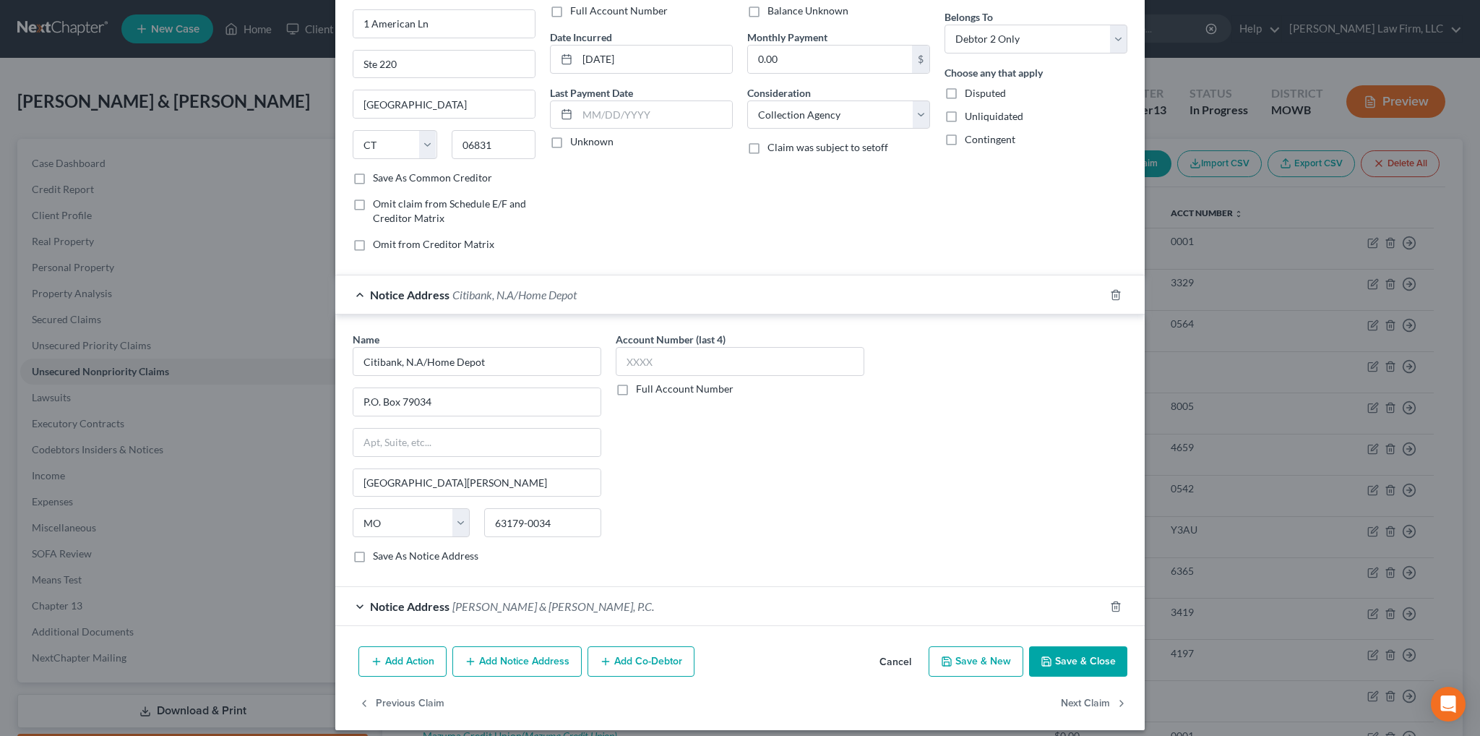
scroll to position [121, 0]
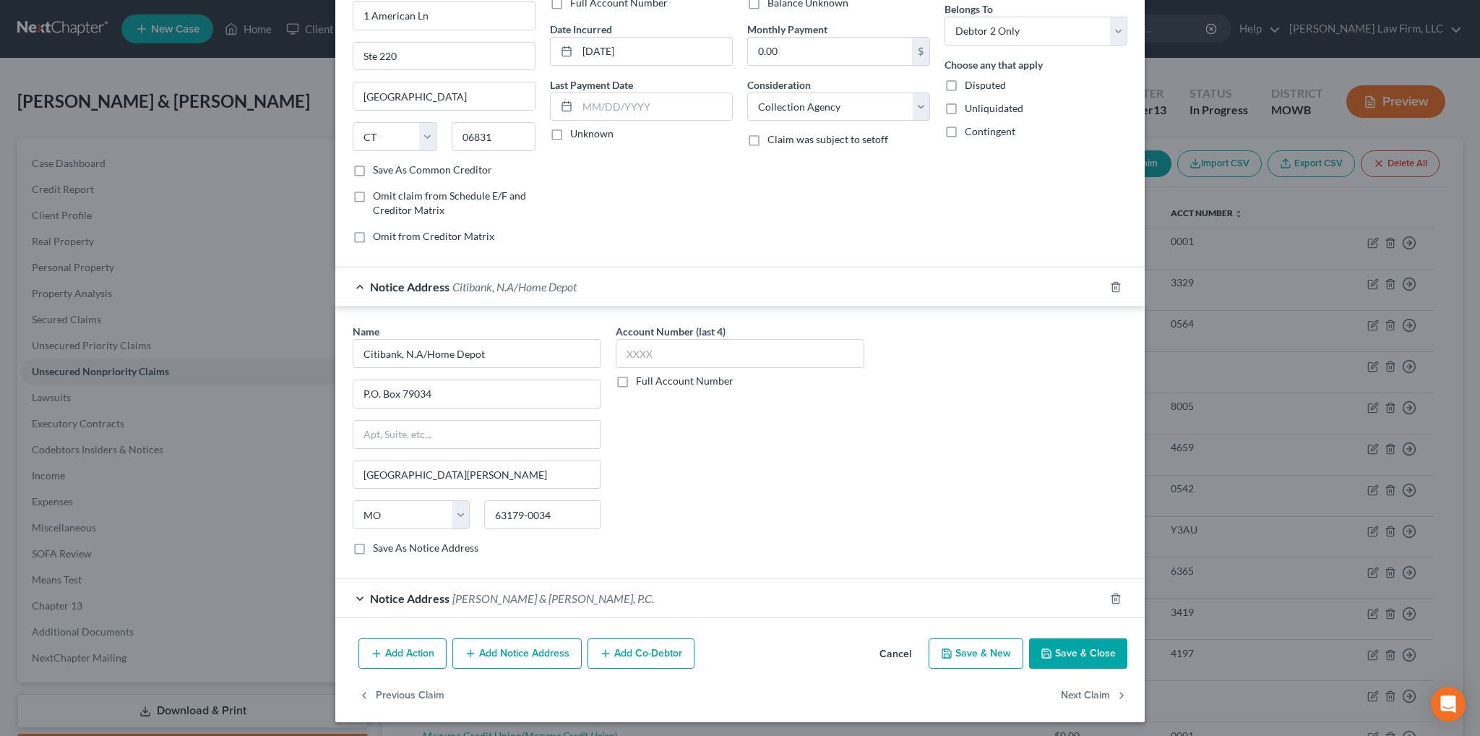
click at [1095, 645] on button "Save & Close" at bounding box center [1078, 653] width 98 height 30
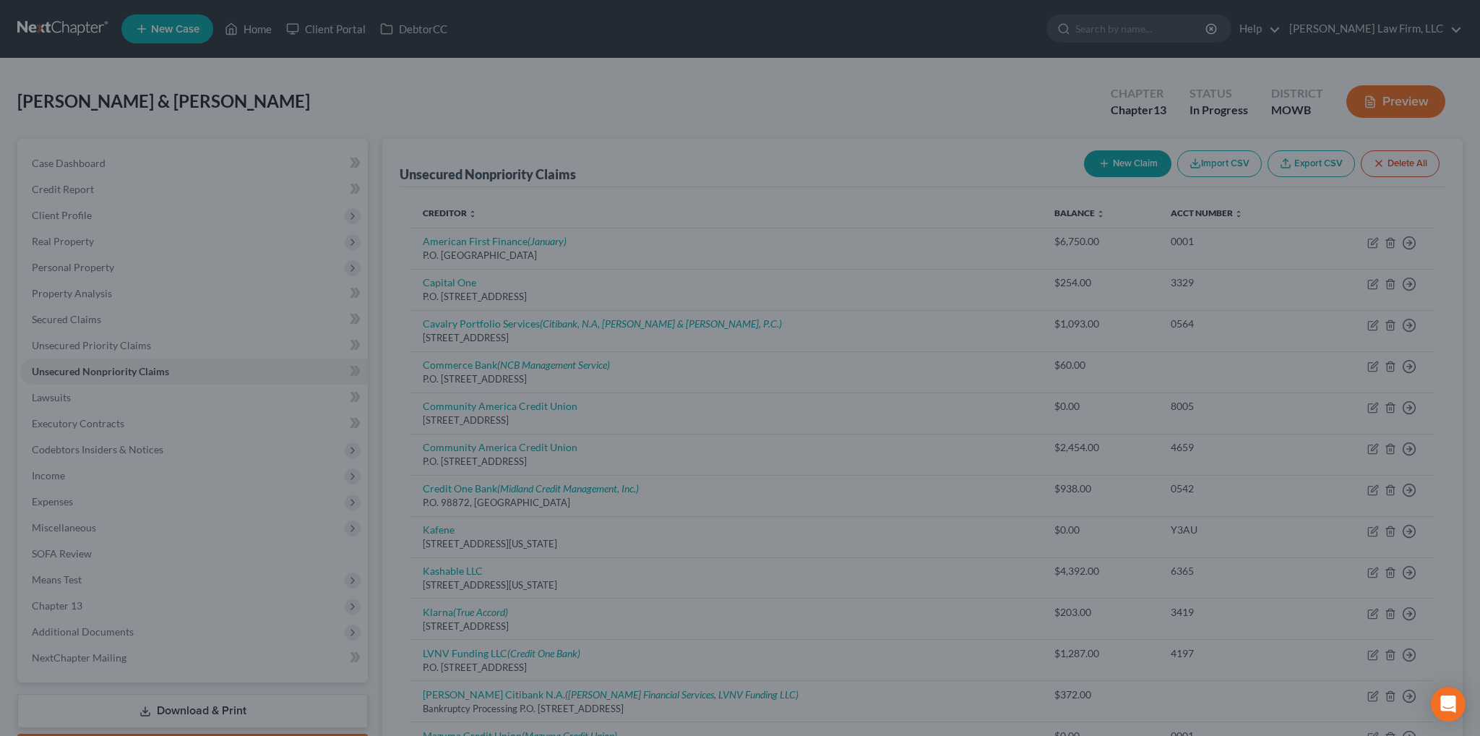
scroll to position [0, 0]
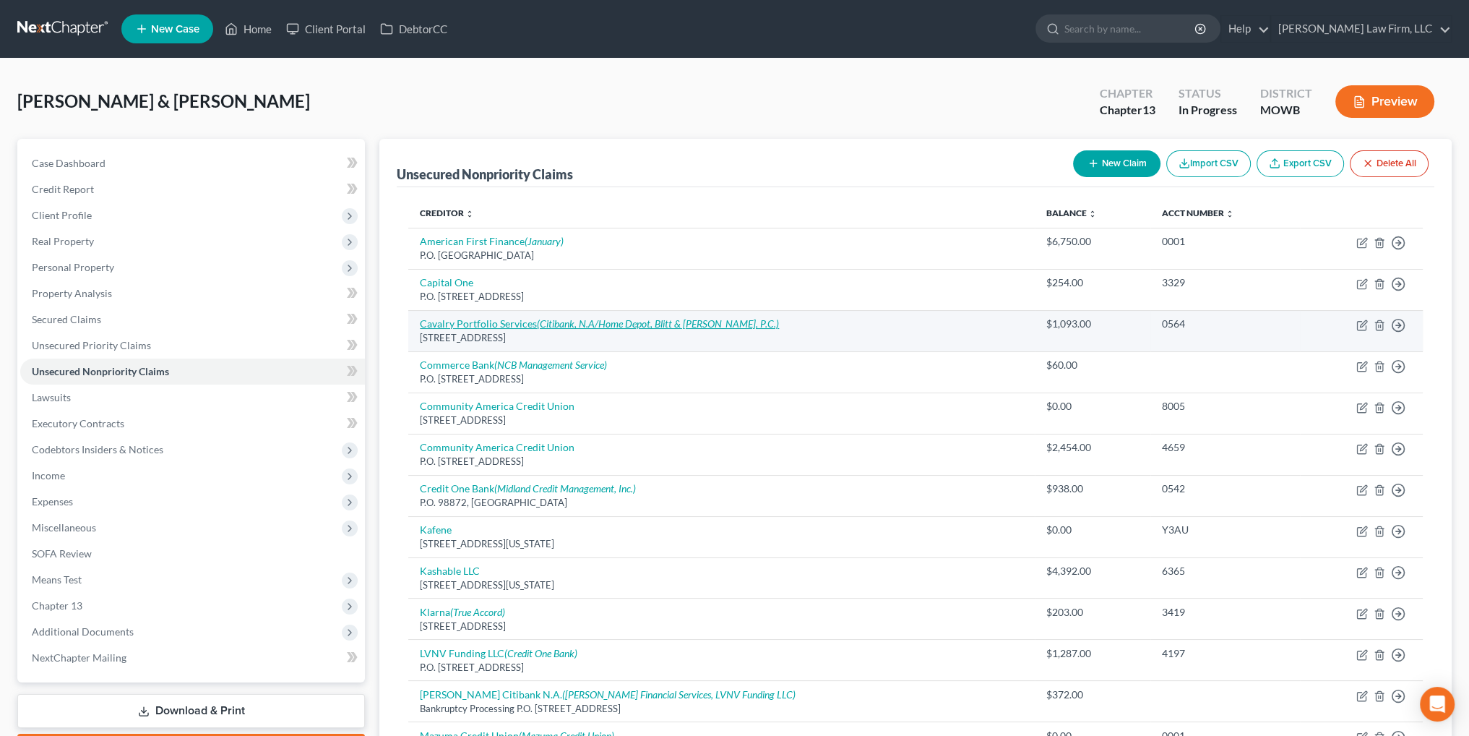
click at [492, 320] on link "Cavalry Portfolio Services (Citibank, N.A/Home Depot, Blitt & [PERSON_NAME], P.…" at bounding box center [599, 323] width 359 height 12
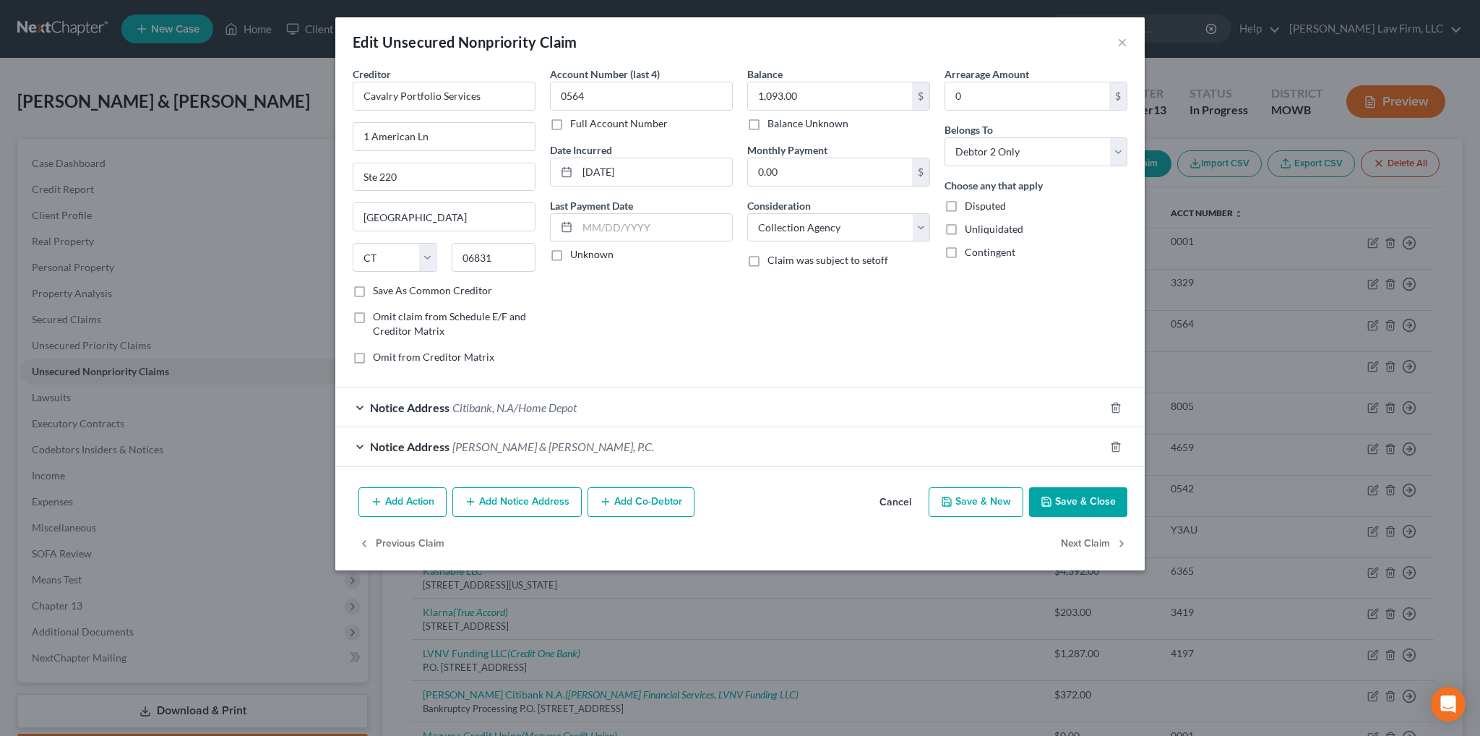
click at [512, 496] on button "Add Notice Address" at bounding box center [516, 502] width 129 height 30
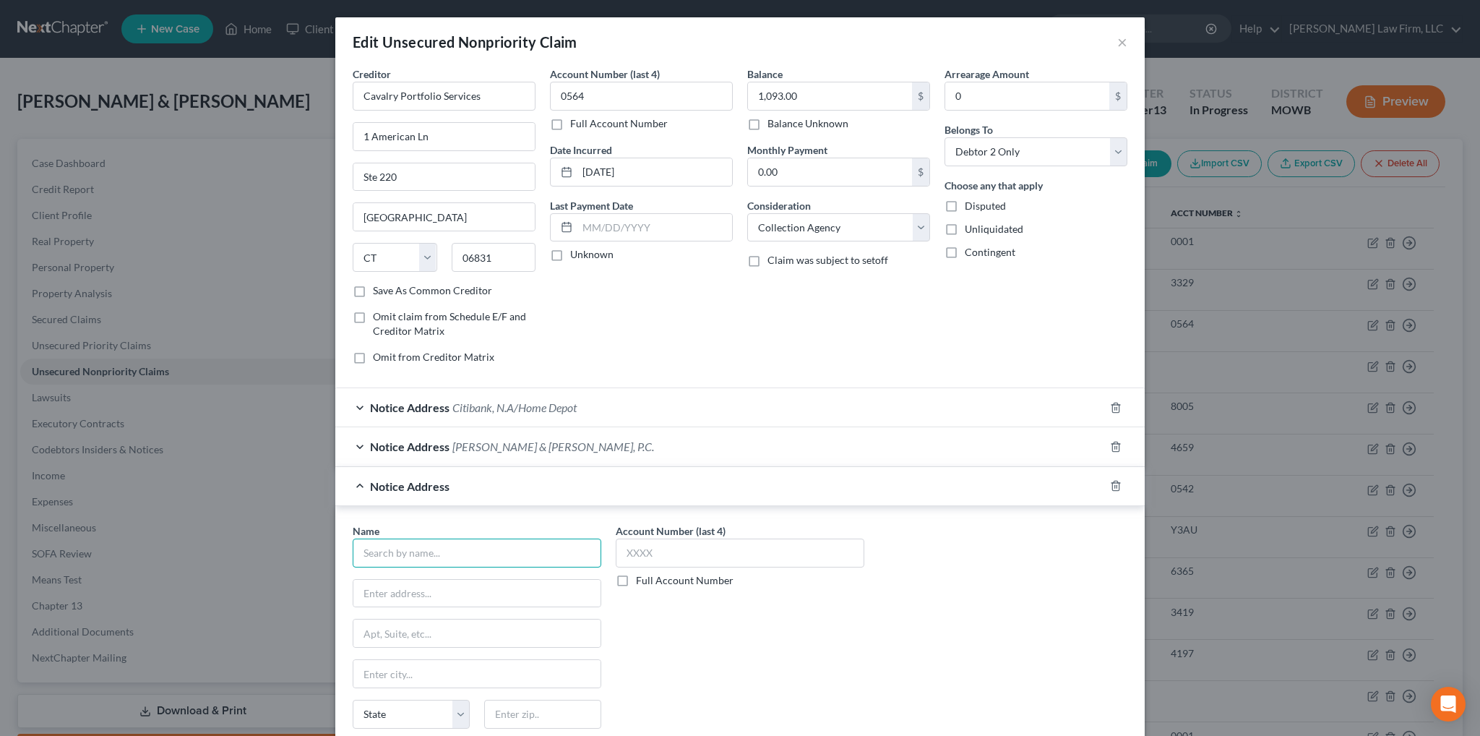
click at [452, 544] on input "text" at bounding box center [477, 552] width 249 height 29
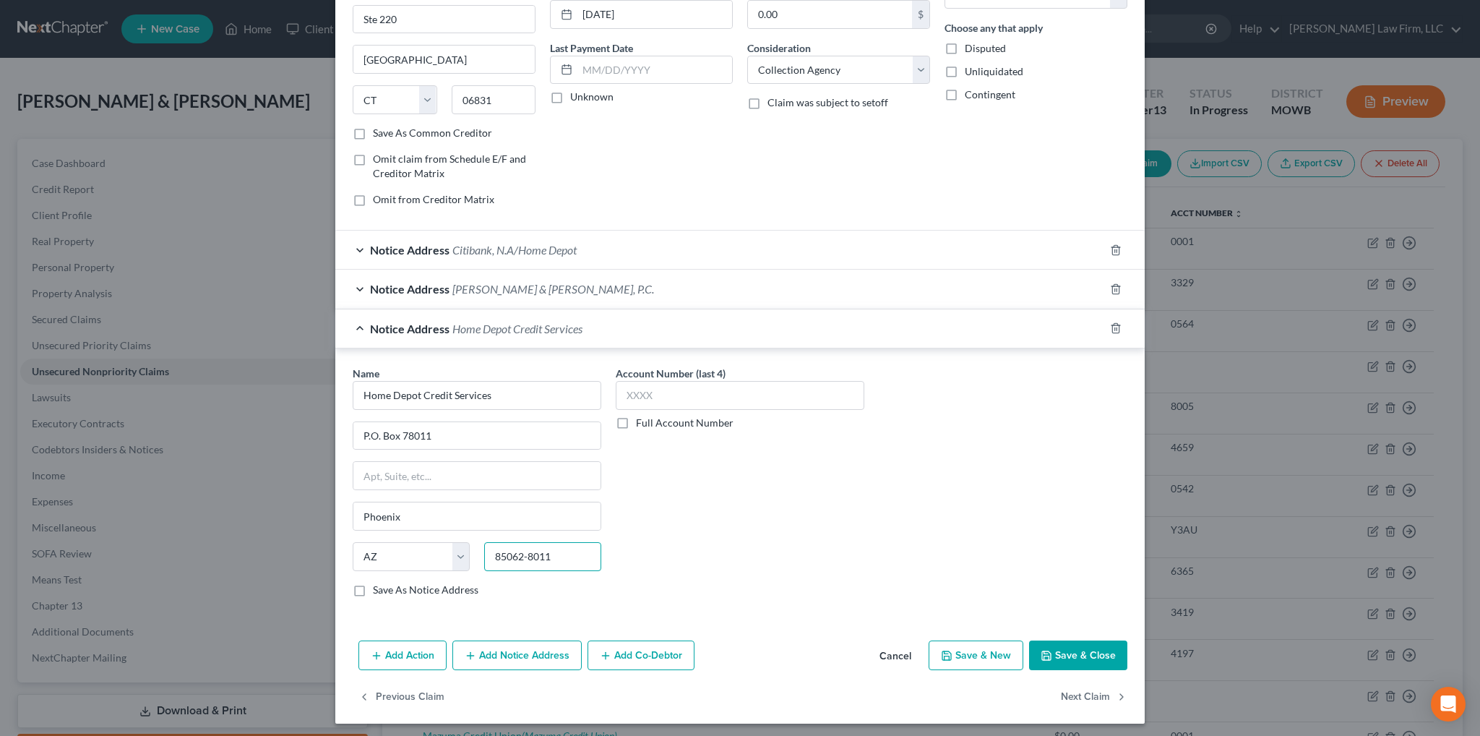
scroll to position [159, 0]
click at [1070, 643] on button "Save & Close" at bounding box center [1078, 654] width 98 height 30
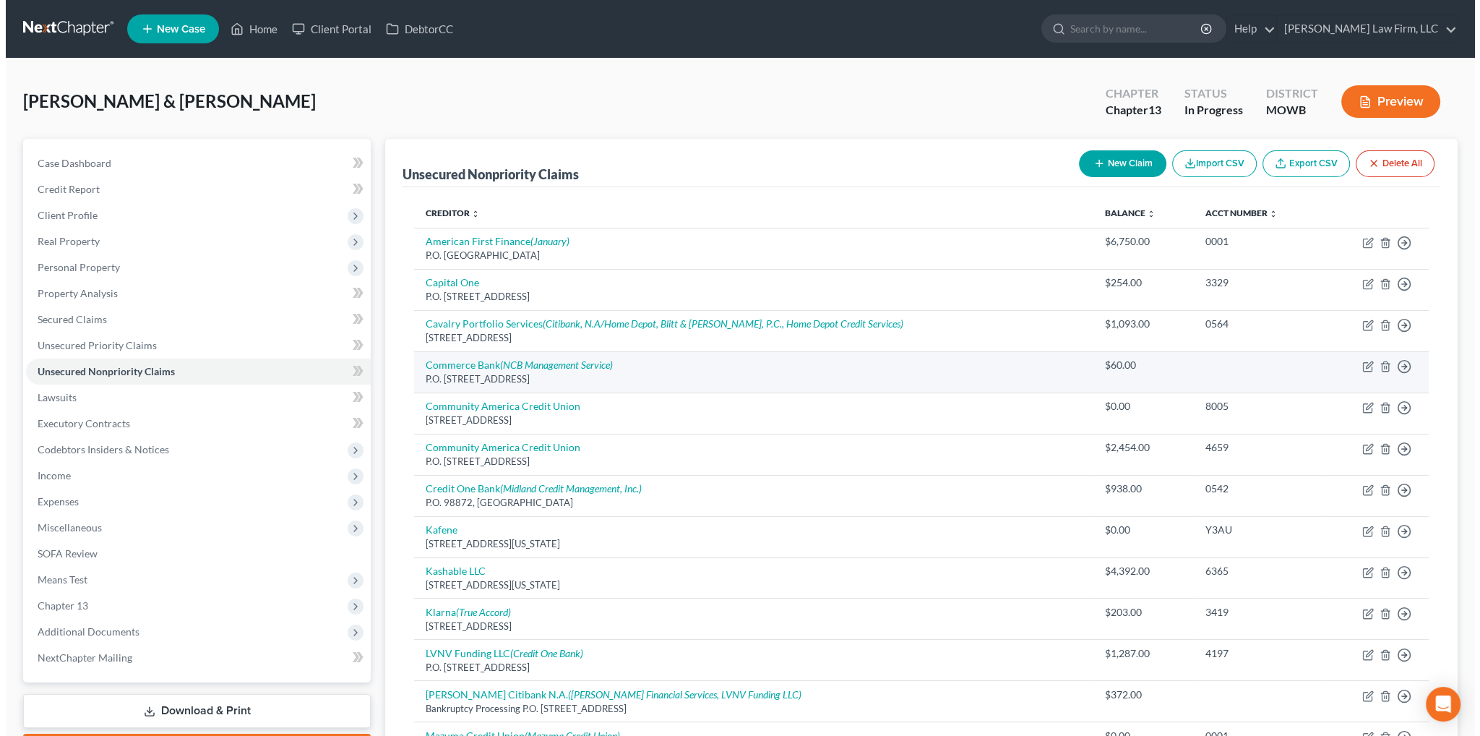
scroll to position [72, 0]
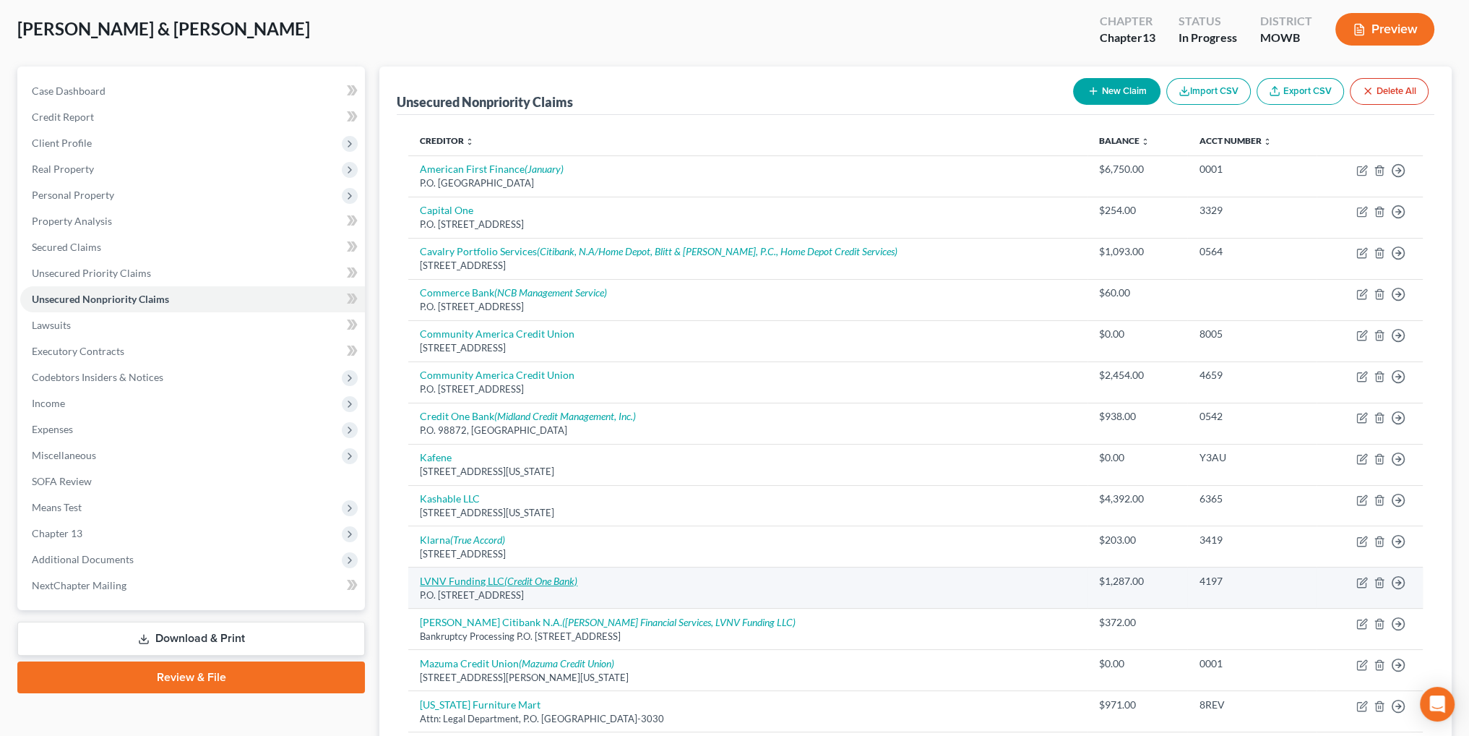
click at [445, 577] on link "LVNV Funding LLC (Credit One Bank)" at bounding box center [499, 581] width 158 height 12
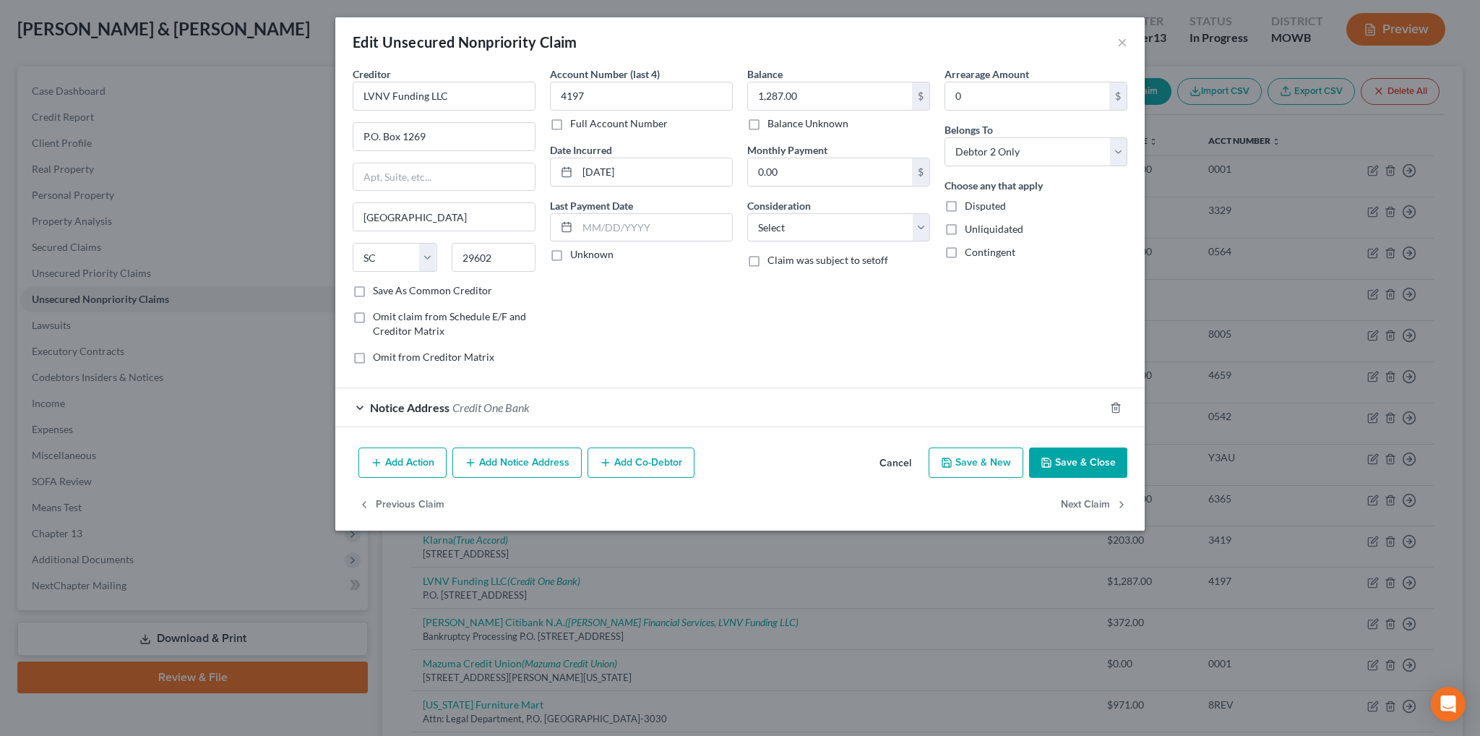
click at [502, 461] on button "Add Notice Address" at bounding box center [516, 462] width 129 height 30
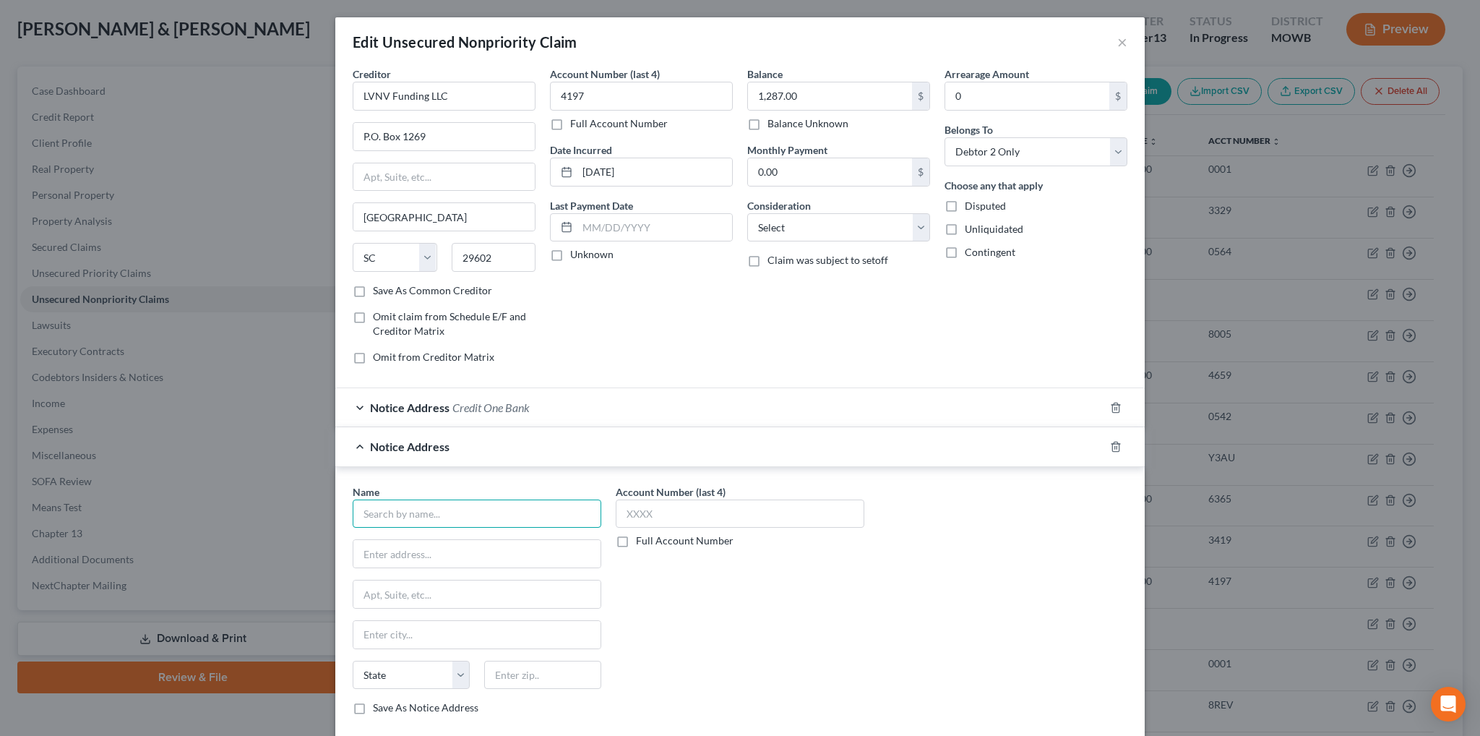
drag, startPoint x: 384, startPoint y: 525, endPoint x: 396, endPoint y: 515, distance: 15.9
click at [386, 525] on div at bounding box center [477, 513] width 249 height 29
click at [396, 515] on input "text" at bounding box center [477, 513] width 249 height 29
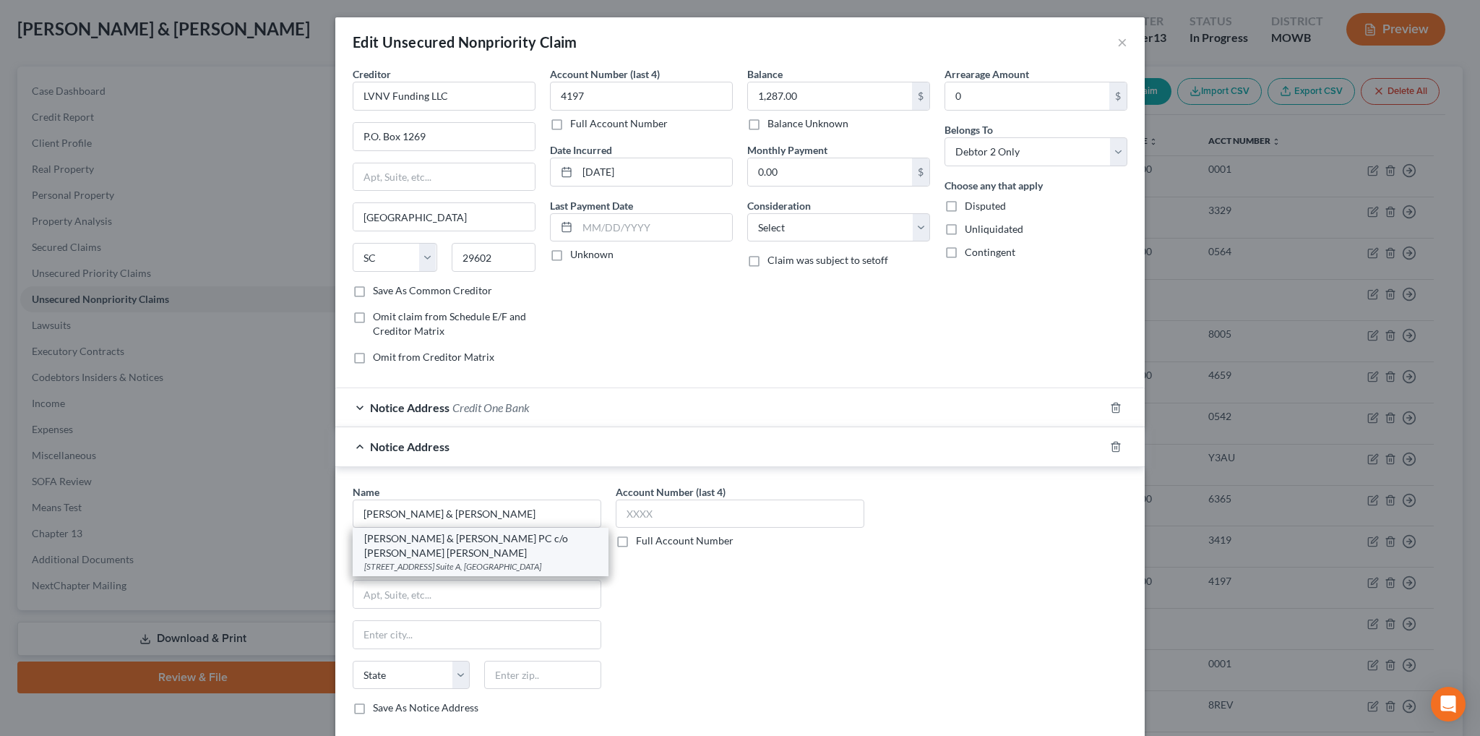
click at [418, 541] on div "[PERSON_NAME] & [PERSON_NAME] PC c/o [PERSON_NAME] [PERSON_NAME]" at bounding box center [480, 545] width 233 height 29
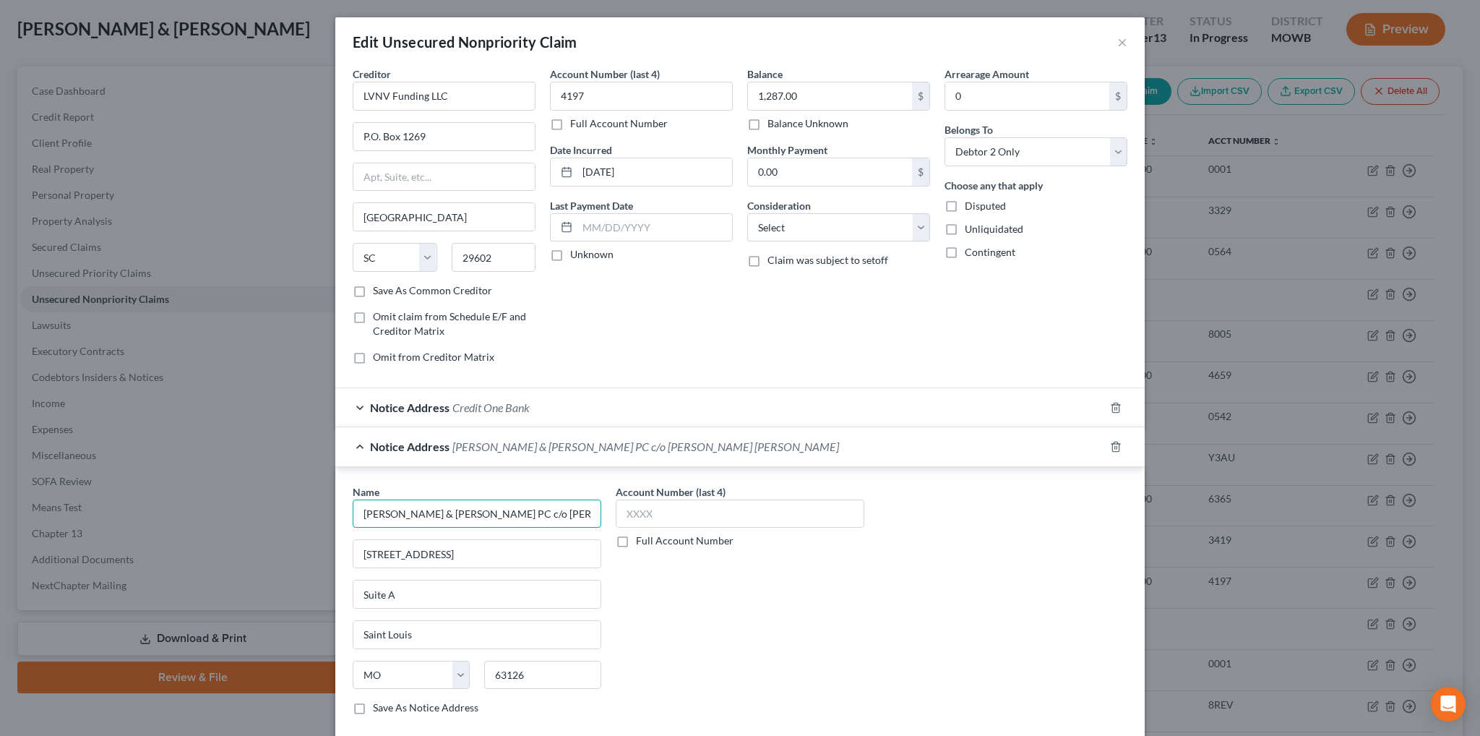
drag, startPoint x: 567, startPoint y: 510, endPoint x: 457, endPoint y: 510, distance: 109.9
click at [457, 510] on input "[PERSON_NAME] & [PERSON_NAME] PC c/o [PERSON_NAME] [PERSON_NAME]" at bounding box center [477, 513] width 249 height 29
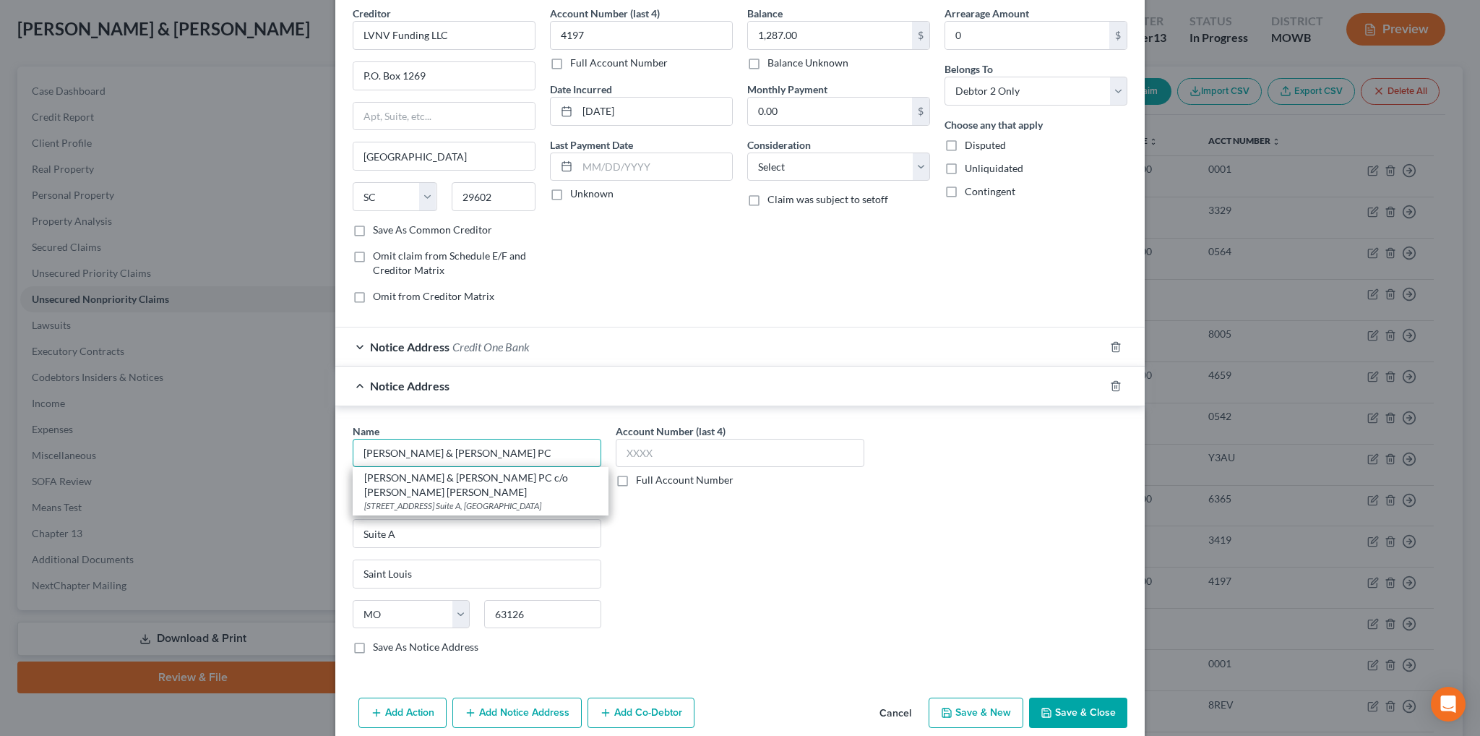
scroll to position [120, 0]
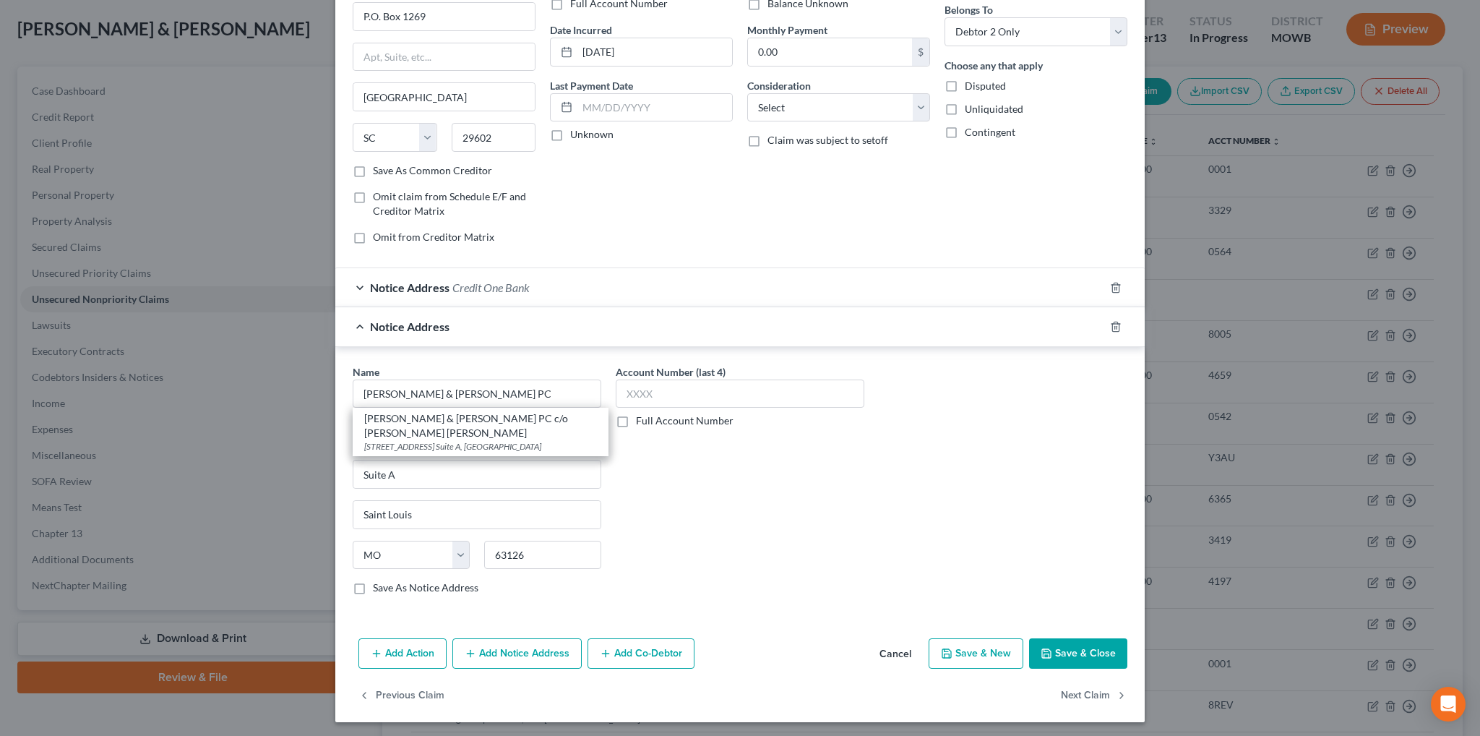
drag, startPoint x: 1073, startPoint y: 643, endPoint x: 1440, endPoint y: 459, distance: 410.5
click at [1073, 643] on button "Save & Close" at bounding box center [1078, 653] width 98 height 30
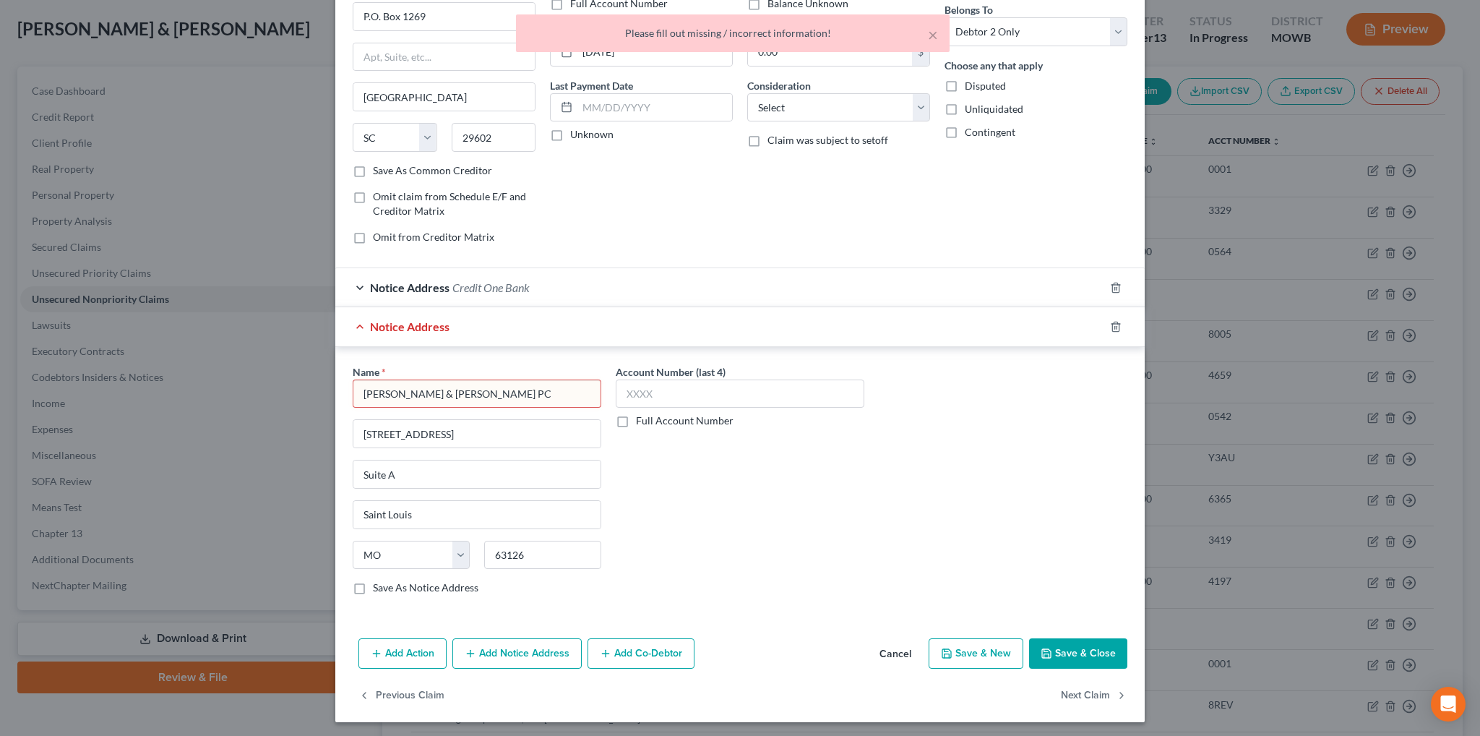
click at [585, 397] on input "[PERSON_NAME] & [PERSON_NAME] PC" at bounding box center [477, 393] width 249 height 29
click at [480, 426] on input "[STREET_ADDRESS]" at bounding box center [476, 433] width 247 height 27
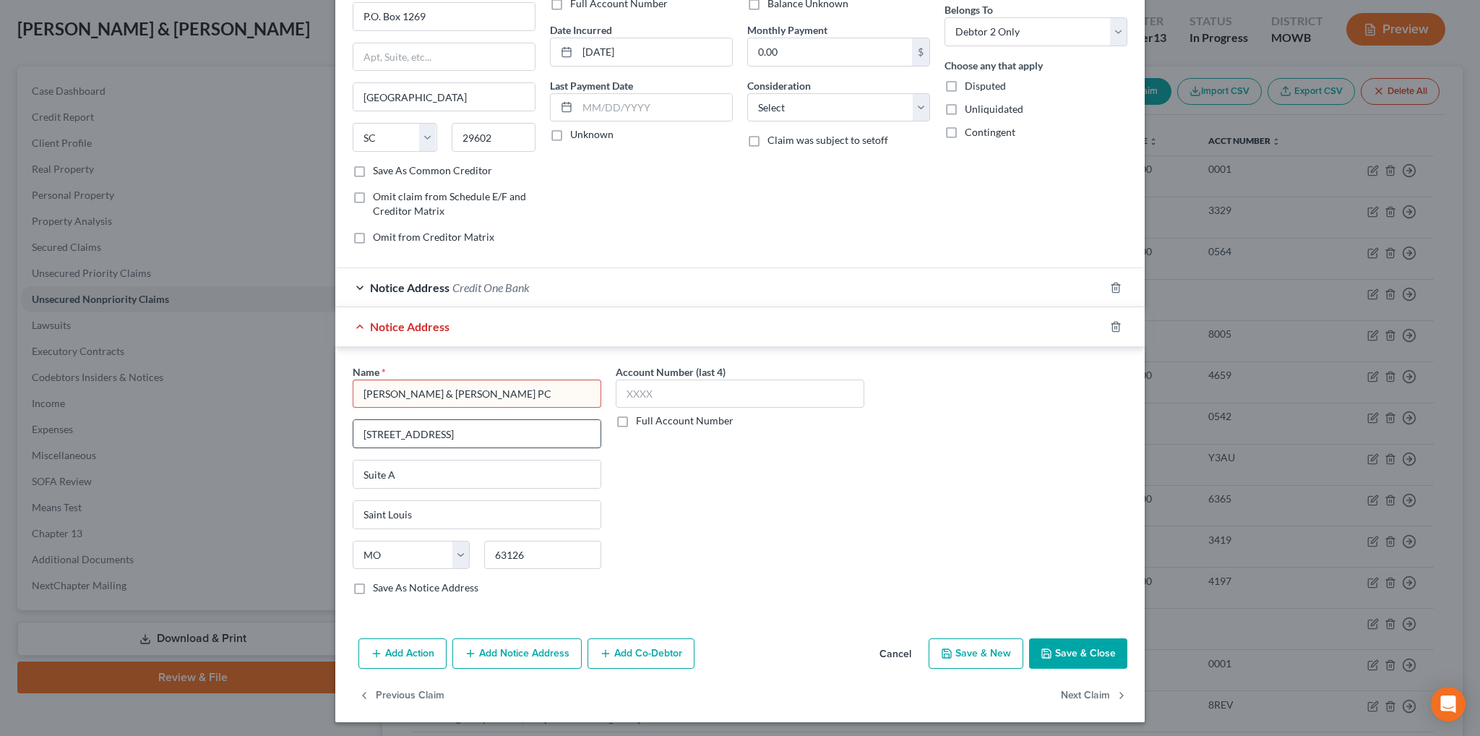
click at [530, 427] on input "[STREET_ADDRESS]" at bounding box center [476, 433] width 247 height 27
click at [509, 390] on input "[PERSON_NAME] & [PERSON_NAME] PC" at bounding box center [477, 393] width 249 height 29
drag, startPoint x: 494, startPoint y: 390, endPoint x: 322, endPoint y: 394, distance: 172.0
click at [322, 394] on div "Edit Unsecured Nonpriority Claim × Creditor * LVNV Funding LLC P.O. [GEOGRAPHIC…" at bounding box center [740, 368] width 1480 height 736
click at [609, 470] on div "Account Number (last 4) Full Account Number" at bounding box center [740, 485] width 263 height 243
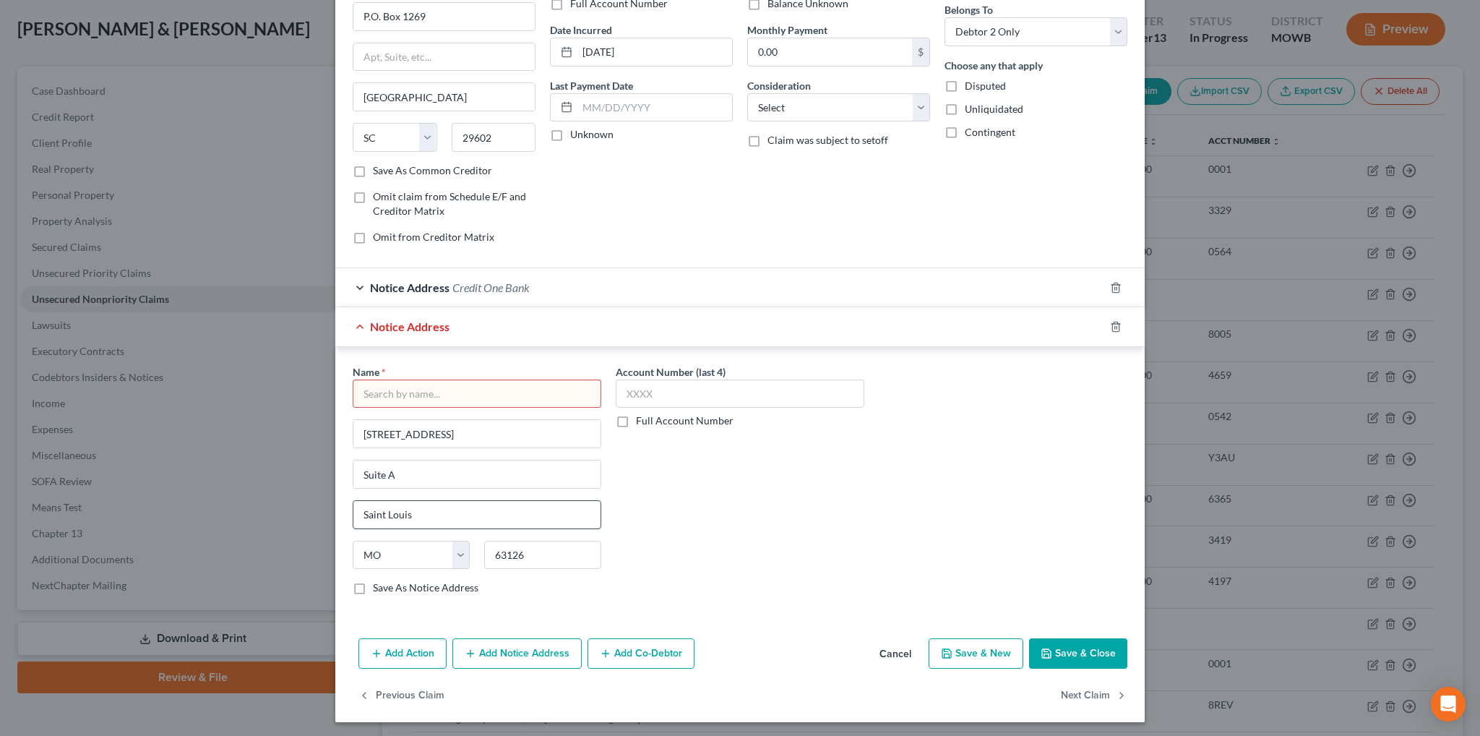
click at [433, 507] on input "Saint Louis" at bounding box center [476, 514] width 247 height 27
click at [434, 391] on input "text" at bounding box center [477, 393] width 249 height 29
paste input "[PERSON_NAME] & [PERSON_NAME] PC"
click at [1092, 656] on button "Save & Close" at bounding box center [1078, 653] width 98 height 30
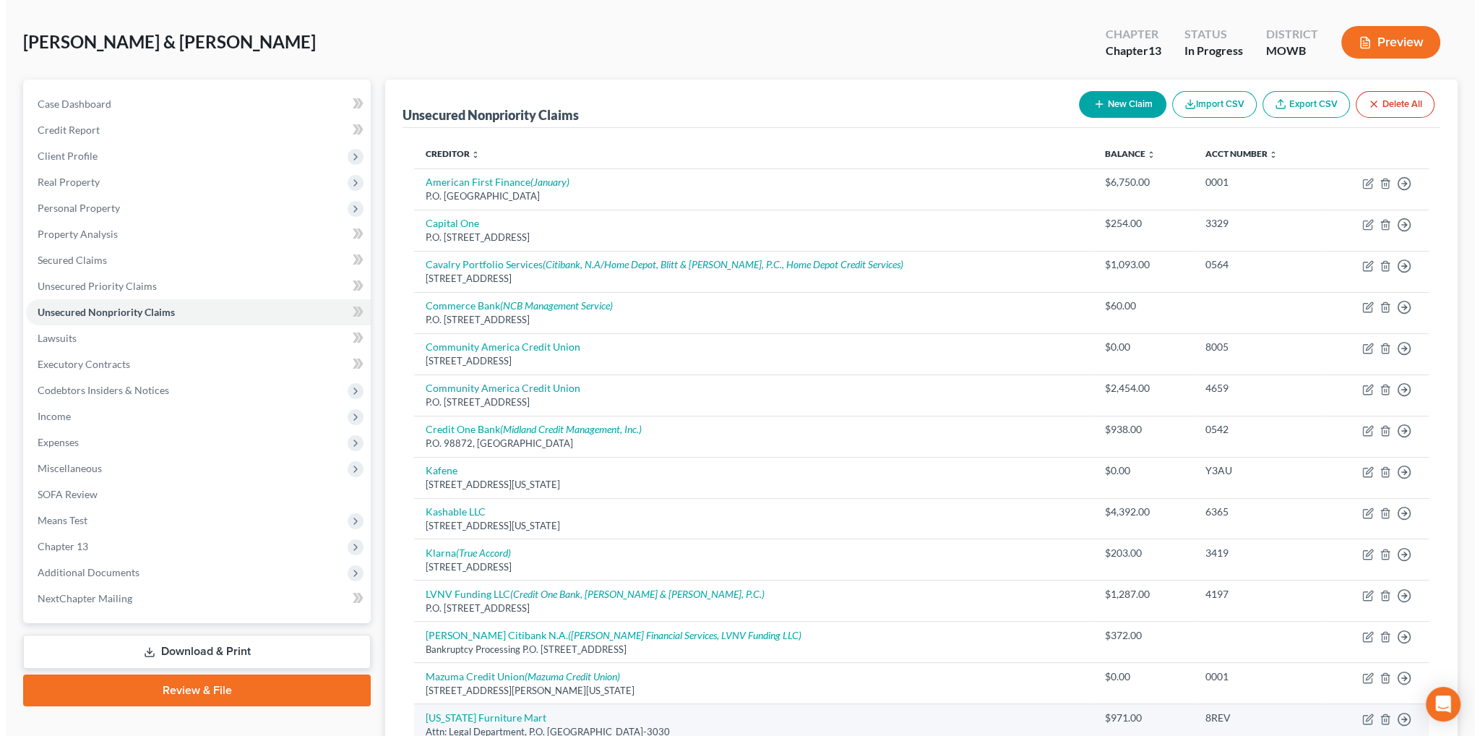
scroll to position [0, 0]
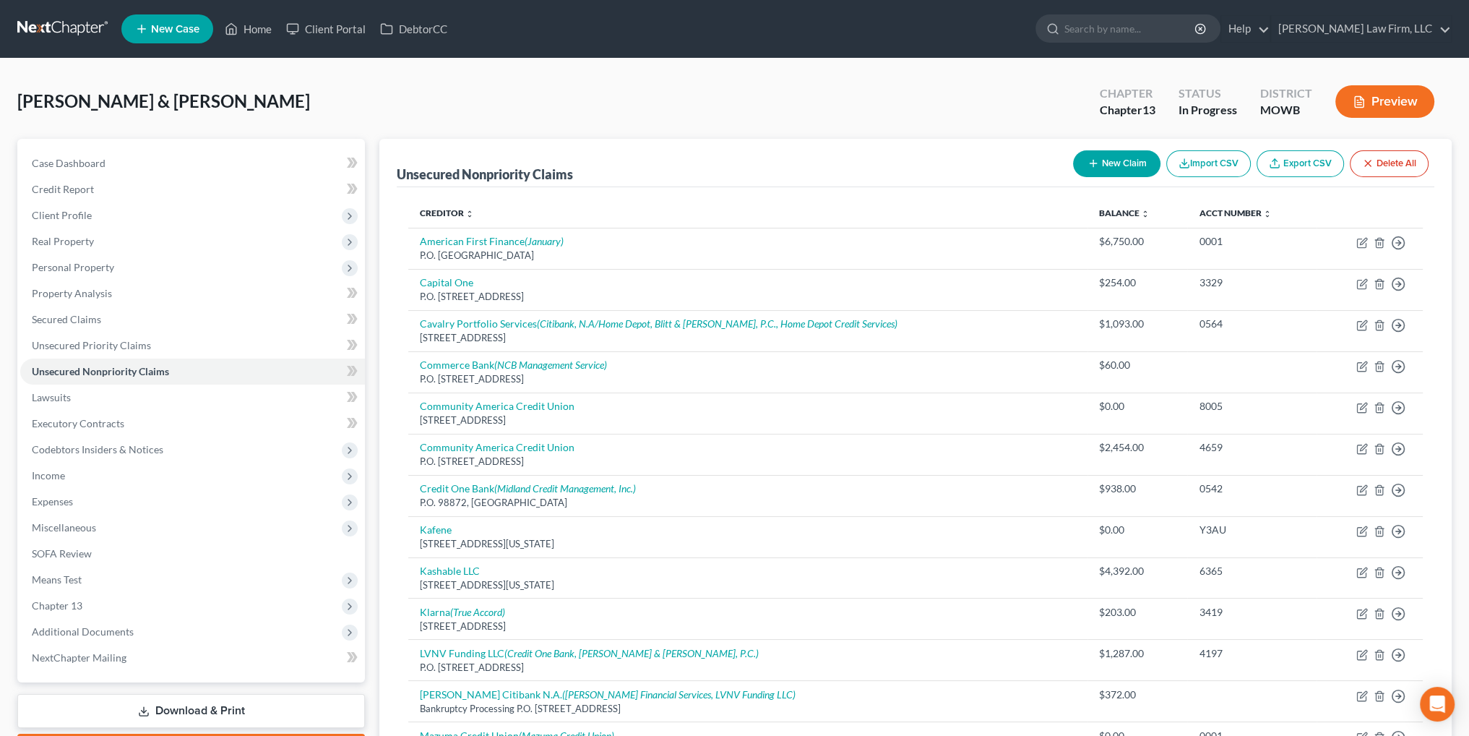
click at [1099, 160] on button "New Claim" at bounding box center [1116, 163] width 87 height 27
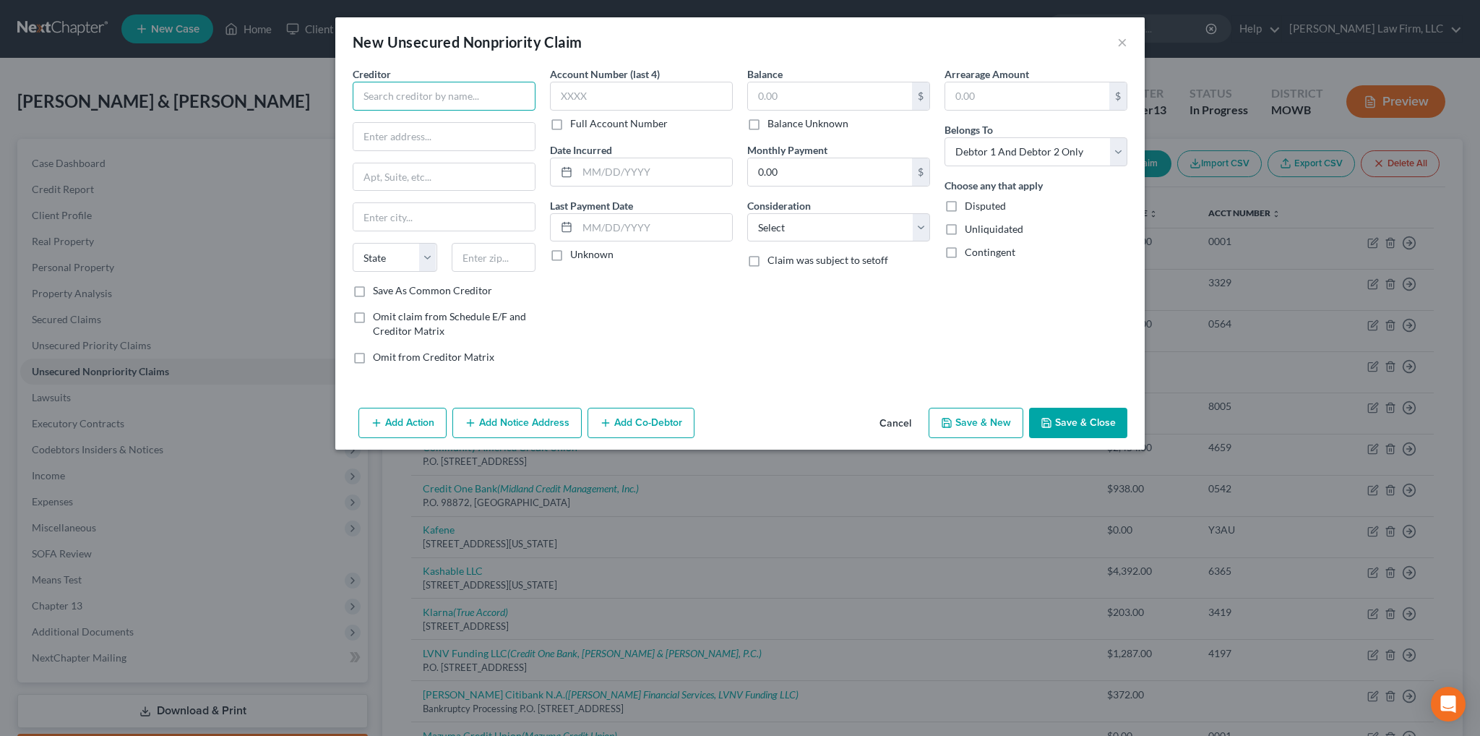
click at [430, 100] on input "text" at bounding box center [444, 96] width 183 height 29
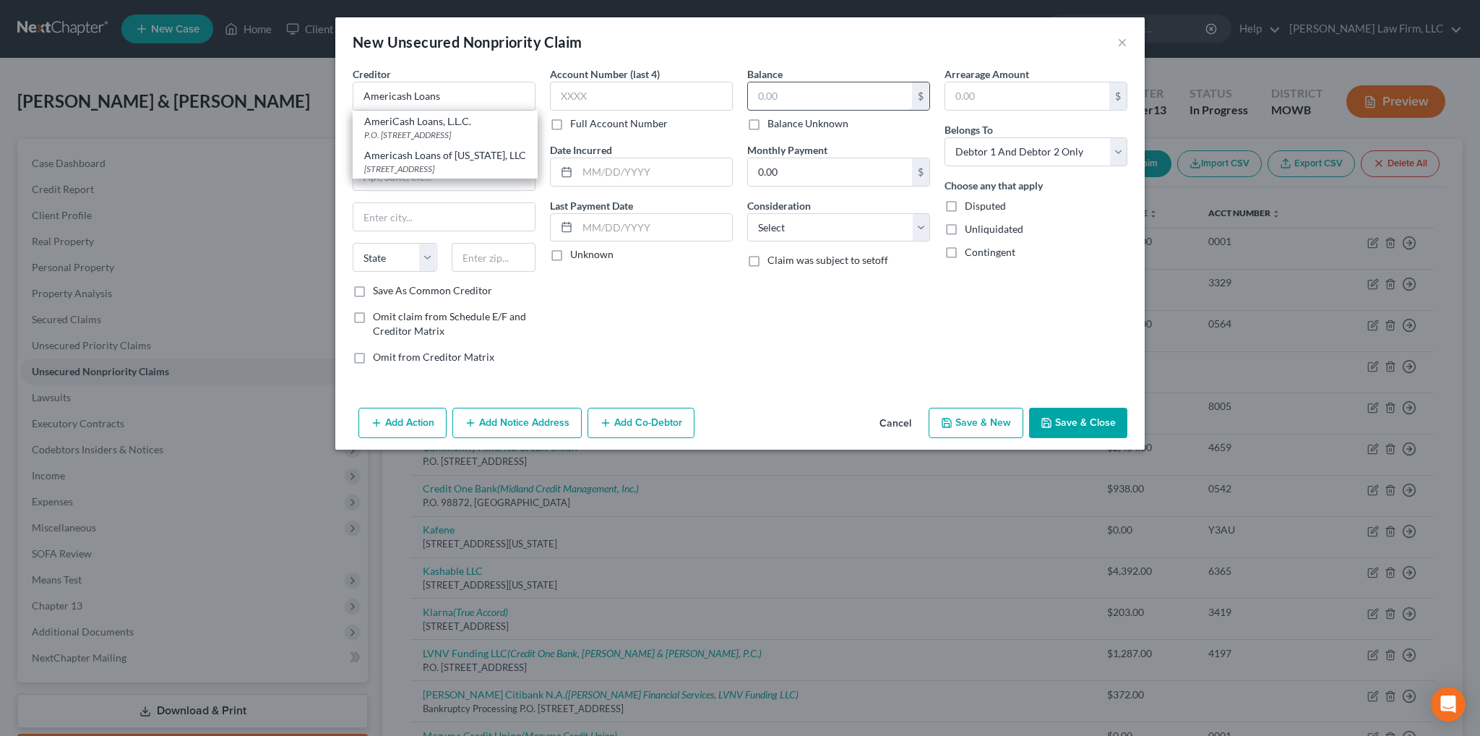
click at [781, 92] on input "text" at bounding box center [830, 95] width 164 height 27
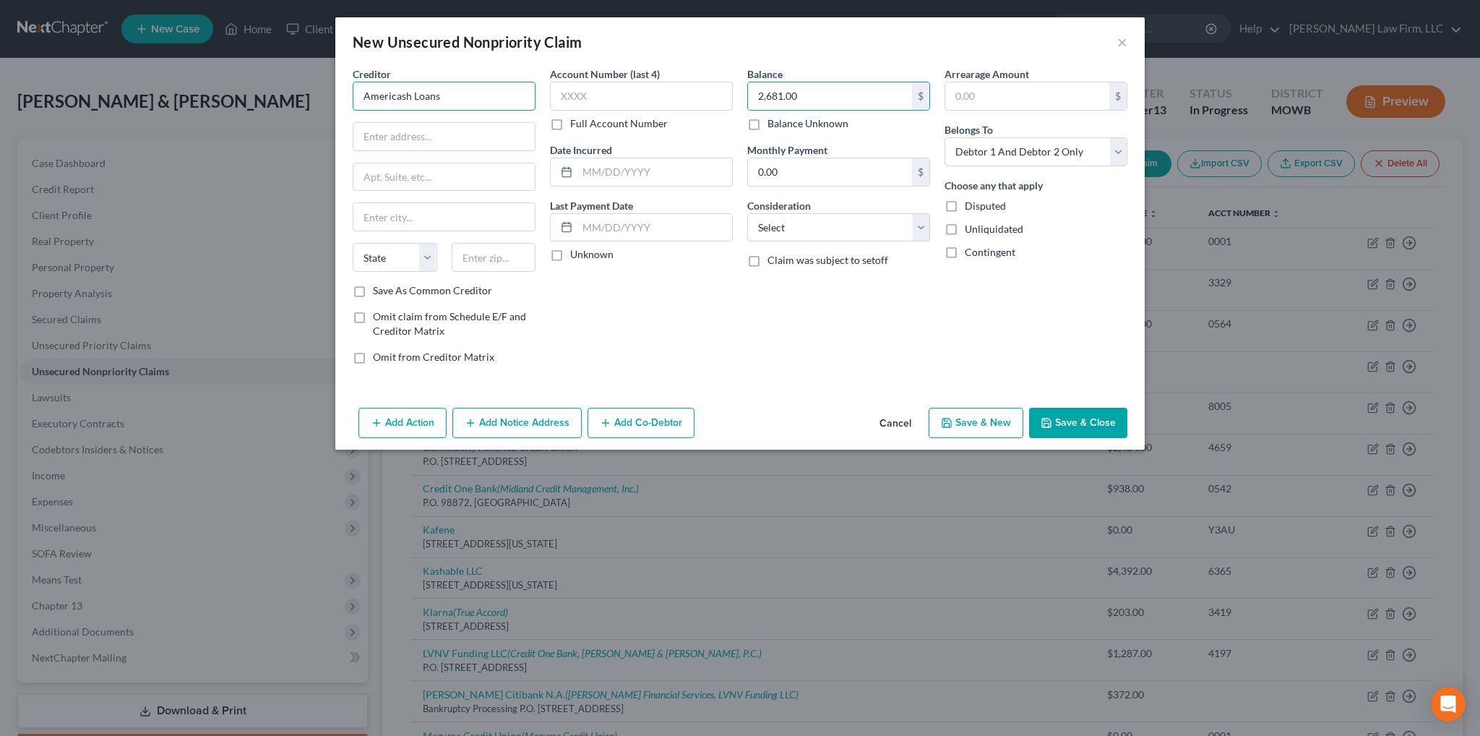
click at [471, 87] on input "Americash Loans" at bounding box center [444, 96] width 183 height 29
click at [410, 136] on div "[STREET_ADDRESS]" at bounding box center [445, 135] width 162 height 12
click at [488, 423] on button "Add Notice Address" at bounding box center [516, 423] width 129 height 30
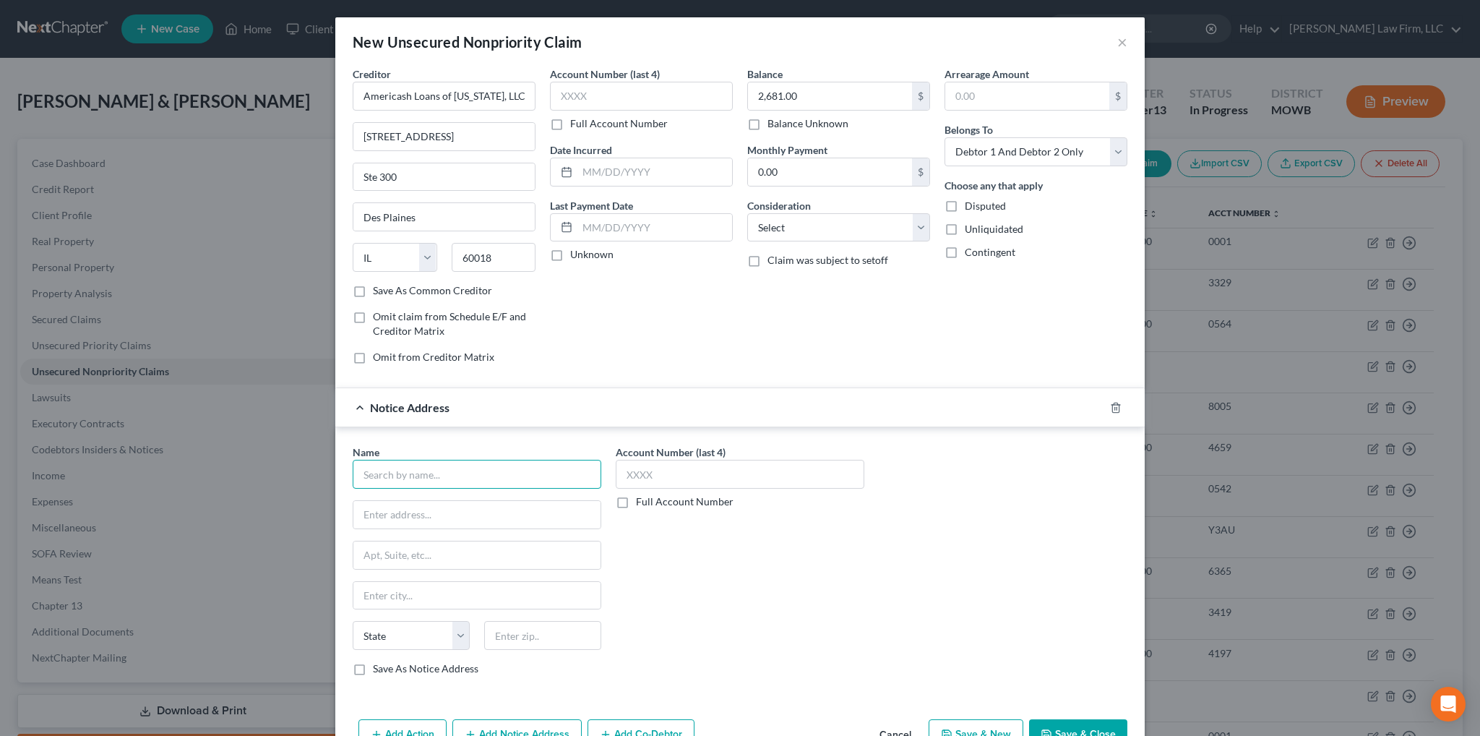
click at [408, 464] on input "text" at bounding box center [477, 474] width 249 height 29
drag, startPoint x: 442, startPoint y: 135, endPoint x: 334, endPoint y: 140, distance: 108.5
click at [335, 140] on div "Creditor * Americash Loans of [US_STATE], LLC [STREET_ADDRESS][GEOGRAPHIC_DATA]…" at bounding box center [739, 389] width 809 height 647
click at [653, 162] on input "text" at bounding box center [654, 171] width 155 height 27
click at [607, 167] on input "text" at bounding box center [654, 171] width 155 height 27
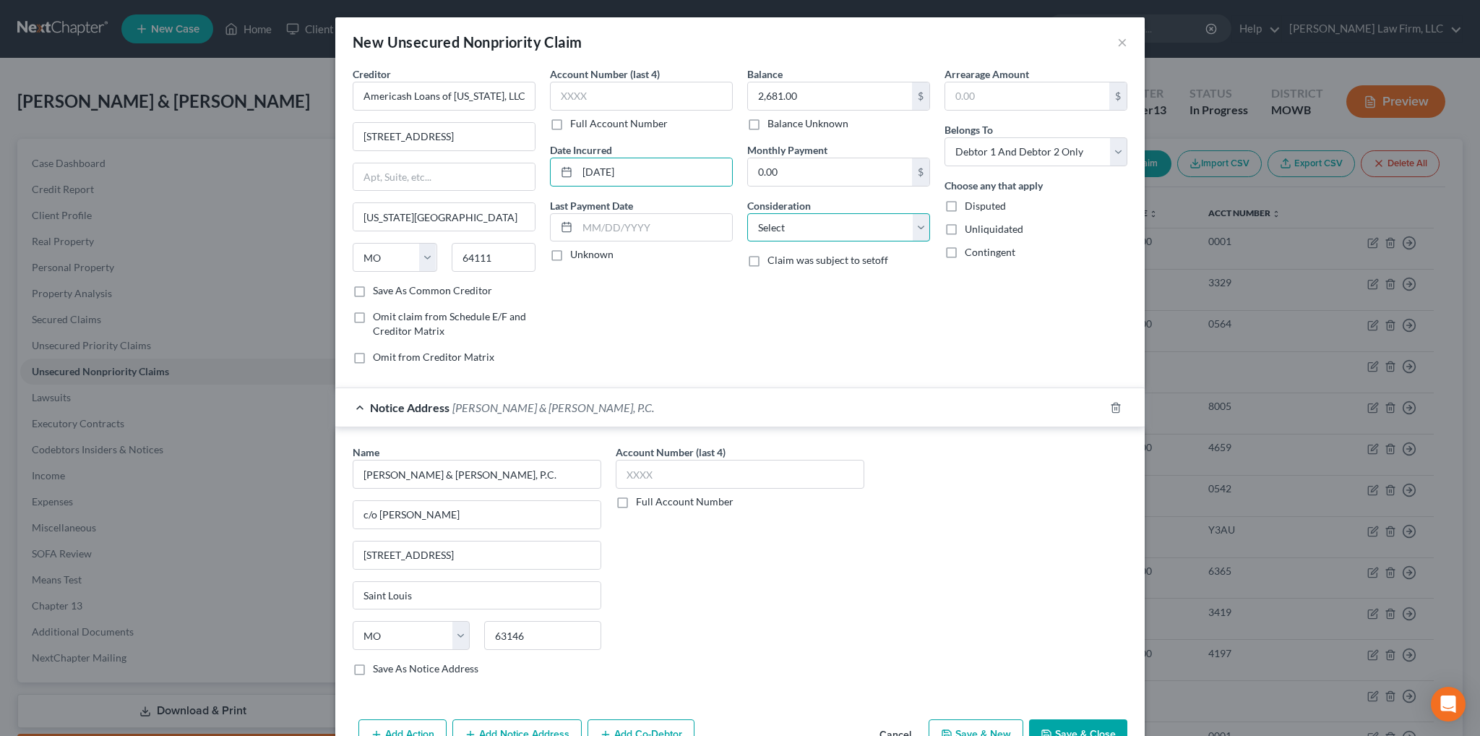
click at [791, 232] on select "Select Cable / Satellite Services Collection Agency Credit Card Debt Debt Couns…" at bounding box center [838, 227] width 183 height 29
click at [747, 213] on select "Select Cable / Satellite Services Collection Agency Credit Card Debt Debt Couns…" at bounding box center [838, 227] width 183 height 29
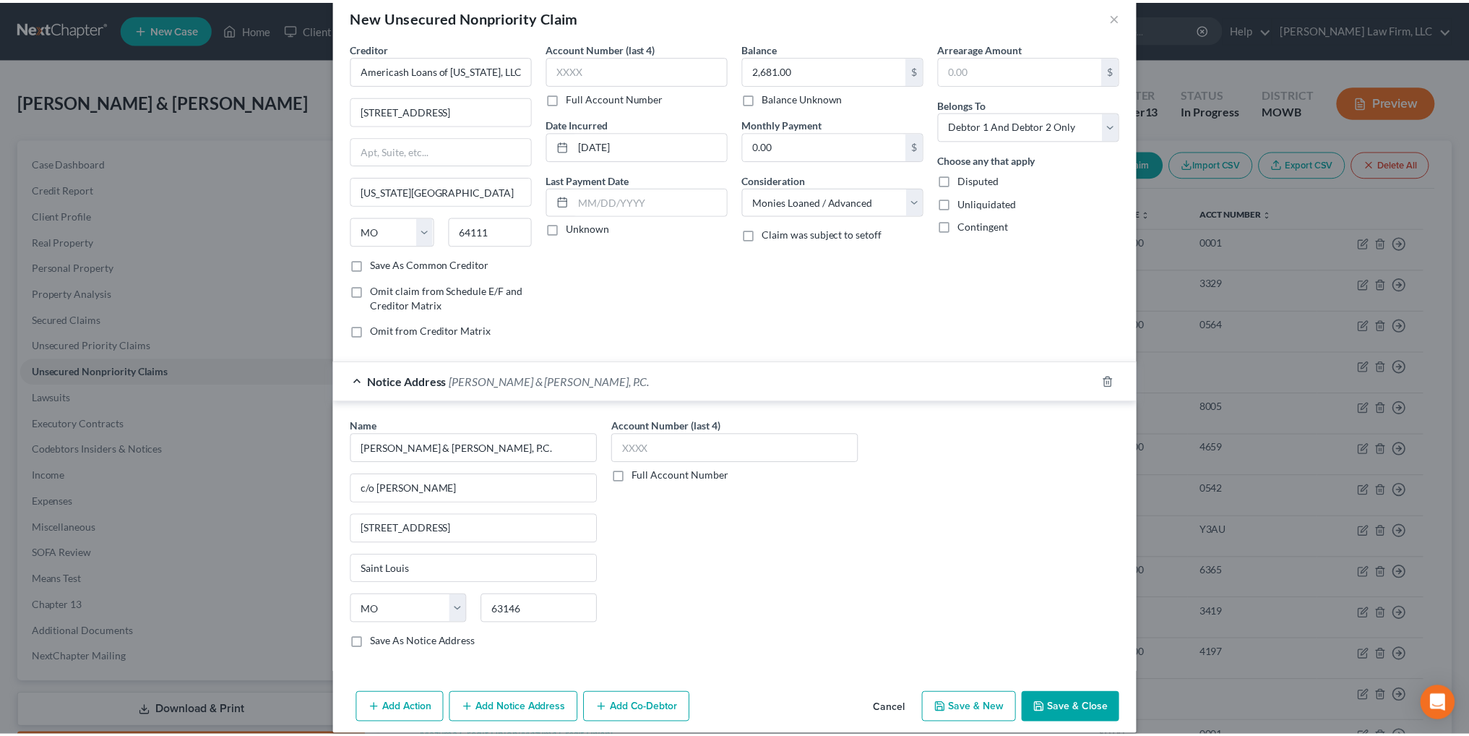
scroll to position [40, 0]
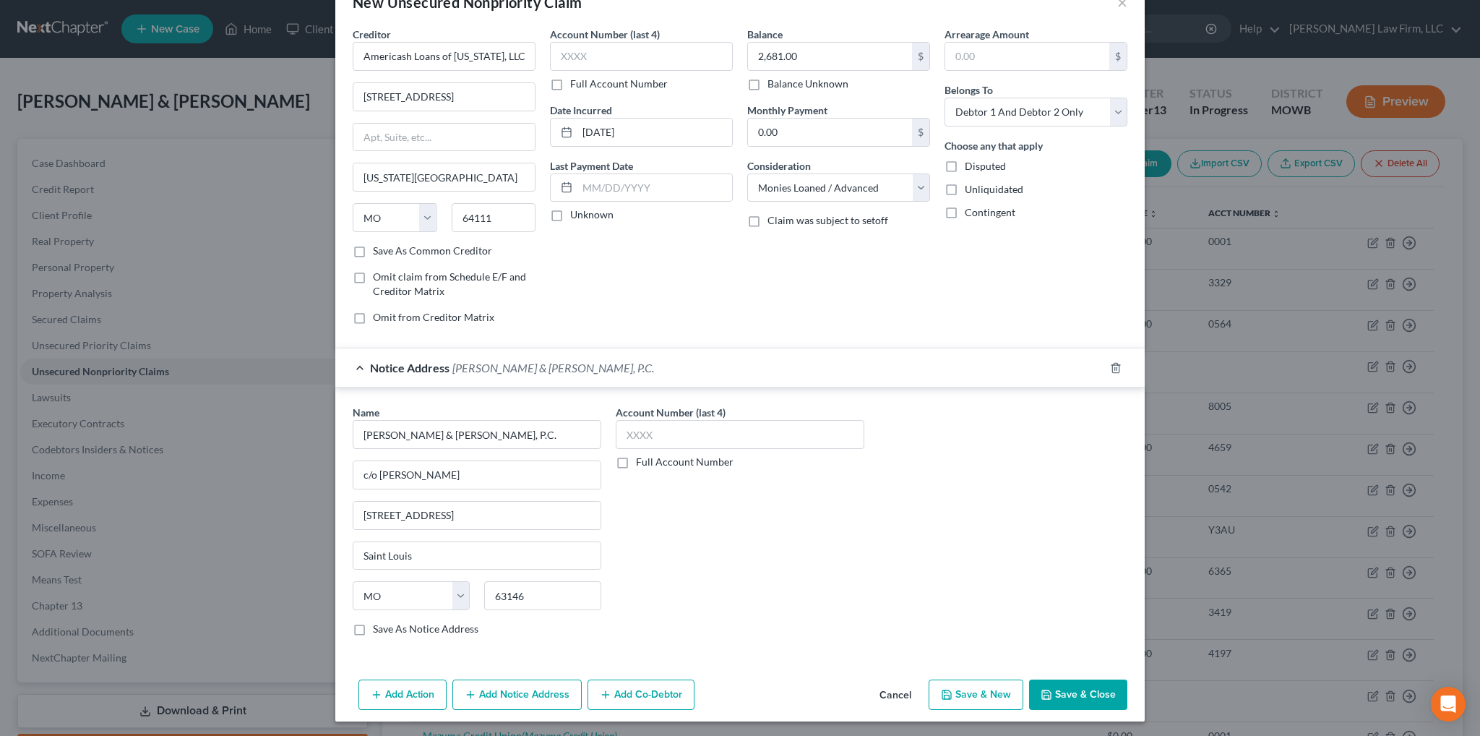
click at [1094, 692] on button "Save & Close" at bounding box center [1078, 694] width 98 height 30
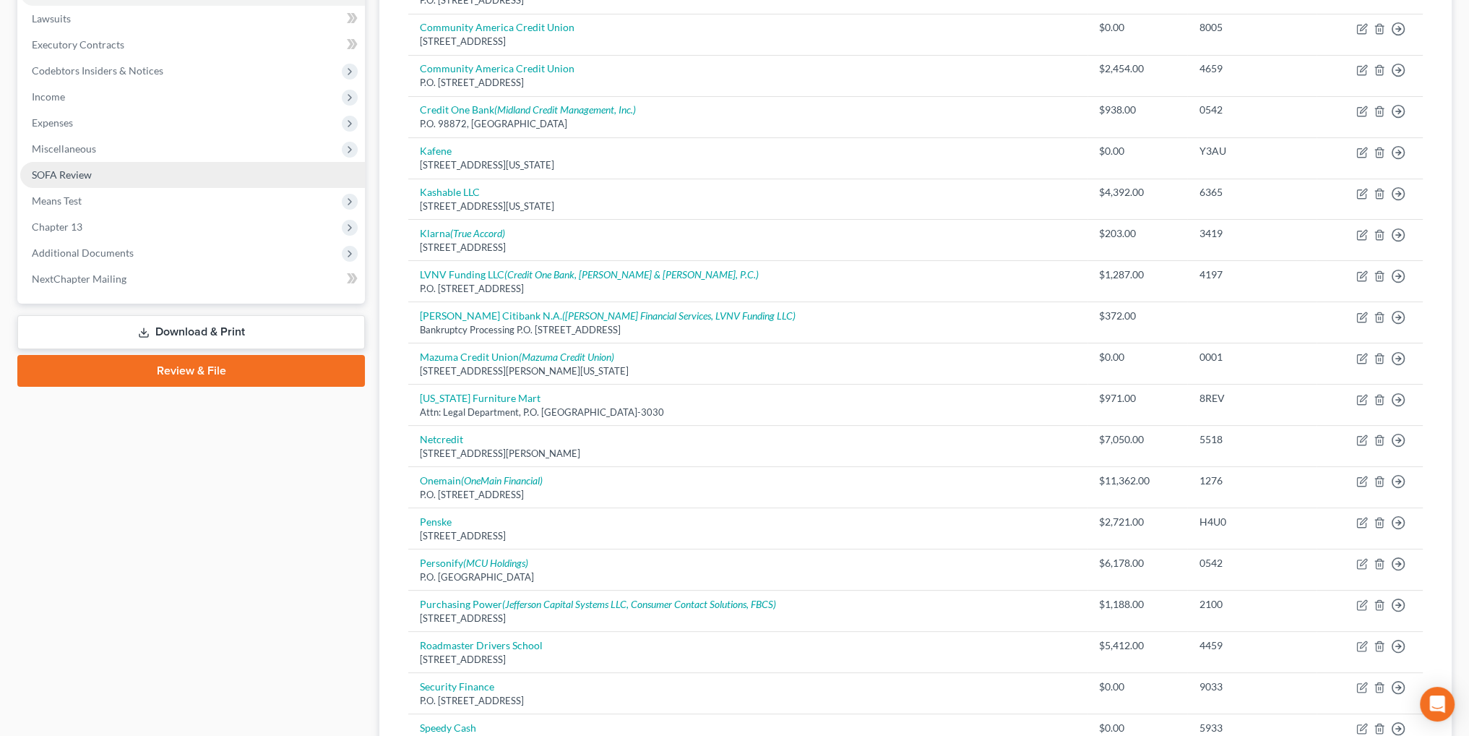
scroll to position [373, 0]
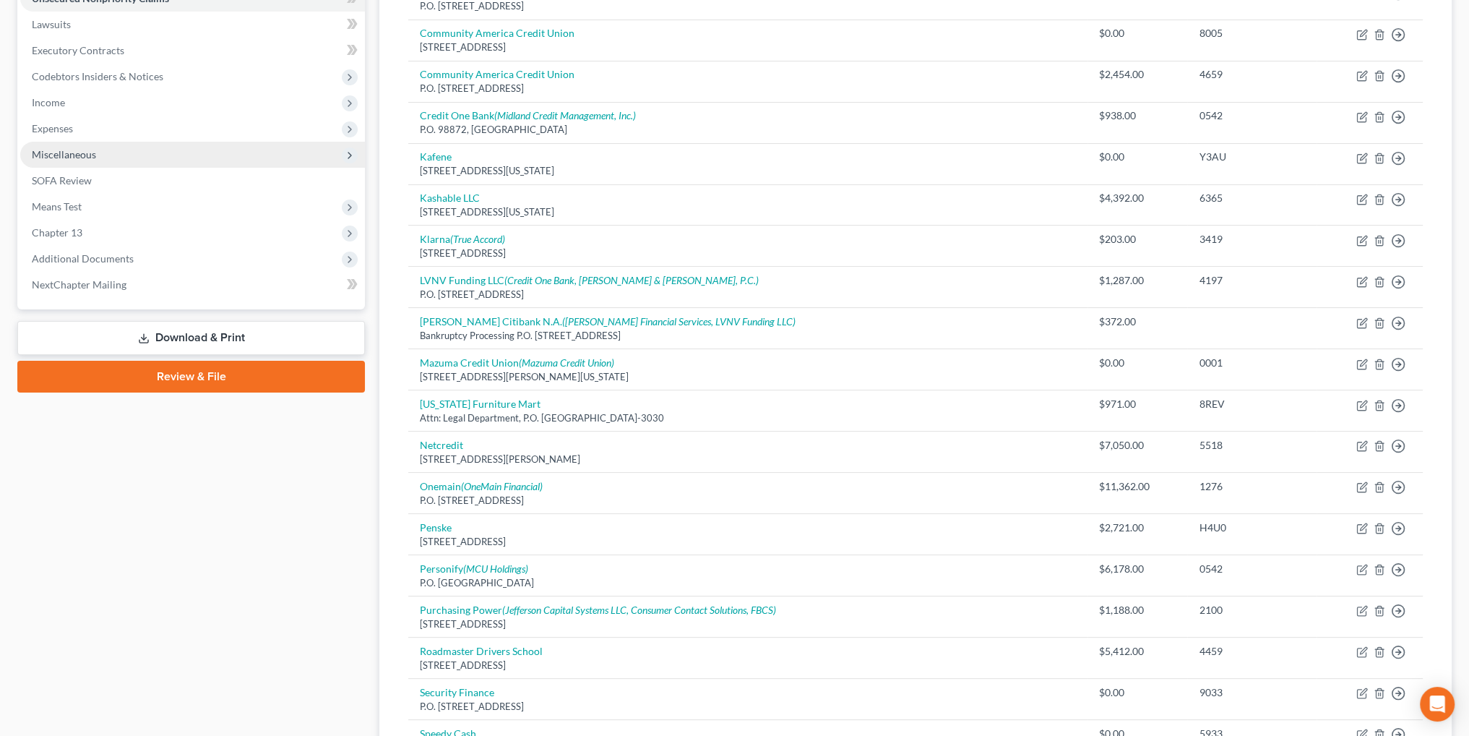
click at [69, 148] on span "Miscellaneous" at bounding box center [64, 154] width 64 height 12
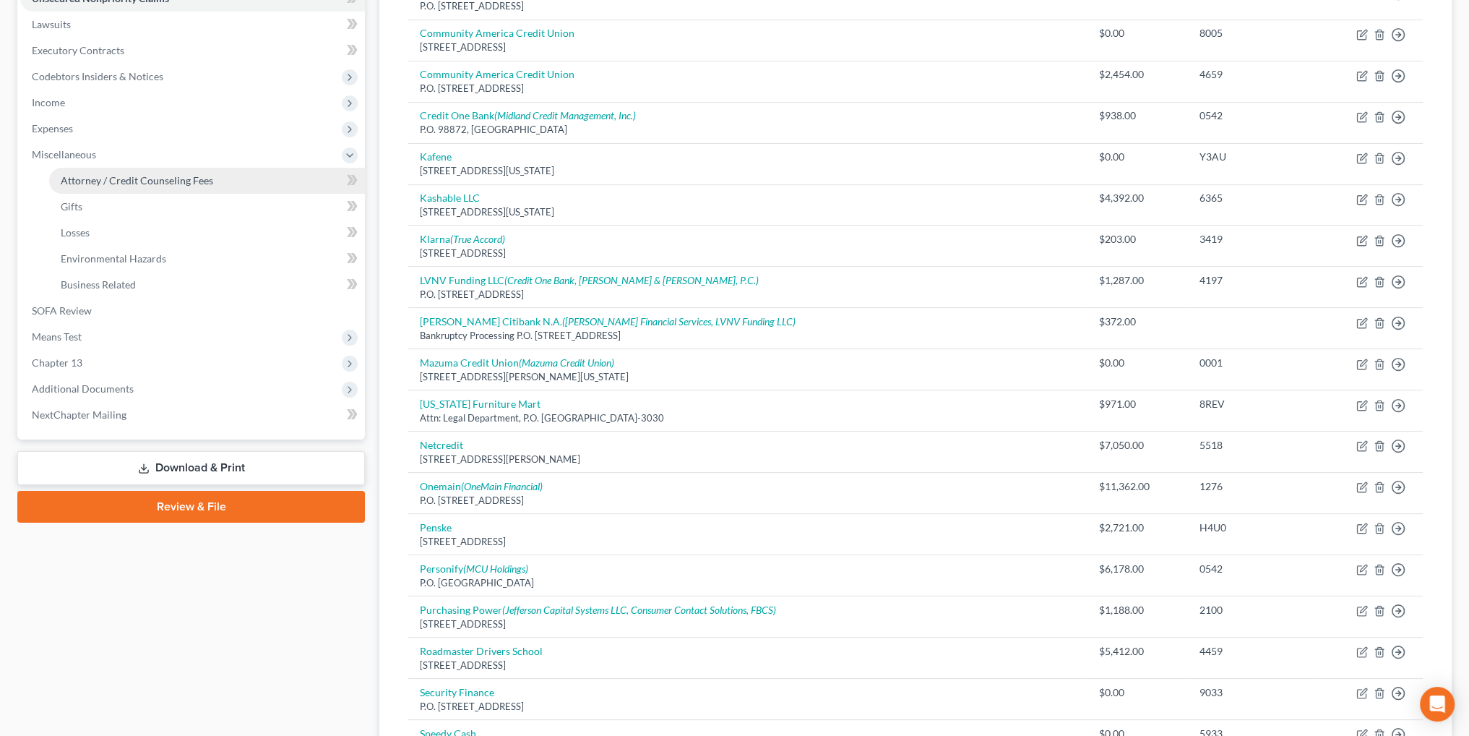
click at [148, 176] on span "Attorney / Credit Counseling Fees" at bounding box center [137, 180] width 152 height 12
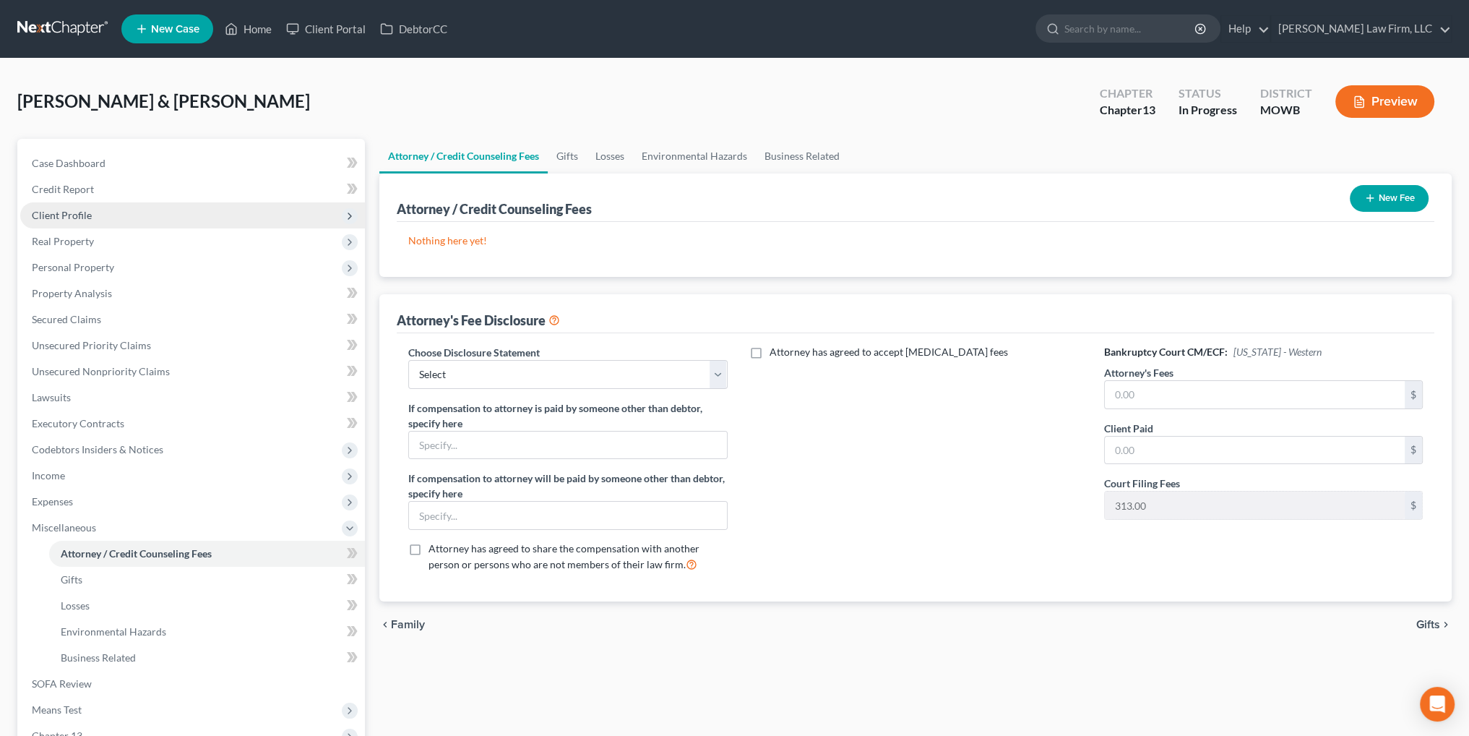
click at [61, 214] on span "Client Profile" at bounding box center [62, 215] width 60 height 12
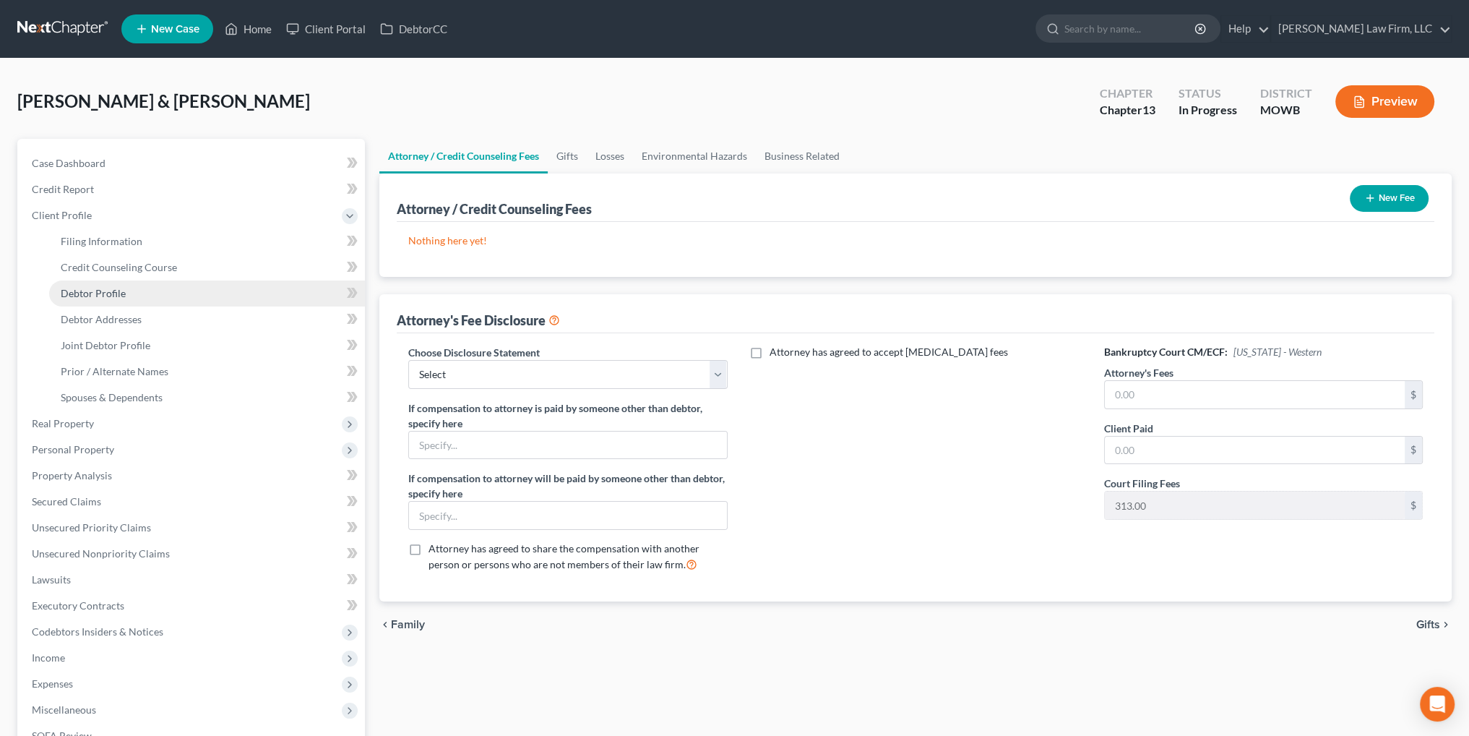
click at [108, 294] on span "Debtor Profile" at bounding box center [93, 293] width 65 height 12
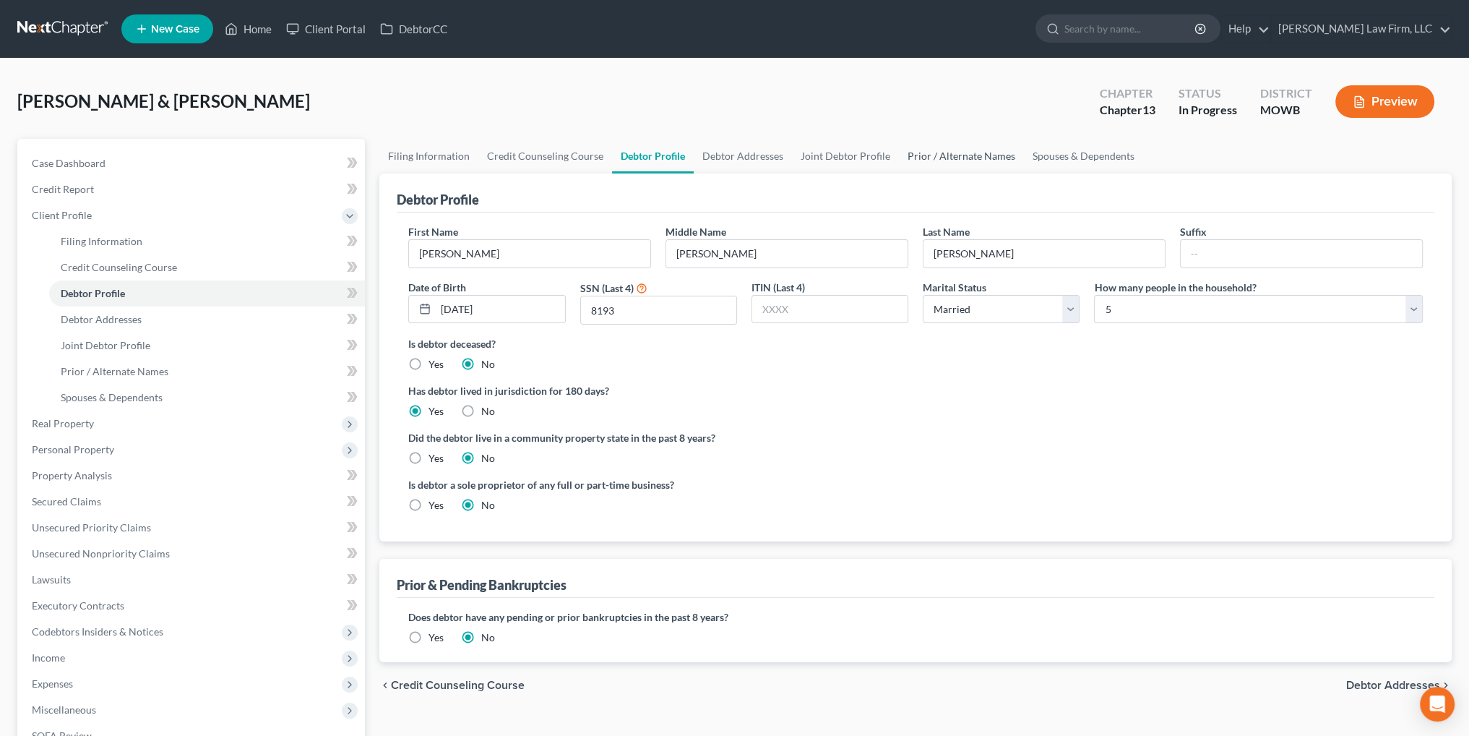
click at [979, 157] on link "Prior / Alternate Names" at bounding box center [961, 156] width 125 height 35
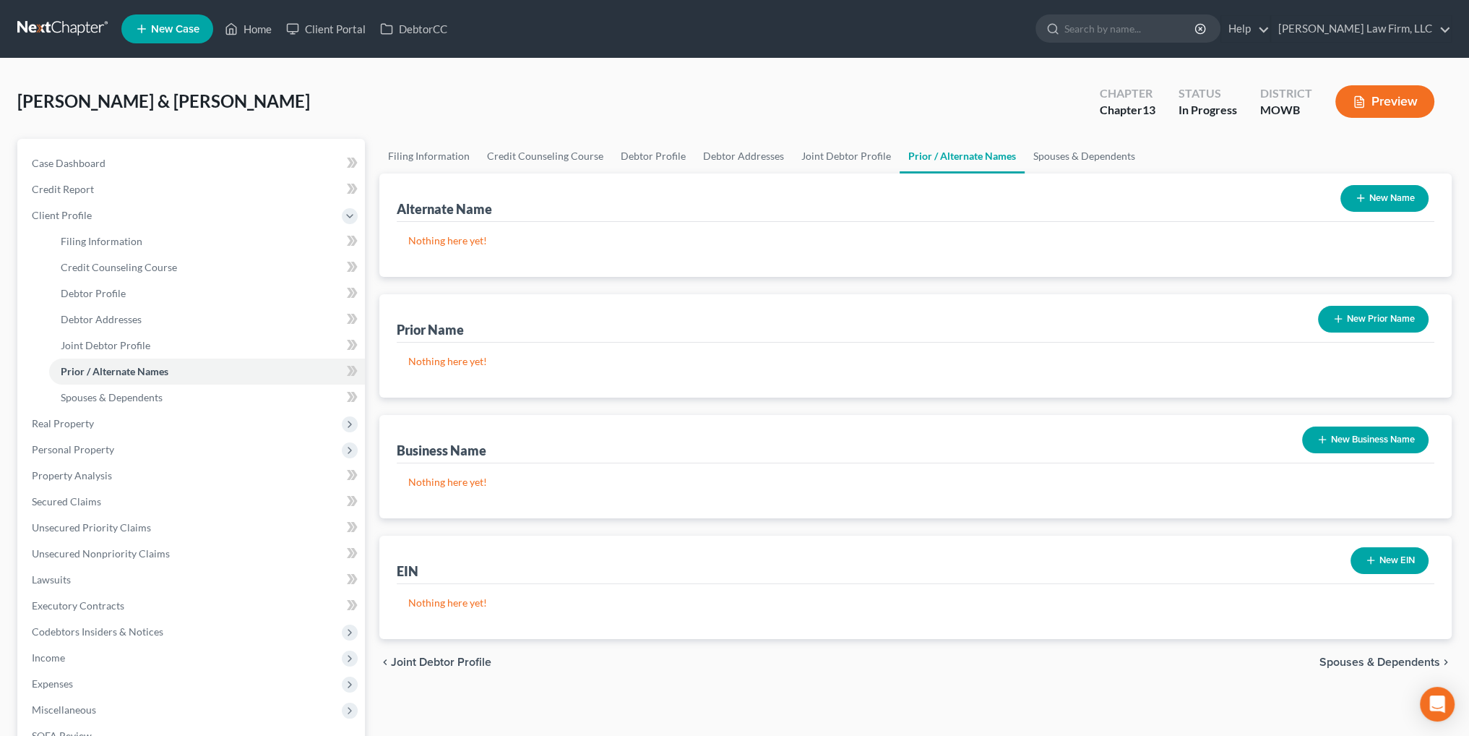
click at [1331, 439] on button "New Business Name" at bounding box center [1365, 439] width 126 height 27
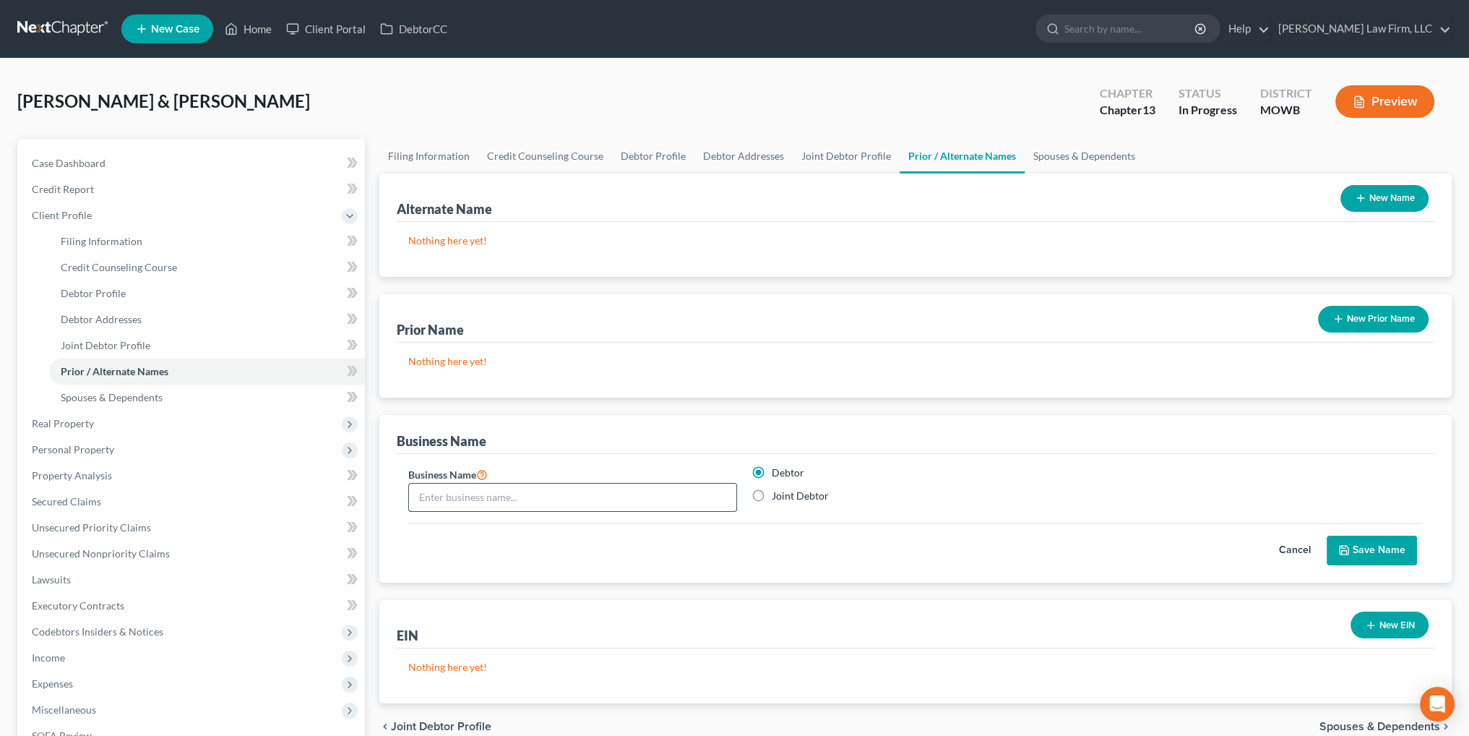
click at [575, 502] on input "text" at bounding box center [572, 497] width 327 height 27
click at [1375, 562] on button "Save Name" at bounding box center [1372, 551] width 90 height 30
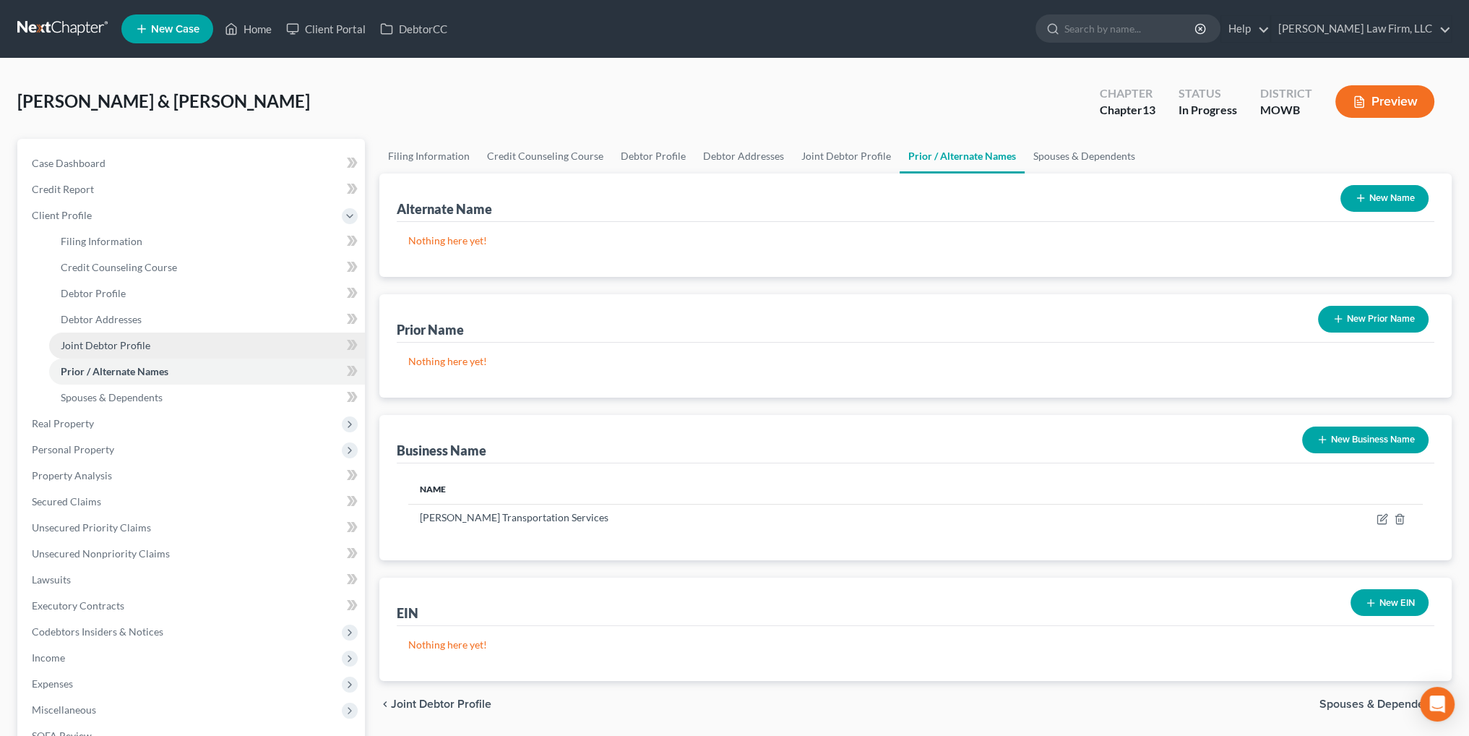
click at [99, 345] on span "Joint Debtor Profile" at bounding box center [106, 345] width 90 height 12
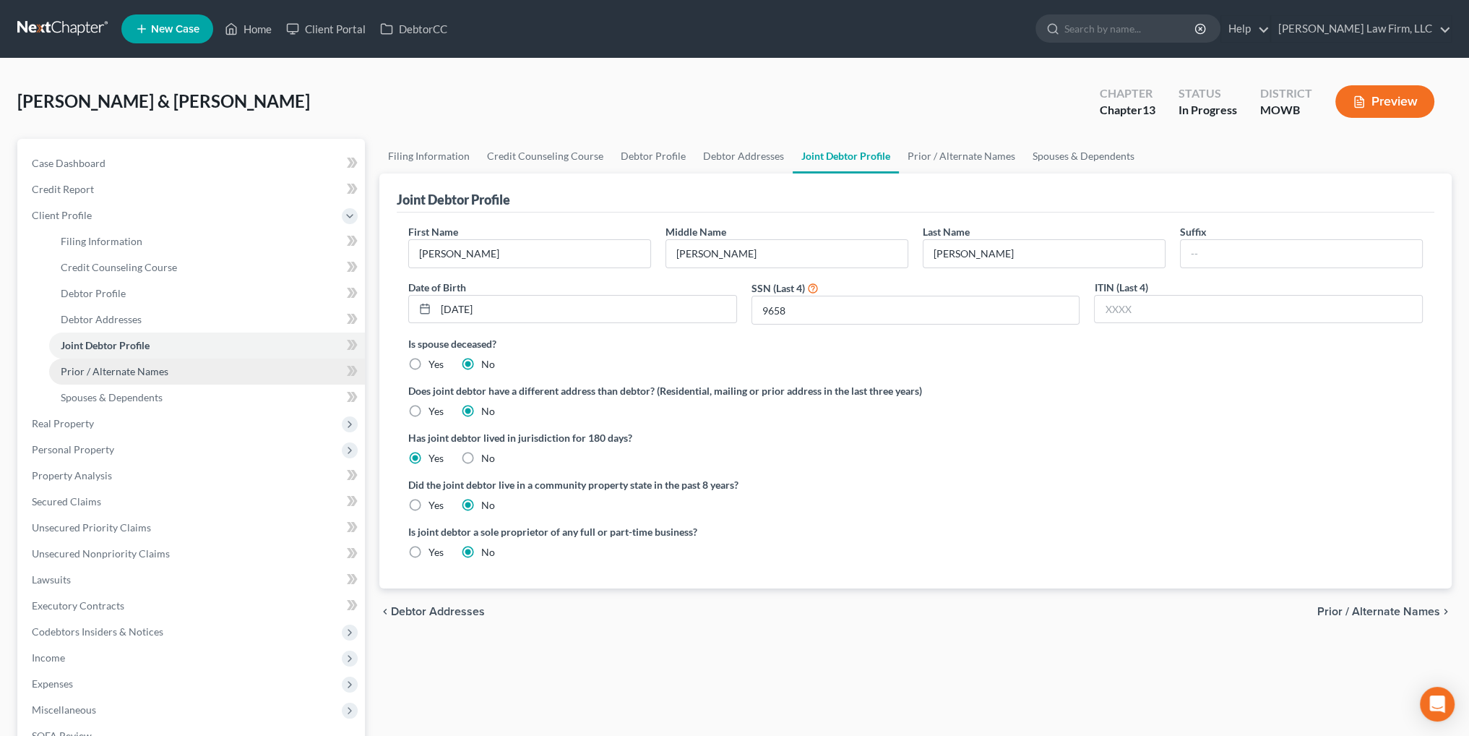
click at [112, 367] on span "Prior / Alternate Names" at bounding box center [115, 371] width 108 height 12
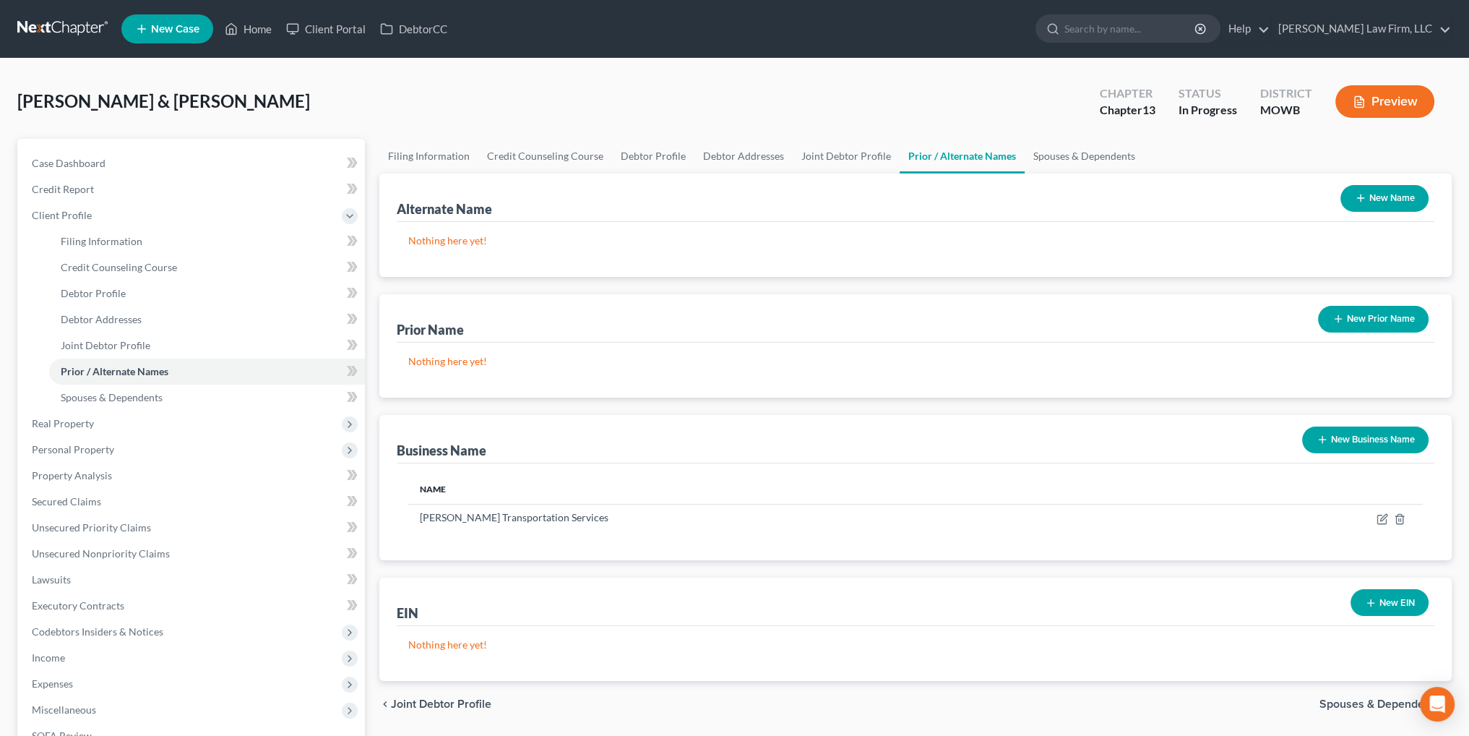
click at [1383, 321] on button "New Prior Name" at bounding box center [1373, 319] width 111 height 27
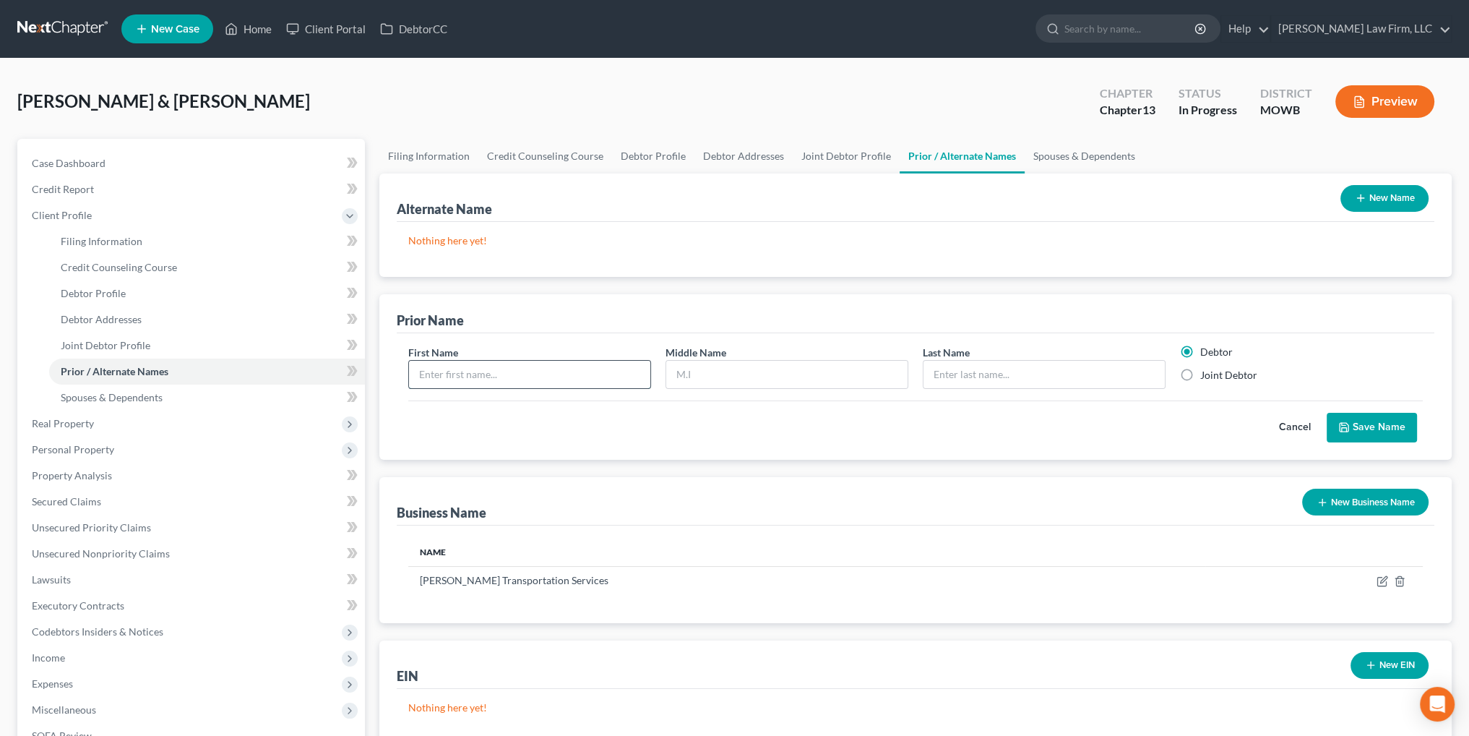
click at [528, 374] on input "text" at bounding box center [529, 374] width 241 height 27
drag, startPoint x: 1194, startPoint y: 377, endPoint x: 1211, endPoint y: 379, distance: 16.8
click at [1200, 377] on label "Joint Debtor" at bounding box center [1228, 375] width 57 height 14
click at [1206, 377] on input "Joint Debtor" at bounding box center [1210, 372] width 9 height 9
click at [1380, 431] on button "Save Name" at bounding box center [1372, 428] width 90 height 30
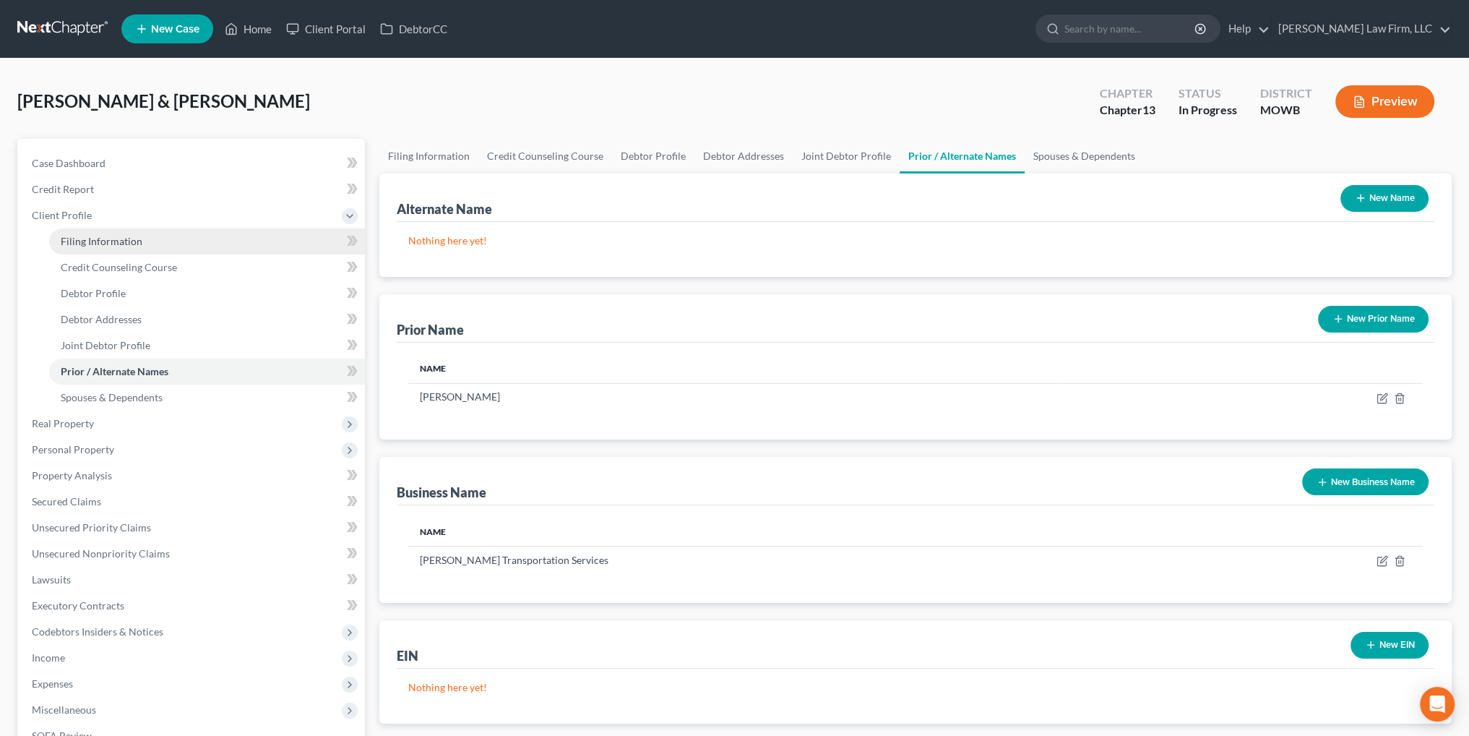
click at [82, 233] on link "Filing Information" at bounding box center [207, 241] width 316 height 26
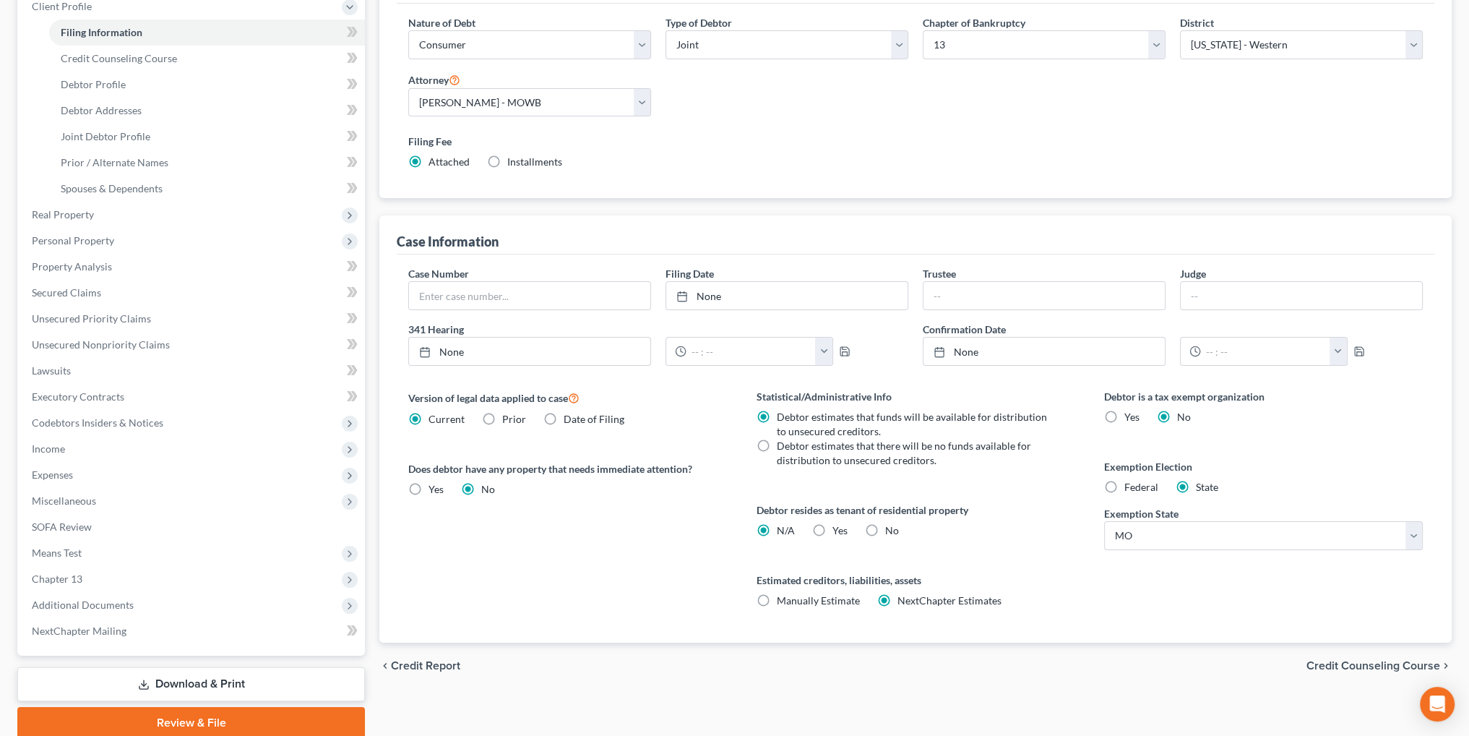
scroll to position [121, 0]
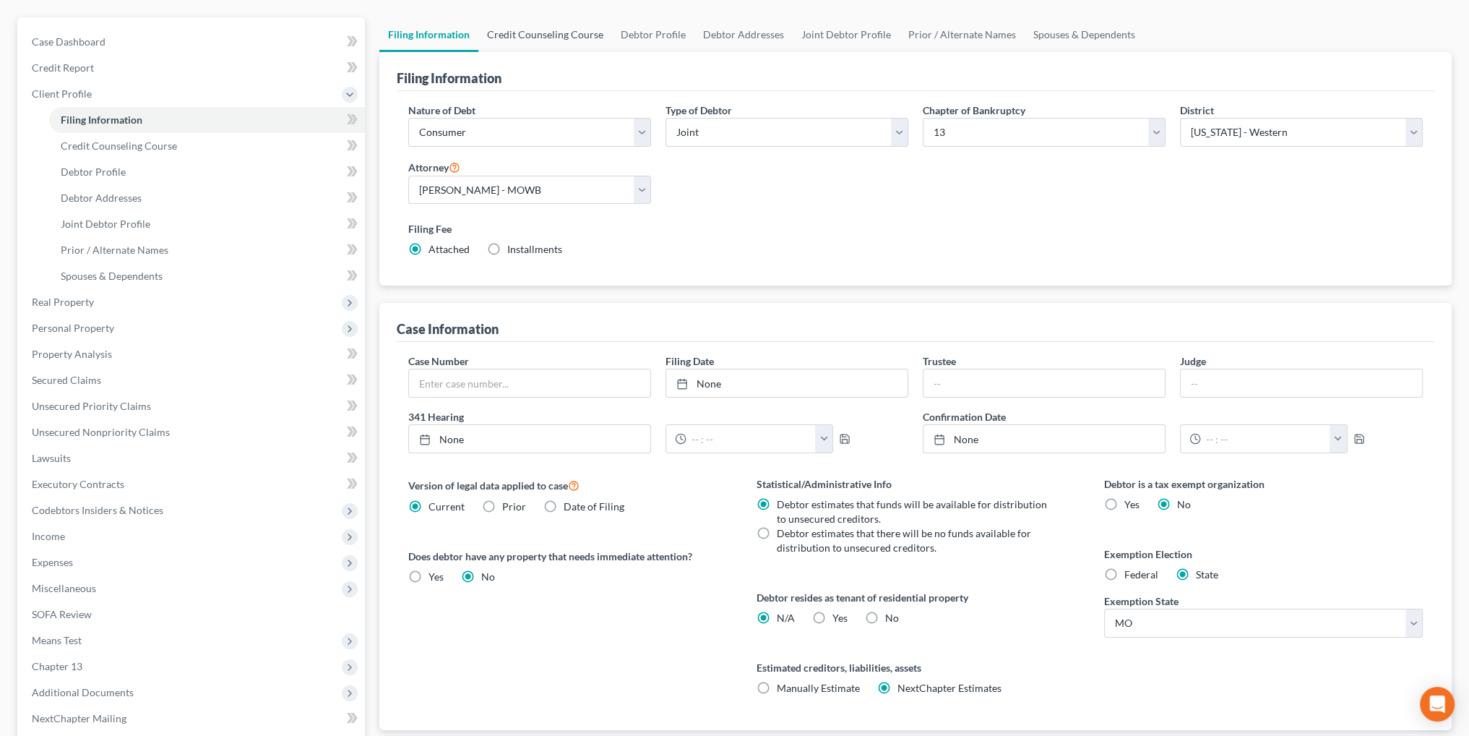
click at [536, 20] on link "Credit Counseling Course" at bounding box center [545, 34] width 134 height 35
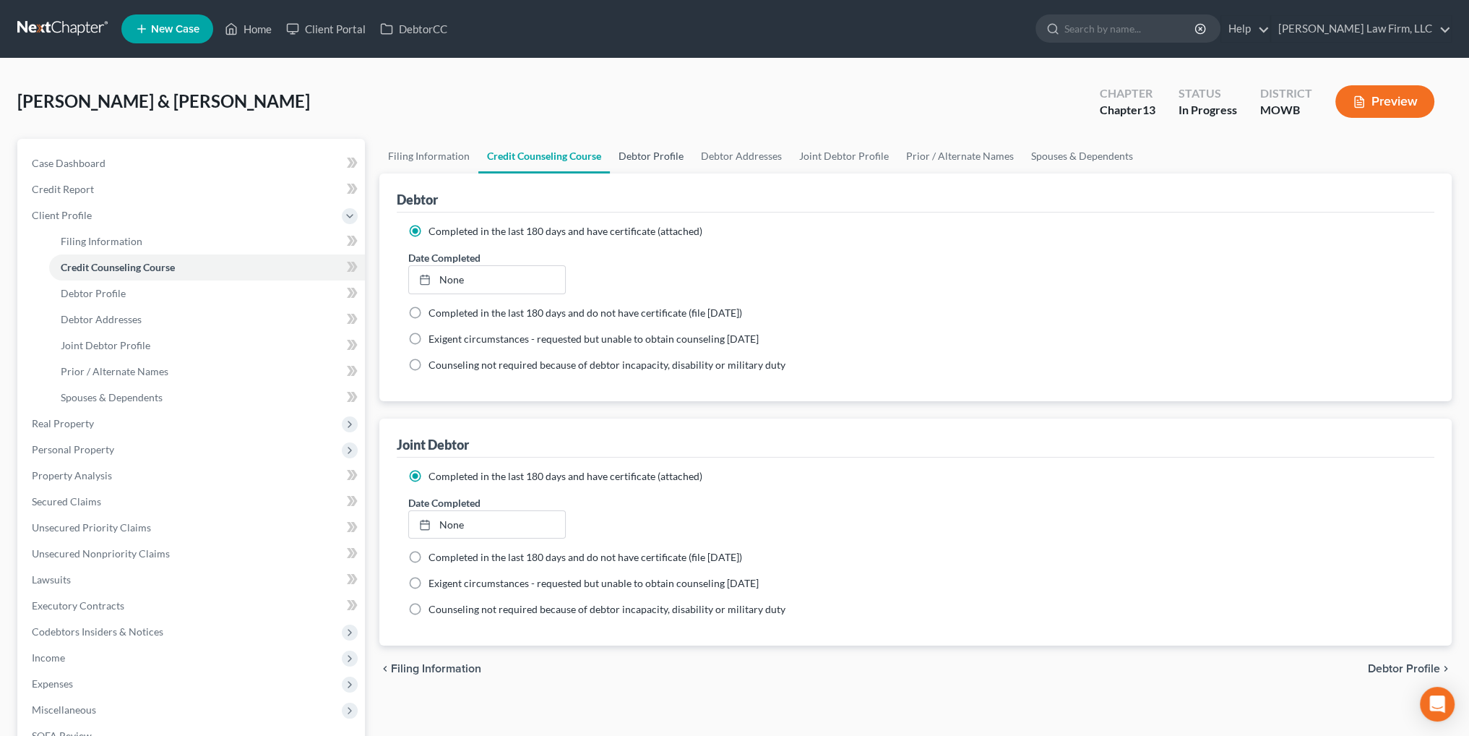
click at [670, 155] on link "Debtor Profile" at bounding box center [651, 156] width 82 height 35
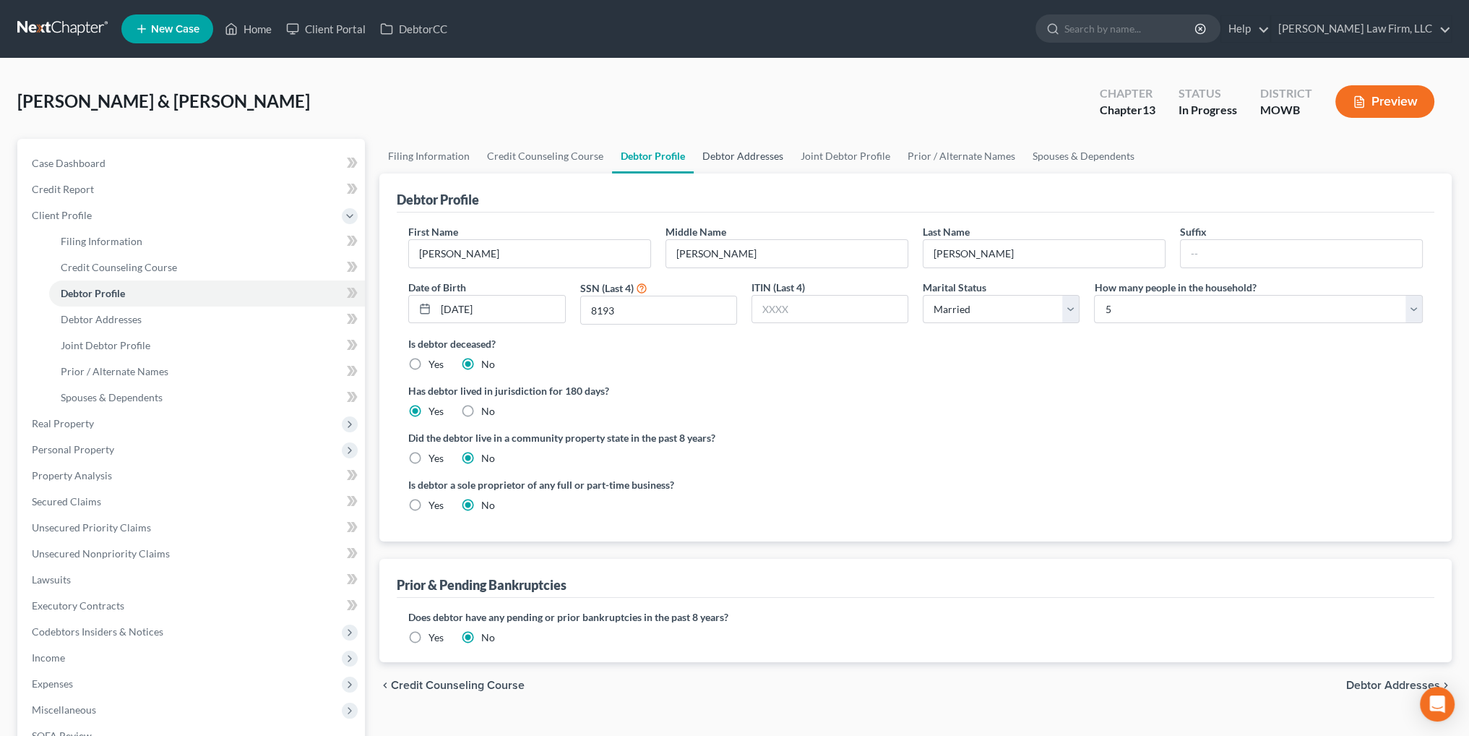
click at [720, 160] on link "Debtor Addresses" at bounding box center [743, 156] width 98 height 35
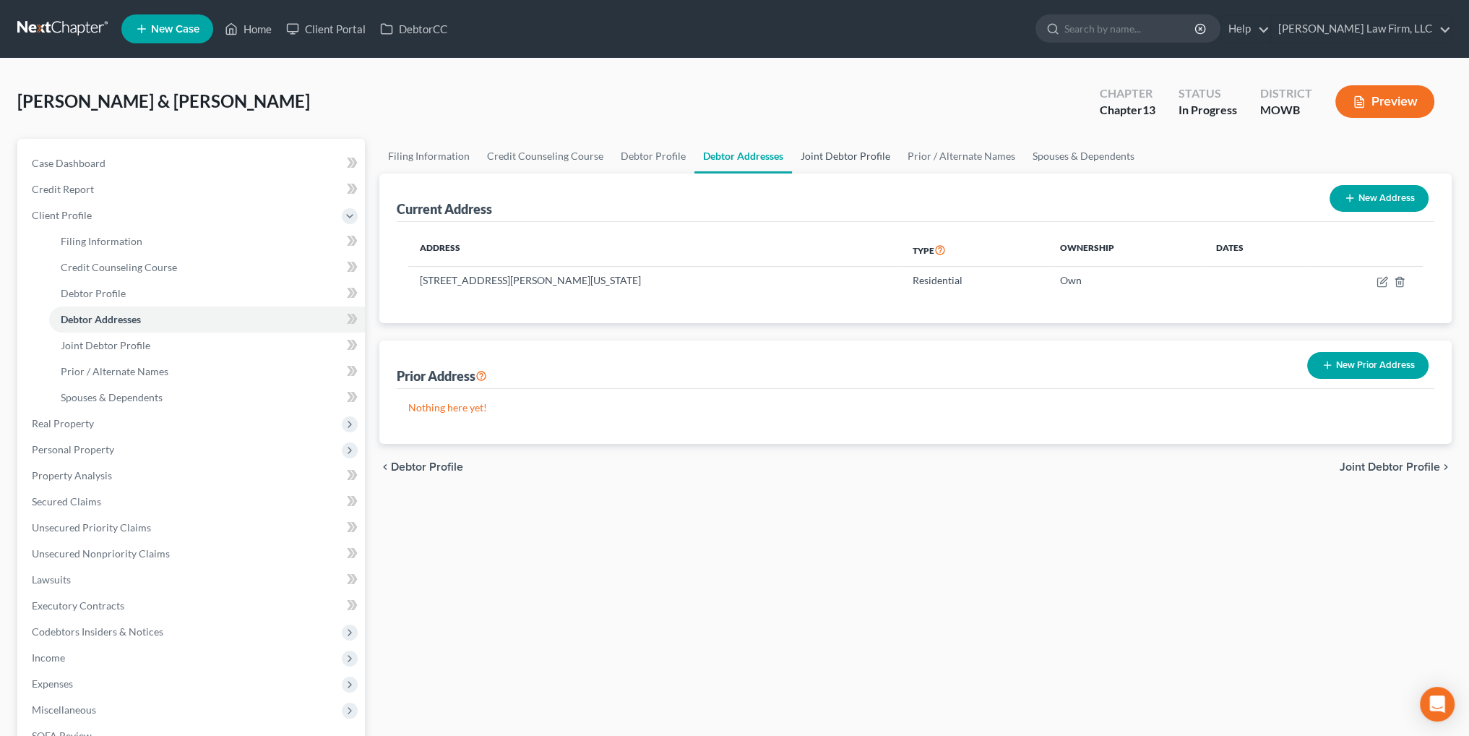
click at [830, 154] on link "Joint Debtor Profile" at bounding box center [845, 156] width 107 height 35
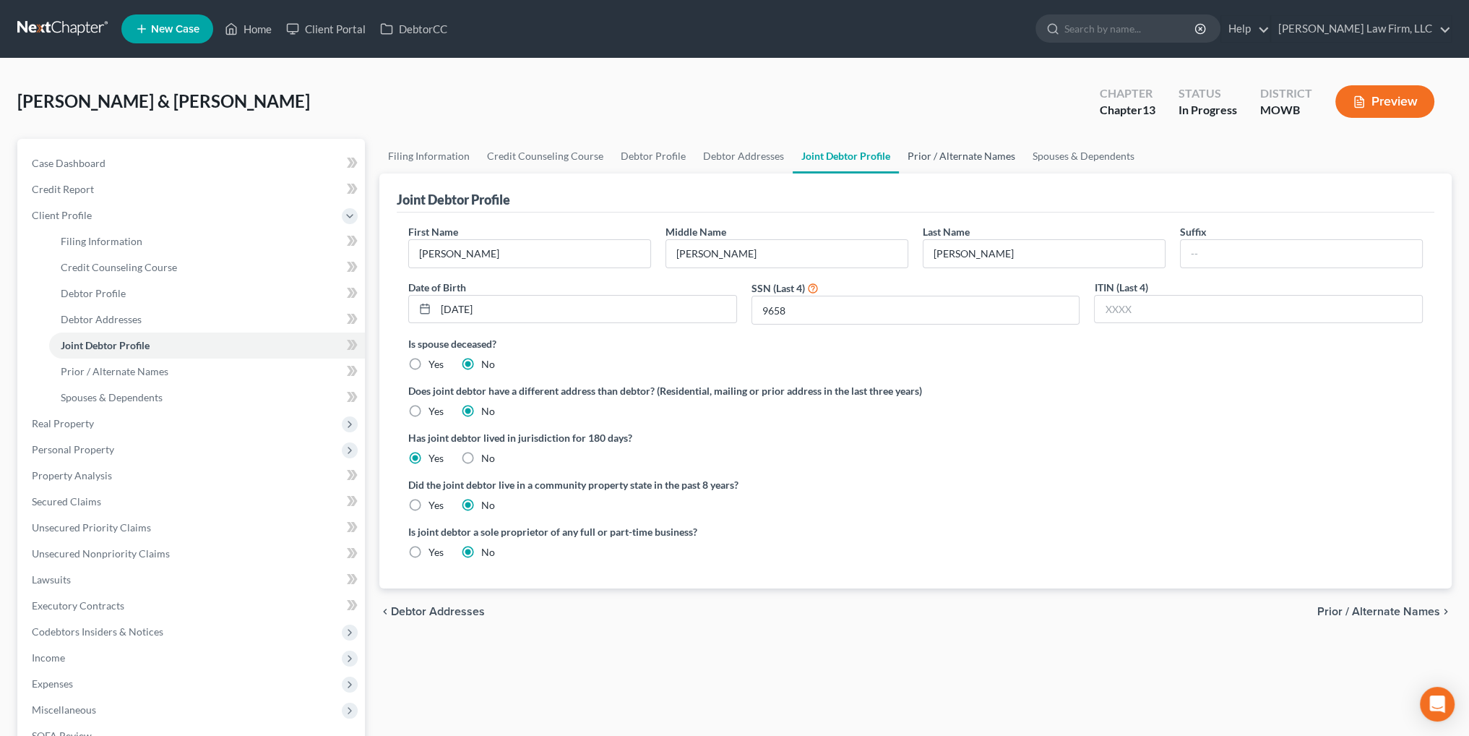
click at [974, 155] on link "Prior / Alternate Names" at bounding box center [961, 156] width 125 height 35
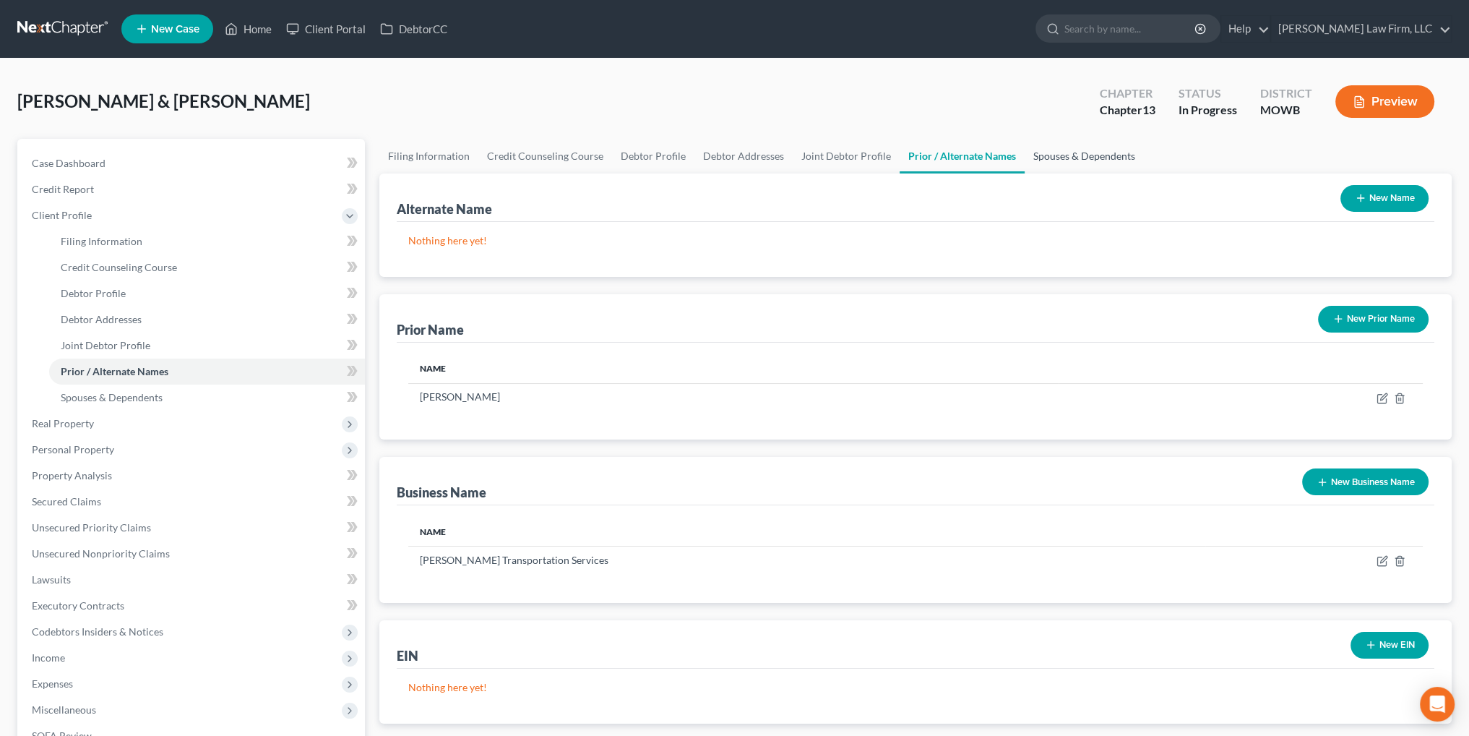
click at [1091, 156] on link "Spouses & Dependents" at bounding box center [1084, 156] width 119 height 35
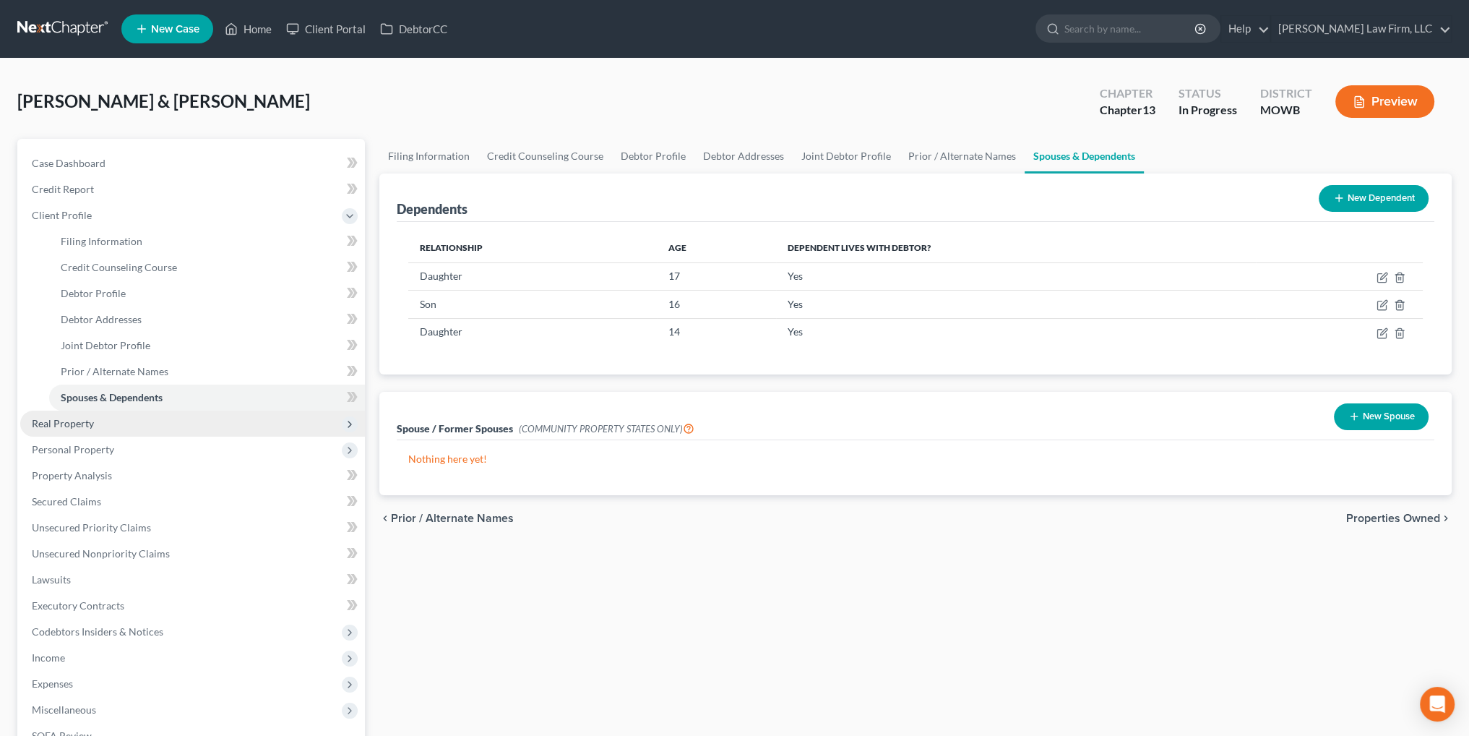
click at [66, 420] on span "Real Property" at bounding box center [63, 423] width 62 height 12
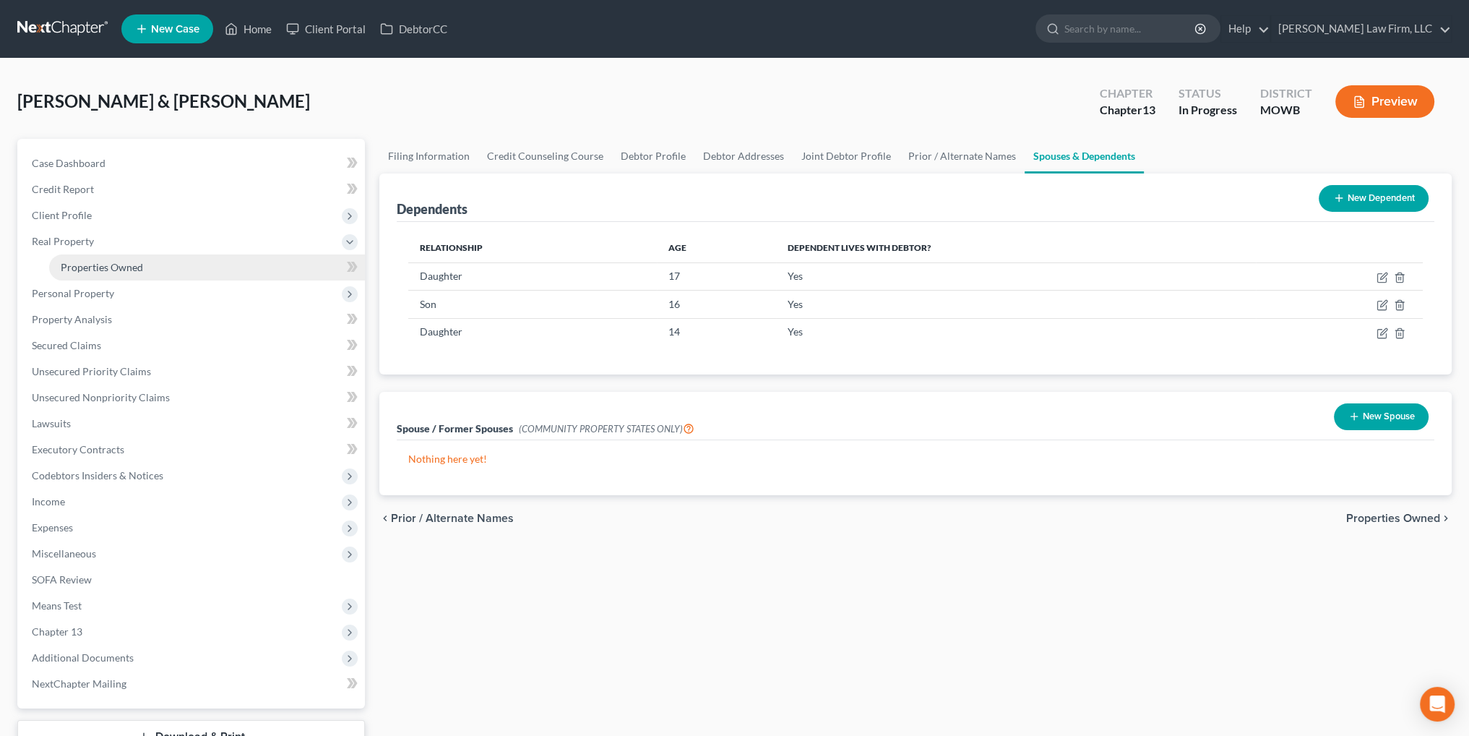
click at [104, 267] on span "Properties Owned" at bounding box center [102, 267] width 82 height 12
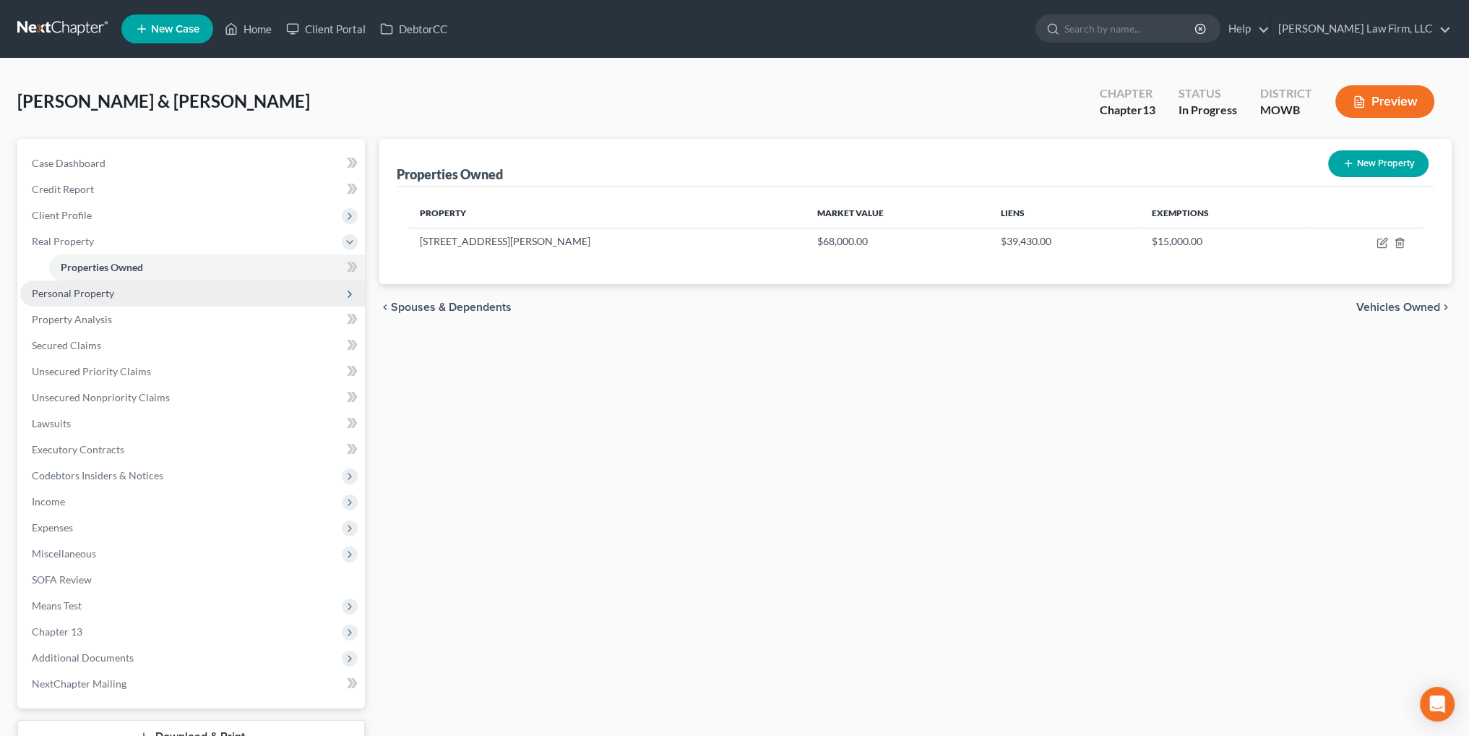
click at [93, 293] on span "Personal Property" at bounding box center [73, 293] width 82 height 12
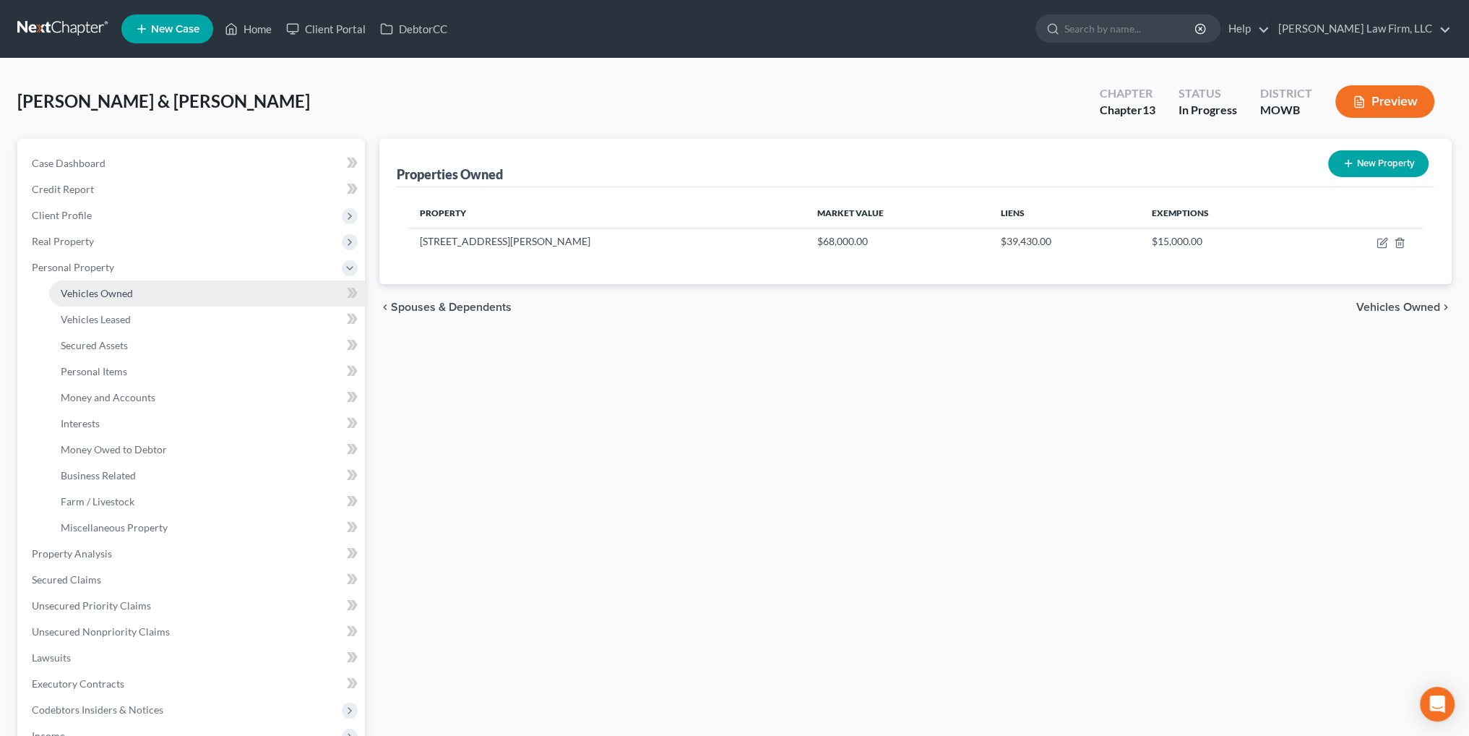
click at [93, 296] on span "Vehicles Owned" at bounding box center [97, 293] width 72 height 12
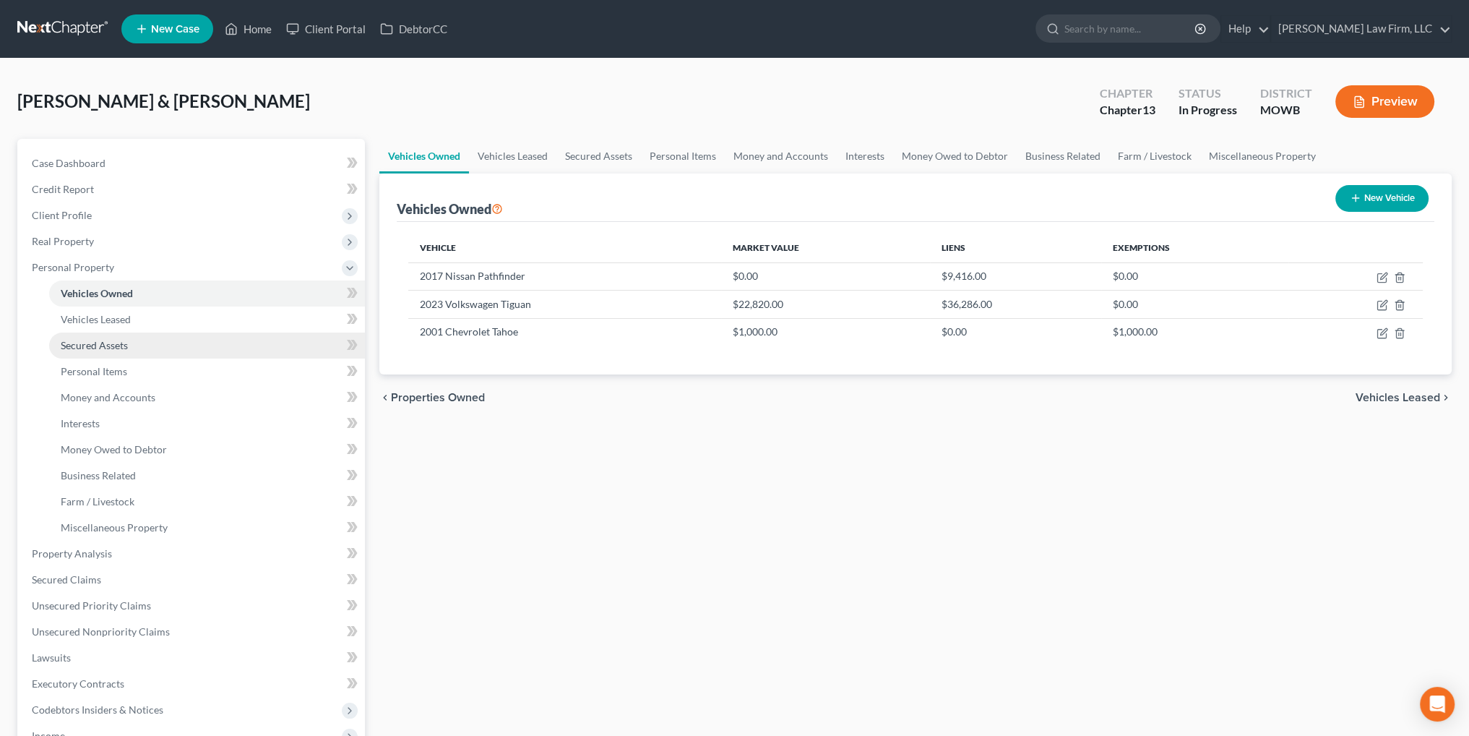
click at [89, 345] on span "Secured Assets" at bounding box center [94, 345] width 67 height 12
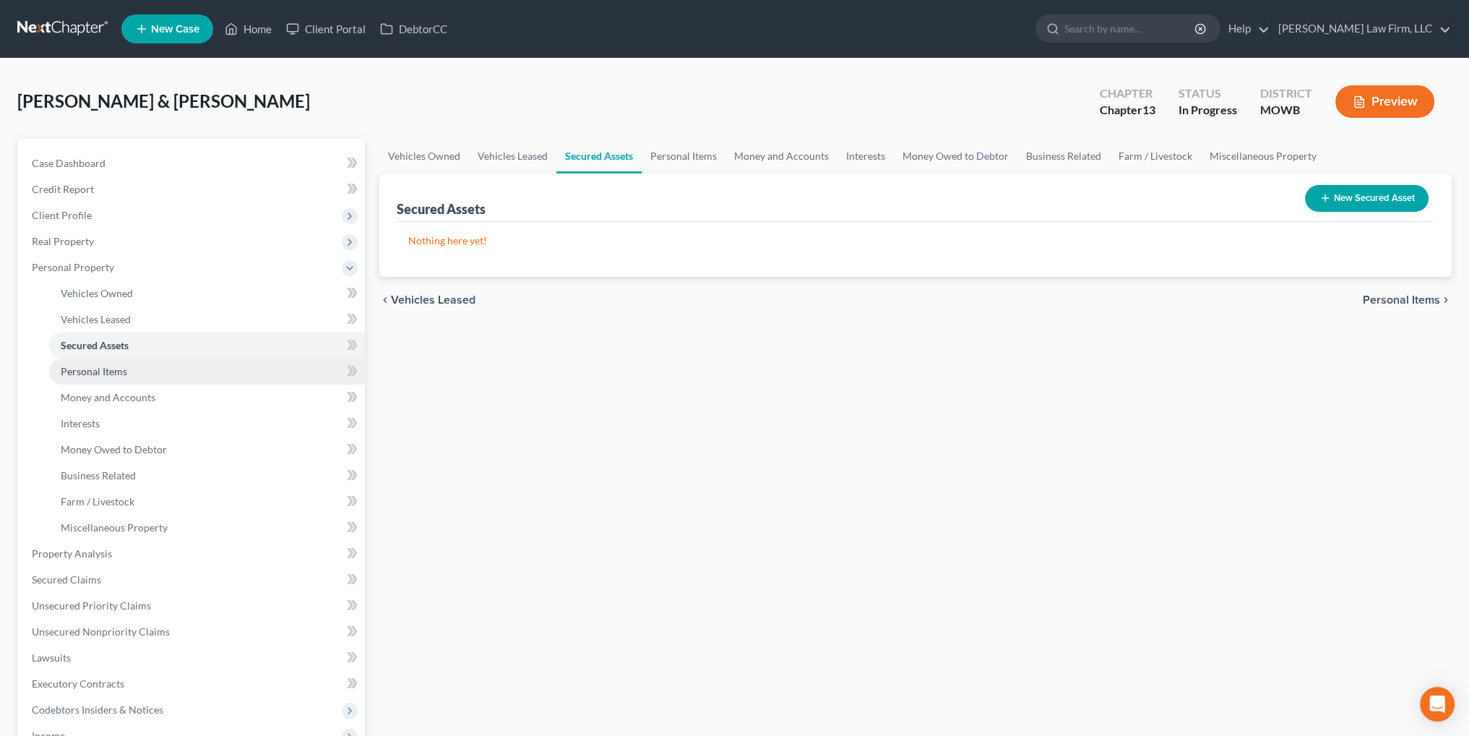
click at [87, 366] on span "Personal Items" at bounding box center [94, 371] width 66 height 12
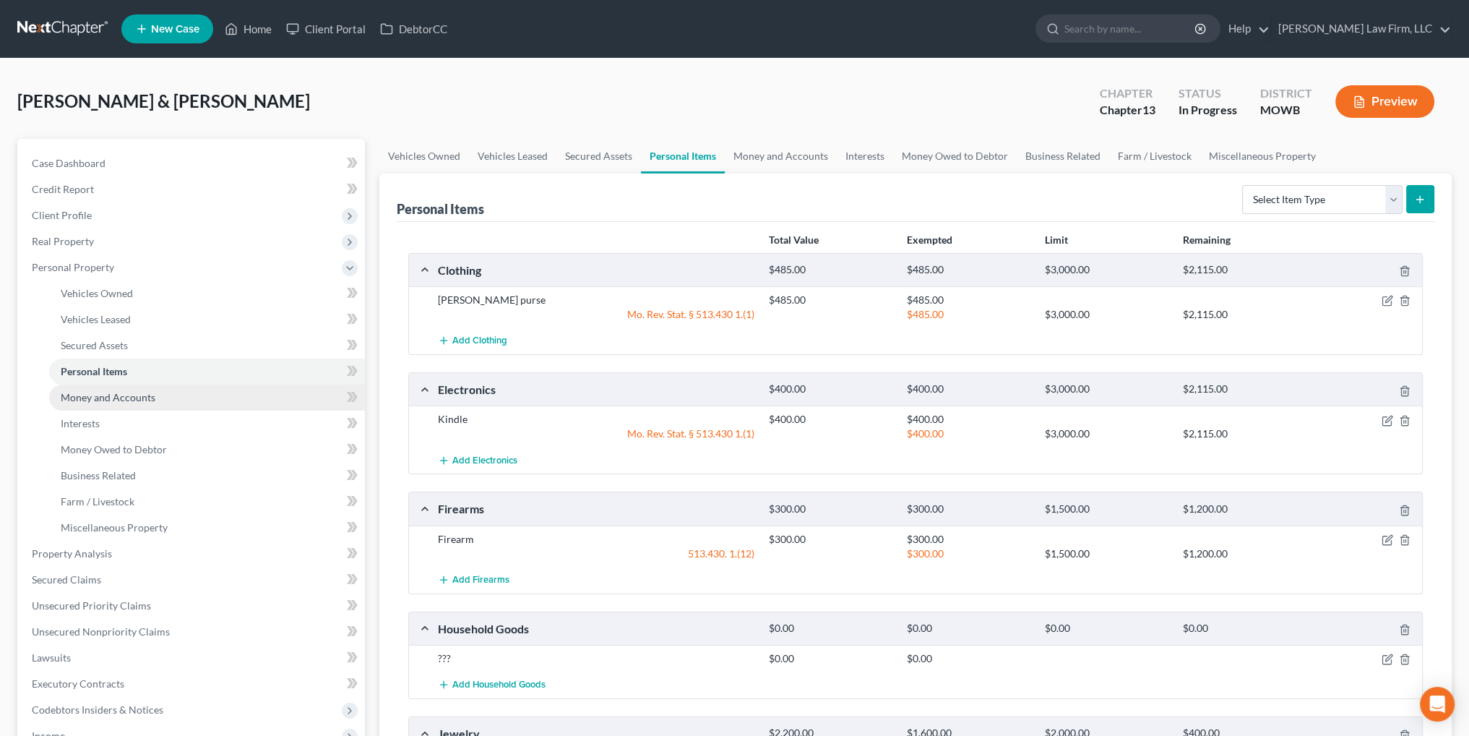
click at [103, 400] on span "Money and Accounts" at bounding box center [108, 397] width 95 height 12
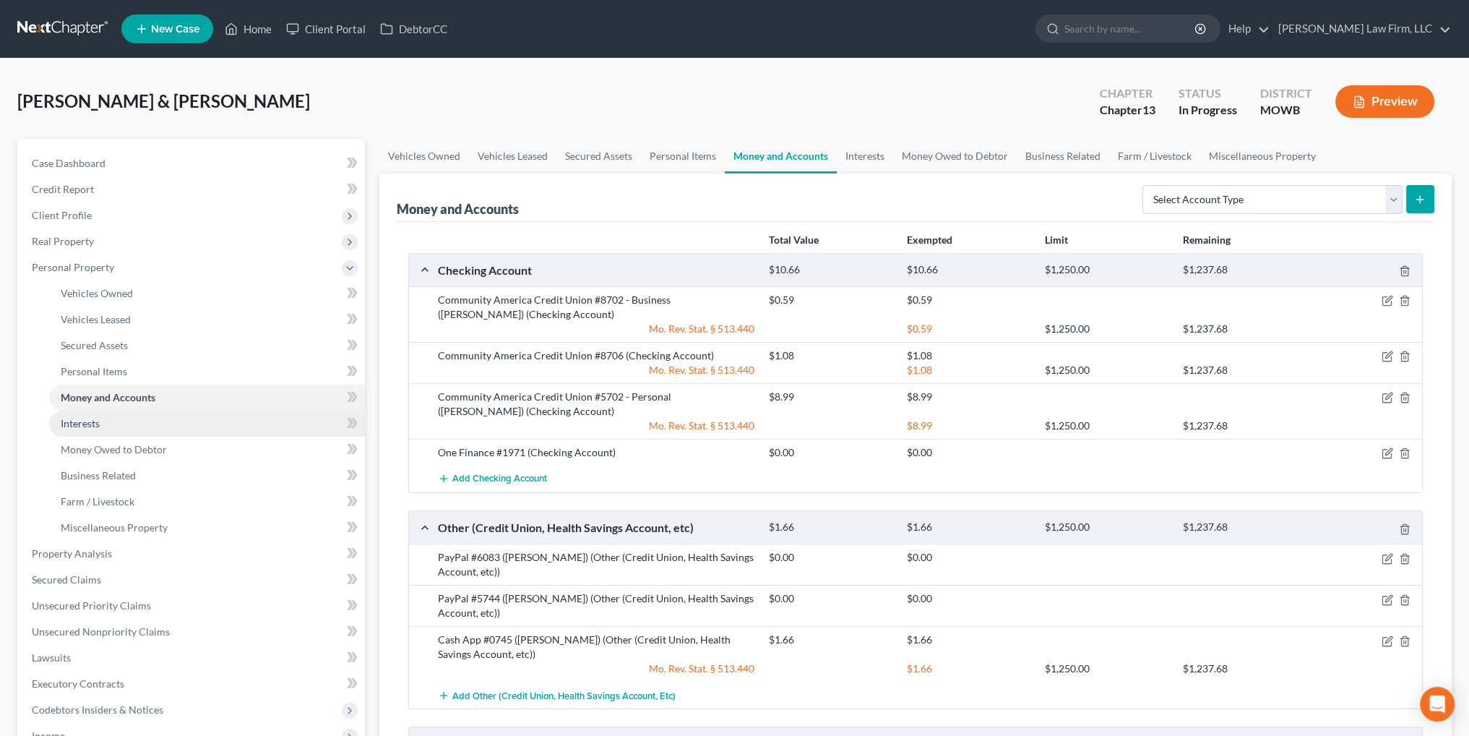
click at [82, 418] on span "Interests" at bounding box center [80, 423] width 39 height 12
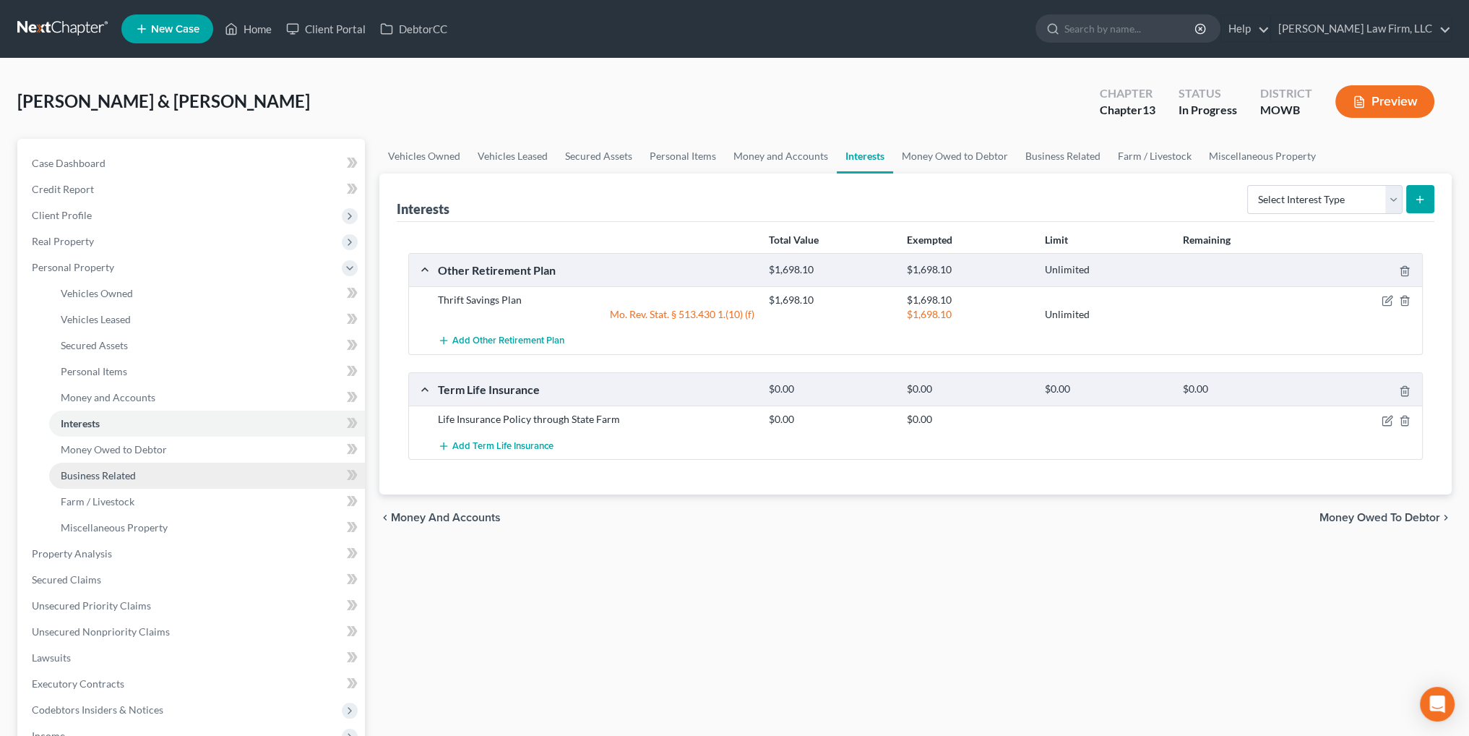
click at [75, 469] on span "Business Related" at bounding box center [98, 475] width 75 height 12
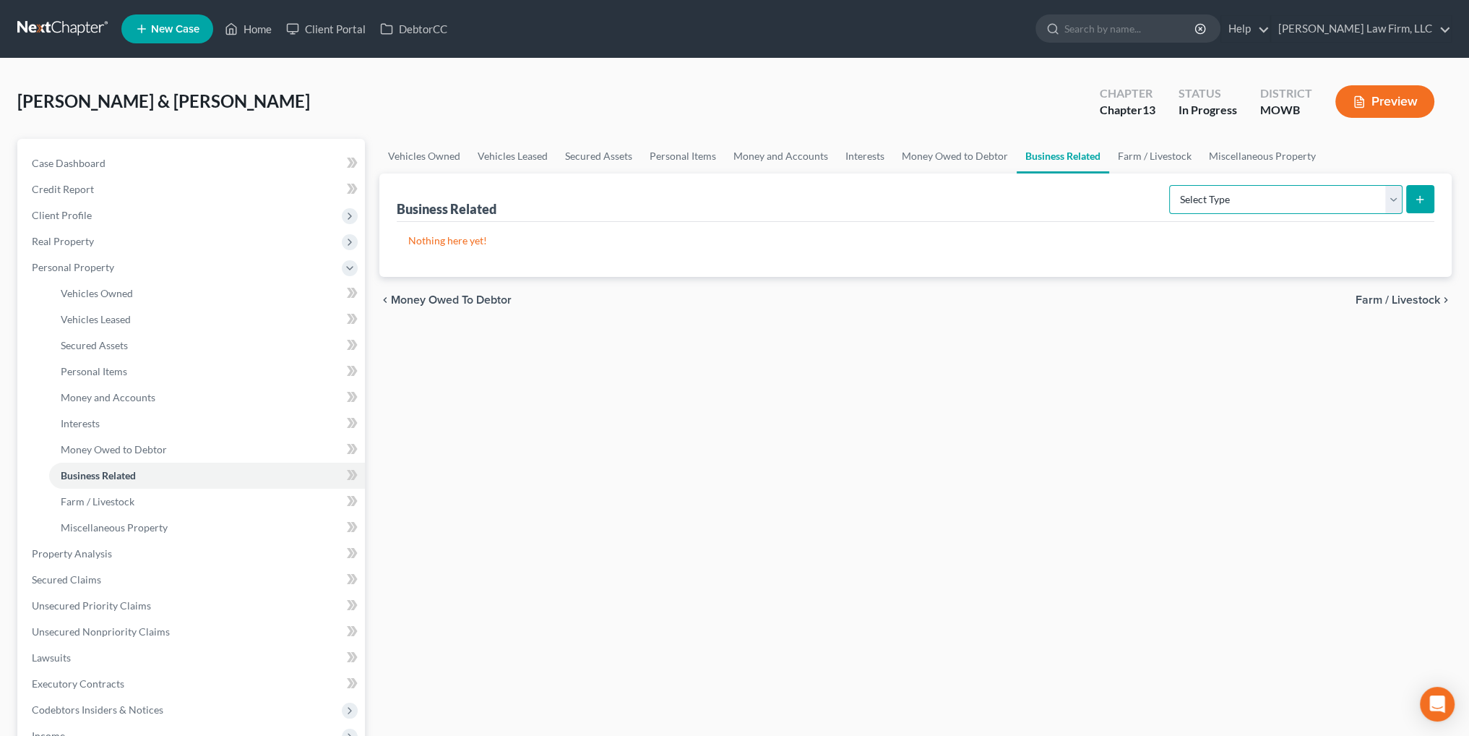
click at [1299, 197] on select "Select Type Customer Lists Franchises Inventory Licenses Machinery Office Equip…" at bounding box center [1285, 199] width 233 height 29
drag, startPoint x: 1299, startPoint y: 197, endPoint x: 1272, endPoint y: 199, distance: 27.5
click at [1299, 197] on select "Select Type Customer Lists Franchises Inventory Licenses Machinery Office Equip…" at bounding box center [1285, 199] width 233 height 29
click at [100, 525] on span "Miscellaneous Property" at bounding box center [114, 527] width 107 height 12
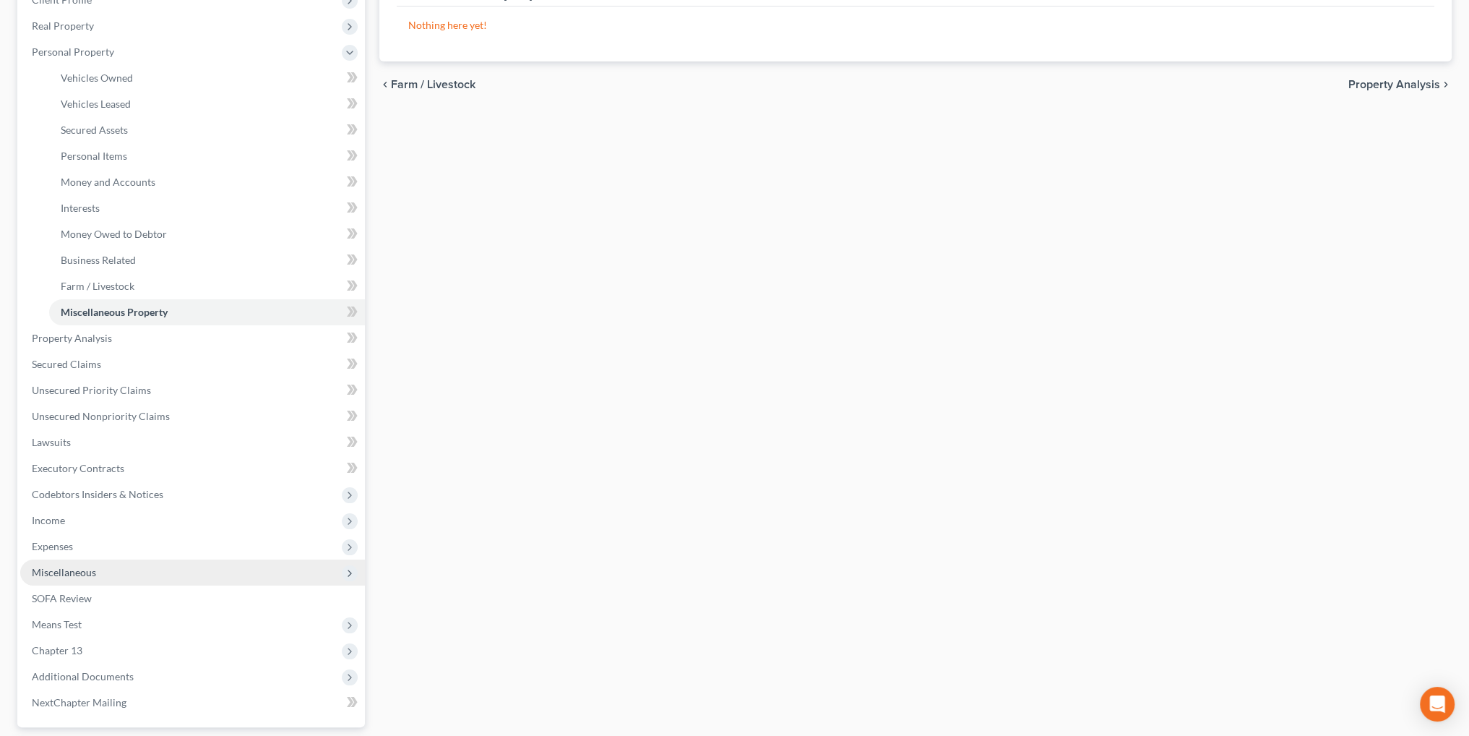
scroll to position [217, 0]
click at [54, 574] on span "Miscellaneous" at bounding box center [64, 570] width 64 height 12
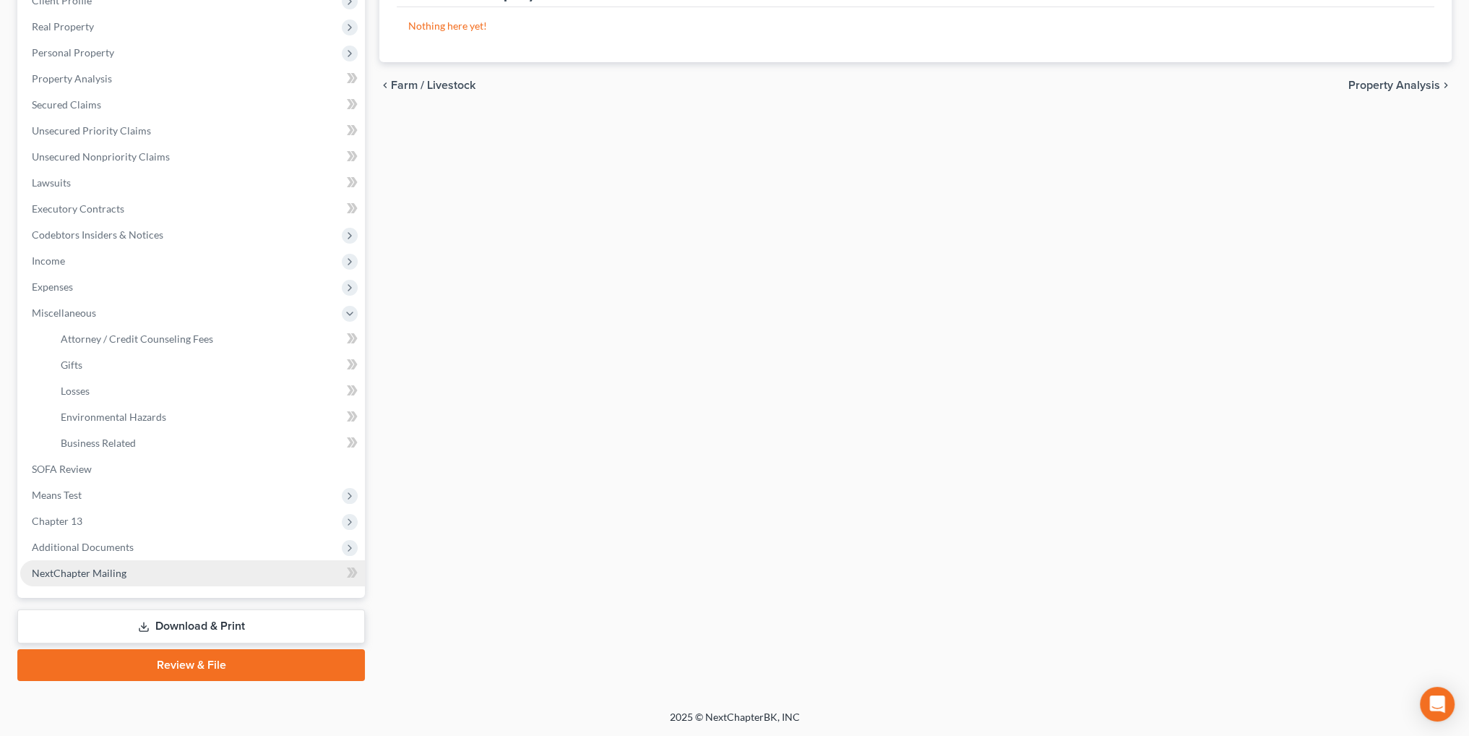
scroll to position [214, 0]
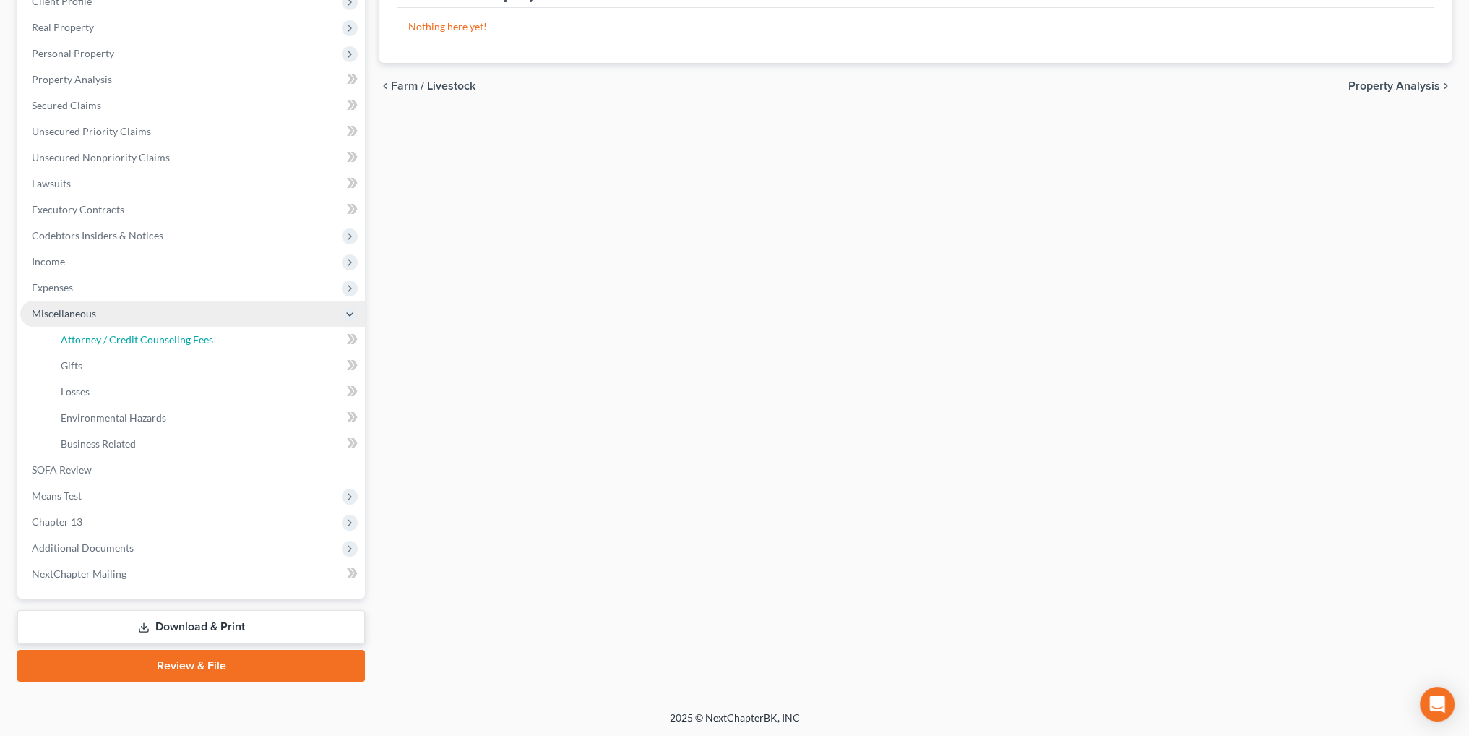
click at [93, 337] on span "Attorney / Credit Counseling Fees" at bounding box center [137, 339] width 152 height 12
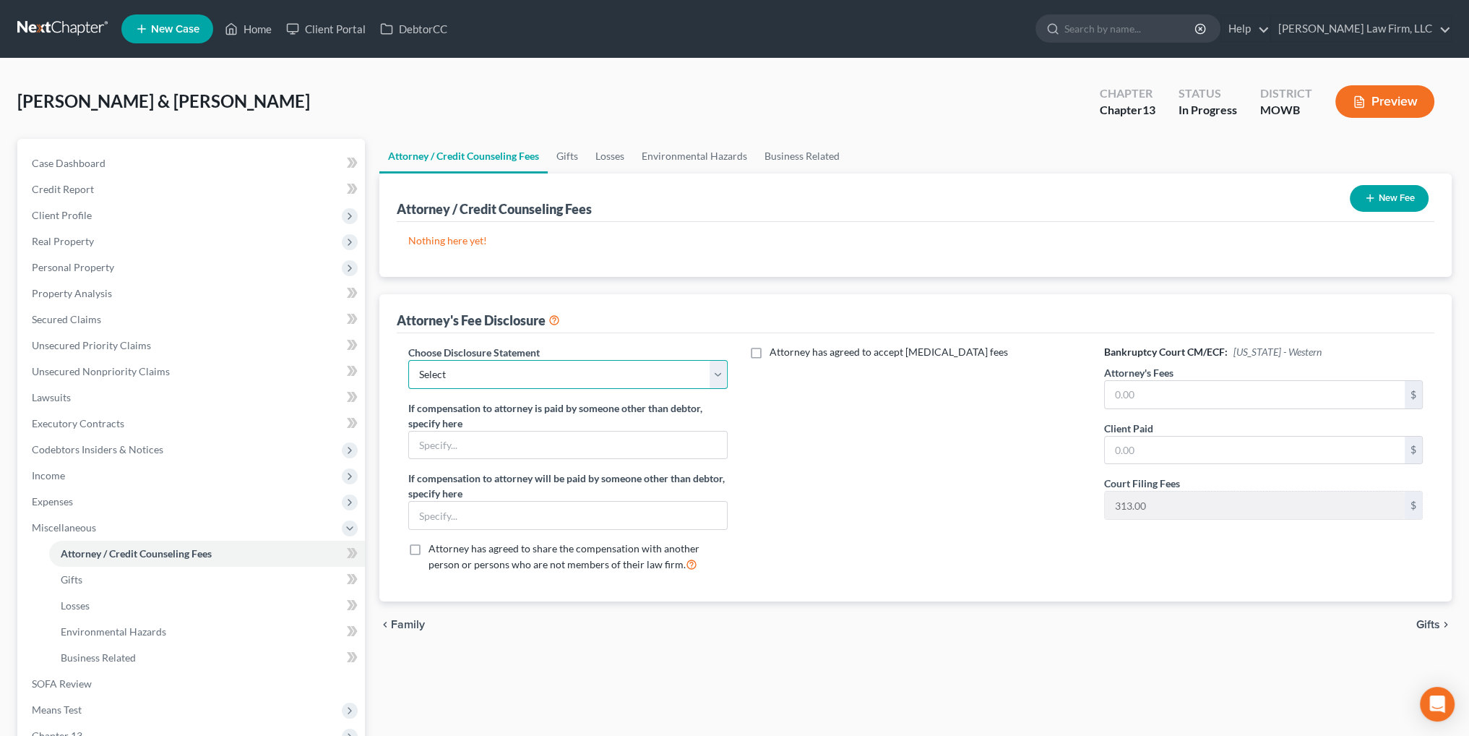
drag, startPoint x: 550, startPoint y: 371, endPoint x: 551, endPoint y: 357, distance: 13.8
click at [550, 371] on select "Select [US_STATE] Chapter 13 [US_STATE] Chapter 7 [US_STATE] Chapter 13 [US_STA…" at bounding box center [567, 374] width 319 height 29
click at [408, 360] on select "Select [US_STATE] Chapter 13 [US_STATE] Chapter 7 [US_STATE] Chapter 13 [US_STA…" at bounding box center [567, 374] width 319 height 29
click at [1164, 447] on input "text" at bounding box center [1255, 450] width 300 height 27
click at [1401, 194] on button "New Fee" at bounding box center [1389, 198] width 79 height 27
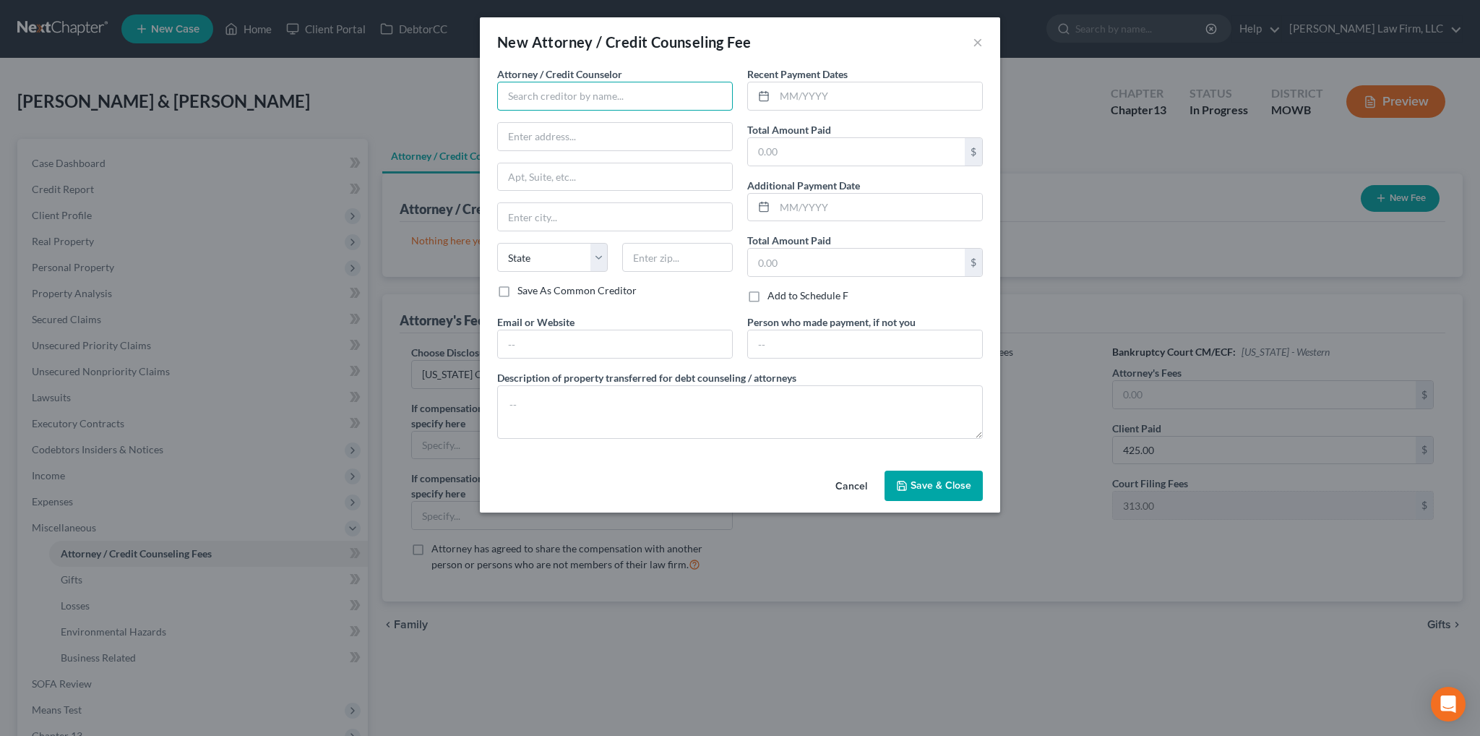
click at [560, 92] on input "text" at bounding box center [615, 96] width 236 height 29
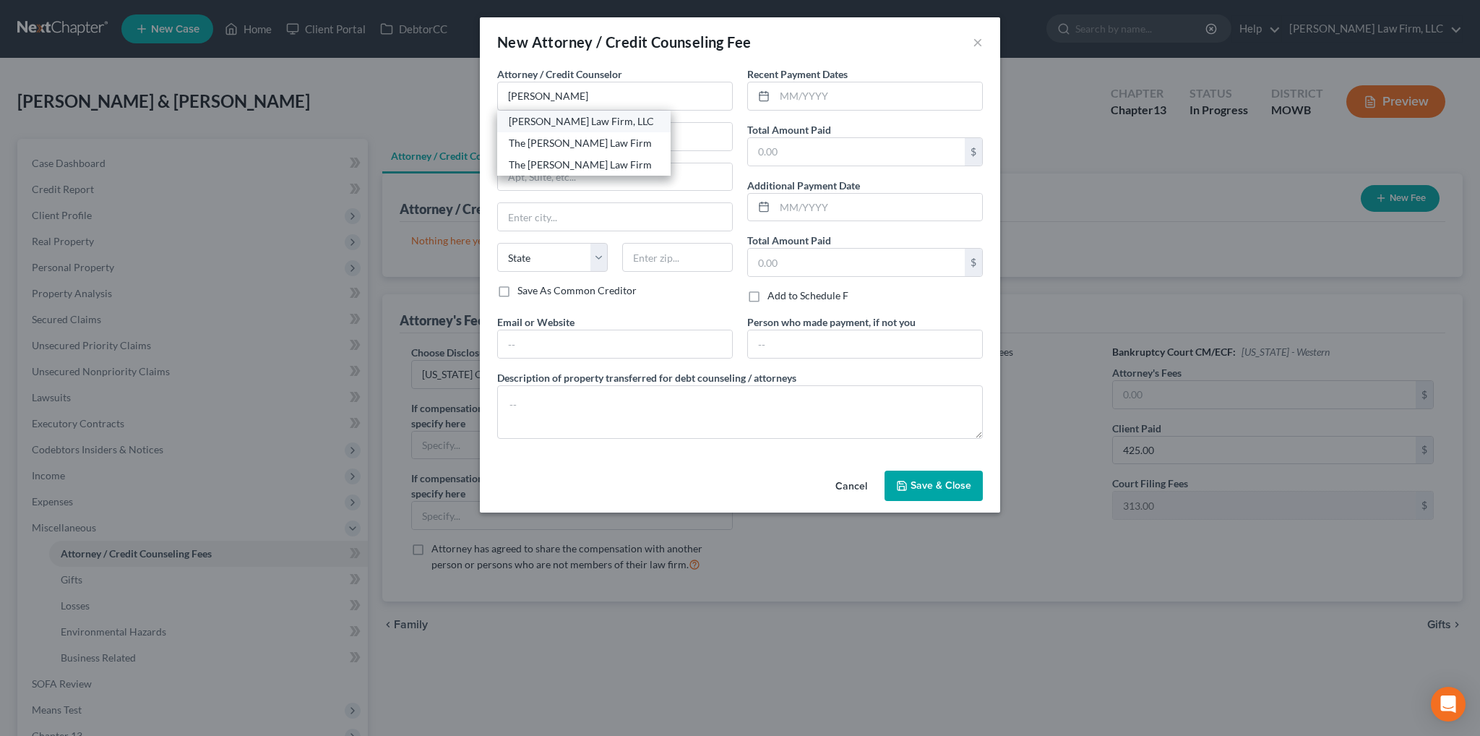
click at [559, 128] on div "[PERSON_NAME] Law Firm, LLC" at bounding box center [584, 121] width 150 height 14
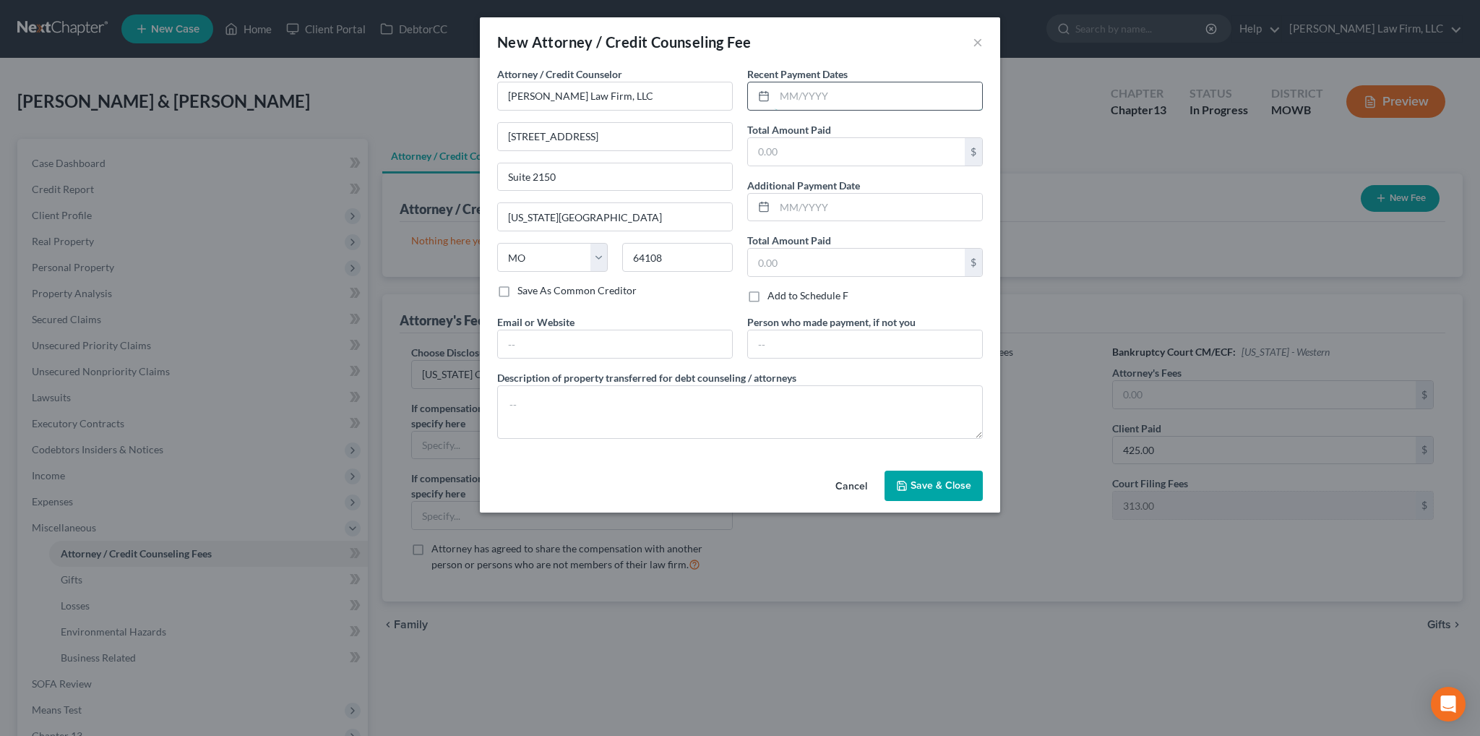
click at [831, 96] on input "text" at bounding box center [878, 95] width 207 height 27
click at [830, 154] on input "text" at bounding box center [856, 151] width 217 height 27
click at [583, 397] on textarea at bounding box center [740, 411] width 486 height 53
click at [916, 482] on span "Save & Close" at bounding box center [941, 485] width 61 height 12
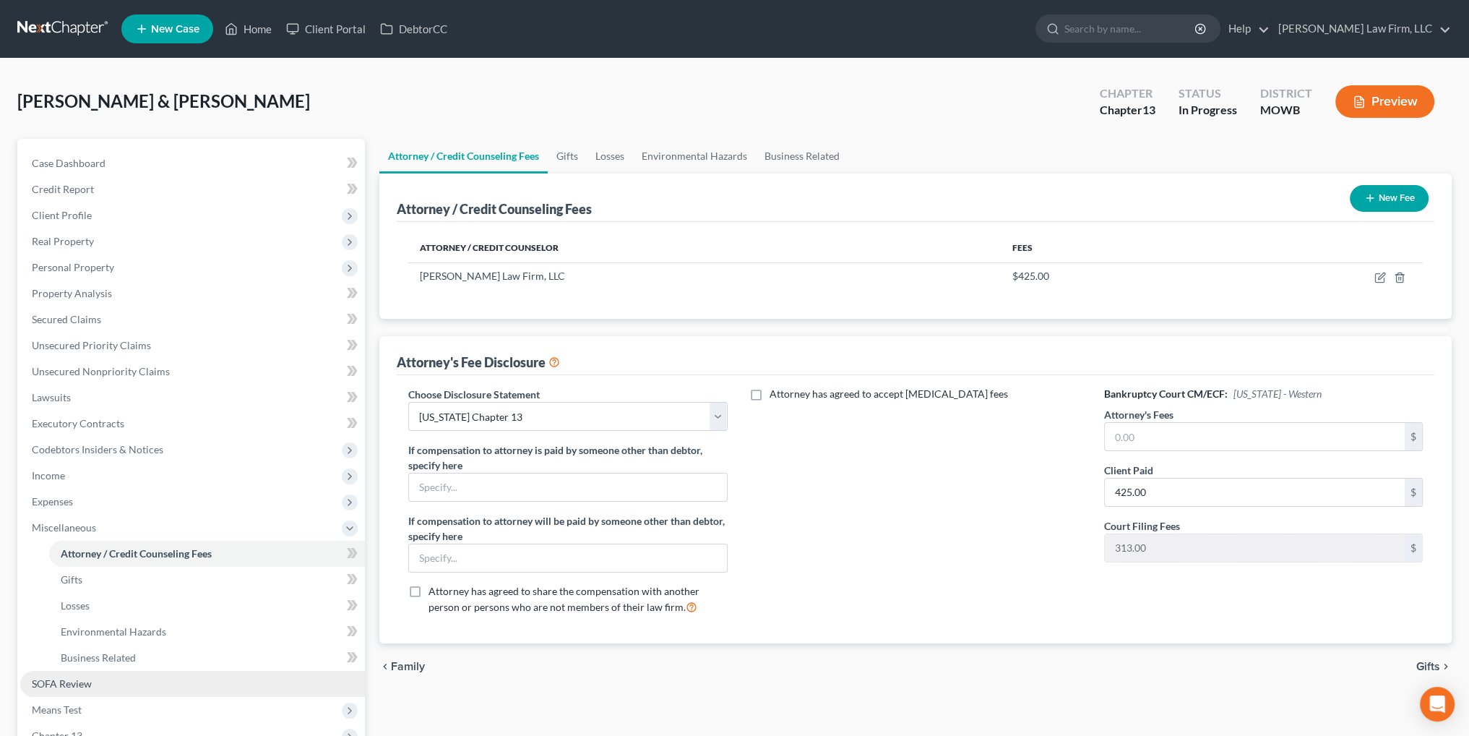
scroll to position [214, 0]
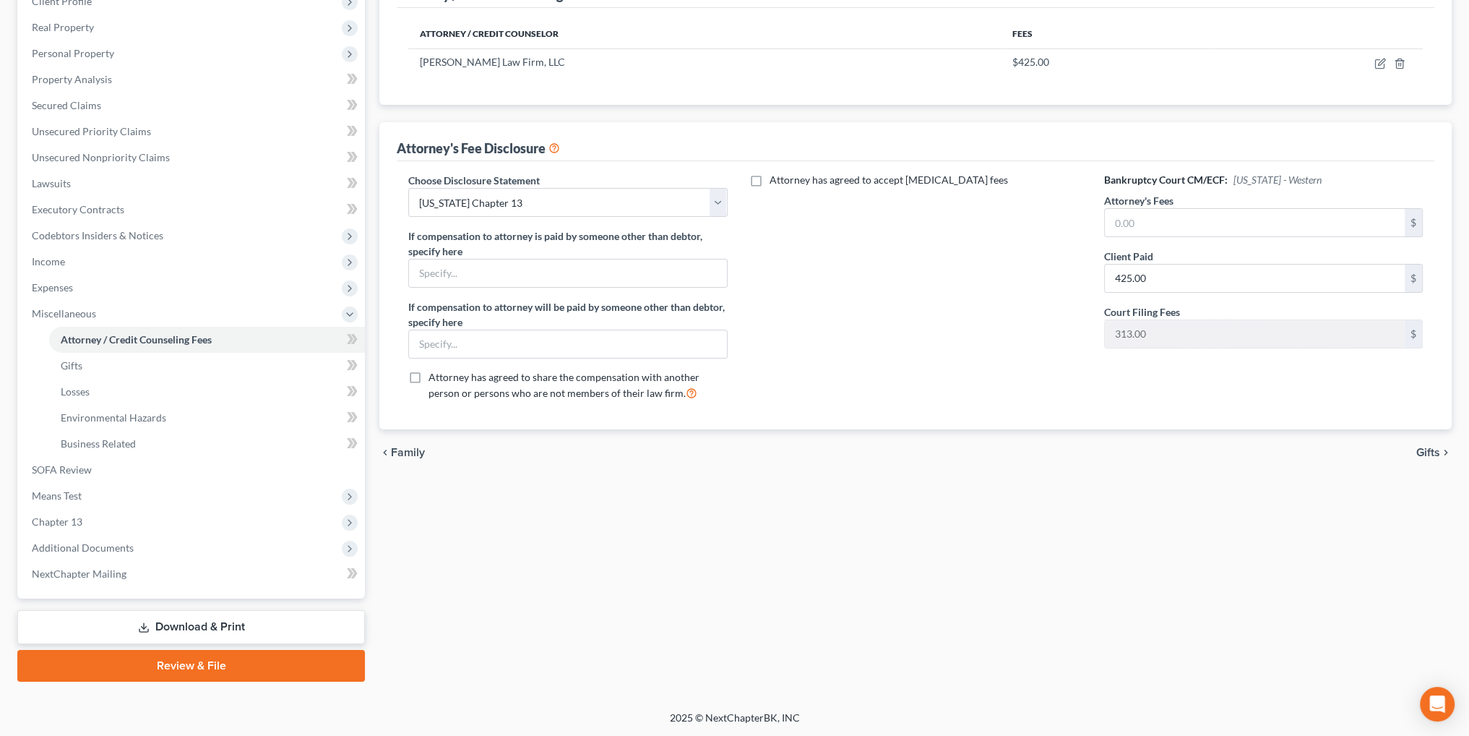
drag, startPoint x: 73, startPoint y: 491, endPoint x: 772, endPoint y: 465, distance: 699.4
click at [73, 491] on span "Means Test" at bounding box center [57, 495] width 50 height 12
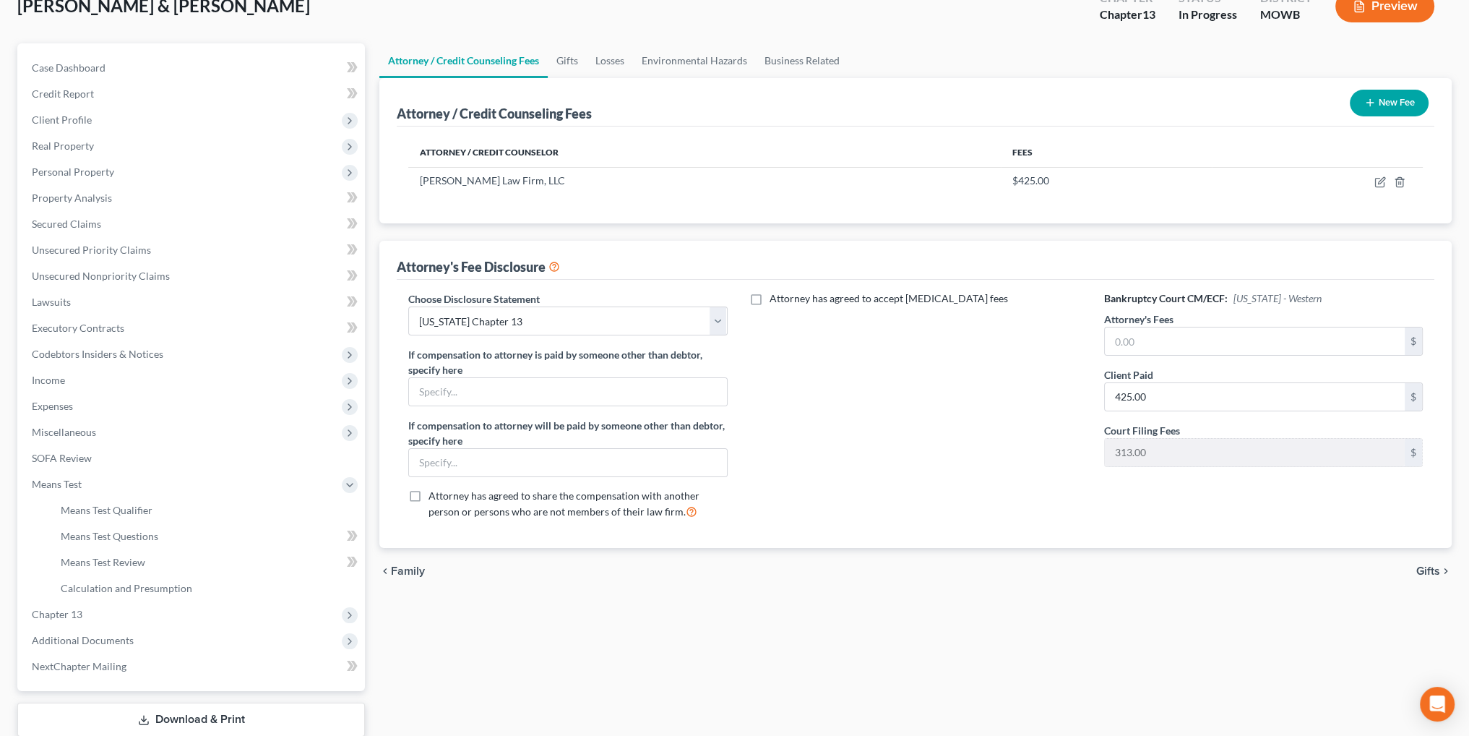
scroll to position [0, 0]
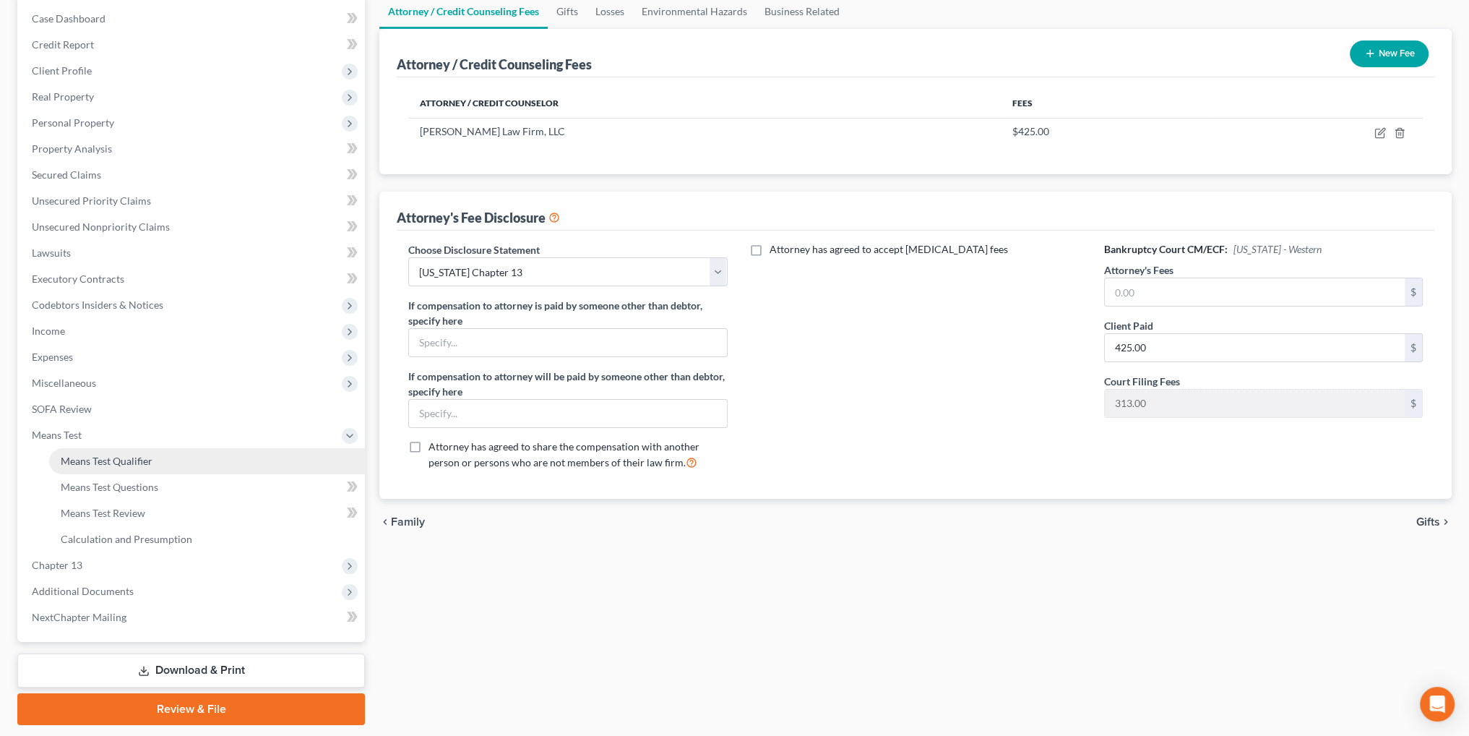
click at [91, 459] on span "Means Test Qualifier" at bounding box center [107, 461] width 92 height 12
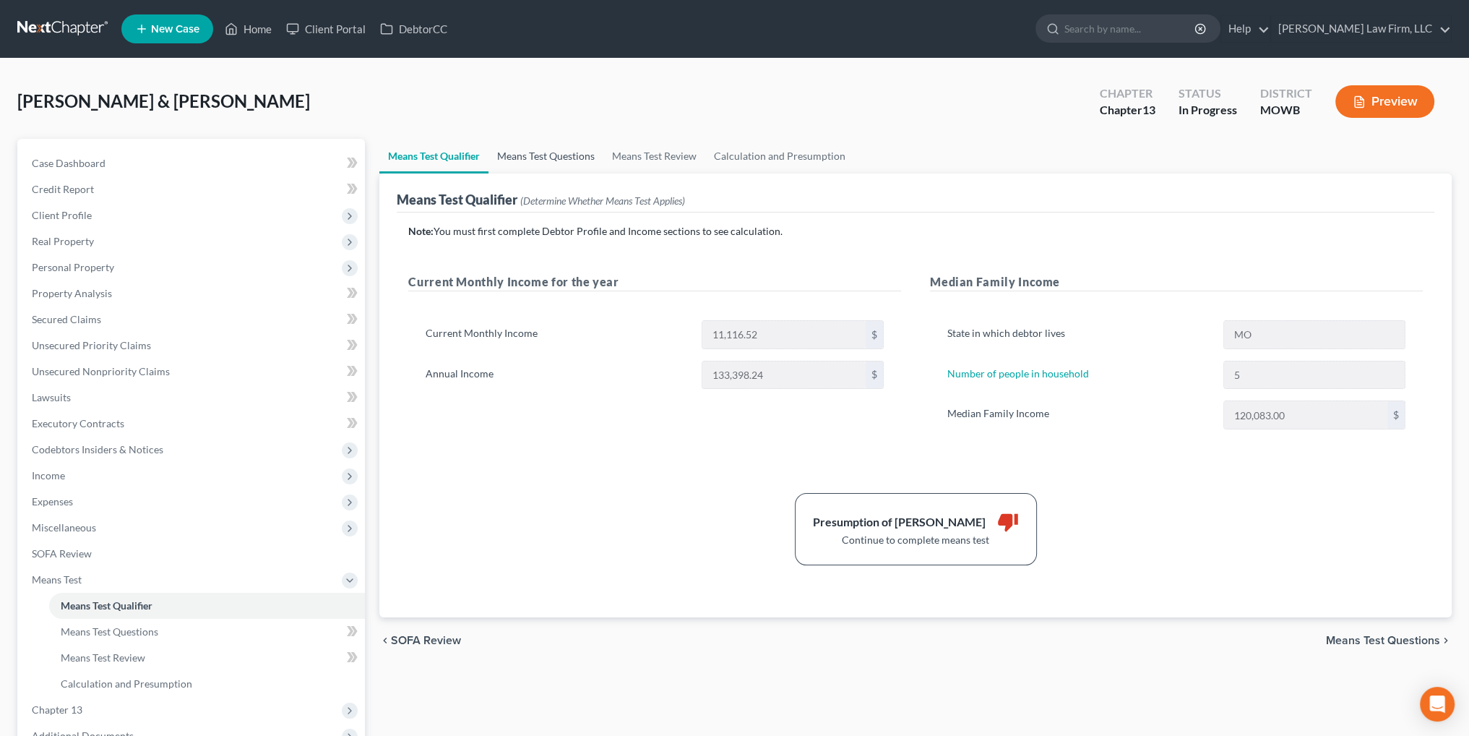
click at [561, 150] on link "Means Test Questions" at bounding box center [546, 156] width 115 height 35
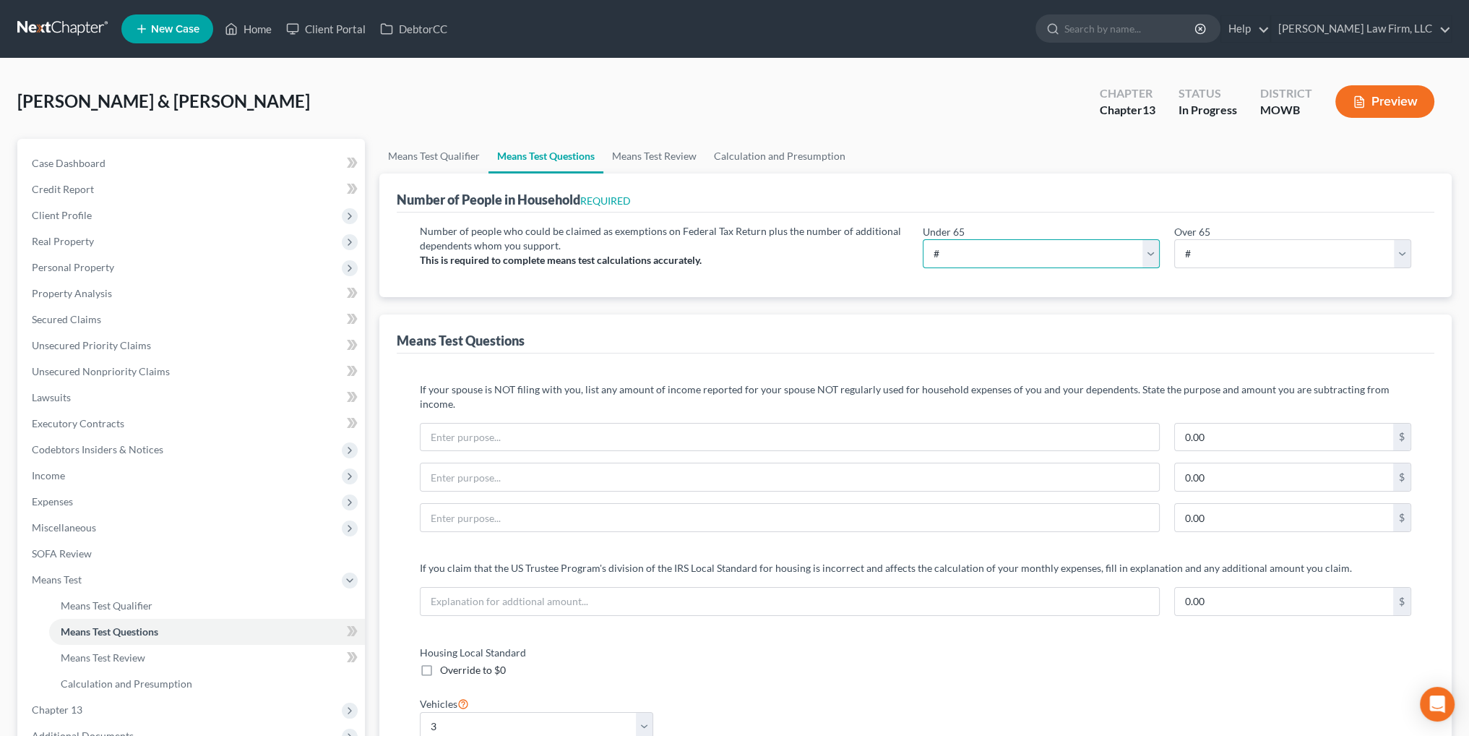
click at [1042, 253] on select "# 0 1 2 3 4 5 6 7 8 9 10" at bounding box center [1041, 253] width 237 height 29
click at [923, 239] on select "# 0 1 2 3 4 5 6 7 8 9 10" at bounding box center [1041, 253] width 237 height 29
click at [656, 150] on link "Means Test Review" at bounding box center [654, 156] width 102 height 35
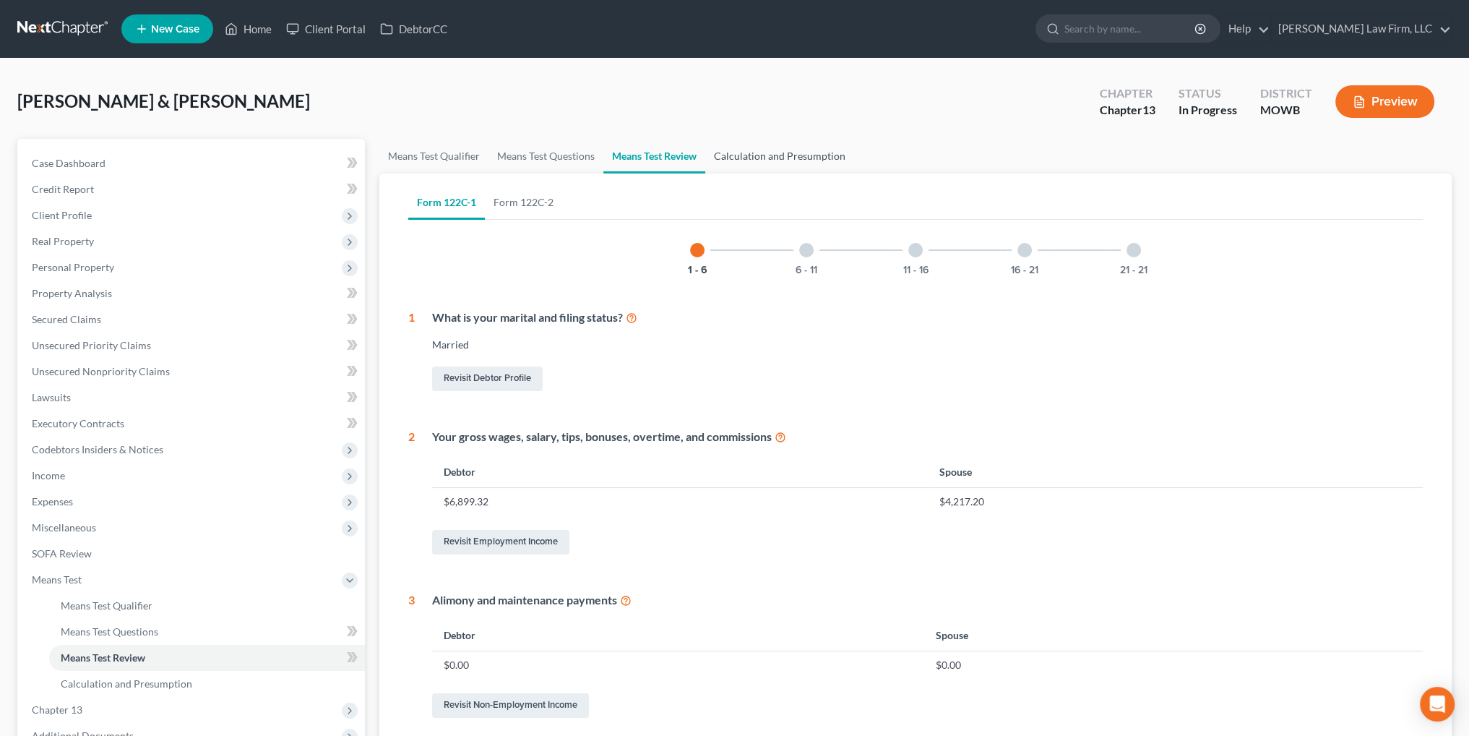
click at [792, 157] on link "Calculation and Presumption" at bounding box center [779, 156] width 149 height 35
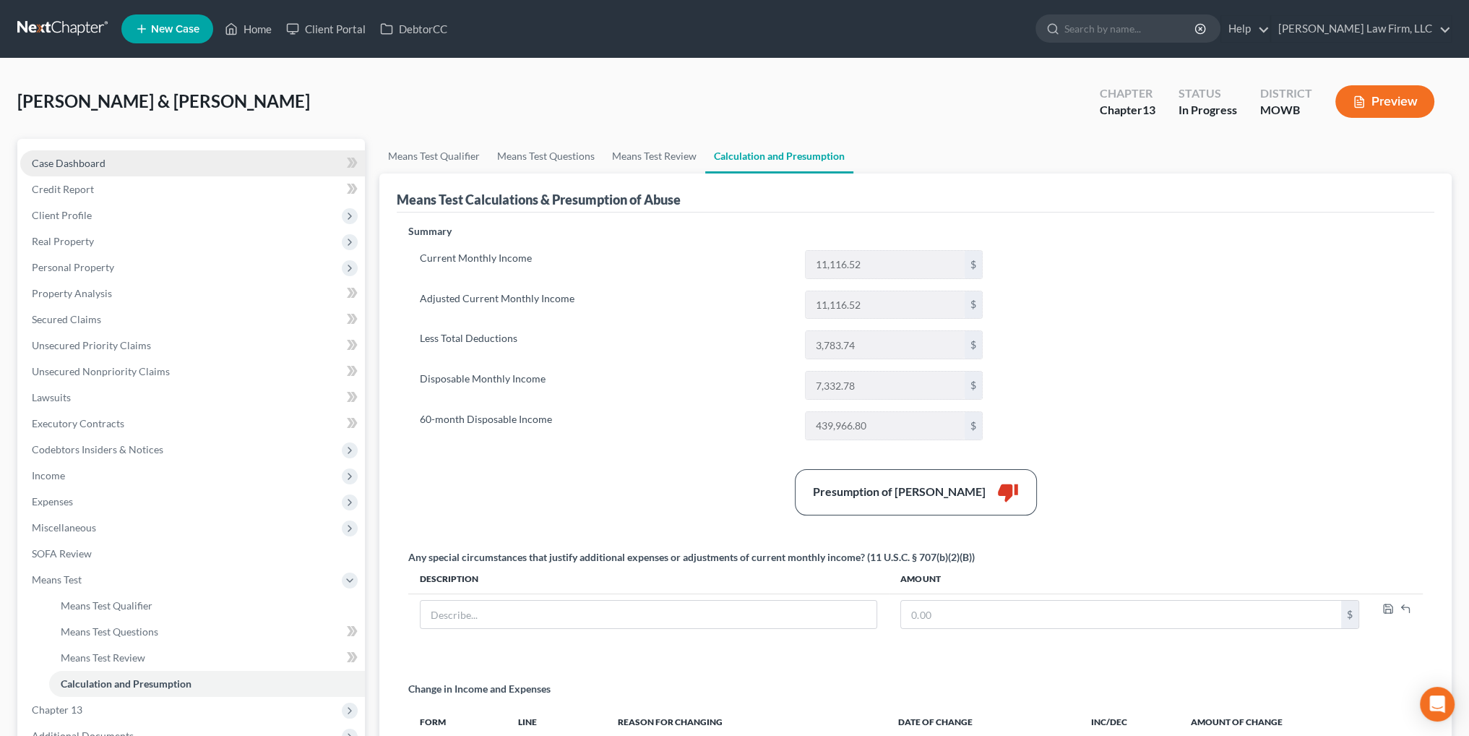
click at [70, 163] on span "Case Dashboard" at bounding box center [69, 163] width 74 height 12
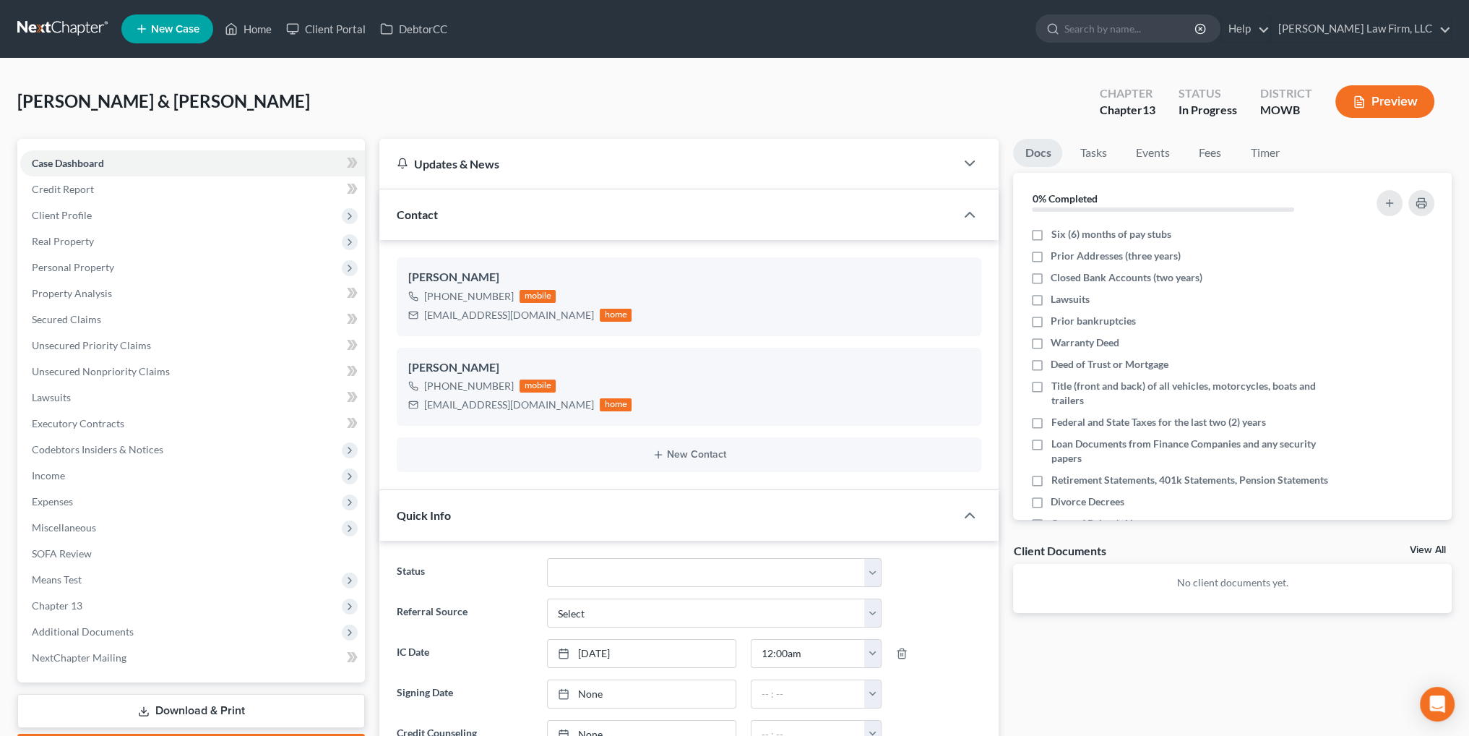
click at [1369, 105] on button "Preview" at bounding box center [1385, 101] width 99 height 33
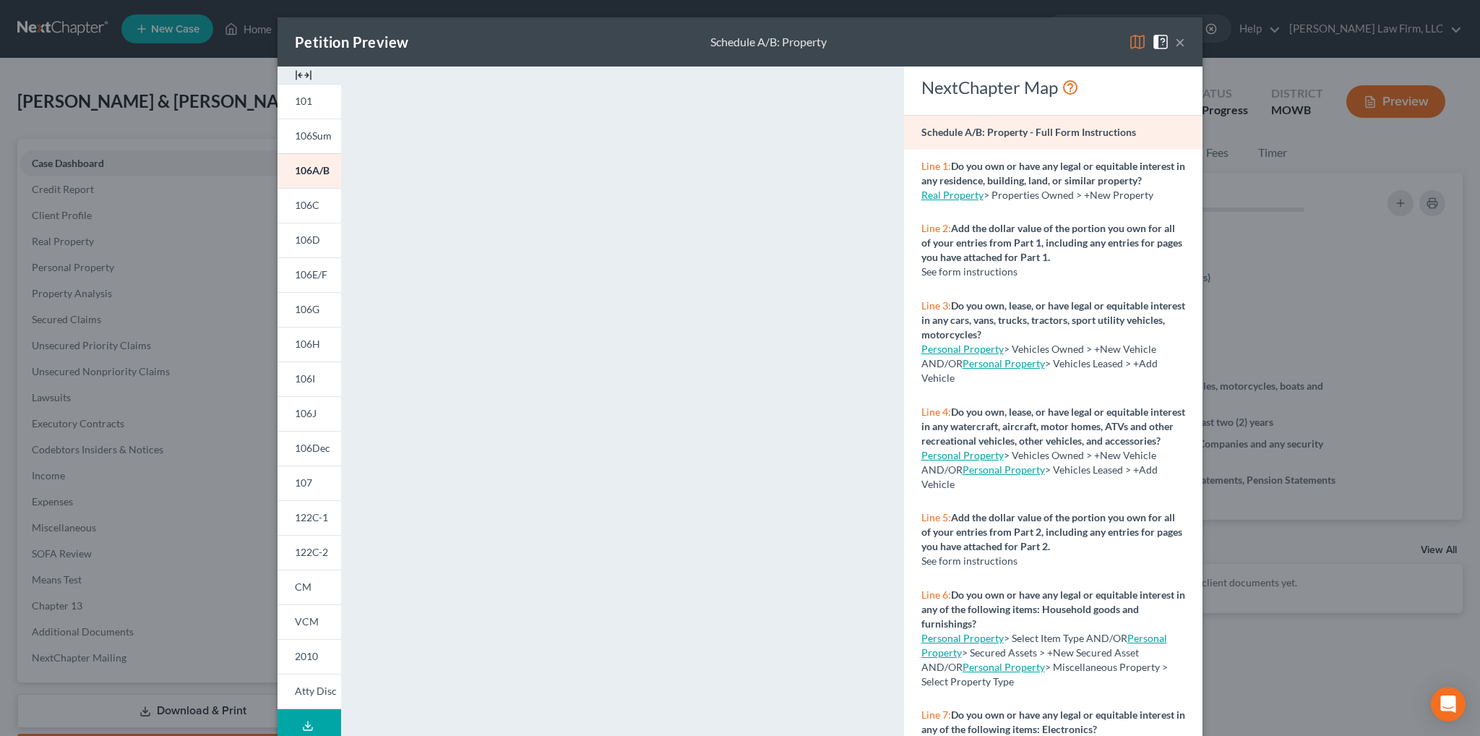
click at [309, 721] on button "Download Draft" at bounding box center [310, 725] width 64 height 33
drag, startPoint x: 1173, startPoint y: 46, endPoint x: 58, endPoint y: 397, distance: 1169.2
click at [1175, 46] on button "×" at bounding box center [1180, 41] width 10 height 17
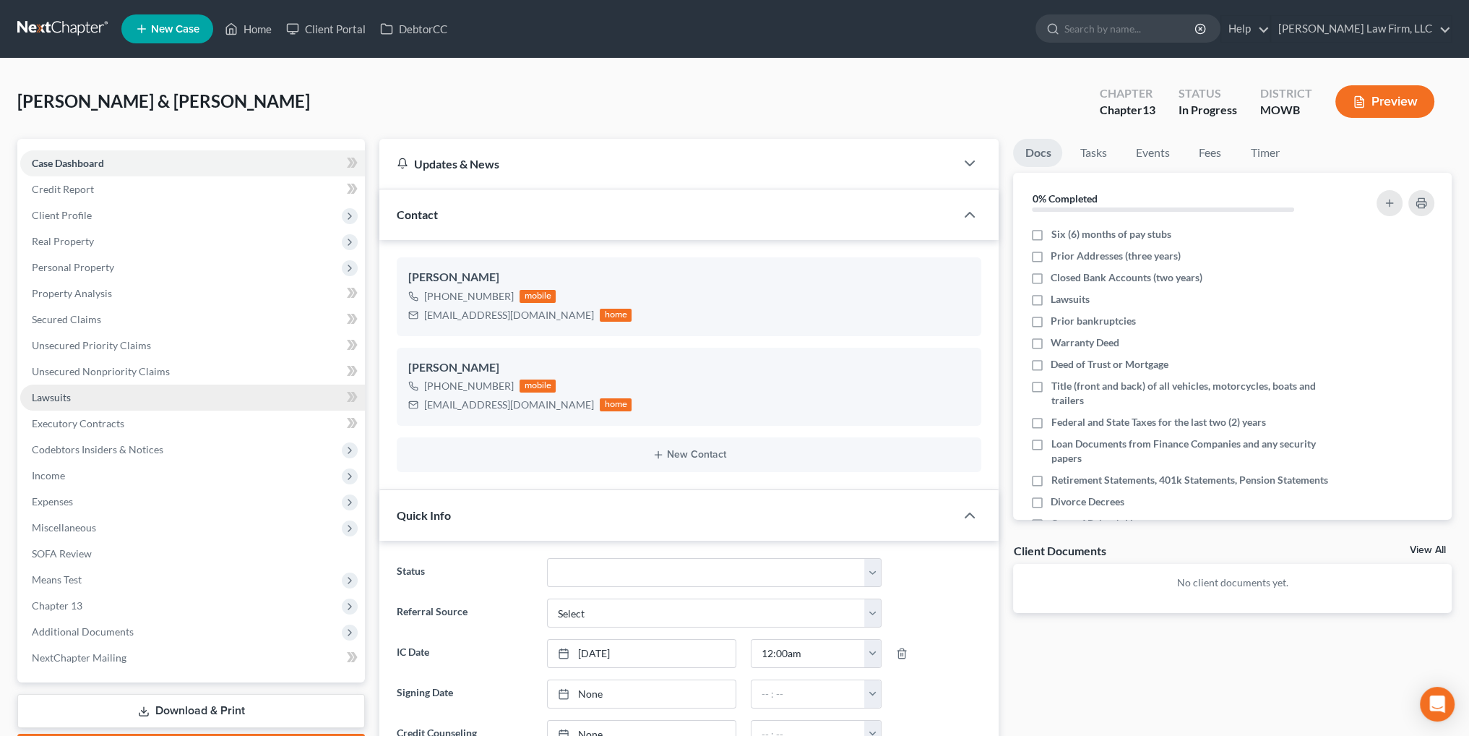
click at [57, 392] on span "Lawsuits" at bounding box center [51, 397] width 39 height 12
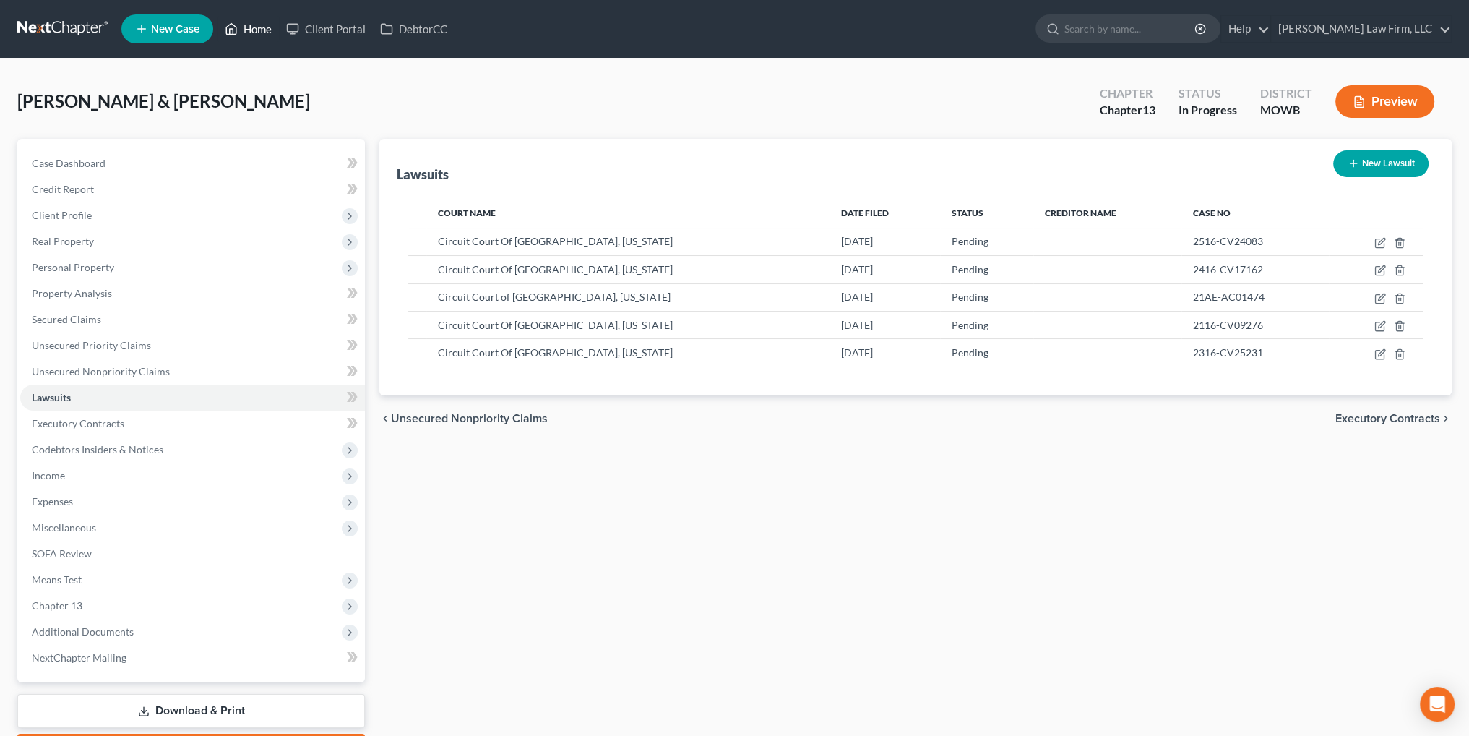
click at [249, 29] on link "Home" at bounding box center [248, 29] width 61 height 26
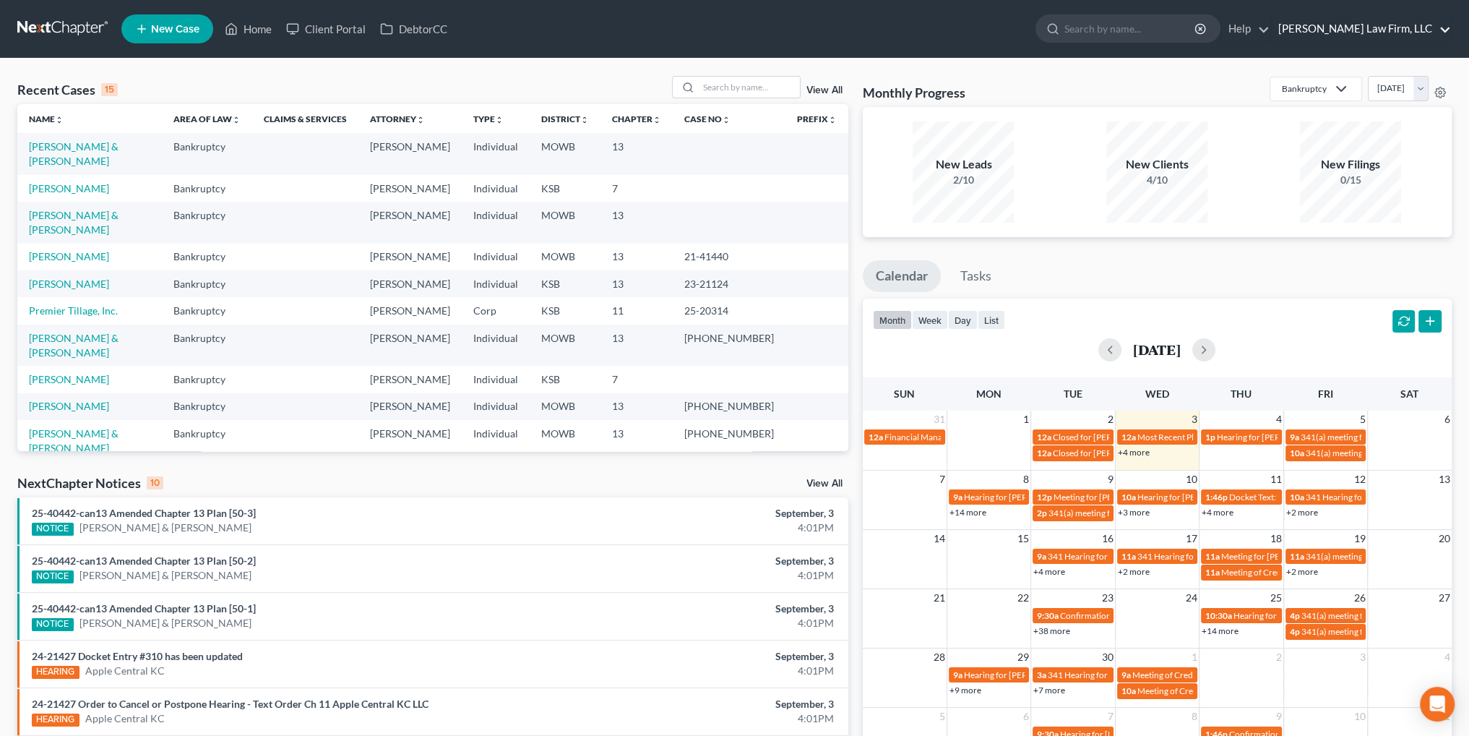
click at [1354, 25] on link "[PERSON_NAME] Law Firm, LLC" at bounding box center [1361, 29] width 180 height 26
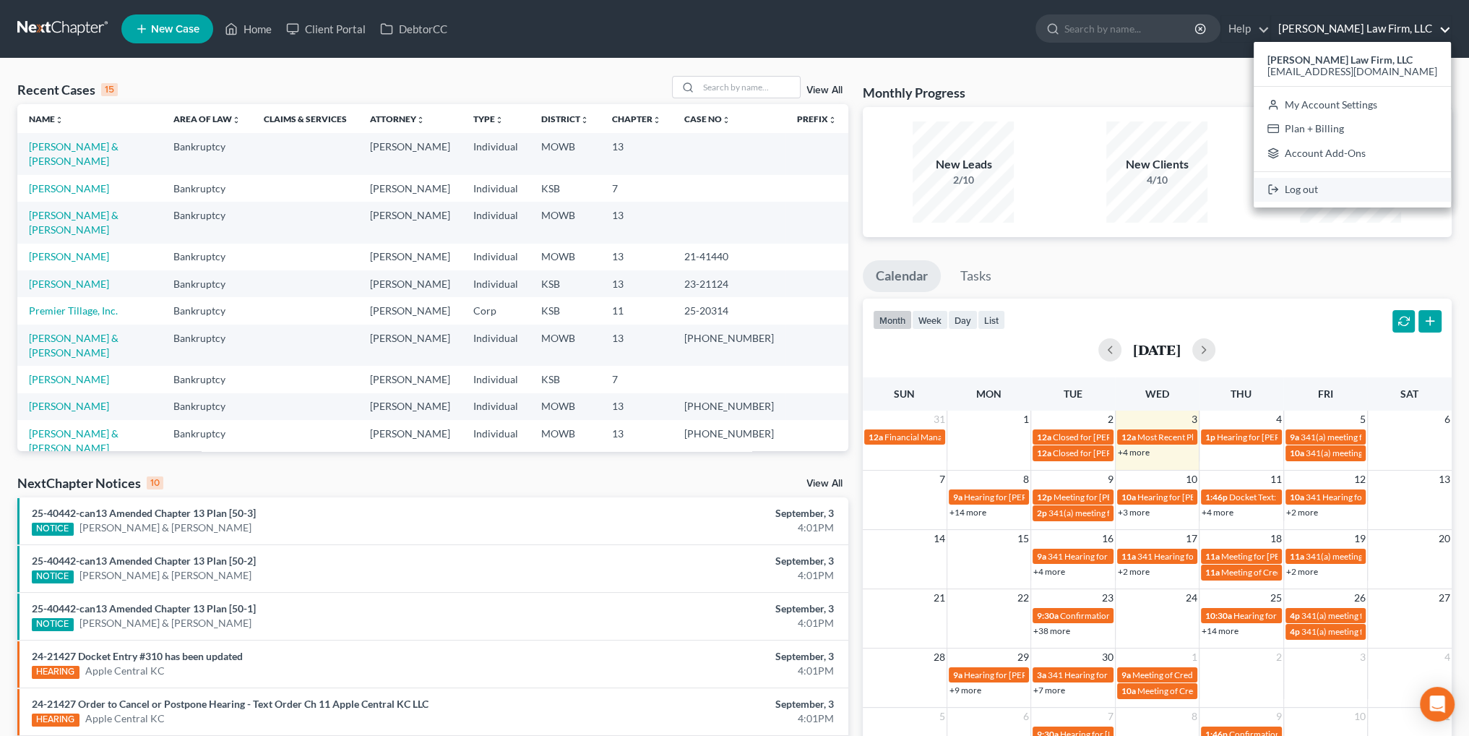
click at [1349, 199] on link "Log out" at bounding box center [1352, 190] width 197 height 25
